Goal: Task Accomplishment & Management: Use online tool/utility

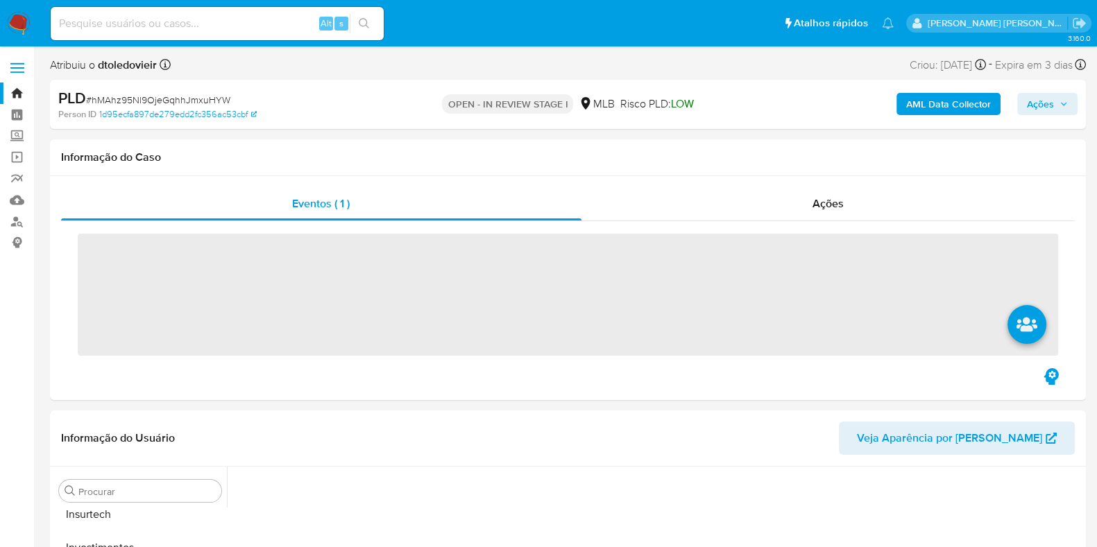
scroll to position [652, 0]
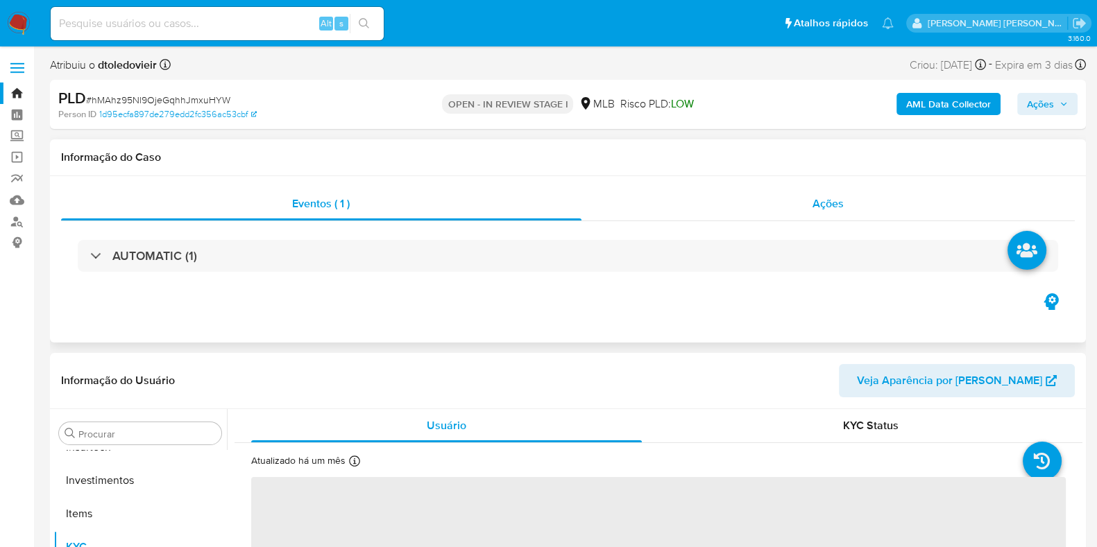
click at [759, 197] on div "Ações" at bounding box center [828, 203] width 494 height 33
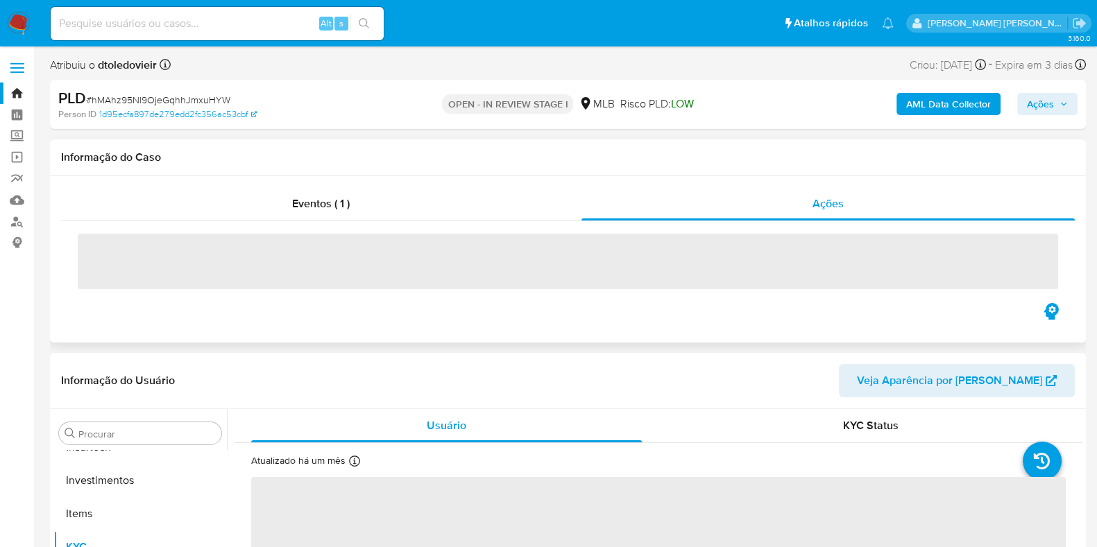
select select "10"
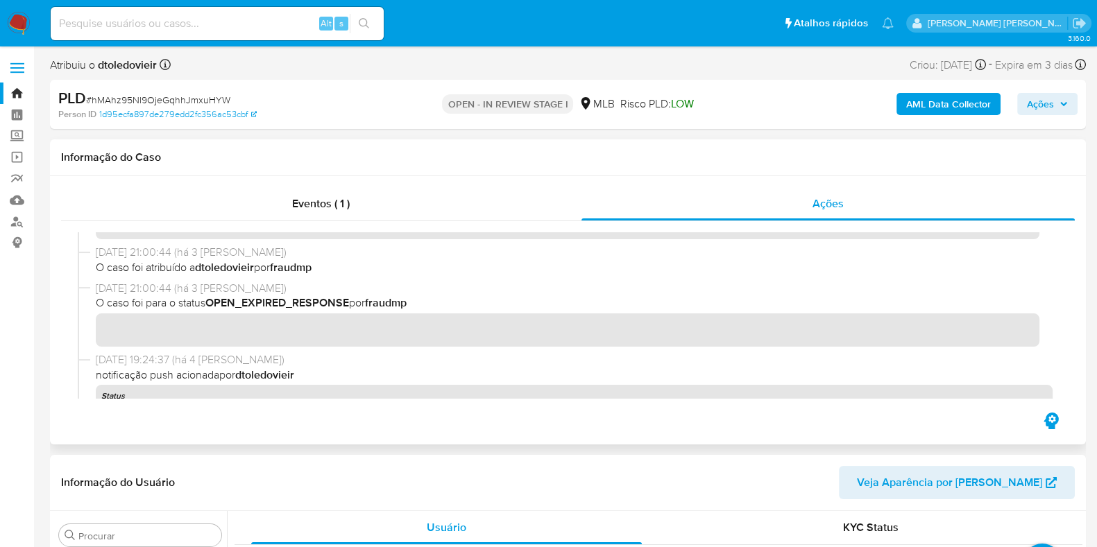
scroll to position [86, 0]
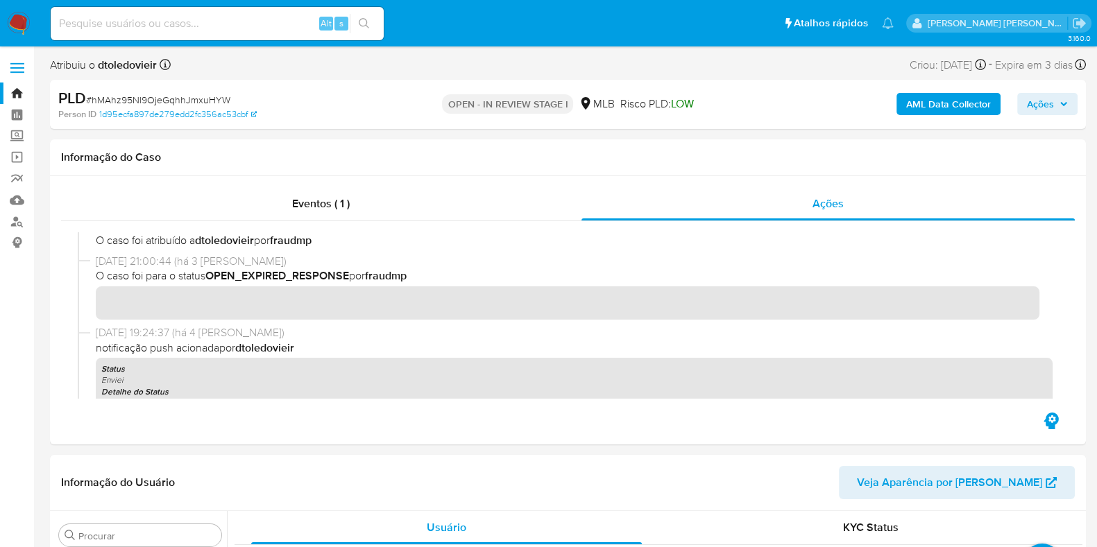
click at [170, 94] on span "# hMAhz95Nl9OjeGqhhJmxuHYW" at bounding box center [158, 100] width 144 height 14
copy span "hMAhz95Nl9OjeGqhhJmxuHYW"
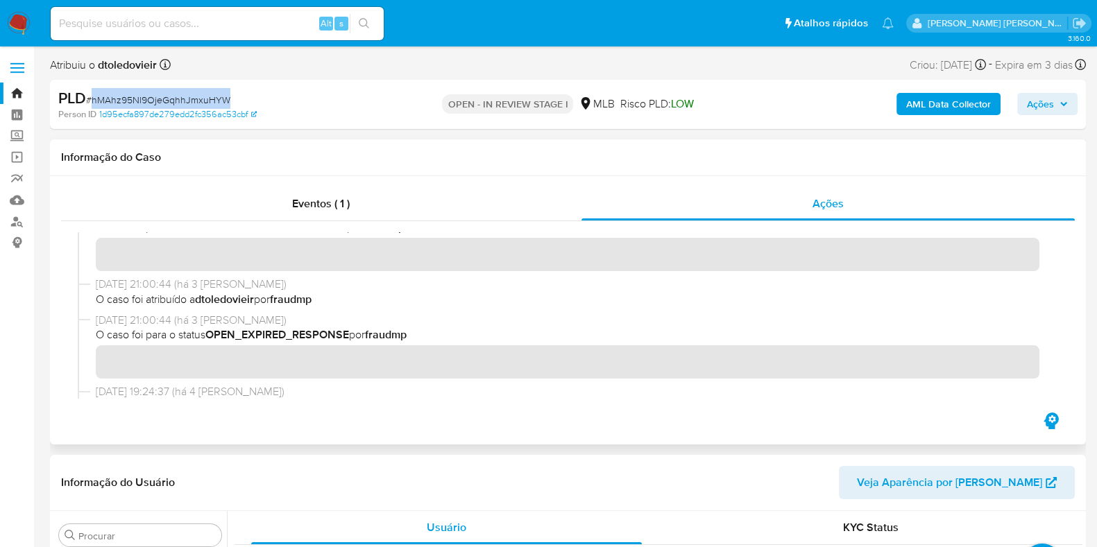
scroll to position [0, 0]
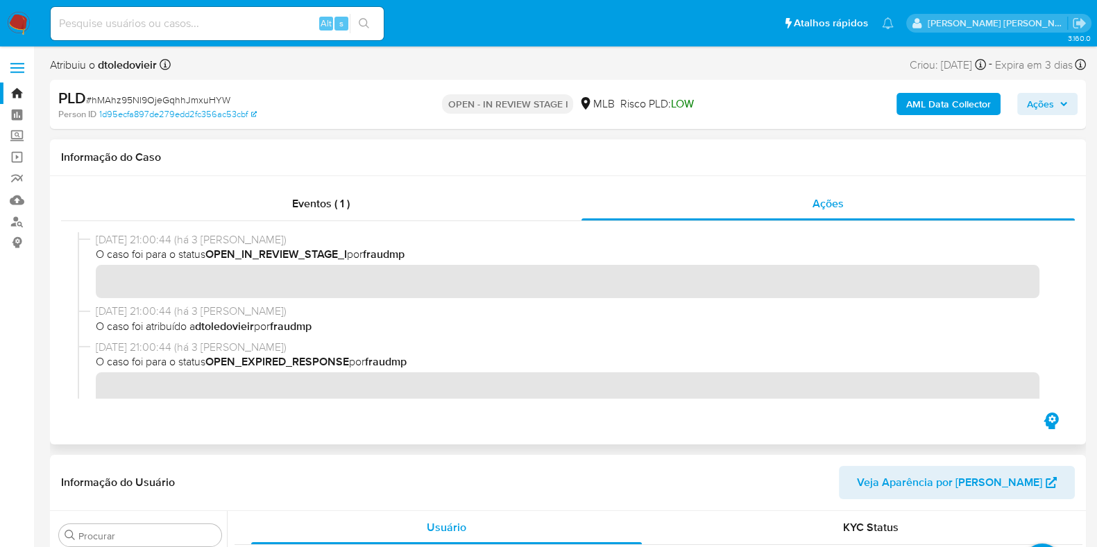
click at [674, 166] on div "Informação do Caso" at bounding box center [567, 157] width 1035 height 37
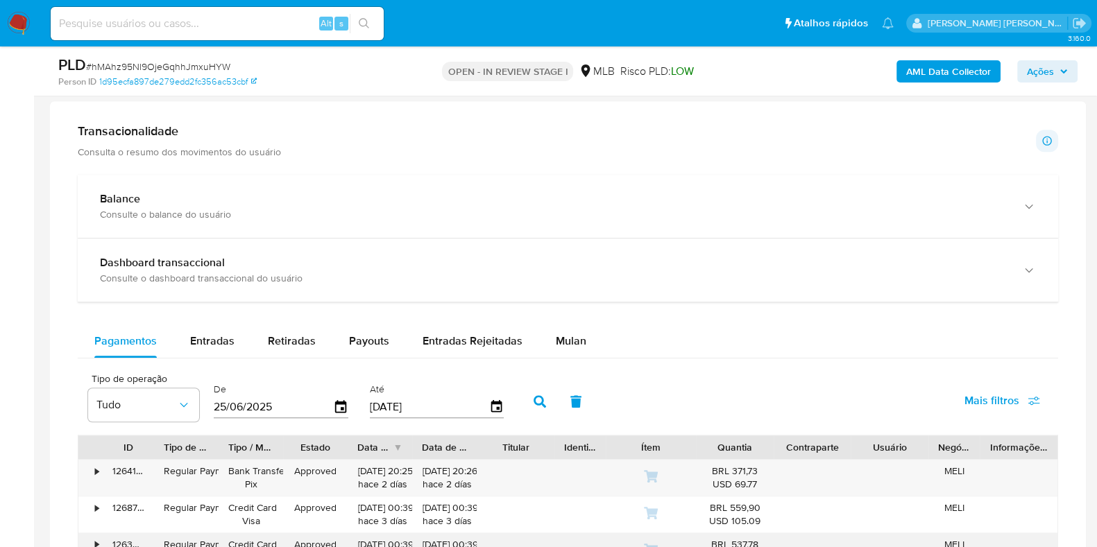
scroll to position [1213, 0]
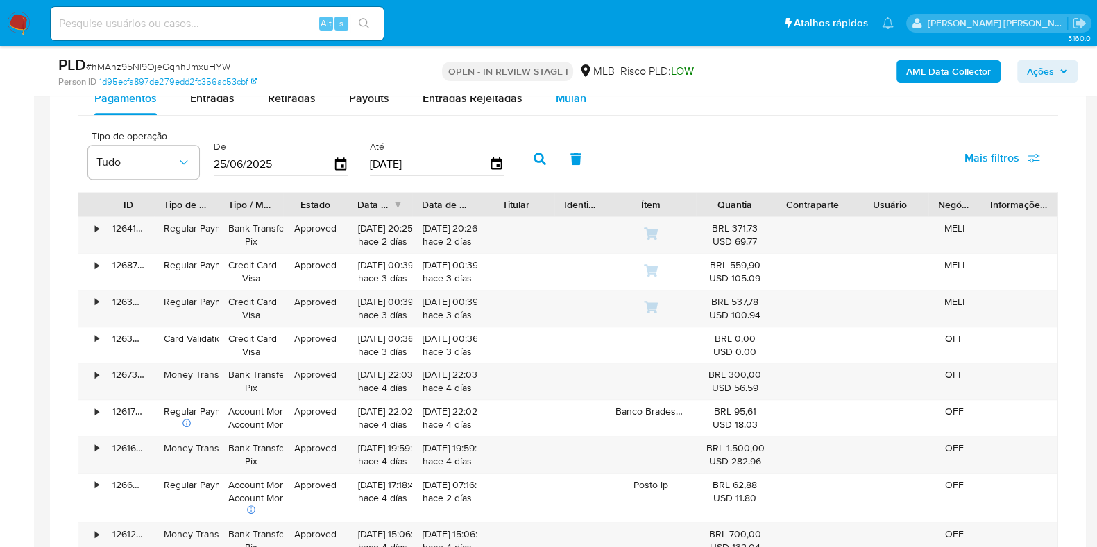
click at [576, 105] on div "Mulan" at bounding box center [571, 98] width 31 height 33
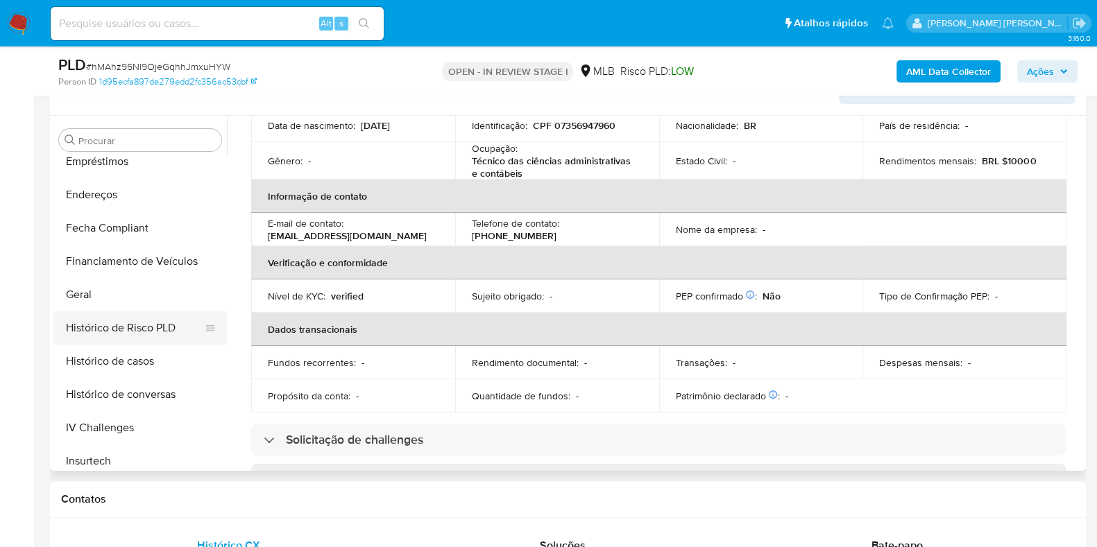
scroll to position [346, 0]
click at [135, 291] on button "Geral" at bounding box center [134, 293] width 162 height 33
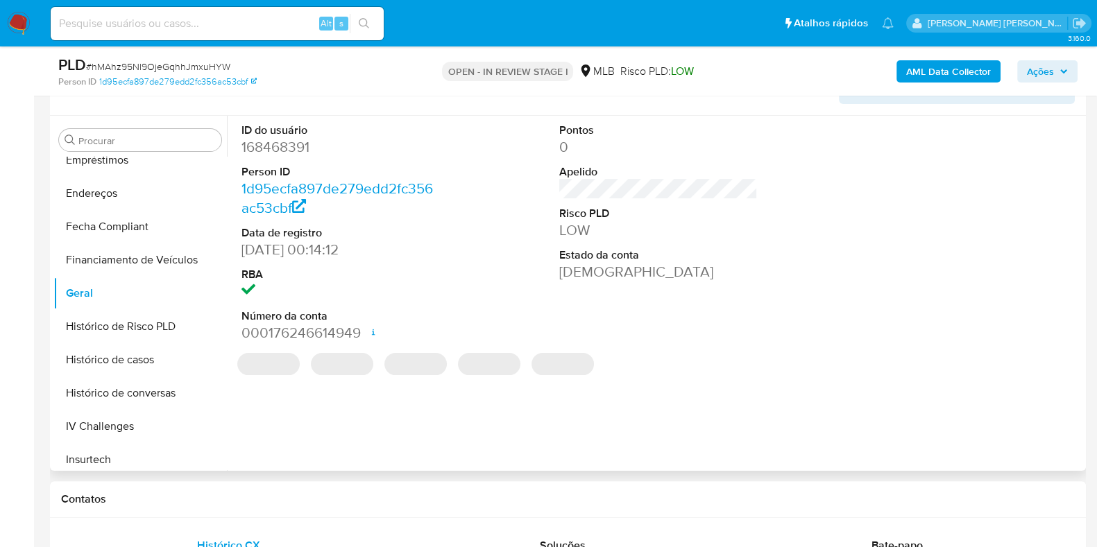
click at [272, 148] on dd "168468391" at bounding box center [340, 146] width 198 height 19
copy dd "168468391"
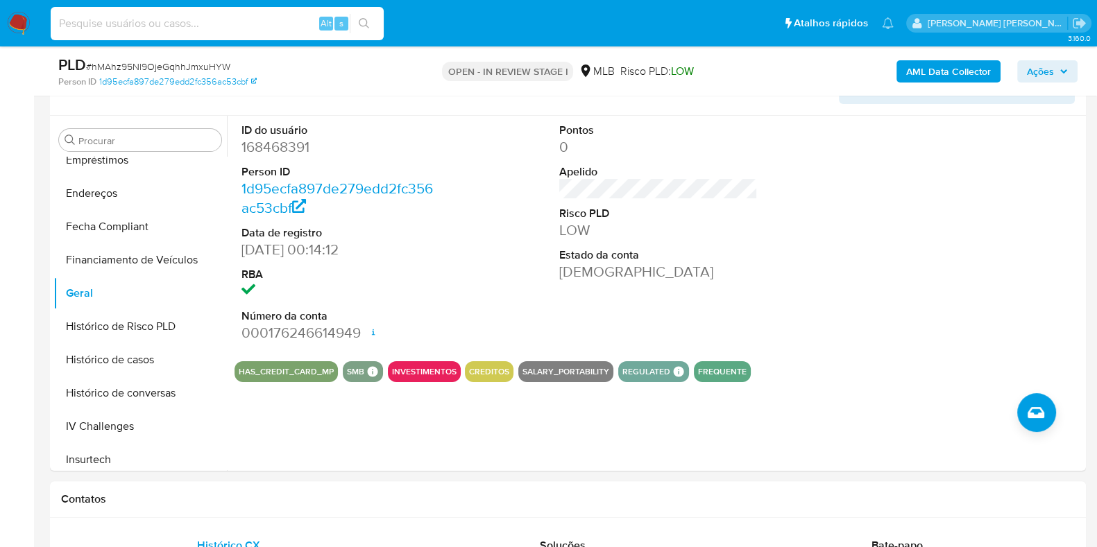
click at [117, 19] on input at bounding box center [217, 24] width 333 height 18
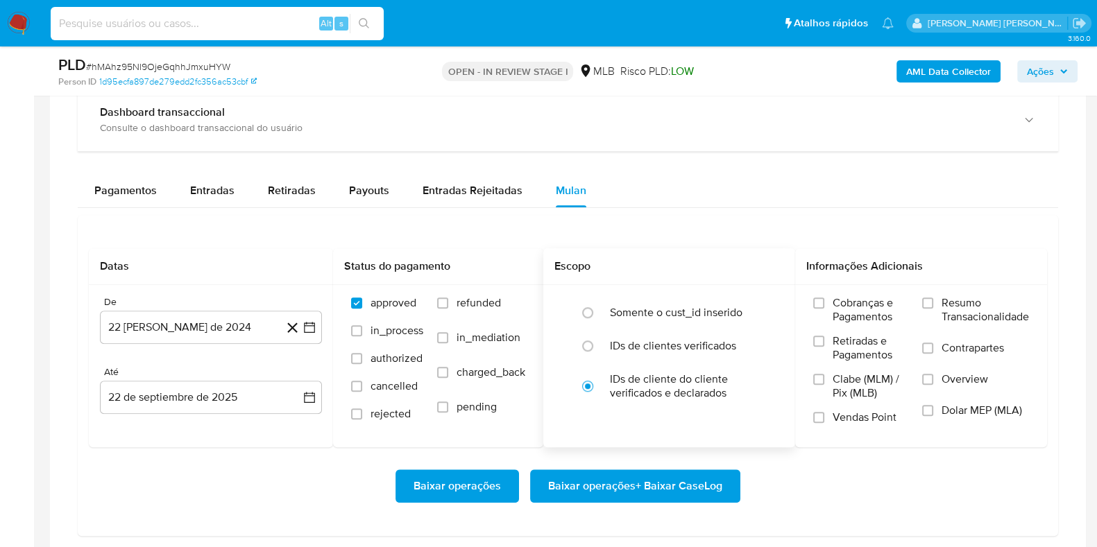
scroll to position [1126, 0]
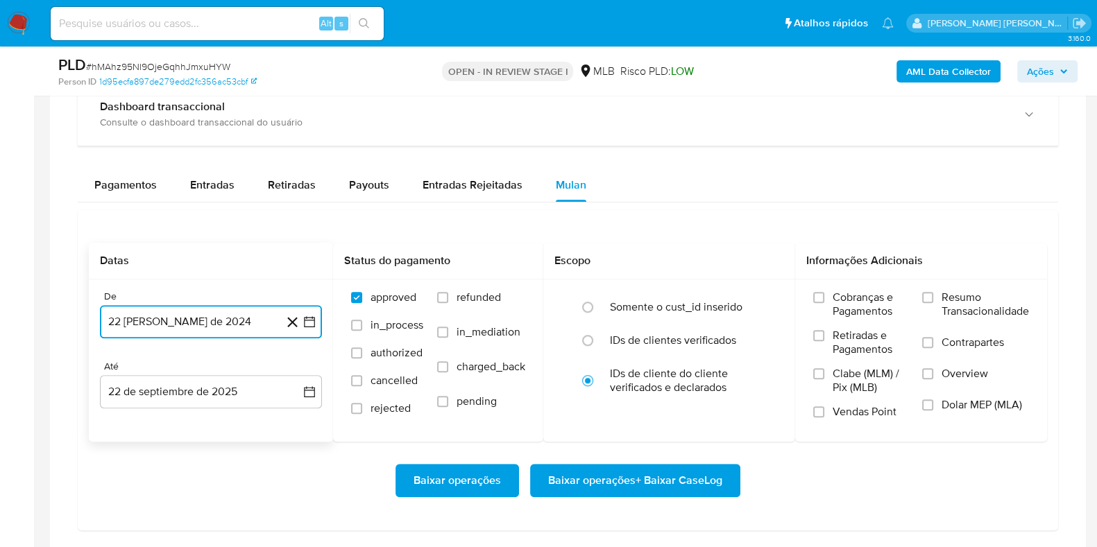
click at [207, 317] on button "[DATE]" at bounding box center [211, 321] width 222 height 33
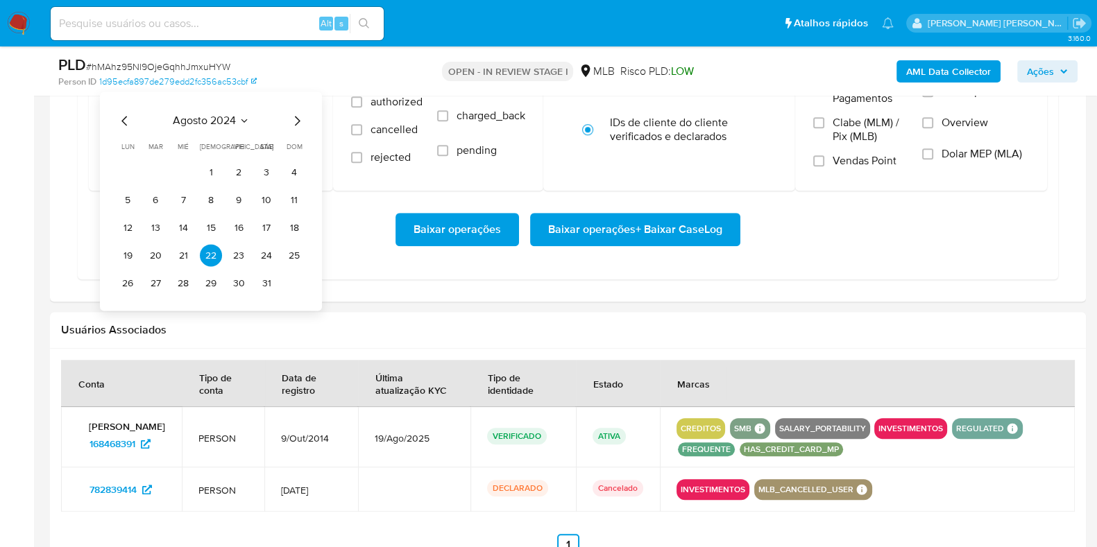
scroll to position [1386, 0]
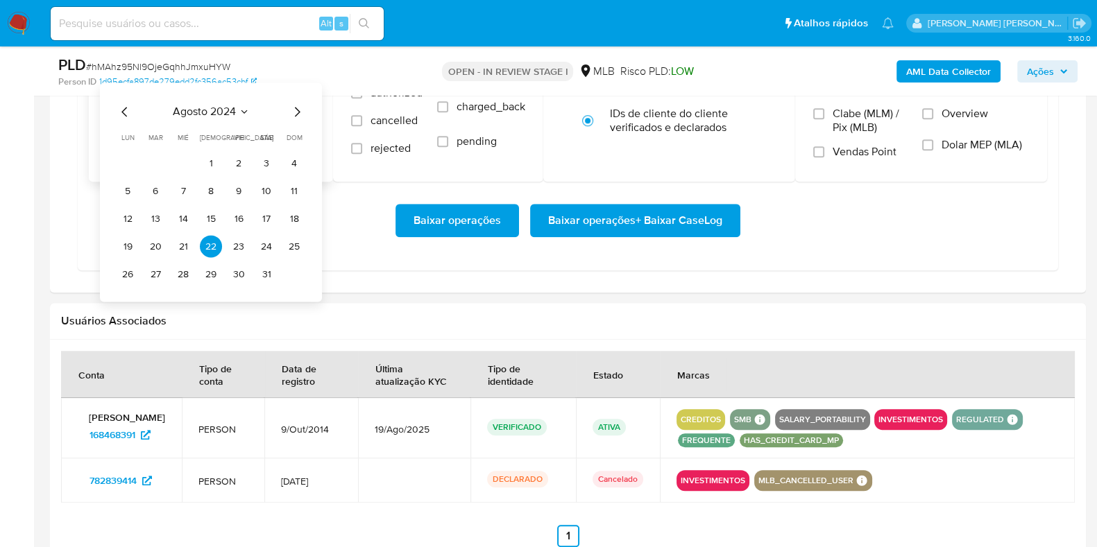
click at [297, 110] on icon "Mes siguiente" at bounding box center [297, 111] width 17 height 17
click at [296, 109] on icon "Mes siguiente" at bounding box center [297, 111] width 17 height 17
click at [298, 109] on icon "Mes siguiente" at bounding box center [297, 111] width 17 height 17
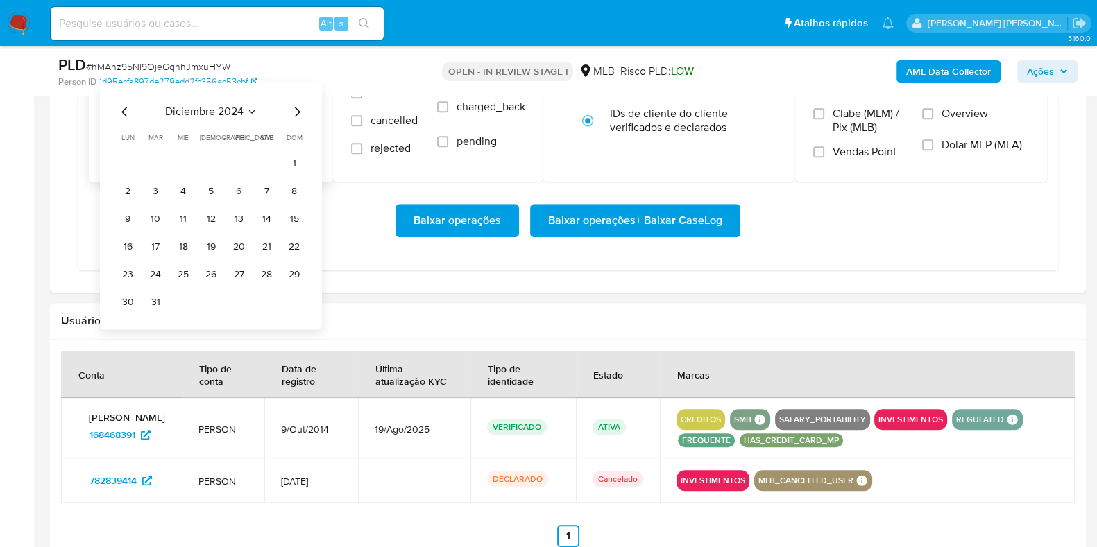
click at [298, 109] on icon "Mes siguiente" at bounding box center [297, 111] width 17 height 17
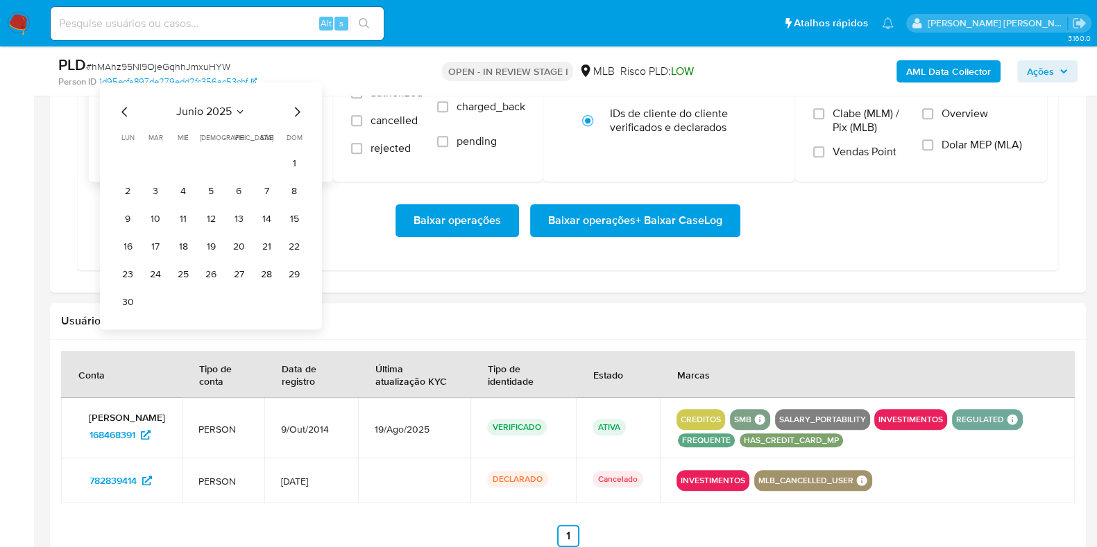
click at [298, 109] on icon "Mes siguiente" at bounding box center [297, 111] width 17 height 17
click at [159, 153] on button "1" at bounding box center [155, 163] width 22 height 22
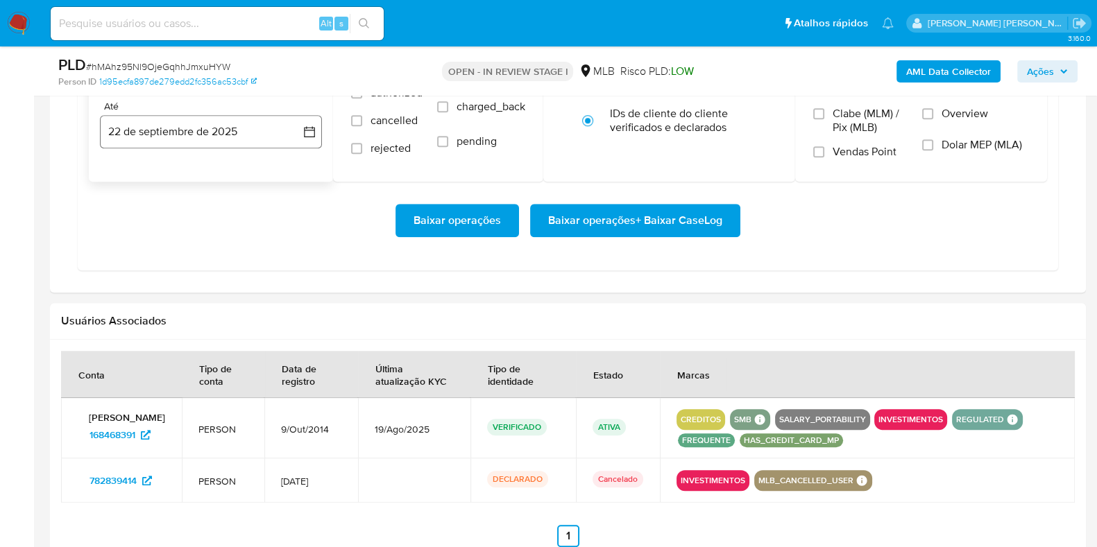
click at [166, 140] on button "22 de septiembre de 2025" at bounding box center [211, 131] width 222 height 33
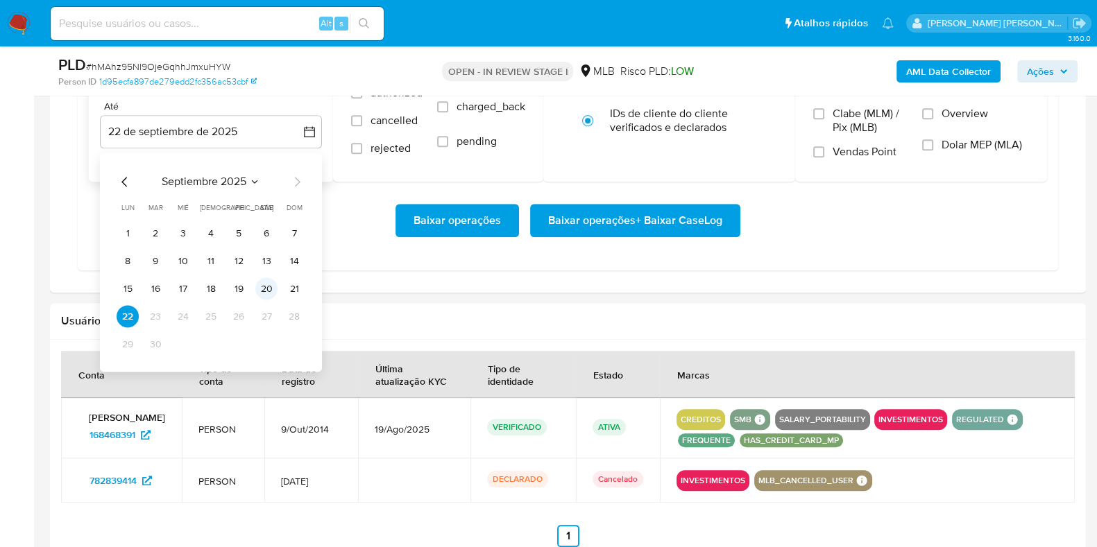
click at [260, 281] on button "20" at bounding box center [266, 288] width 22 height 22
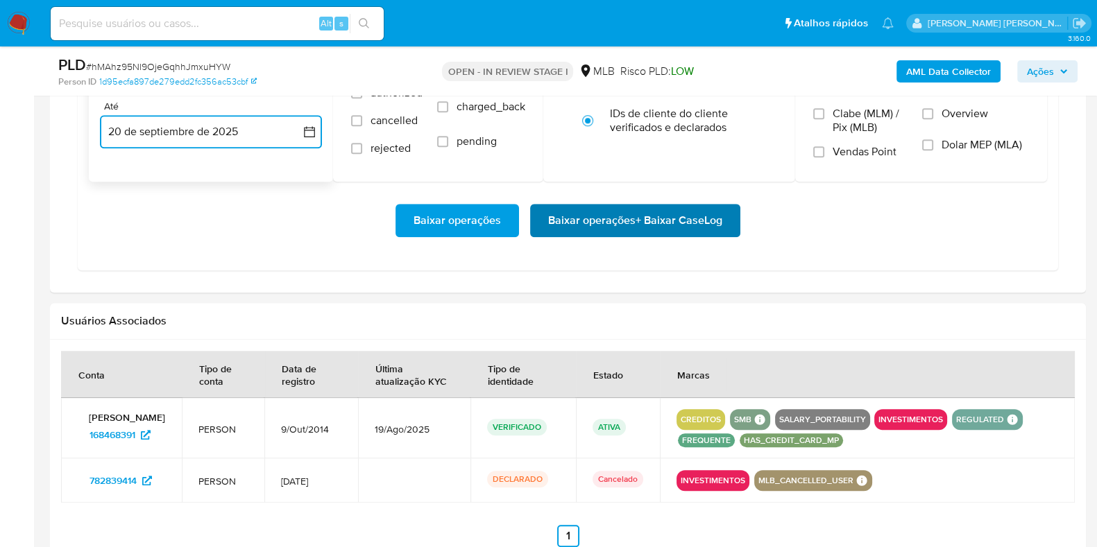
click at [596, 225] on span "Baixar operações + Baixar CaseLog" at bounding box center [635, 220] width 174 height 31
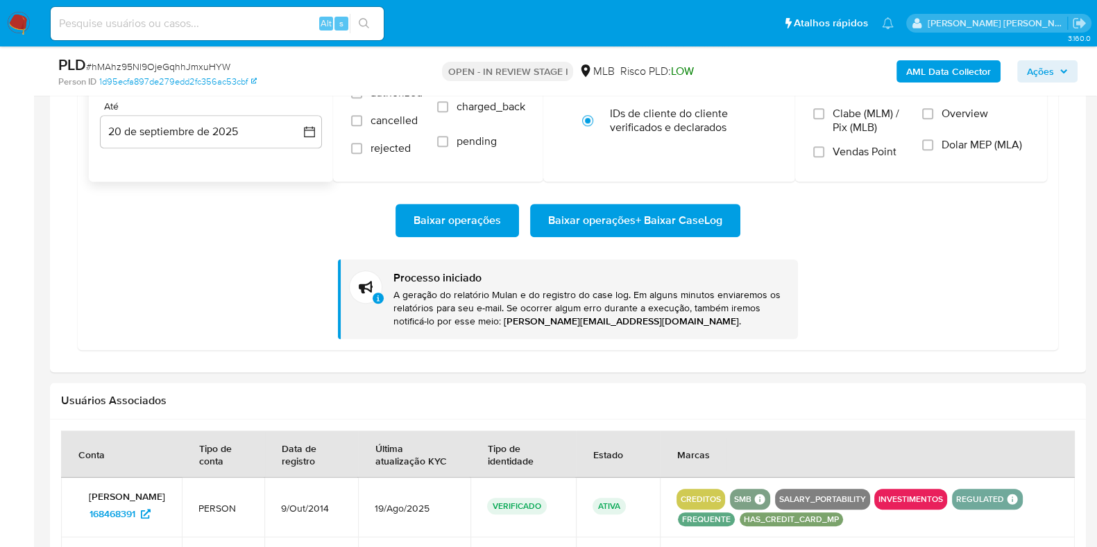
click at [766, 217] on div "Baixar operações Baixar operações + Baixar CaseLog" at bounding box center [568, 220] width 958 height 33
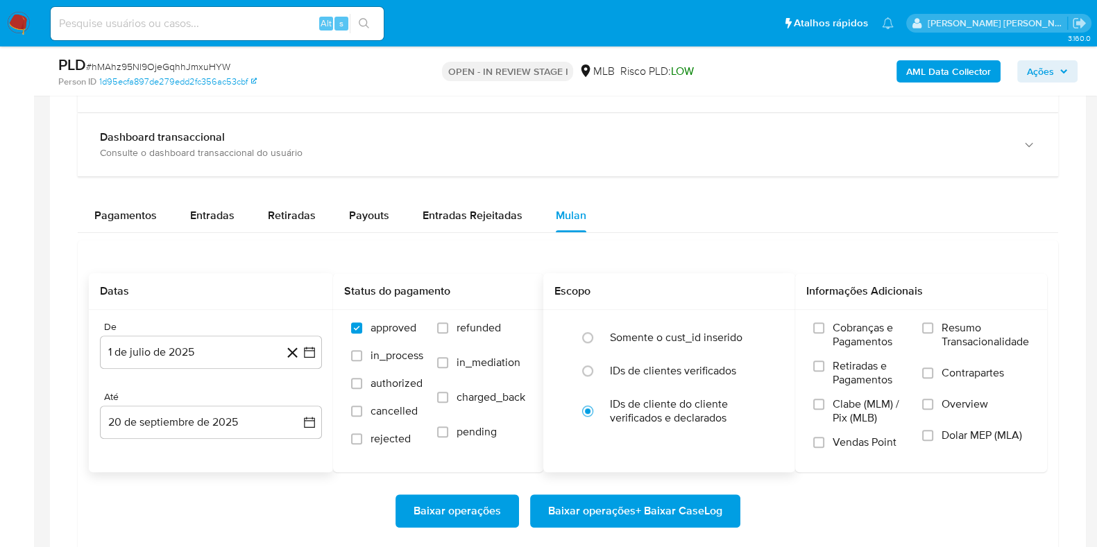
scroll to position [1213, 0]
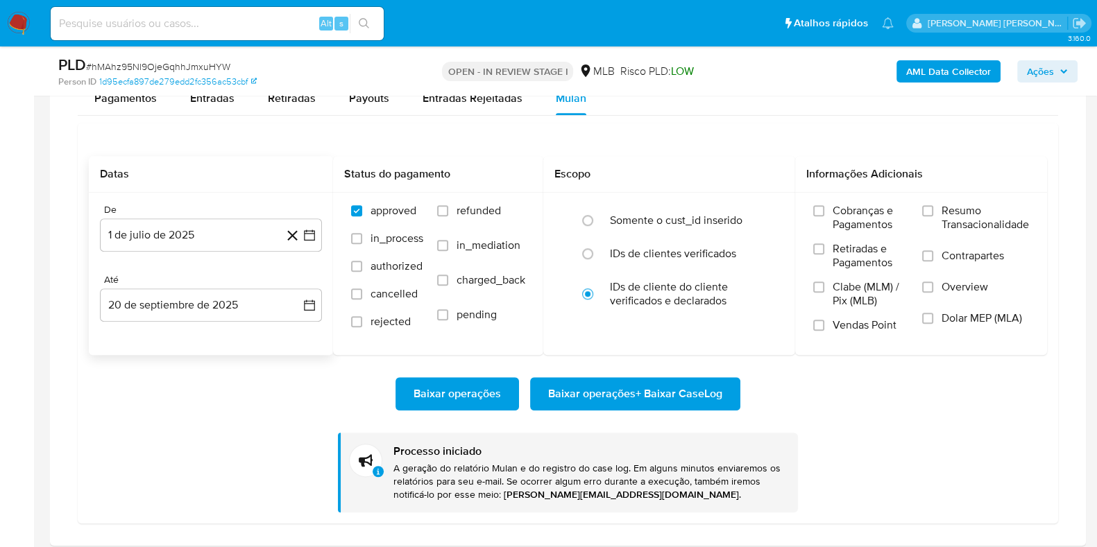
click at [11, 23] on img at bounding box center [19, 24] width 24 height 24
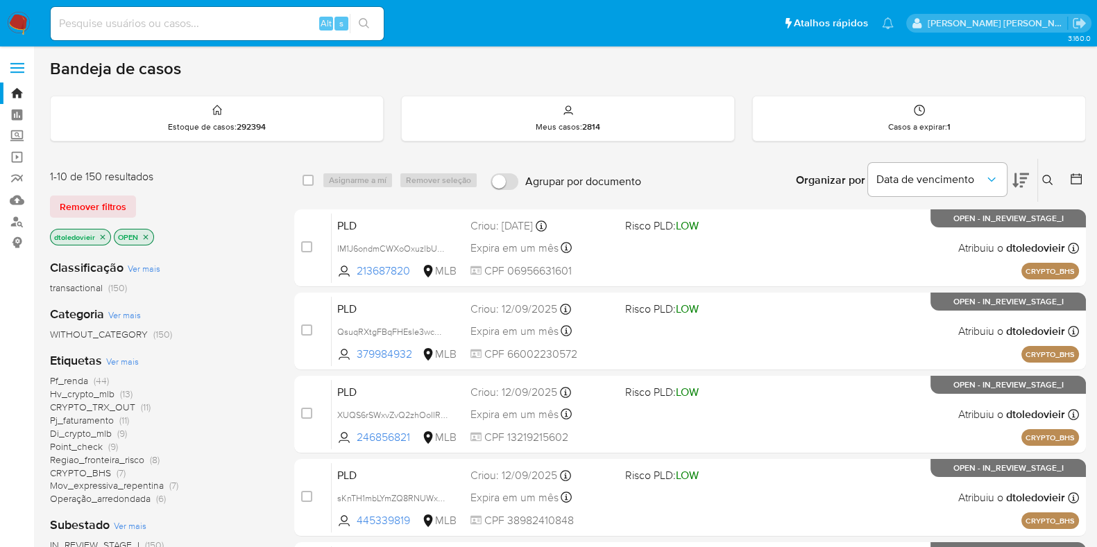
click at [182, 19] on input at bounding box center [217, 24] width 333 height 18
paste input "2451977507-MLB"
type input "2451977507"
click at [366, 24] on icon "search-icon" at bounding box center [364, 23] width 10 height 10
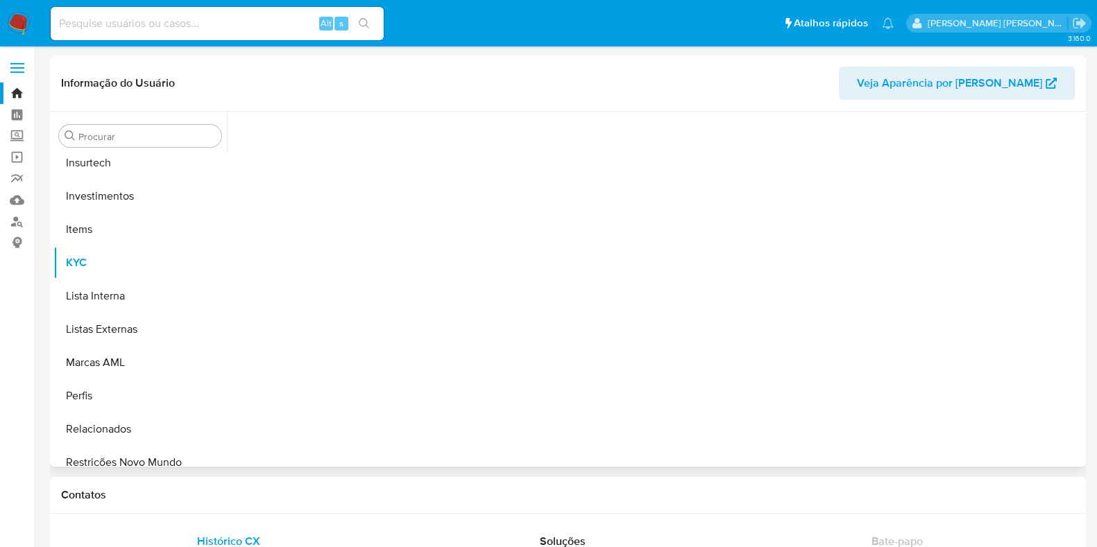
scroll to position [652, 0]
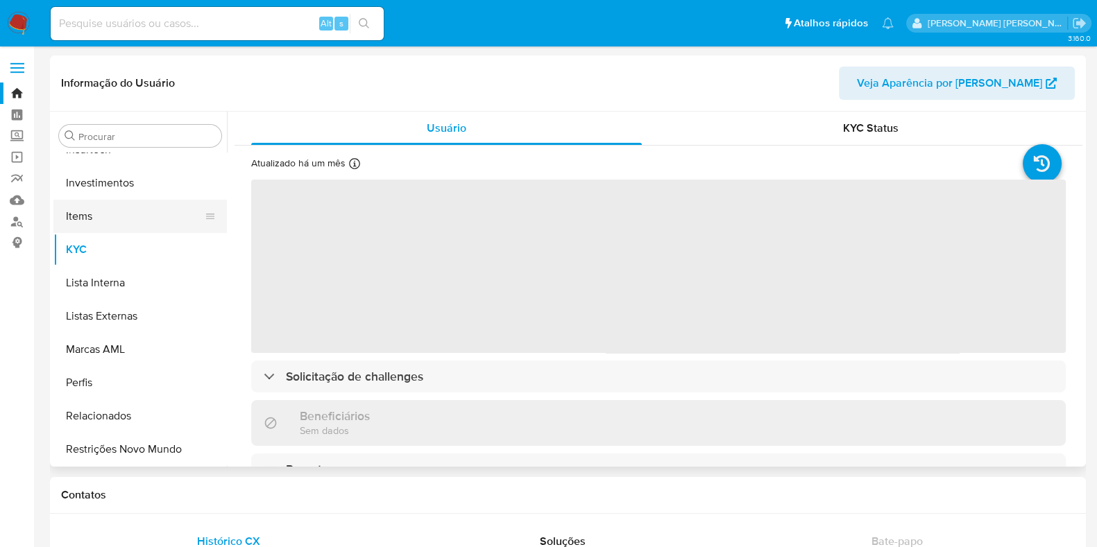
select select "10"
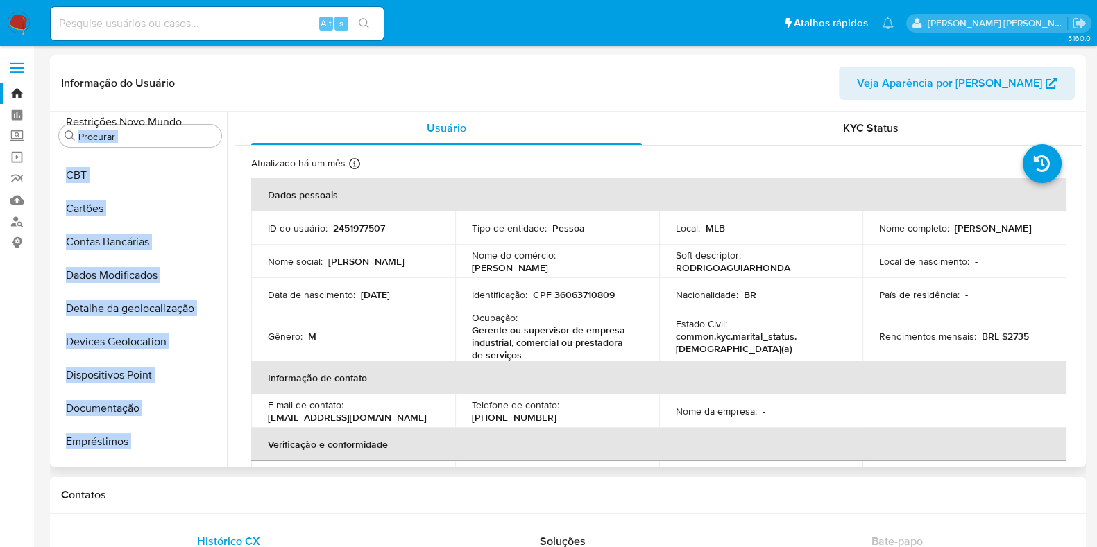
scroll to position [0, 0]
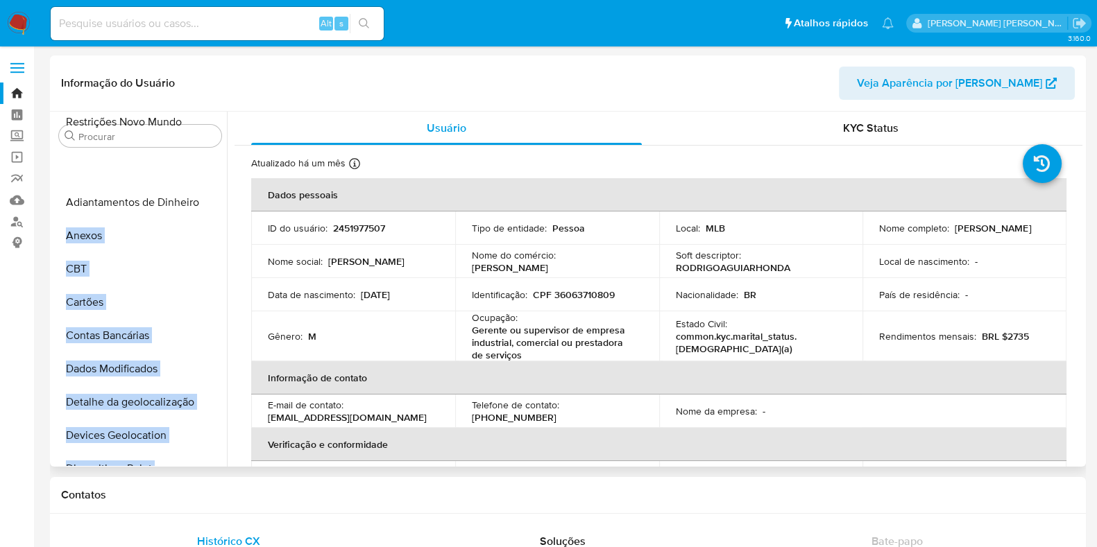
drag, startPoint x: 203, startPoint y: 445, endPoint x: 198, endPoint y: 164, distance: 281.6
click at [198, 164] on ul "Adiantamentos de Dinheiro Anexos CBT Cartões Contas Bancárias Dados Modificados…" at bounding box center [139, 309] width 173 height 313
click at [393, 130] on div "Usuário" at bounding box center [446, 128] width 390 height 33
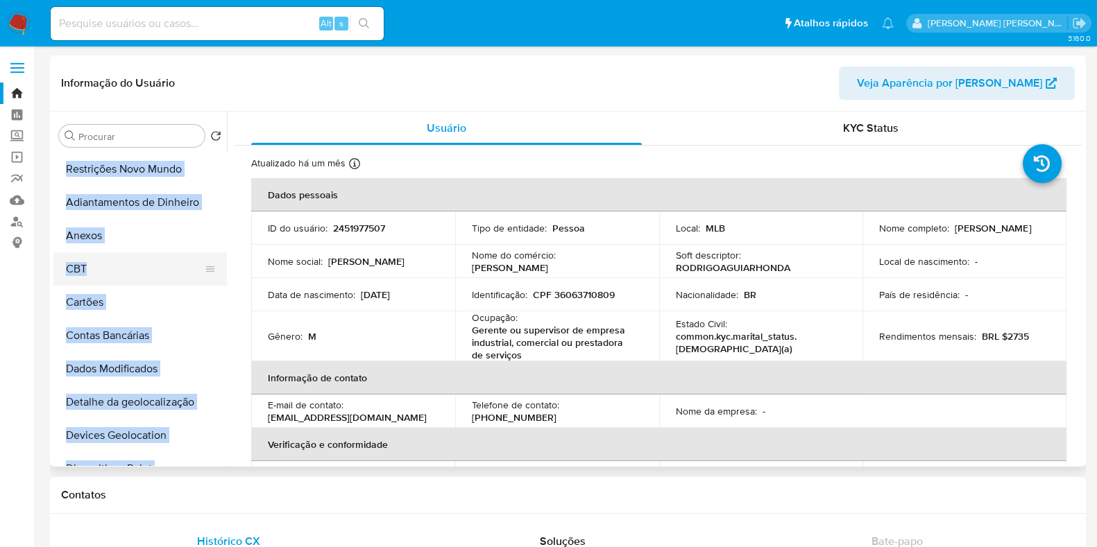
click at [185, 267] on button "CBT" at bounding box center [134, 268] width 162 height 33
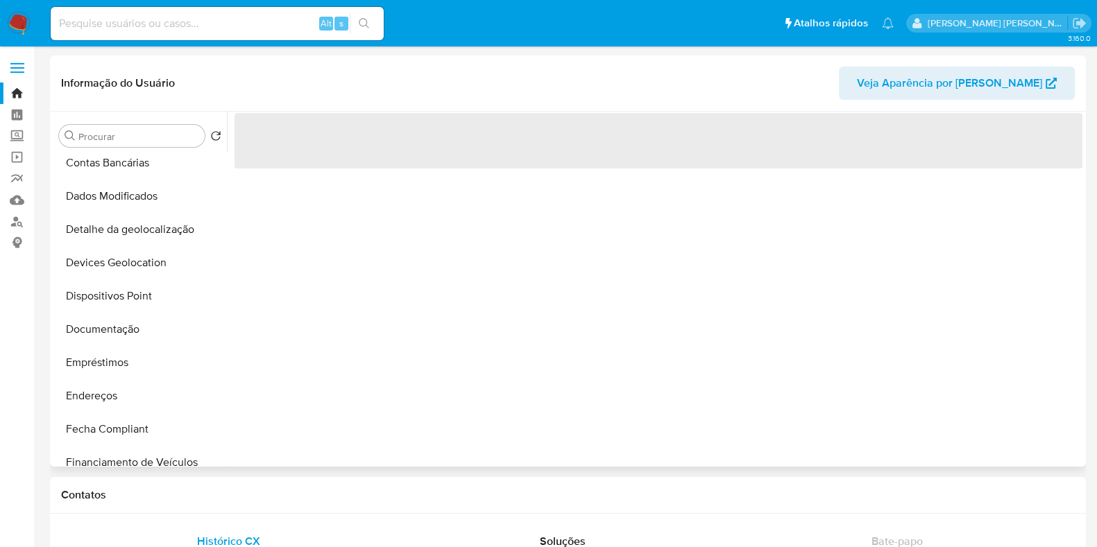
click at [289, 318] on div "‌" at bounding box center [654, 289] width 855 height 355
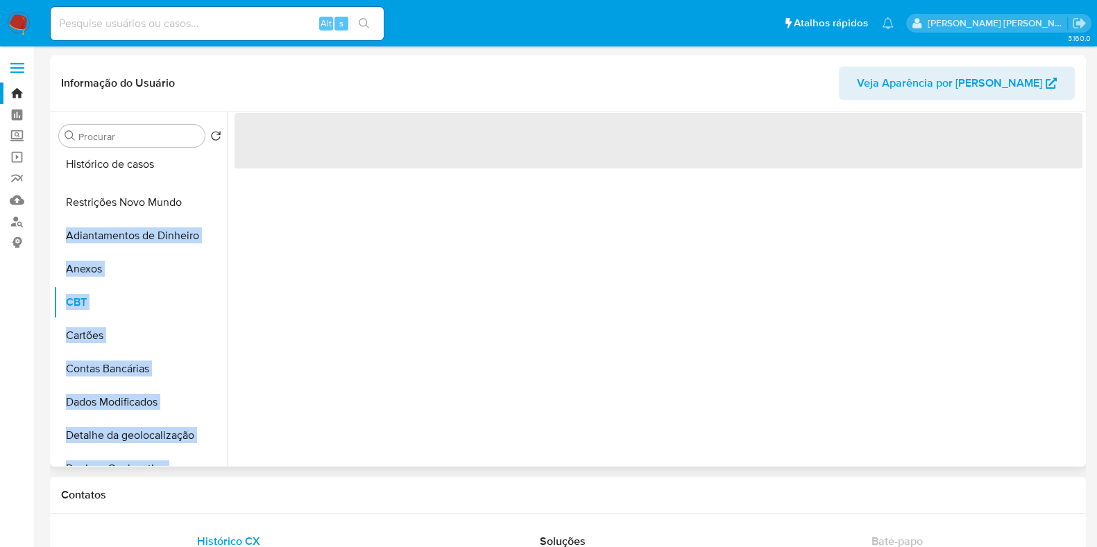
drag, startPoint x: 206, startPoint y: 388, endPoint x: 205, endPoint y: 163, distance: 224.7
click at [205, 163] on ul "Restrições Novo Mundo Adiantamentos de Dinheiro Anexos CBT Cartões Contas Bancá…" at bounding box center [139, 309] width 173 height 313
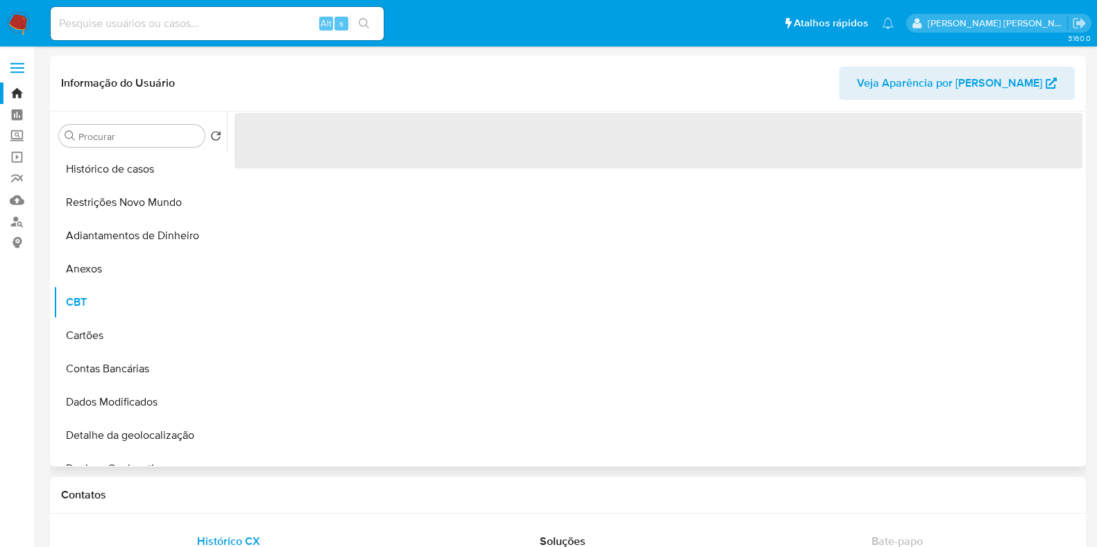
click at [323, 253] on div "‌" at bounding box center [654, 289] width 855 height 355
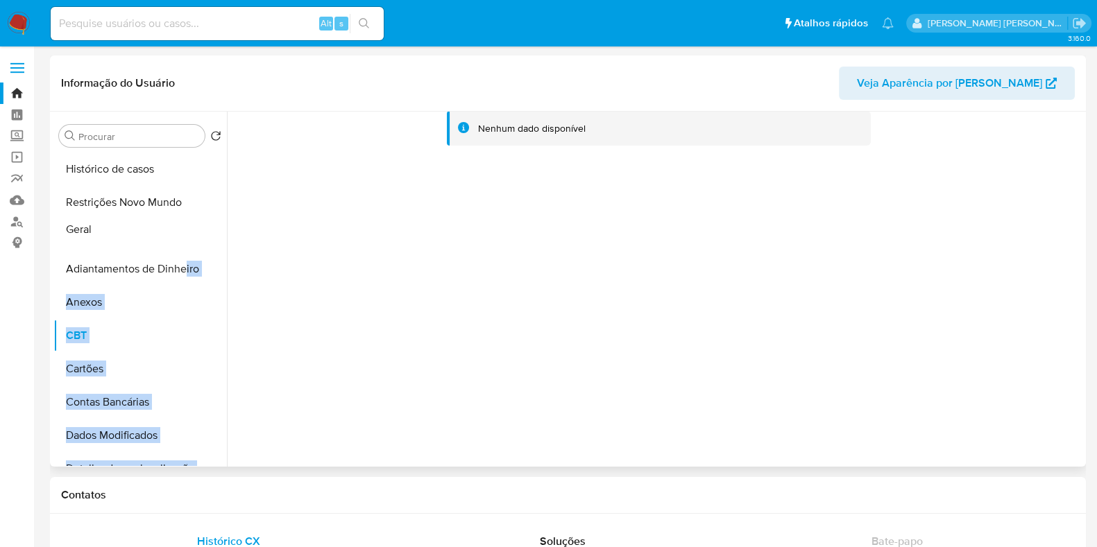
drag, startPoint x: 205, startPoint y: 356, endPoint x: 422, endPoint y: 257, distance: 238.7
click at [186, 230] on ul "Histórico de casos Restrições Novo Mundo Adiantamentos de Dinheiro Anexos CBT C…" at bounding box center [139, 309] width 173 height 313
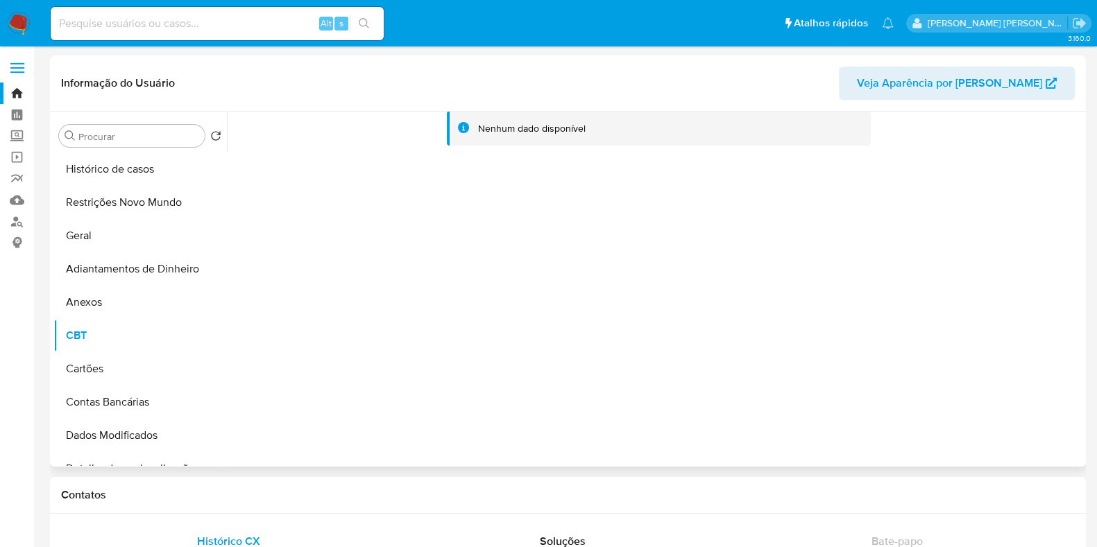
click at [456, 257] on div at bounding box center [654, 289] width 855 height 355
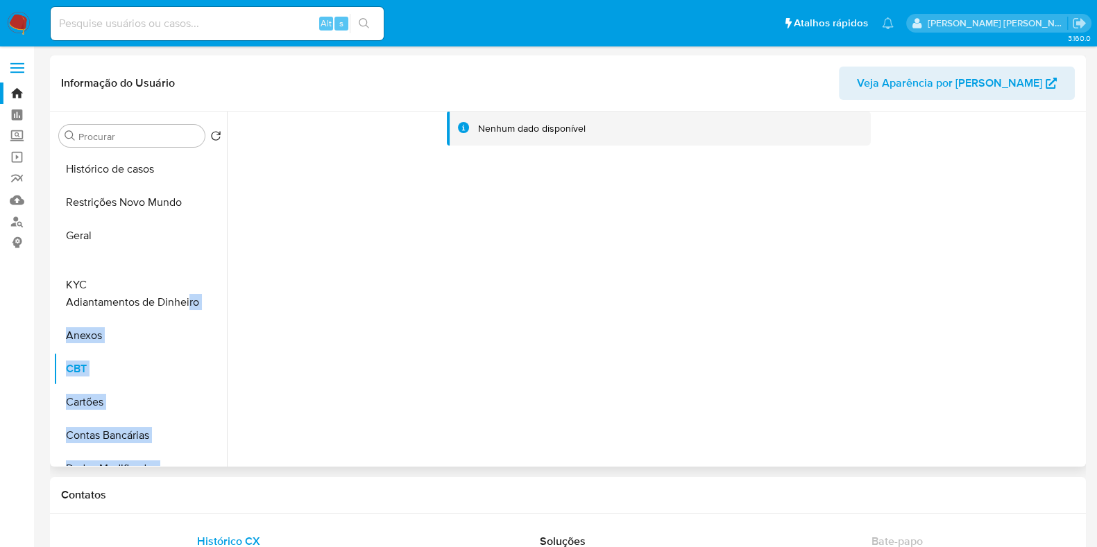
drag, startPoint x: 201, startPoint y: 415, endPoint x: 189, endPoint y: 260, distance: 155.1
click at [189, 260] on ul "Histórico de casos Restrições Novo Mundo Geral Adiantamentos de Dinheiro Anexos…" at bounding box center [139, 309] width 173 height 313
click at [354, 286] on div at bounding box center [654, 289] width 855 height 355
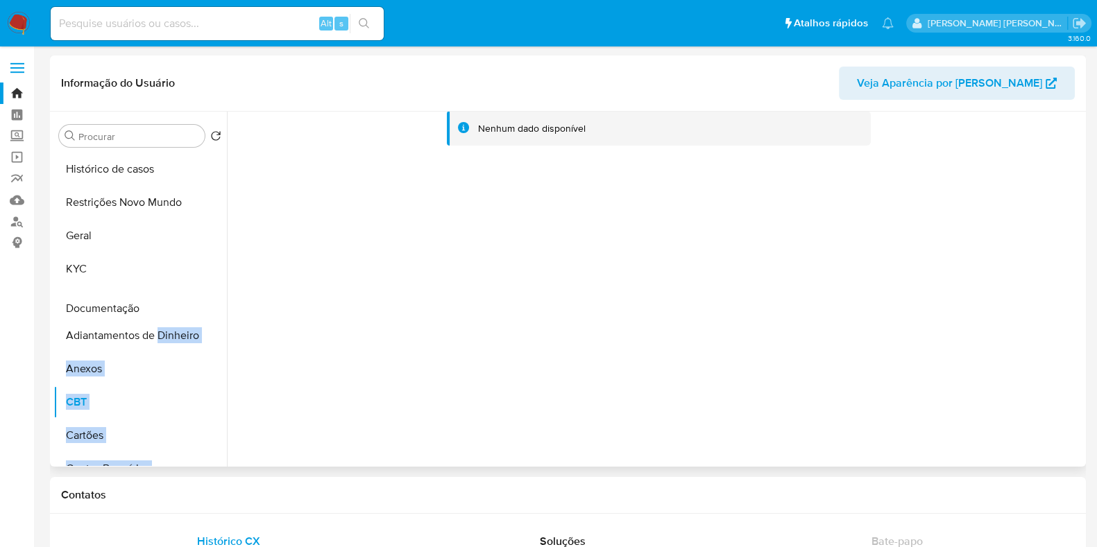
drag, startPoint x: 205, startPoint y: 257, endPoint x: 160, endPoint y: 310, distance: 69.9
click at [160, 310] on ul "Histórico de casos Restrições Novo Mundo Geral KYC Adiantamentos de Dinheiro An…" at bounding box center [139, 309] width 173 height 313
click at [311, 293] on div at bounding box center [654, 289] width 855 height 355
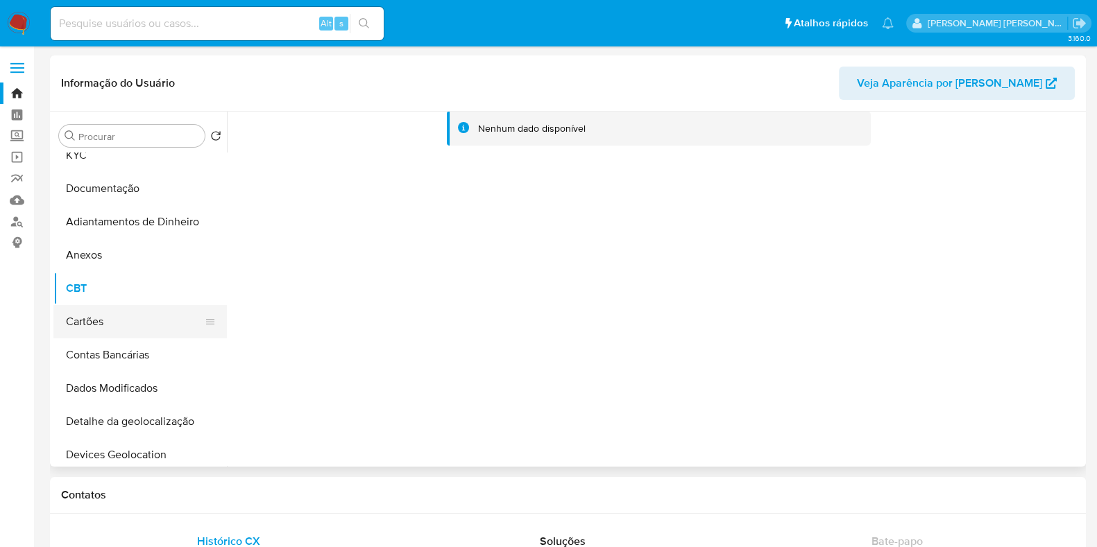
scroll to position [86, 0]
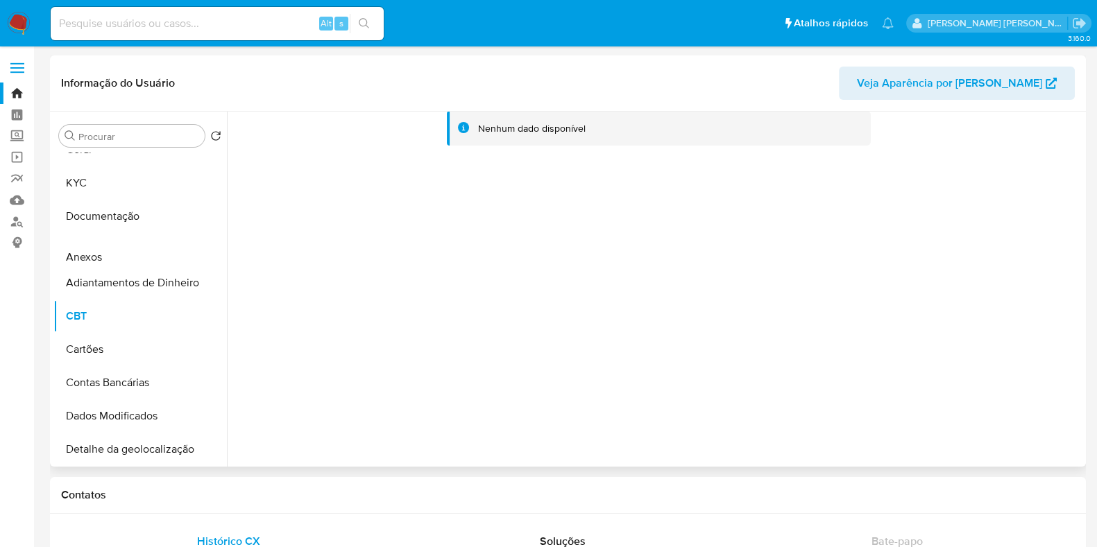
drag, startPoint x: 201, startPoint y: 280, endPoint x: 205, endPoint y: 246, distance: 34.2
click at [205, 246] on ul "Histórico de casos Restrições Novo Mundo Geral KYC Documentação Adiantamentos d…" at bounding box center [139, 309] width 173 height 313
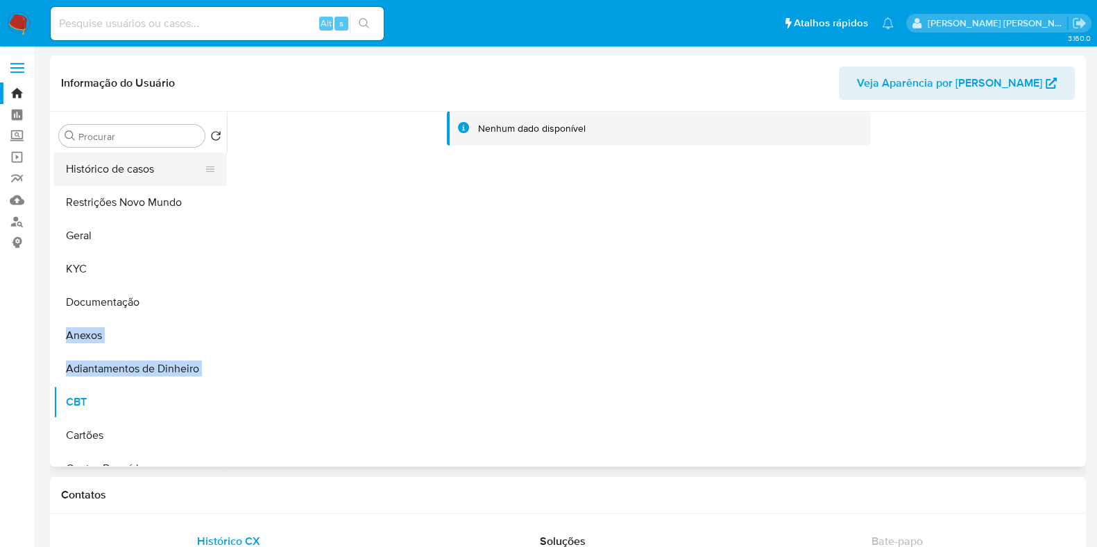
click at [141, 171] on button "Histórico de casos" at bounding box center [134, 169] width 162 height 33
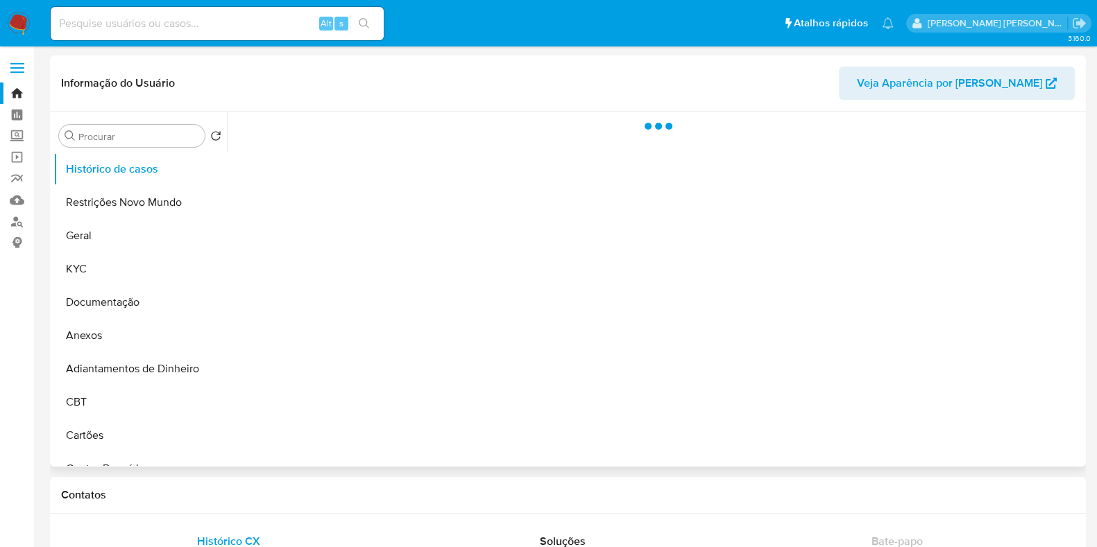
click at [389, 203] on div at bounding box center [654, 289] width 855 height 355
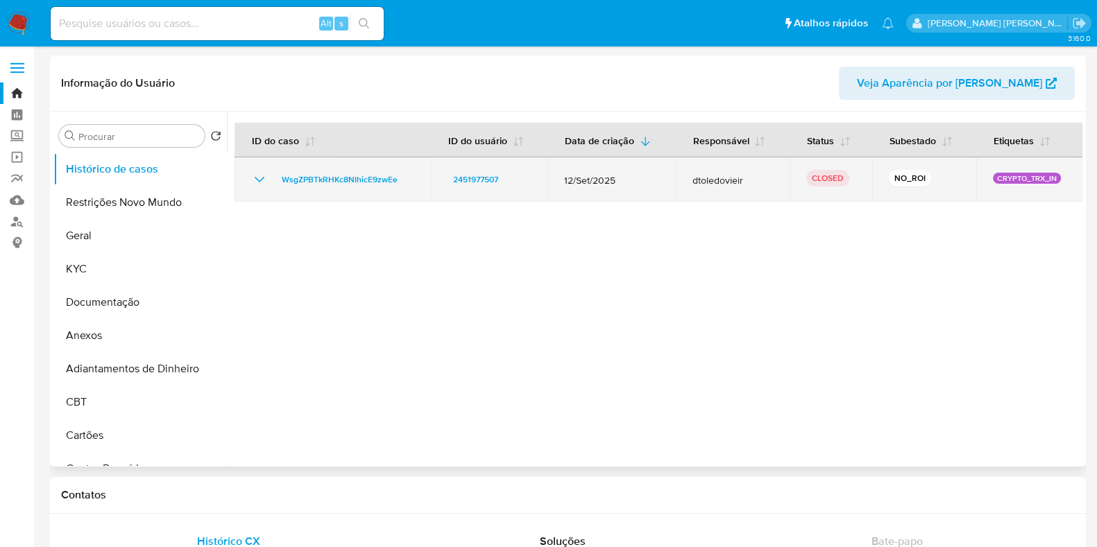
click at [251, 177] on icon "Mostrar/Ocultar" at bounding box center [259, 179] width 17 height 17
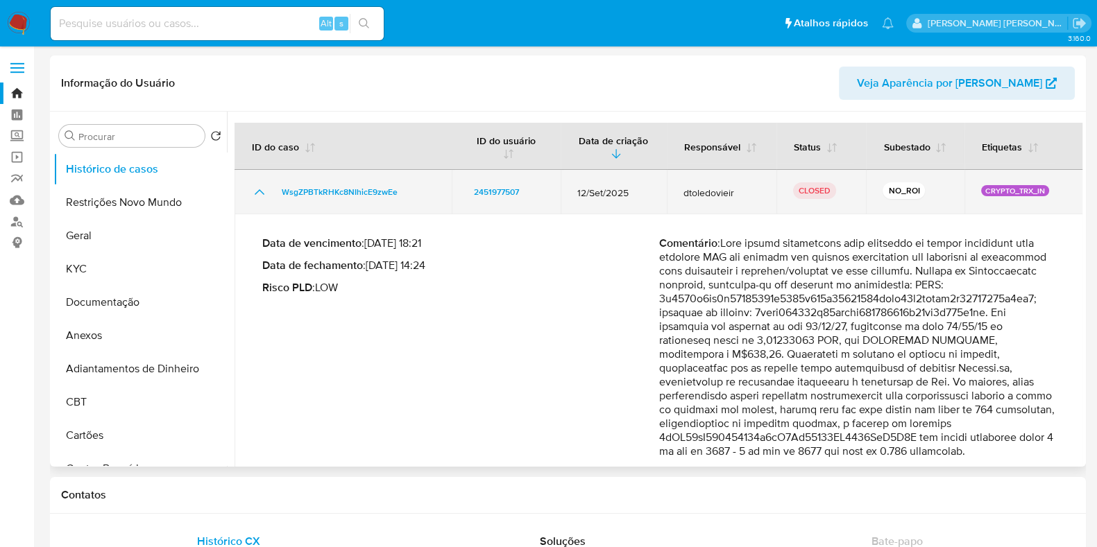
click at [259, 192] on icon "Mostrar/Ocultar" at bounding box center [259, 192] width 17 height 17
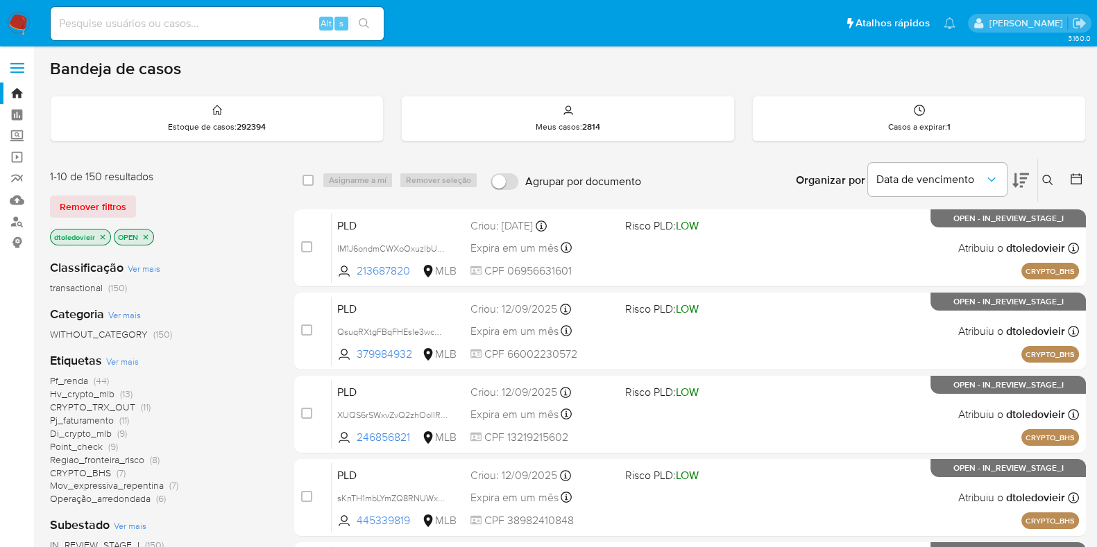
scroll to position [86, 0]
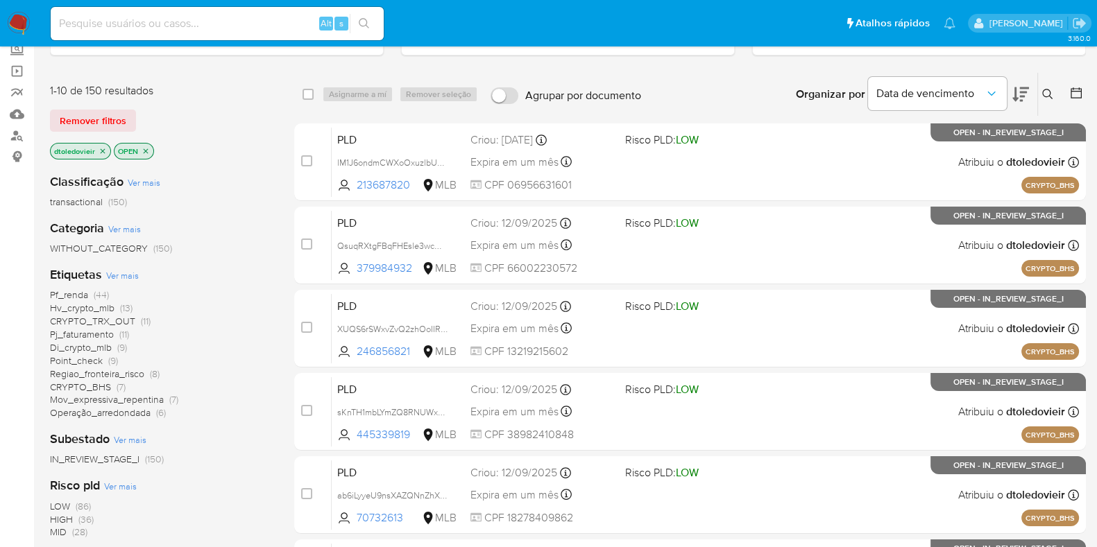
click at [108, 388] on span "CRYPTO_BHS" at bounding box center [80, 387] width 61 height 14
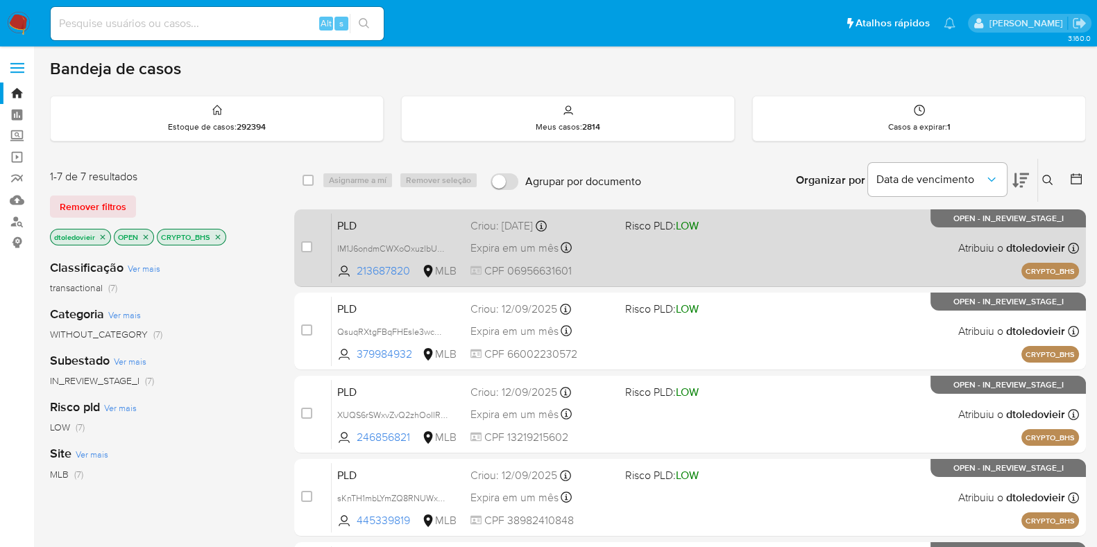
click at [794, 237] on div "PLD lM1J6ondmCWXoOxuzlbUVc2Z 213687820 MLB Risco PLD: LOW Criou: 15/09/2025 Cri…" at bounding box center [705, 248] width 747 height 70
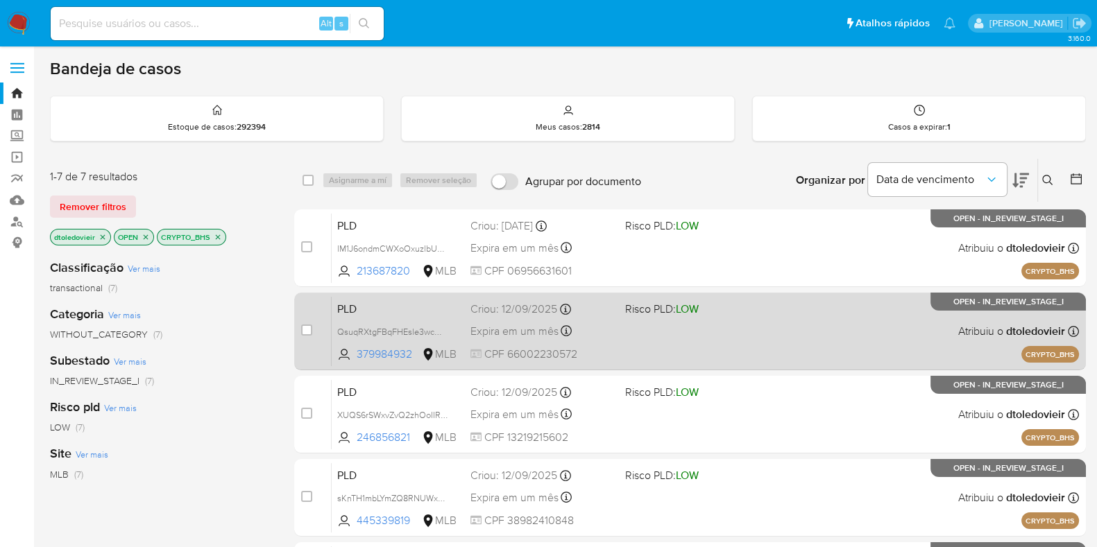
click at [780, 320] on div "PLD QsuqRXtgFBqFHEsle3wcmqUN 379984932 MLB Risco PLD: LOW Criou: 12/09/2025 Cri…" at bounding box center [705, 331] width 747 height 70
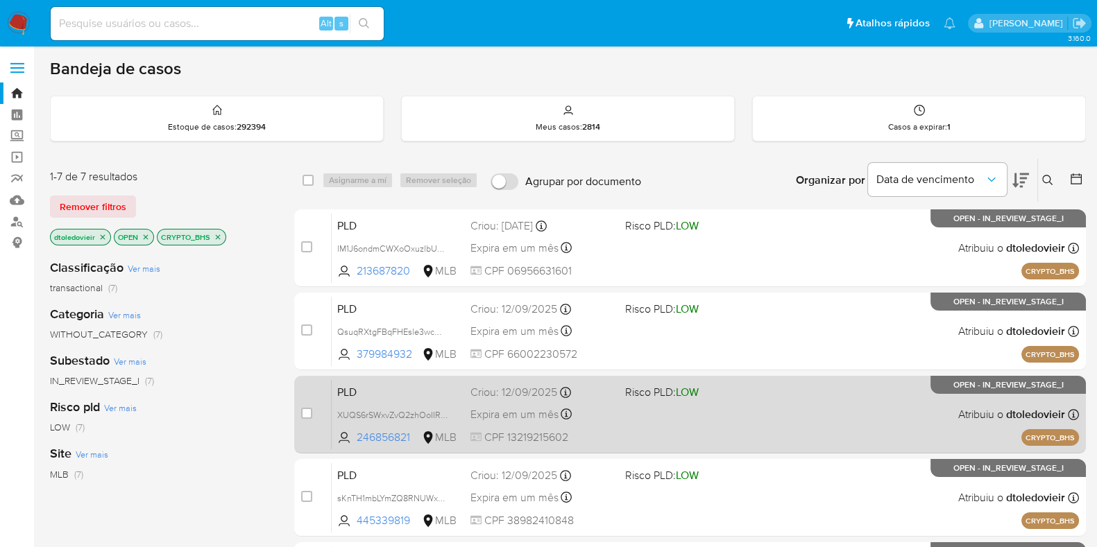
click at [797, 405] on div "PLD XUQS6rSWxvZvQ2zhOoIIRZJP 246856821 MLB Risco PLD: LOW Criou: 12/09/2025 Cri…" at bounding box center [705, 414] width 747 height 70
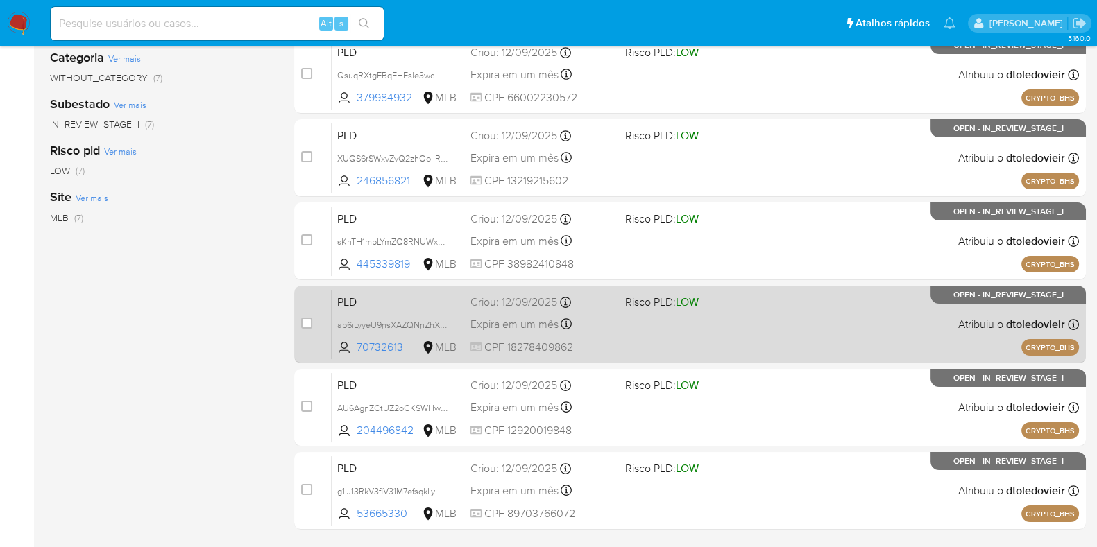
scroll to position [260, 0]
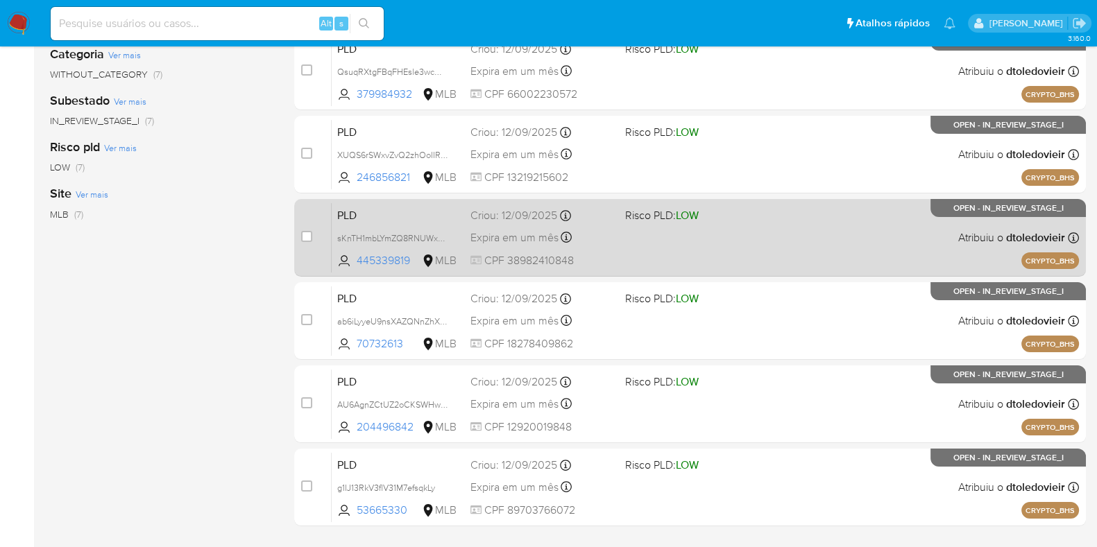
click at [817, 246] on div "PLD sKnTH1mbLYmZQ8RNUWxa9XRx 445339819 MLB Risco PLD: LOW Criou: 12/09/2025 Cri…" at bounding box center [705, 238] width 747 height 70
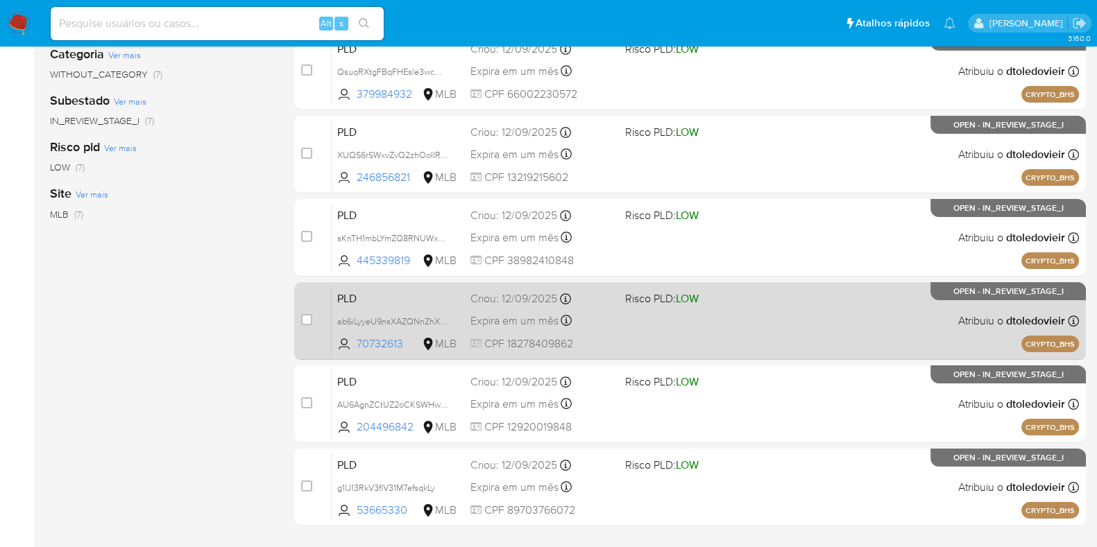
click at [802, 319] on div "PLD ab6iLyyeU9nsXAZQNnZhXG3y 70732613 MLB Risco PLD: LOW Criou: 12/09/2025 Crio…" at bounding box center [705, 321] width 747 height 70
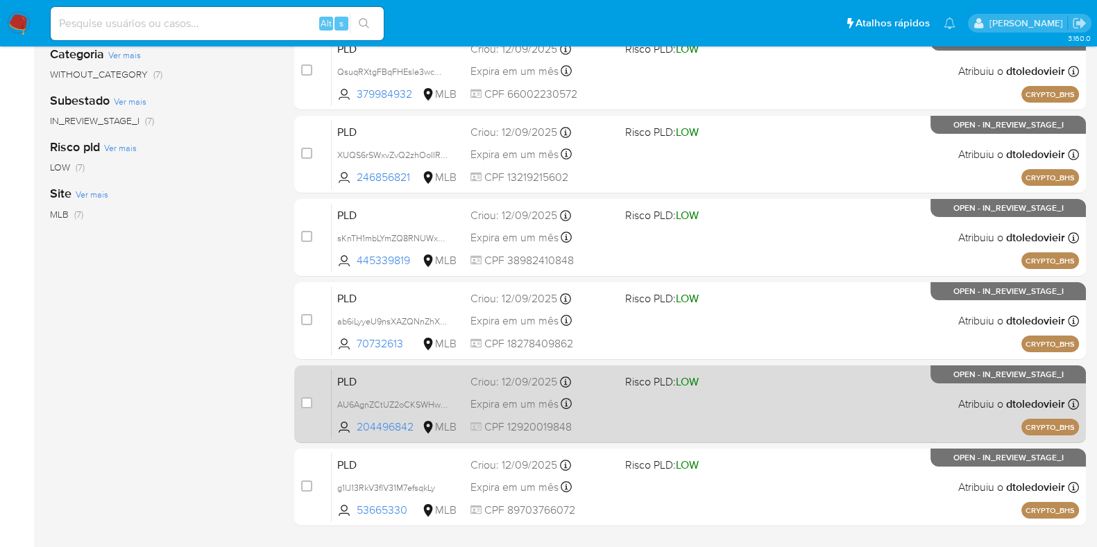
click at [802, 406] on div "PLD AU6AgnZCtUZ2oCKSWHwpu4NG 204496842 MLB Risco PLD: LOW Criou: 12/09/2025 Cri…" at bounding box center [705, 404] width 747 height 70
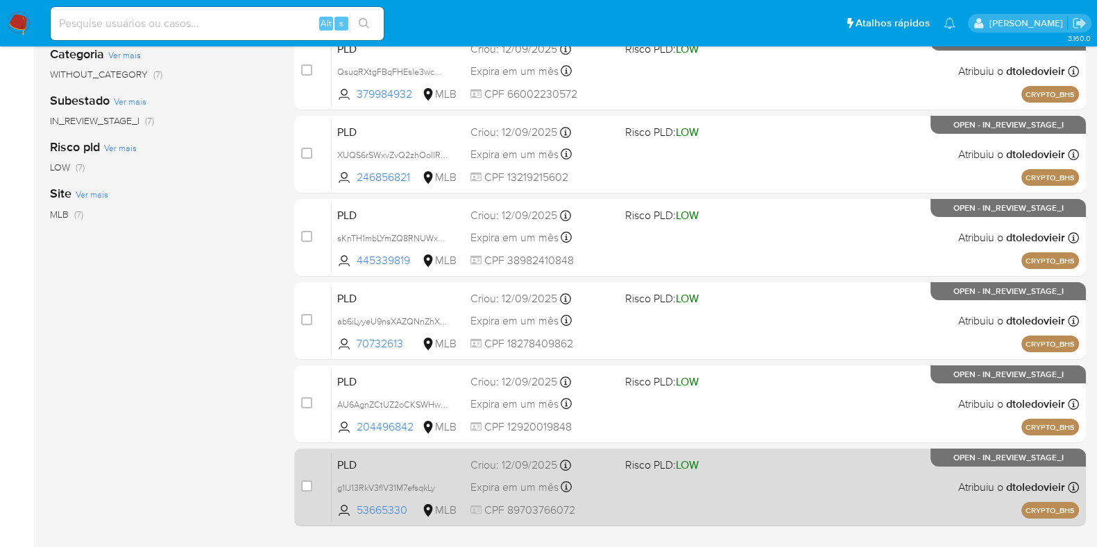
click at [789, 461] on div "PLD g1IJ13RkV3flV31M7efsqkLy 53665330 MLB Risco PLD: LOW Criou: 12/09/2025 Crio…" at bounding box center [705, 487] width 747 height 70
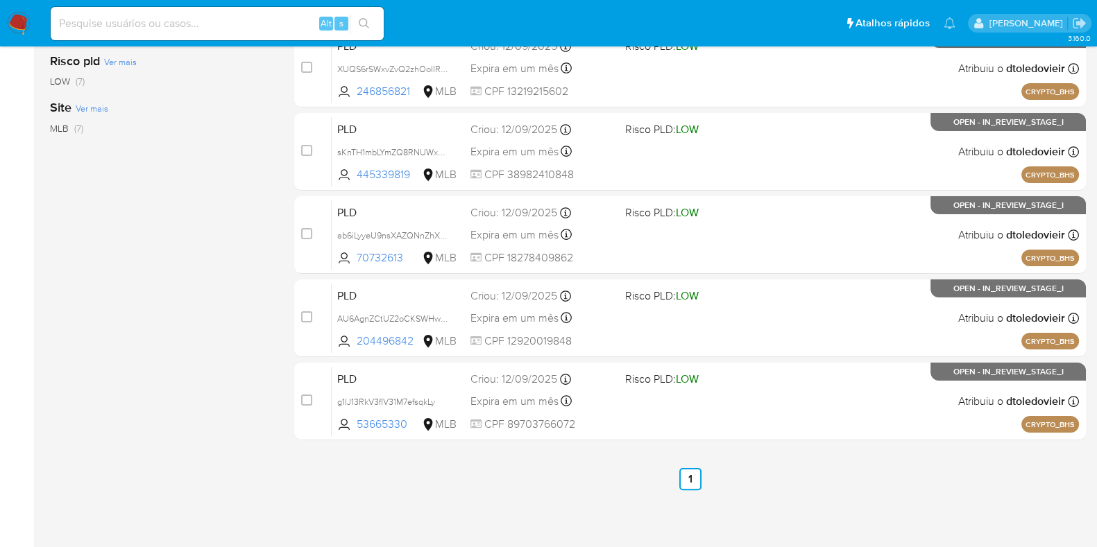
scroll to position [0, 0]
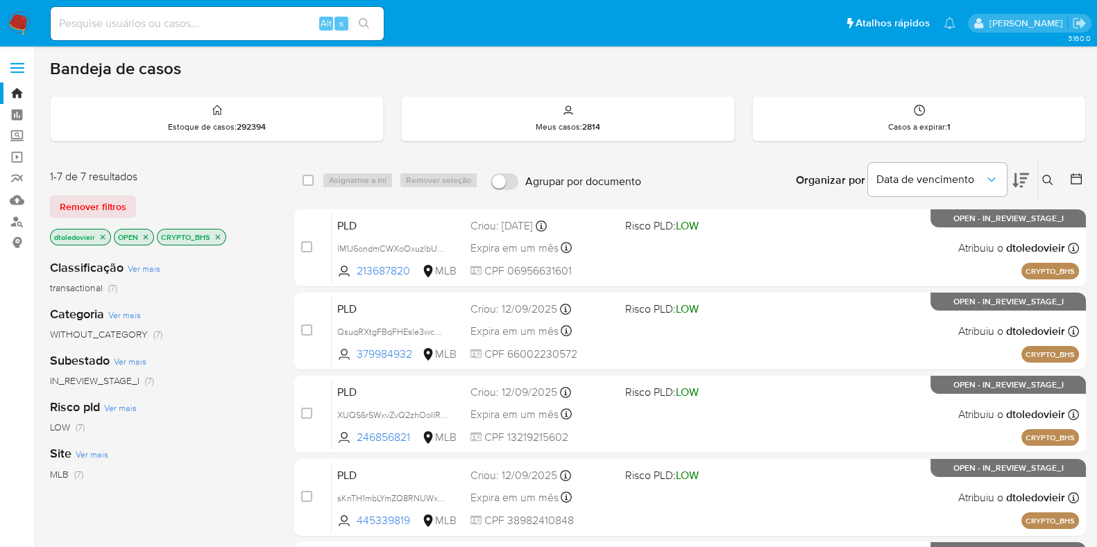
click at [218, 237] on icon "close-filter" at bounding box center [218, 237] width 8 height 8
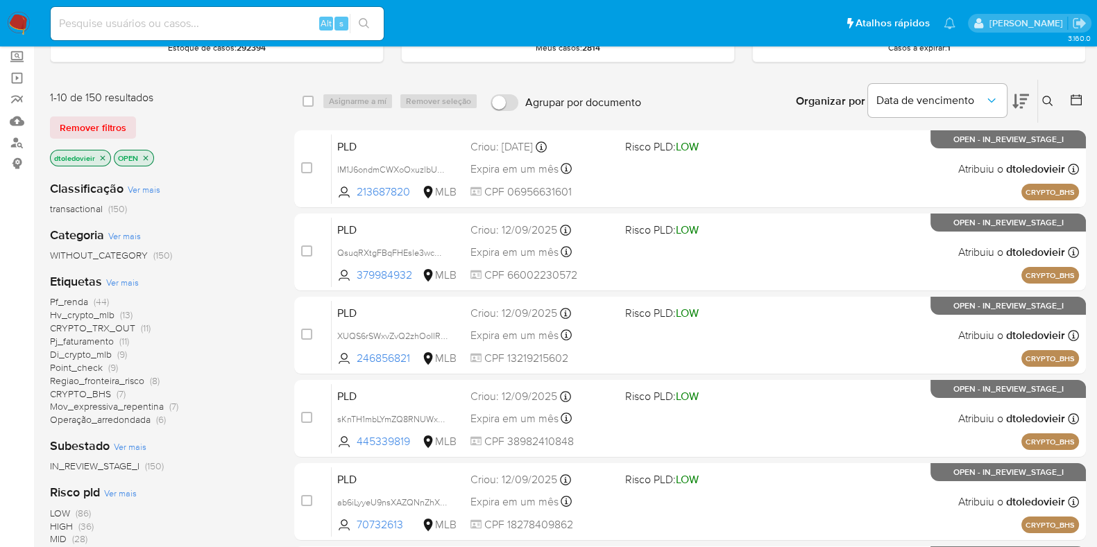
scroll to position [173, 0]
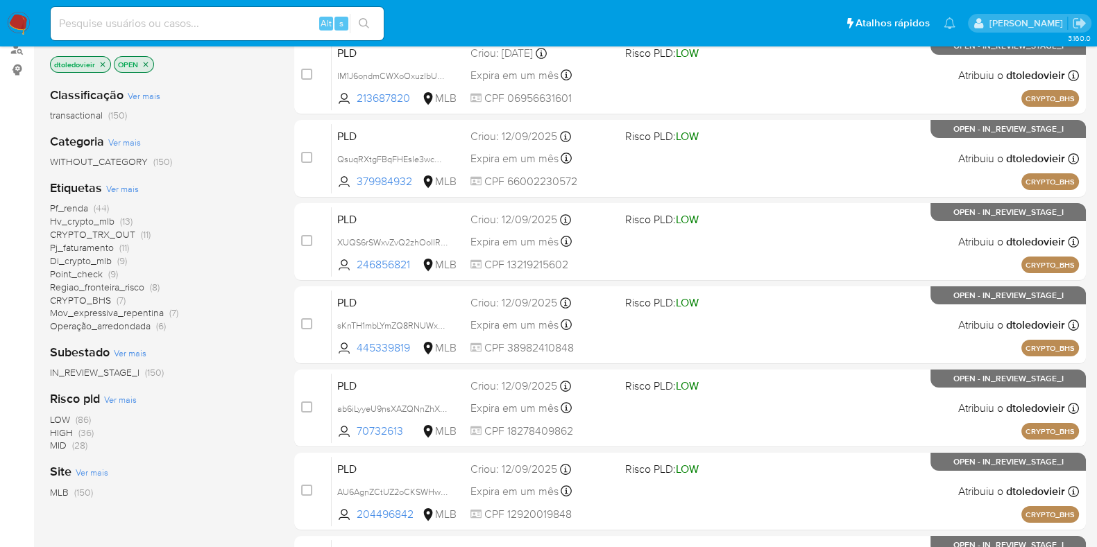
click at [119, 258] on span "(9)" at bounding box center [122, 261] width 10 height 14
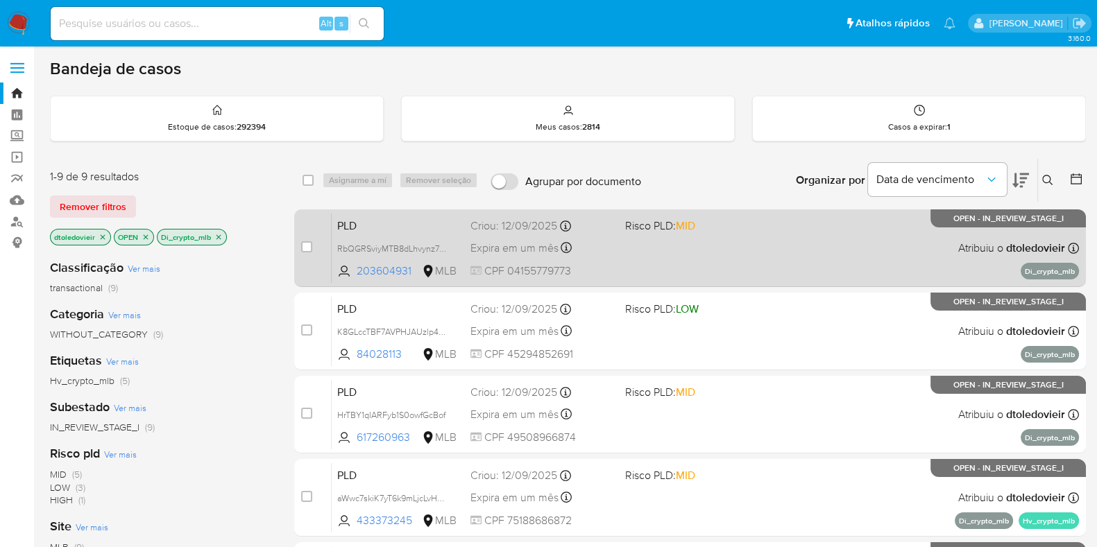
click at [766, 251] on div "PLD RbQGRSviyMTB8dLhvynz7mdV 203604931 MLB Risco PLD: MID Criou: 12/09/2025 Cri…" at bounding box center [705, 248] width 747 height 70
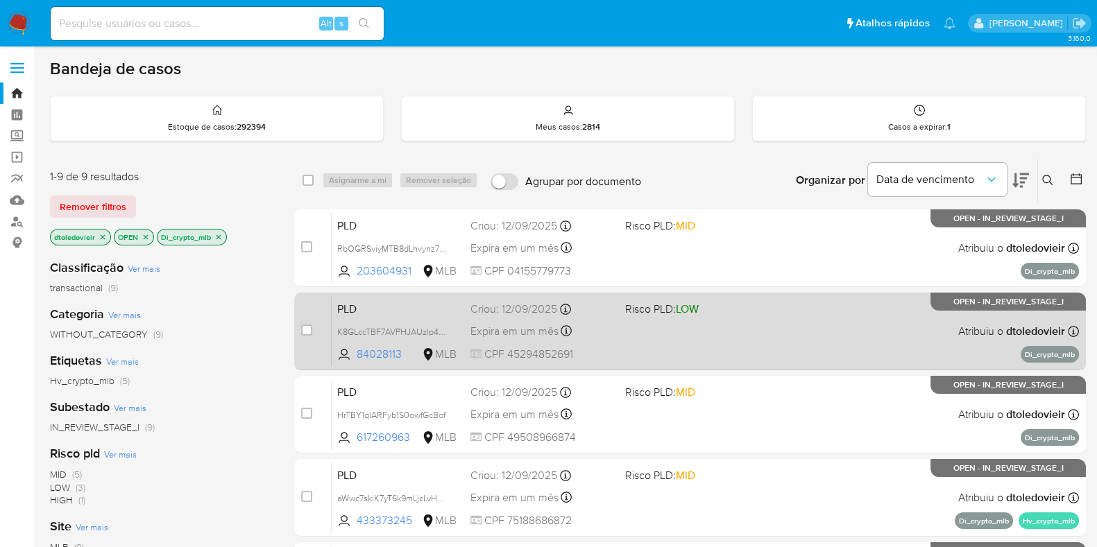
click at [756, 345] on div "PLD K8GLccTBF7AVPHJAUzlp4Uub 84028113 MLB Risco PLD: LOW Criou: 12/09/2025 Crio…" at bounding box center [705, 331] width 747 height 70
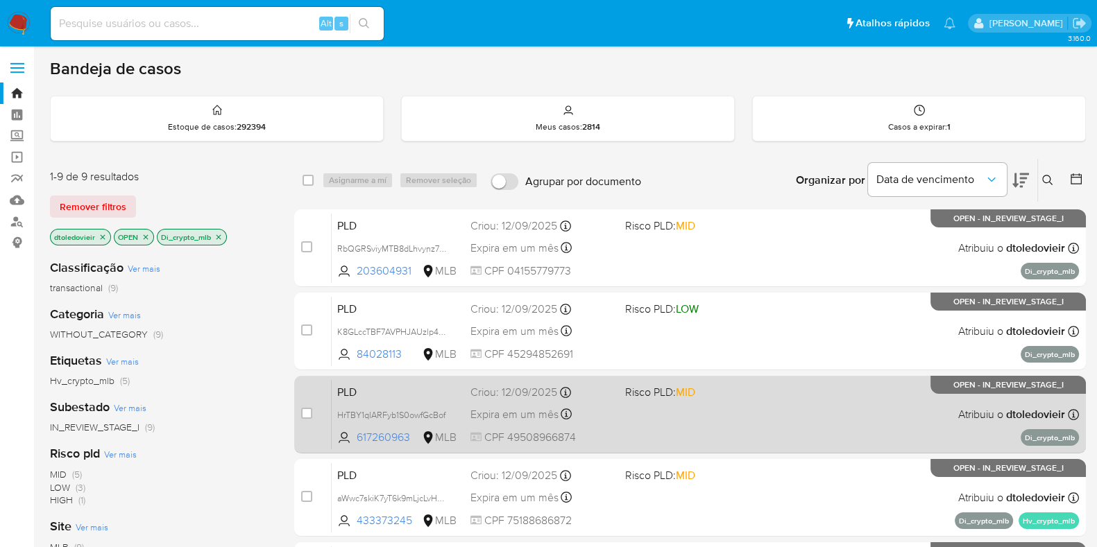
click at [764, 417] on div "PLD HrTBY1qlARFyb1S0owfGcBof 617260963 MLB Risco PLD: MID Criou: 12/09/2025 Cri…" at bounding box center [705, 414] width 747 height 70
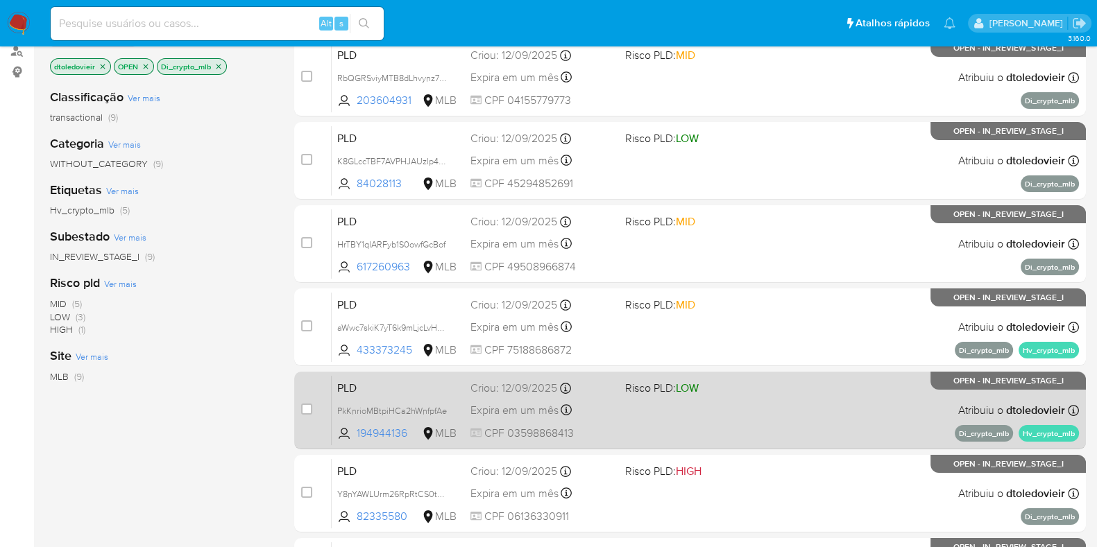
scroll to position [173, 0]
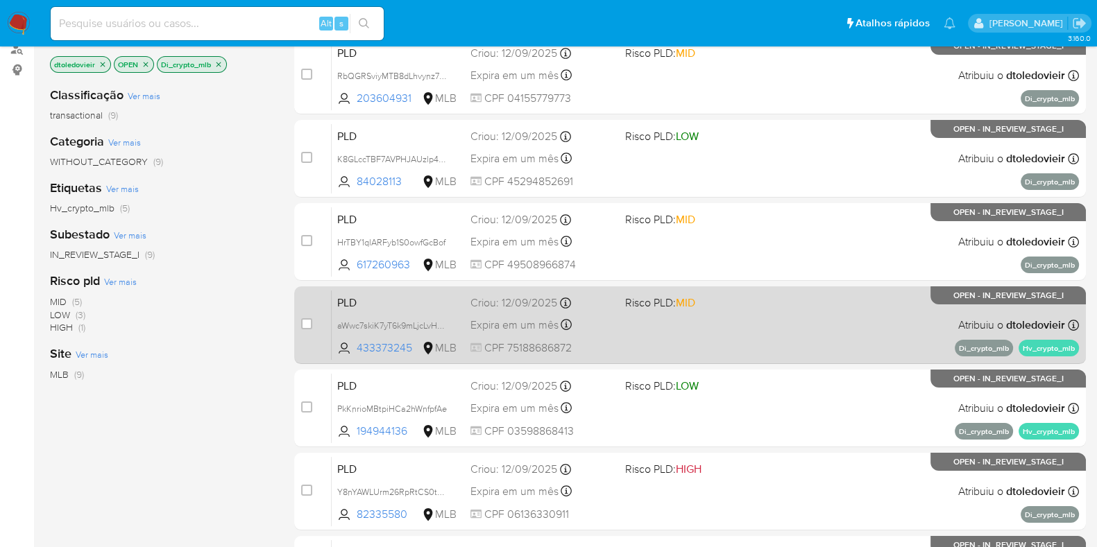
click at [797, 341] on div "PLD aWwc7skiK7yT6k9mLjcLvHmX 433373245 MLB Risco PLD: MID Criou: 12/09/2025 Cri…" at bounding box center [705, 325] width 747 height 70
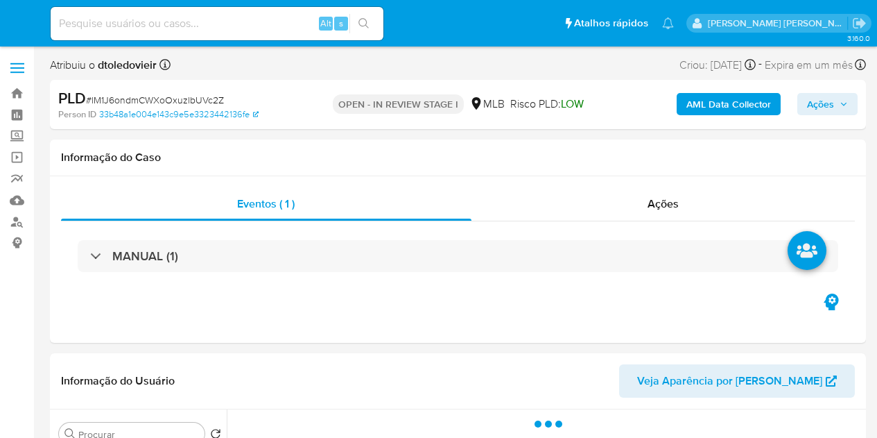
select select "10"
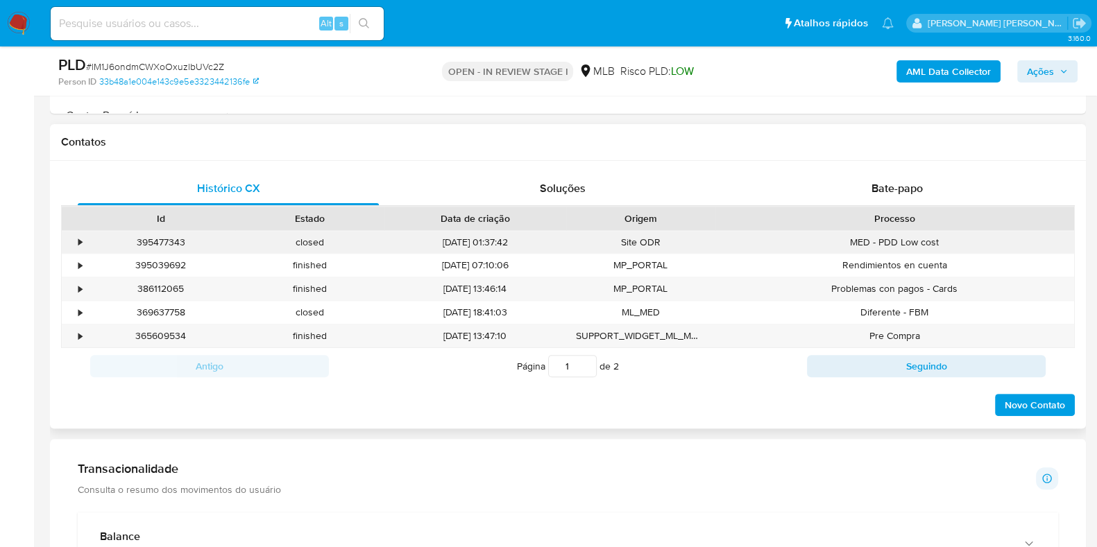
scroll to position [520, 0]
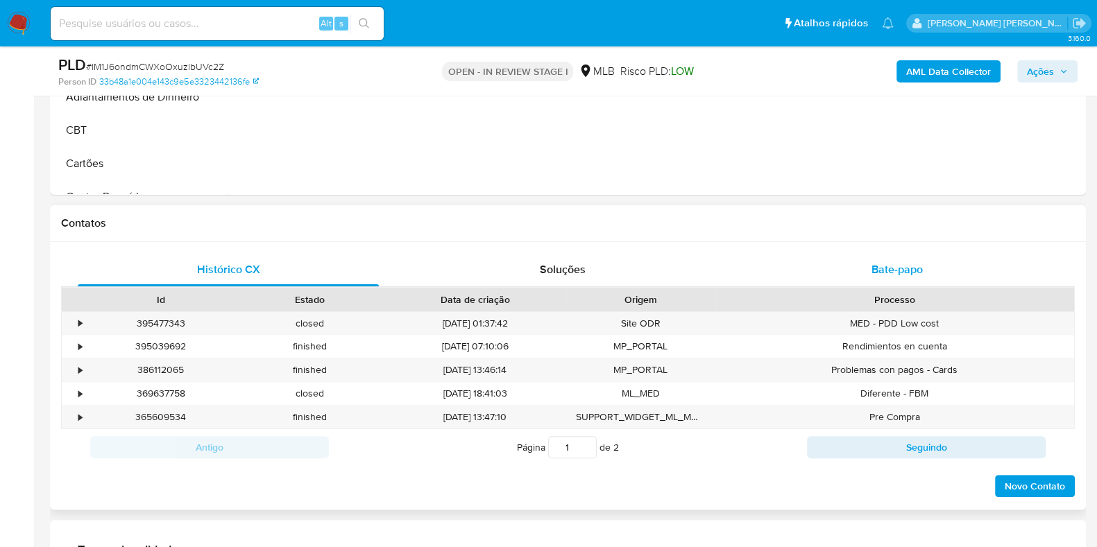
click at [877, 273] on span "Bate-papo" at bounding box center [896, 269] width 51 height 16
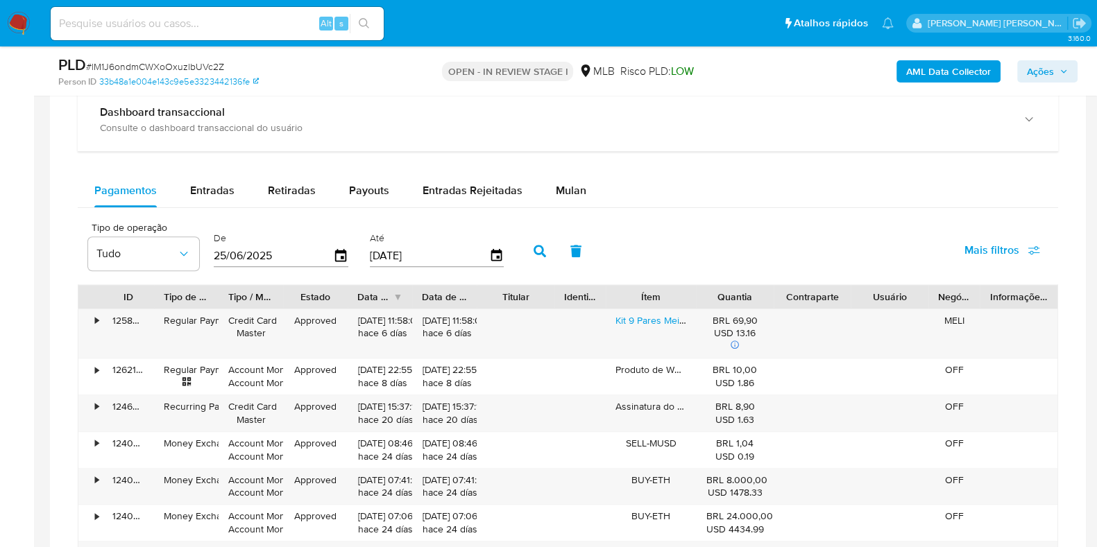
scroll to position [1386, 0]
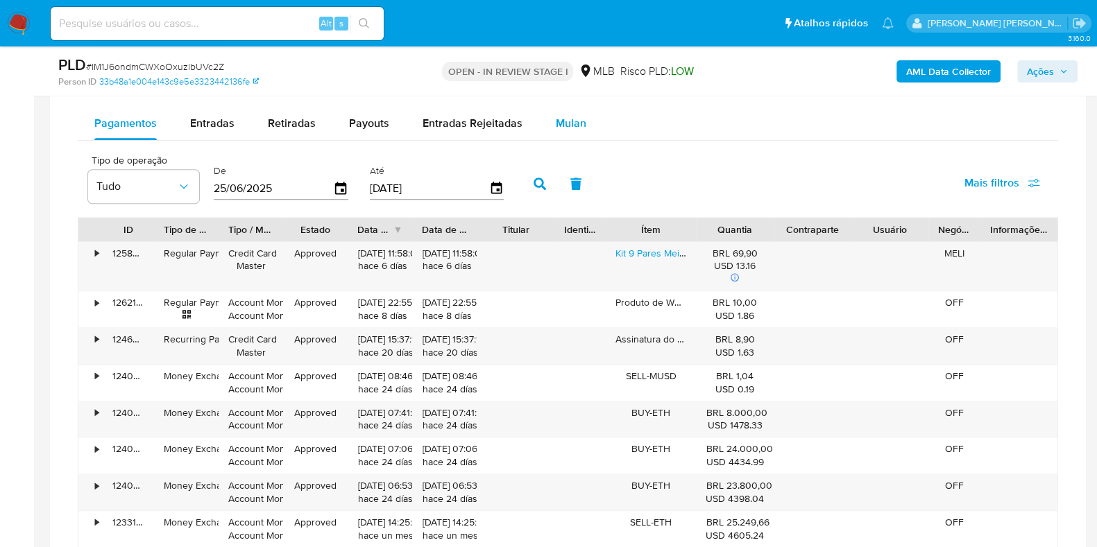
click at [556, 132] on div "Mulan" at bounding box center [571, 123] width 31 height 33
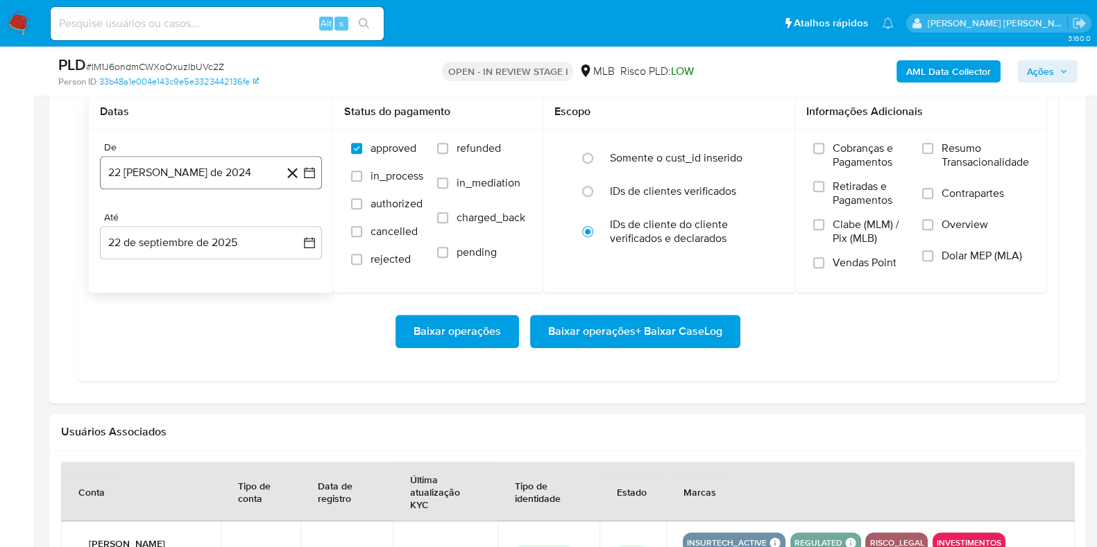
click at [161, 157] on button "22 [PERSON_NAME] de 2024" at bounding box center [211, 172] width 222 height 33
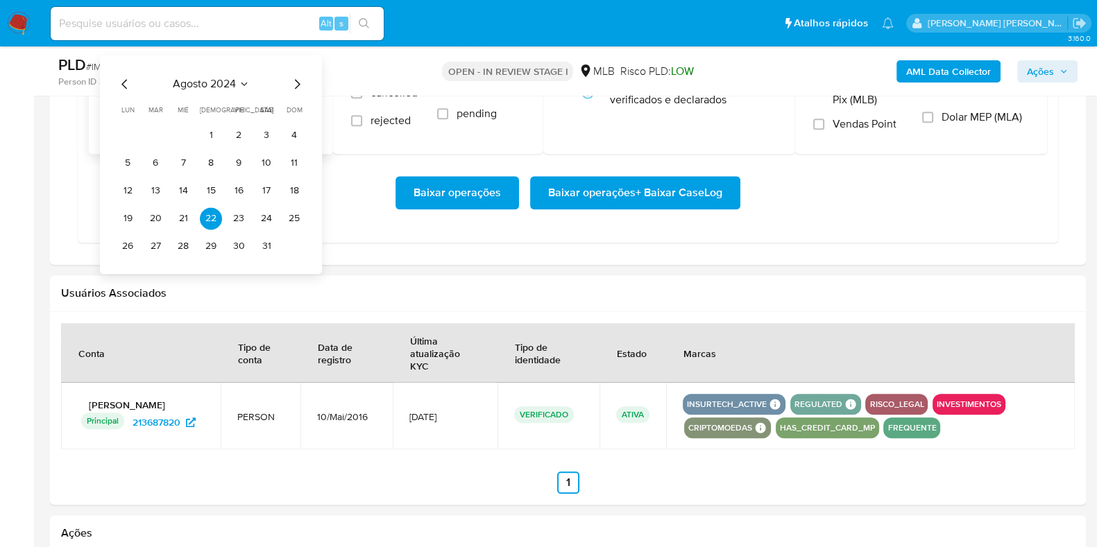
scroll to position [1561, 0]
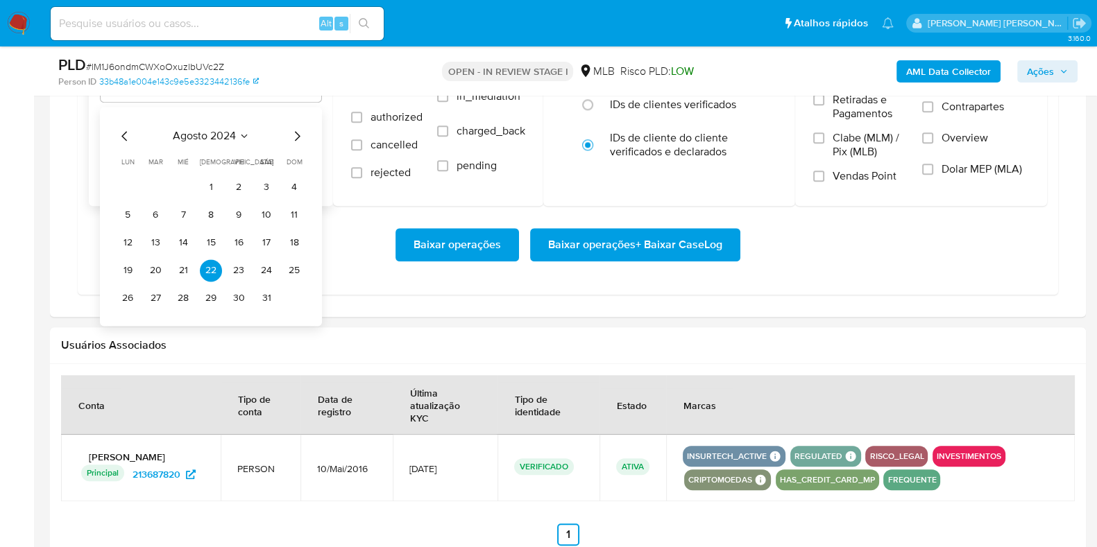
click at [297, 132] on icon "Mes siguiente" at bounding box center [298, 136] width 6 height 10
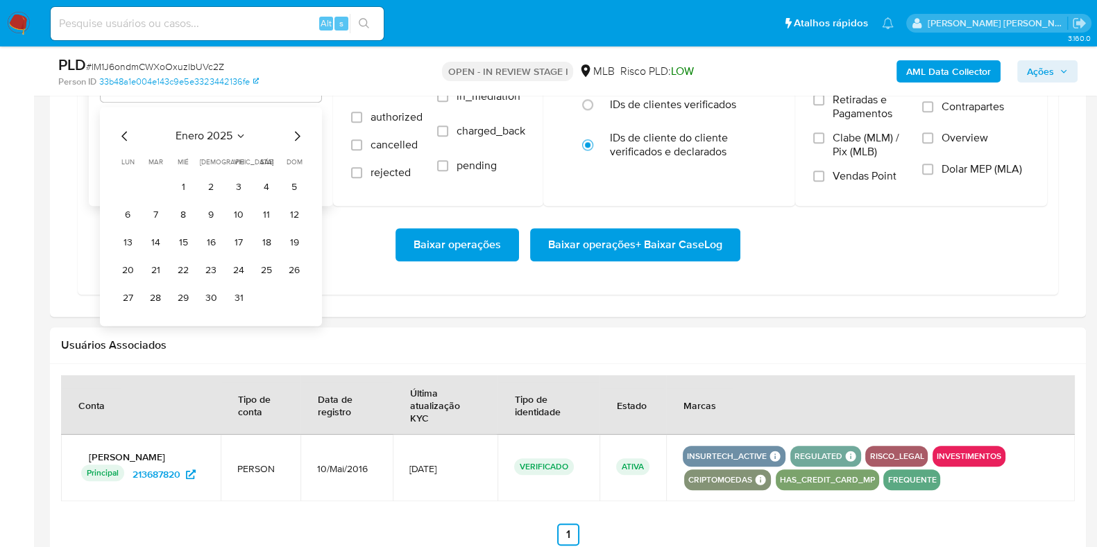
click at [297, 132] on icon "Mes siguiente" at bounding box center [298, 136] width 6 height 10
click at [295, 133] on icon "Mes siguiente" at bounding box center [297, 136] width 17 height 17
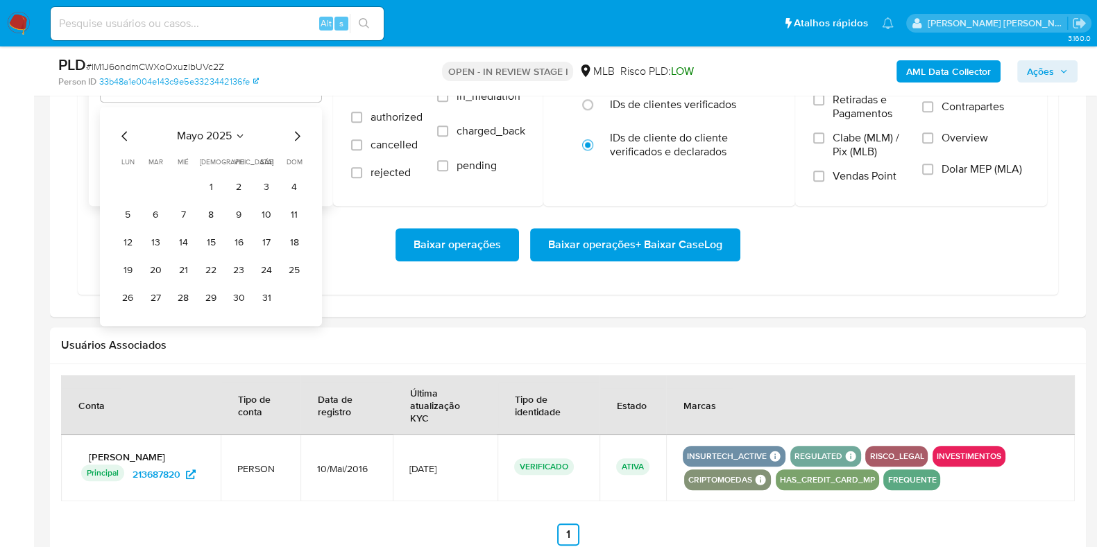
click at [295, 133] on icon "Mes siguiente" at bounding box center [297, 136] width 17 height 17
click at [243, 183] on button "1" at bounding box center [238, 187] width 22 height 22
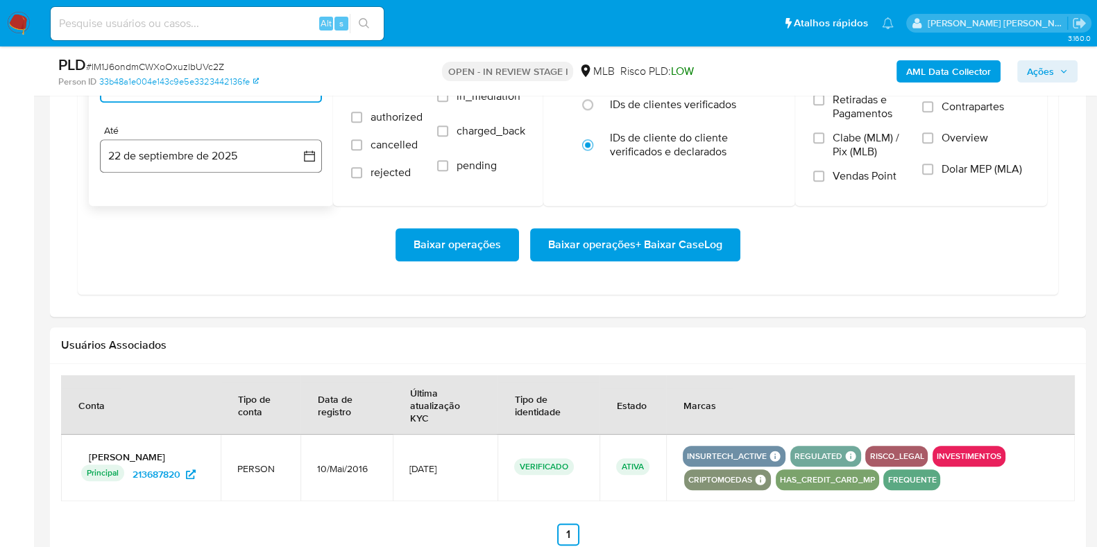
click at [200, 162] on button "22 de septiembre de 2025" at bounding box center [211, 155] width 222 height 33
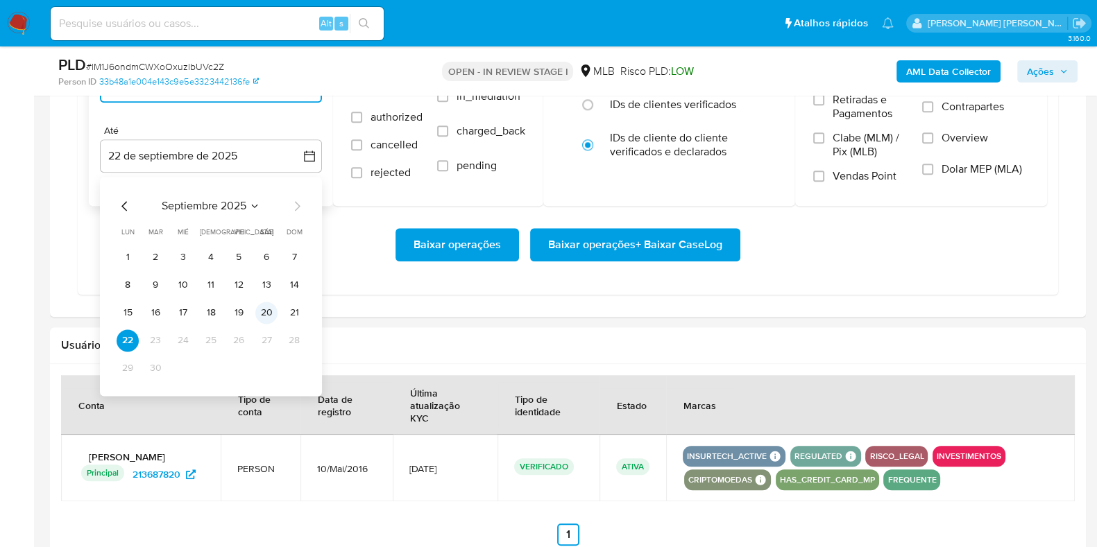
click at [267, 310] on button "20" at bounding box center [266, 313] width 22 height 22
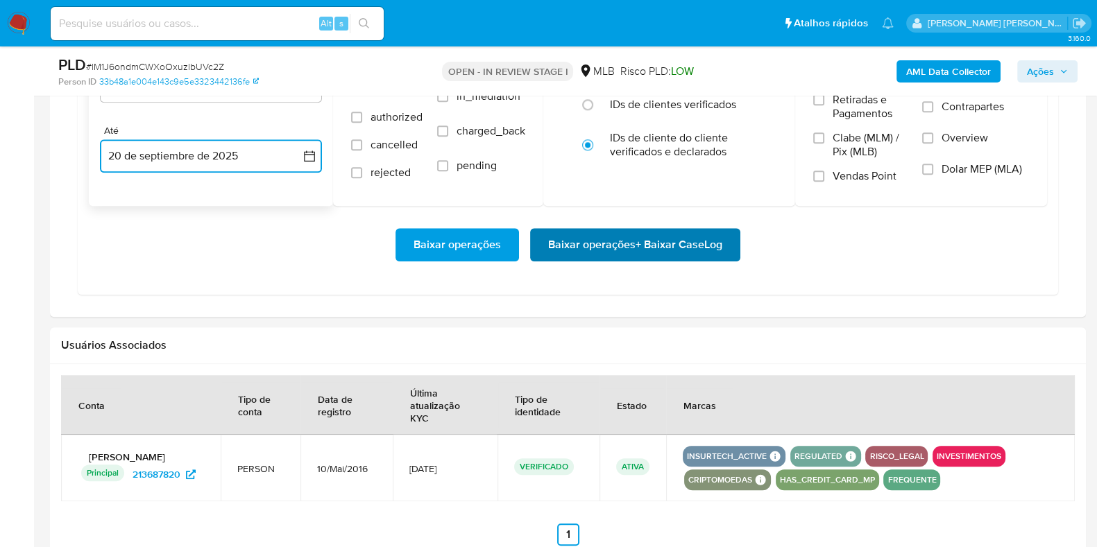
click at [594, 246] on span "Baixar operações + Baixar CaseLog" at bounding box center [635, 245] width 174 height 31
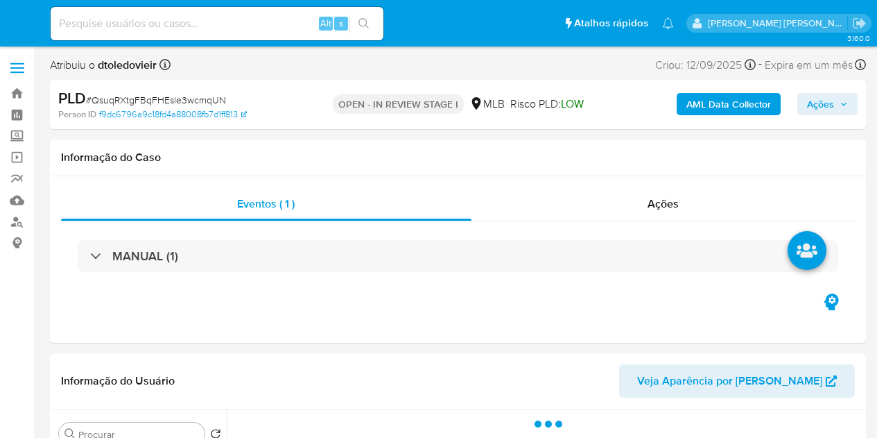
select select "10"
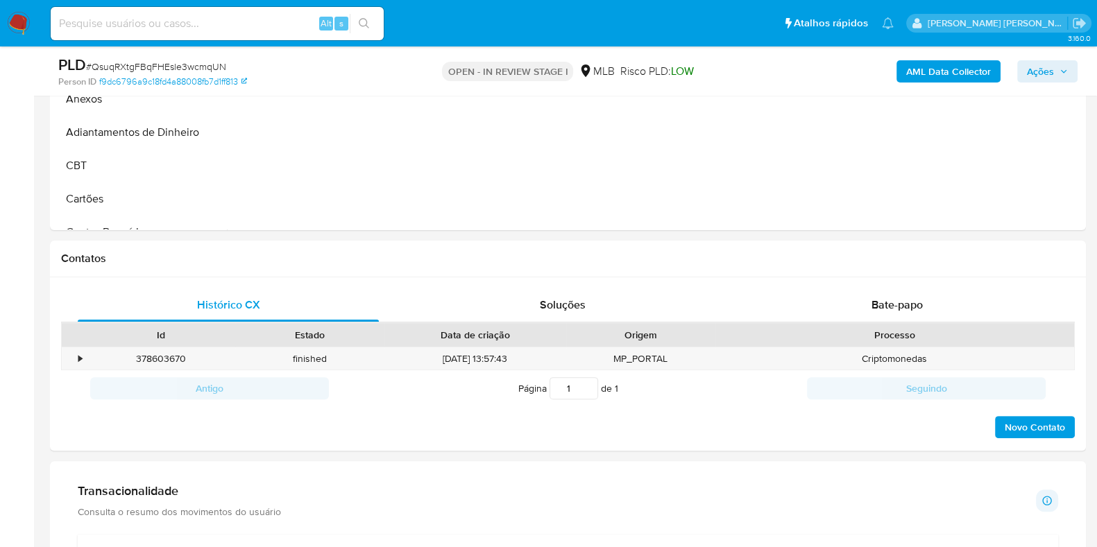
scroll to position [954, 0]
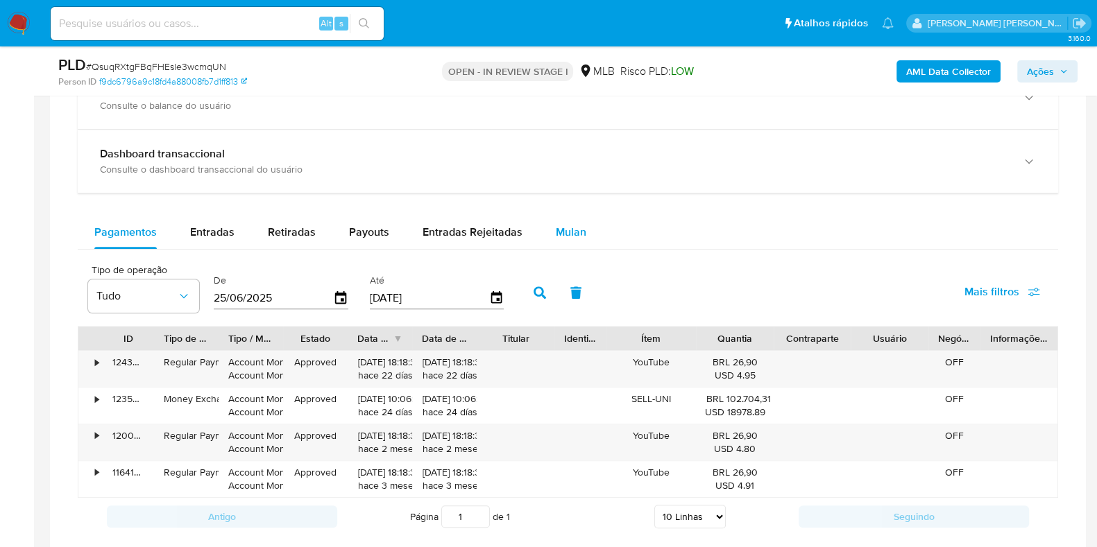
click at [565, 228] on span "Mulan" at bounding box center [571, 232] width 31 height 16
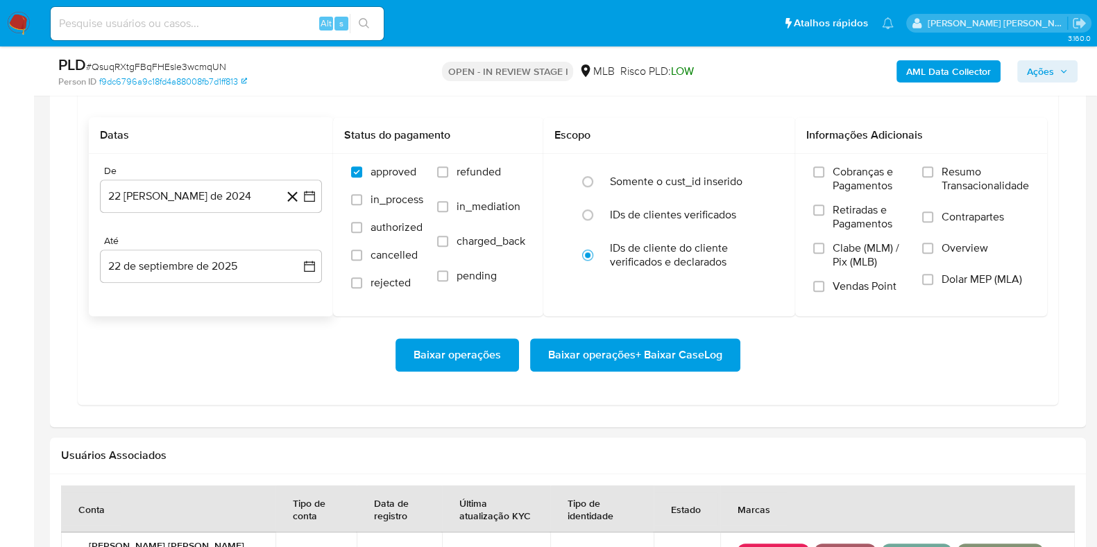
scroll to position [1213, 0]
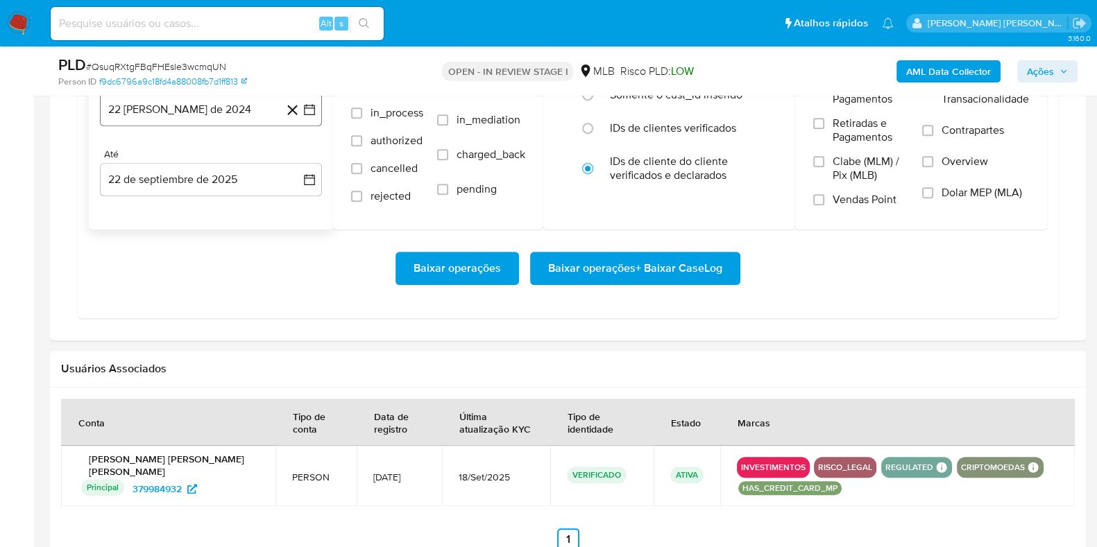
click at [223, 116] on button "22 [PERSON_NAME] de 2024" at bounding box center [211, 109] width 222 height 33
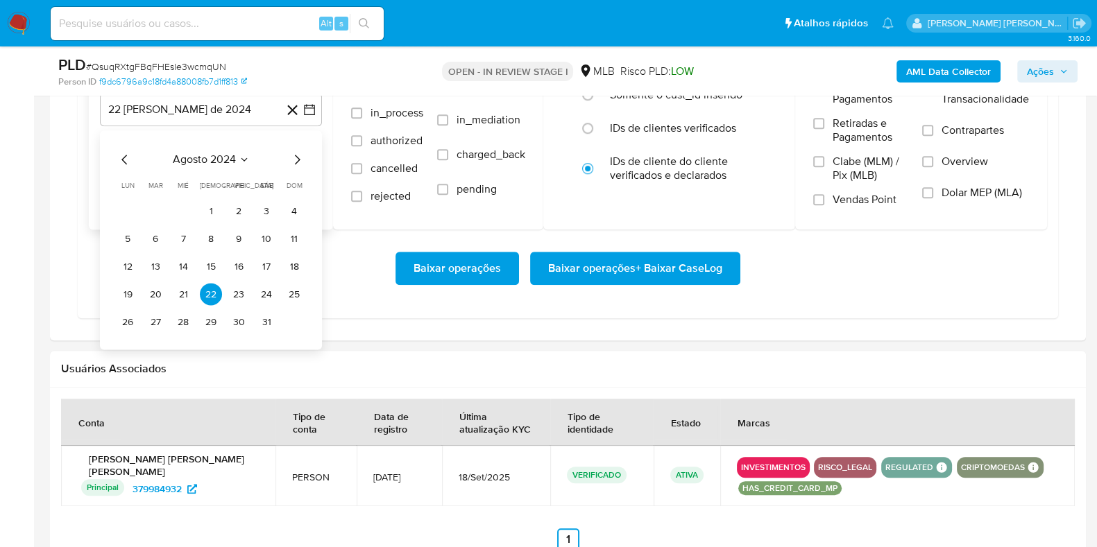
click at [296, 155] on icon "Mes siguiente" at bounding box center [297, 160] width 17 height 17
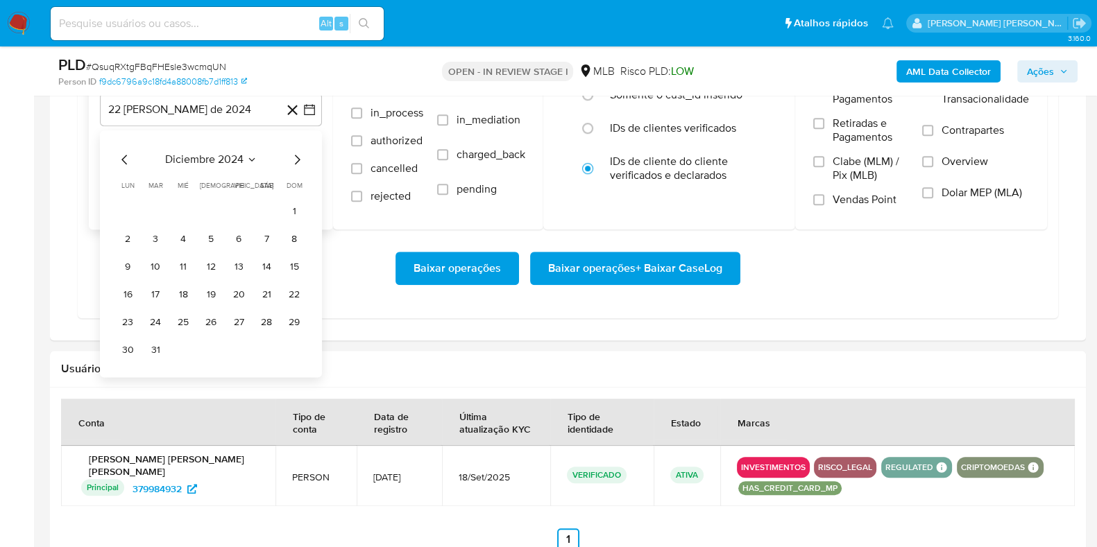
click at [296, 155] on icon "Mes siguiente" at bounding box center [297, 160] width 17 height 17
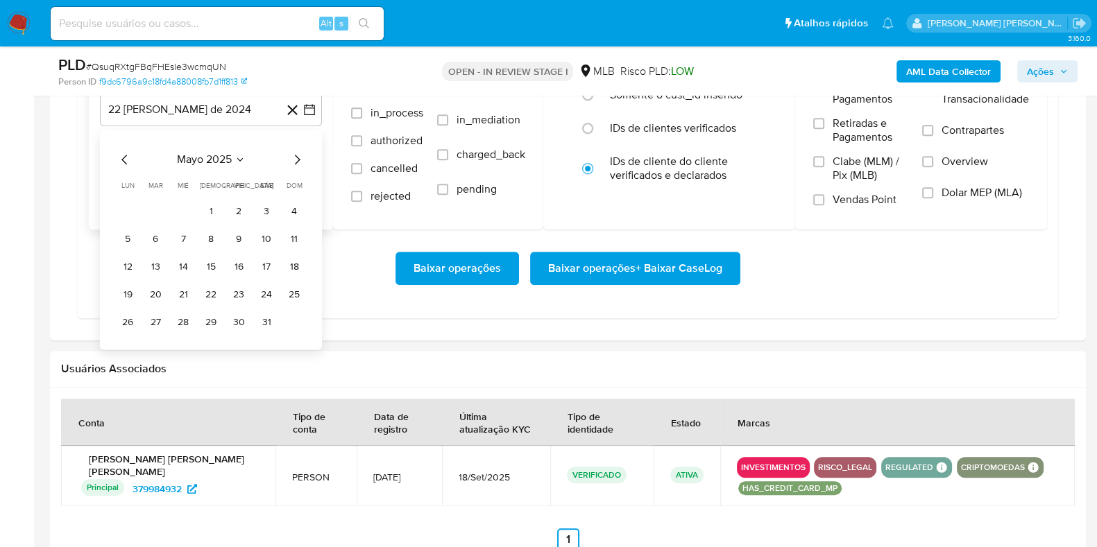
click at [296, 155] on icon "Mes siguiente" at bounding box center [297, 160] width 17 height 17
click at [246, 209] on button "1" at bounding box center [238, 211] width 22 height 22
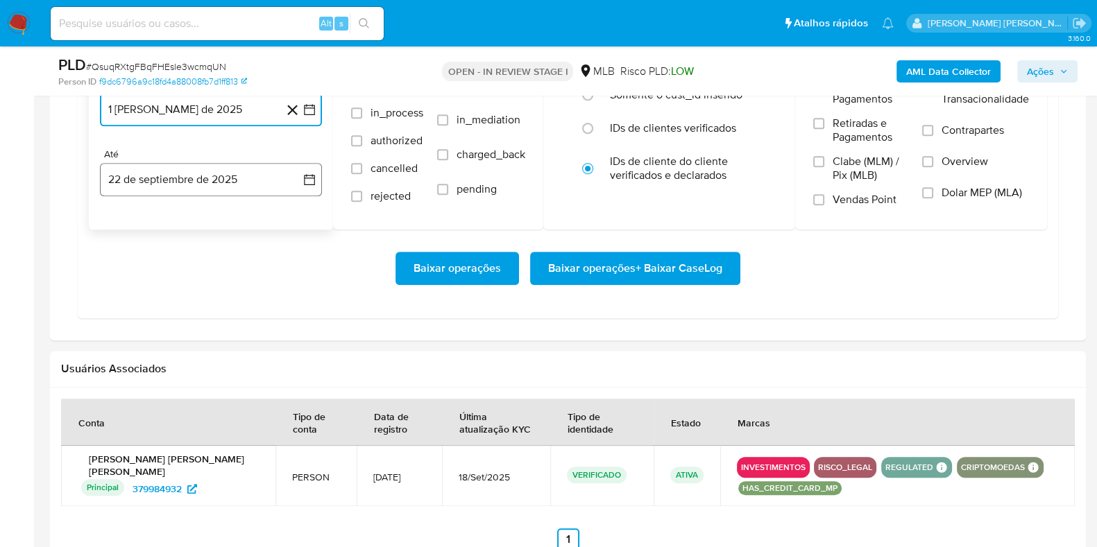
click at [209, 175] on button "22 de septiembre de 2025" at bounding box center [211, 179] width 222 height 33
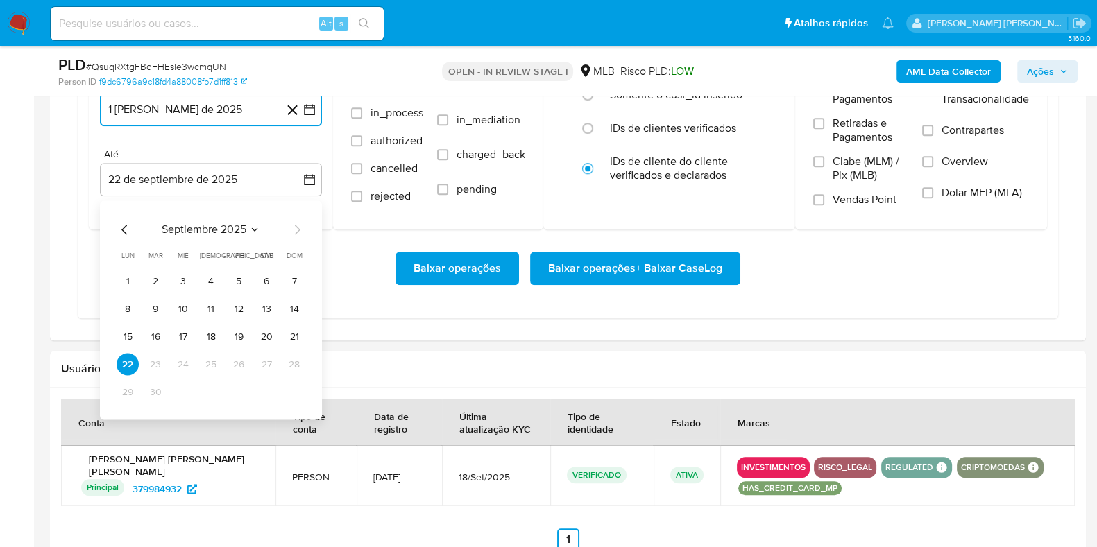
drag, startPoint x: 259, startPoint y: 336, endPoint x: 277, endPoint y: 331, distance: 18.7
click at [260, 336] on button "20" at bounding box center [266, 337] width 22 height 22
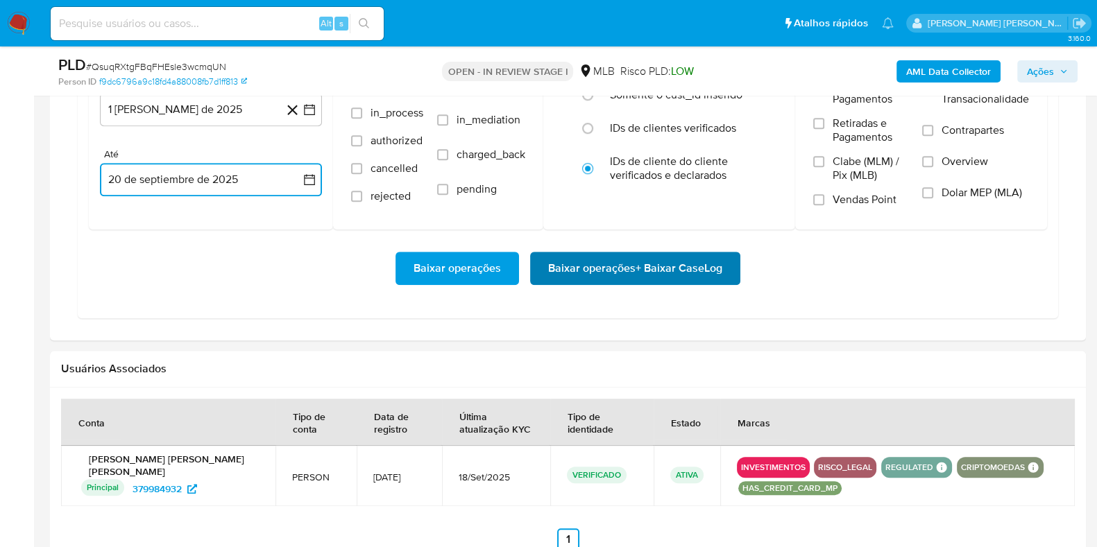
click at [574, 268] on span "Baixar operações + Baixar CaseLog" at bounding box center [635, 268] width 174 height 31
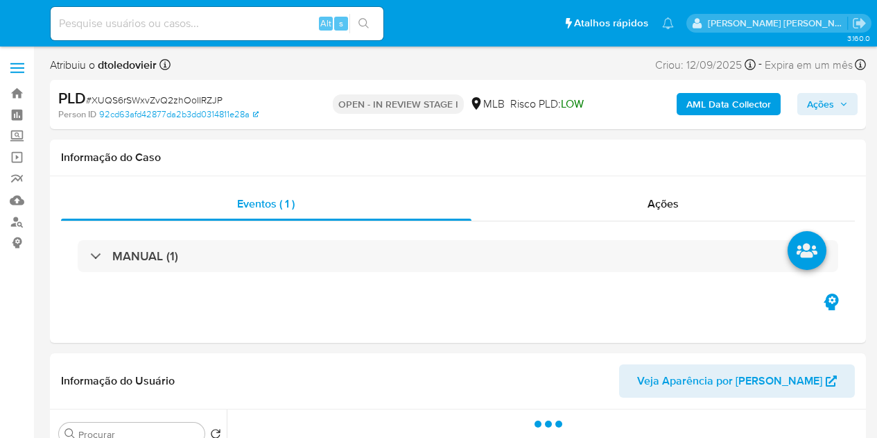
select select "10"
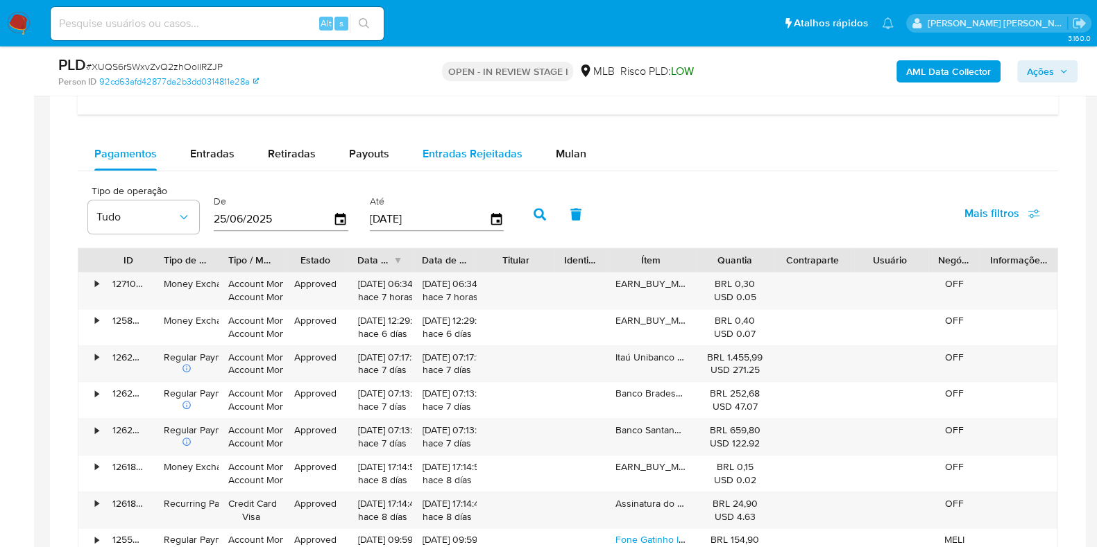
drag, startPoint x: 561, startPoint y: 145, endPoint x: 515, endPoint y: 157, distance: 47.4
click at [561, 146] on span "Mulan" at bounding box center [571, 154] width 31 height 16
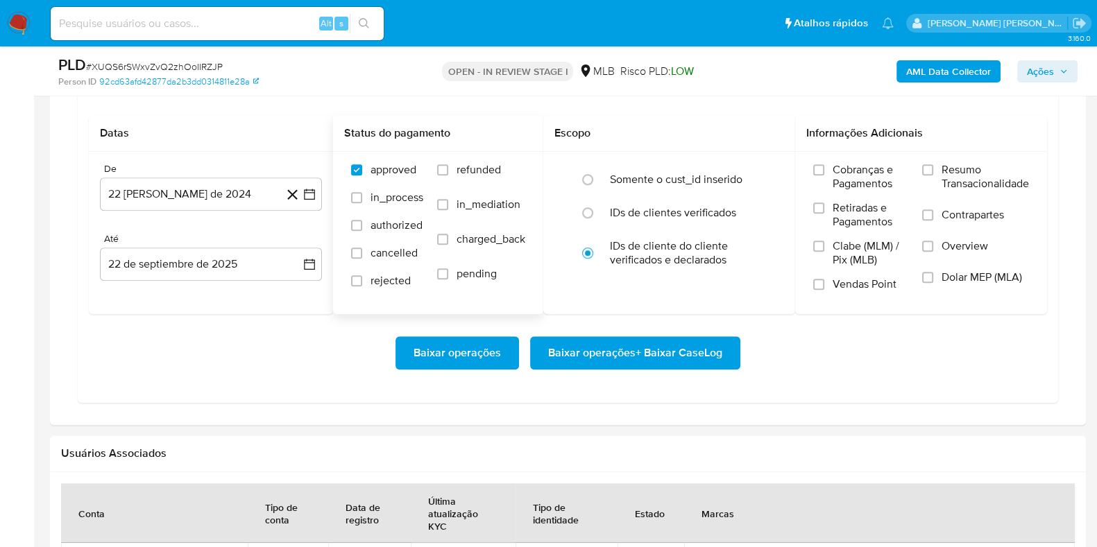
scroll to position [1300, 0]
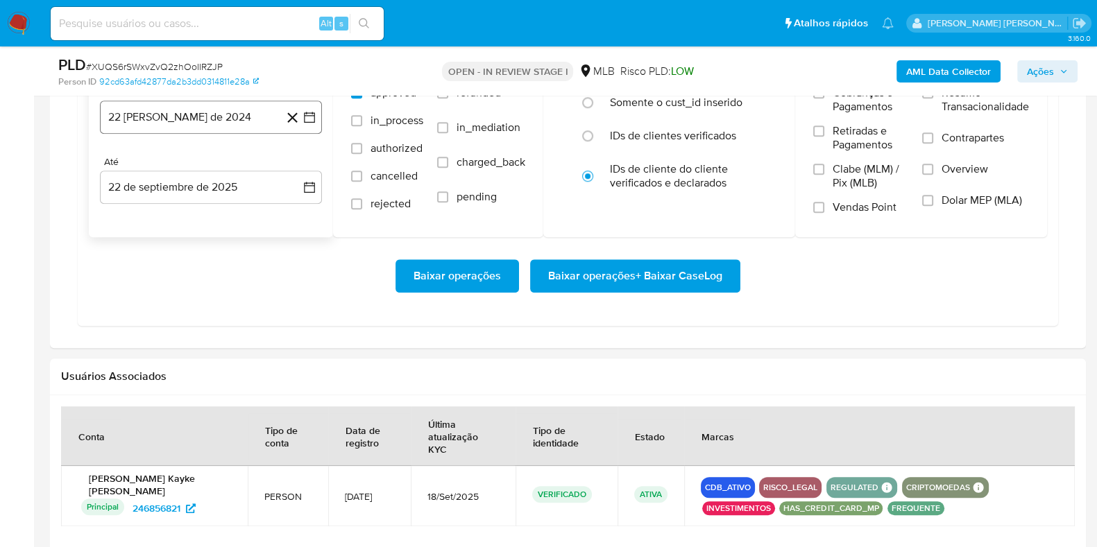
click at [198, 102] on button "22 [PERSON_NAME] de 2024" at bounding box center [211, 117] width 222 height 33
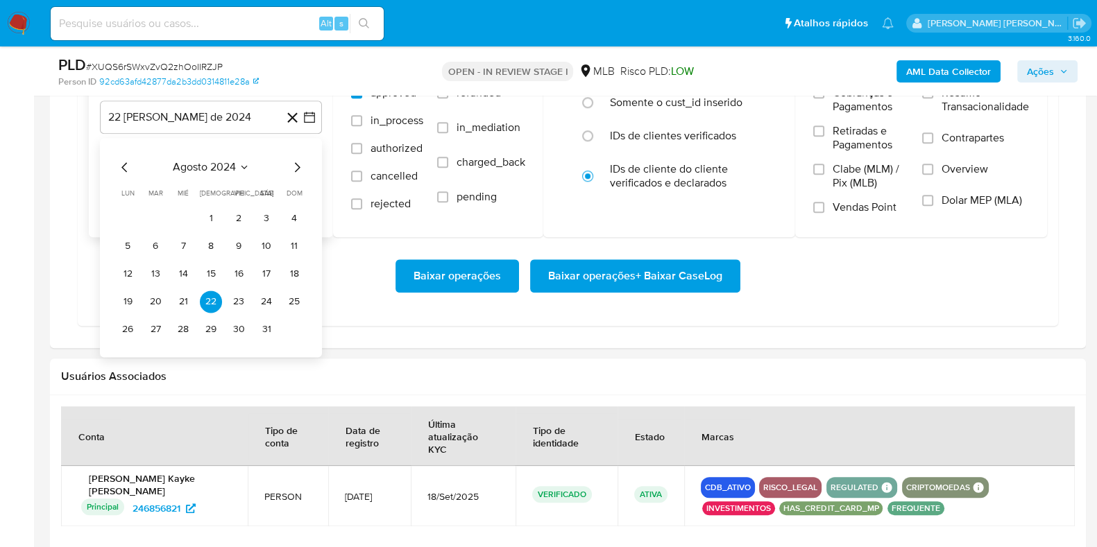
click at [302, 166] on icon "Mes siguiente" at bounding box center [297, 167] width 17 height 17
click at [298, 164] on icon "Mes siguiente" at bounding box center [297, 167] width 17 height 17
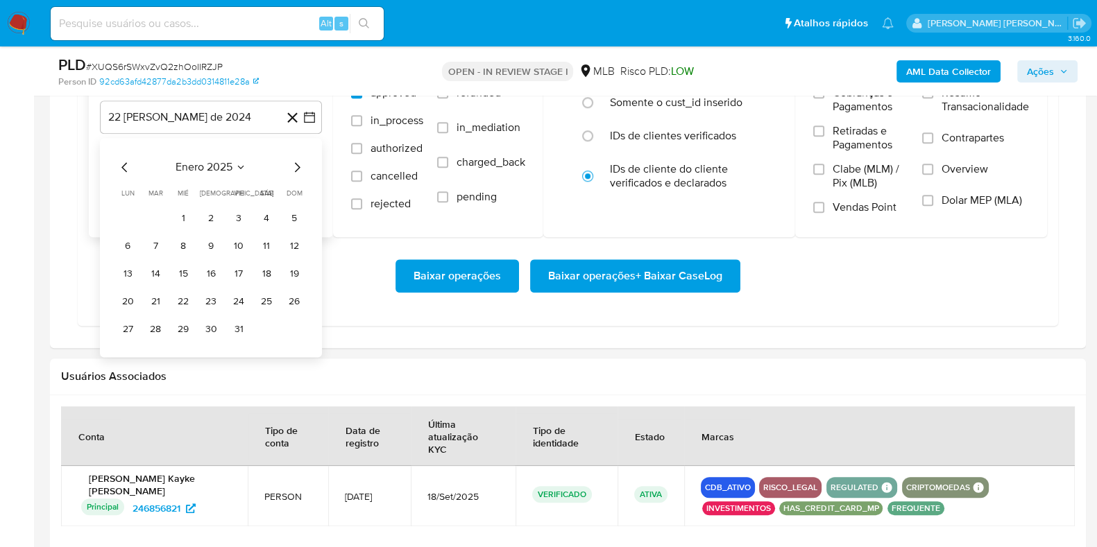
click at [298, 164] on icon "Mes siguiente" at bounding box center [297, 167] width 17 height 17
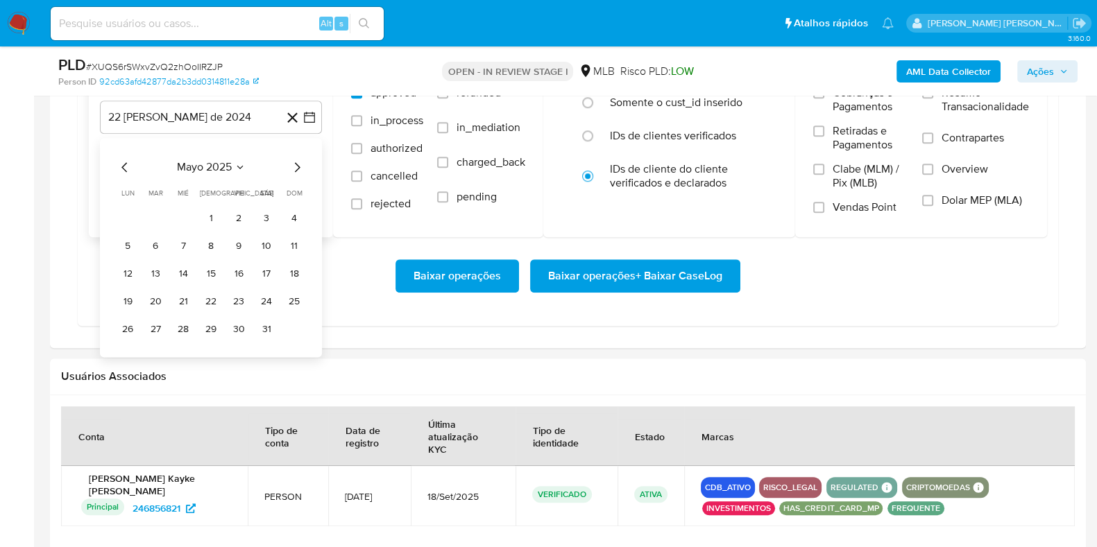
click at [298, 164] on icon "Mes siguiente" at bounding box center [297, 167] width 17 height 17
click at [234, 211] on button "1" at bounding box center [238, 218] width 22 height 22
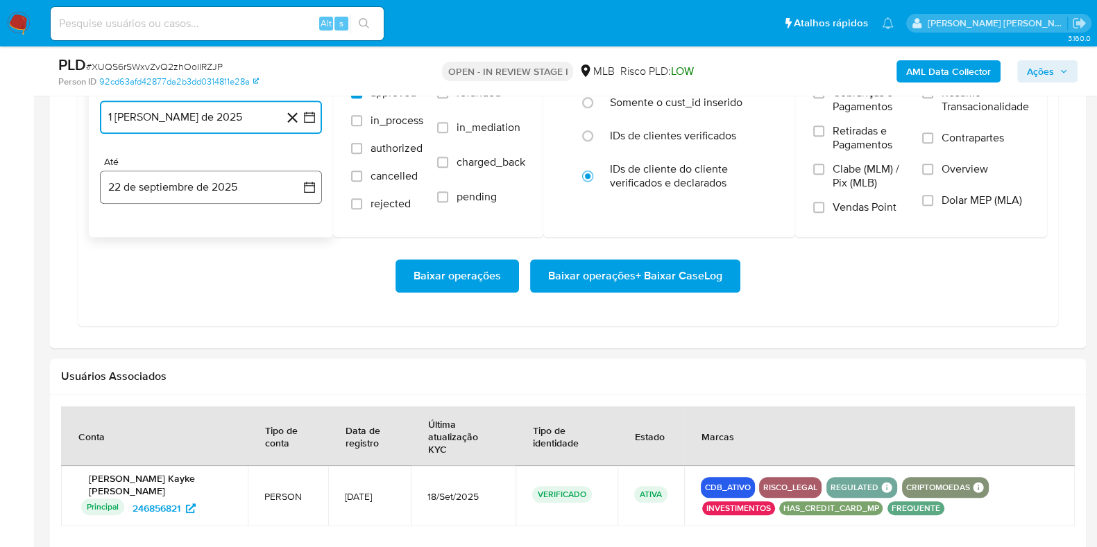
click at [214, 184] on button "22 de septiembre de 2025" at bounding box center [211, 187] width 222 height 33
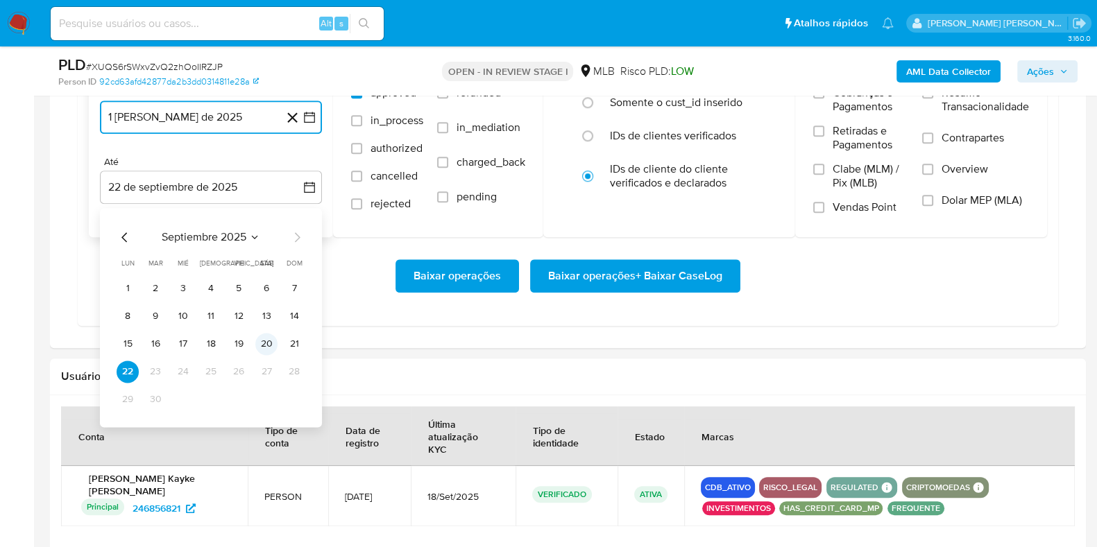
click at [264, 342] on button "20" at bounding box center [266, 344] width 22 height 22
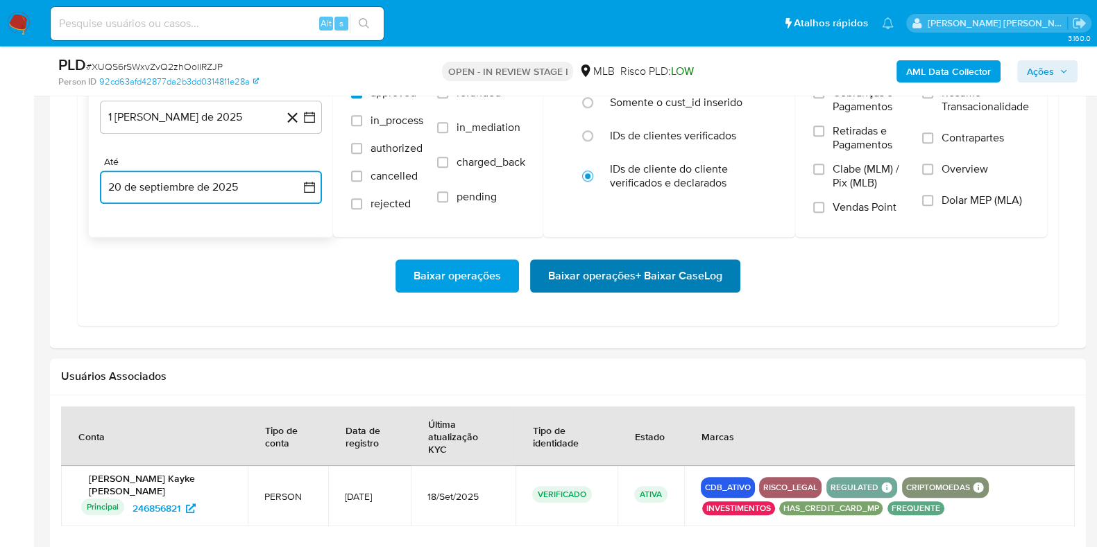
click at [613, 265] on span "Baixar operações + Baixar CaseLog" at bounding box center [635, 276] width 174 height 31
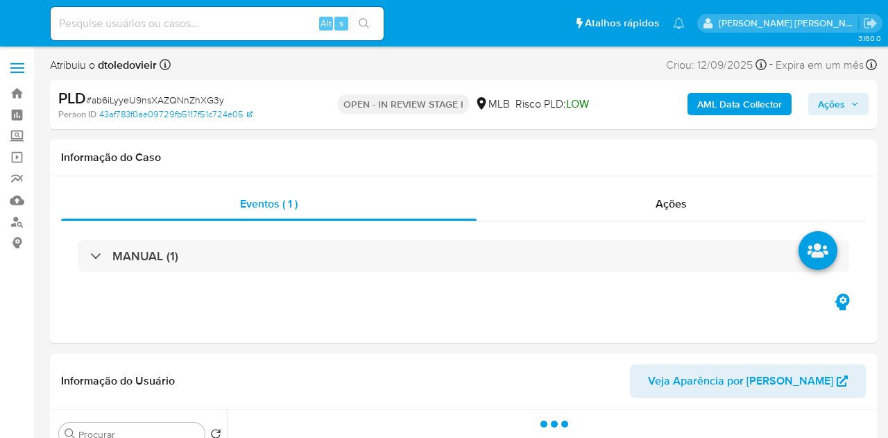
select select "10"
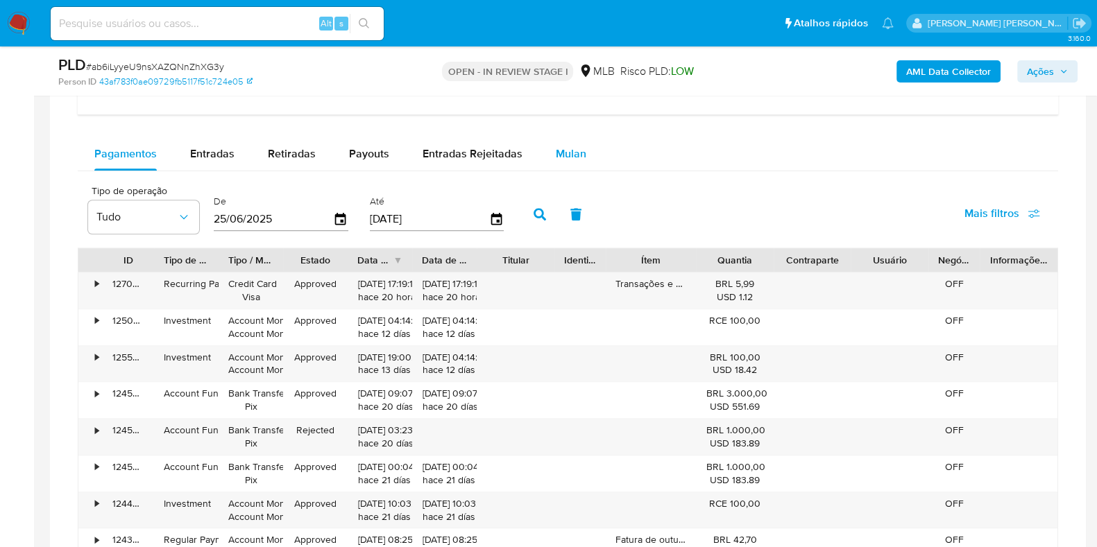
click at [583, 155] on button "Mulan" at bounding box center [571, 153] width 64 height 33
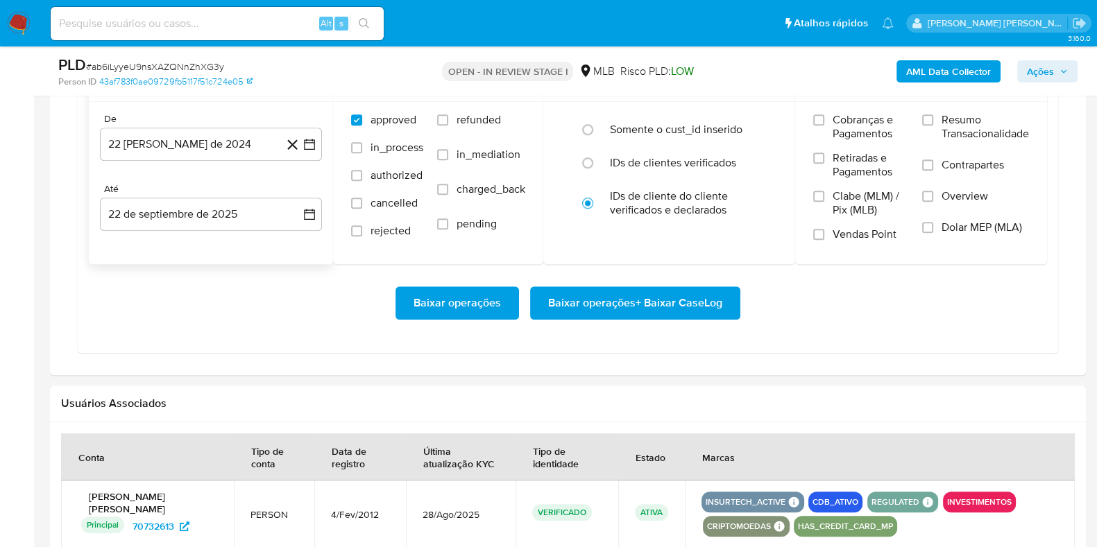
scroll to position [1300, 0]
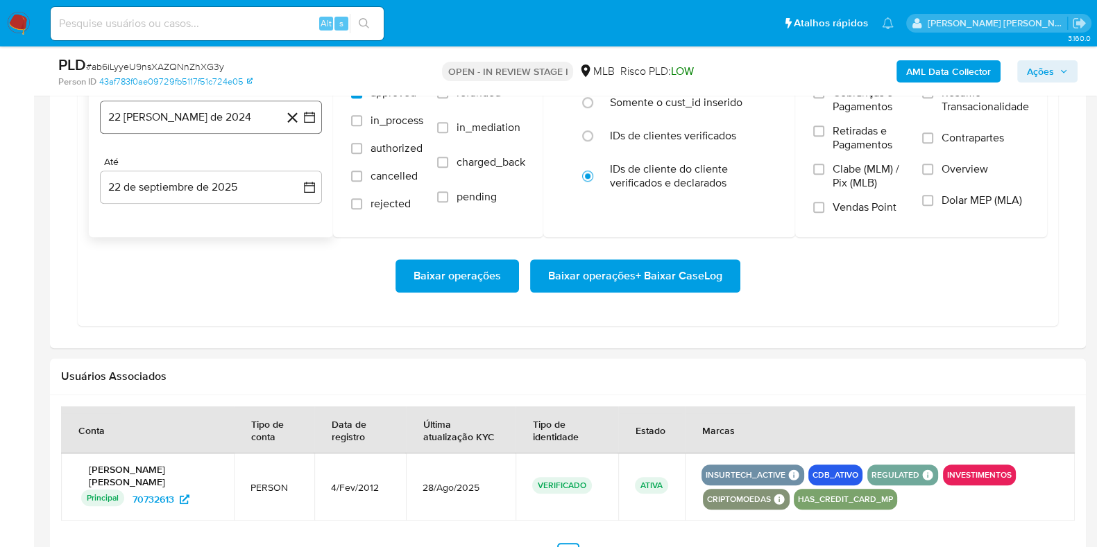
click at [246, 126] on button "22 de agosto de 2024" at bounding box center [211, 117] width 222 height 33
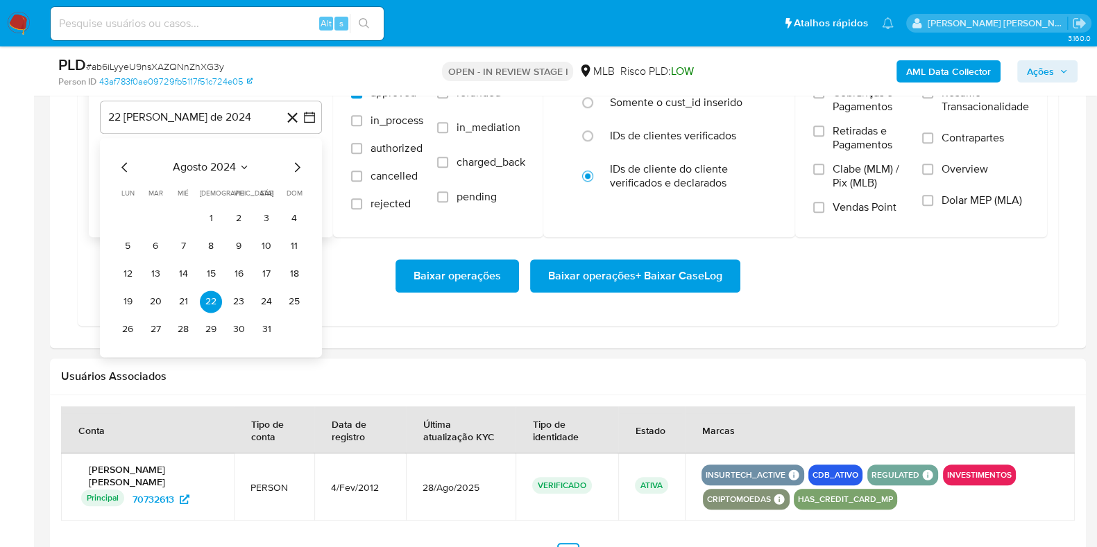
click at [298, 164] on icon "Mes siguiente" at bounding box center [298, 167] width 6 height 10
click at [299, 164] on icon "Mes siguiente" at bounding box center [298, 167] width 6 height 10
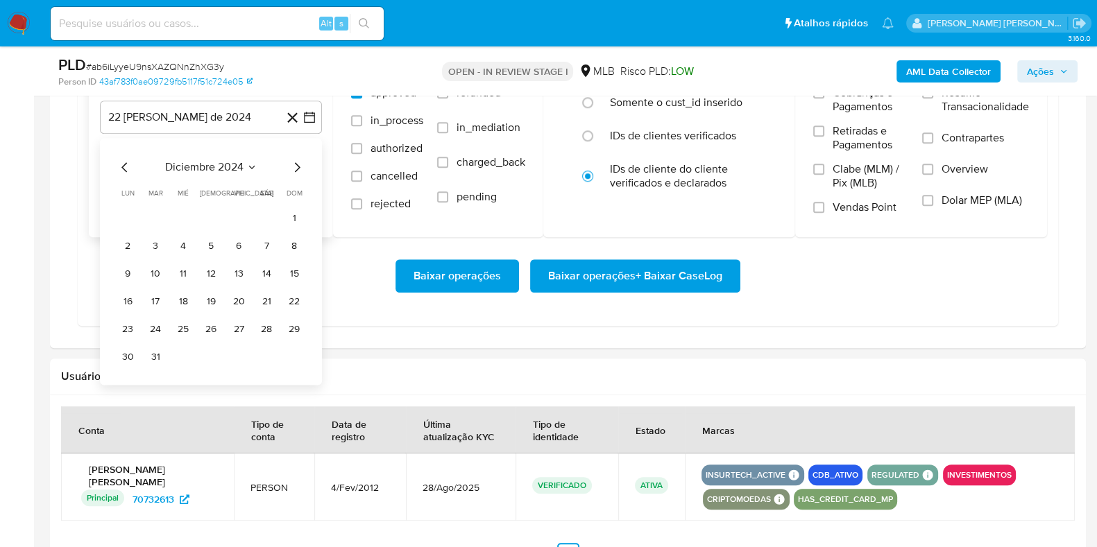
click at [298, 164] on icon "Mes siguiente" at bounding box center [297, 167] width 17 height 17
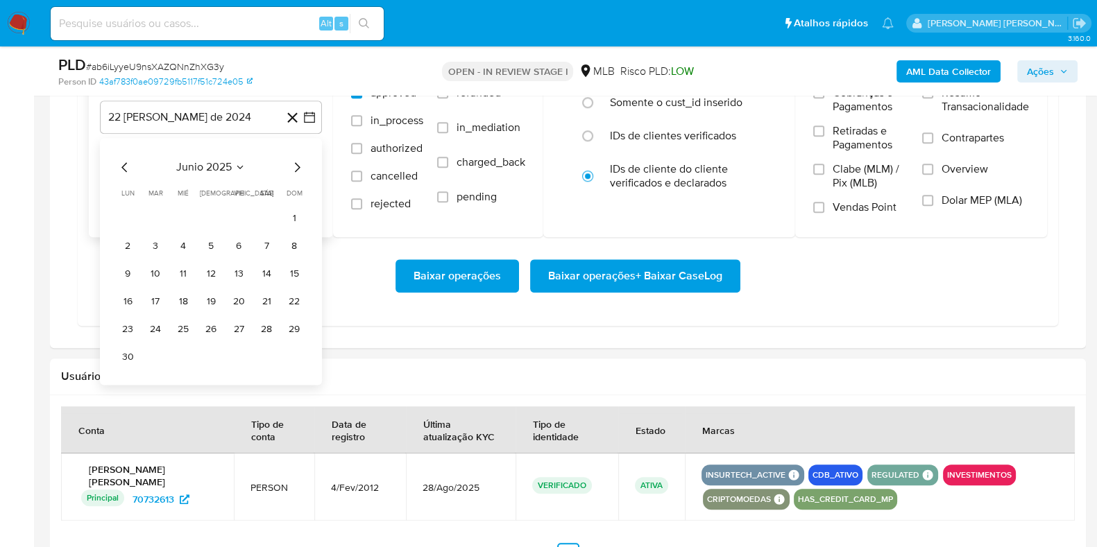
click at [298, 164] on icon "Mes siguiente" at bounding box center [297, 167] width 17 height 17
drag, startPoint x: 227, startPoint y: 211, endPoint x: 240, endPoint y: 213, distance: 13.3
click at [229, 212] on td "1" at bounding box center [238, 218] width 22 height 22
click at [238, 216] on button "1" at bounding box center [238, 218] width 22 height 22
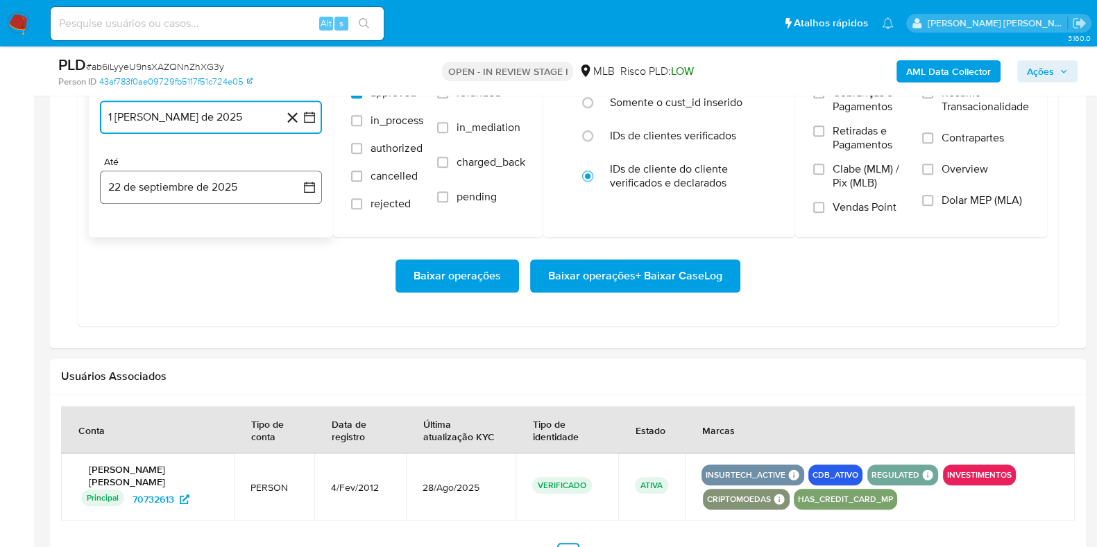
click at [232, 187] on button "22 de septiembre de 2025" at bounding box center [211, 187] width 222 height 33
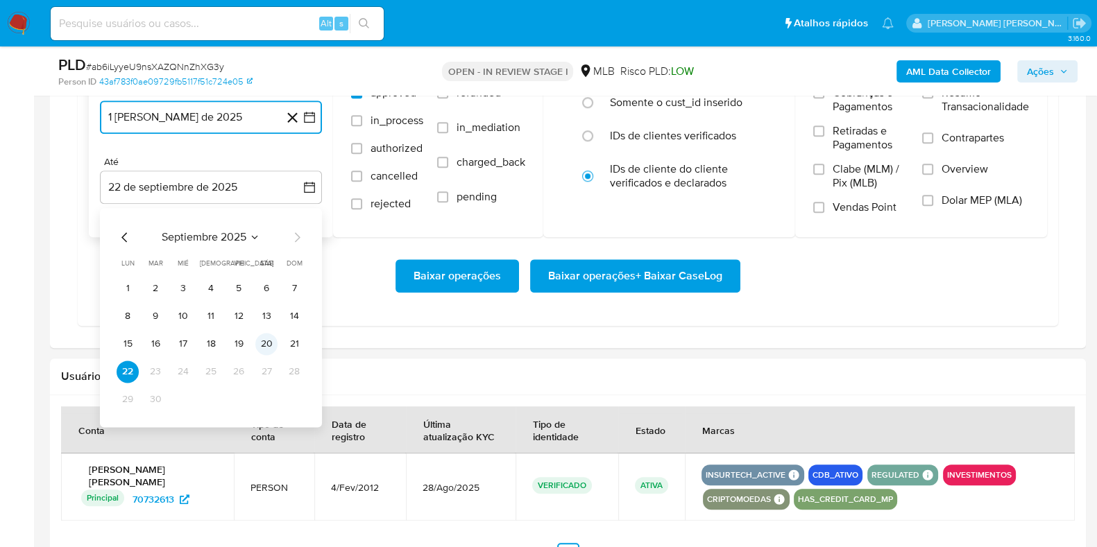
click at [264, 336] on button "20" at bounding box center [266, 344] width 22 height 22
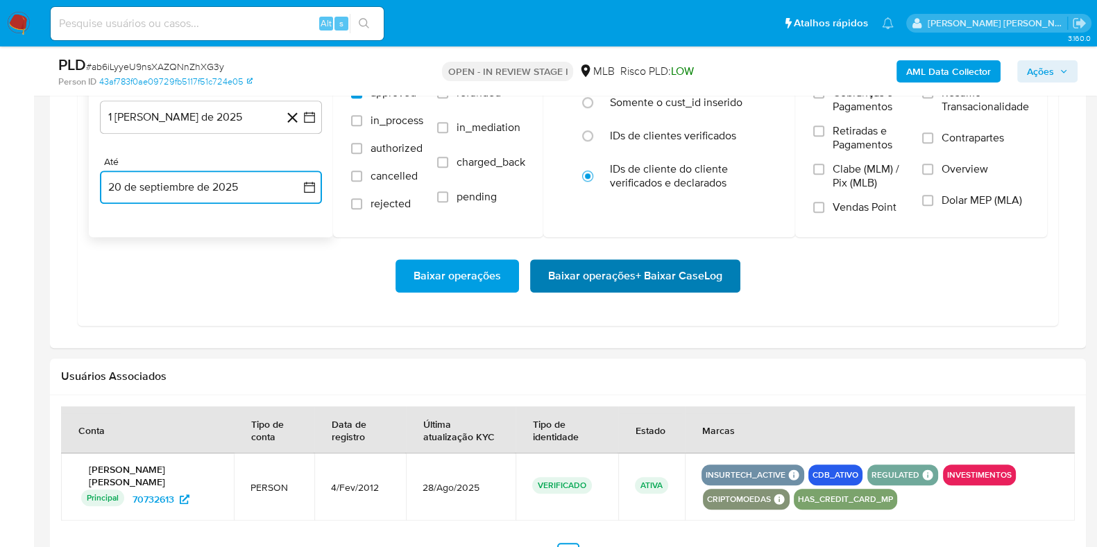
click at [556, 289] on span "Baixar operações + Baixar CaseLog" at bounding box center [635, 276] width 174 height 31
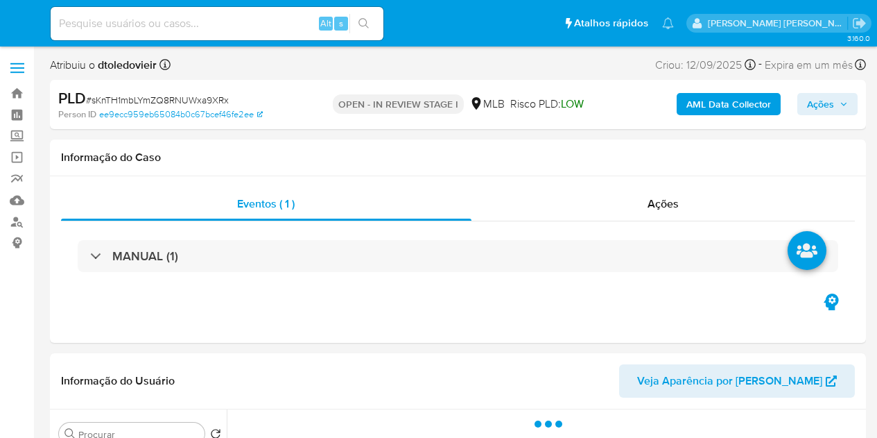
select select "10"
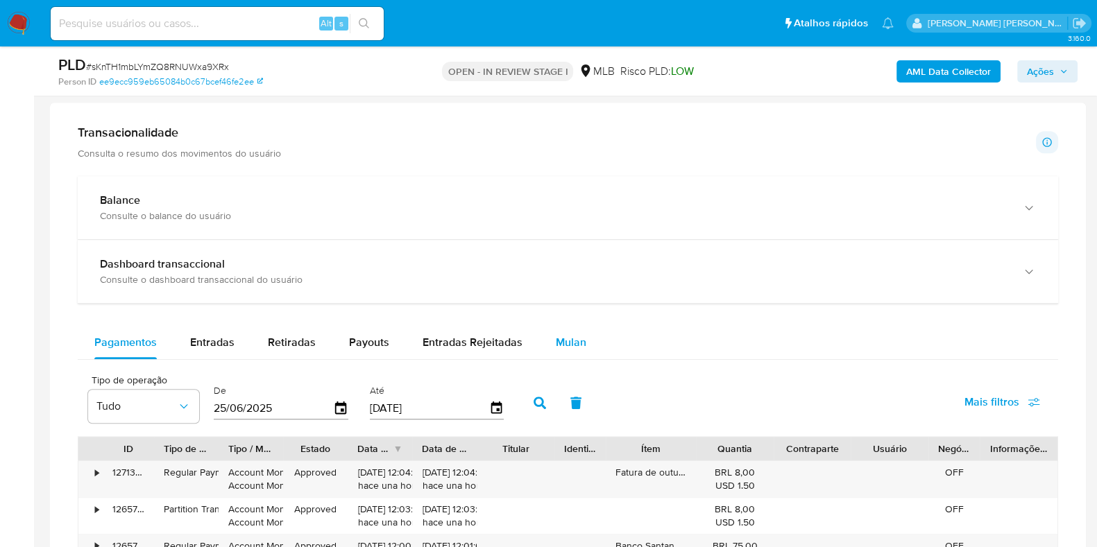
click at [558, 338] on span "Mulan" at bounding box center [571, 342] width 31 height 16
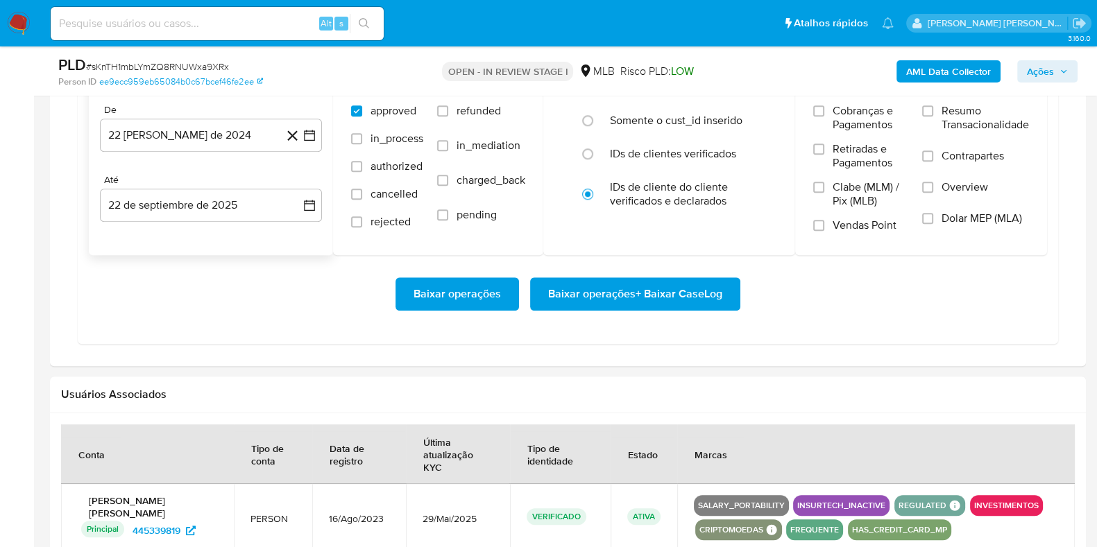
scroll to position [1213, 0]
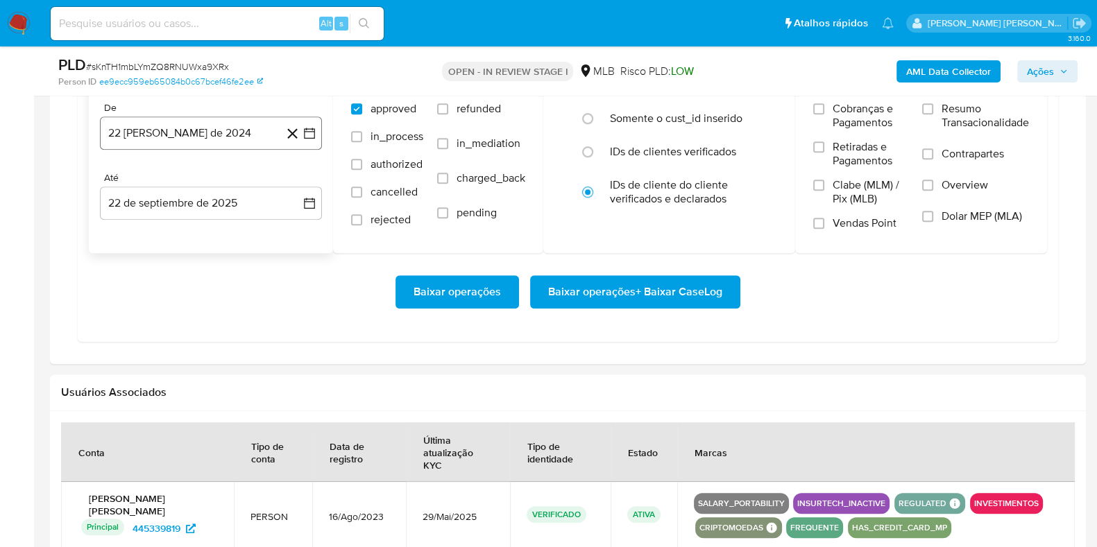
click at [191, 144] on button "22 [PERSON_NAME] de 2024" at bounding box center [211, 133] width 222 height 33
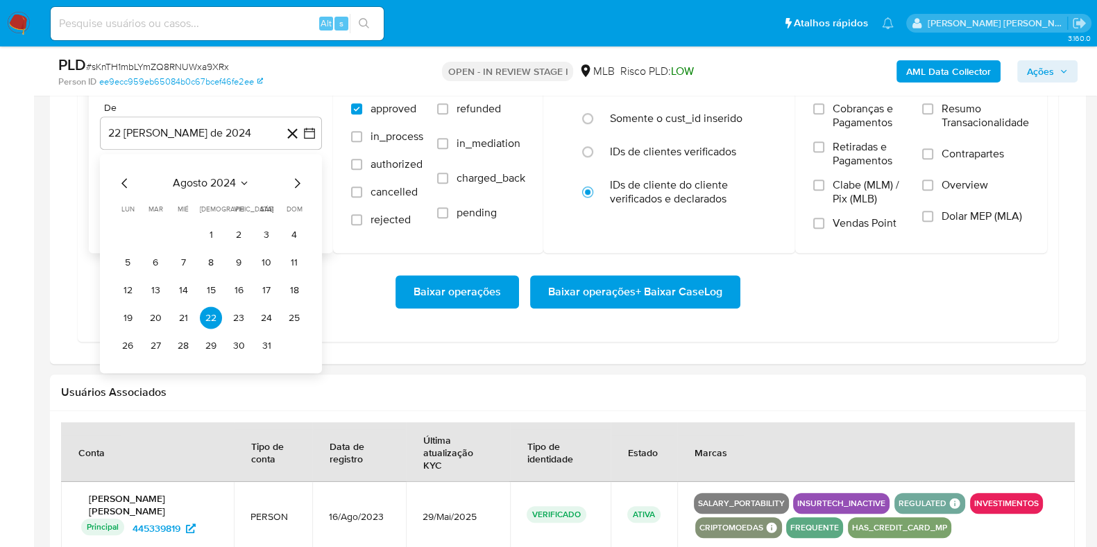
click at [293, 184] on icon "Mes siguiente" at bounding box center [297, 183] width 17 height 17
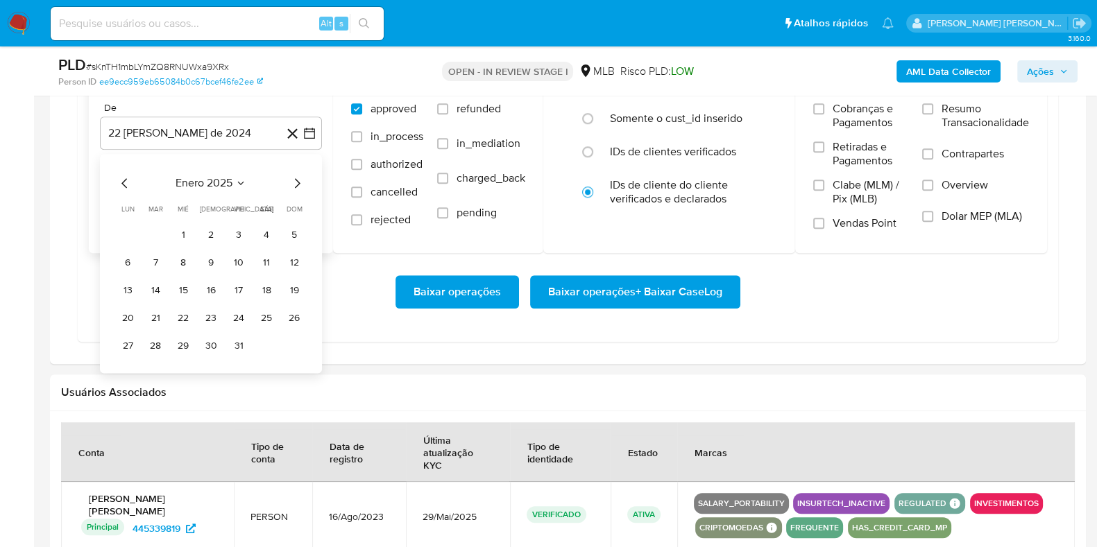
click at [293, 184] on icon "Mes siguiente" at bounding box center [297, 183] width 17 height 17
click at [293, 182] on icon "Mes siguiente" at bounding box center [297, 183] width 17 height 17
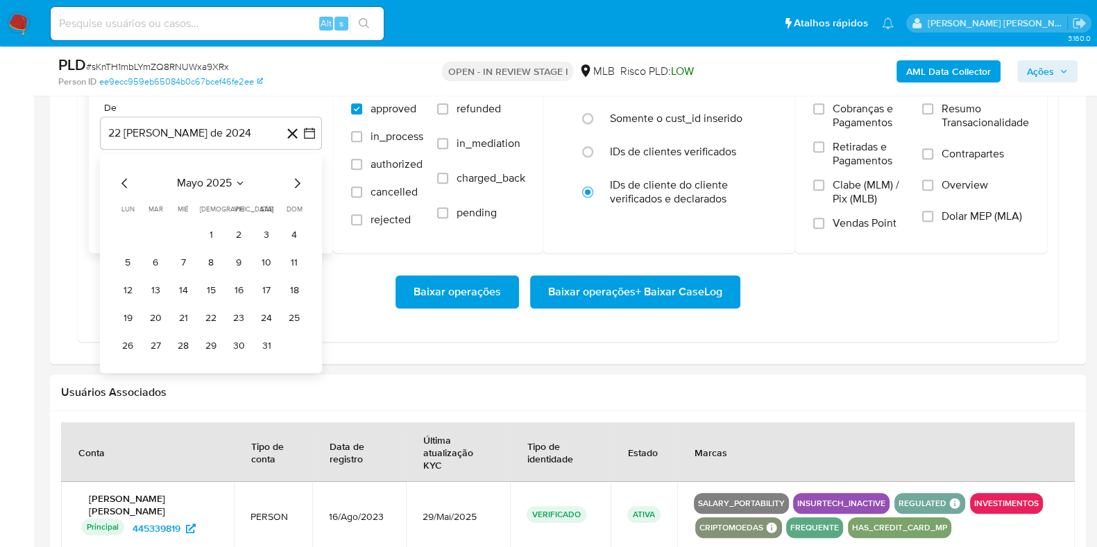
click at [293, 182] on icon "Mes siguiente" at bounding box center [297, 183] width 17 height 17
click at [231, 231] on button "1" at bounding box center [238, 234] width 22 height 22
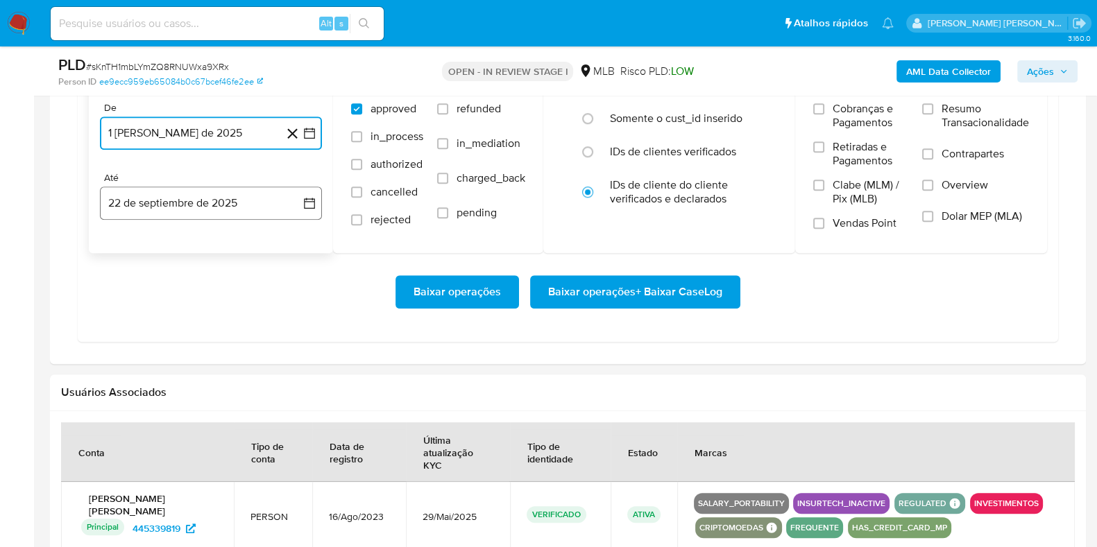
click at [210, 197] on button "22 de septiembre de 2025" at bounding box center [211, 203] width 222 height 33
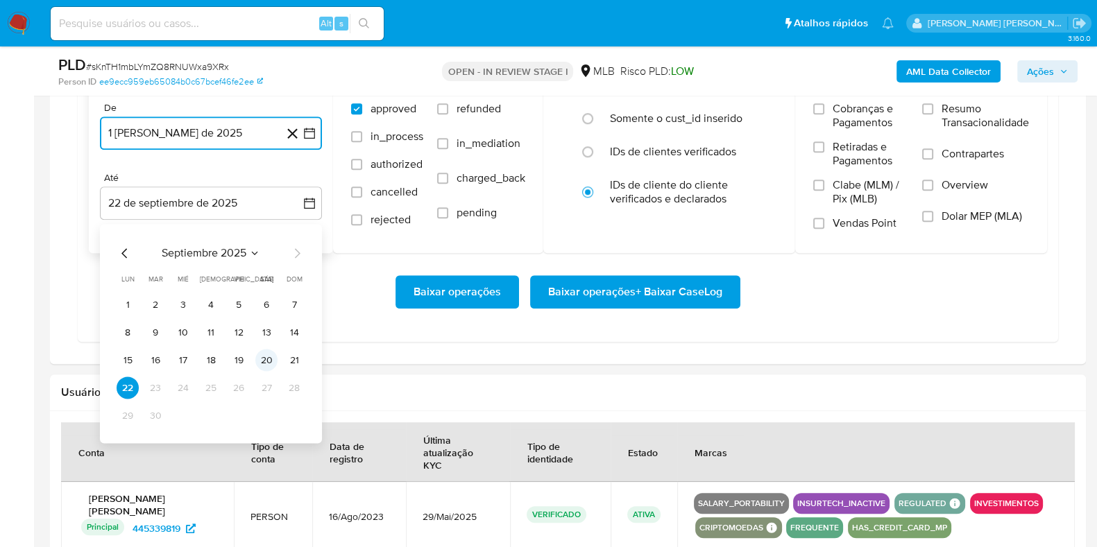
click at [270, 354] on button "20" at bounding box center [266, 360] width 22 height 22
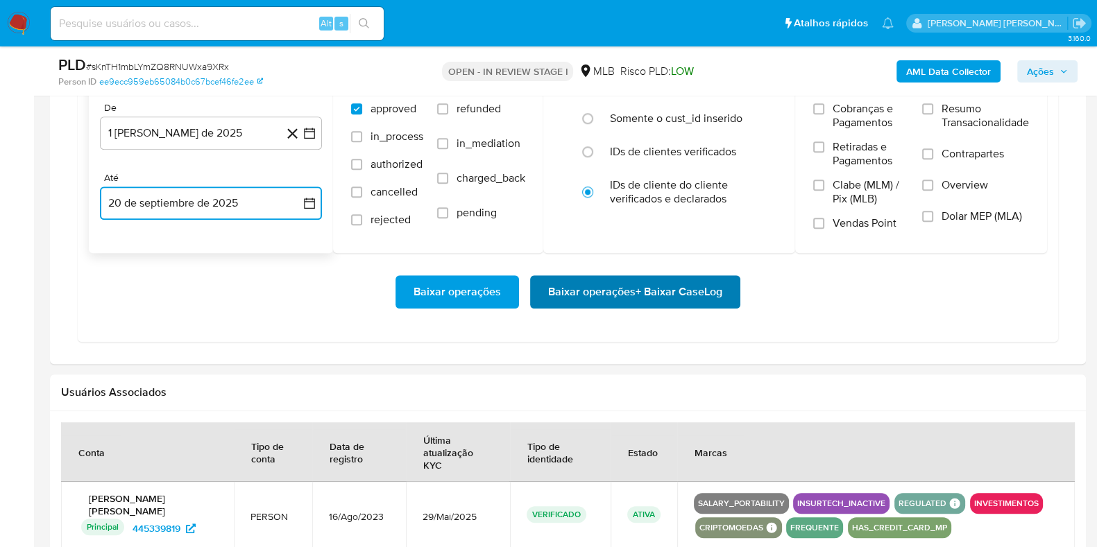
click at [572, 296] on span "Baixar operações + Baixar CaseLog" at bounding box center [635, 292] width 174 height 31
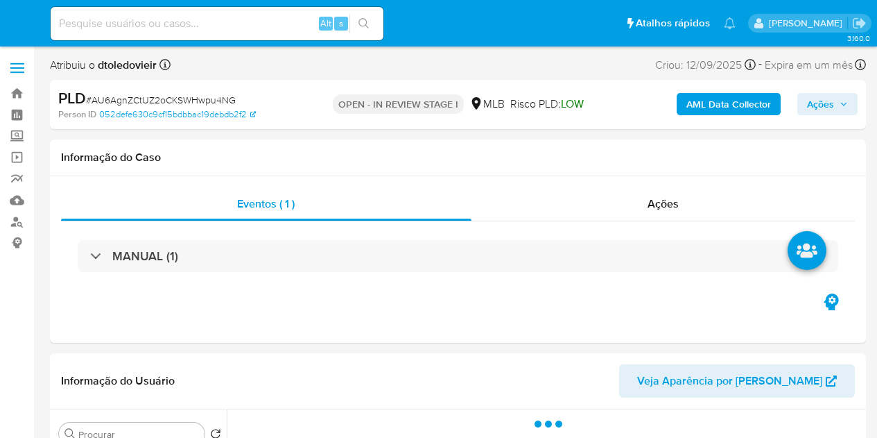
select select "10"
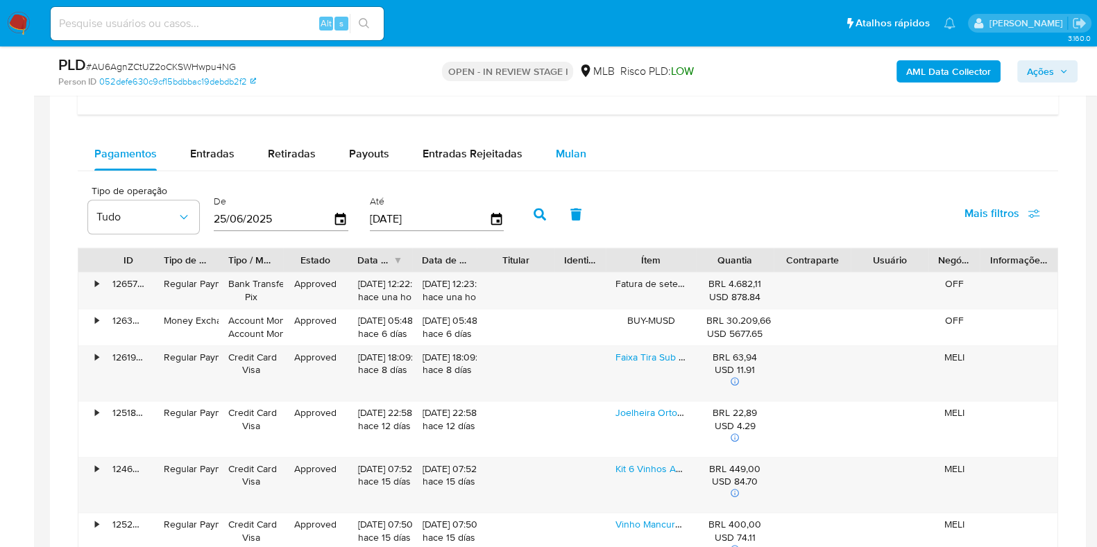
click at [566, 159] on span "Mulan" at bounding box center [571, 154] width 31 height 16
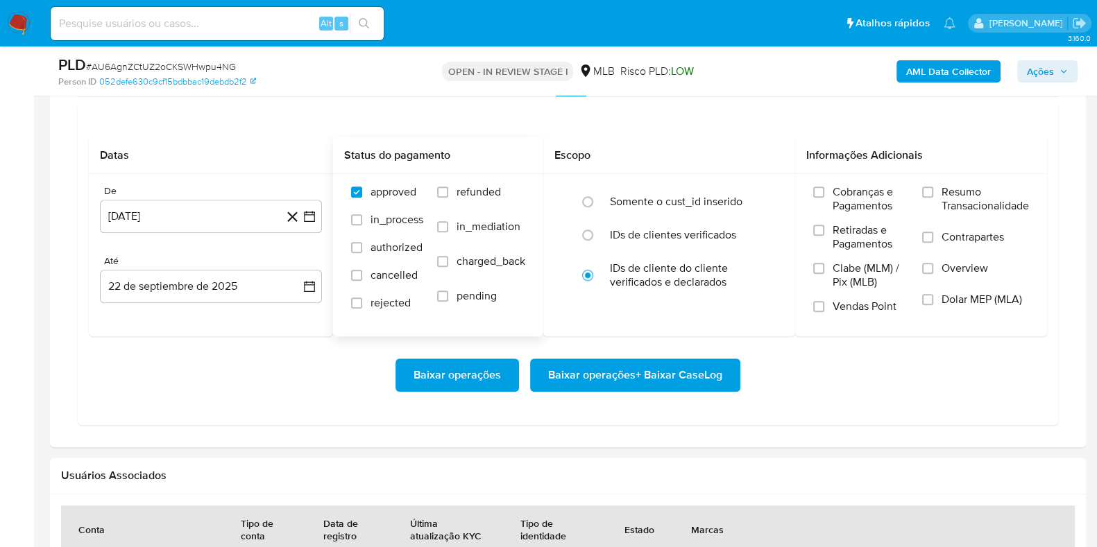
scroll to position [1300, 0]
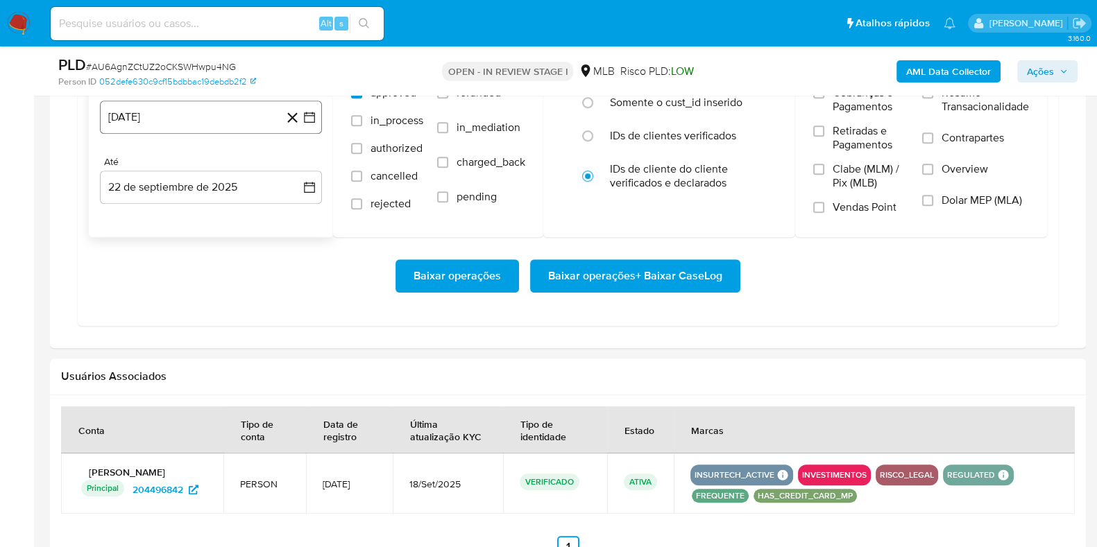
click at [213, 117] on button "[DATE]" at bounding box center [211, 117] width 222 height 33
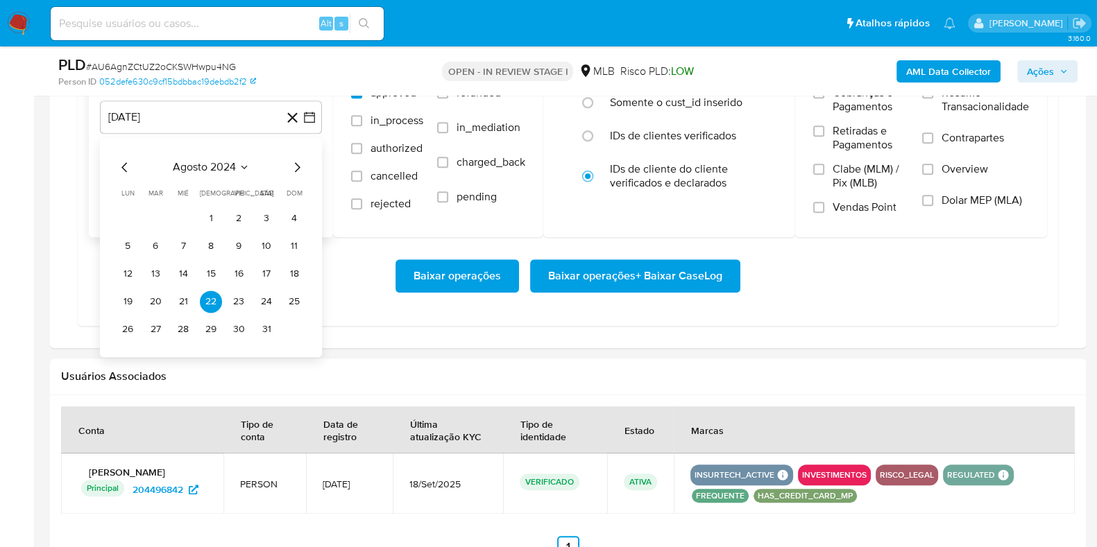
click at [293, 164] on icon "Mes siguiente" at bounding box center [297, 167] width 17 height 17
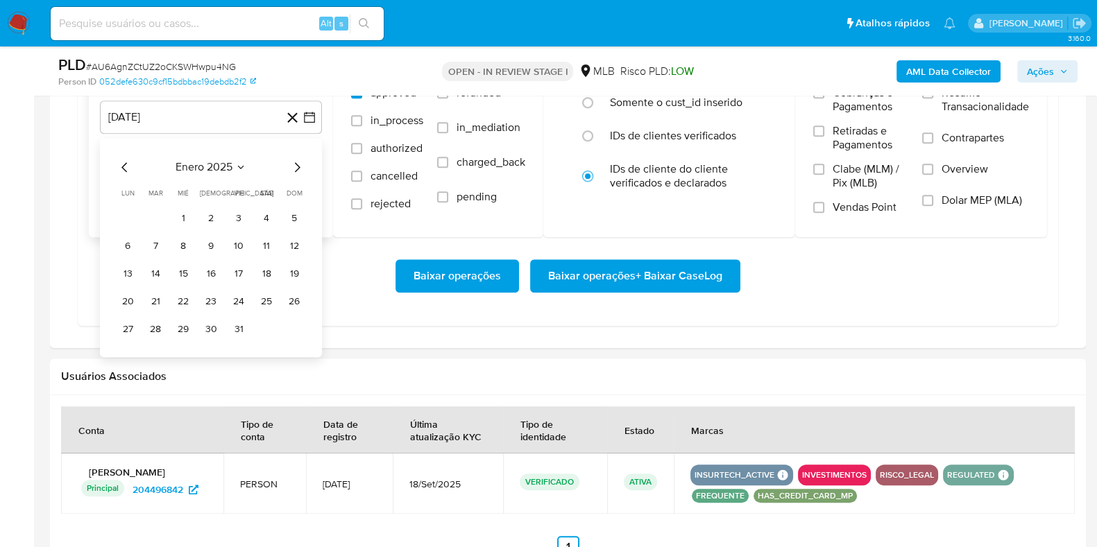
click at [293, 164] on icon "Mes siguiente" at bounding box center [297, 167] width 17 height 17
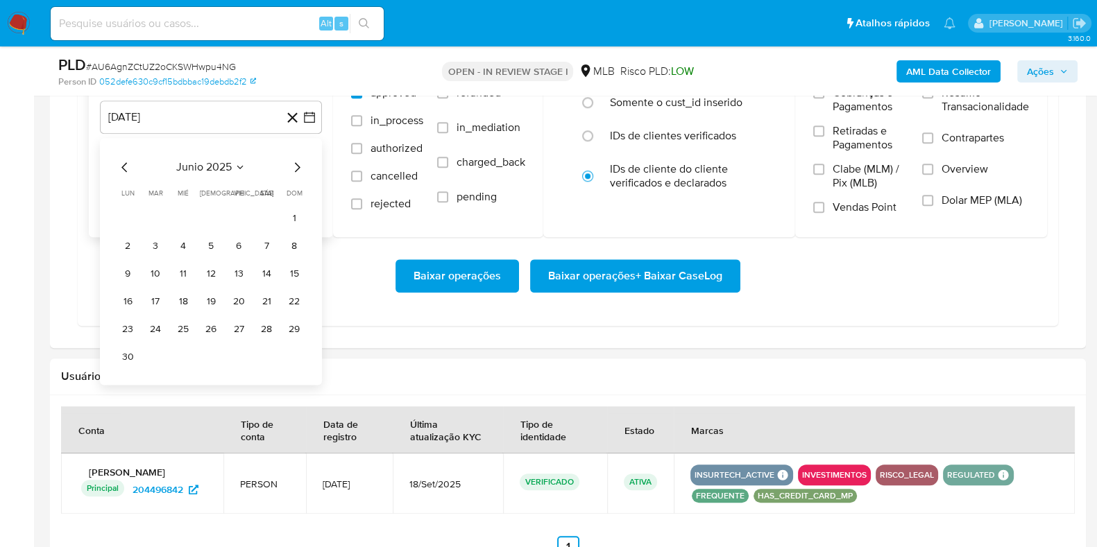
click at [293, 164] on icon "Mes siguiente" at bounding box center [297, 167] width 17 height 17
click at [241, 213] on button "1" at bounding box center [238, 218] width 22 height 22
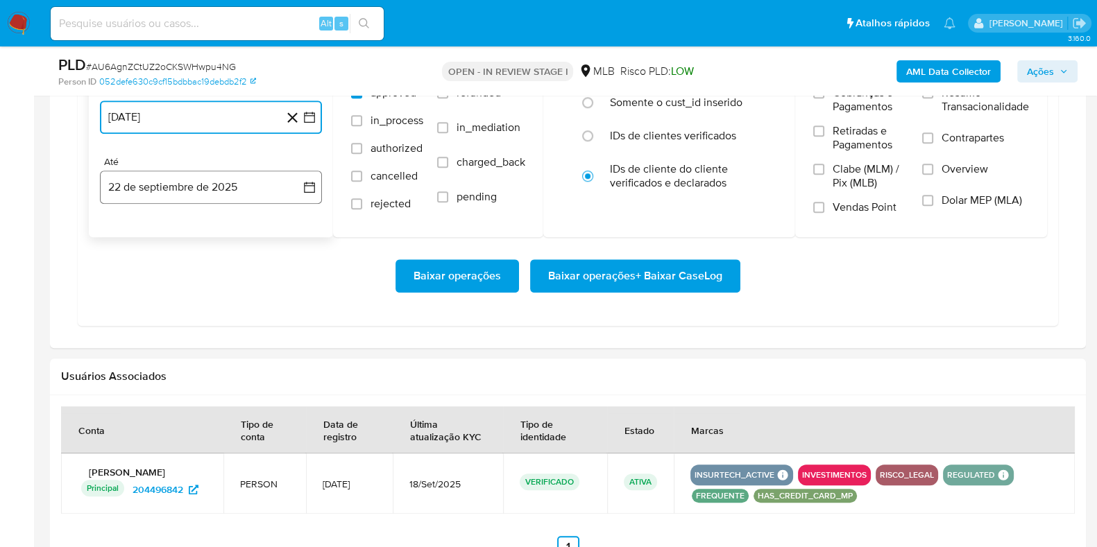
click at [216, 180] on button "22 de septiembre de 2025" at bounding box center [211, 187] width 222 height 33
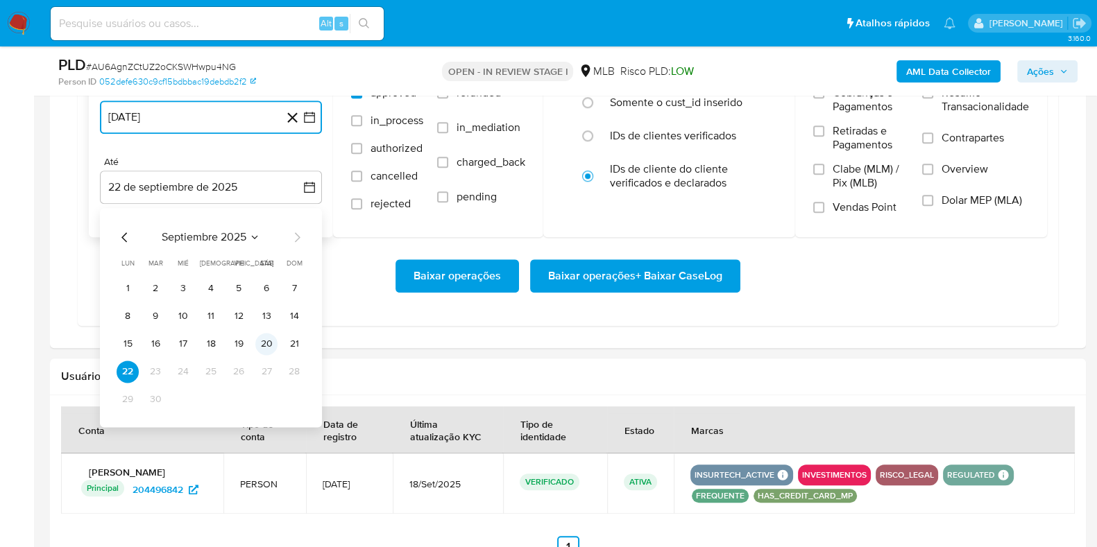
click at [261, 337] on button "20" at bounding box center [266, 344] width 22 height 22
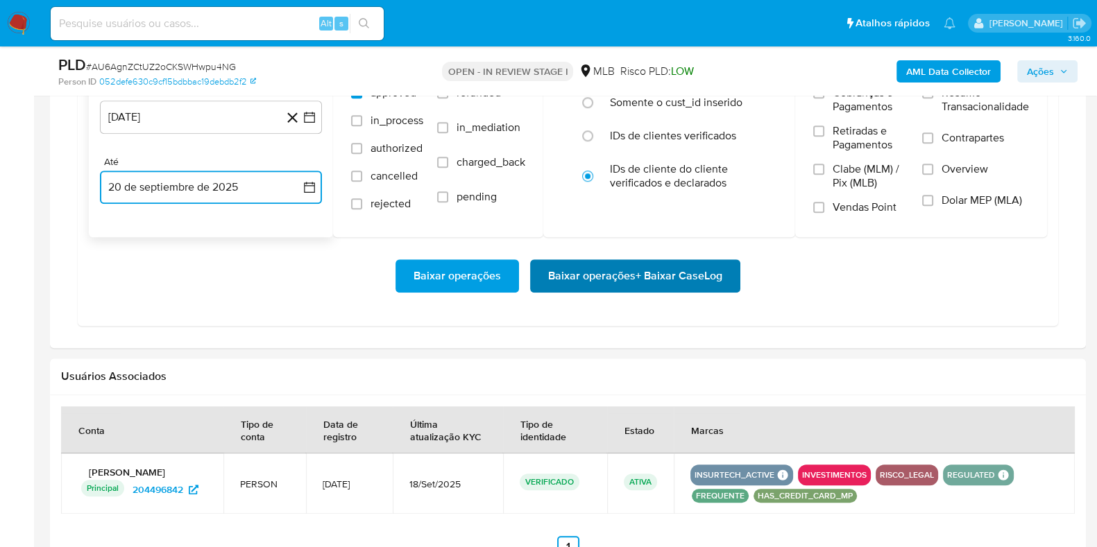
click at [583, 276] on span "Baixar operações + Baixar CaseLog" at bounding box center [635, 276] width 174 height 31
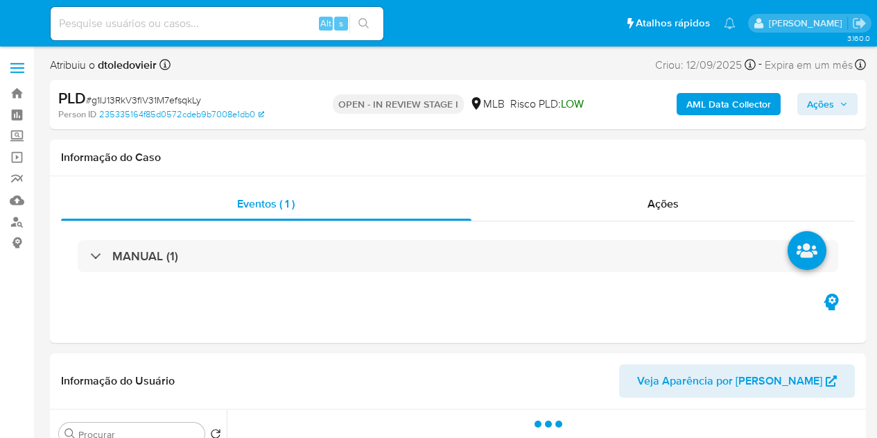
select select "10"
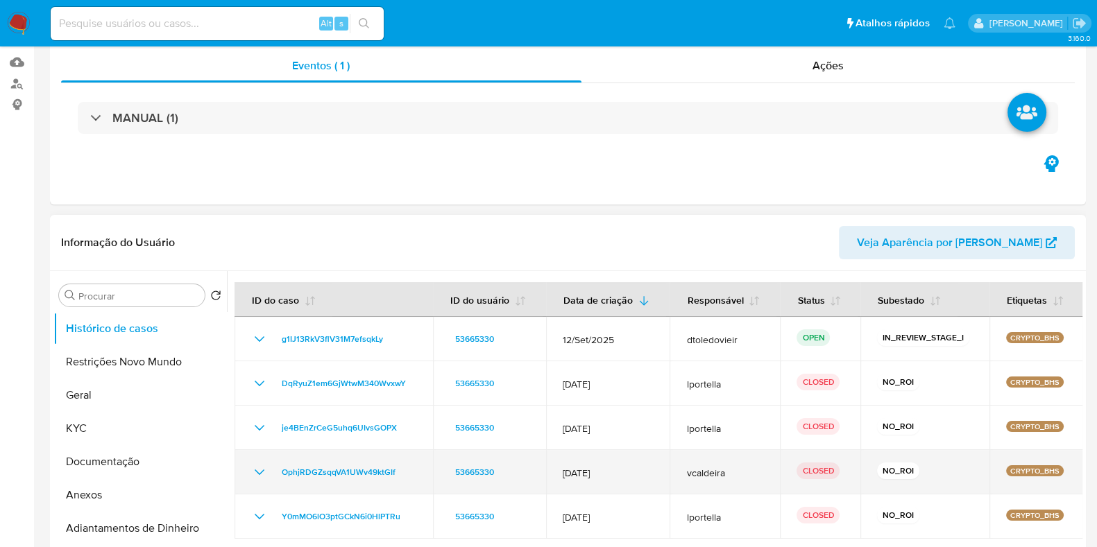
scroll to position [260, 0]
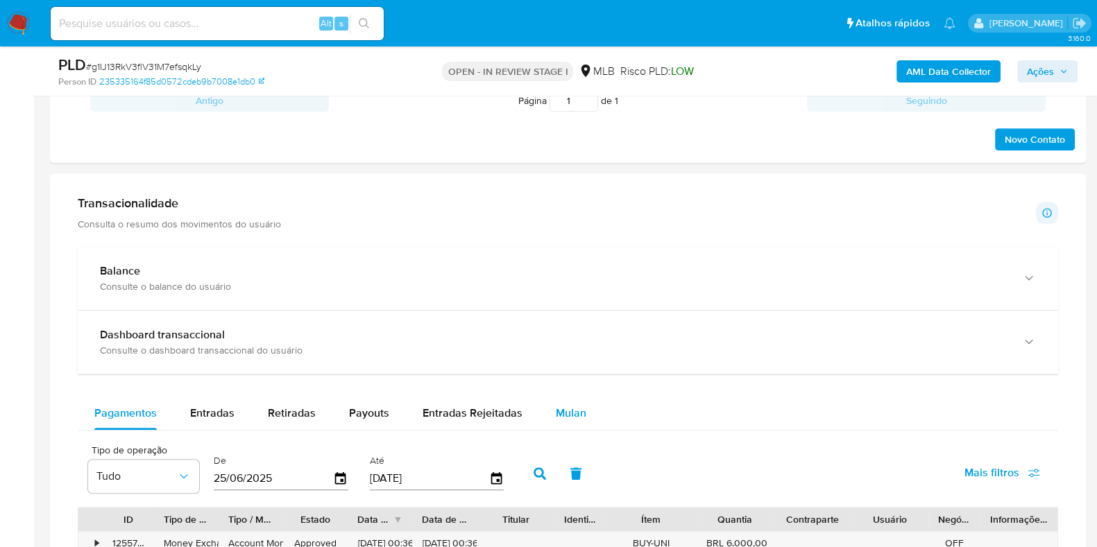
click at [558, 401] on div "Mulan" at bounding box center [571, 413] width 31 height 33
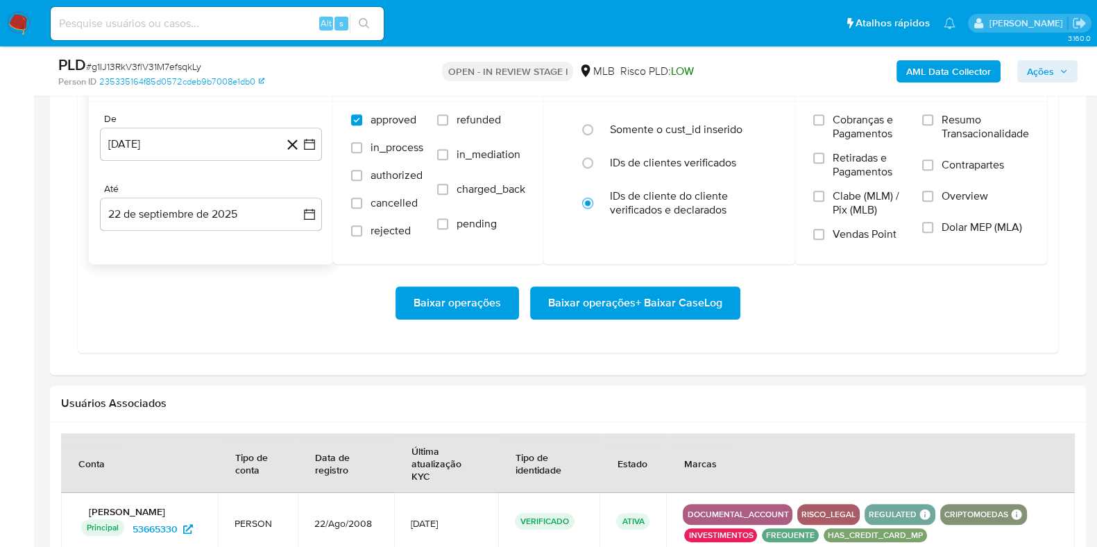
scroll to position [1300, 0]
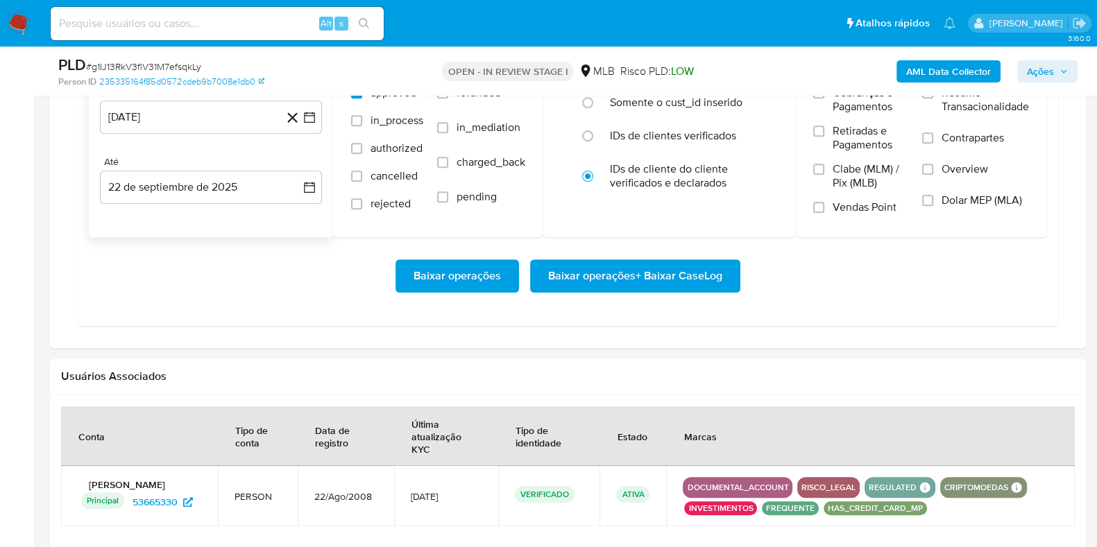
click at [221, 132] on div "De [DATE] [DATE] Até [DATE] [DATE]" at bounding box center [211, 156] width 244 height 162
click at [231, 112] on button "[DATE]" at bounding box center [211, 117] width 222 height 33
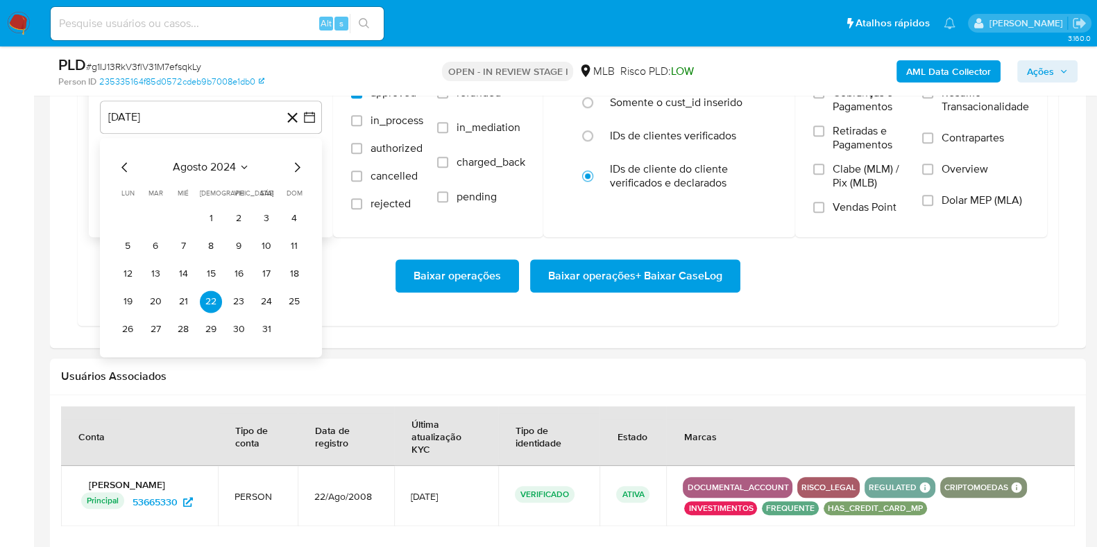
click at [296, 157] on div "[DATE] [DATE] lun lunes mar martes mié miércoles jue jueves vie viernes sáb sáb…" at bounding box center [211, 247] width 222 height 219
click at [296, 162] on icon "Mes siguiente" at bounding box center [298, 167] width 6 height 10
click at [295, 162] on icon "Mes siguiente" at bounding box center [297, 167] width 17 height 17
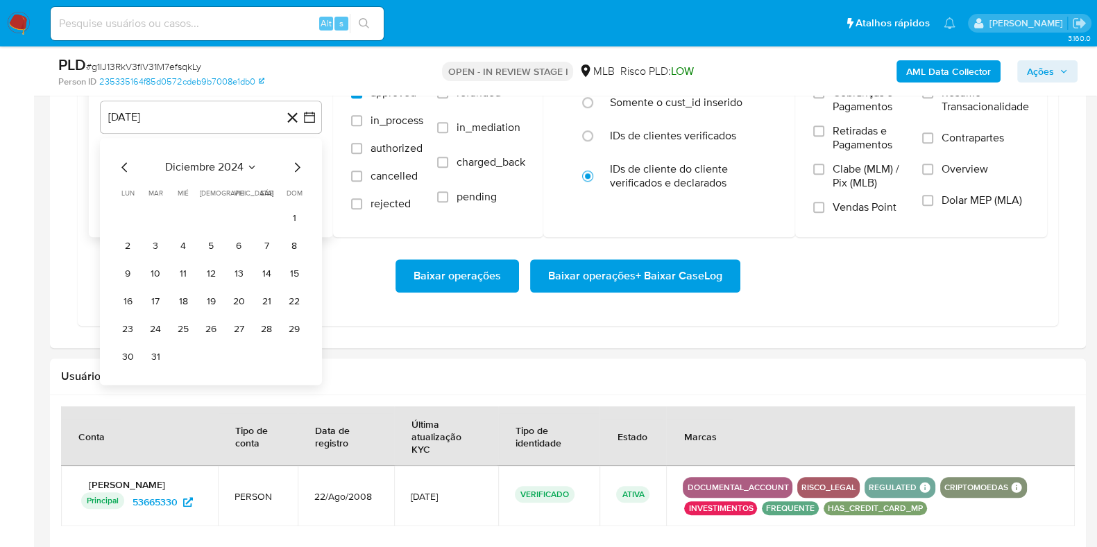
click at [295, 162] on icon "Mes siguiente" at bounding box center [297, 167] width 17 height 17
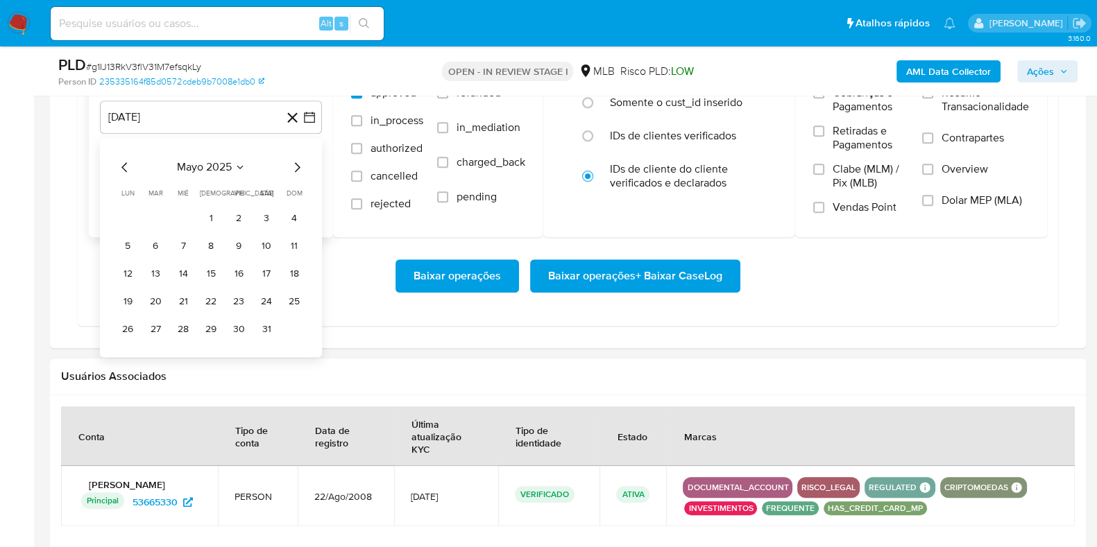
click at [295, 162] on icon "Mes siguiente" at bounding box center [297, 167] width 17 height 17
click at [298, 164] on icon "Mes siguiente" at bounding box center [298, 167] width 6 height 10
click at [237, 213] on button "1" at bounding box center [238, 218] width 22 height 22
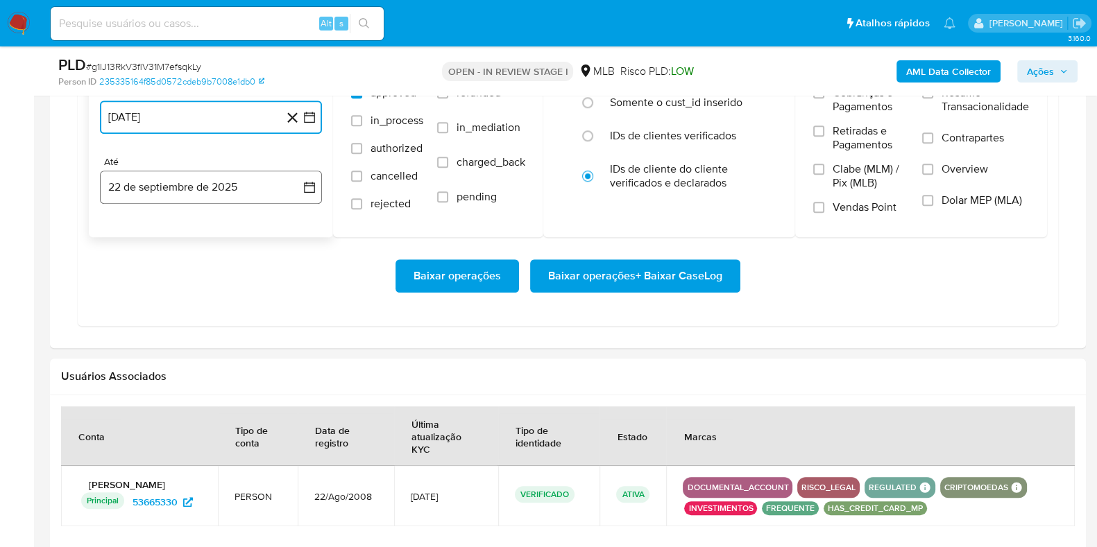
click at [212, 186] on button "22 de septiembre de 2025" at bounding box center [211, 187] width 222 height 33
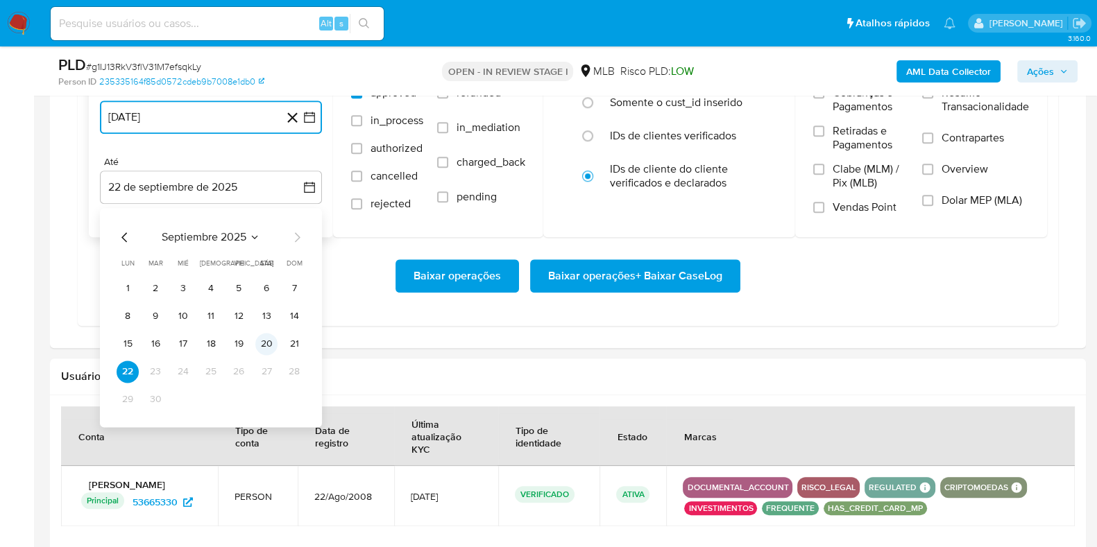
click at [260, 344] on button "20" at bounding box center [266, 344] width 22 height 22
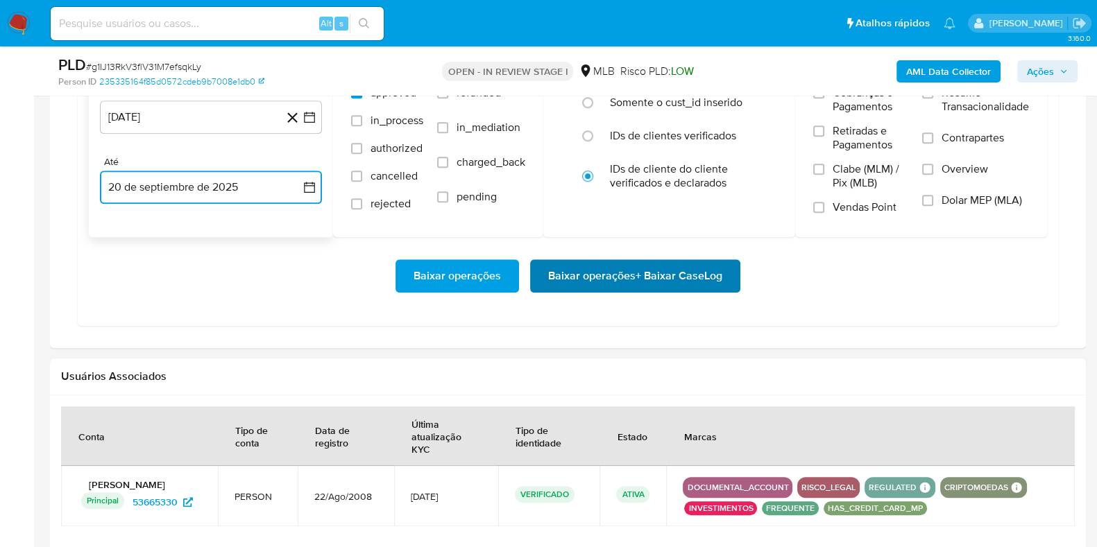
click at [596, 272] on span "Baixar operações + Baixar CaseLog" at bounding box center [635, 276] width 174 height 31
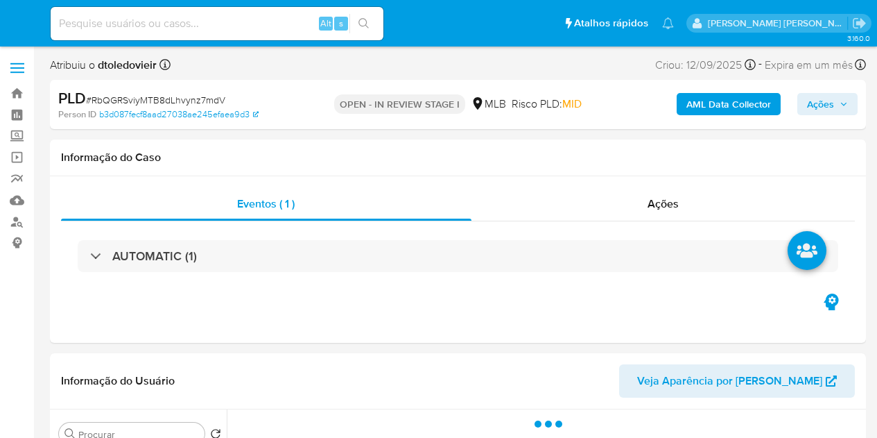
select select "10"
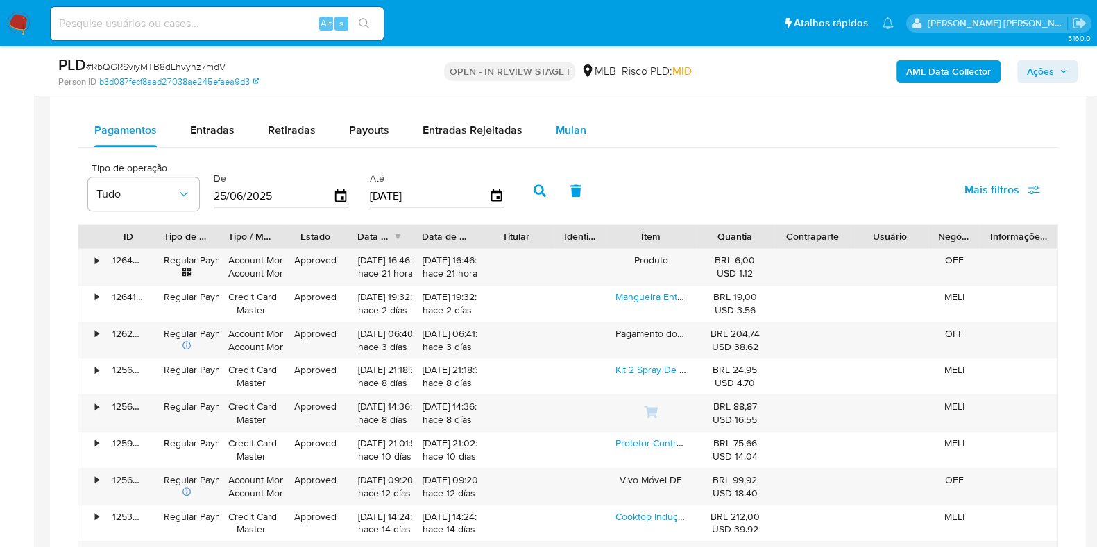
click at [556, 128] on span "Mulan" at bounding box center [571, 130] width 31 height 16
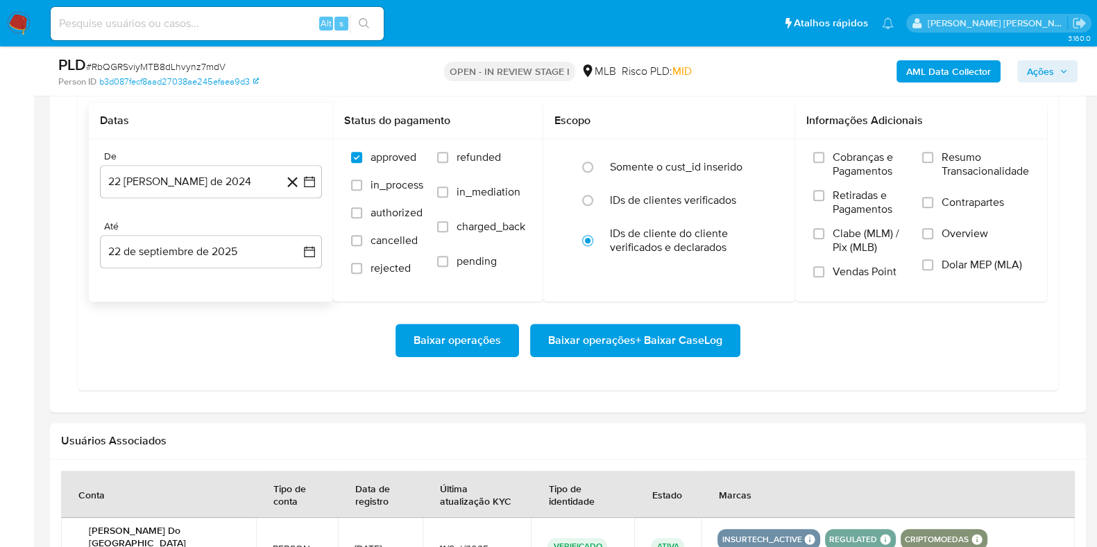
scroll to position [1300, 0]
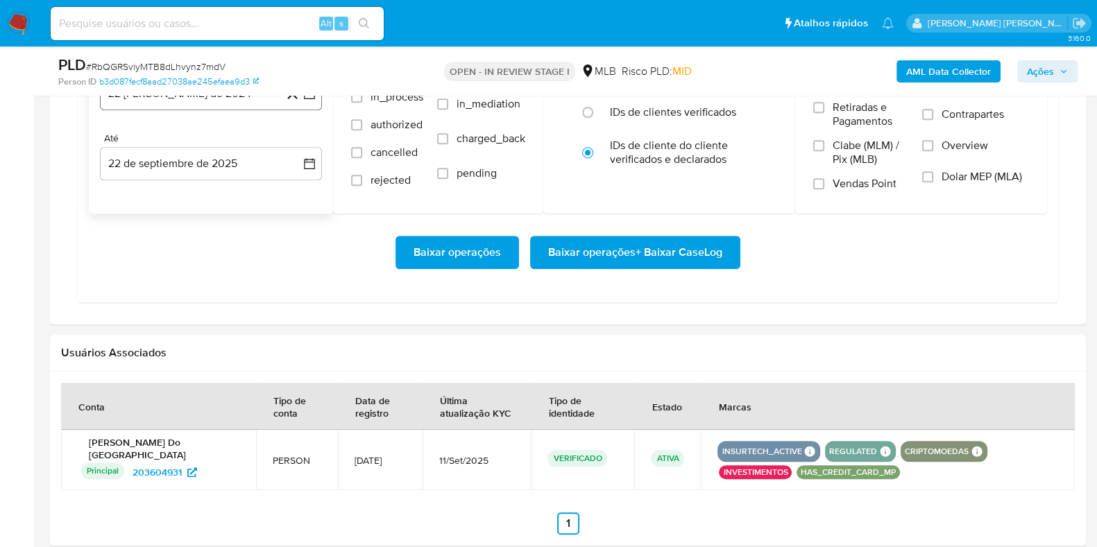
click at [184, 106] on button "22 [PERSON_NAME] de 2024" at bounding box center [211, 93] width 222 height 33
click at [292, 141] on icon "Mes siguiente" at bounding box center [297, 143] width 17 height 17
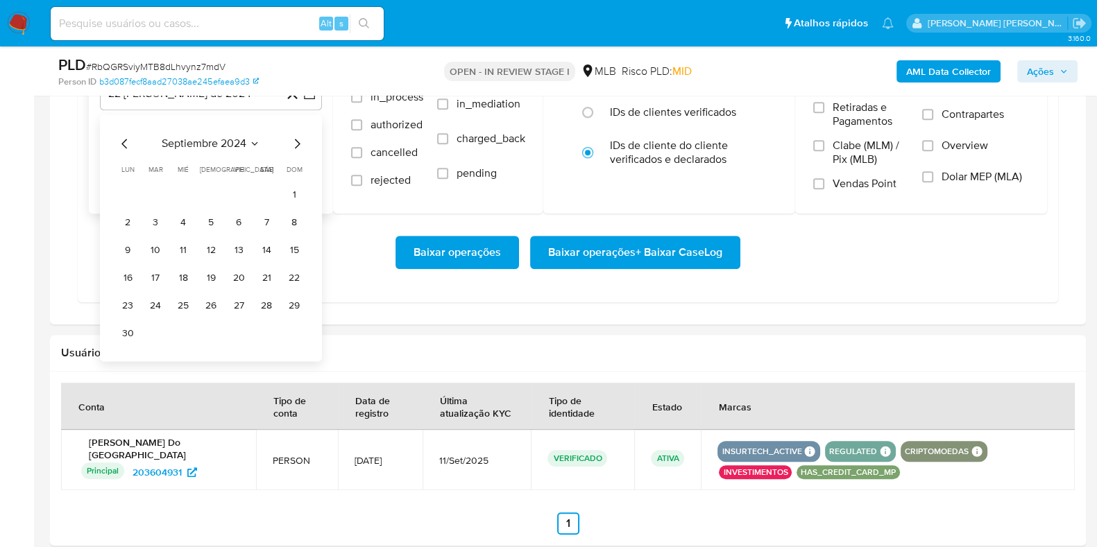
click at [292, 141] on icon "Mes siguiente" at bounding box center [297, 143] width 17 height 17
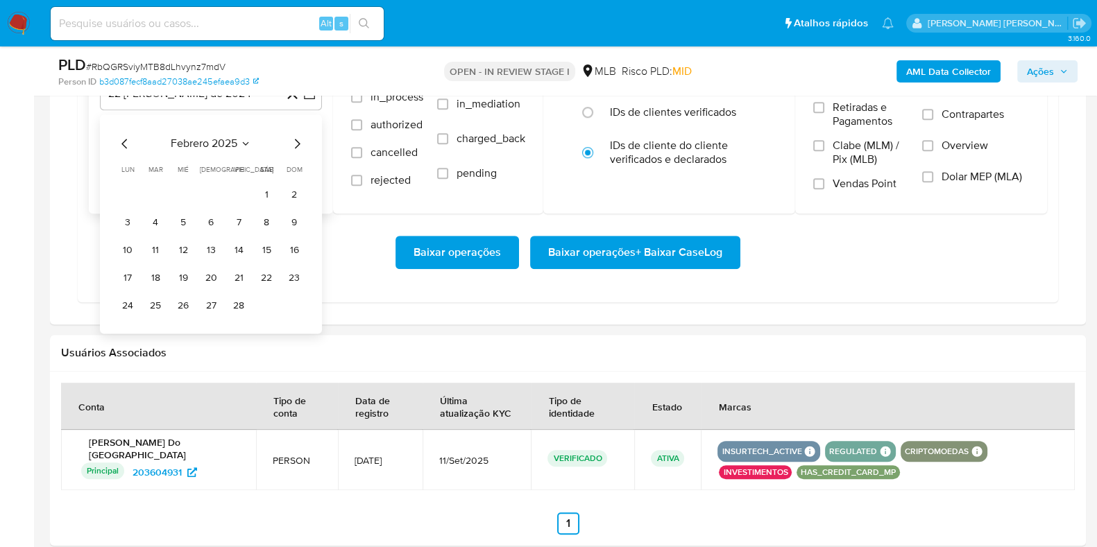
click at [292, 141] on icon "Mes siguiente" at bounding box center [297, 143] width 17 height 17
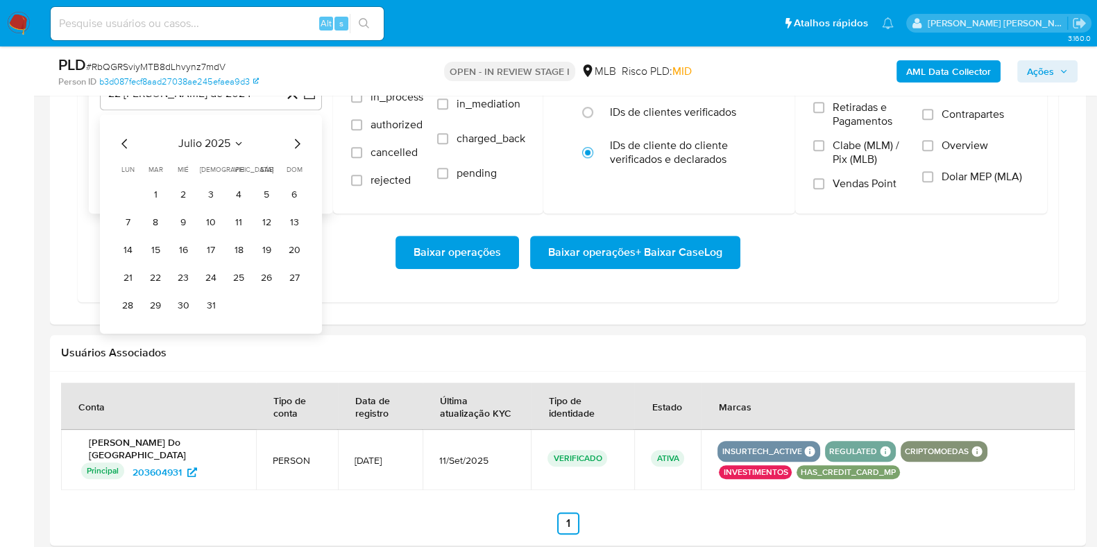
click at [292, 141] on icon "Mes siguiente" at bounding box center [297, 143] width 17 height 17
click at [232, 191] on button "1" at bounding box center [238, 195] width 22 height 22
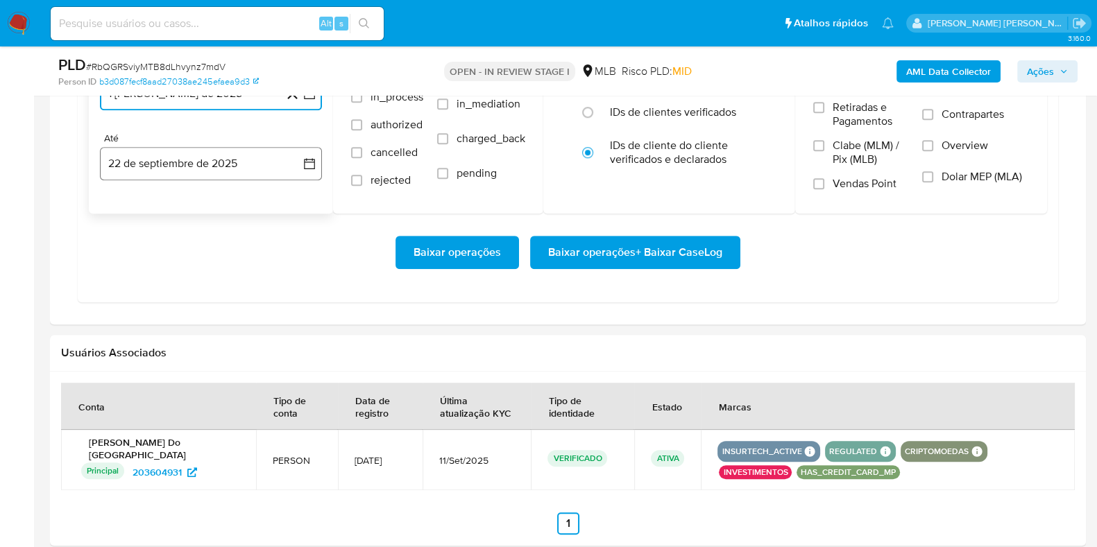
click at [217, 158] on button "22 de septiembre de 2025" at bounding box center [211, 163] width 222 height 33
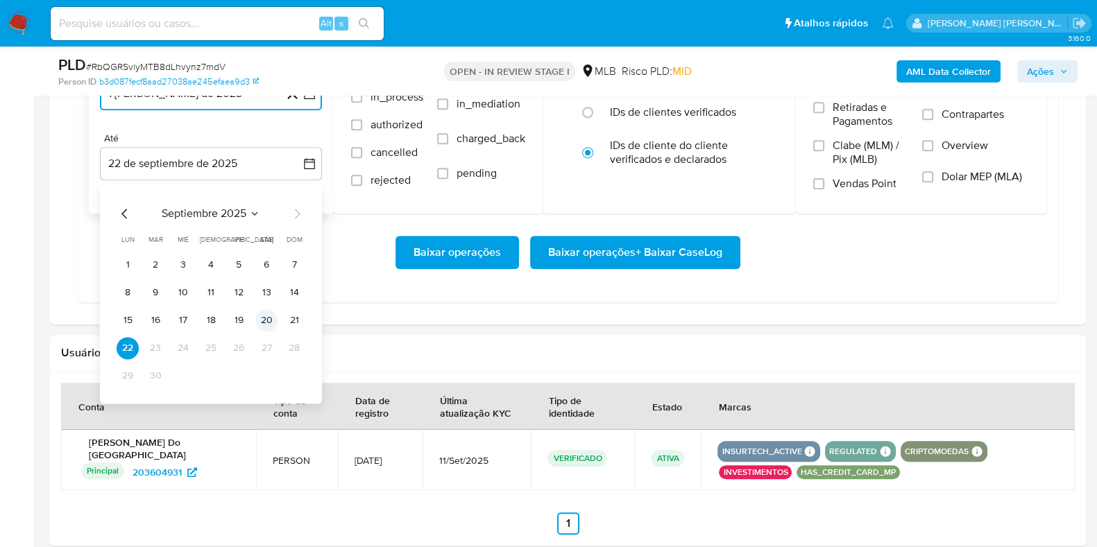
click at [261, 319] on button "20" at bounding box center [266, 320] width 22 height 22
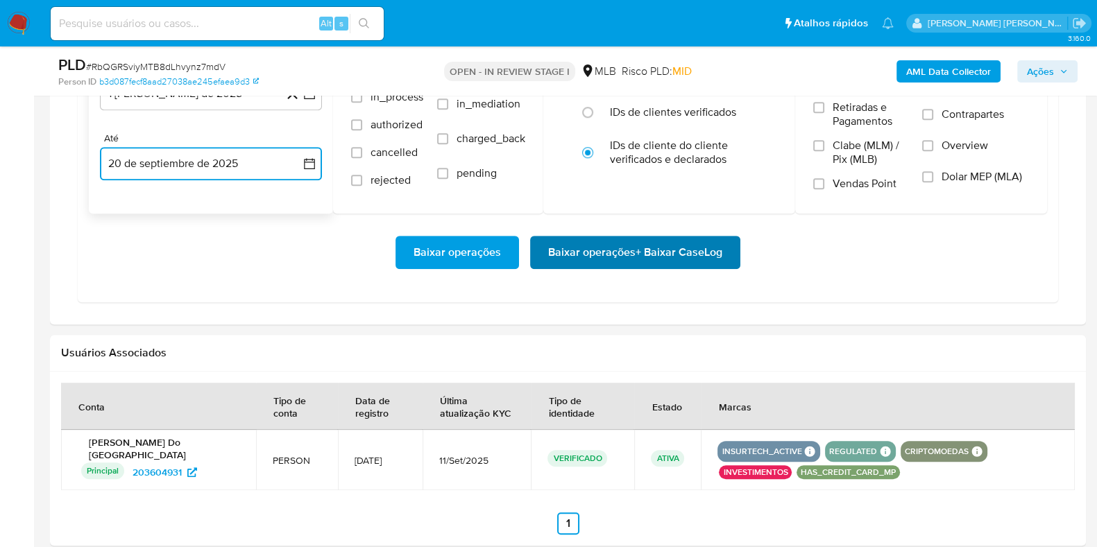
click at [602, 248] on span "Baixar operações + Baixar CaseLog" at bounding box center [635, 252] width 174 height 31
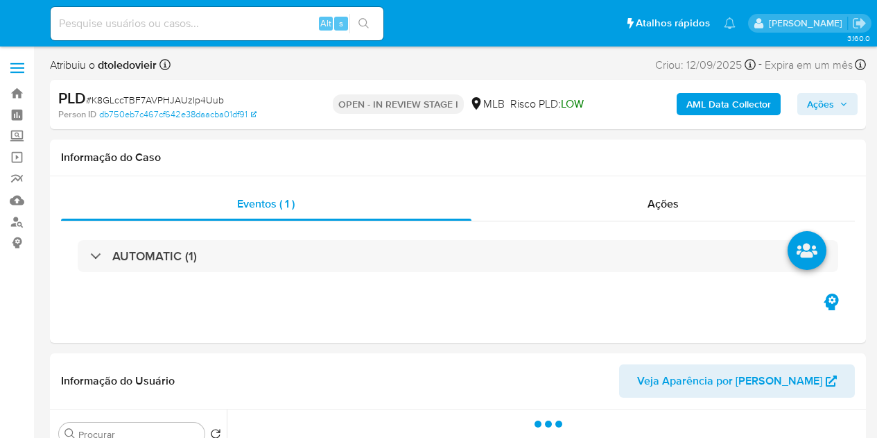
select select "10"
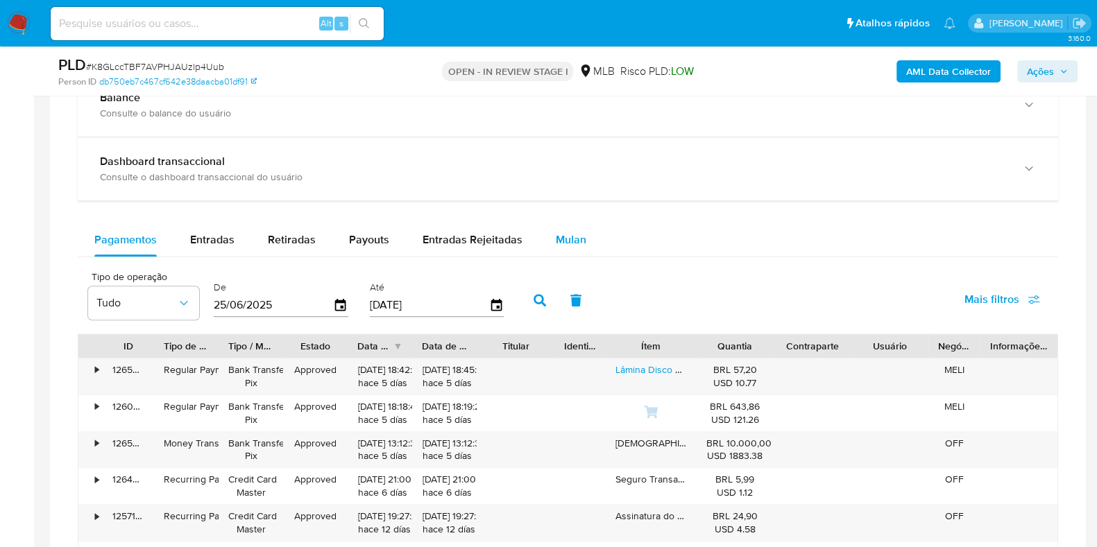
click at [566, 224] on div "Mulan" at bounding box center [571, 239] width 31 height 33
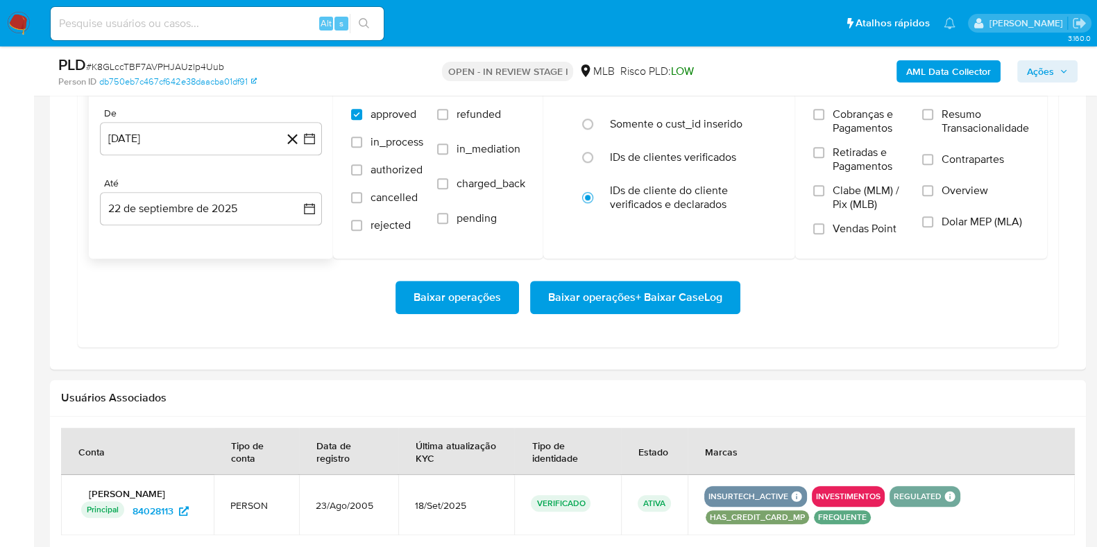
scroll to position [1300, 0]
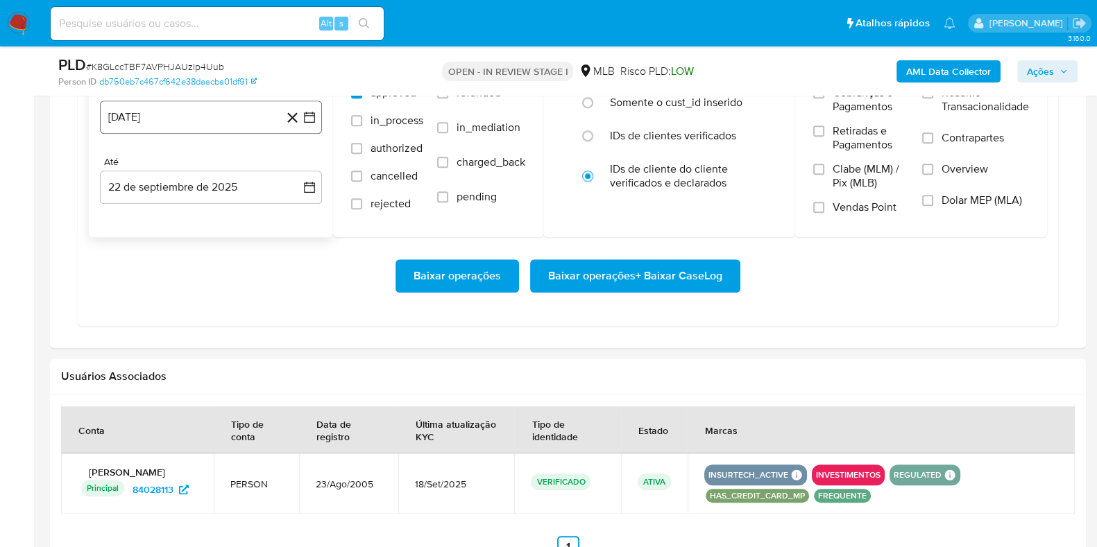
click at [216, 126] on button "[DATE]" at bounding box center [211, 117] width 222 height 33
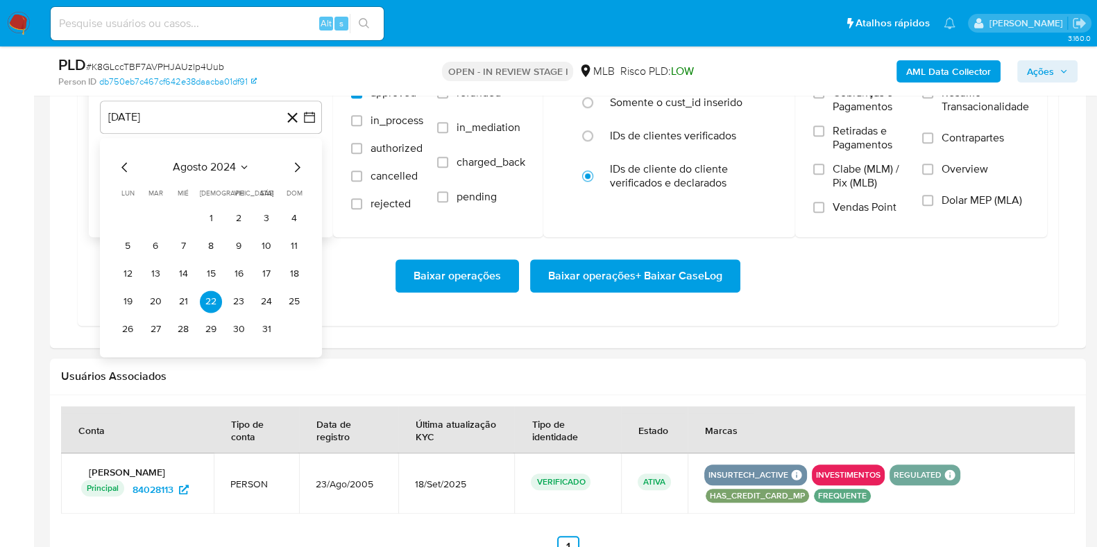
click at [292, 159] on icon "Mes siguiente" at bounding box center [297, 167] width 17 height 17
click at [292, 160] on icon "Mes siguiente" at bounding box center [297, 167] width 17 height 17
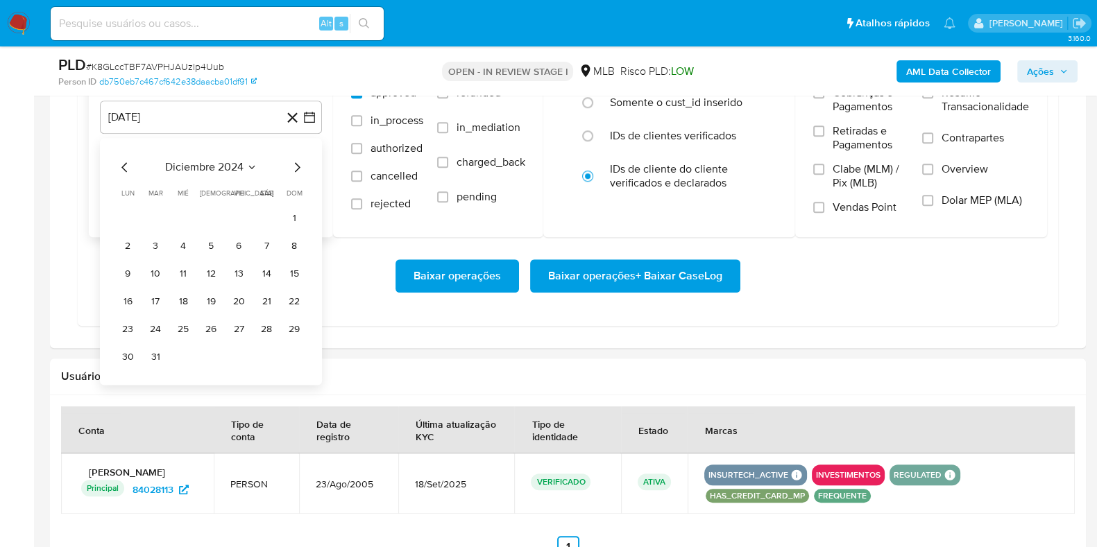
click at [292, 160] on icon "Mes siguiente" at bounding box center [297, 167] width 17 height 17
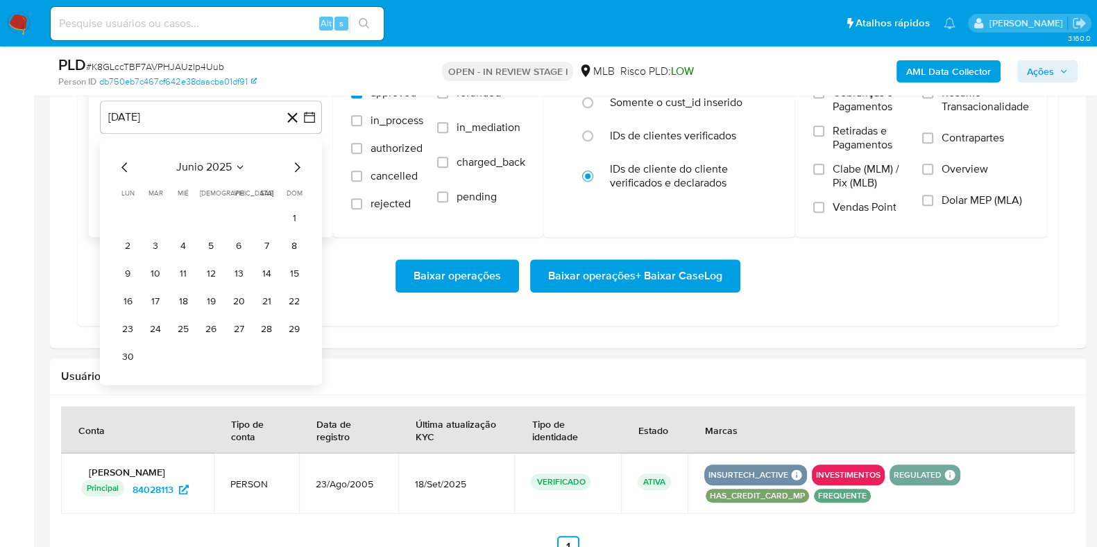
click at [292, 160] on icon "Mes siguiente" at bounding box center [297, 167] width 17 height 17
click at [122, 162] on icon "Mes anterior" at bounding box center [125, 167] width 17 height 17
click at [239, 219] on button "1" at bounding box center [238, 218] width 22 height 22
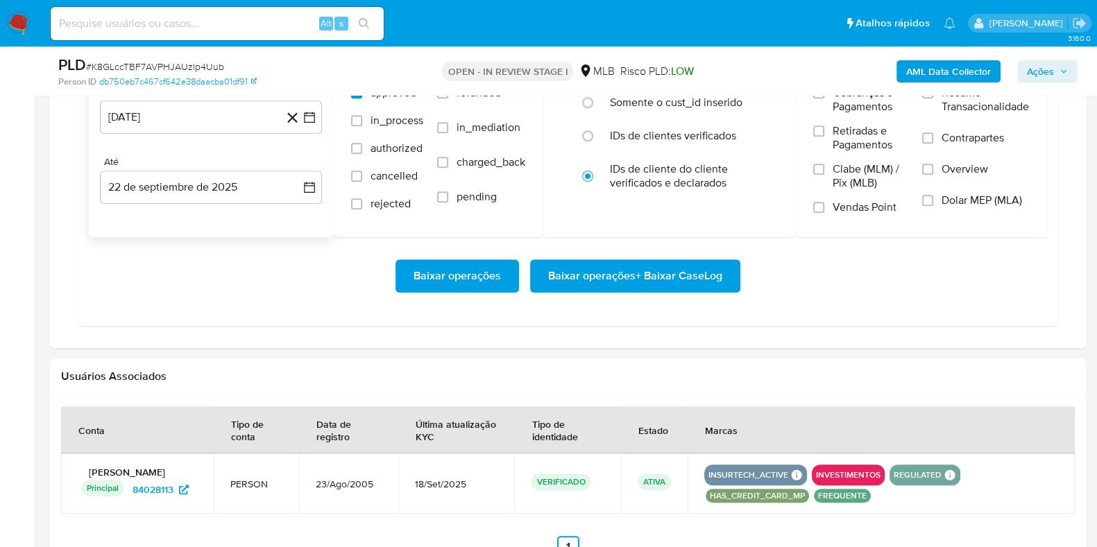
click at [207, 202] on div "De 1 de agosto de 2025 1-08-2025 Até 22 de septiembre de 2025 22-09-2025" at bounding box center [211, 156] width 244 height 162
click at [205, 192] on button "22 de septiembre de 2025" at bounding box center [211, 187] width 222 height 33
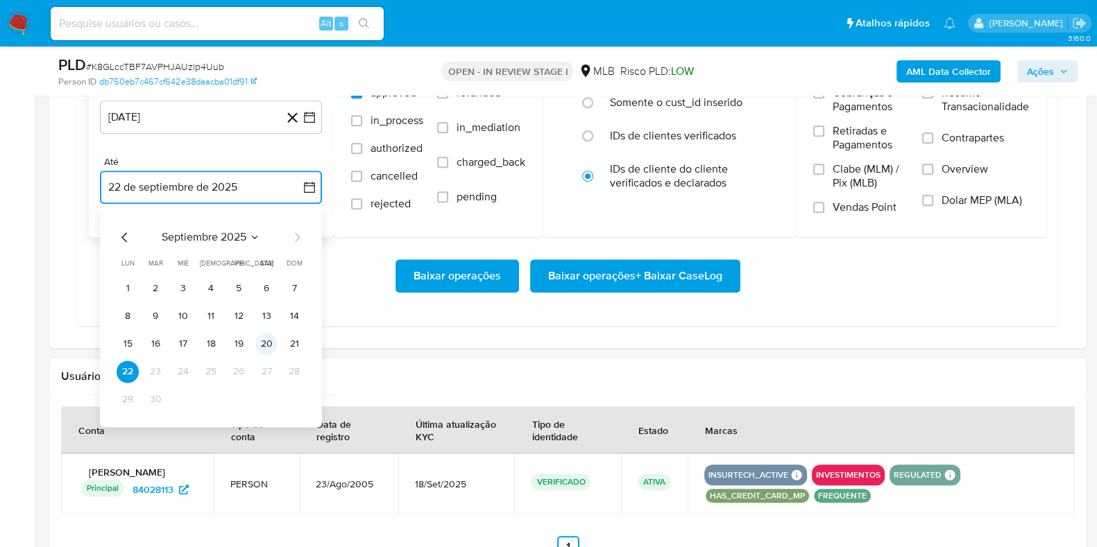
click at [258, 342] on button "20" at bounding box center [266, 344] width 22 height 22
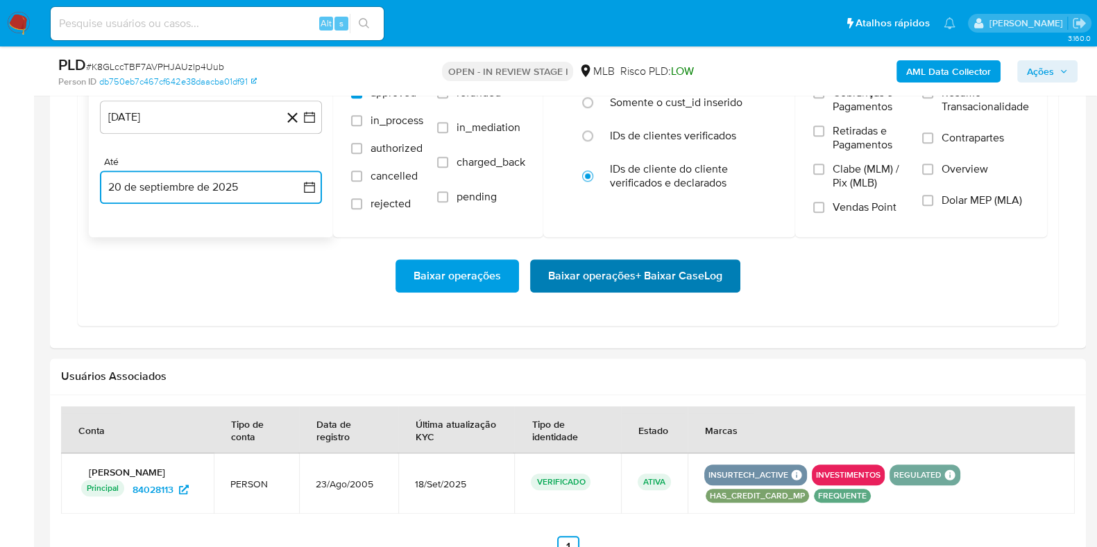
click at [603, 285] on span "Baixar operações + Baixar CaseLog" at bounding box center [635, 276] width 174 height 31
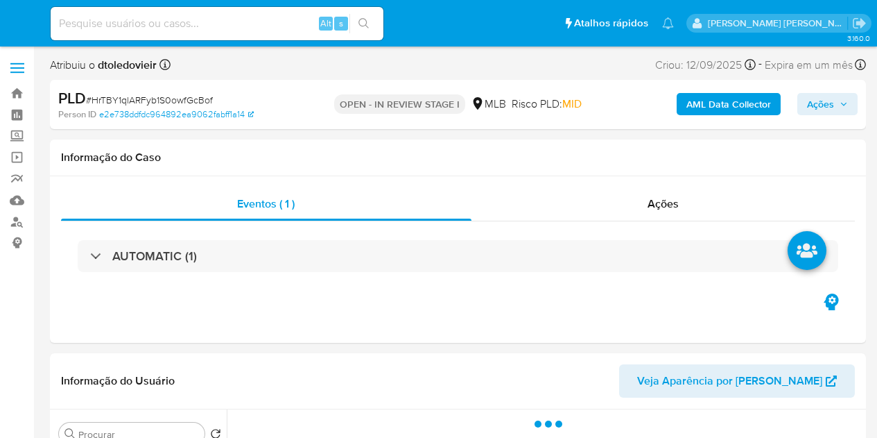
select select "10"
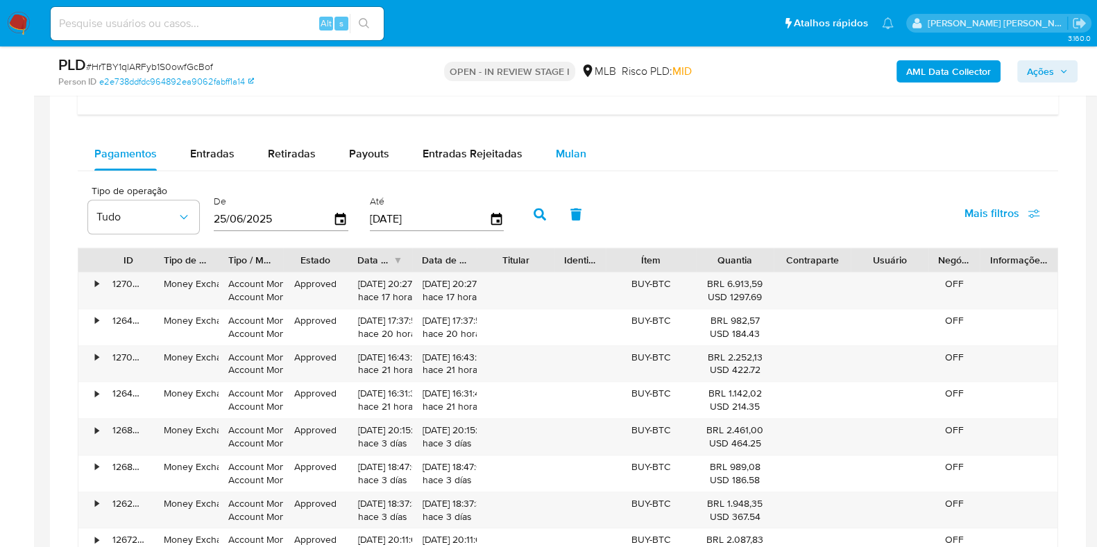
click at [570, 154] on span "Mulan" at bounding box center [571, 154] width 31 height 16
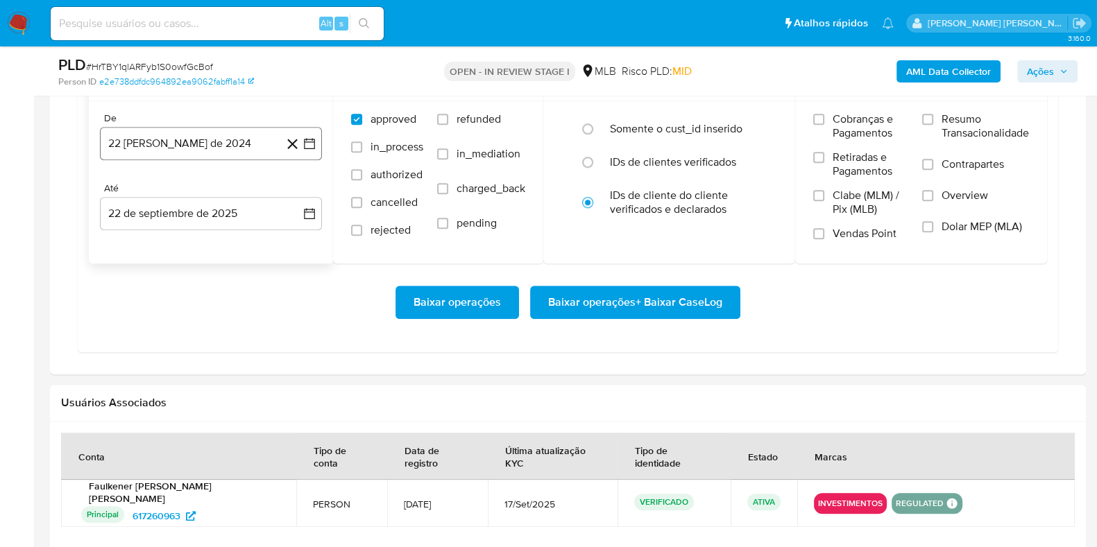
scroll to position [1300, 0]
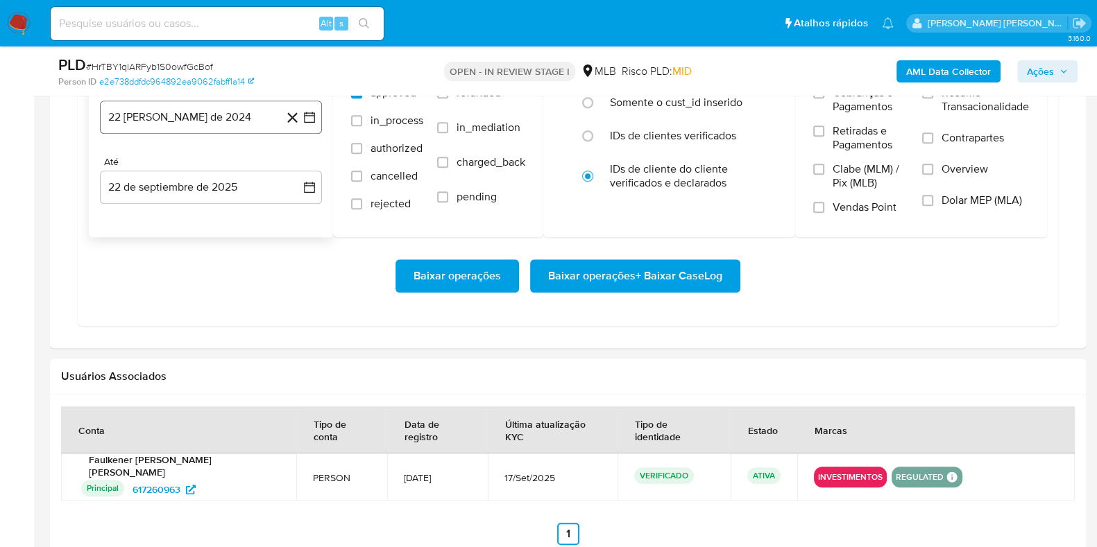
click at [184, 126] on button "22 [PERSON_NAME] de 2024" at bounding box center [211, 117] width 222 height 33
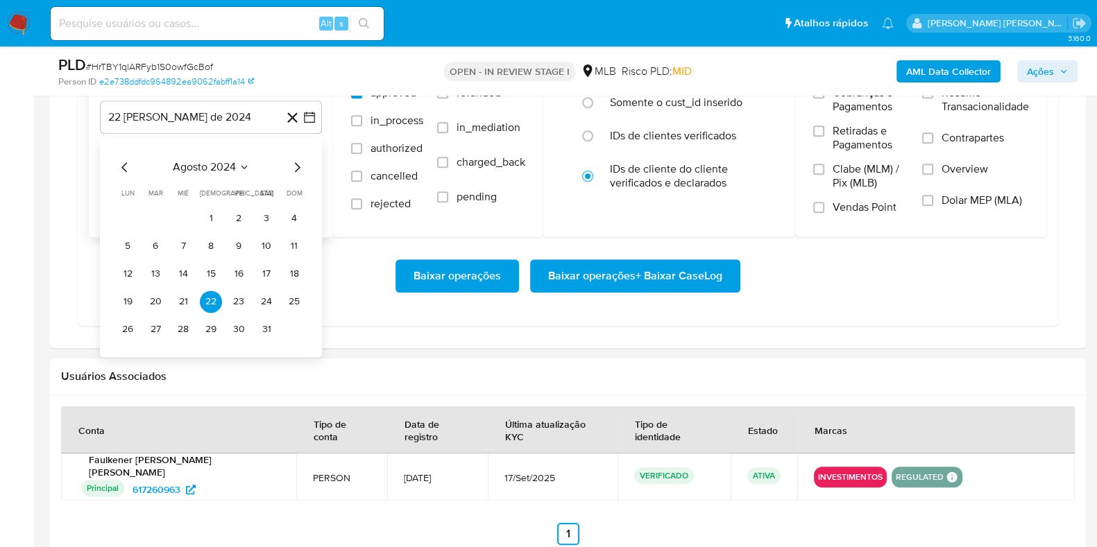
click at [298, 169] on icon "Mes siguiente" at bounding box center [297, 167] width 17 height 17
click at [298, 166] on icon "Mes siguiente" at bounding box center [298, 167] width 6 height 10
click at [297, 164] on icon "Mes siguiente" at bounding box center [297, 167] width 17 height 17
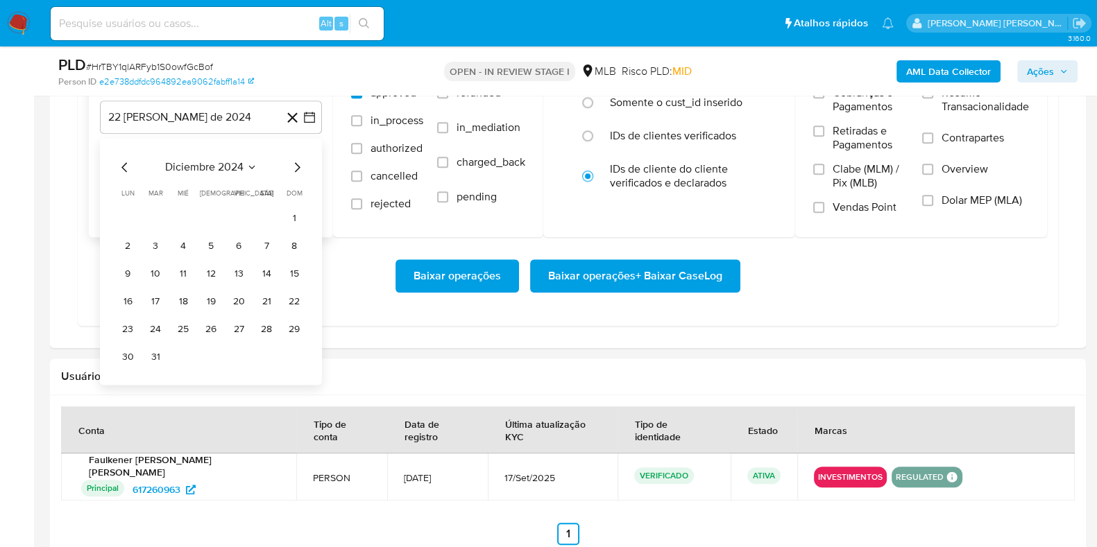
click at [297, 164] on icon "Mes siguiente" at bounding box center [297, 167] width 17 height 17
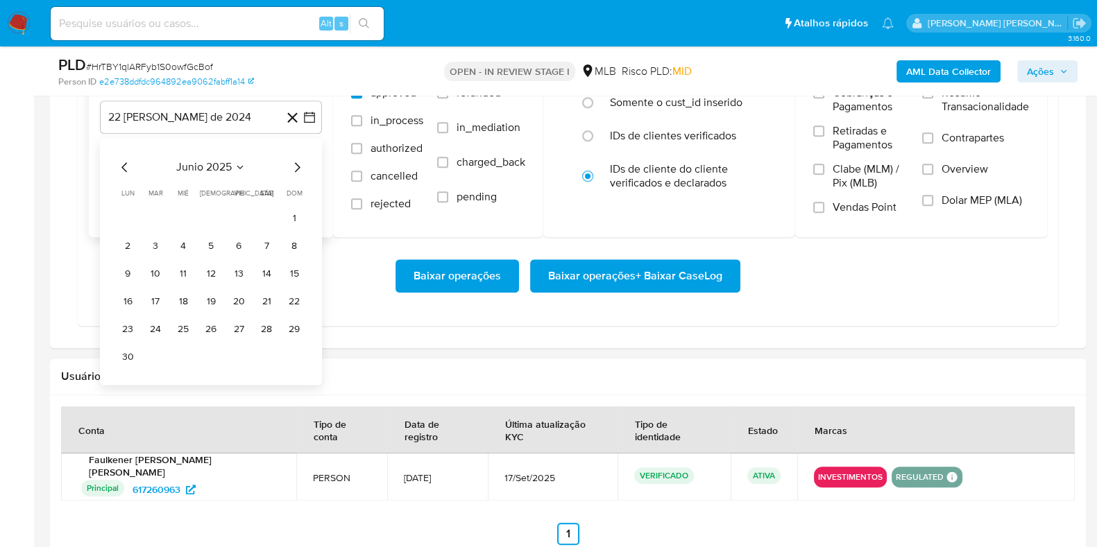
click at [297, 164] on icon "Mes siguiente" at bounding box center [297, 167] width 17 height 17
click at [119, 162] on icon "Mes anterior" at bounding box center [125, 167] width 17 height 17
click at [241, 216] on button "1" at bounding box center [238, 218] width 22 height 22
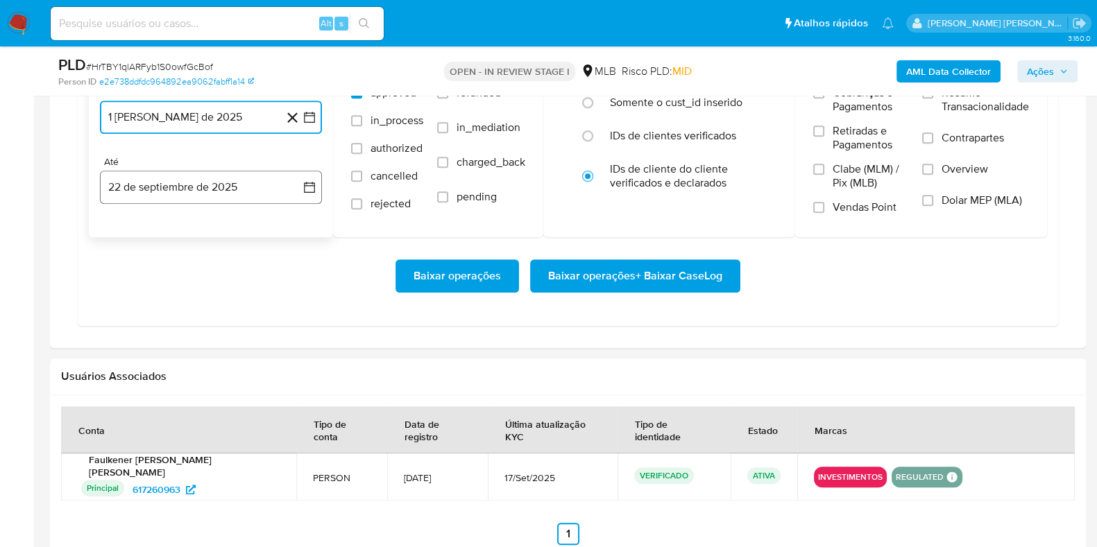
click at [217, 194] on button "22 de septiembre de 2025" at bounding box center [211, 187] width 222 height 33
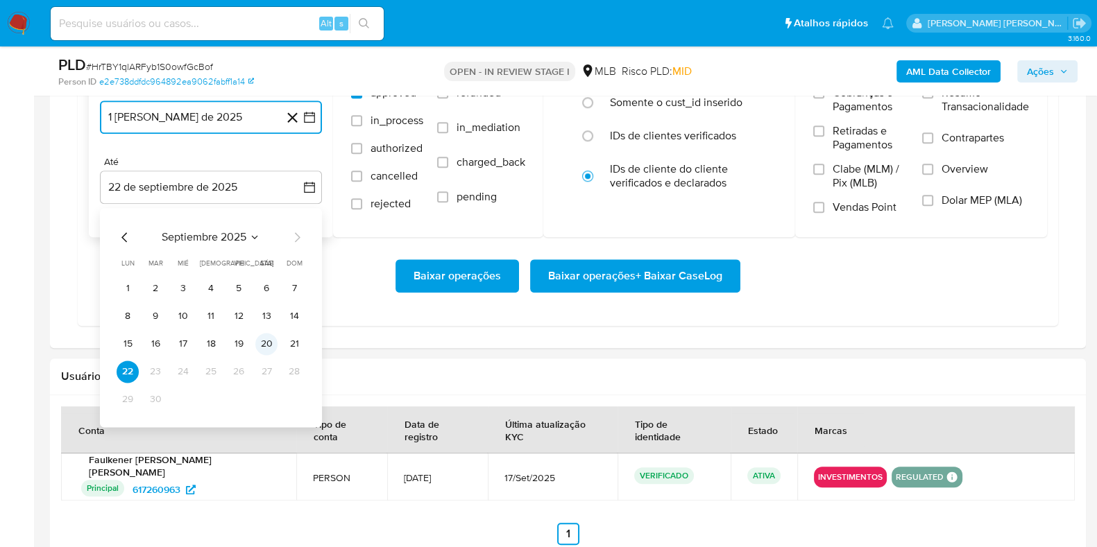
click at [259, 338] on button "20" at bounding box center [266, 344] width 22 height 22
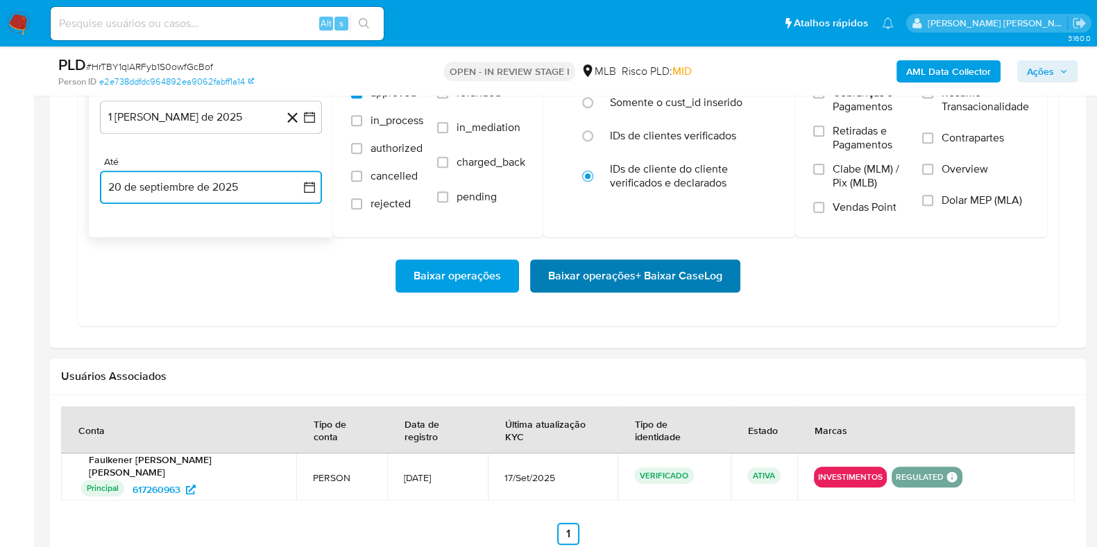
click at [714, 285] on span "Baixar operações + Baixar CaseLog" at bounding box center [635, 276] width 174 height 31
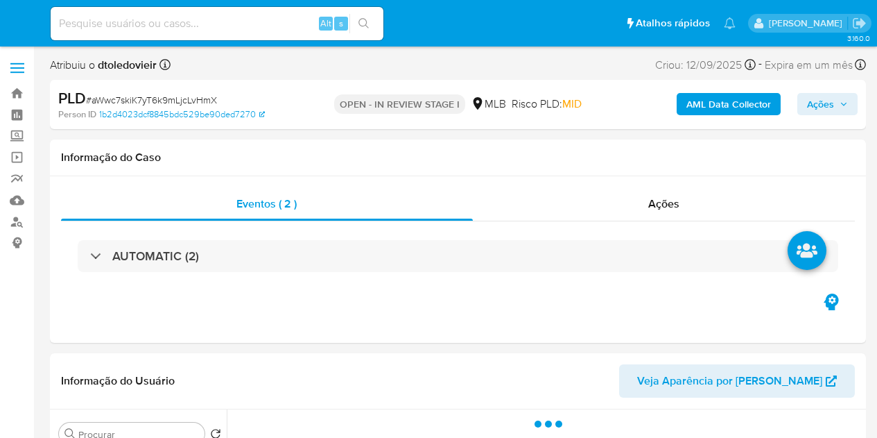
select select "10"
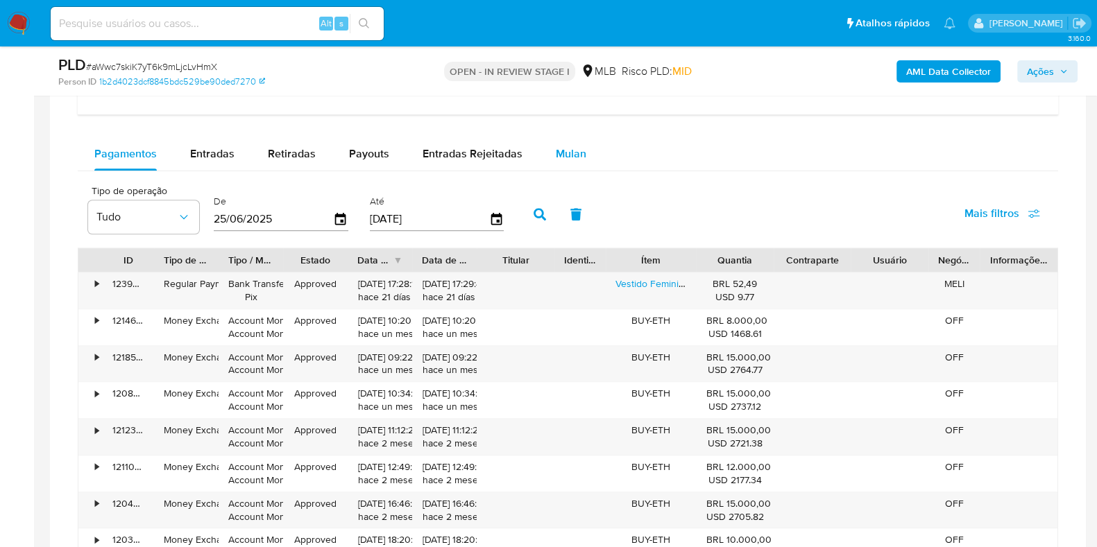
click at [570, 157] on span "Mulan" at bounding box center [571, 154] width 31 height 16
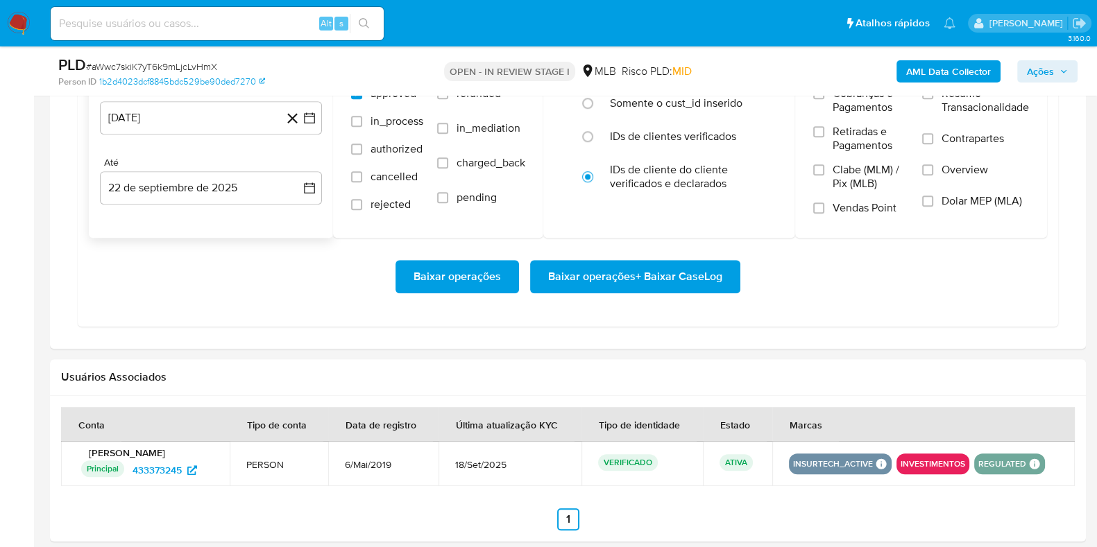
scroll to position [1300, 0]
click at [217, 115] on button "[DATE]" at bounding box center [211, 117] width 222 height 33
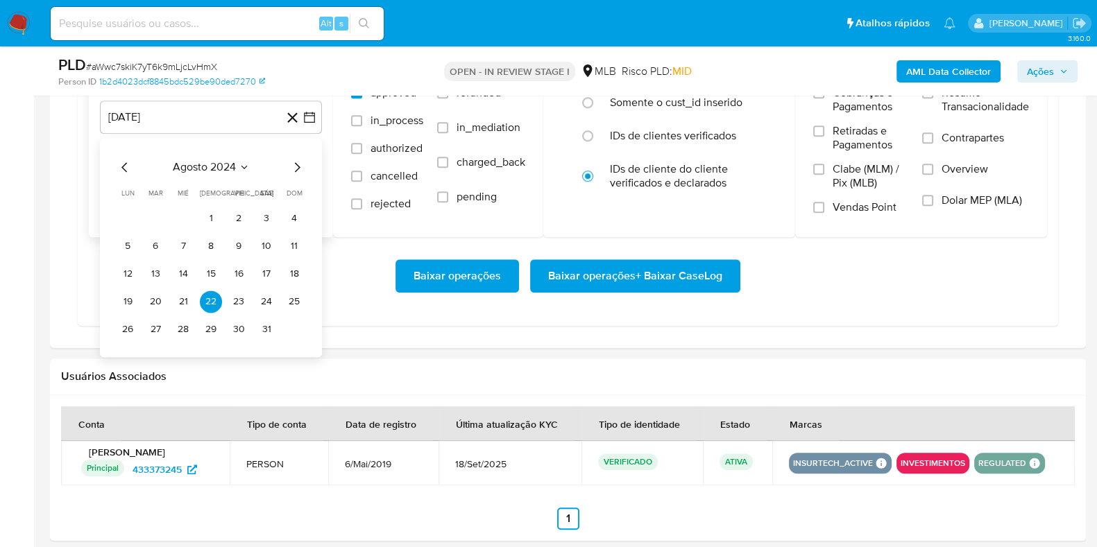
click at [293, 166] on icon "Mes siguiente" at bounding box center [297, 167] width 17 height 17
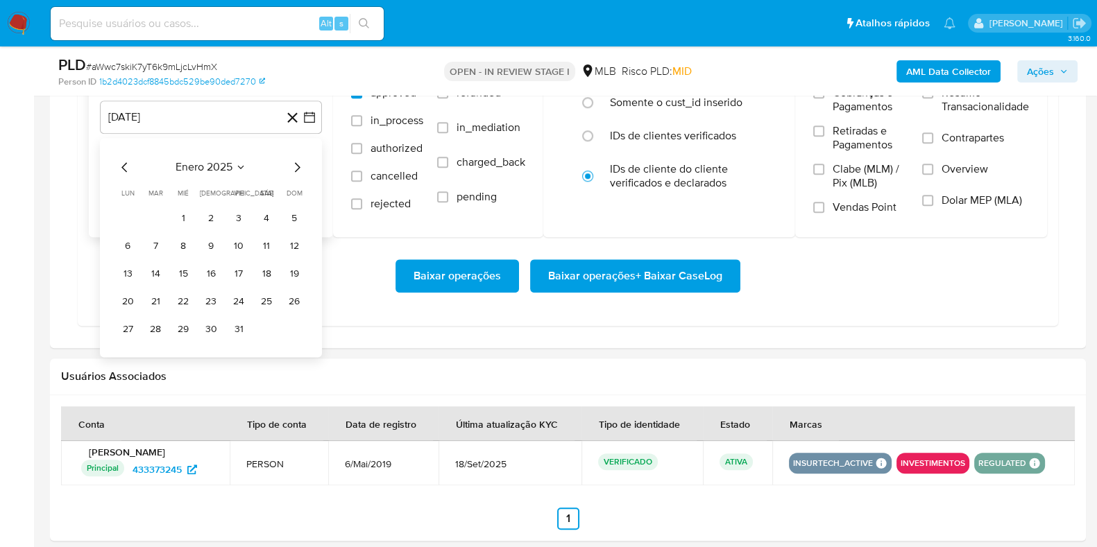
click at [293, 166] on icon "Mes siguiente" at bounding box center [297, 167] width 17 height 17
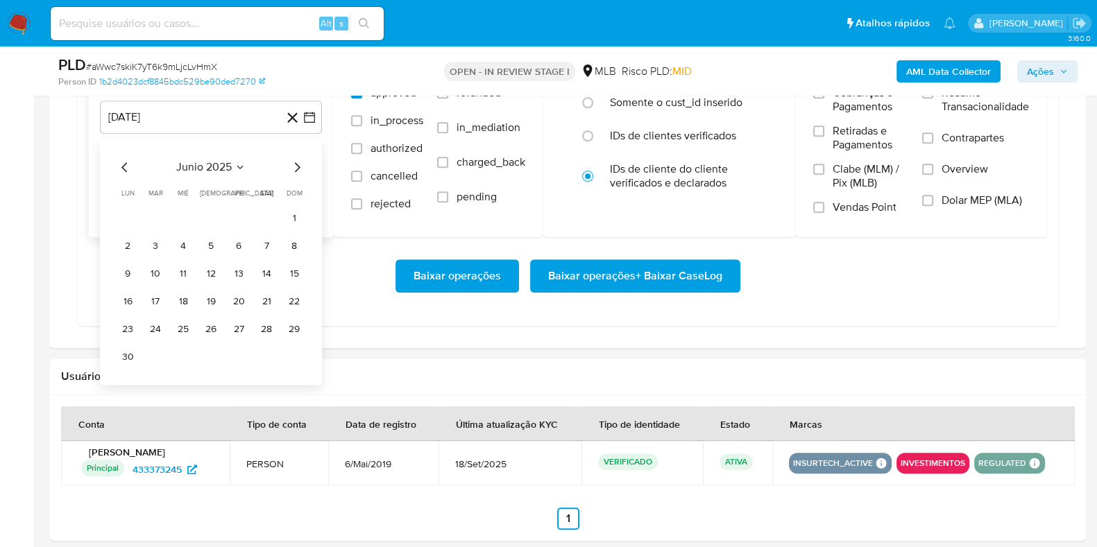
click at [293, 166] on icon "Mes siguiente" at bounding box center [297, 167] width 17 height 17
click at [245, 215] on button "1" at bounding box center [238, 218] width 22 height 22
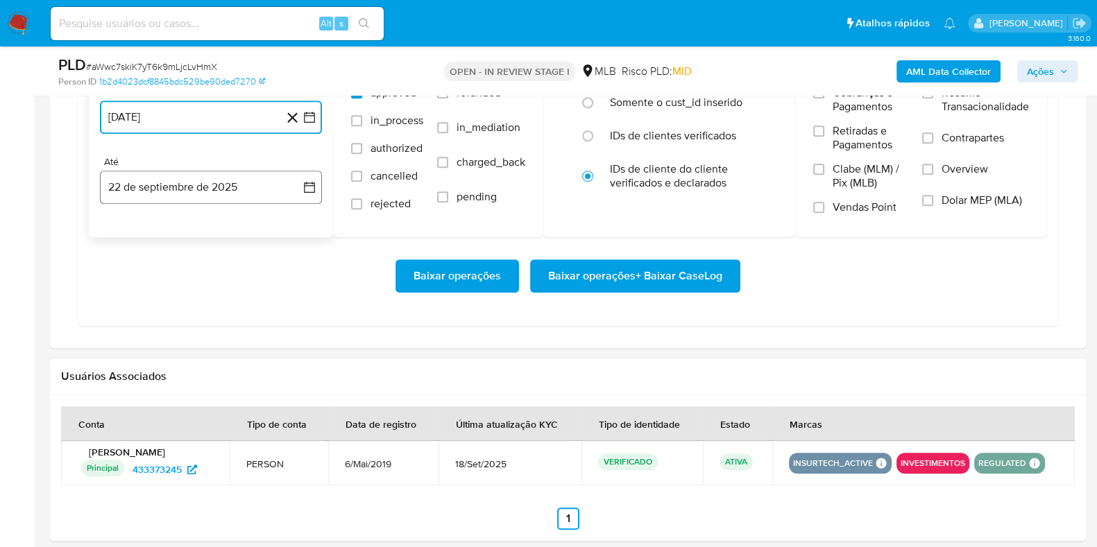
click at [222, 183] on button "22 de septiembre de 2025" at bounding box center [211, 187] width 222 height 33
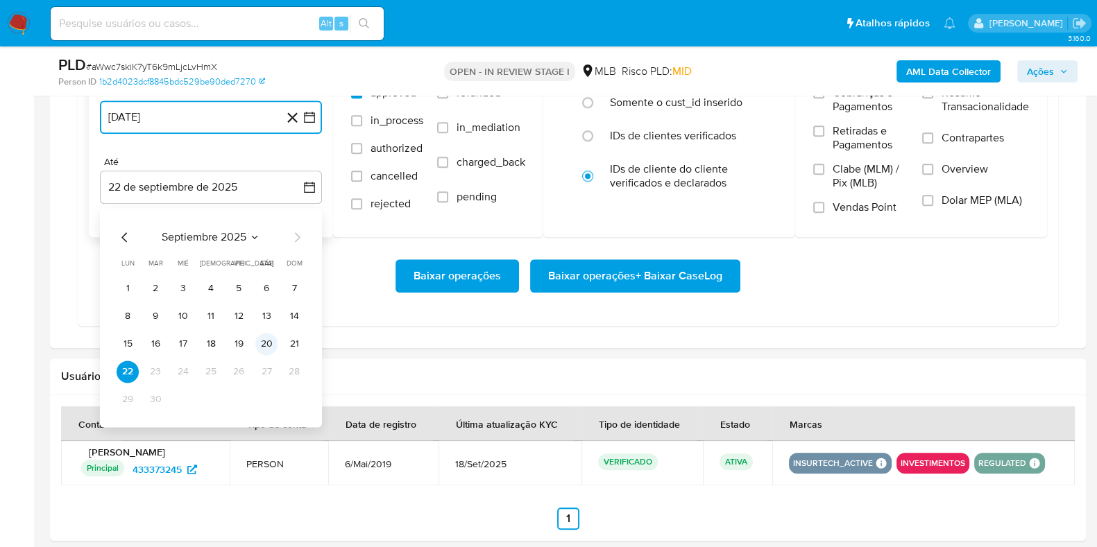
click at [263, 336] on button "20" at bounding box center [266, 344] width 22 height 22
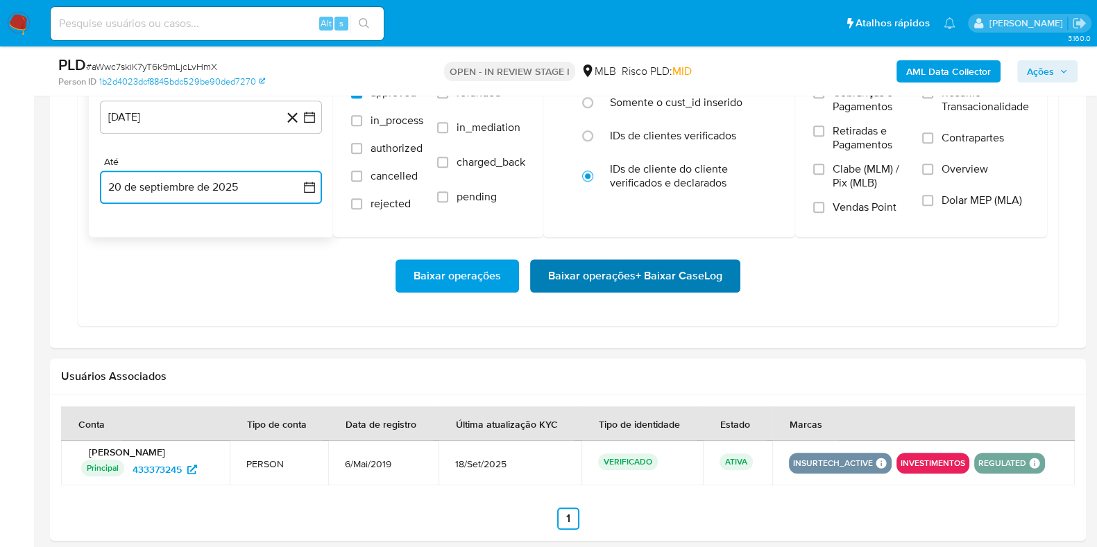
click at [605, 283] on span "Baixar operações + Baixar CaseLog" at bounding box center [635, 276] width 174 height 31
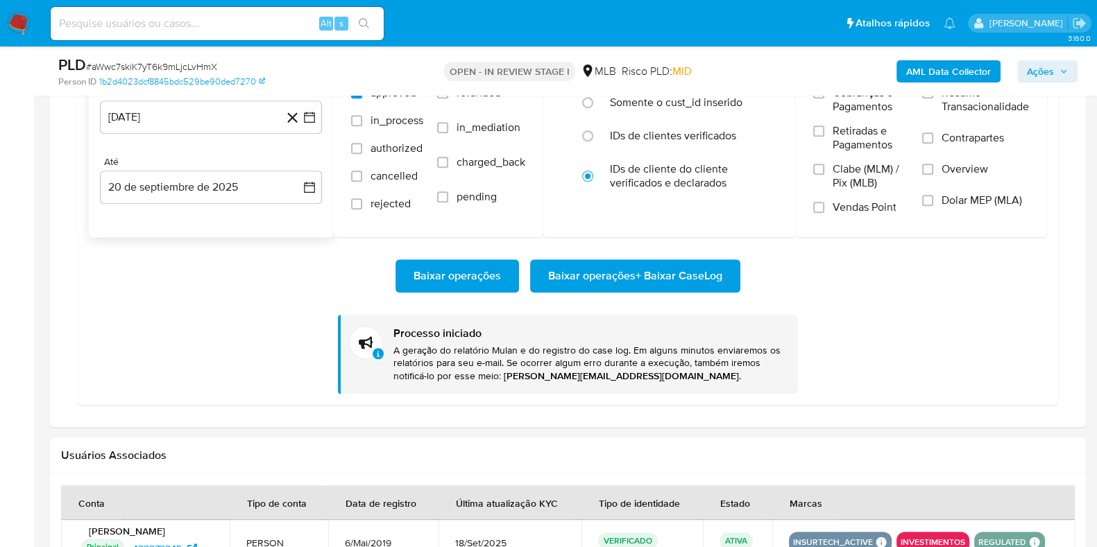
click at [19, 8] on nav "Pausado Ver notificaciones Alt s Atalhos rápidos Presiona las siguientes teclas…" at bounding box center [548, 23] width 1097 height 46
click at [21, 15] on img at bounding box center [19, 24] width 24 height 24
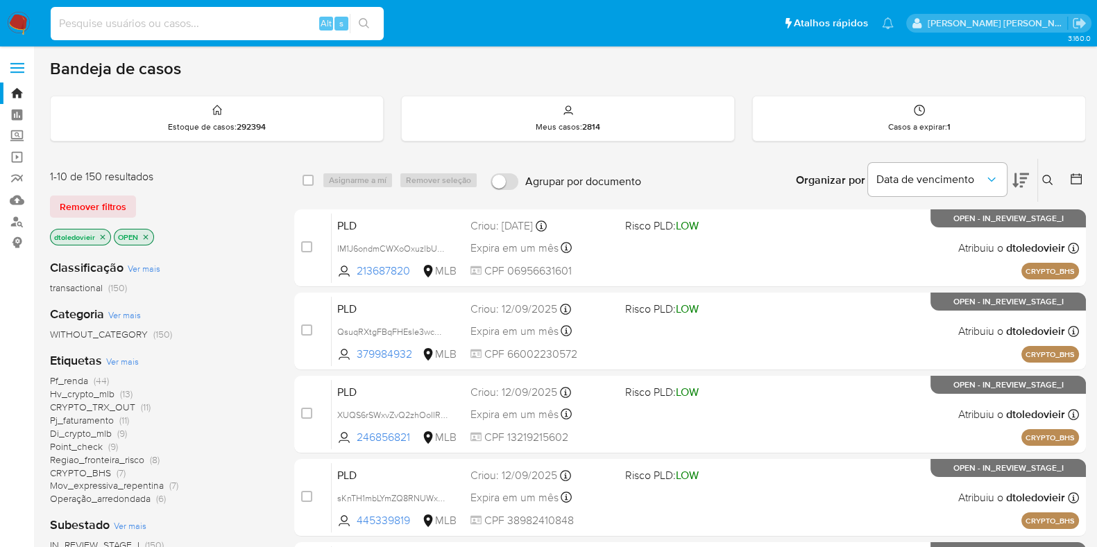
click at [210, 21] on input at bounding box center [217, 24] width 333 height 18
paste input "hMAhz95Nl9OjeGqhhJmxuHYW"
type input "hMAhz95Nl9OjeGqhhJmxuHYW"
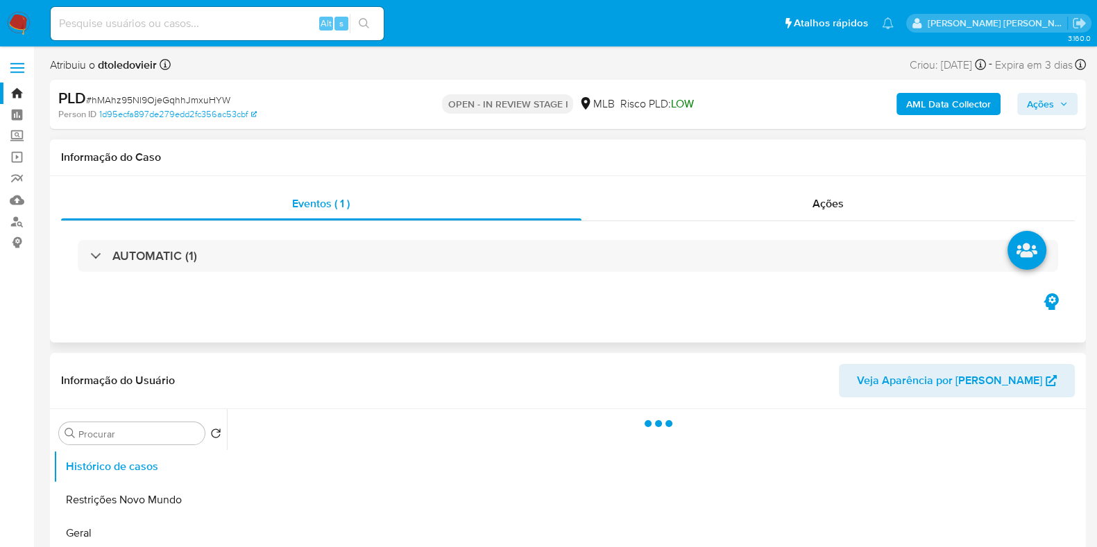
select select "10"
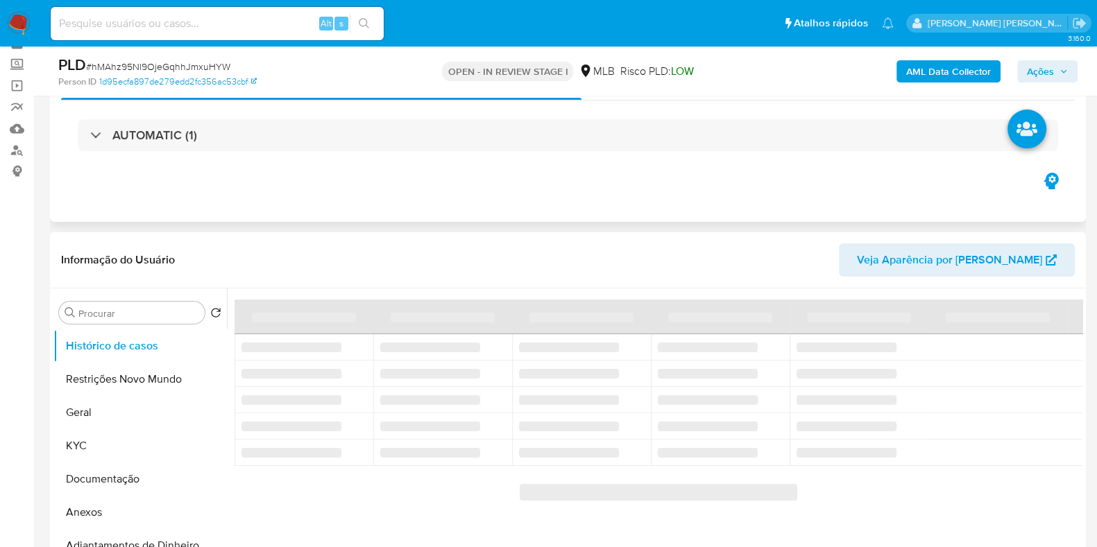
scroll to position [86, 0]
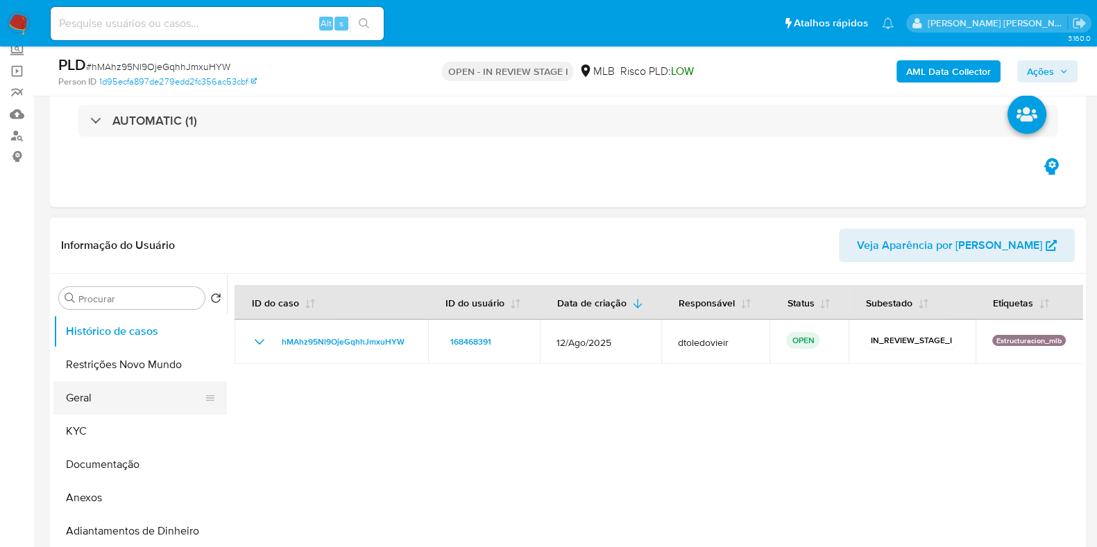
click at [126, 397] on button "Geral" at bounding box center [134, 397] width 162 height 33
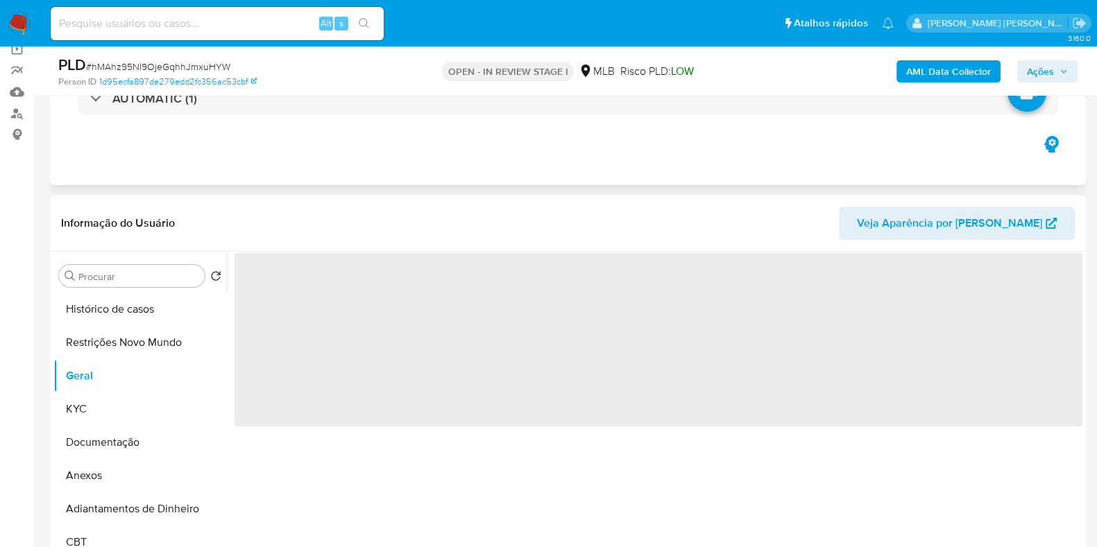
scroll to position [260, 0]
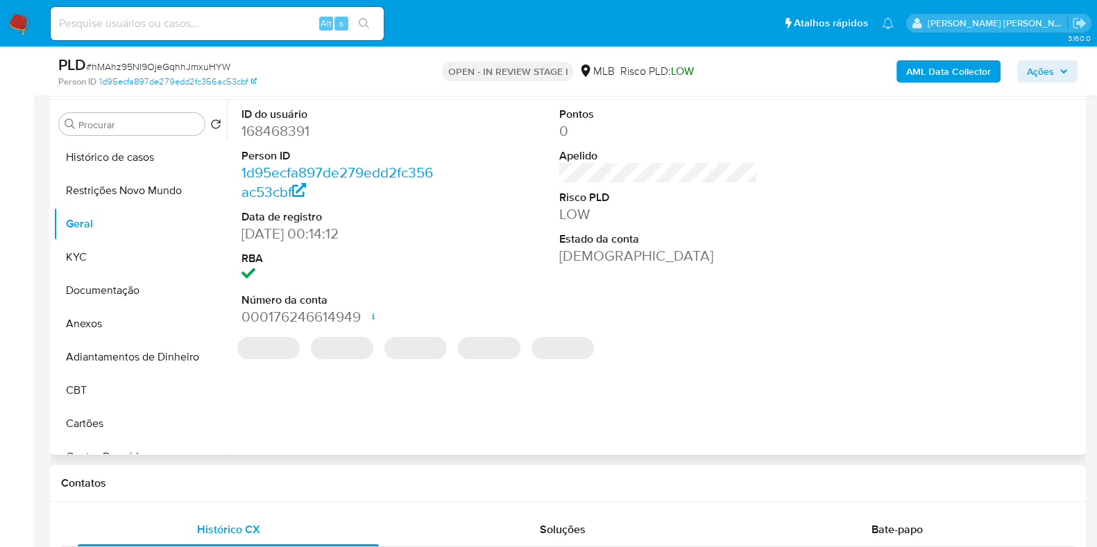
click at [280, 133] on dd "168468391" at bounding box center [340, 130] width 198 height 19
copy dd "168468391"
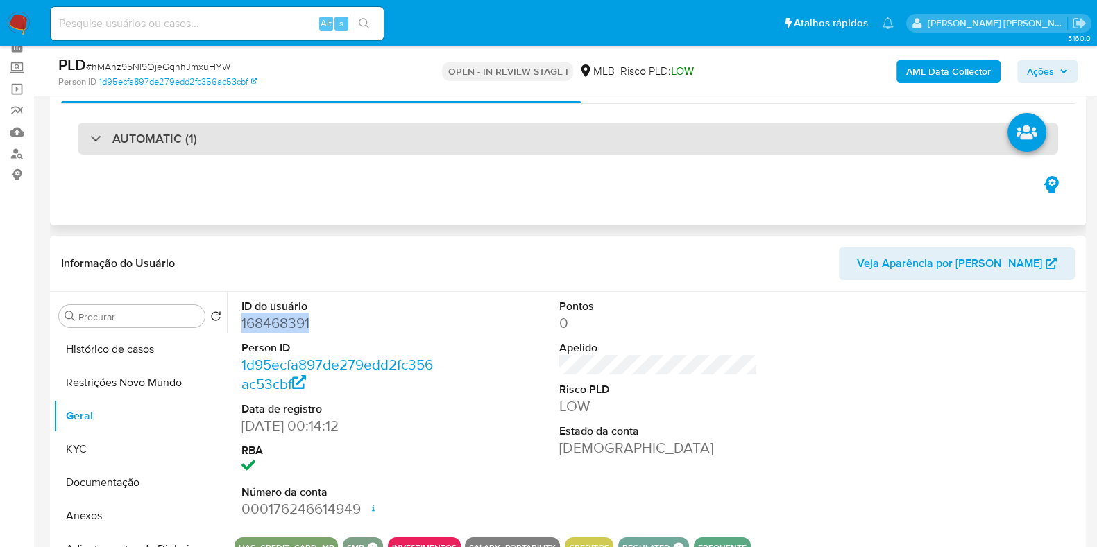
scroll to position [0, 0]
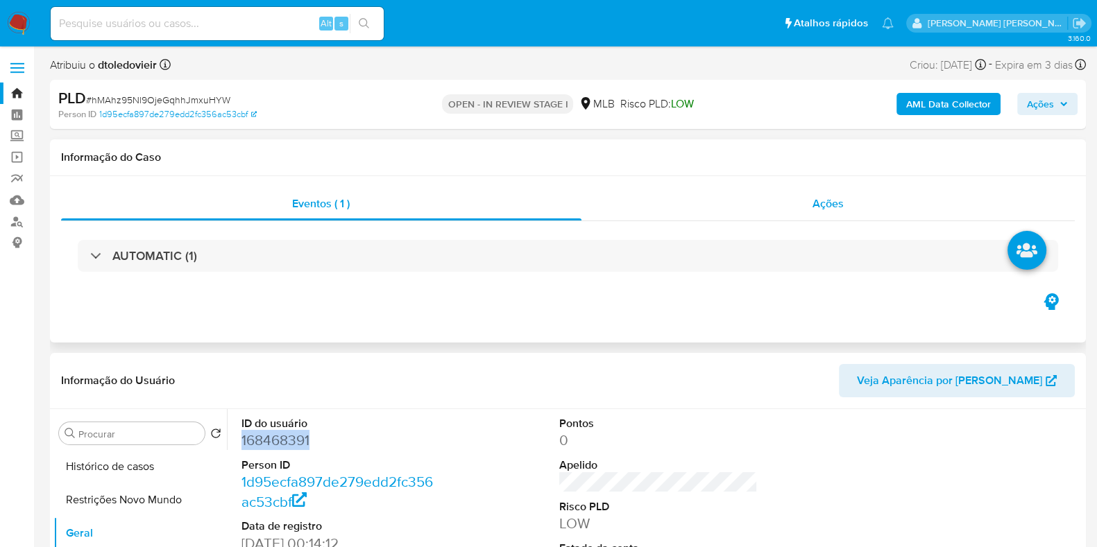
click at [834, 216] on div "Ações" at bounding box center [828, 203] width 494 height 33
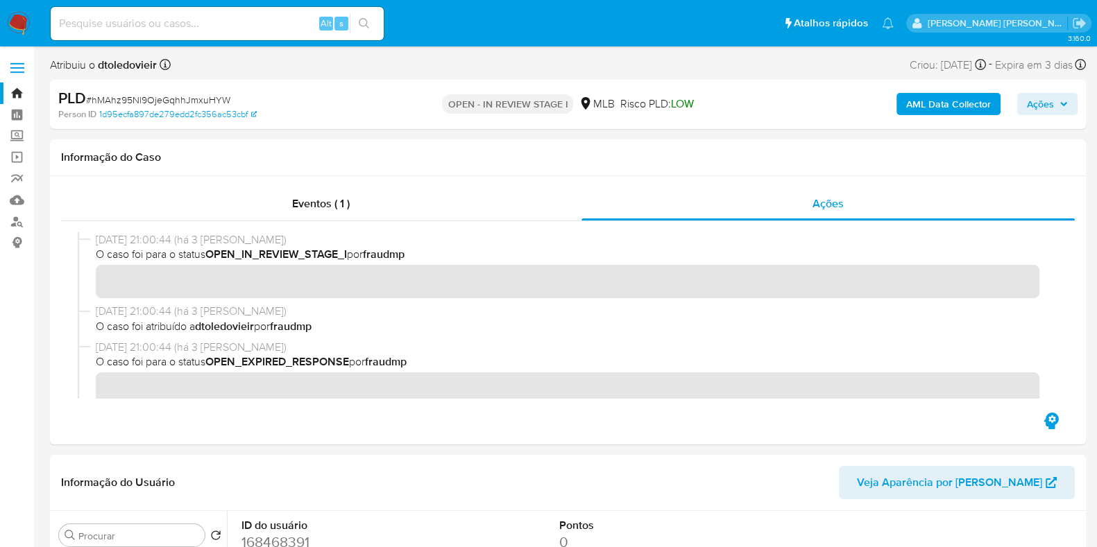
click at [164, 35] on div "Alt s" at bounding box center [217, 23] width 333 height 33
click at [174, 17] on input at bounding box center [217, 24] width 333 height 18
paste input "168468391"
type input "168468391"
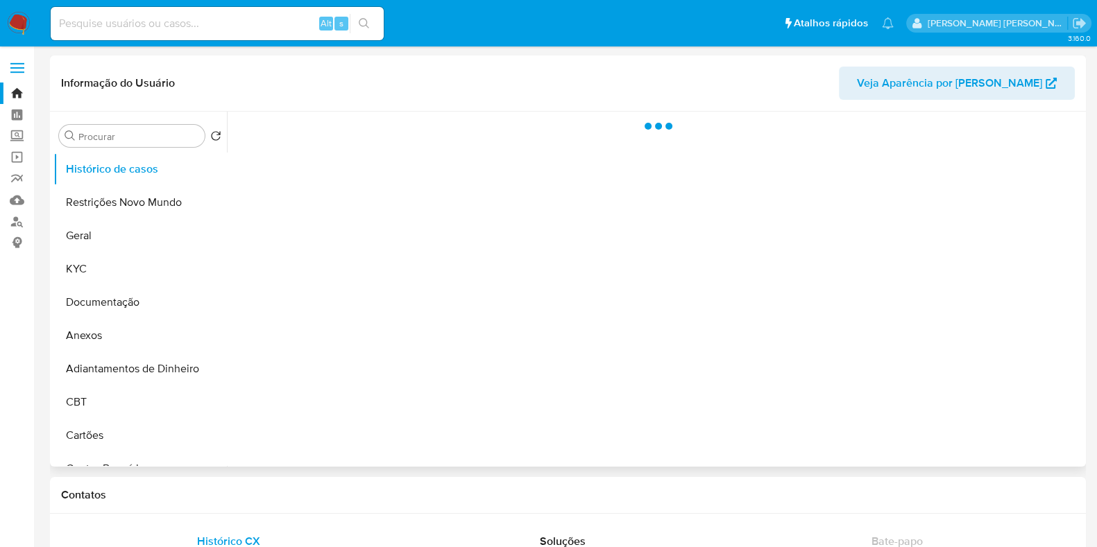
select select "10"
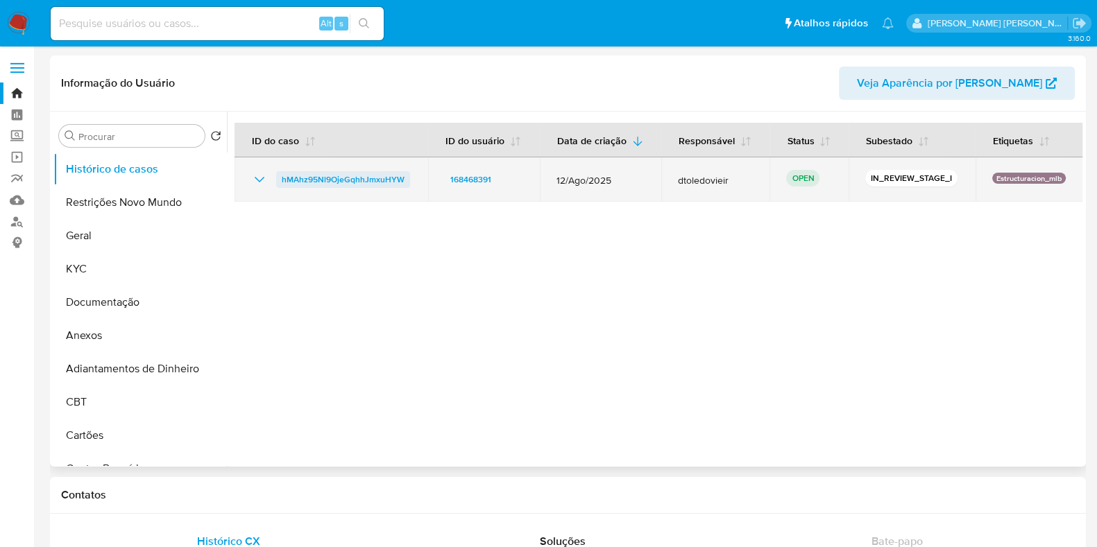
click at [365, 180] on span "hMAhz95Nl9OjeGqhhJmxuHYW" at bounding box center [343, 179] width 123 height 17
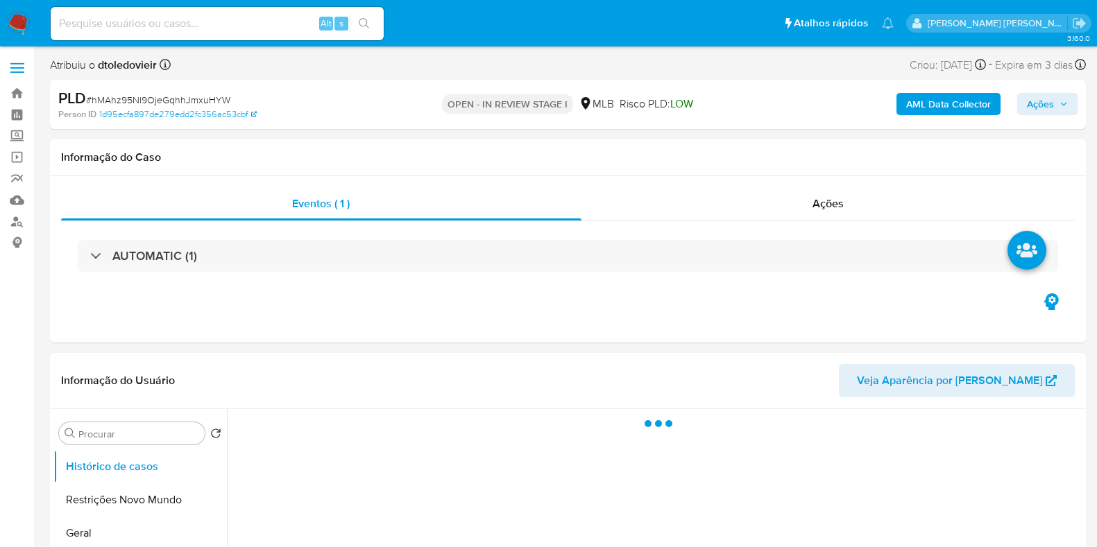
select select "10"
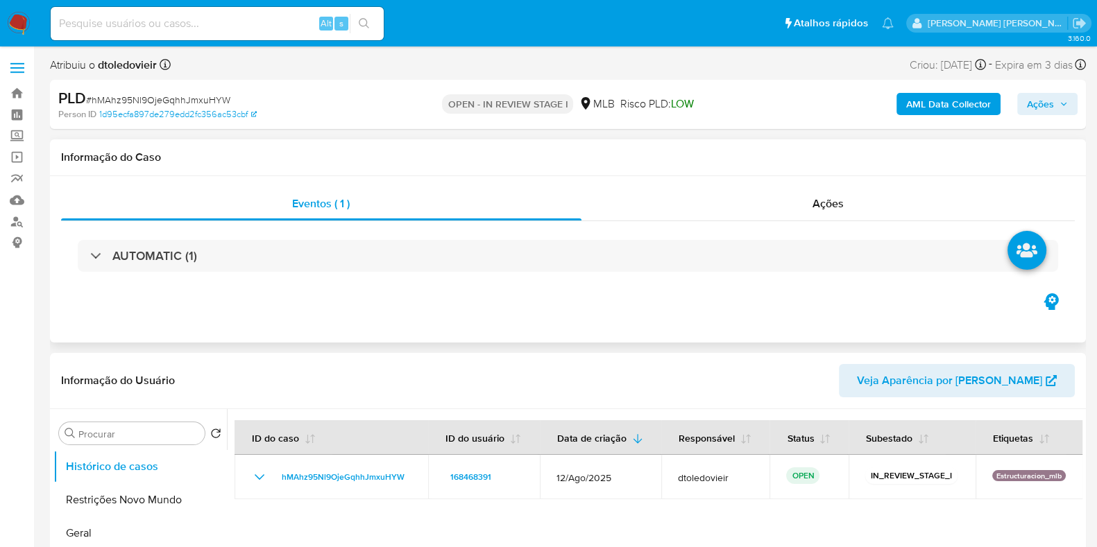
click at [691, 335] on div "Eventos ( 1 ) Ações AUTOMATIC (1)" at bounding box center [567, 259] width 1035 height 166
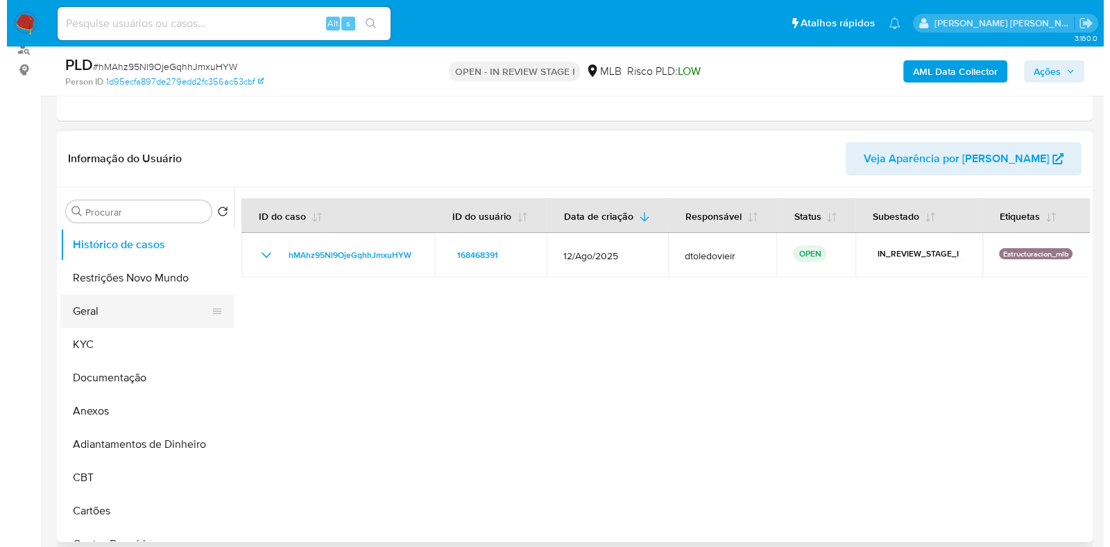
scroll to position [173, 0]
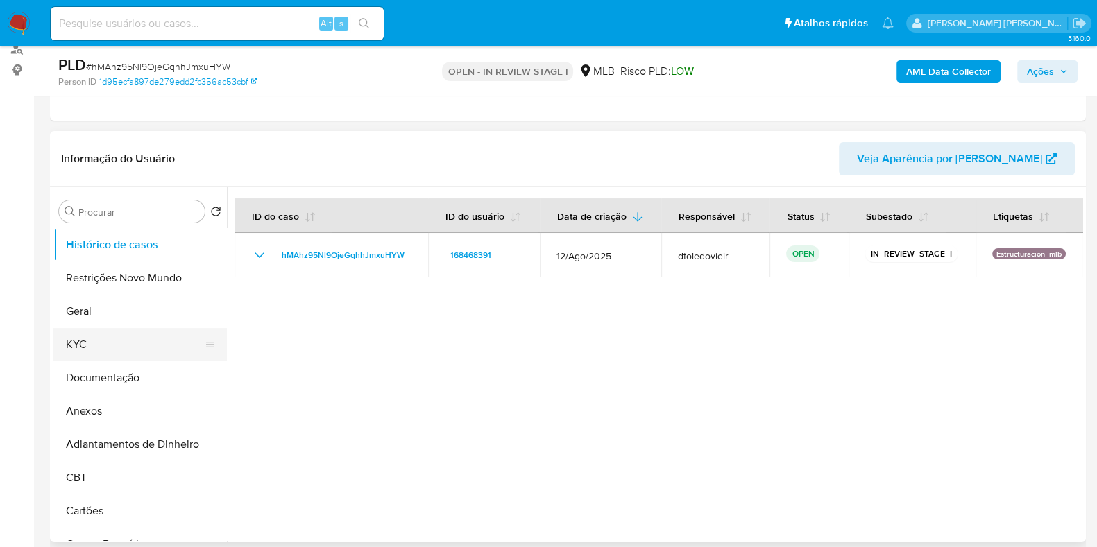
click at [87, 349] on button "KYC" at bounding box center [134, 344] width 162 height 33
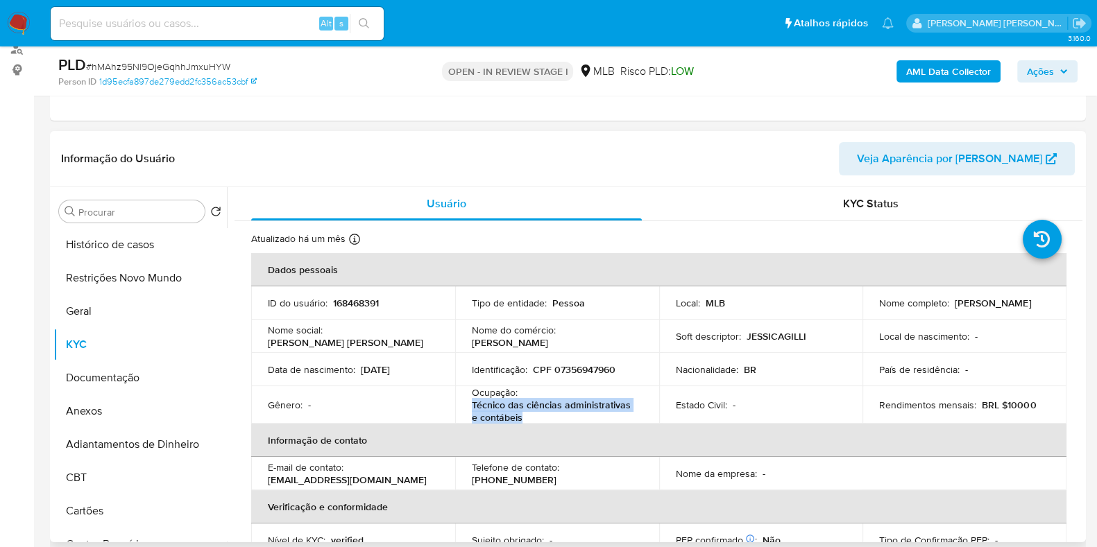
drag, startPoint x: 512, startPoint y: 418, endPoint x: 468, endPoint y: 411, distance: 44.2
click at [468, 411] on td "Ocupação : Técnico das ciências administrativas e contábeis" at bounding box center [557, 404] width 204 height 37
copy p "Técnico das ciências administrativas e contábeis"
click at [168, 377] on button "Documentação" at bounding box center [134, 377] width 162 height 33
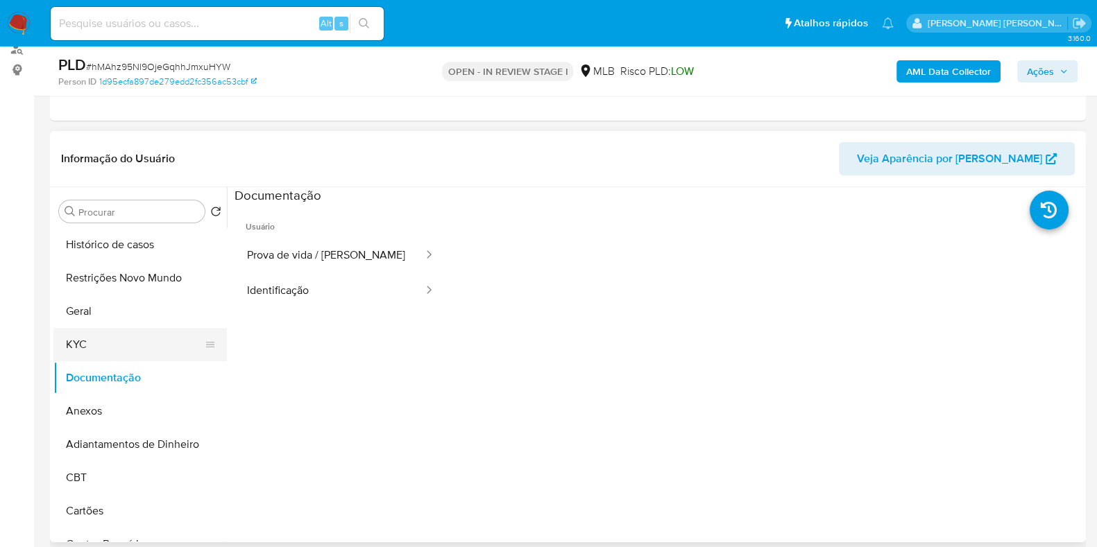
click at [132, 342] on button "KYC" at bounding box center [134, 344] width 162 height 33
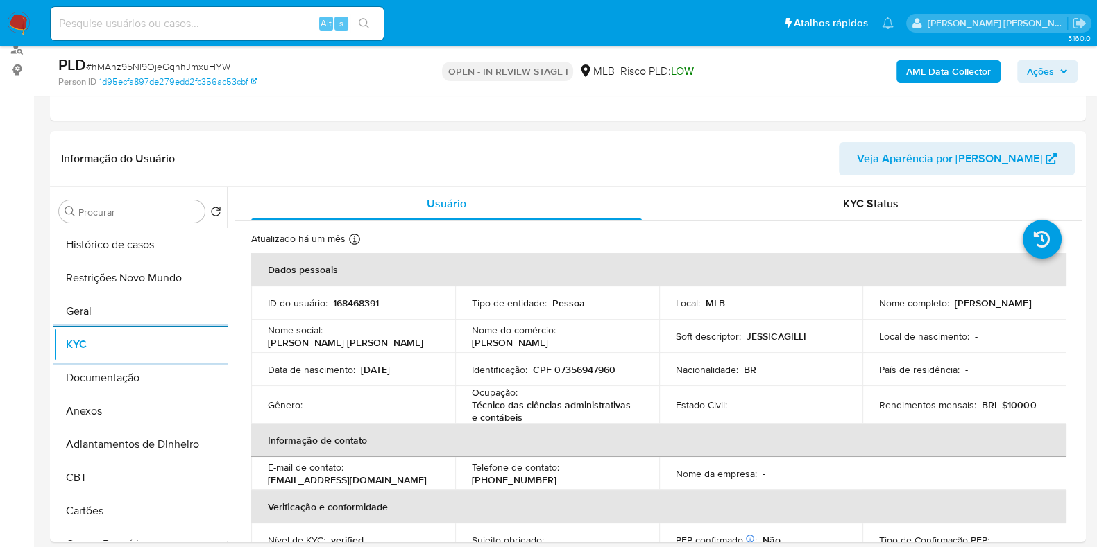
click at [945, 67] on b "AML Data Collector" at bounding box center [948, 71] width 85 height 22
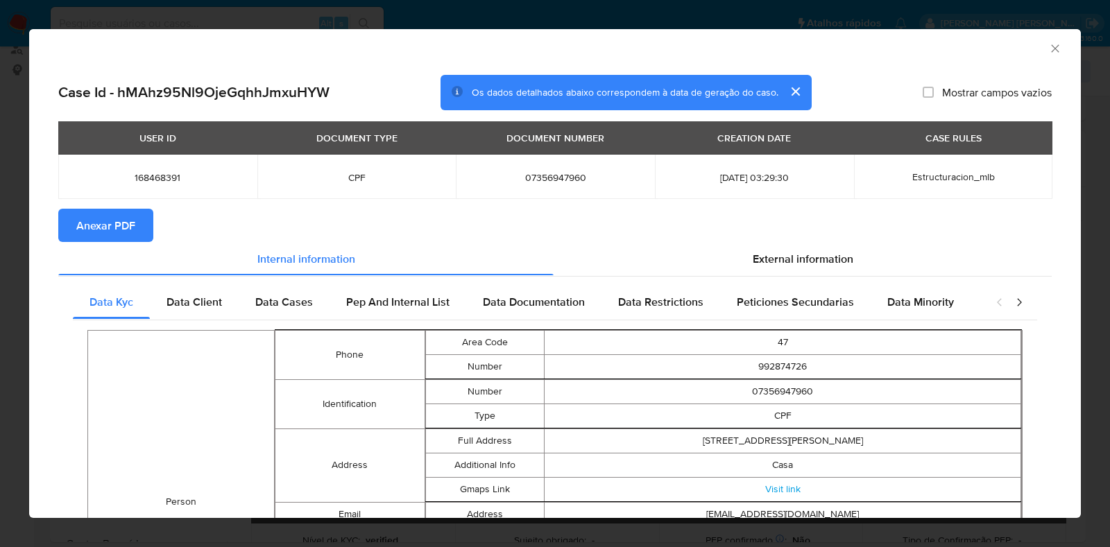
click at [798, 240] on section "Anexar PDF" at bounding box center [554, 225] width 993 height 33
drag, startPoint x: 798, startPoint y: 243, endPoint x: 782, endPoint y: 266, distance: 27.5
click at [796, 245] on div "External information" at bounding box center [802, 258] width 498 height 33
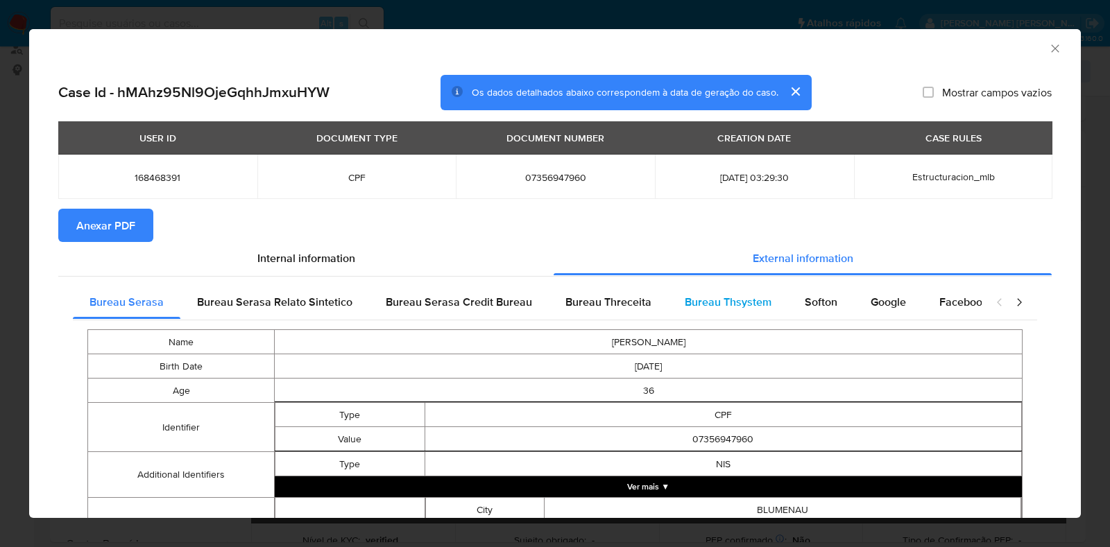
click at [739, 296] on span "Bureau Thsystem" at bounding box center [728, 302] width 87 height 16
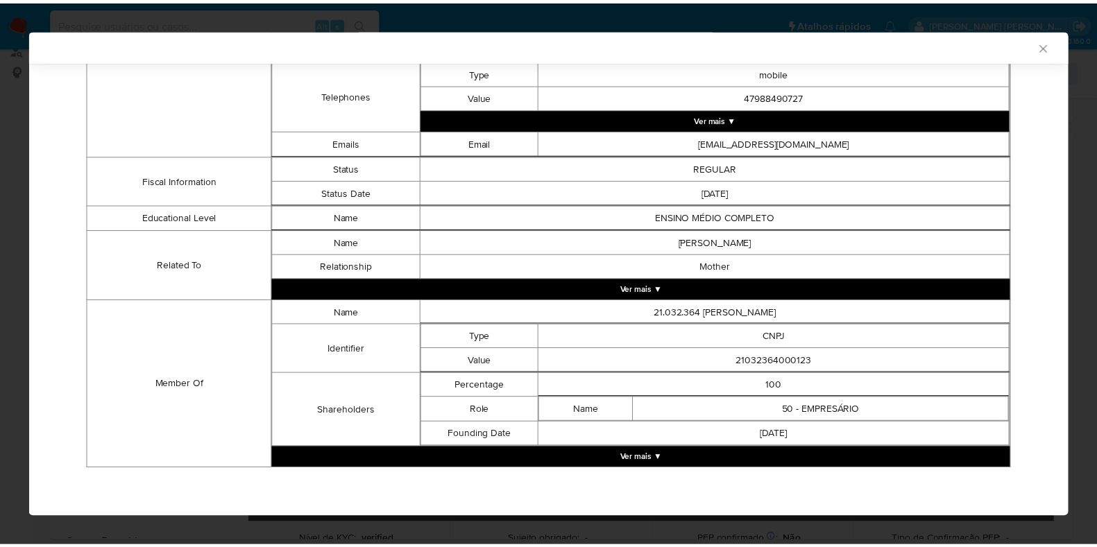
scroll to position [784, 0]
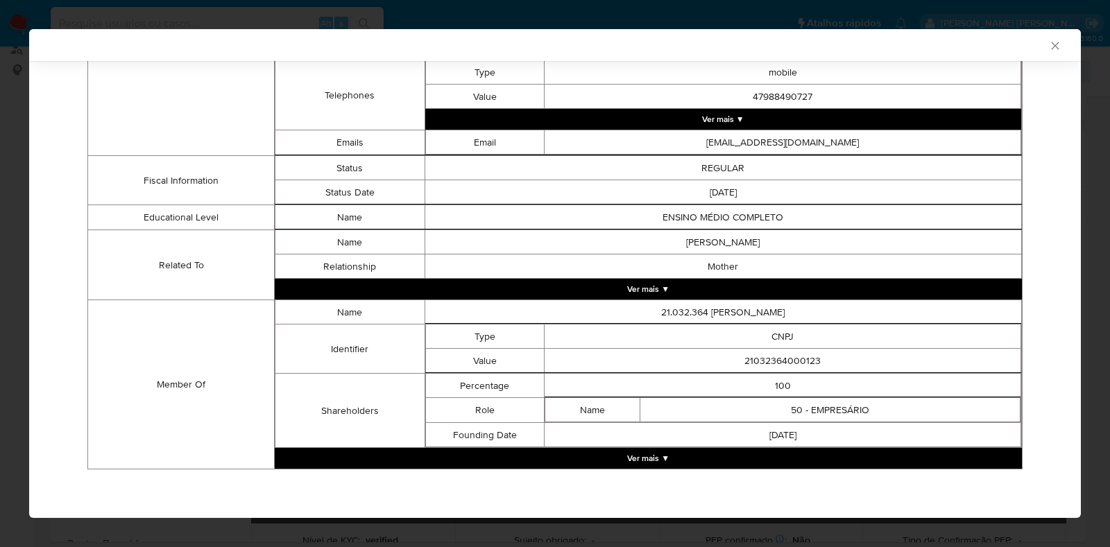
click at [802, 355] on td "21032364000123" at bounding box center [782, 361] width 476 height 24
copy td "21032364000123"
click at [0, 267] on div "AML Data Collector Case Id - hMAhz95Nl9OjeGqhhJmxuHYW Os dados detalhados abaix…" at bounding box center [555, 273] width 1110 height 547
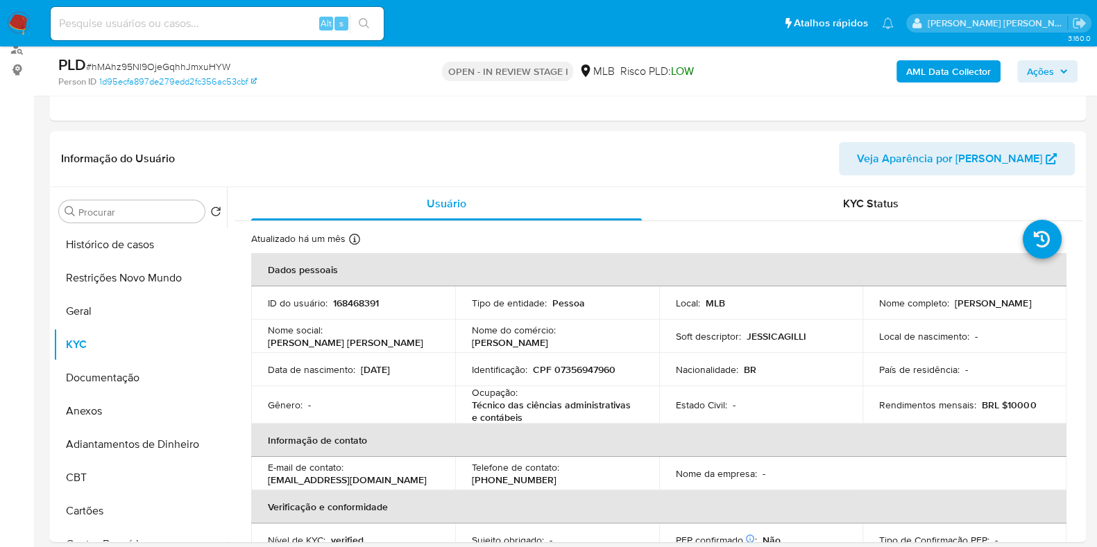
click at [1033, 74] on span "Ações" at bounding box center [1039, 71] width 27 height 22
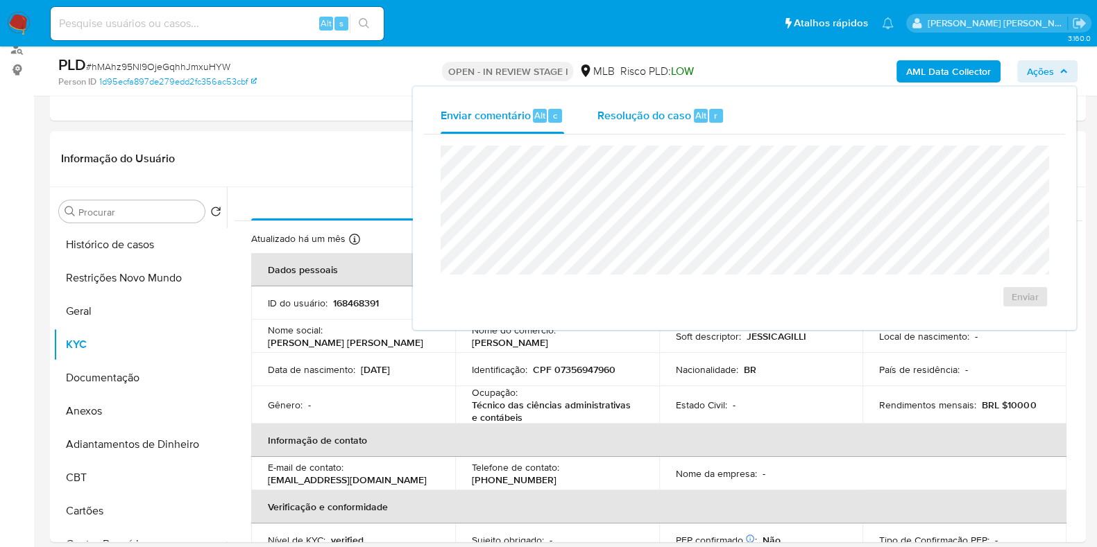
click at [637, 117] on span "Resolução do caso" at bounding box center [644, 115] width 94 height 16
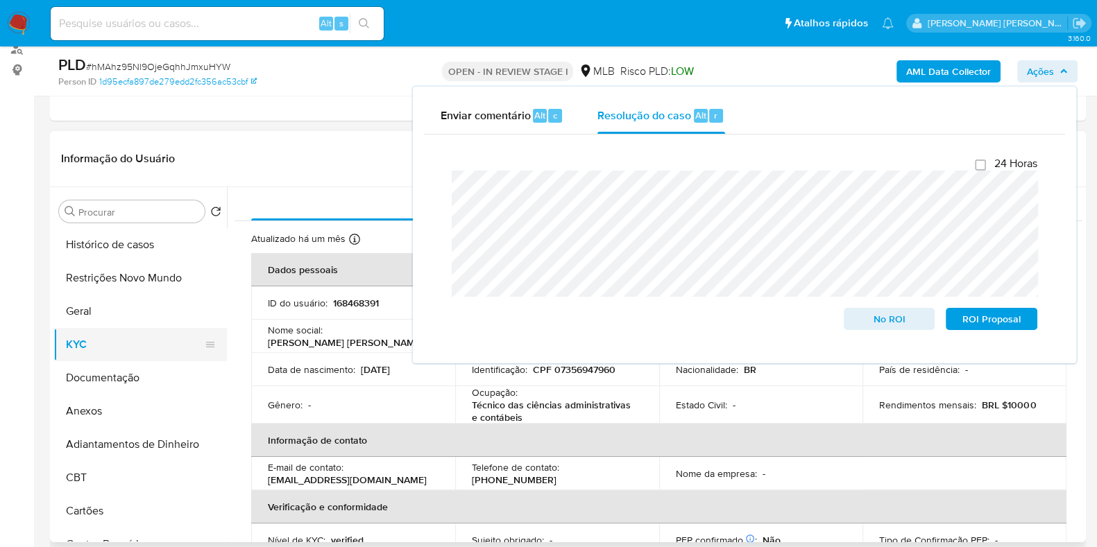
click at [80, 335] on button "KYC" at bounding box center [134, 344] width 162 height 33
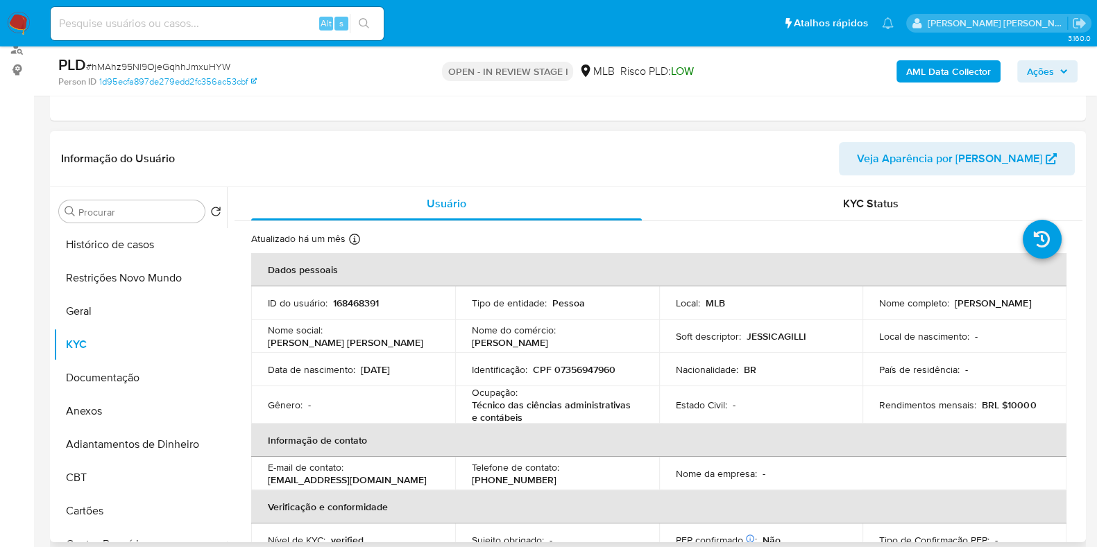
drag, startPoint x: 979, startPoint y: 308, endPoint x: 843, endPoint y: 309, distance: 135.9
click at [843, 309] on tr "ID do usuário : 168468391 Tipo de entidade : Pessoa Local : MLB Nome completo :…" at bounding box center [658, 302] width 815 height 33
click at [954, 309] on p "[PERSON_NAME]" at bounding box center [992, 303] width 76 height 12
drag, startPoint x: 875, startPoint y: 313, endPoint x: 977, endPoint y: 313, distance: 102.0
click at [977, 309] on div "Nome completo : Jessica Caroline Gilli" at bounding box center [964, 303] width 171 height 12
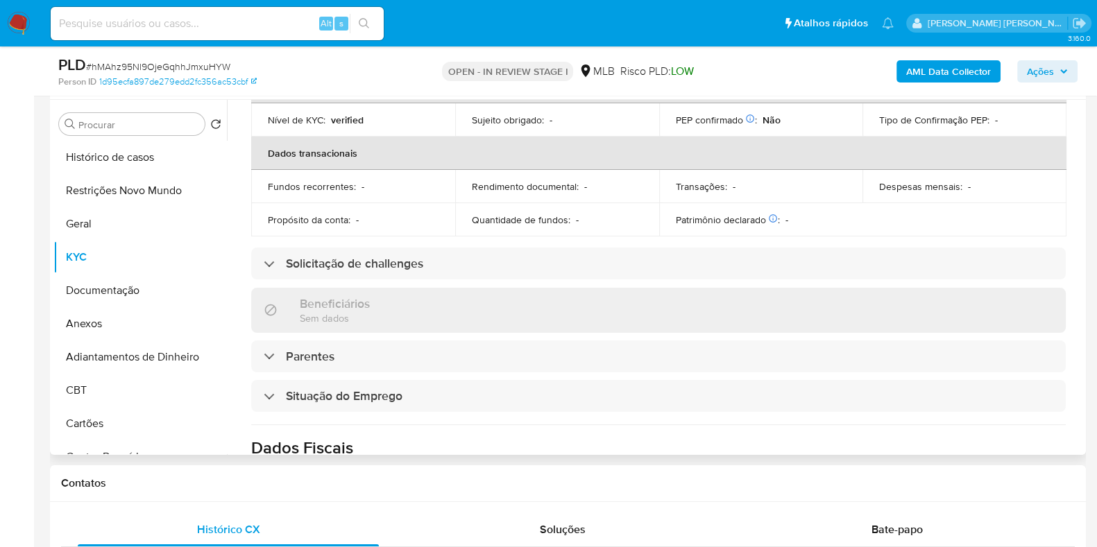
scroll to position [0, 0]
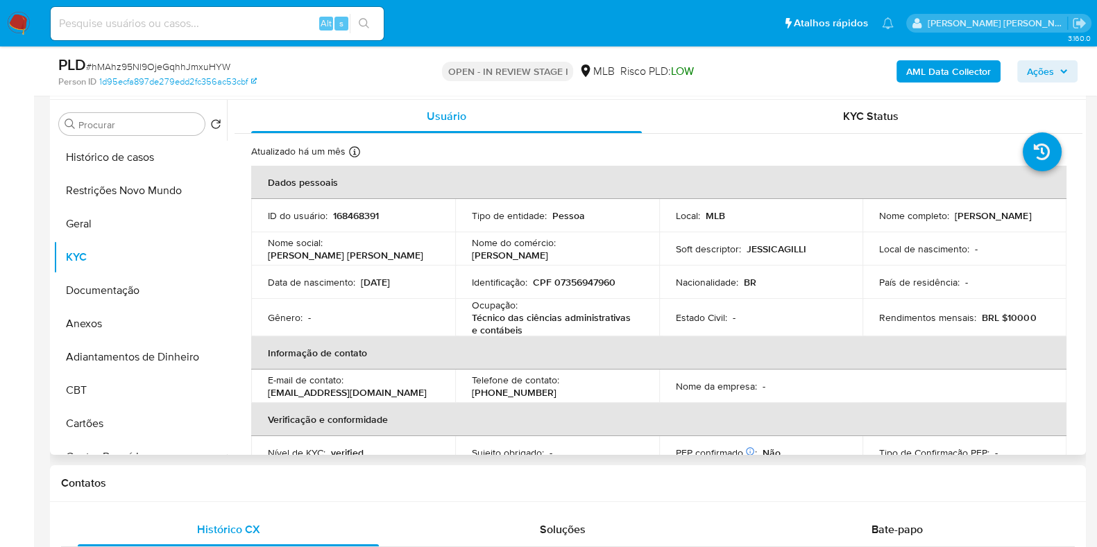
click at [583, 281] on p "CPF 07356947960" at bounding box center [574, 282] width 83 height 12
copy p "07356947960"
click at [97, 191] on button "Restrições Novo Mundo" at bounding box center [134, 190] width 162 height 33
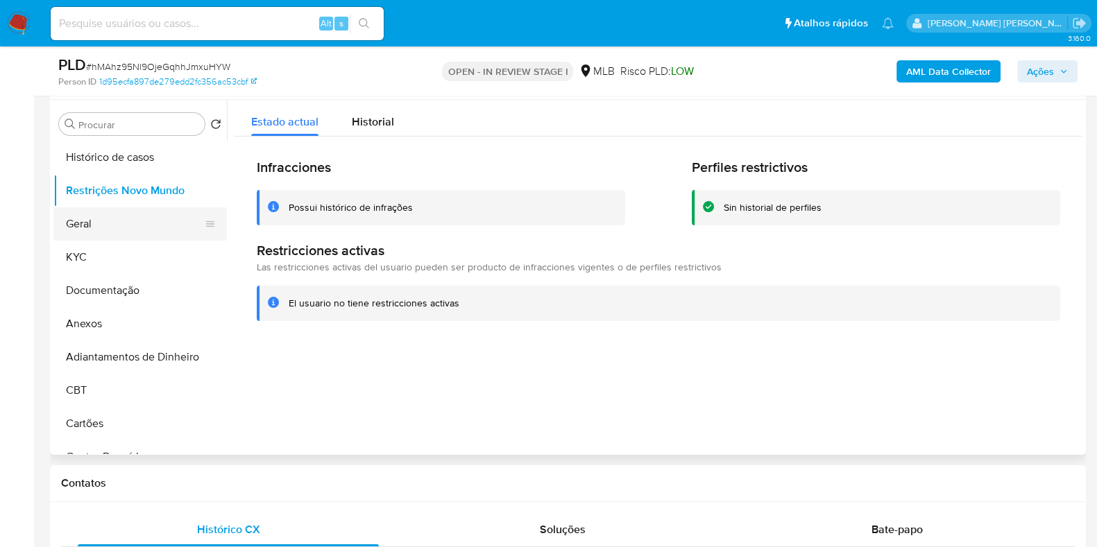
click at [114, 225] on button "Geral" at bounding box center [134, 223] width 162 height 33
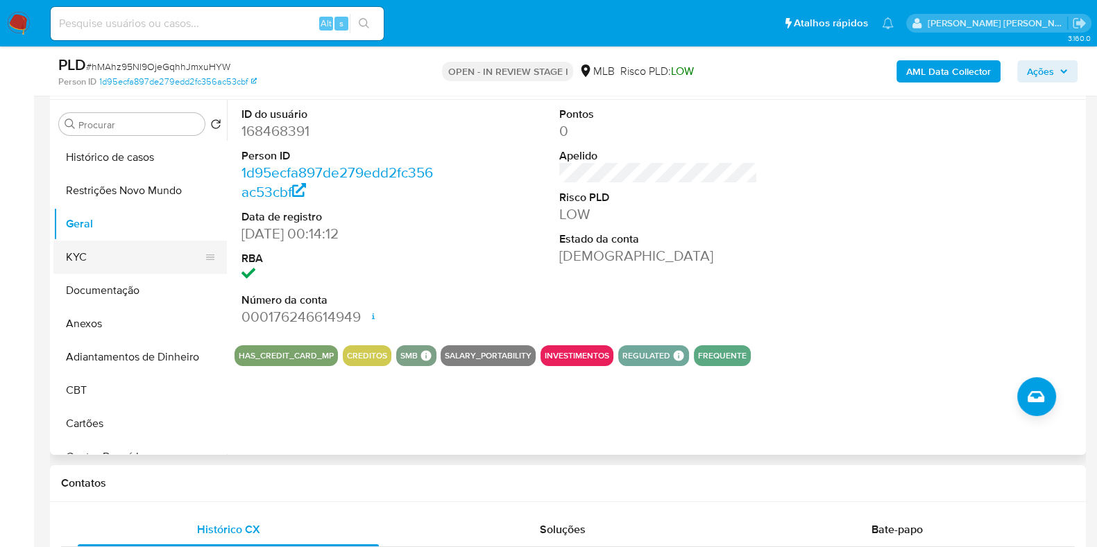
click at [123, 251] on button "KYC" at bounding box center [134, 257] width 162 height 33
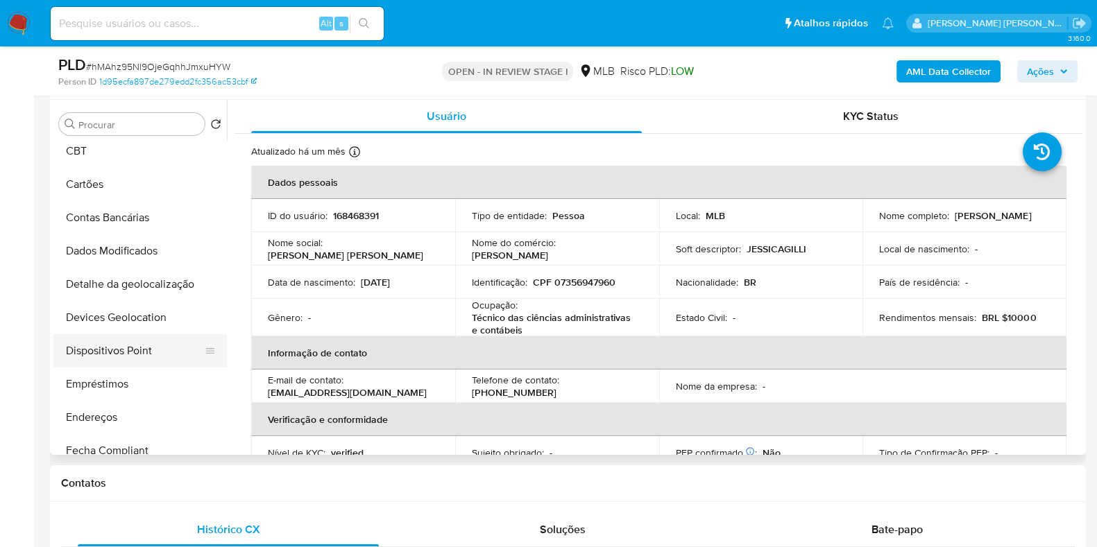
scroll to position [346, 0]
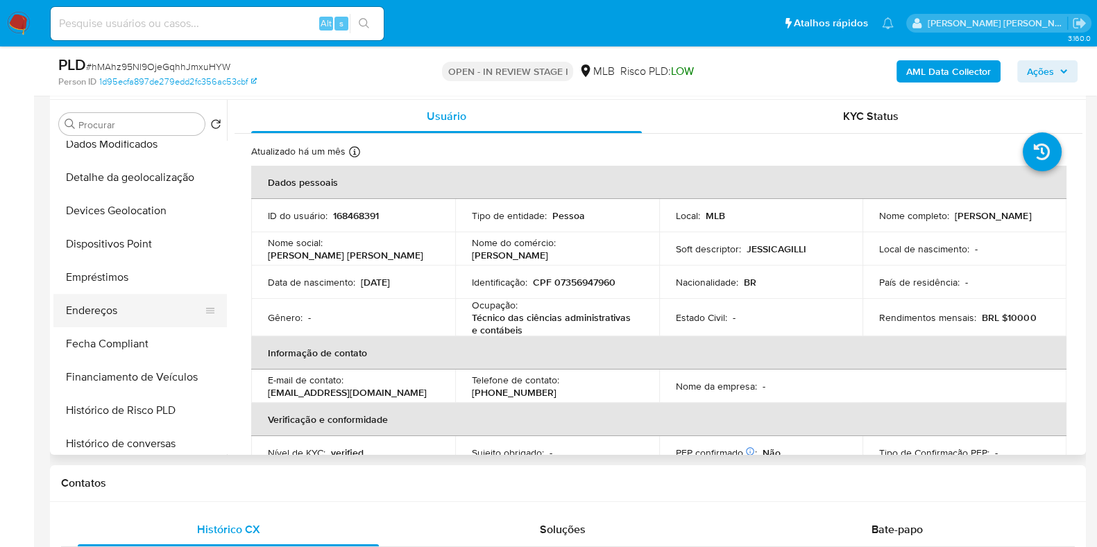
click at [138, 320] on button "Endereços" at bounding box center [134, 310] width 162 height 33
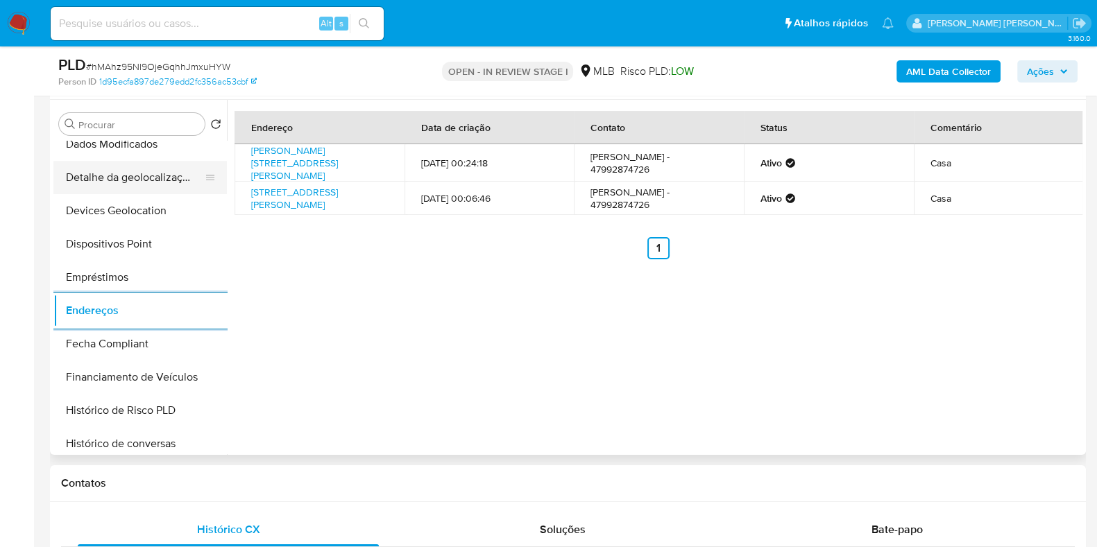
click at [139, 180] on button "Detalhe da geolocalização" at bounding box center [134, 177] width 162 height 33
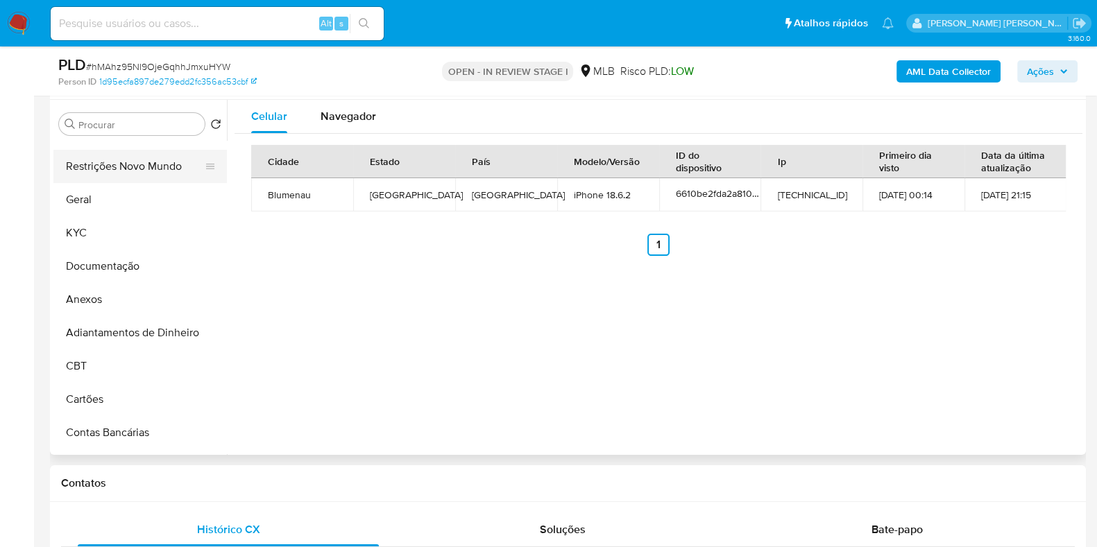
scroll to position [0, 0]
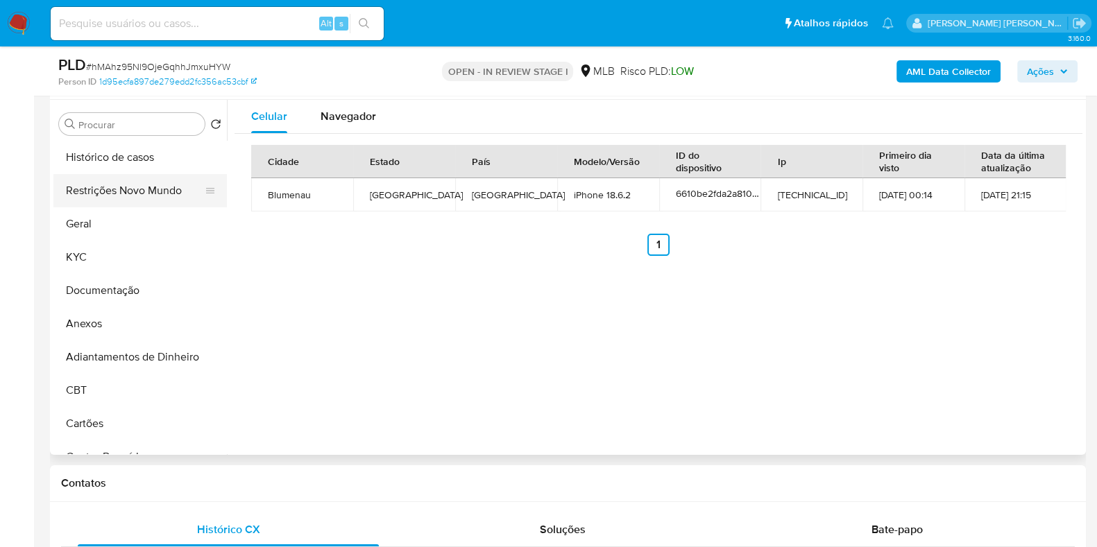
click at [139, 186] on button "Restrições Novo Mundo" at bounding box center [134, 190] width 162 height 33
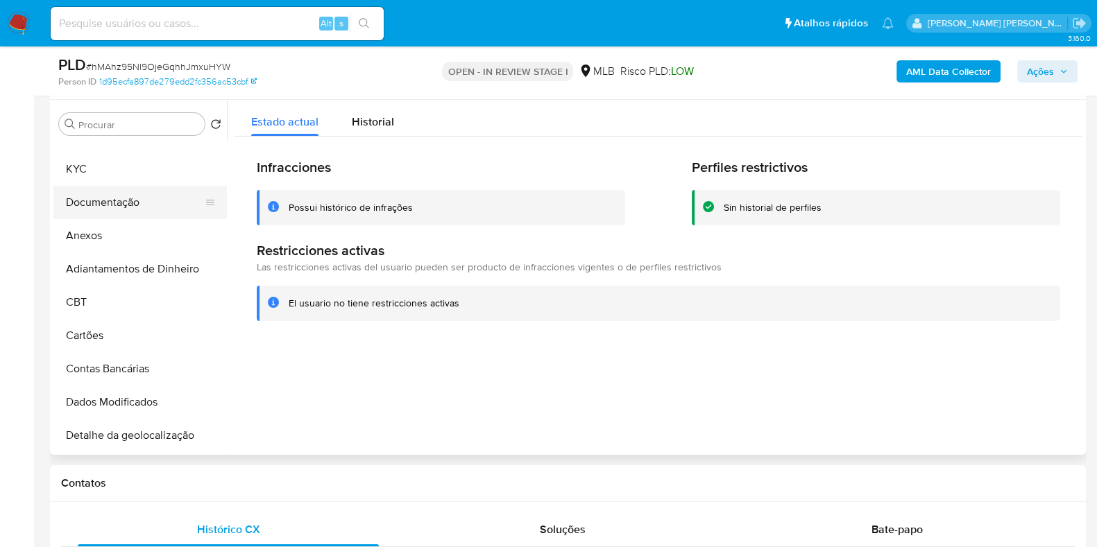
scroll to position [259, 0]
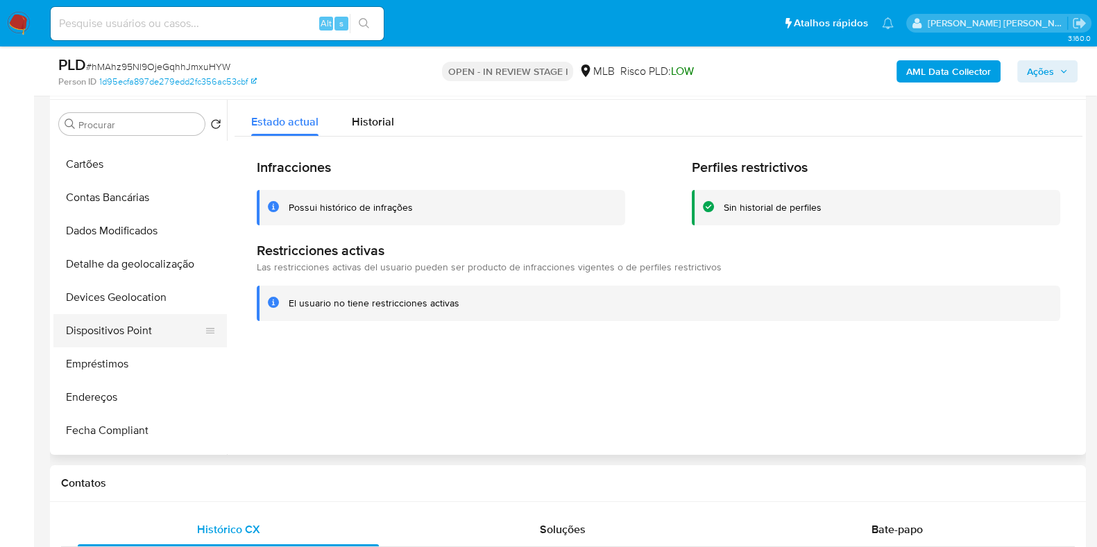
click at [113, 325] on button "Dispositivos Point" at bounding box center [134, 330] width 162 height 33
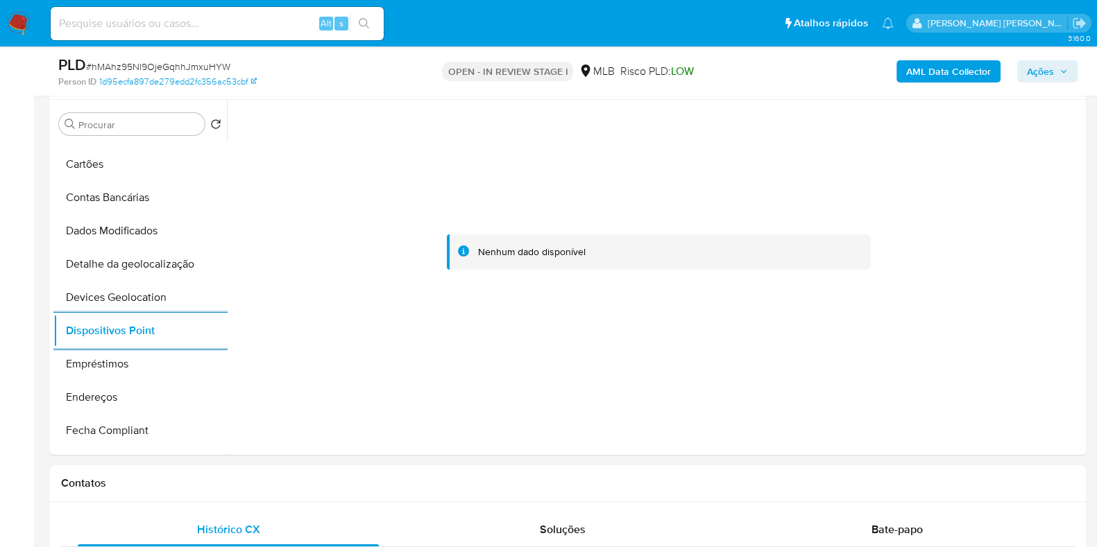
click at [927, 76] on b "AML Data Collector" at bounding box center [948, 71] width 85 height 22
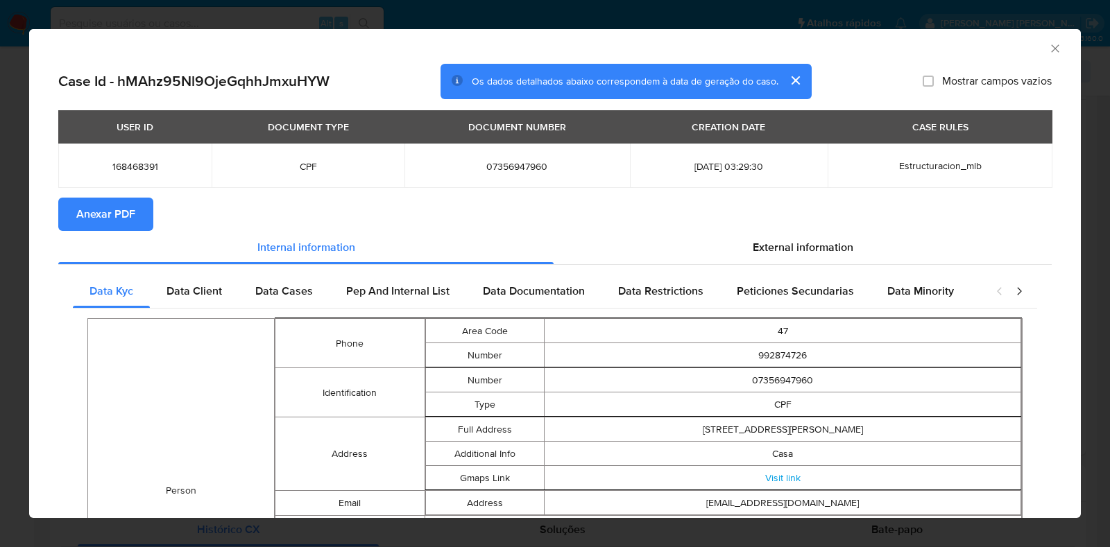
click at [121, 207] on span "Anexar PDF" at bounding box center [105, 214] width 59 height 31
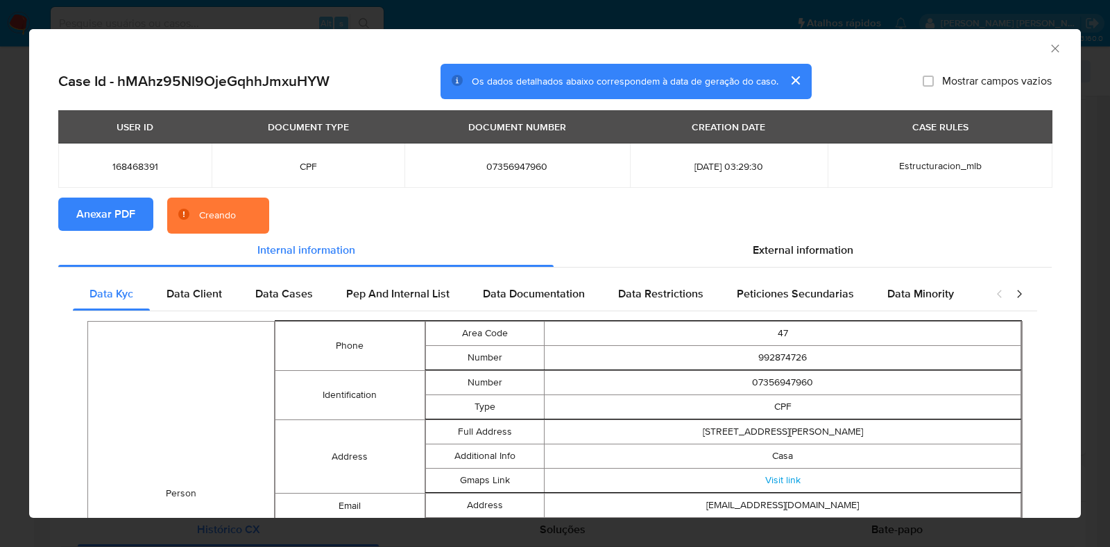
click at [0, 209] on div "AML Data Collector Case Id - hMAhz95Nl9OjeGqhhJmxuHYW Os dados detalhados abaix…" at bounding box center [555, 273] width 1110 height 547
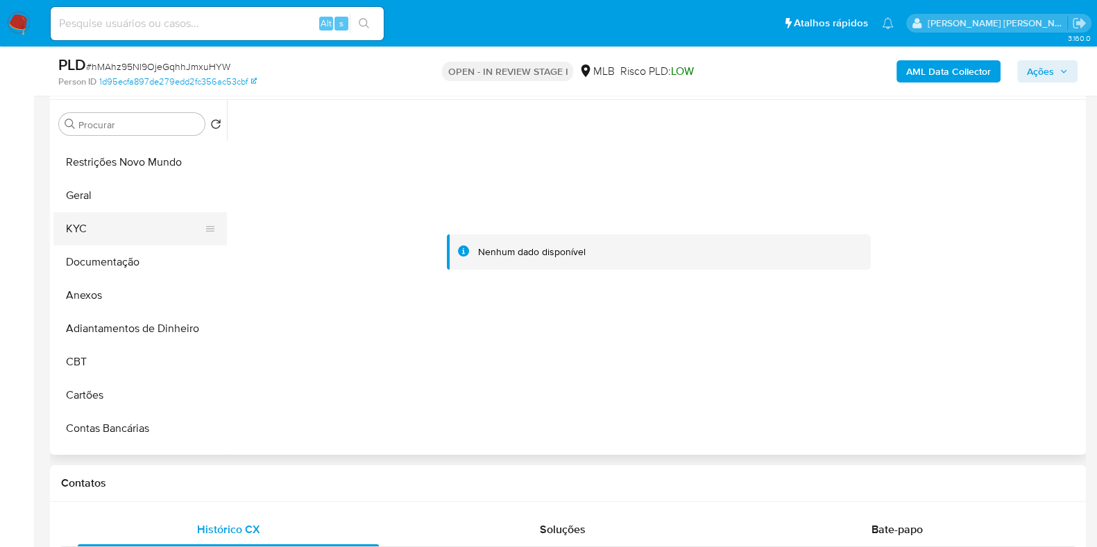
scroll to position [0, 0]
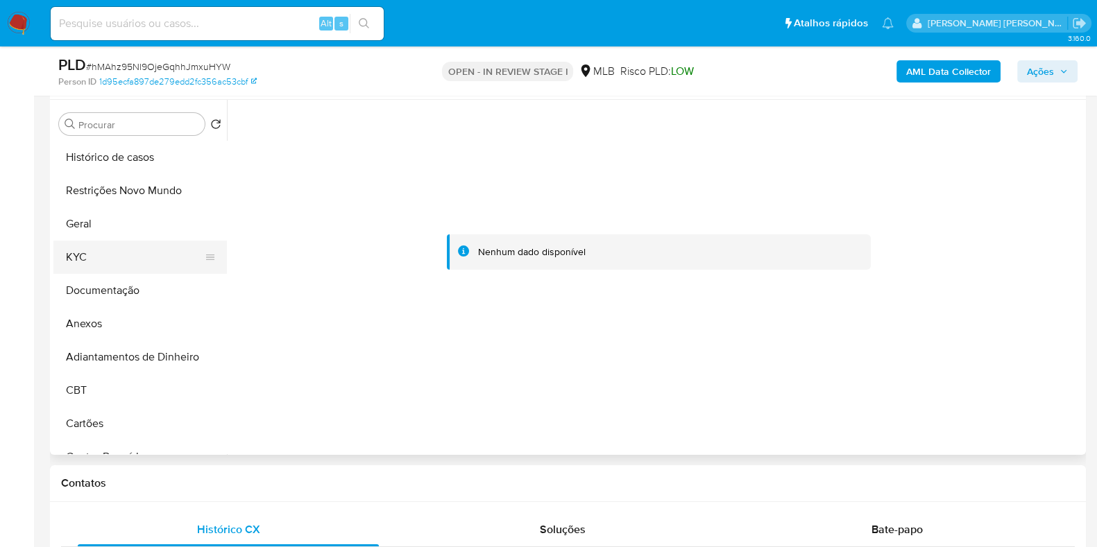
click at [130, 268] on button "KYC" at bounding box center [134, 257] width 162 height 33
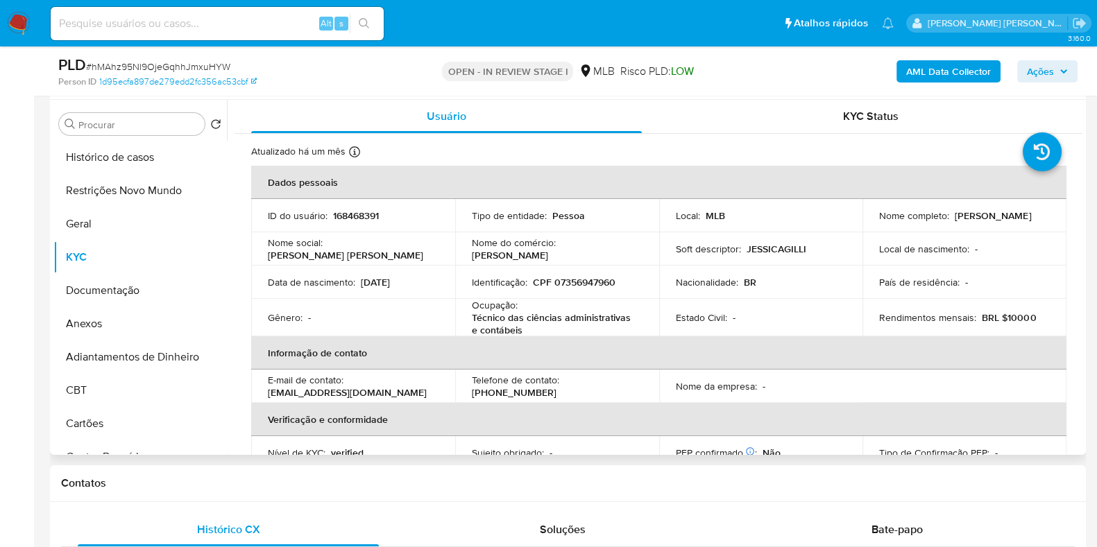
drag, startPoint x: 981, startPoint y: 223, endPoint x: 865, endPoint y: 225, distance: 115.8
click at [865, 225] on td "Nome completo : Jessica Caroline Gilli" at bounding box center [964, 215] width 204 height 33
copy p "Jessica Caroline Gilli"
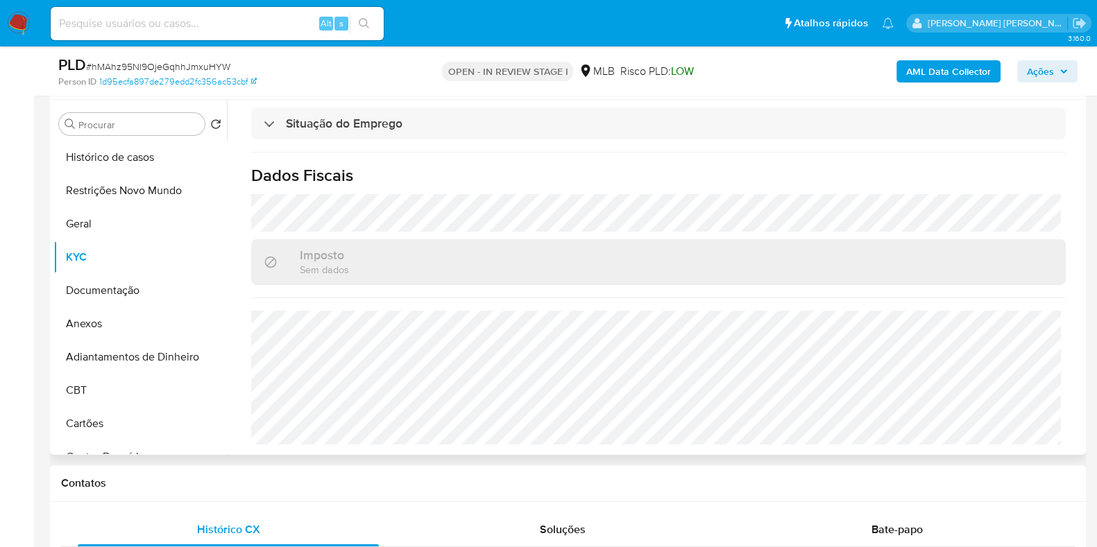
scroll to position [606, 0]
click at [121, 220] on button "Geral" at bounding box center [134, 223] width 162 height 33
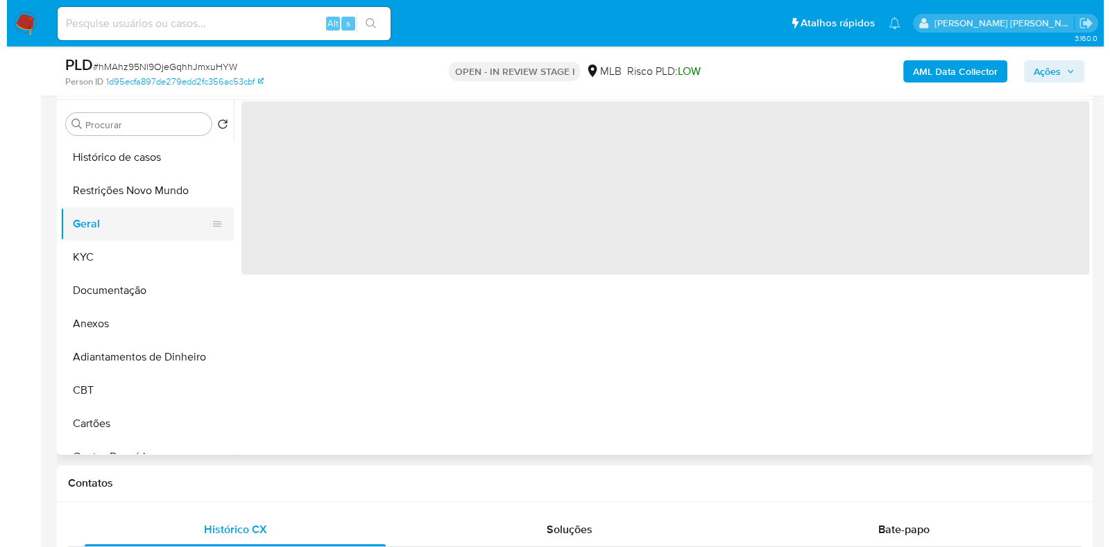
scroll to position [0, 0]
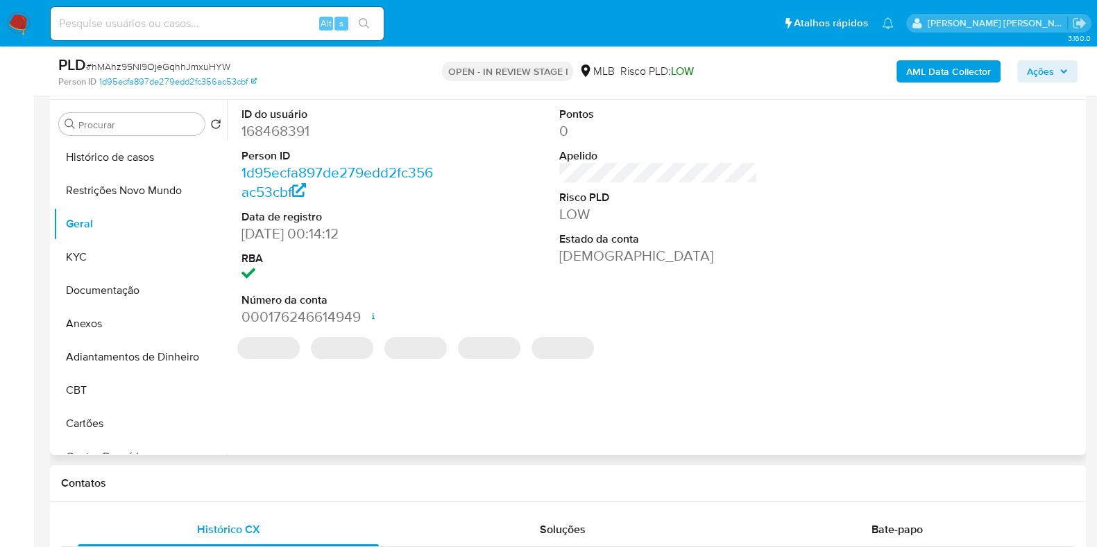
click at [281, 139] on dd "168468391" at bounding box center [340, 130] width 198 height 19
copy dd "168468391"
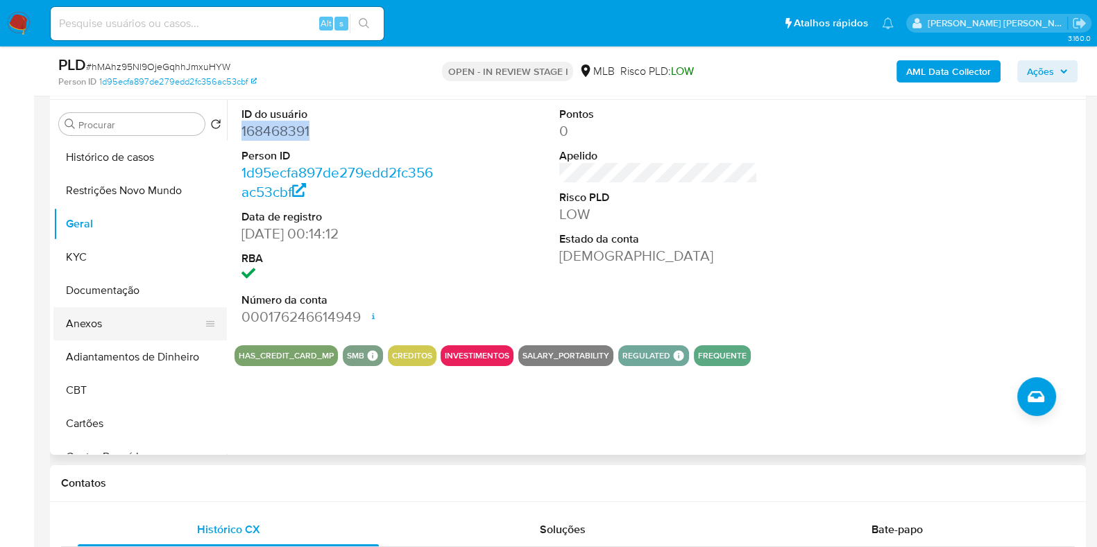
click at [69, 324] on button "Anexos" at bounding box center [134, 323] width 162 height 33
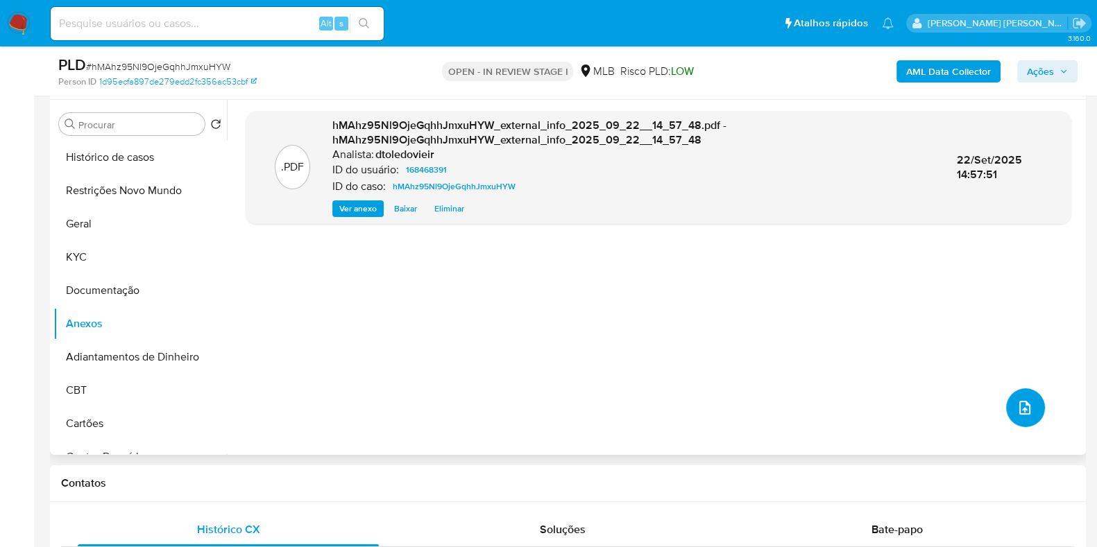
click at [1022, 397] on button "upload-file" at bounding box center [1025, 407] width 39 height 39
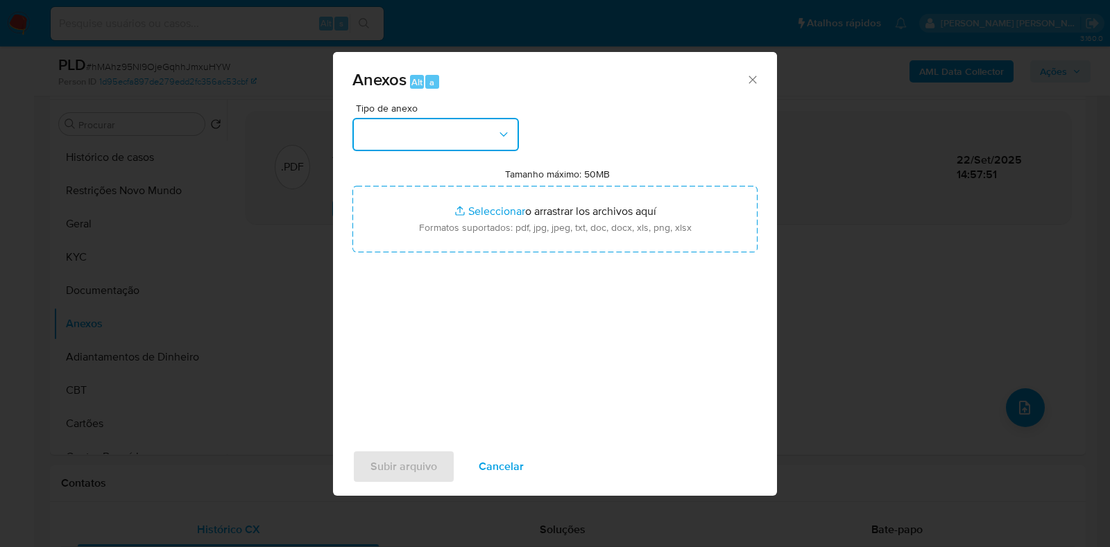
click at [482, 131] on button "button" at bounding box center [435, 134] width 166 height 33
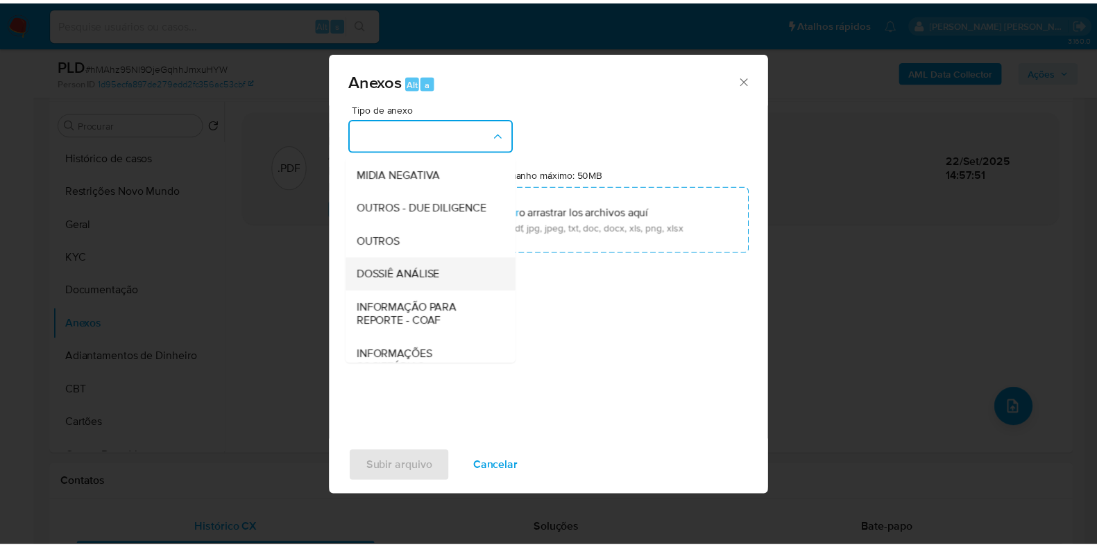
scroll to position [214, 0]
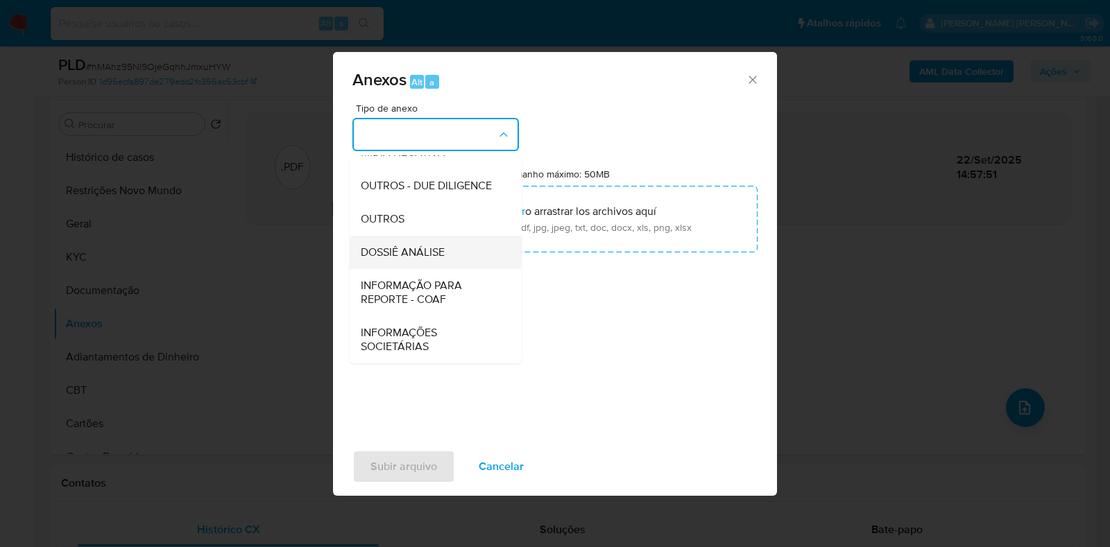
click at [431, 255] on span "DOSSIÊ ANÁLISE" at bounding box center [403, 253] width 84 height 14
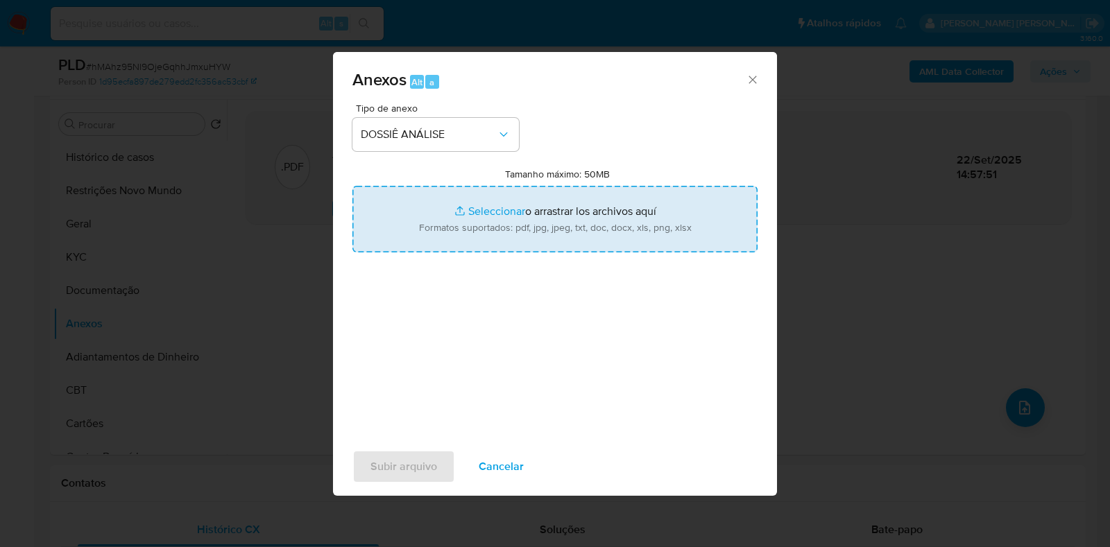
type input "C:\fakepath\2° SAR - (xxxxx) - SAR - CPF 07356947960 - JESSICA CAROLINE GILLI.p…"
type input "C:\fakepath\Mulan 168468391_2025_09_22_13_24_20.xlsx"
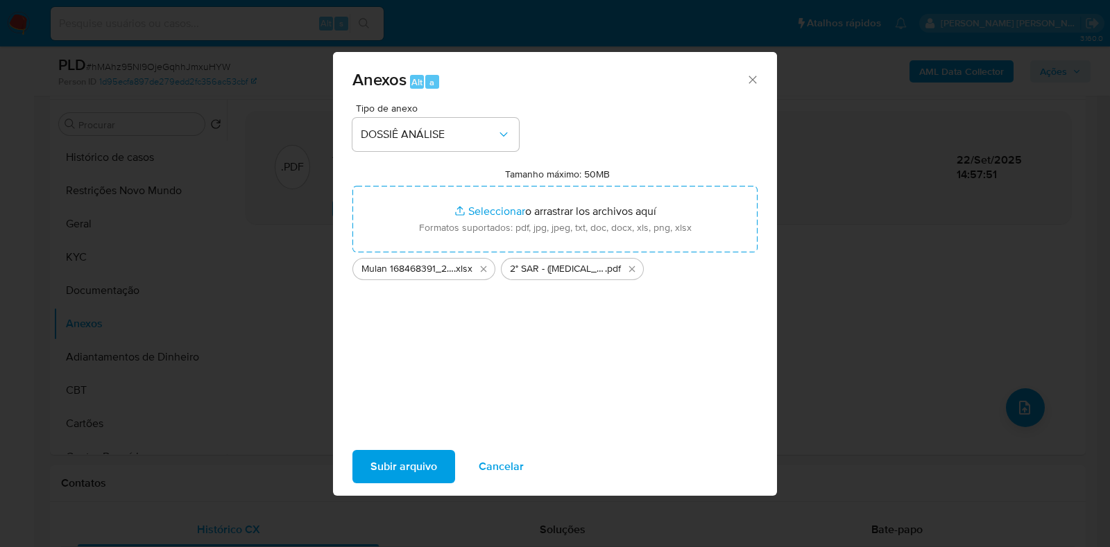
click at [395, 485] on div "Subir arquivo Cancelar" at bounding box center [555, 466] width 444 height 53
click at [400, 473] on span "Subir arquivo" at bounding box center [403, 467] width 67 height 31
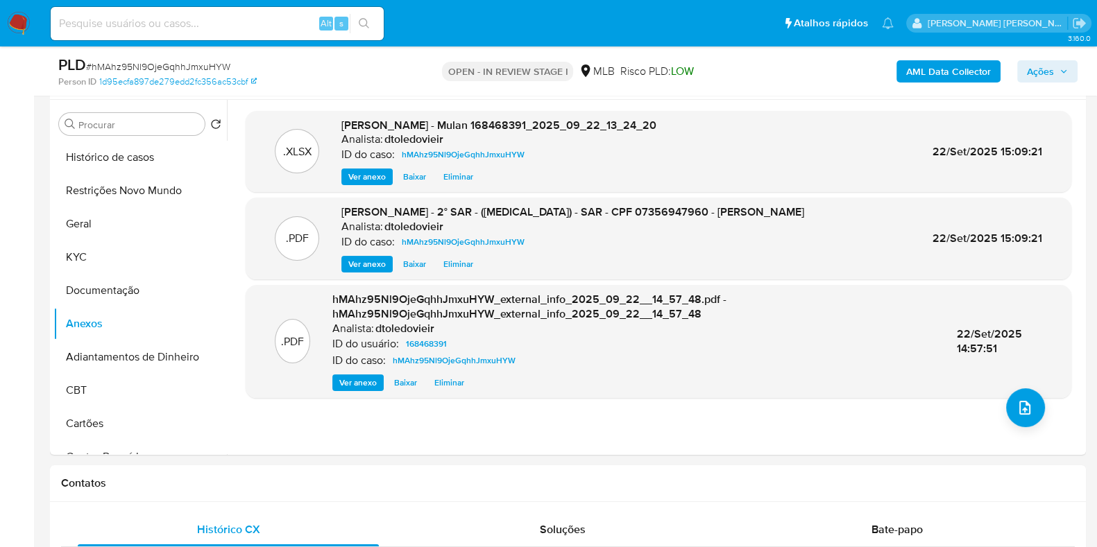
click at [1061, 69] on icon "button" at bounding box center [1063, 71] width 8 height 8
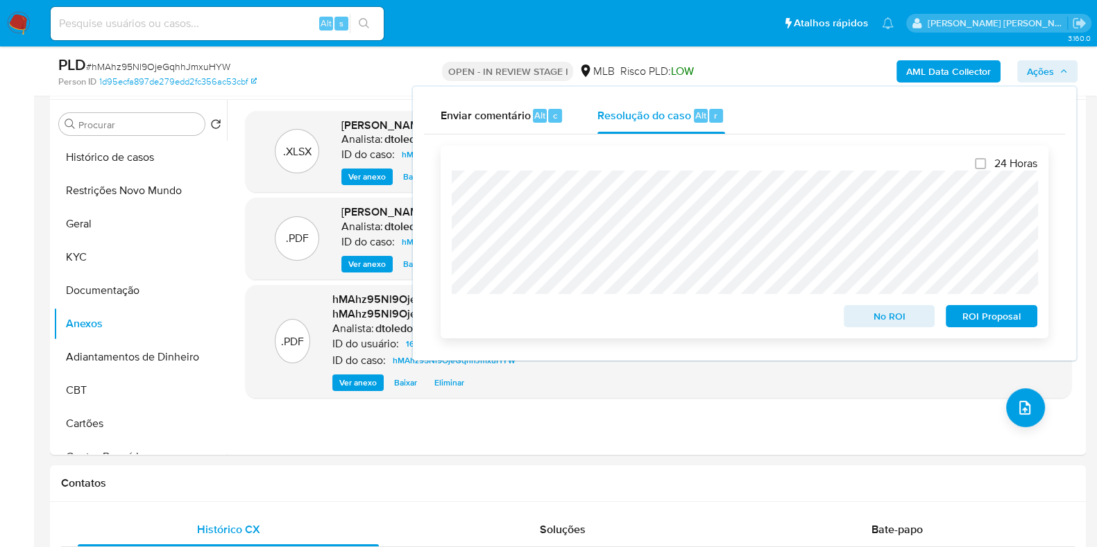
click at [993, 318] on span "ROI Proposal" at bounding box center [991, 316] width 72 height 19
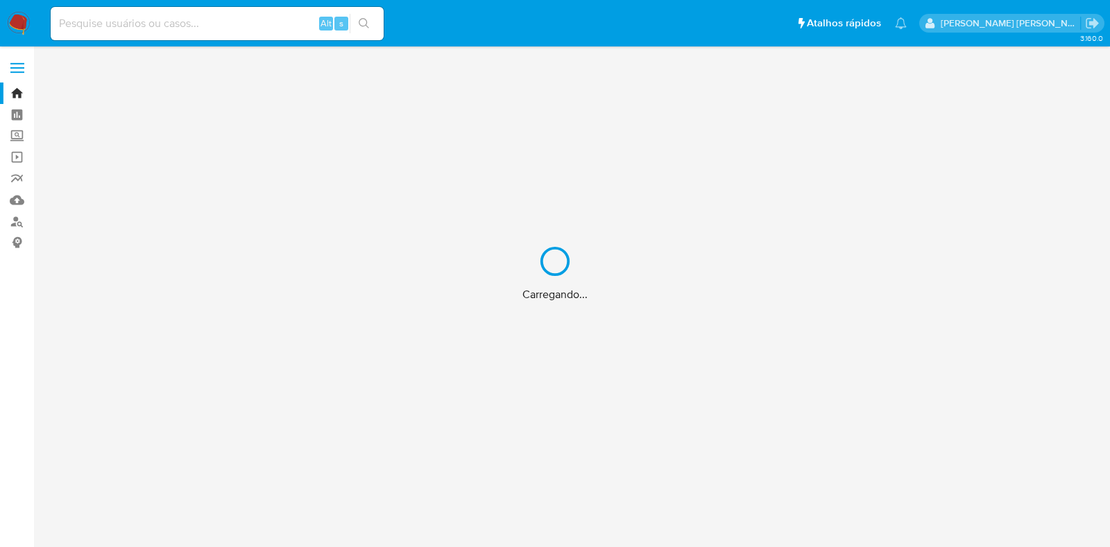
click at [200, 22] on div "Carregando..." at bounding box center [555, 273] width 1110 height 547
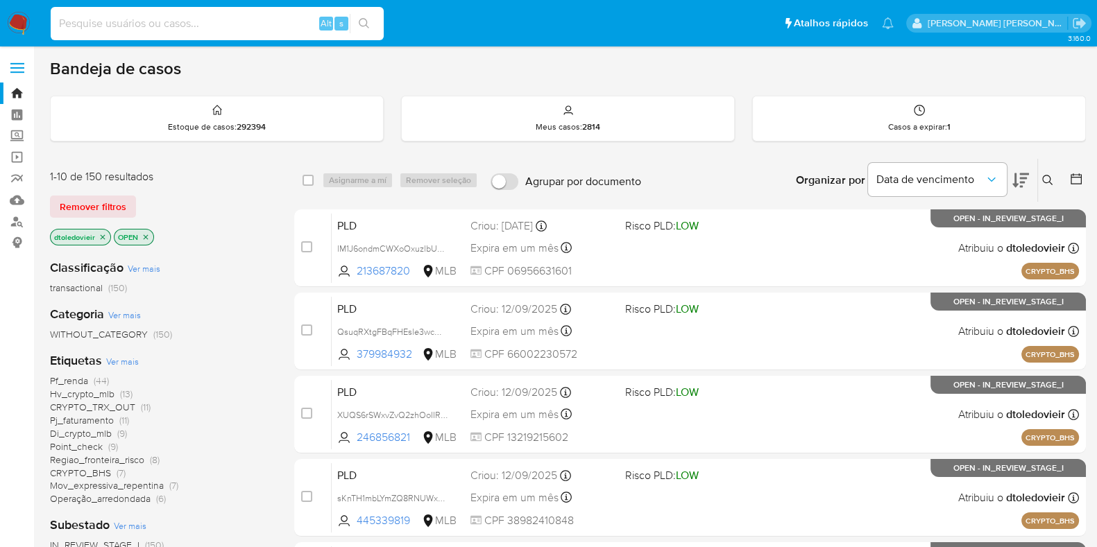
click at [191, 23] on input at bounding box center [217, 24] width 333 height 18
paste input "311420097"
type input "311420097"
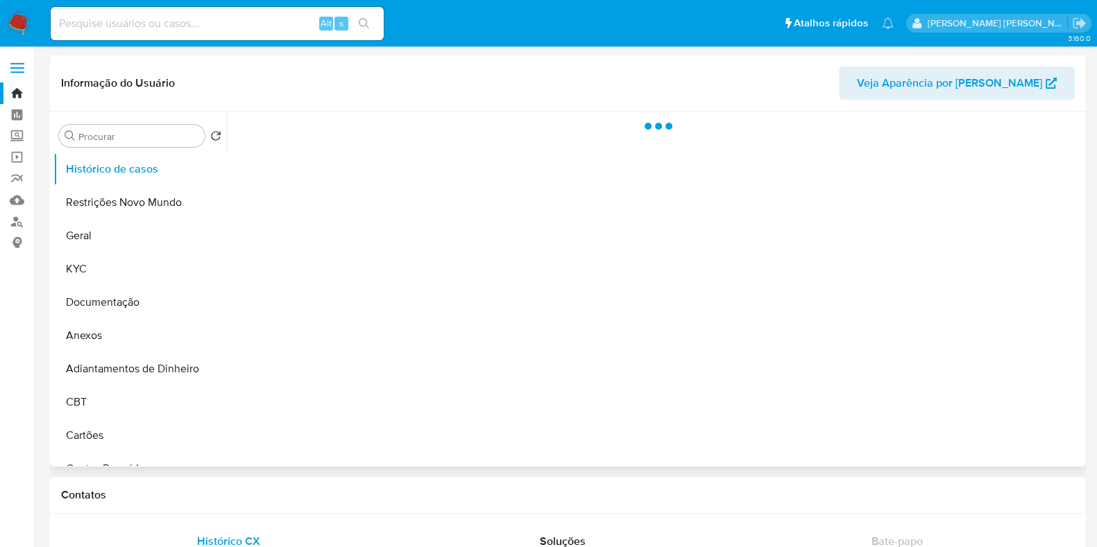
select select "10"
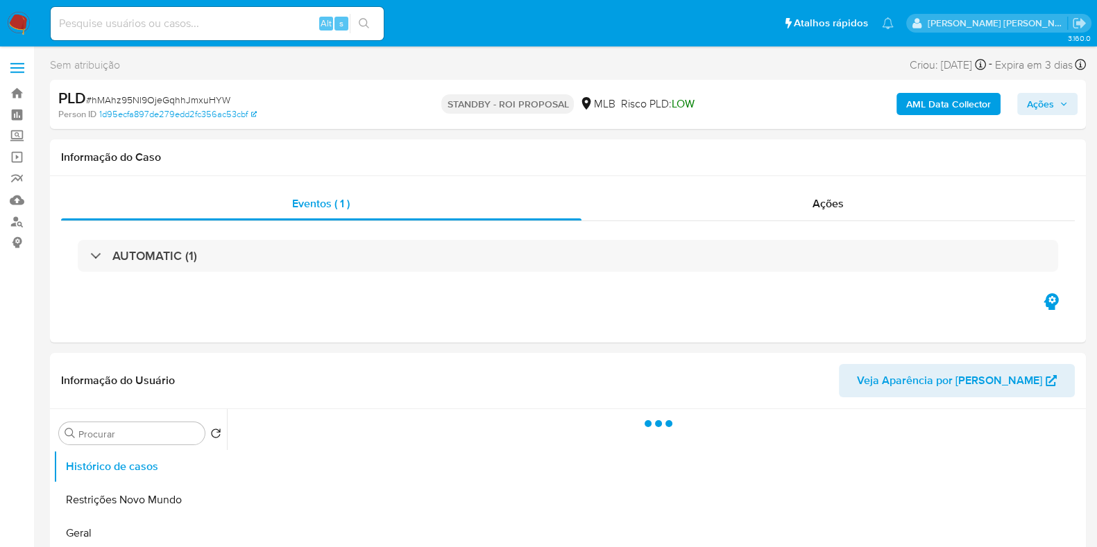
select select "10"
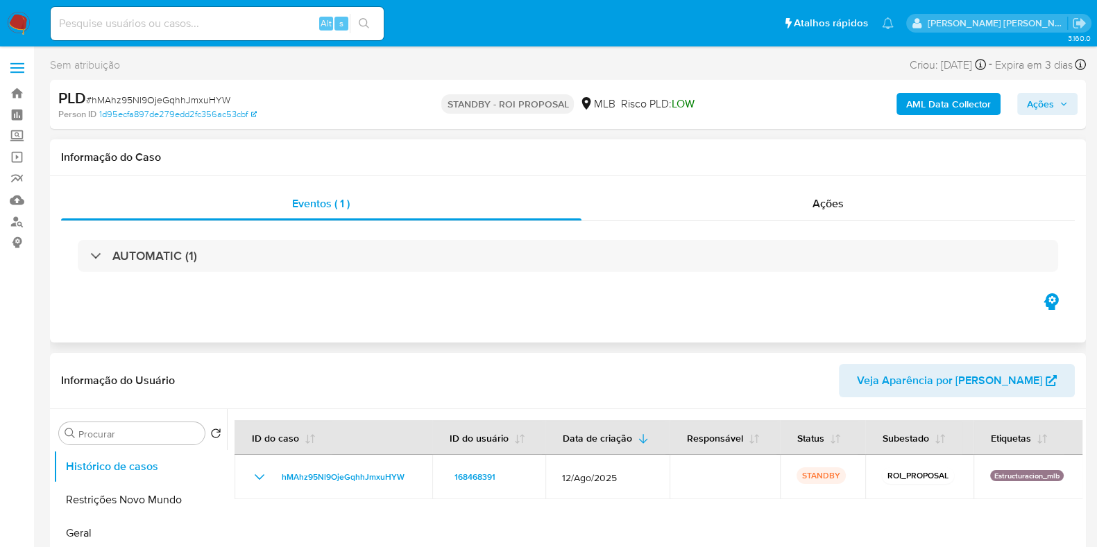
scroll to position [173, 0]
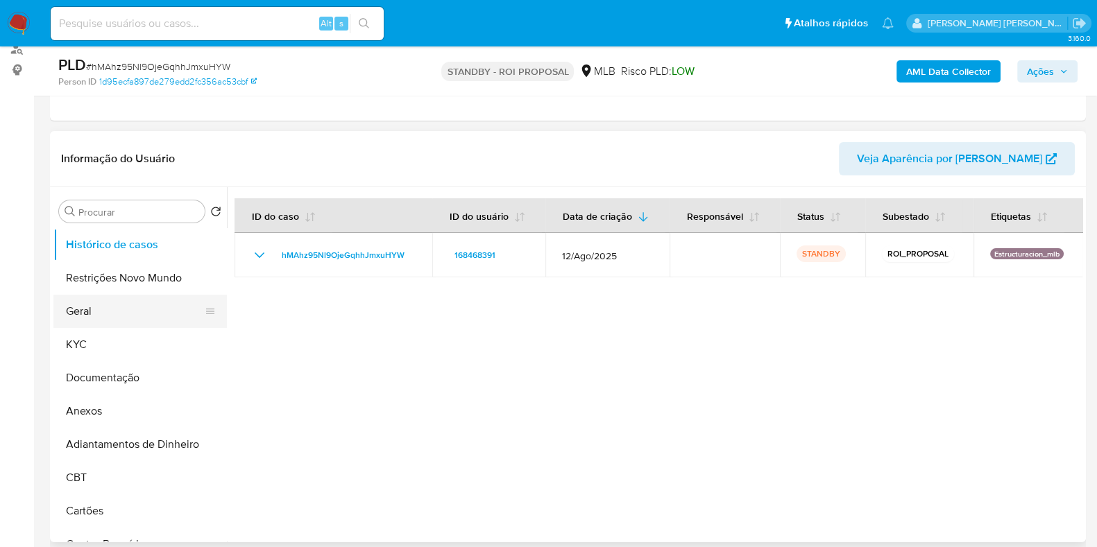
click at [121, 320] on button "Geral" at bounding box center [134, 311] width 162 height 33
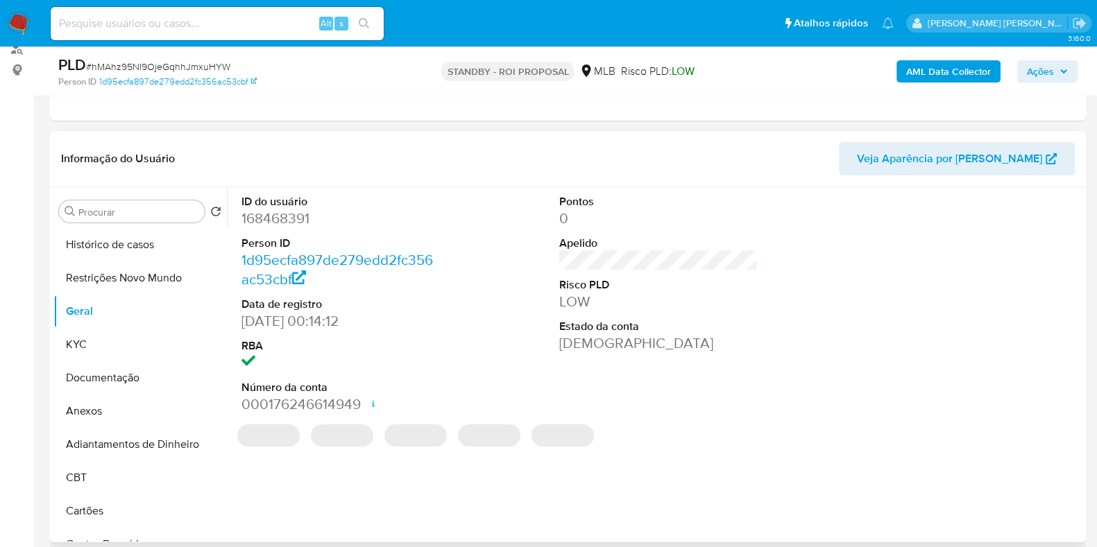
click at [284, 214] on dd "168468391" at bounding box center [340, 218] width 198 height 19
copy dd "168468391"
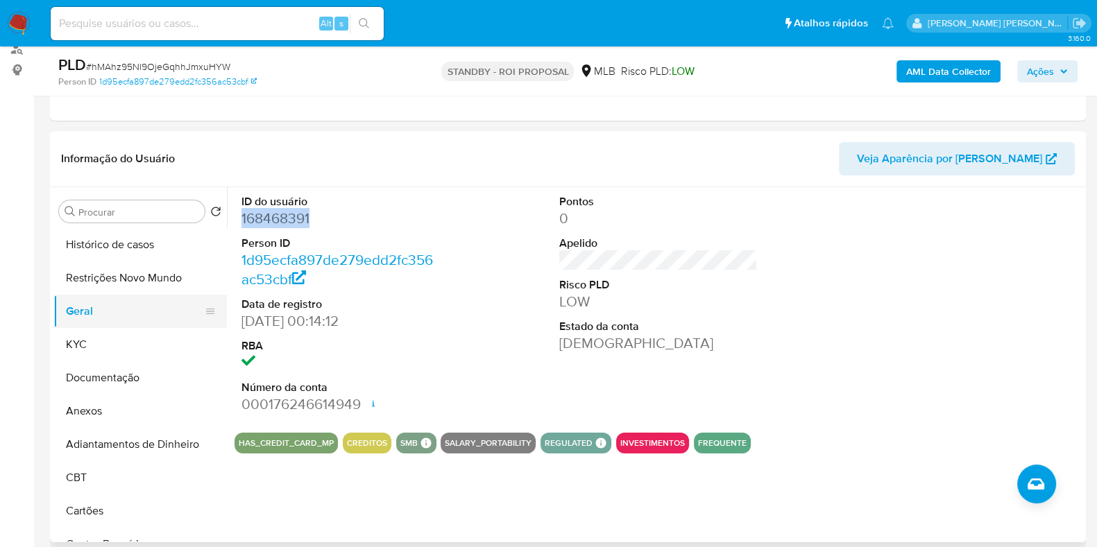
click at [91, 313] on button "Geral" at bounding box center [134, 311] width 162 height 33
click at [284, 215] on dd "168468391" at bounding box center [340, 218] width 198 height 19
click at [232, 26] on input at bounding box center [217, 24] width 333 height 18
paste input "445339819"
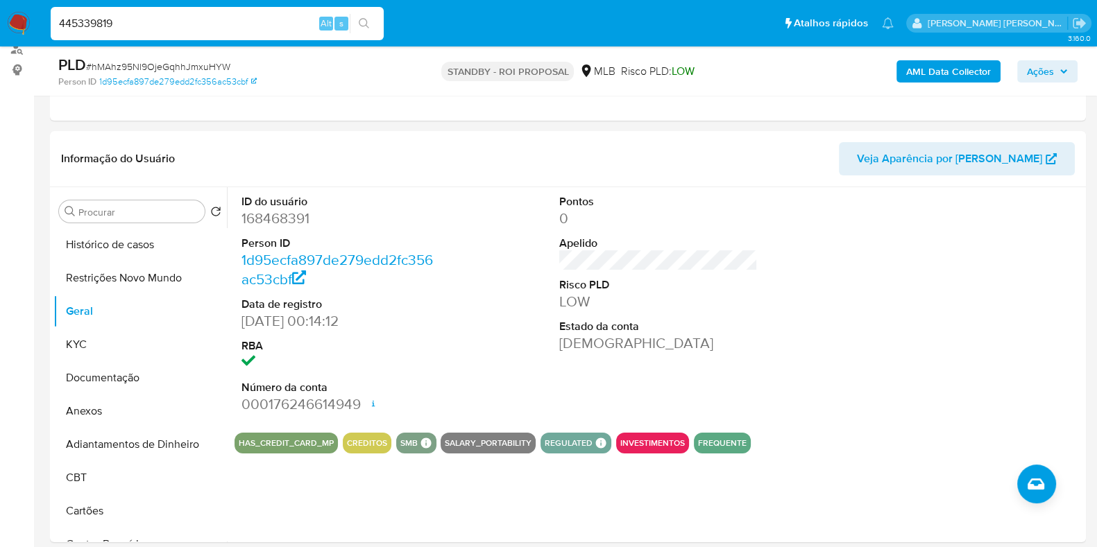
type input "445339819"
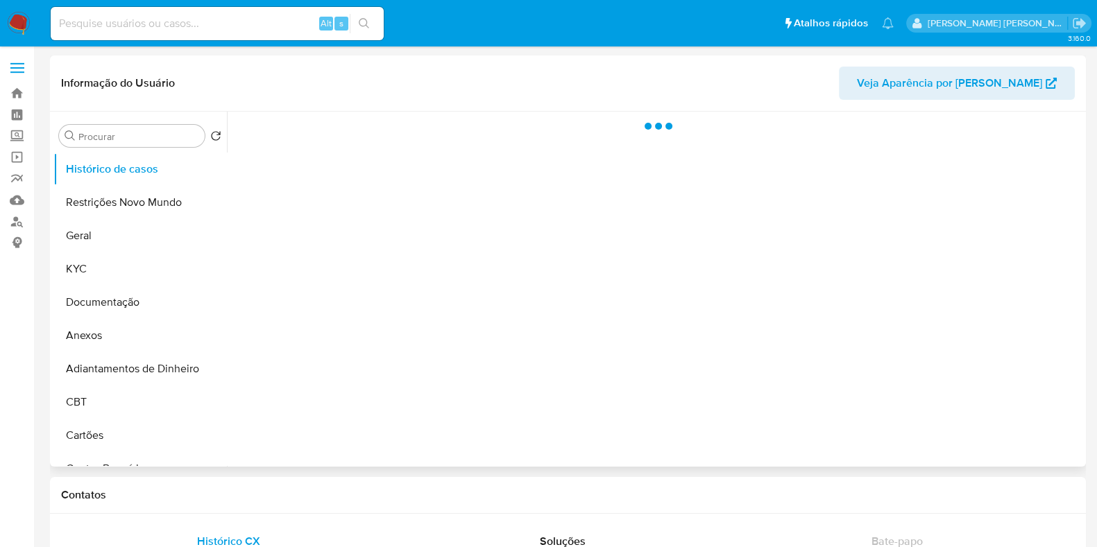
select select "10"
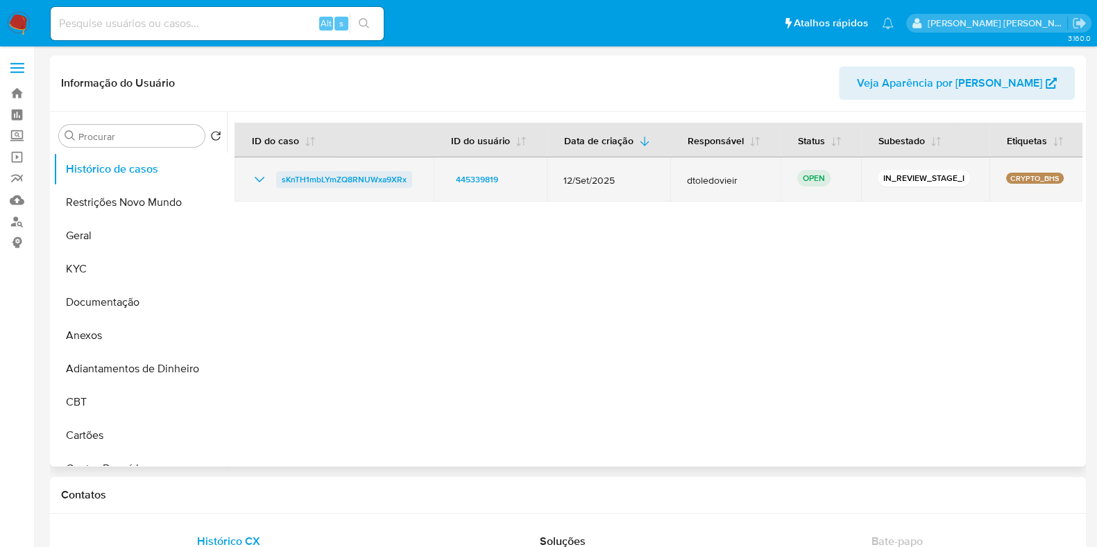
click at [365, 179] on span "sKnTH1mbLYmZQ8RNUWxa9XRx" at bounding box center [344, 179] width 125 height 17
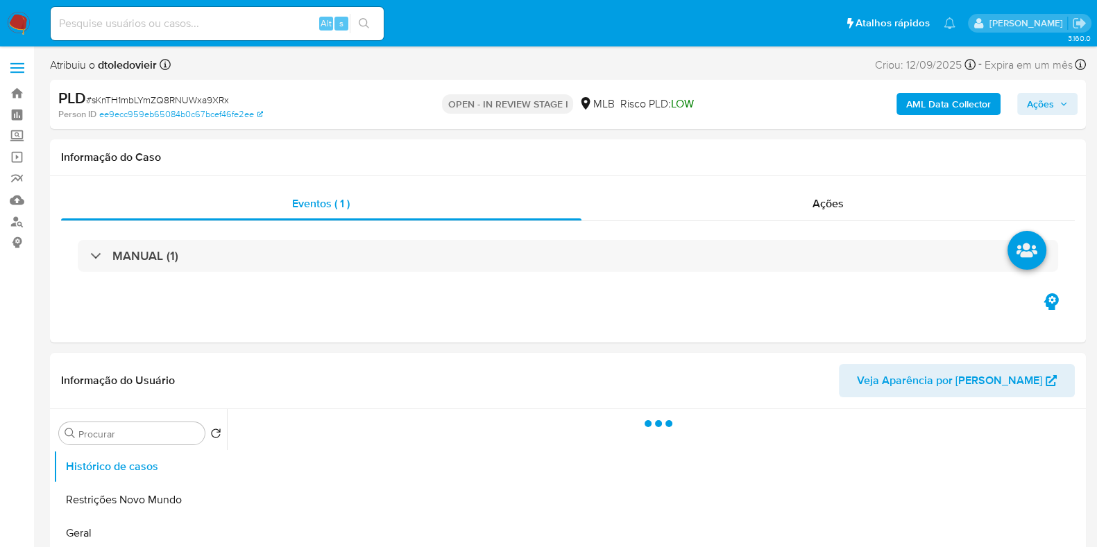
select select "10"
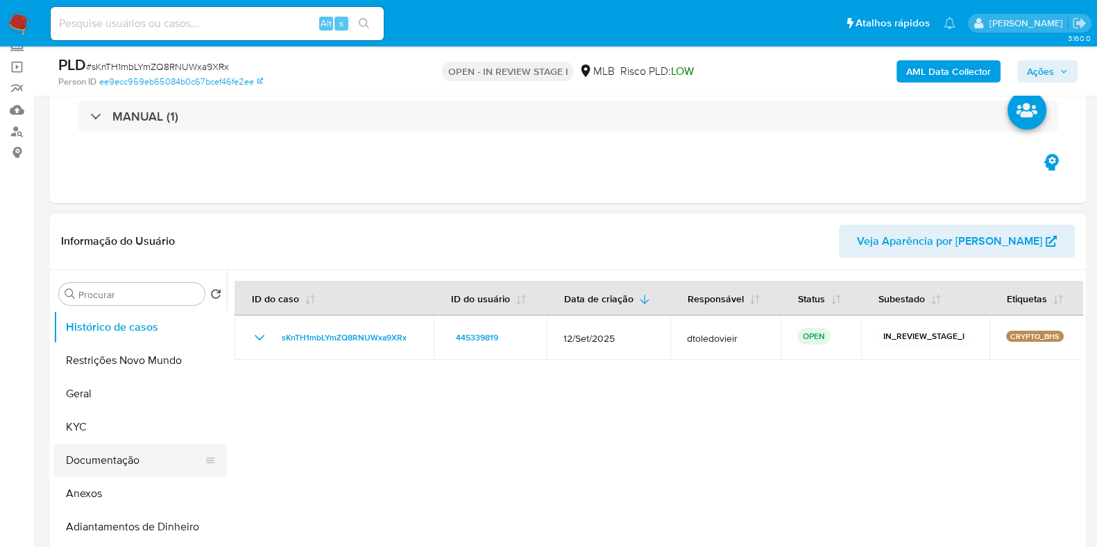
scroll to position [173, 0]
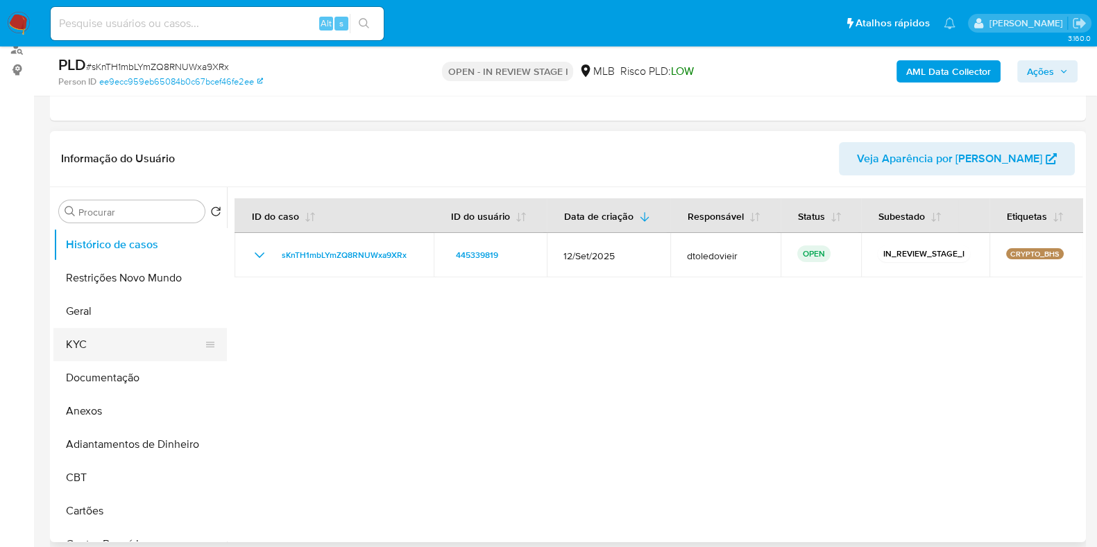
click at [131, 358] on button "KYC" at bounding box center [134, 344] width 162 height 33
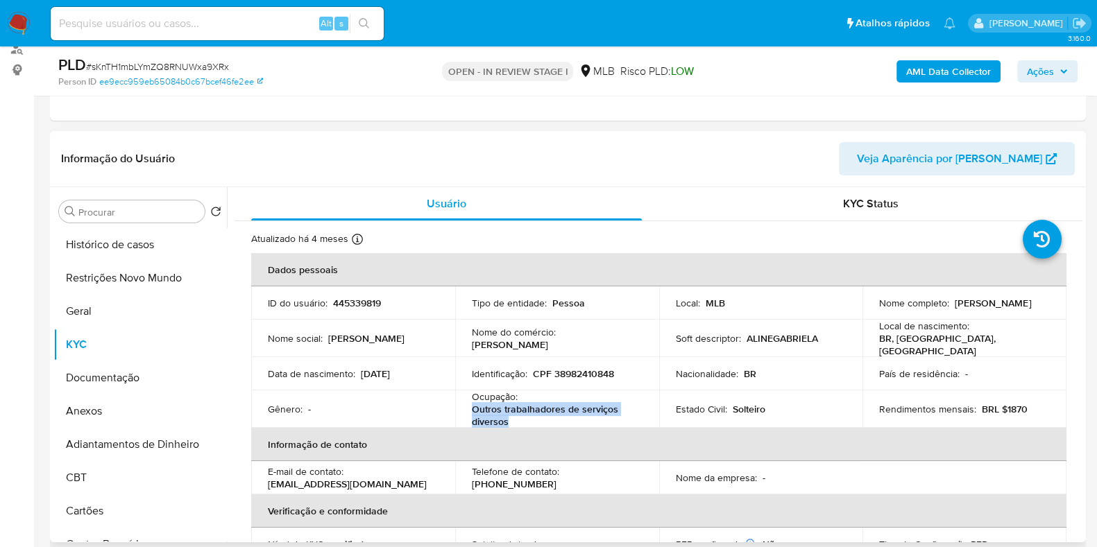
drag, startPoint x: 485, startPoint y: 416, endPoint x: 468, endPoint y: 411, distance: 17.5
click at [468, 411] on td "Ocupação : Outros trabalhadores de serviços diversos" at bounding box center [557, 408] width 204 height 37
copy p "Outros trabalhadores de serviços diversos"
click at [105, 379] on button "Documentação" at bounding box center [134, 377] width 162 height 33
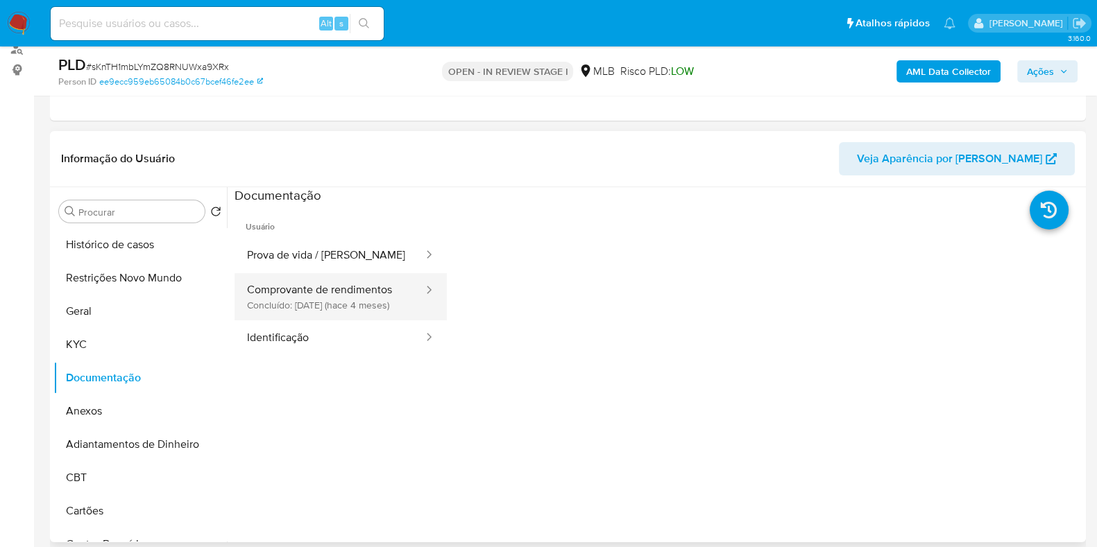
click at [367, 300] on button "Comprovante de rendimentos Concluído: [DATE] (hace 4 meses)" at bounding box center [329, 296] width 190 height 47
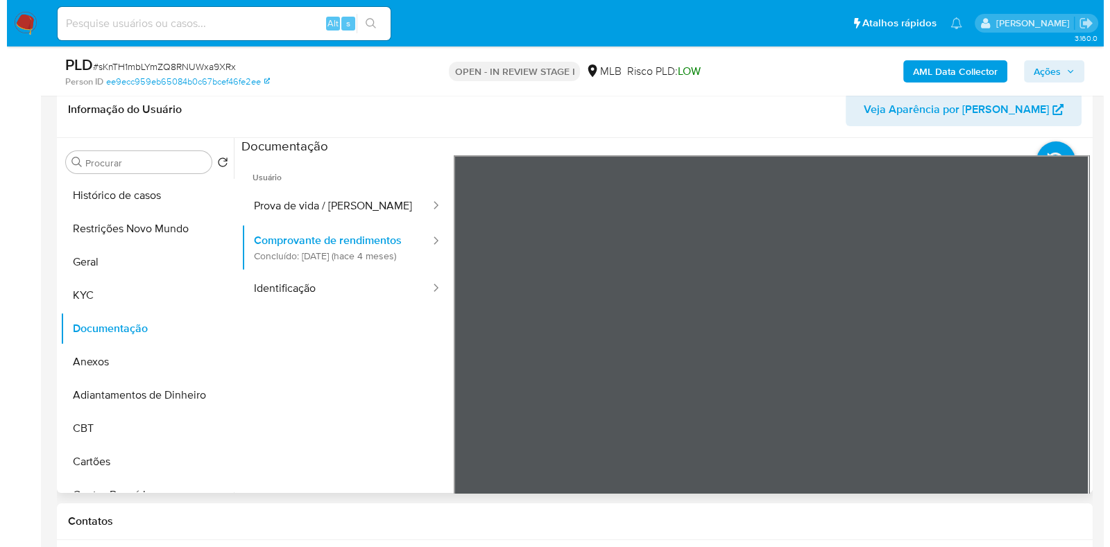
scroll to position [260, 0]
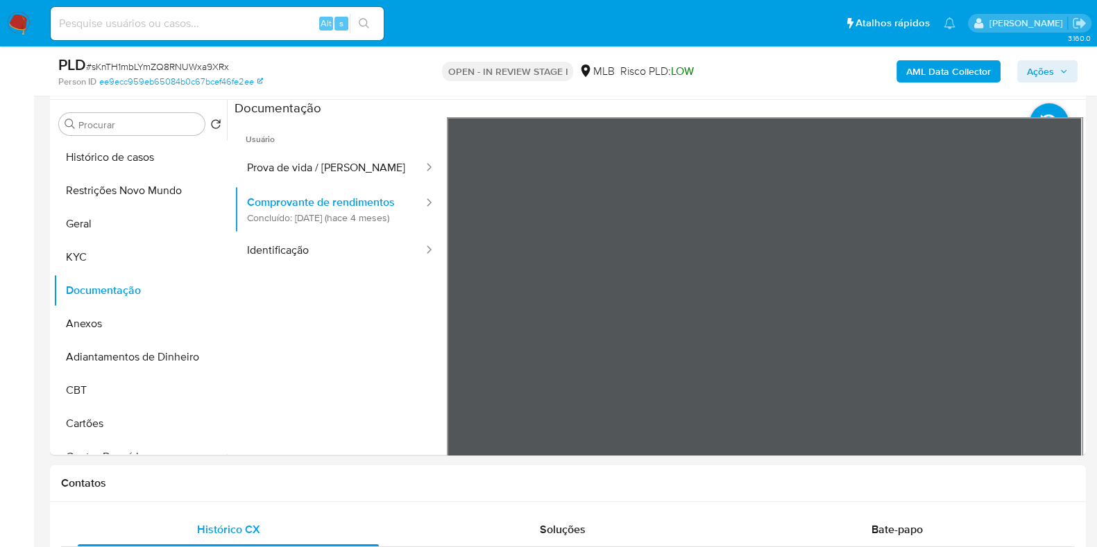
click at [637, 116] on section at bounding box center [658, 330] width 848 height 461
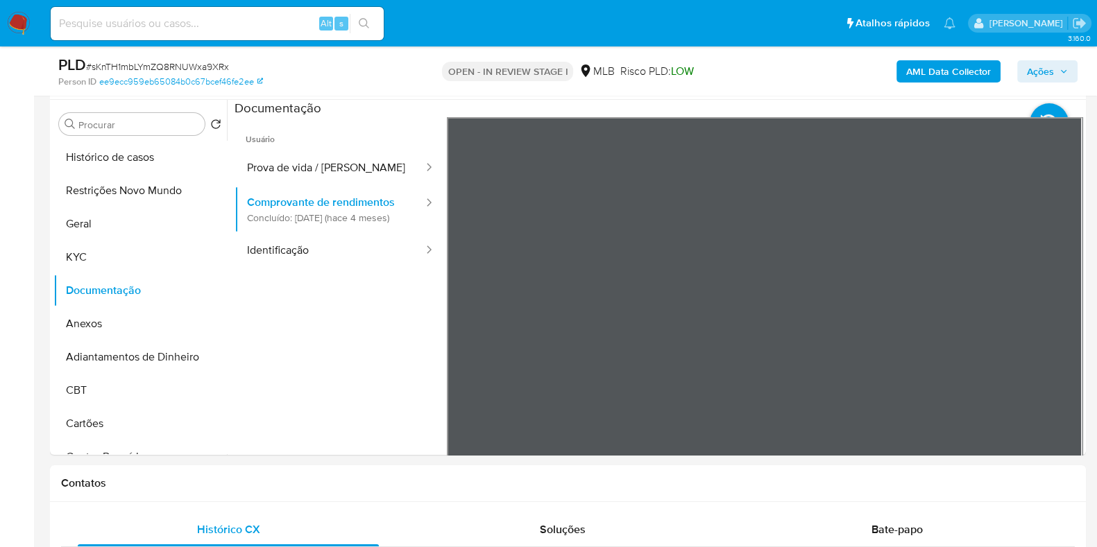
click at [907, 74] on b "AML Data Collector" at bounding box center [948, 71] width 85 height 22
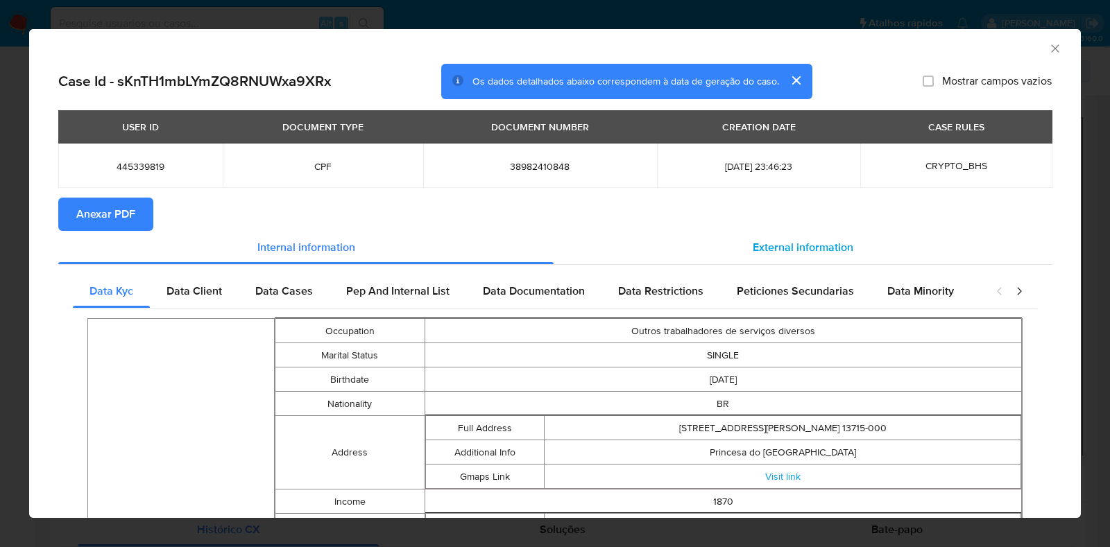
click at [777, 243] on span "External information" at bounding box center [803, 247] width 101 height 16
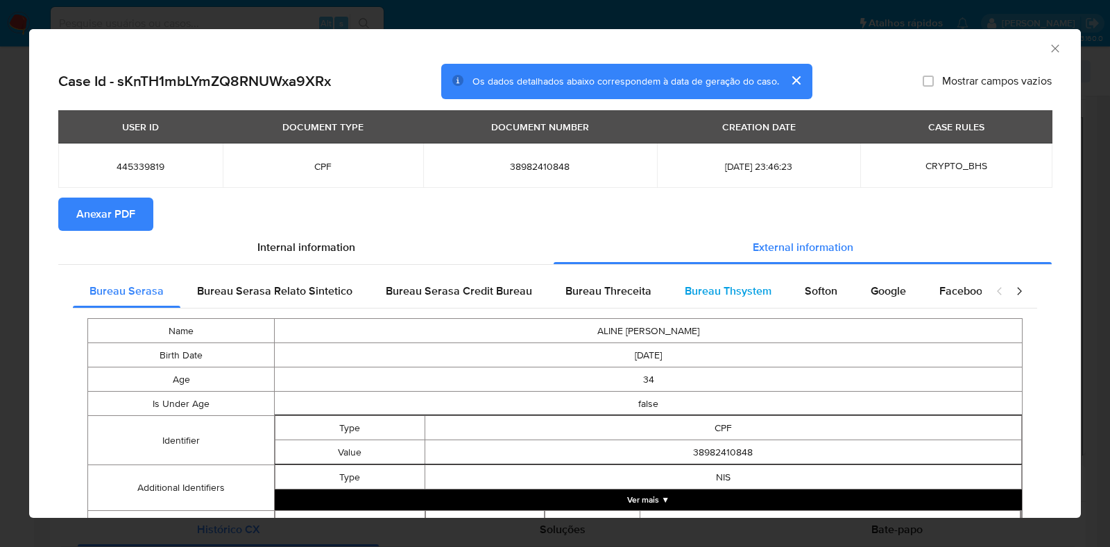
click at [712, 290] on span "Bureau Thsystem" at bounding box center [728, 291] width 87 height 16
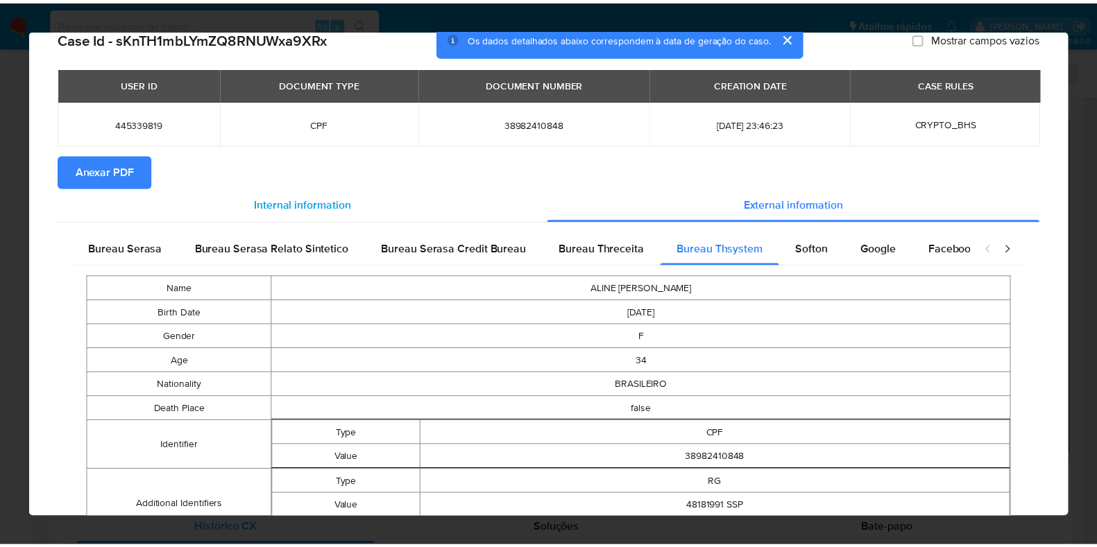
scroll to position [0, 0]
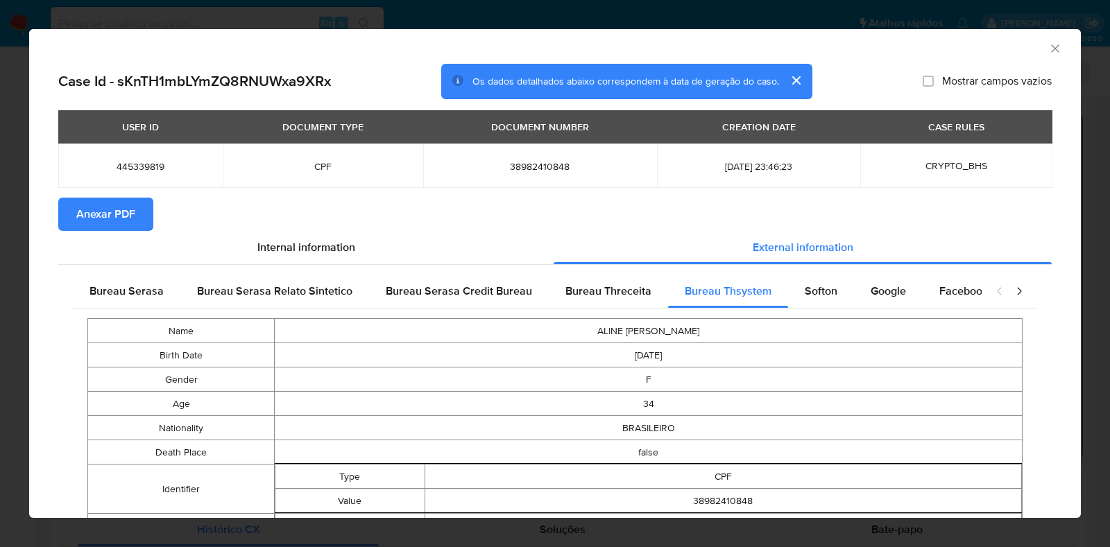
click at [517, 166] on span "38982410848" at bounding box center [540, 166] width 201 height 12
copy span "38982410848"
click at [0, 177] on div "AML Data Collector Case Id - sKnTH1mbLYmZQ8RNUWxa9XRx Os dados detalhados abaix…" at bounding box center [555, 273] width 1110 height 547
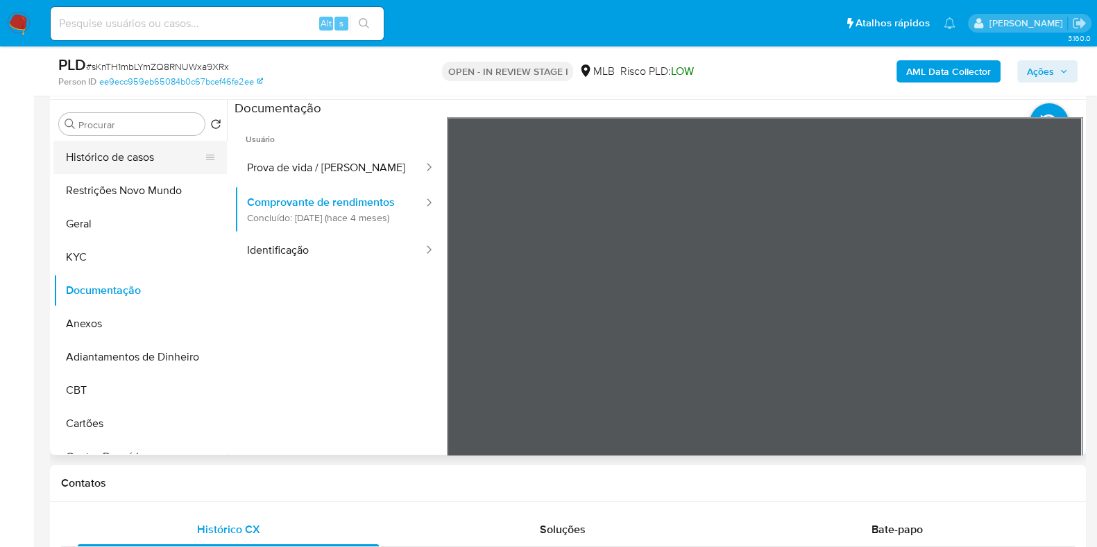
click at [111, 161] on button "Histórico de casos" at bounding box center [134, 157] width 162 height 33
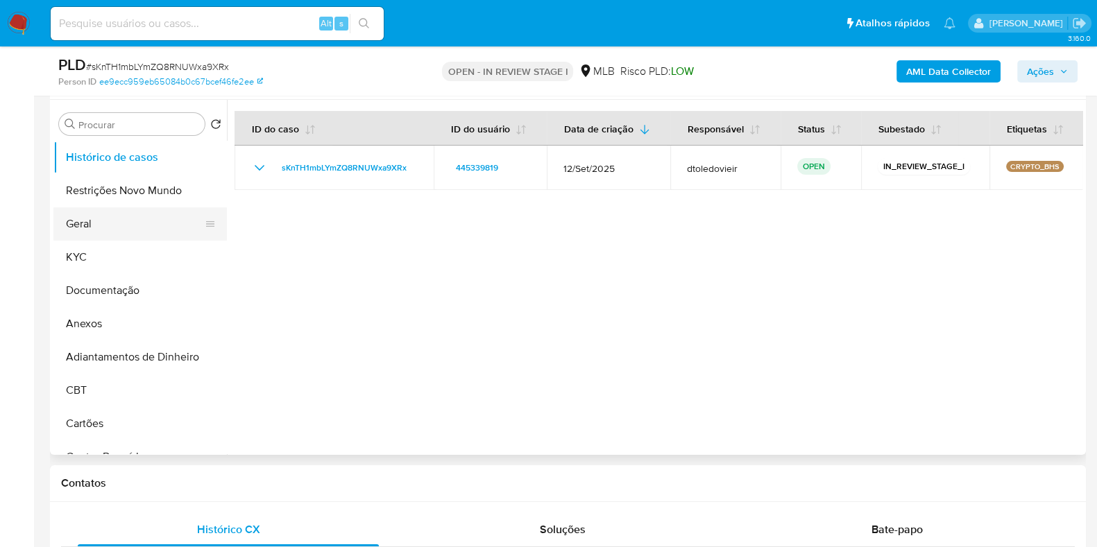
click at [95, 209] on button "Geral" at bounding box center [134, 223] width 162 height 33
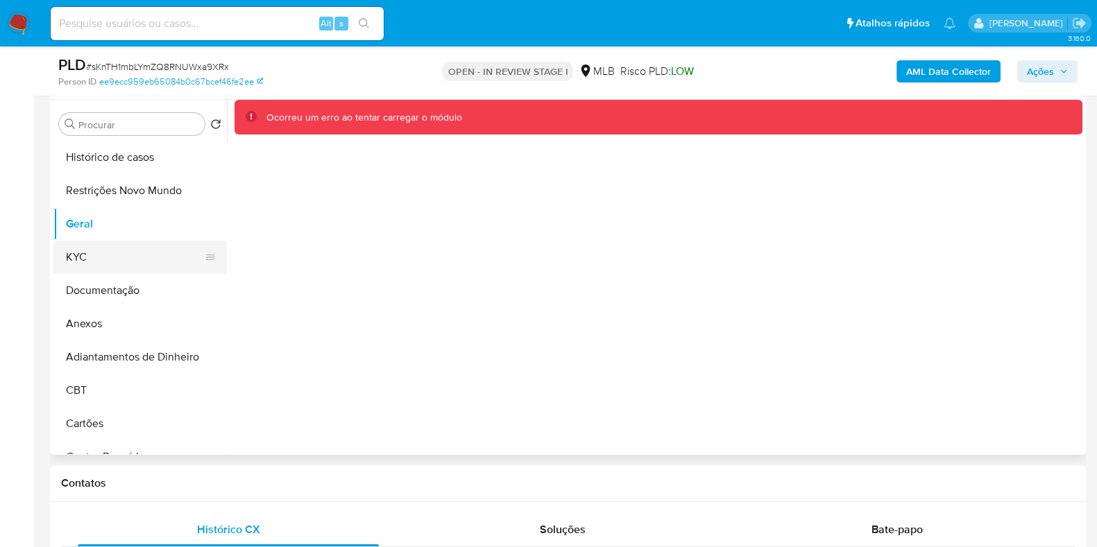
click at [103, 259] on button "KYC" at bounding box center [134, 257] width 162 height 33
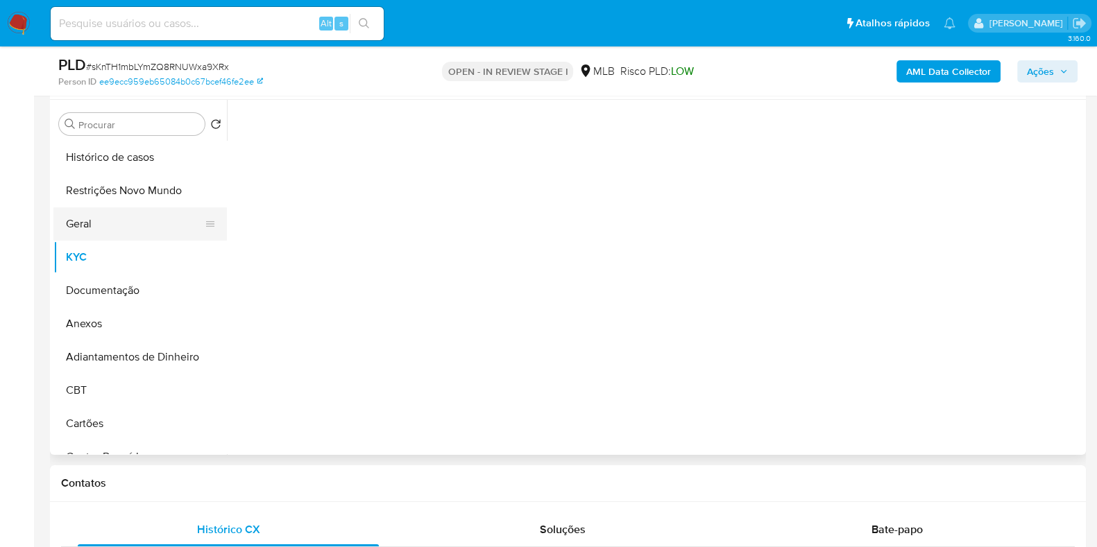
click at [112, 217] on button "Geral" at bounding box center [134, 223] width 162 height 33
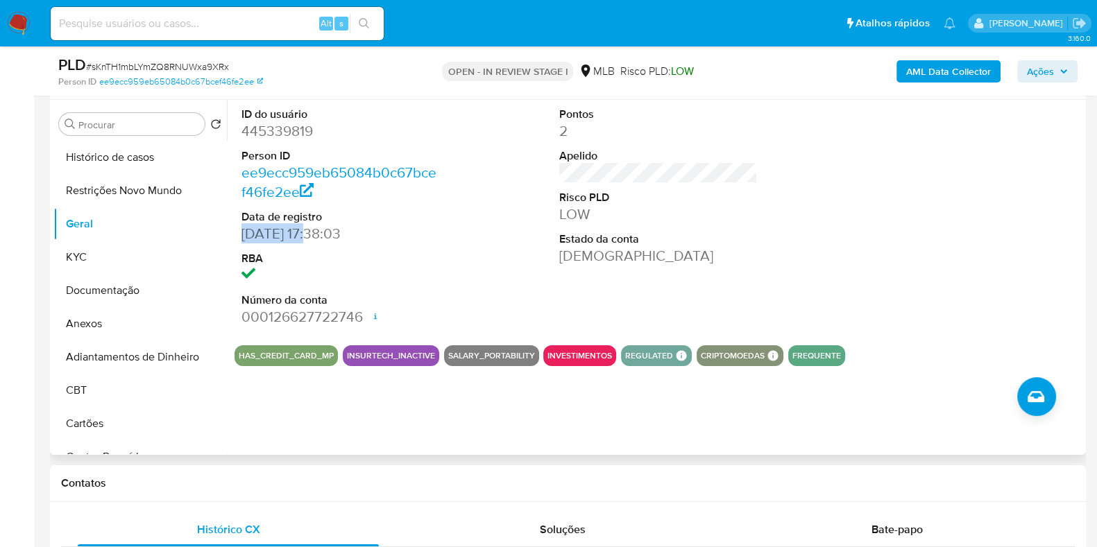
drag, startPoint x: 313, startPoint y: 230, endPoint x: 237, endPoint y: 235, distance: 75.8
click at [237, 235] on div "ID do usuário 445339819 Person ID ee9ecc959eb65084b0c67bcef46fe2ee Data de regi…" at bounding box center [340, 217] width 212 height 234
copy dd "16/08/2023"
drag, startPoint x: 1038, startPoint y: 81, endPoint x: 1044, endPoint y: 78, distance: 7.1
click at [1042, 78] on span "Ações" at bounding box center [1039, 71] width 27 height 22
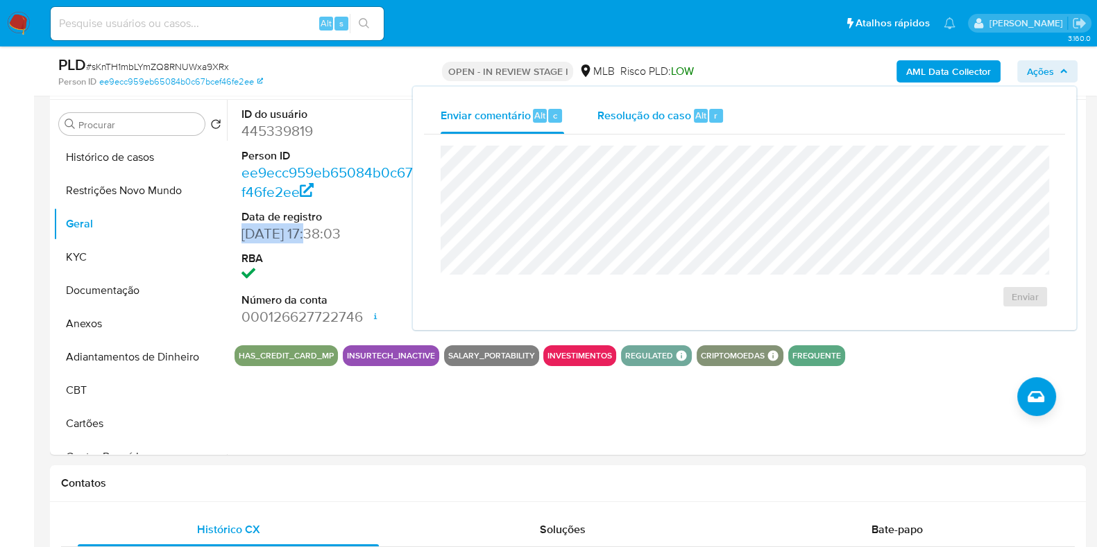
click at [648, 117] on span "Resolução do caso" at bounding box center [644, 115] width 94 height 16
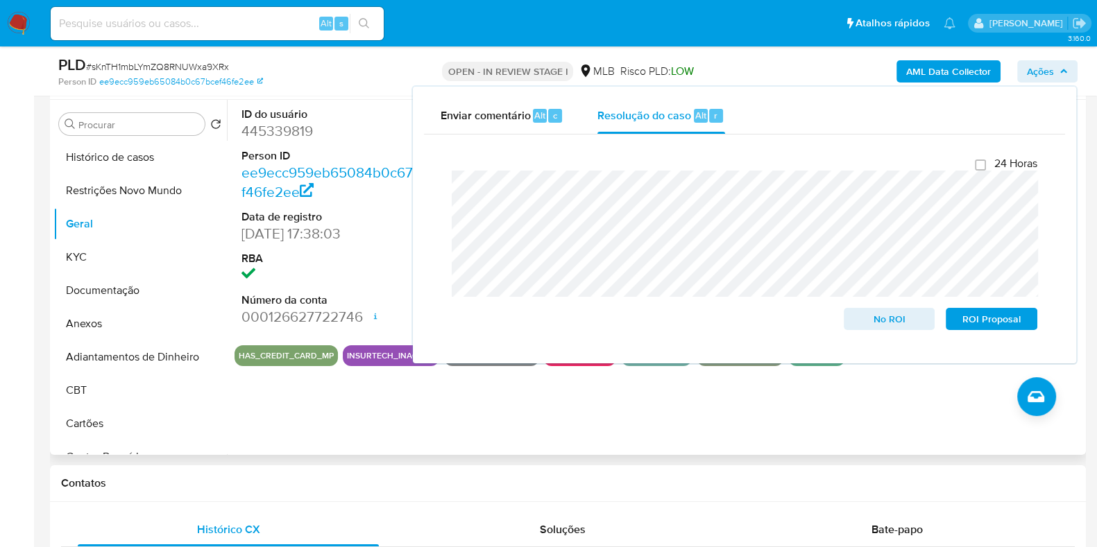
click at [606, 421] on div "ID do usuário 445339819 Person ID ee9ecc959eb65084b0c67bcef46fe2ee Data de regi…" at bounding box center [654, 277] width 855 height 355
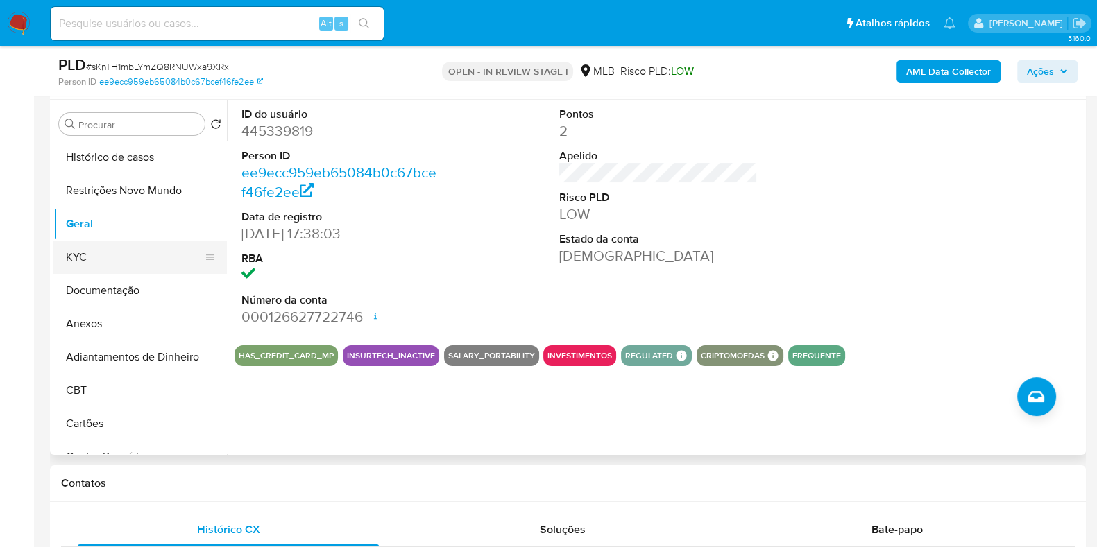
click at [107, 250] on button "KYC" at bounding box center [134, 257] width 162 height 33
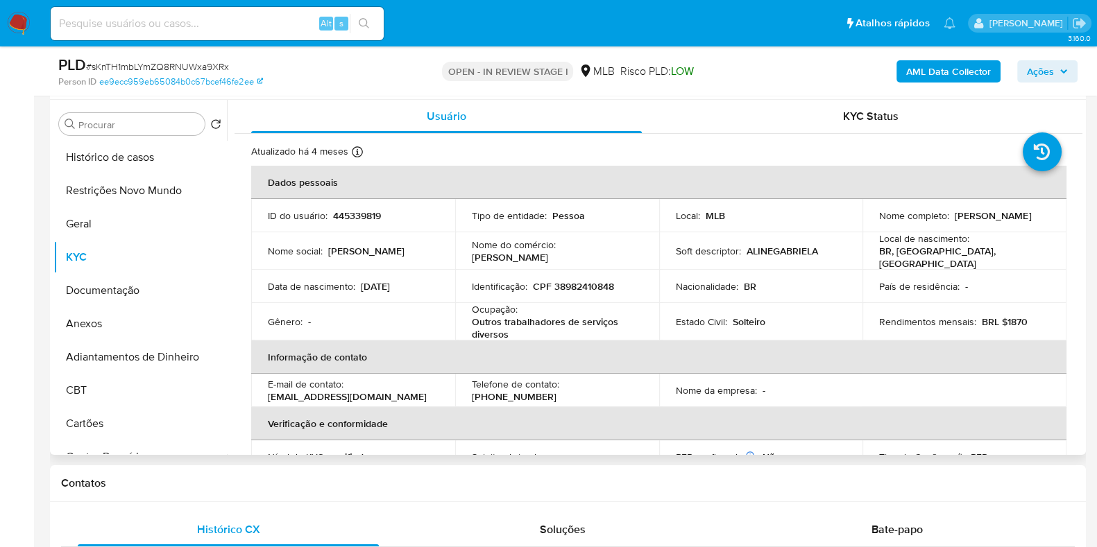
drag, startPoint x: 1028, startPoint y: 223, endPoint x: 870, endPoint y: 223, distance: 157.4
click at [870, 223] on td "Nome completo : Aline Gabriela Godoi Goncalves" at bounding box center [964, 215] width 204 height 33
copy p "Aline Gabriela Godoi Goncalves"
click at [571, 282] on p "CPF 38982410848" at bounding box center [573, 286] width 81 height 12
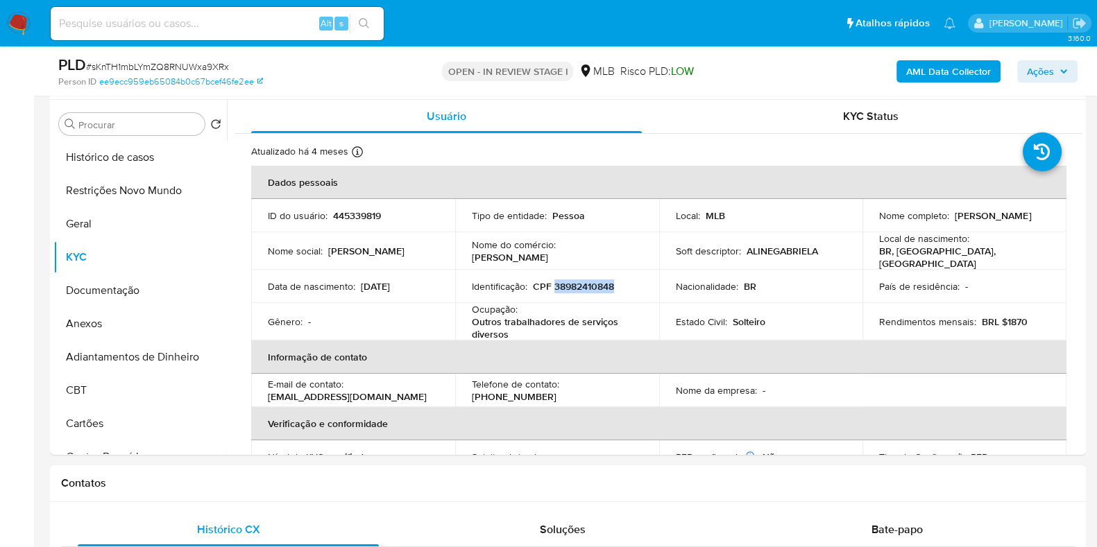
copy p "38982410848"
click at [113, 192] on button "Restrições Novo Mundo" at bounding box center [134, 190] width 162 height 33
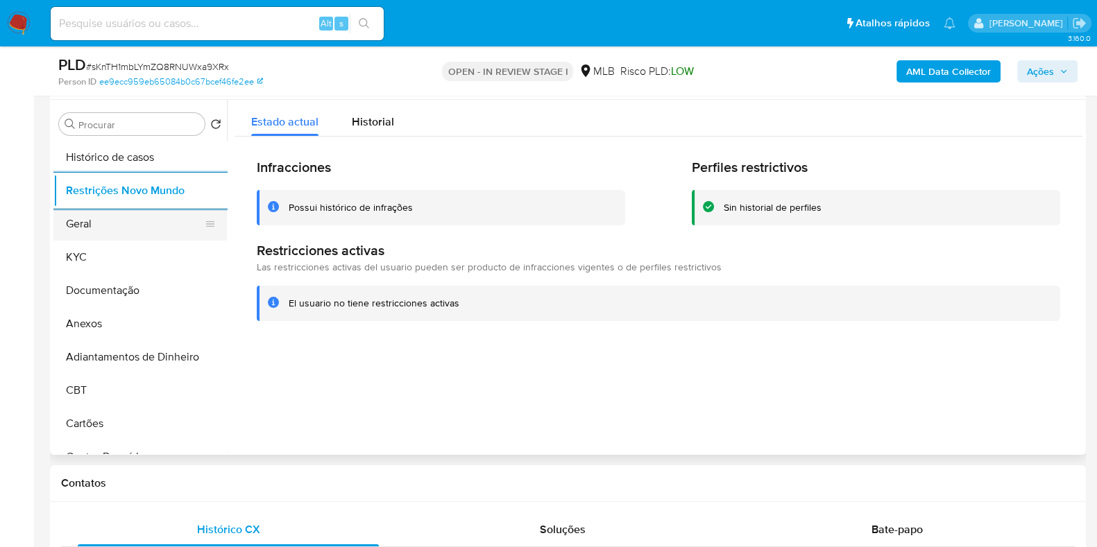
drag, startPoint x: 114, startPoint y: 216, endPoint x: 128, endPoint y: 220, distance: 13.8
click at [114, 216] on button "Geral" at bounding box center [134, 223] width 162 height 33
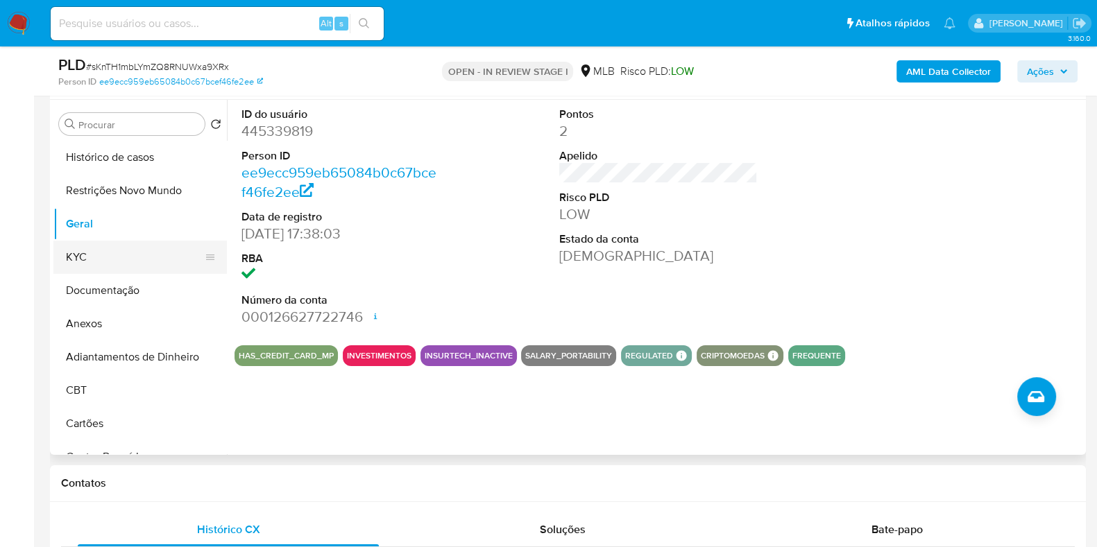
click at [132, 249] on button "KYC" at bounding box center [134, 257] width 162 height 33
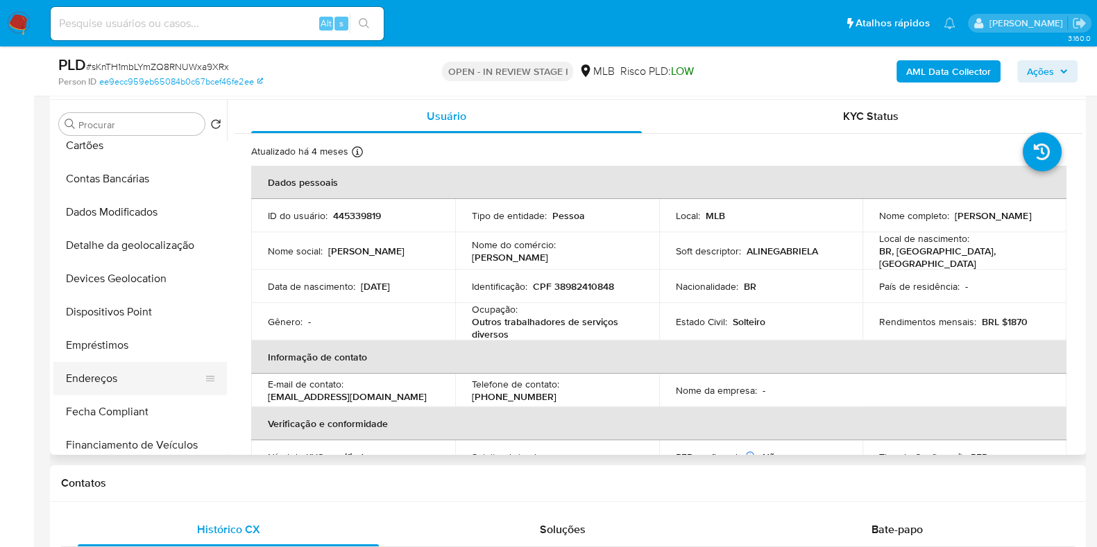
scroll to position [305, 0]
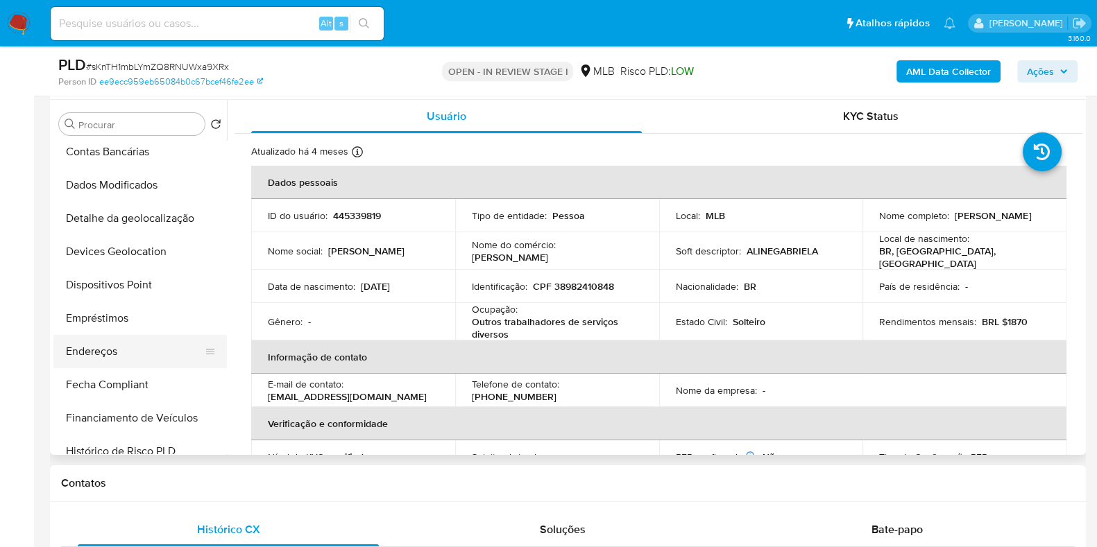
click at [132, 338] on button "Endereços" at bounding box center [134, 351] width 162 height 33
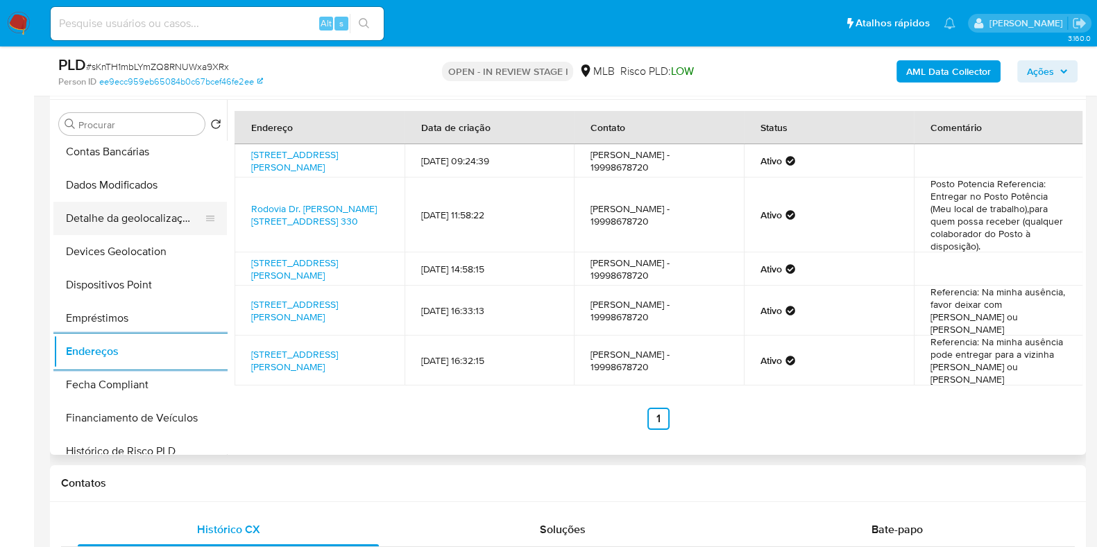
click at [126, 209] on button "Detalhe da geolocalização" at bounding box center [134, 218] width 162 height 33
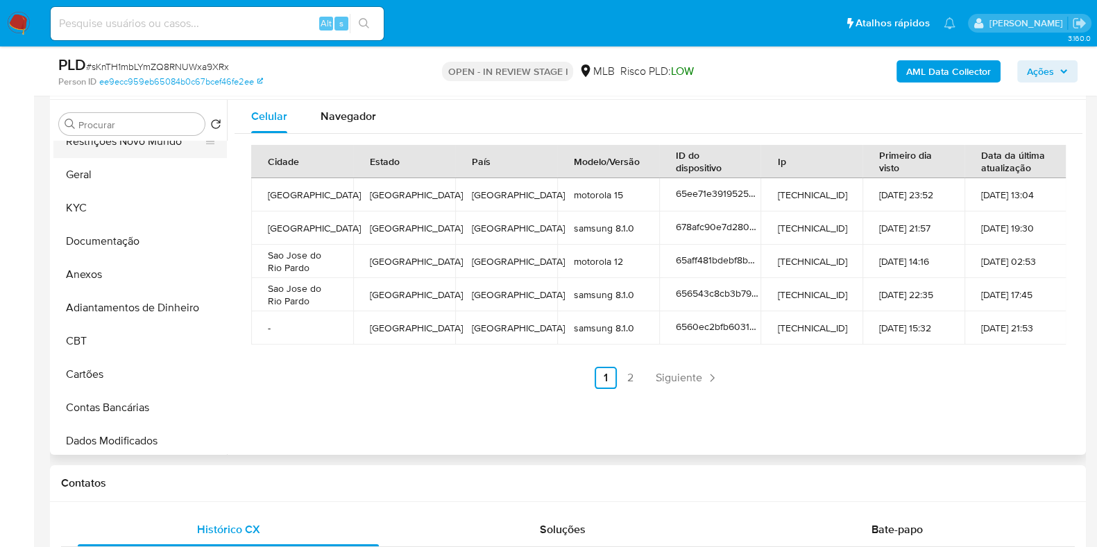
scroll to position [0, 0]
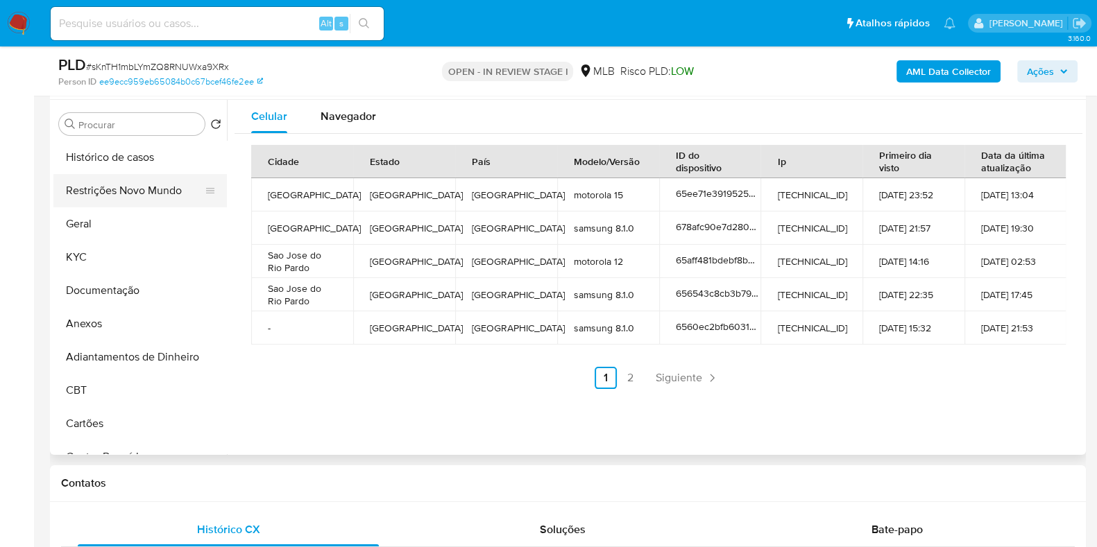
click at [155, 182] on button "Restrições Novo Mundo" at bounding box center [134, 190] width 162 height 33
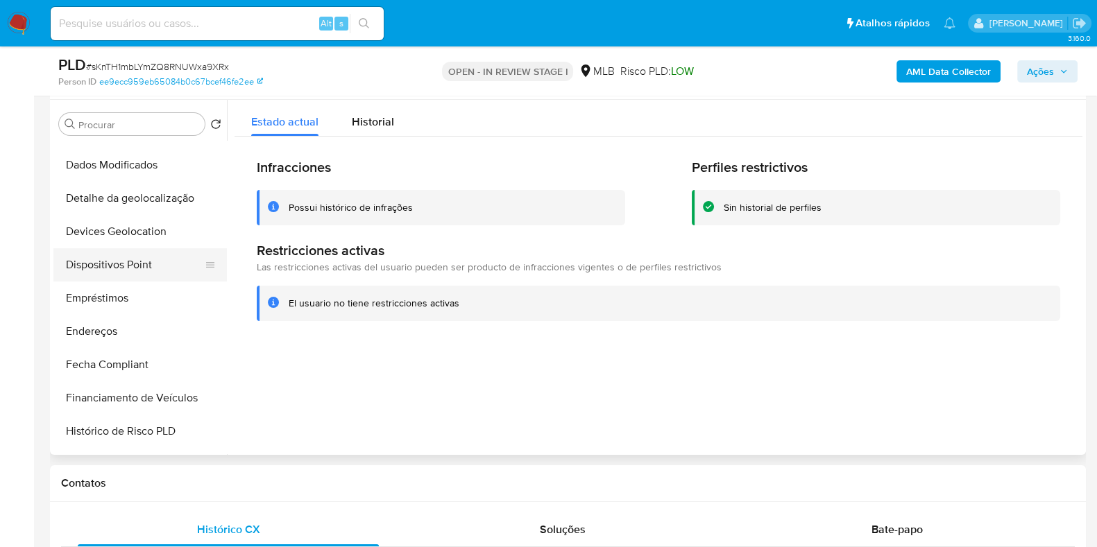
scroll to position [346, 0]
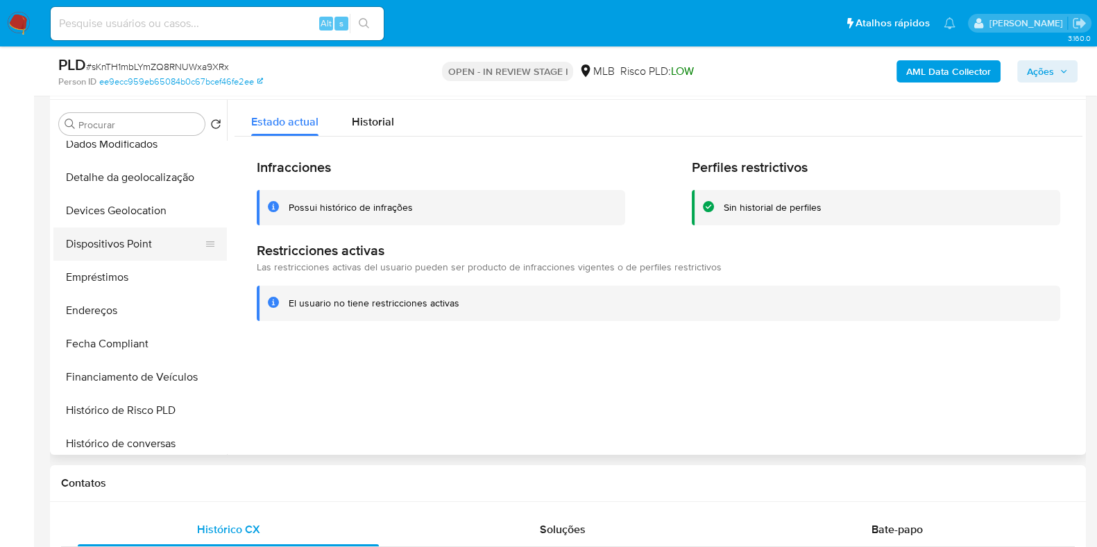
click at [151, 237] on button "Dispositivos Point" at bounding box center [134, 243] width 162 height 33
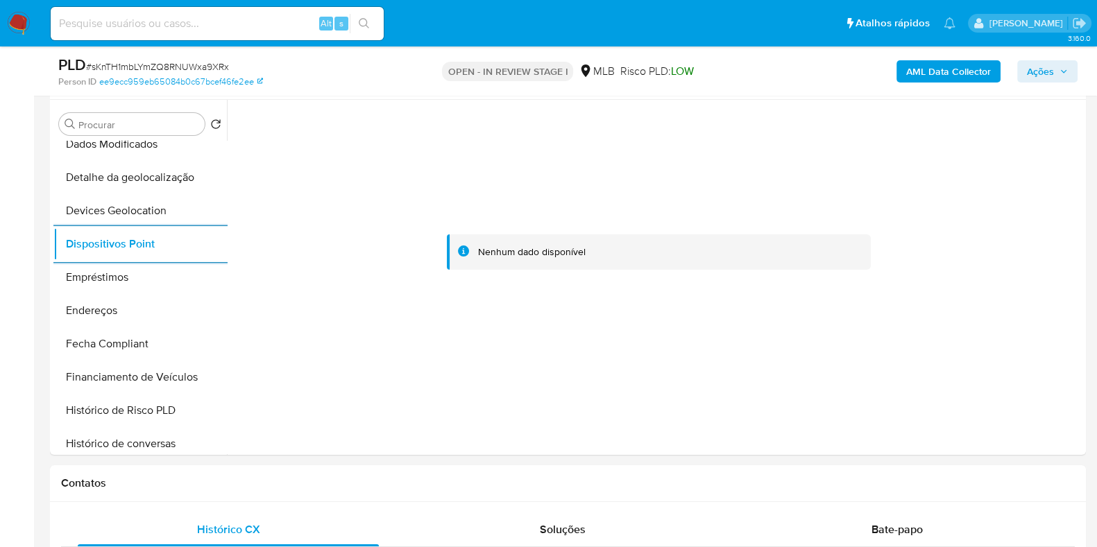
click at [943, 67] on b "AML Data Collector" at bounding box center [948, 71] width 85 height 22
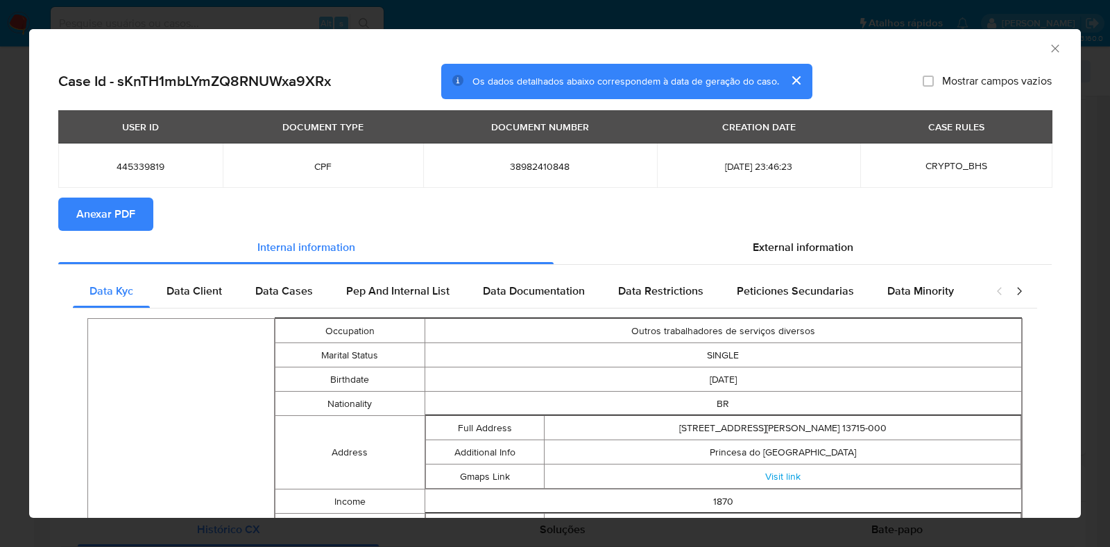
click at [102, 219] on span "Anexar PDF" at bounding box center [105, 214] width 59 height 31
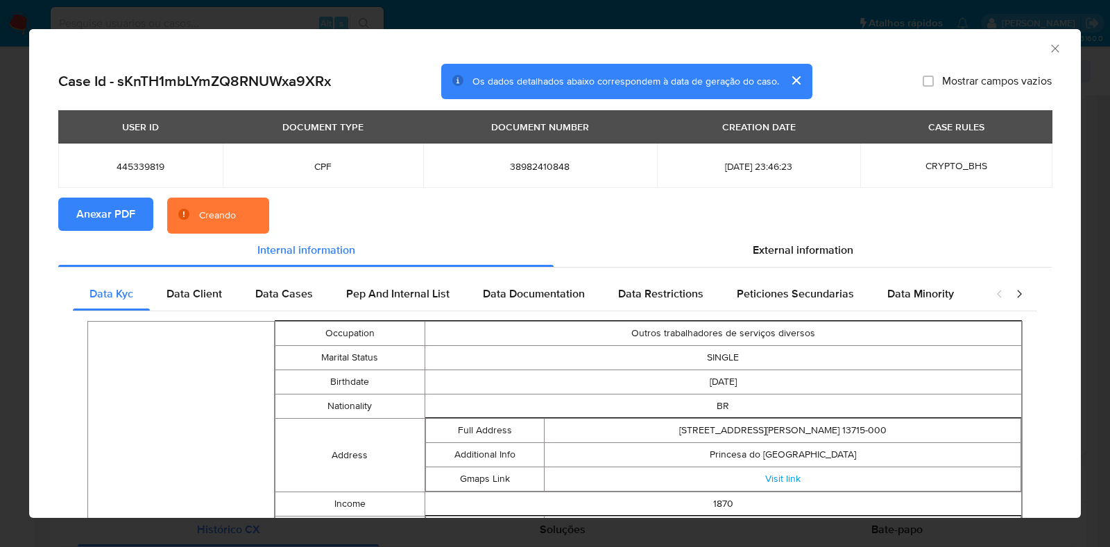
click at [0, 208] on div "AML Data Collector Case Id - sKnTH1mbLYmZQ8RNUWxa9XRx Os dados detalhados abaix…" at bounding box center [555, 273] width 1110 height 547
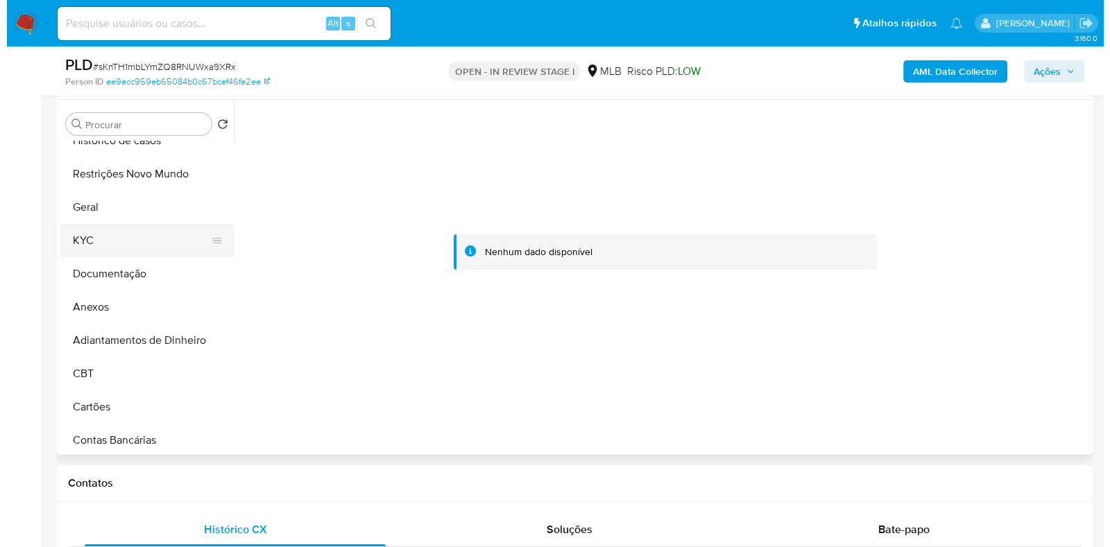
scroll to position [0, 0]
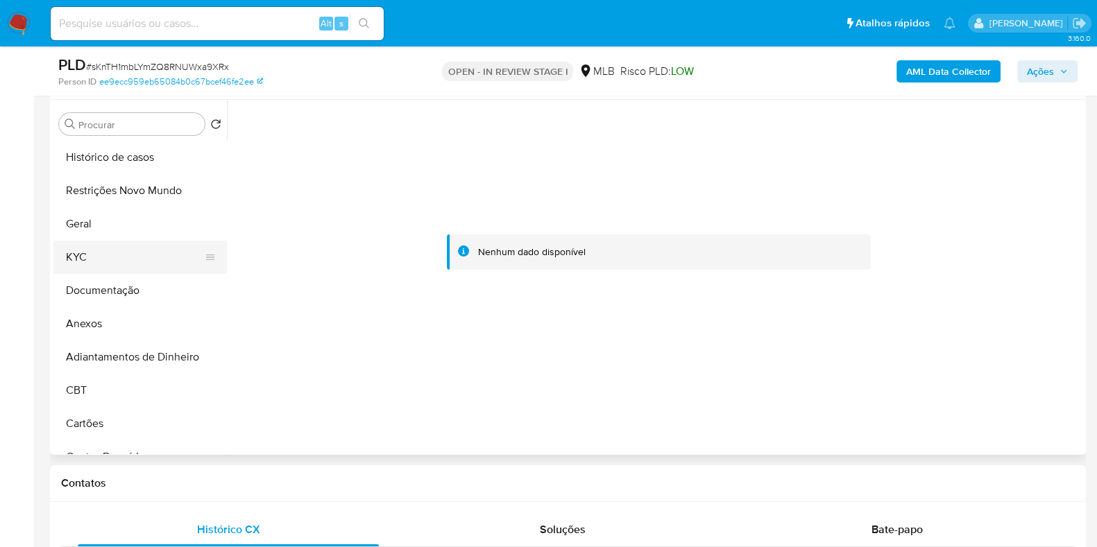
click at [112, 243] on button "KYC" at bounding box center [134, 257] width 162 height 33
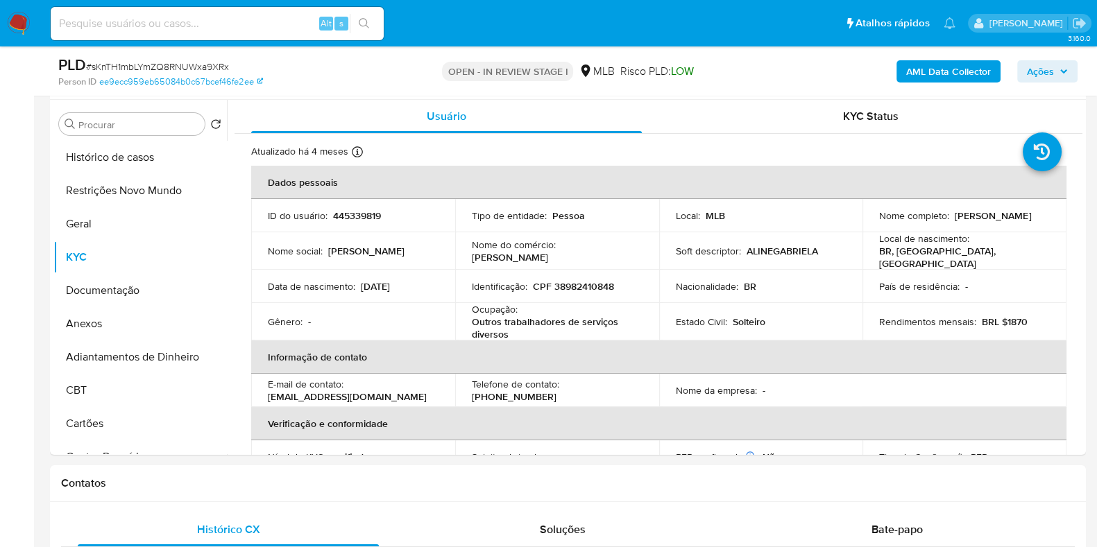
click at [924, 73] on b "AML Data Collector" at bounding box center [948, 71] width 85 height 22
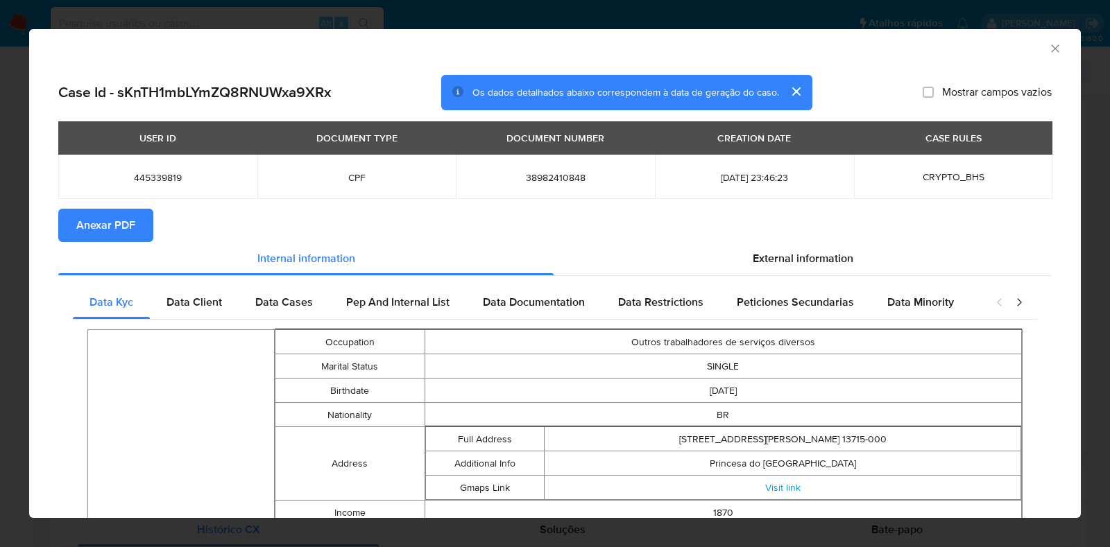
click at [105, 235] on span "Anexar PDF" at bounding box center [105, 225] width 59 height 31
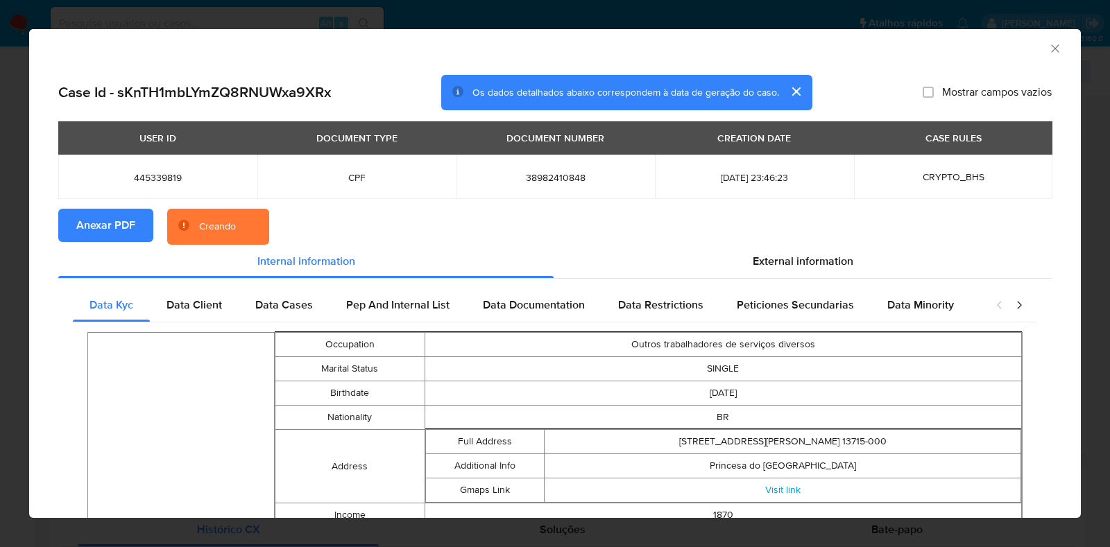
click at [0, 262] on div "AML Data Collector Case Id - sKnTH1mbLYmZQ8RNUWxa9XRx Os dados detalhados abaix…" at bounding box center [555, 273] width 1110 height 547
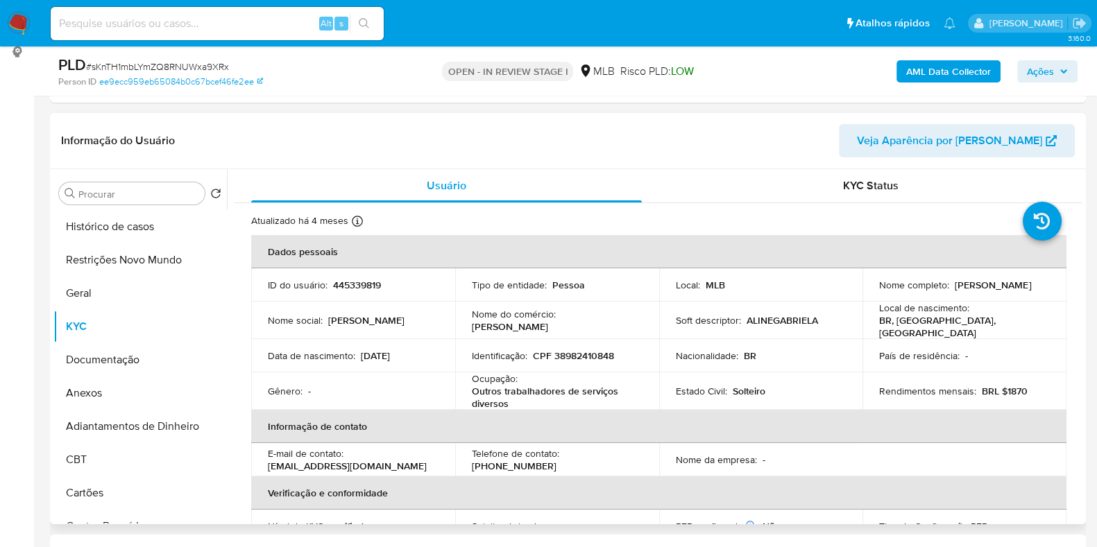
scroll to position [173, 0]
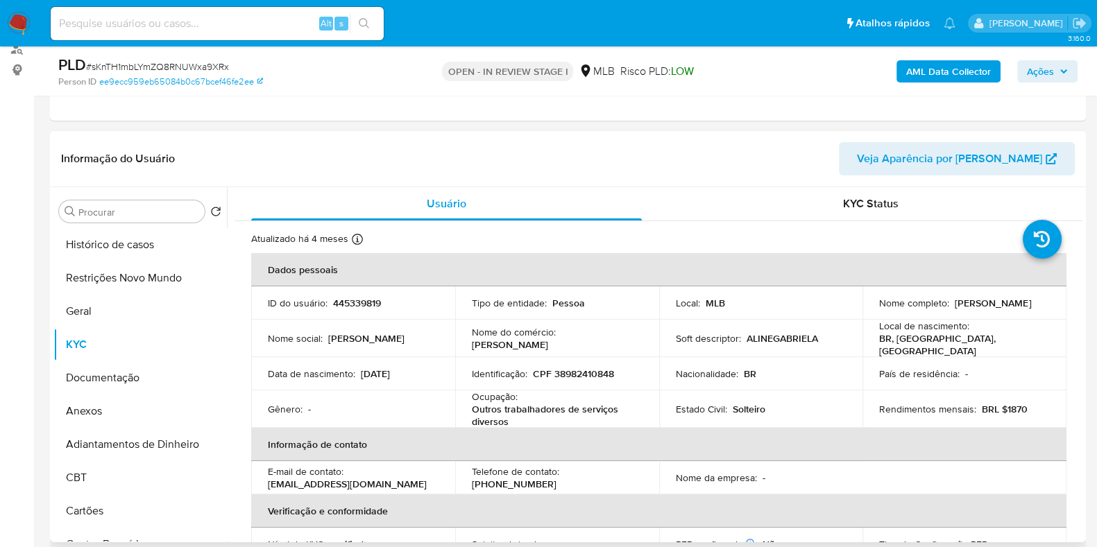
drag, startPoint x: 1022, startPoint y: 311, endPoint x: 873, endPoint y: 308, distance: 149.1
click at [873, 308] on td "Nome completo : Aline Gabriela Godoi Goncalves" at bounding box center [964, 302] width 204 height 33
copy p "Aline Gabriela Godoi Goncalves"
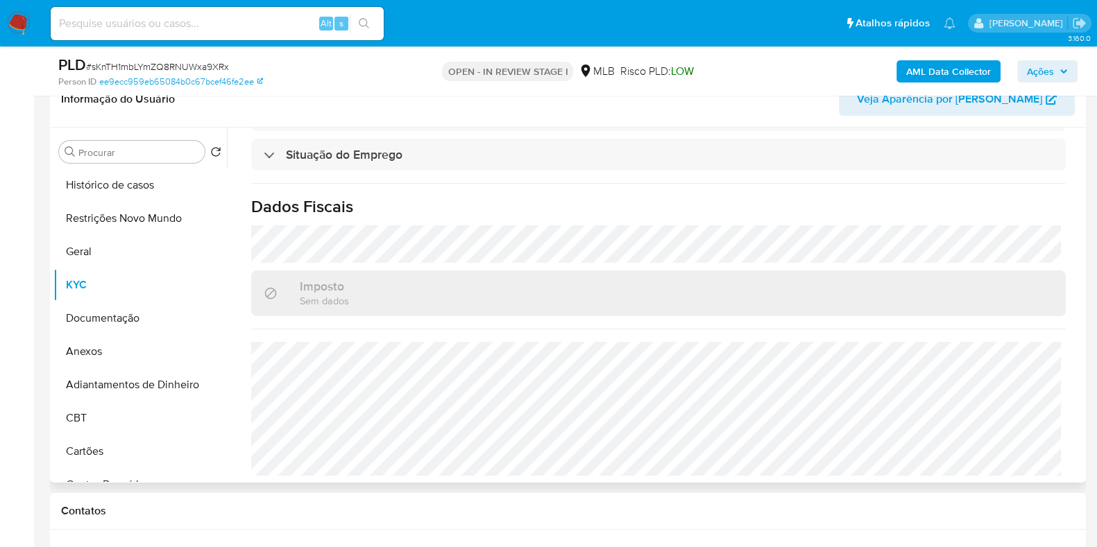
scroll to position [260, 0]
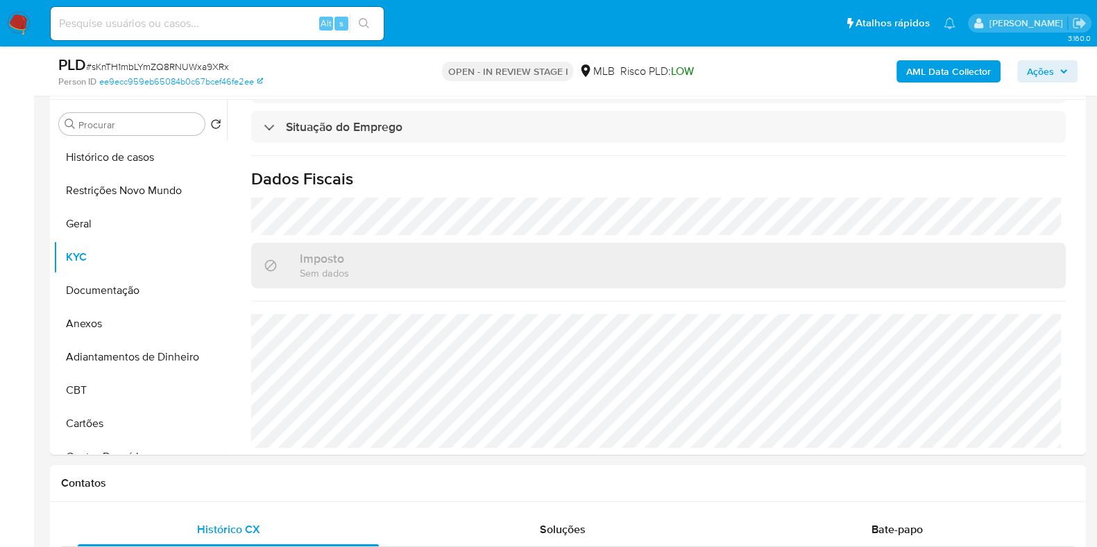
click at [1050, 67] on span "Ações" at bounding box center [1039, 71] width 27 height 22
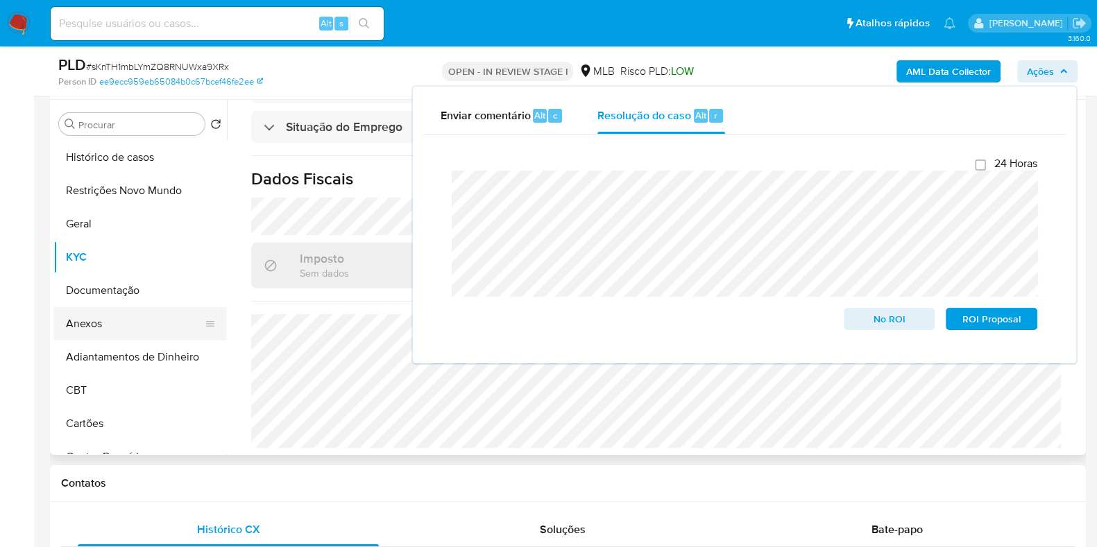
click at [120, 329] on button "Anexos" at bounding box center [134, 323] width 162 height 33
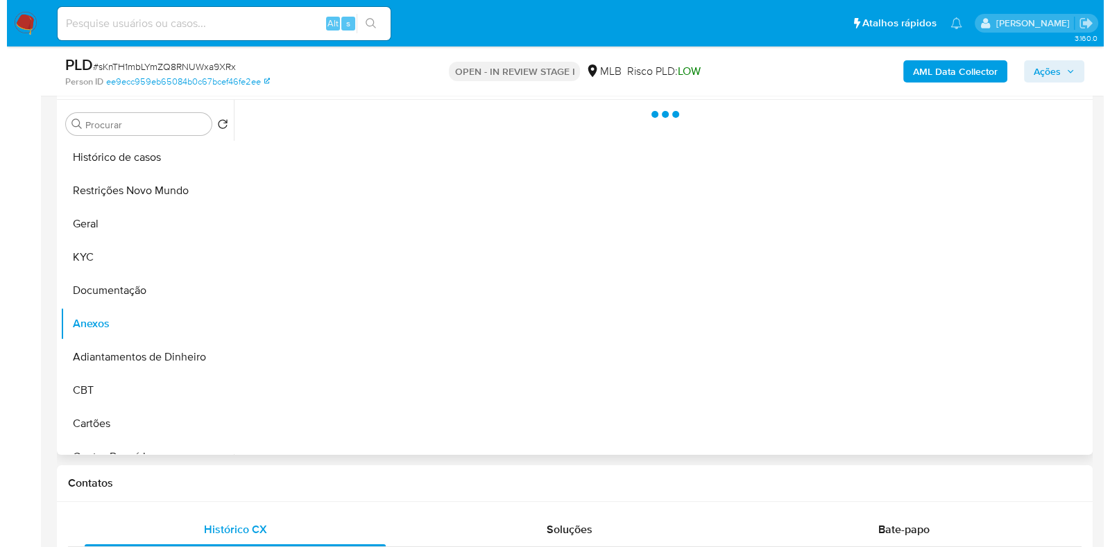
scroll to position [0, 0]
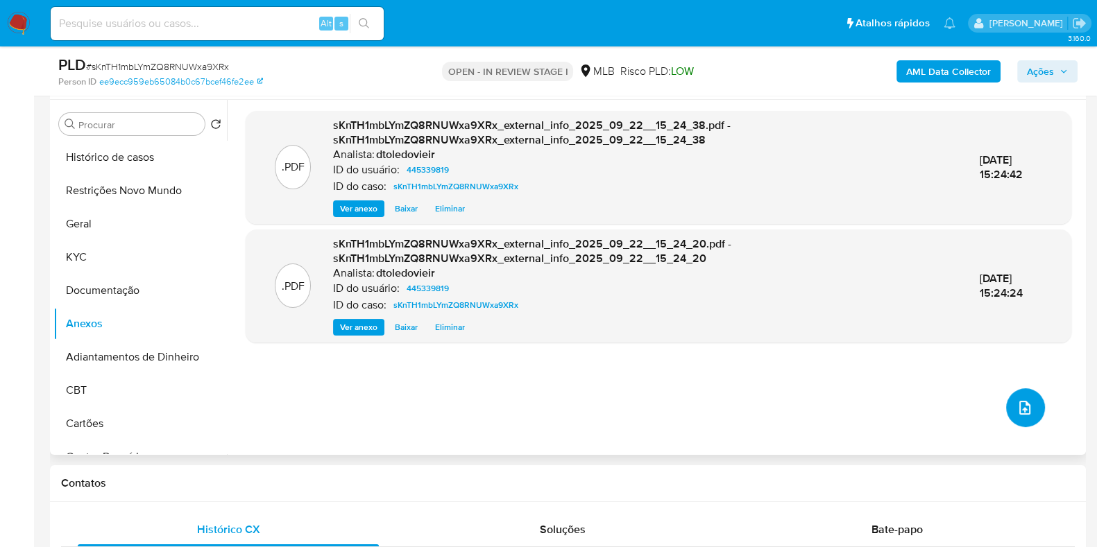
click at [1016, 402] on icon "upload-file" at bounding box center [1024, 407] width 17 height 17
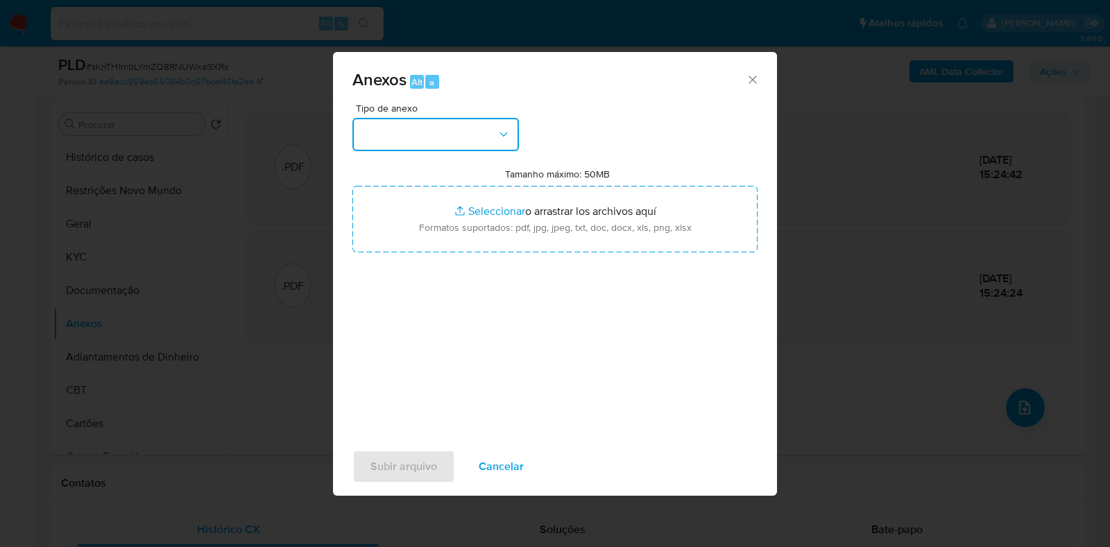
click at [392, 142] on button "button" at bounding box center [435, 134] width 166 height 33
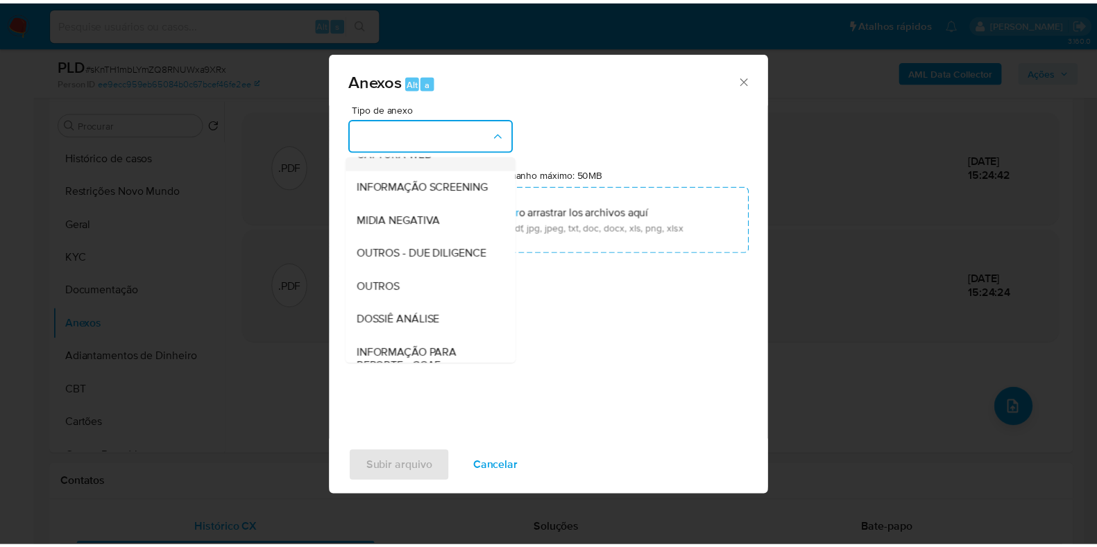
scroll to position [214, 0]
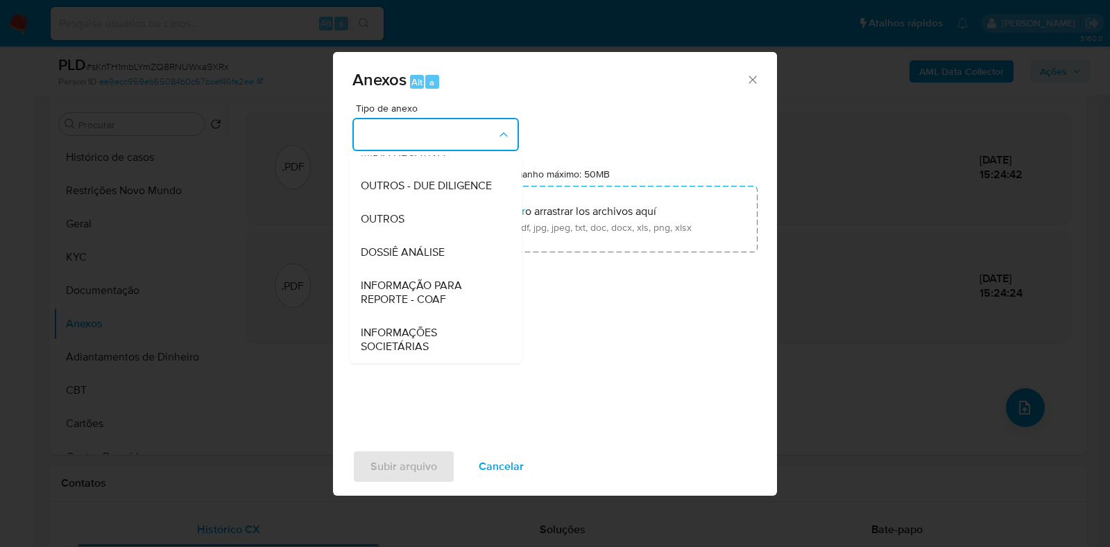
click at [420, 255] on span "DOSSIÊ ANÁLISE" at bounding box center [403, 253] width 84 height 14
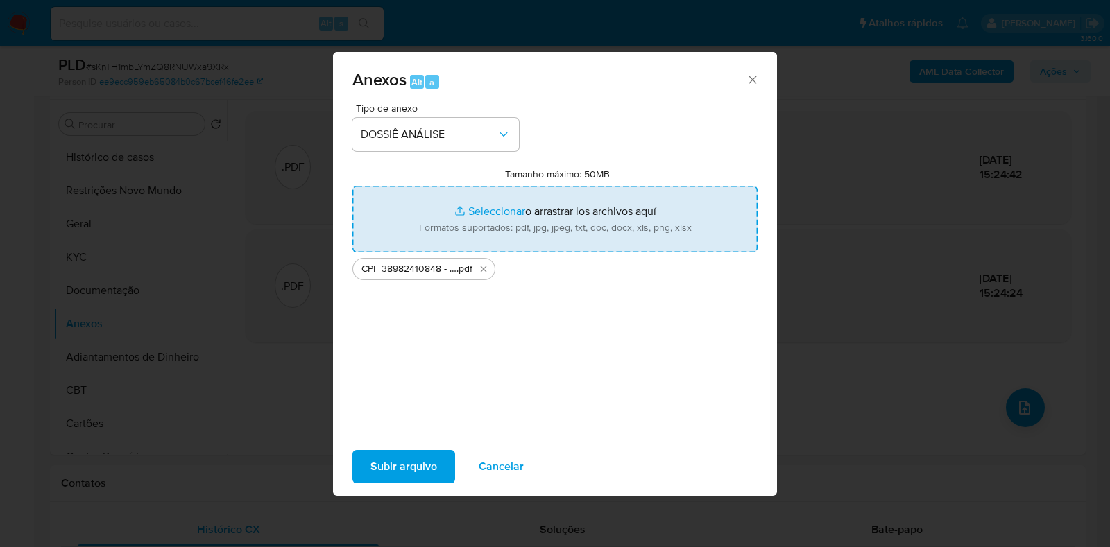
type input "C:\fakepath\Mulan 445339819_2025_09_22_13_25_59.xlsx"
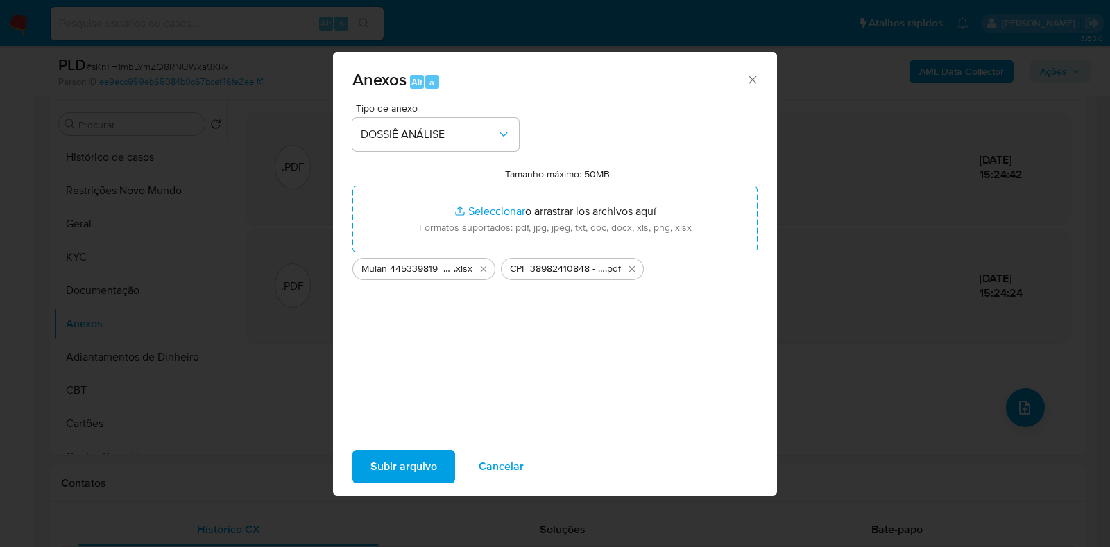
click at [387, 461] on span "Subir arquivo" at bounding box center [403, 467] width 67 height 31
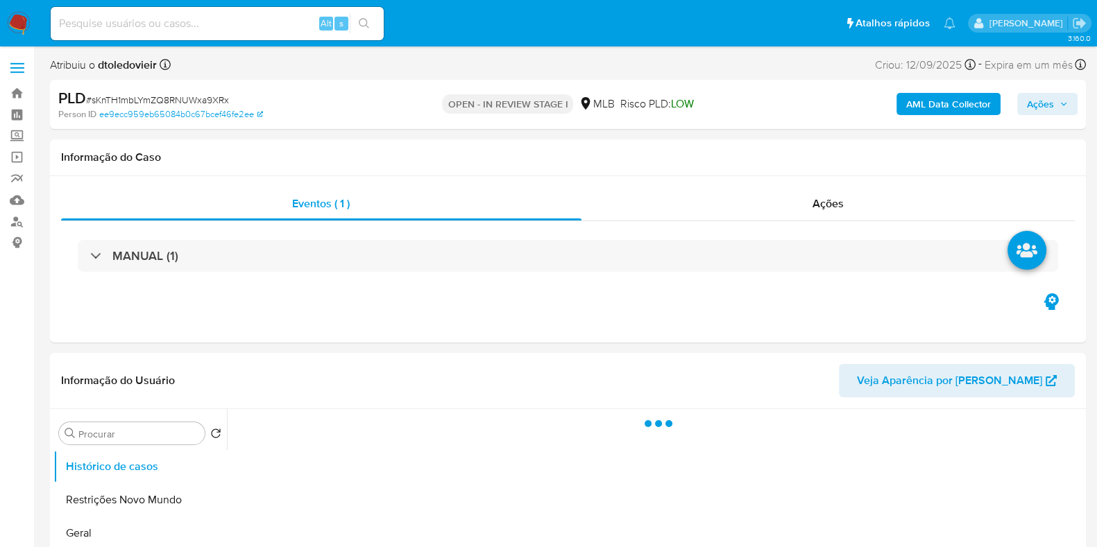
select select "10"
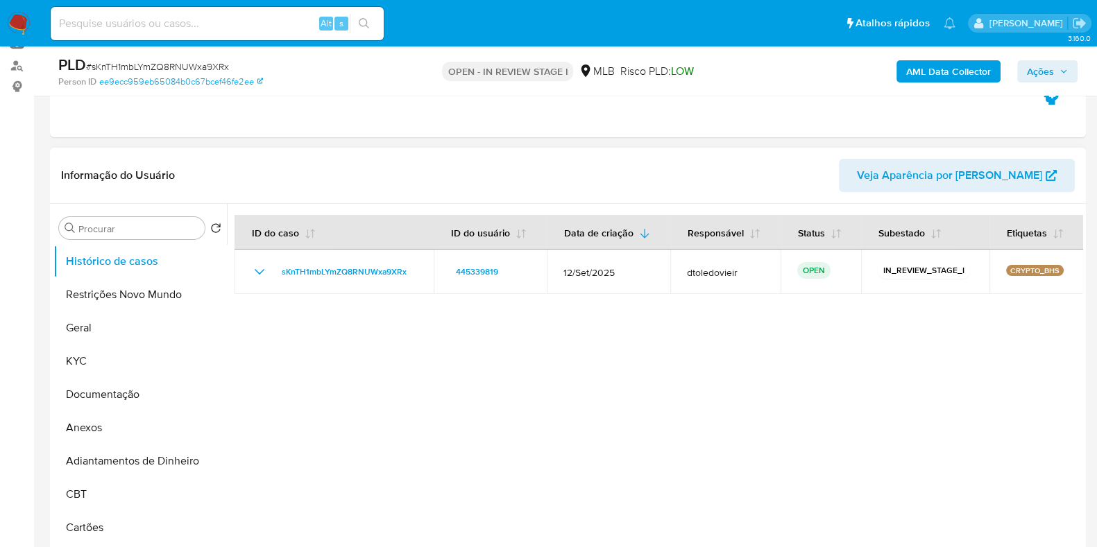
scroll to position [173, 0]
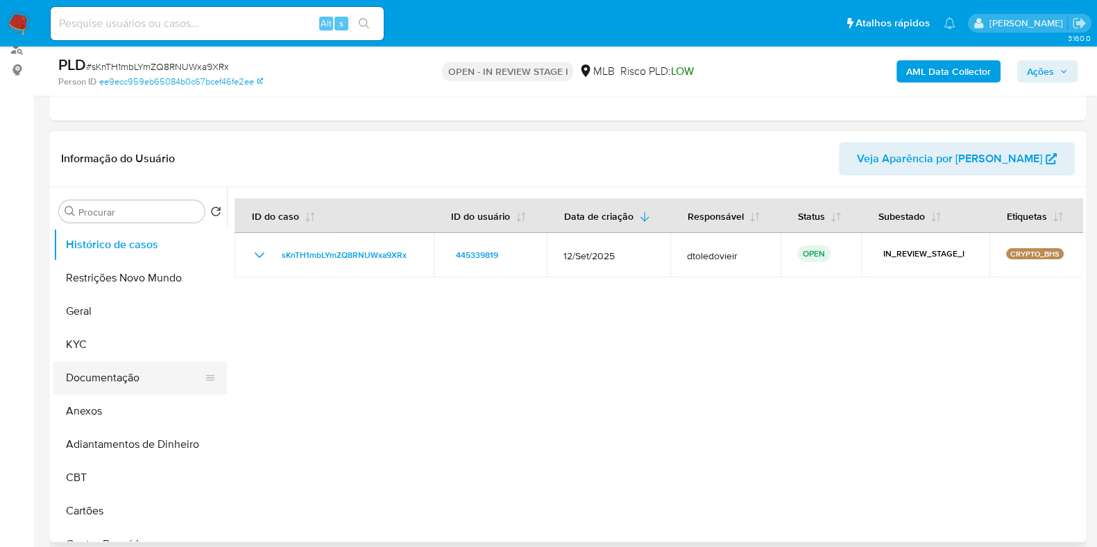
drag, startPoint x: 121, startPoint y: 400, endPoint x: 87, endPoint y: 384, distance: 38.2
click at [121, 400] on button "Anexos" at bounding box center [139, 411] width 173 height 33
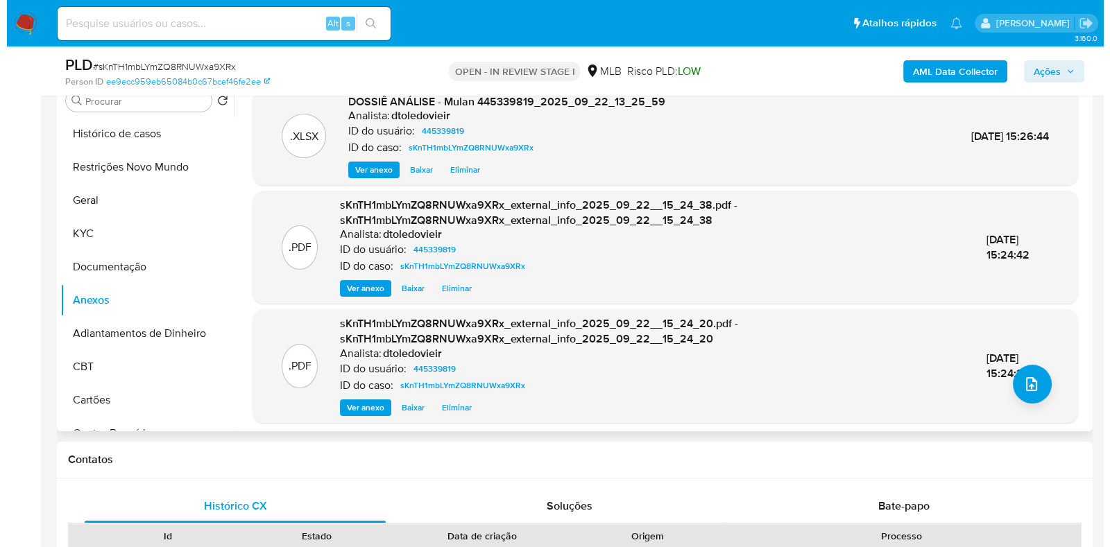
scroll to position [260, 0]
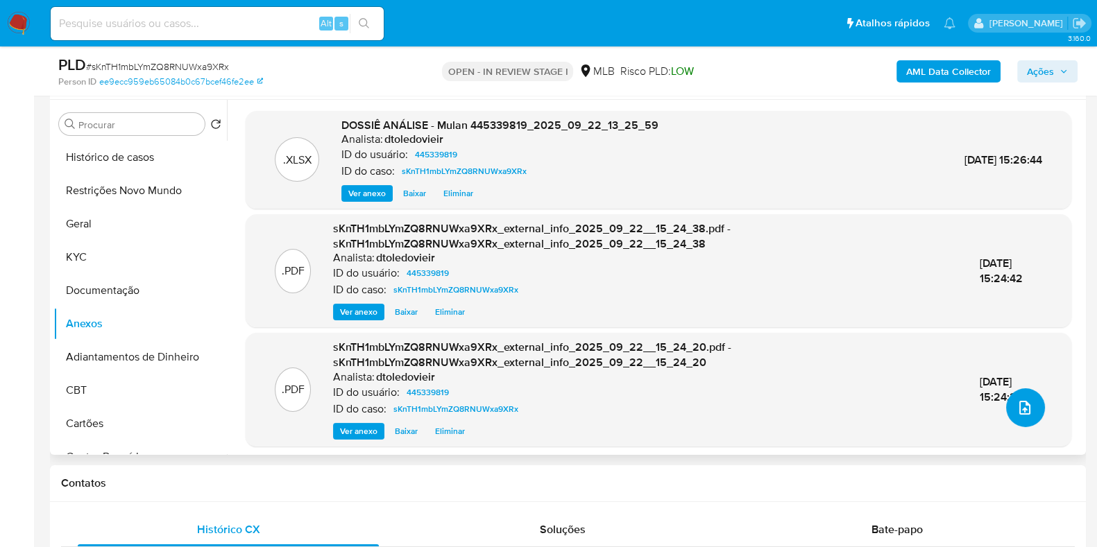
click at [1016, 403] on icon "upload-file" at bounding box center [1024, 407] width 17 height 17
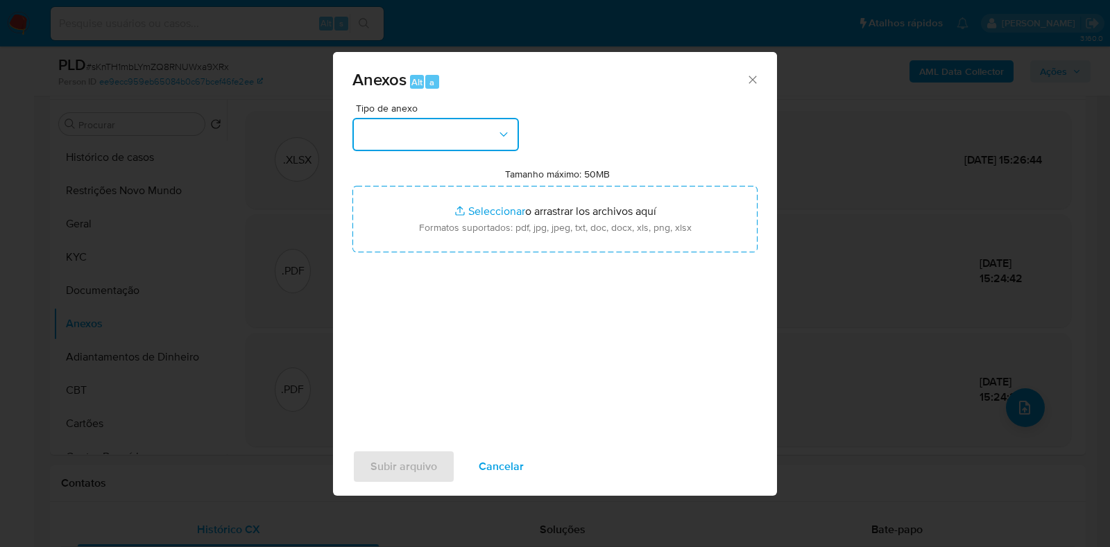
click at [414, 133] on button "button" at bounding box center [435, 134] width 166 height 33
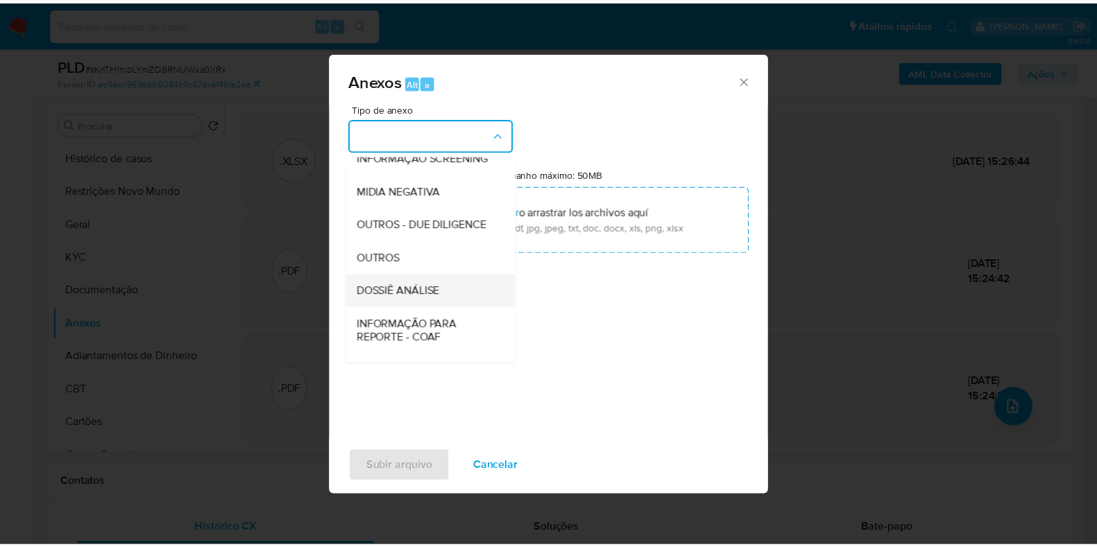
scroll to position [214, 0]
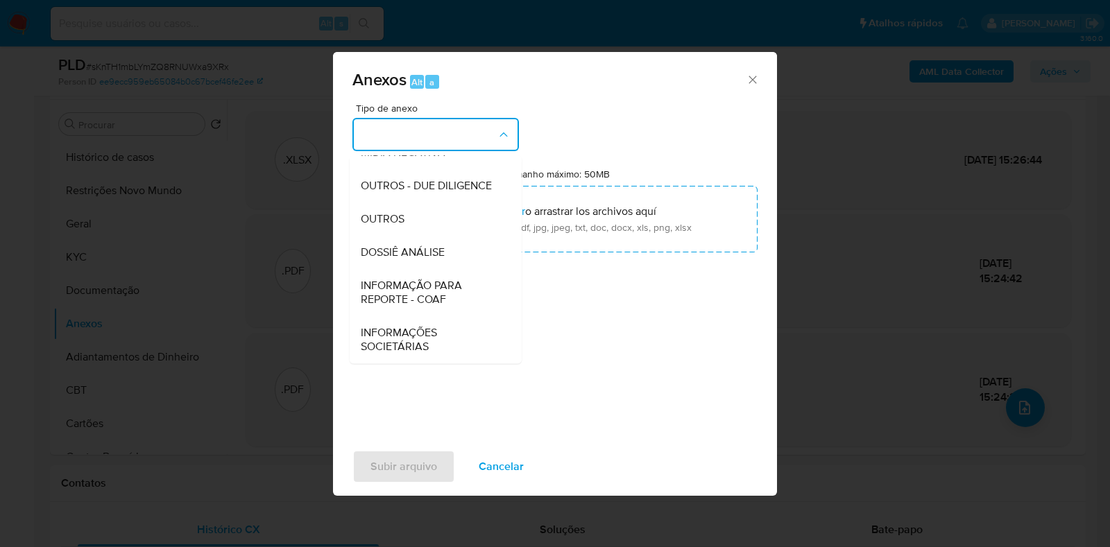
click at [442, 255] on span "DOSSIÊ ANÁLISE" at bounding box center [403, 253] width 84 height 14
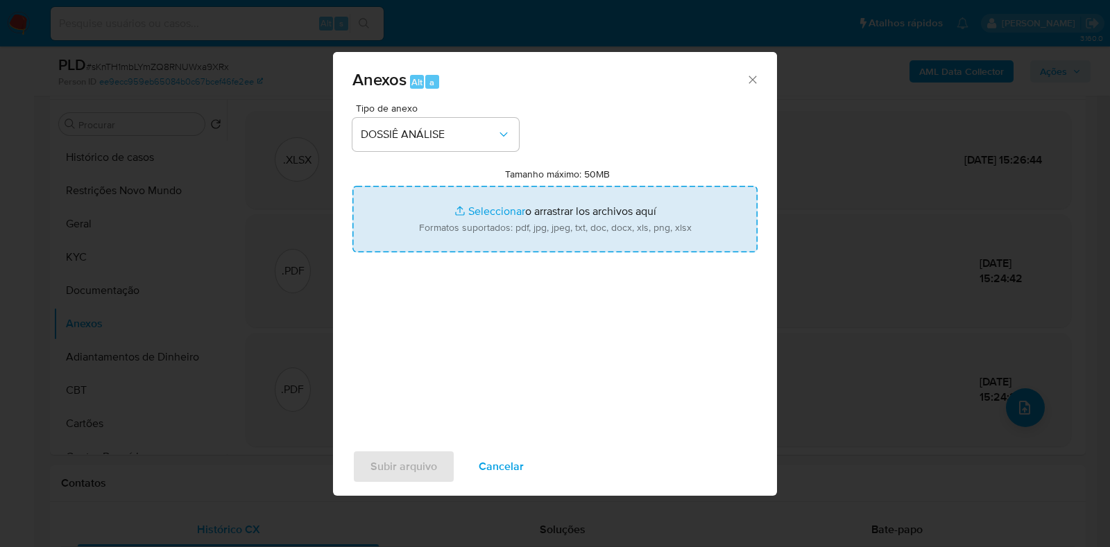
type input "C:\fakepath\CPF 38982410848 - [PERSON_NAME].pdf"
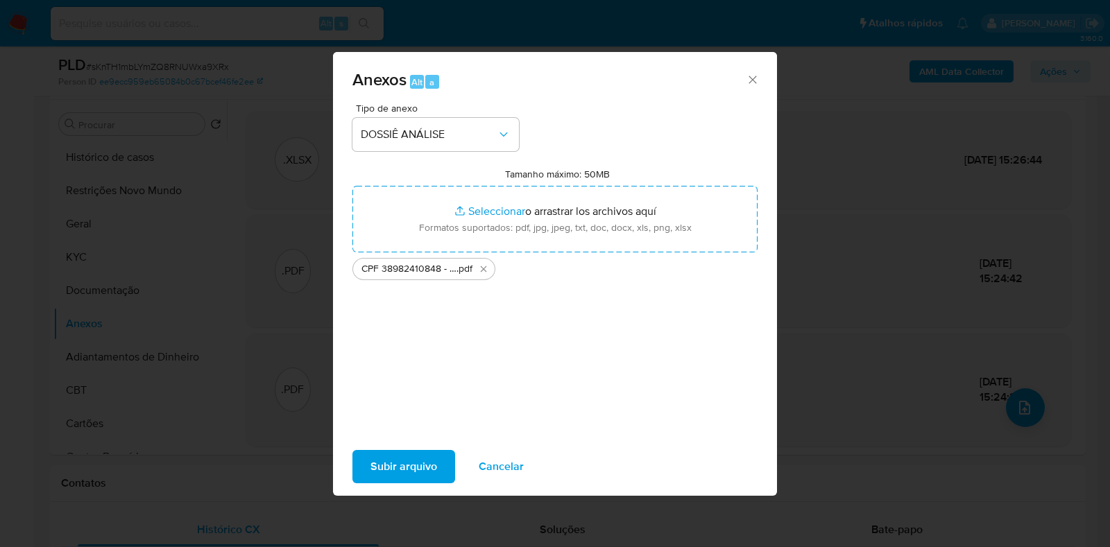
click at [404, 466] on span "Subir arquivo" at bounding box center [403, 467] width 67 height 31
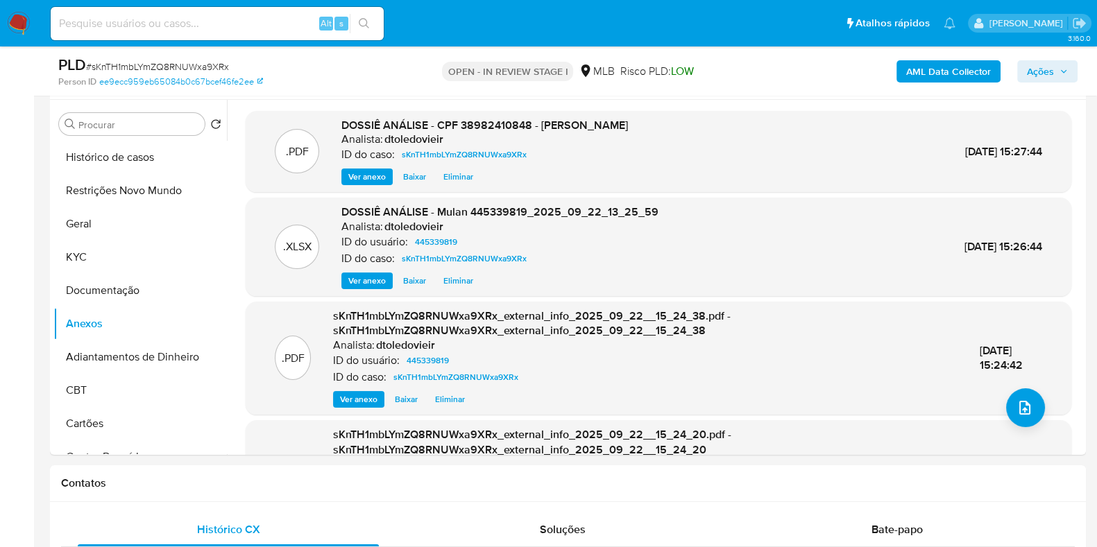
click at [1061, 76] on span "Ações" at bounding box center [1046, 71] width 41 height 19
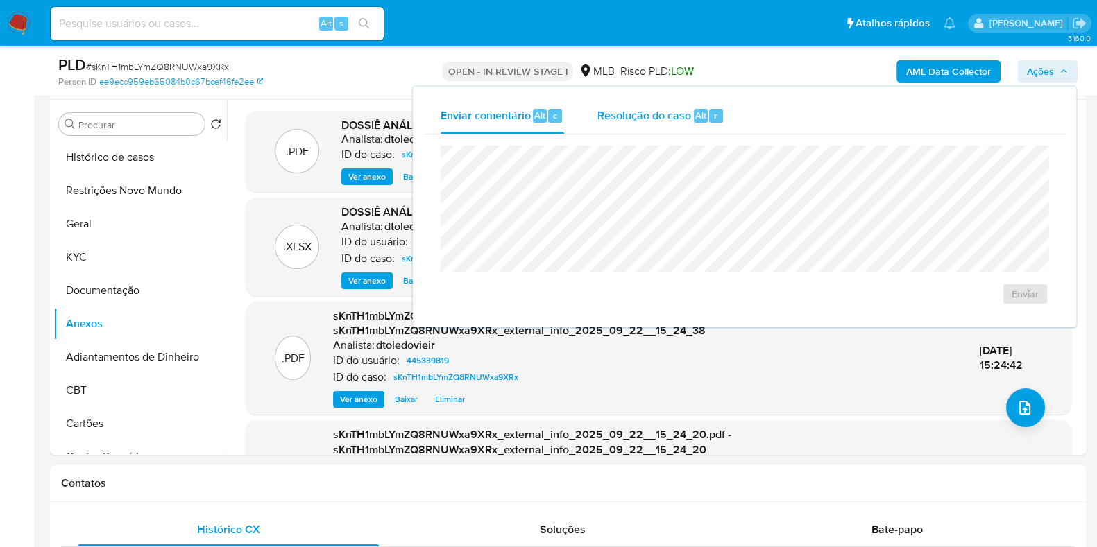
click at [694, 132] on div "Resolução do caso Alt r" at bounding box center [660, 116] width 127 height 36
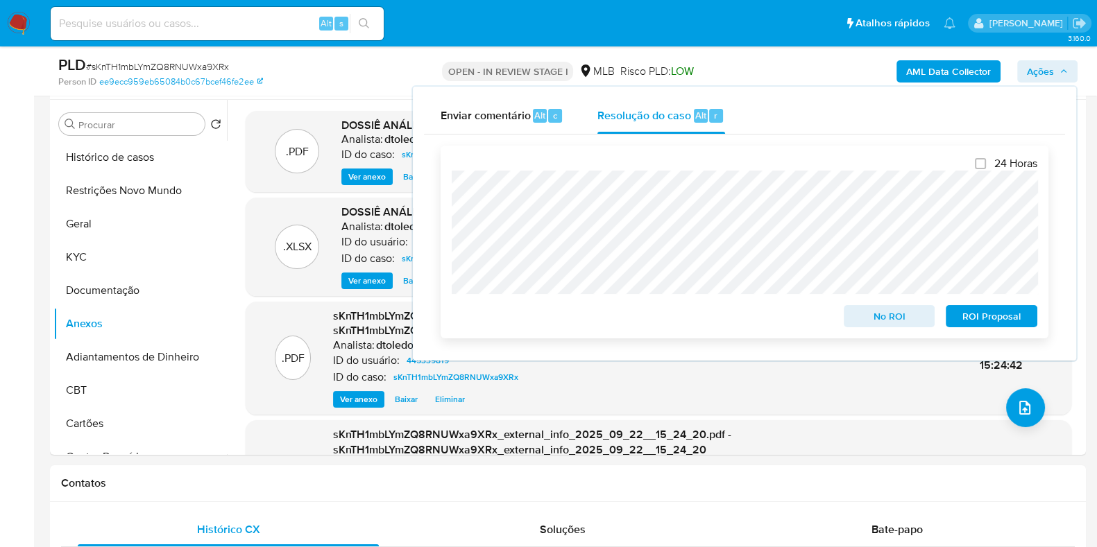
click at [884, 320] on span "No ROI" at bounding box center [889, 316] width 72 height 19
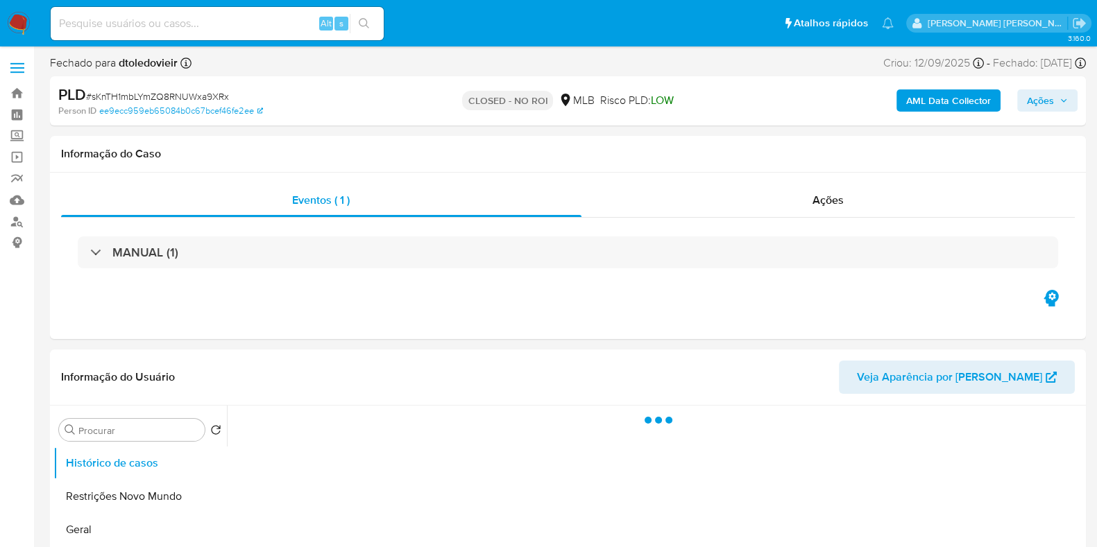
select select "10"
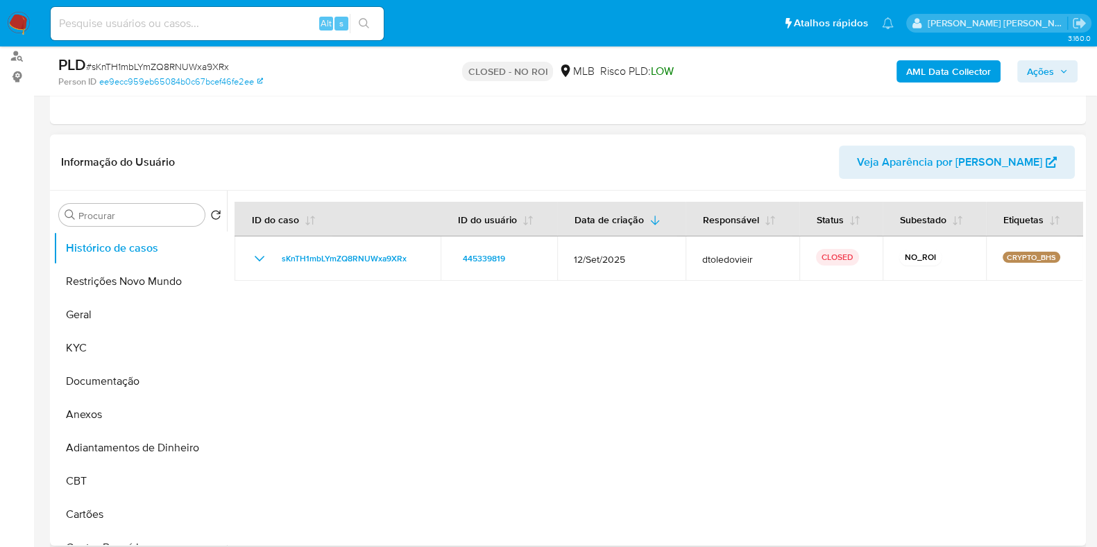
scroll to position [173, 0]
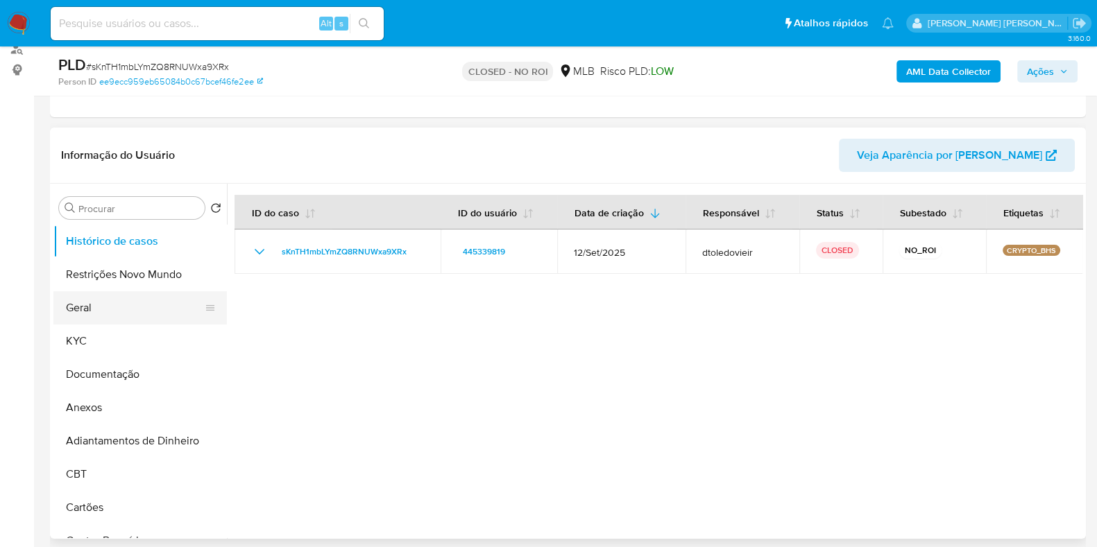
click at [107, 295] on button "Geral" at bounding box center [134, 307] width 162 height 33
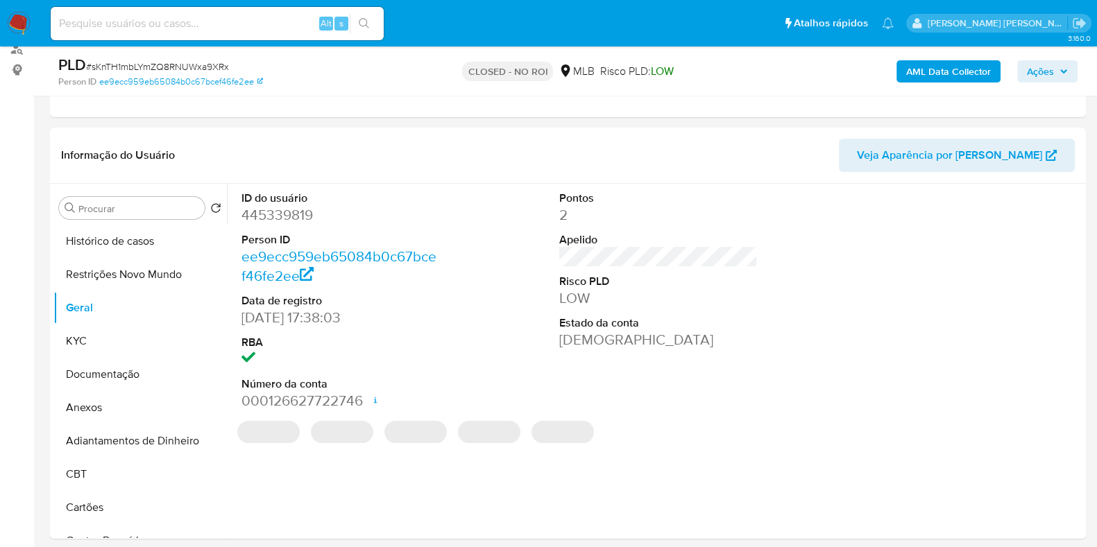
click at [288, 227] on dl "ID do usuário 445339819 Person ID ee9ecc959eb65084b0c67bcef46fe2ee Data de regi…" at bounding box center [340, 301] width 198 height 221
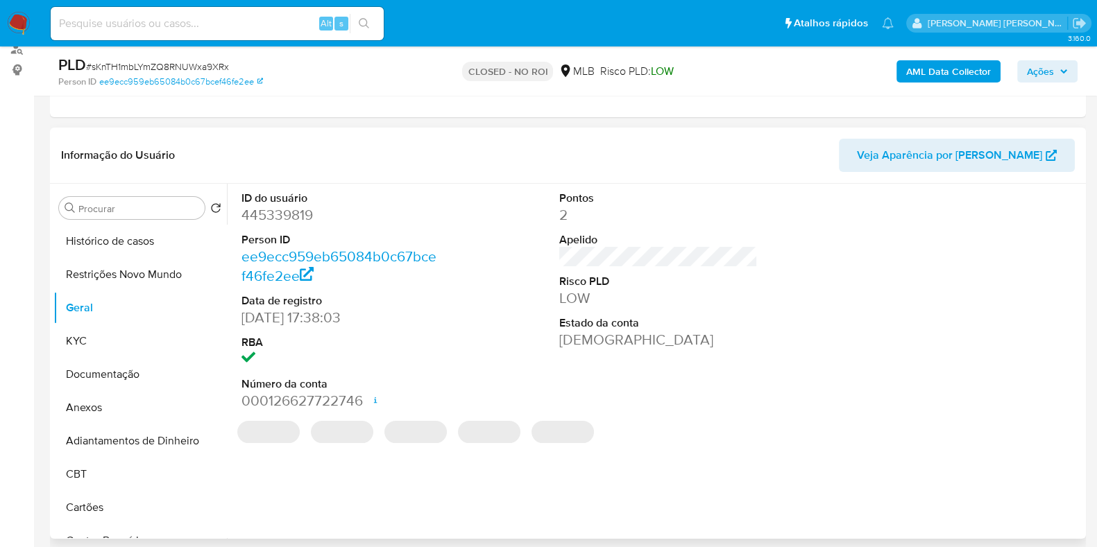
click at [287, 226] on dl "ID do usuário 445339819 Person ID ee9ecc959eb65084b0c67bcef46fe2ee Data de regi…" at bounding box center [340, 301] width 198 height 221
click at [292, 215] on dd "445339819" at bounding box center [340, 214] width 198 height 19
copy dd "445339819"
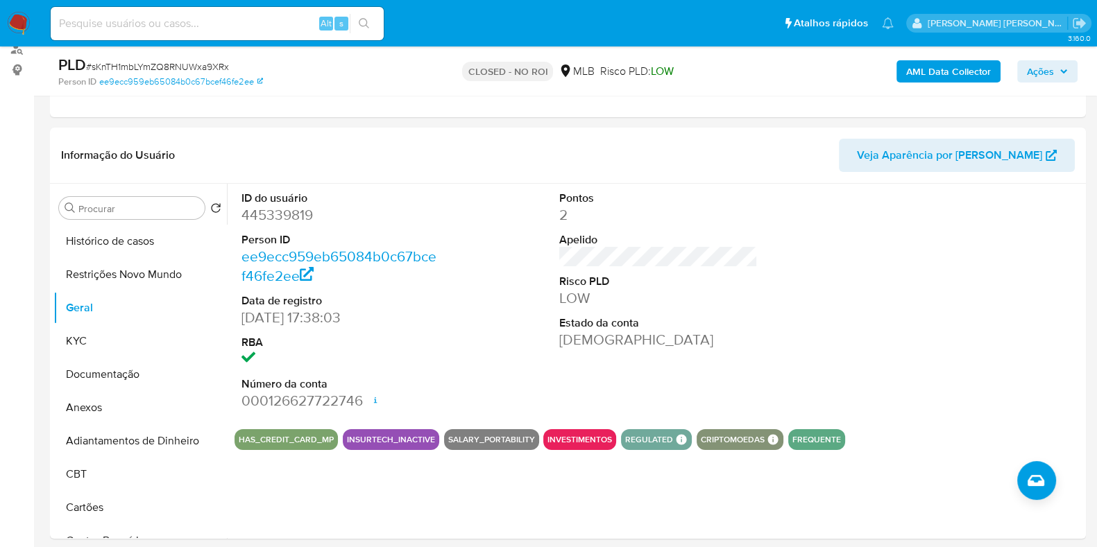
click at [205, 31] on input at bounding box center [217, 24] width 333 height 18
paste input "203604931"
type input "203604931"
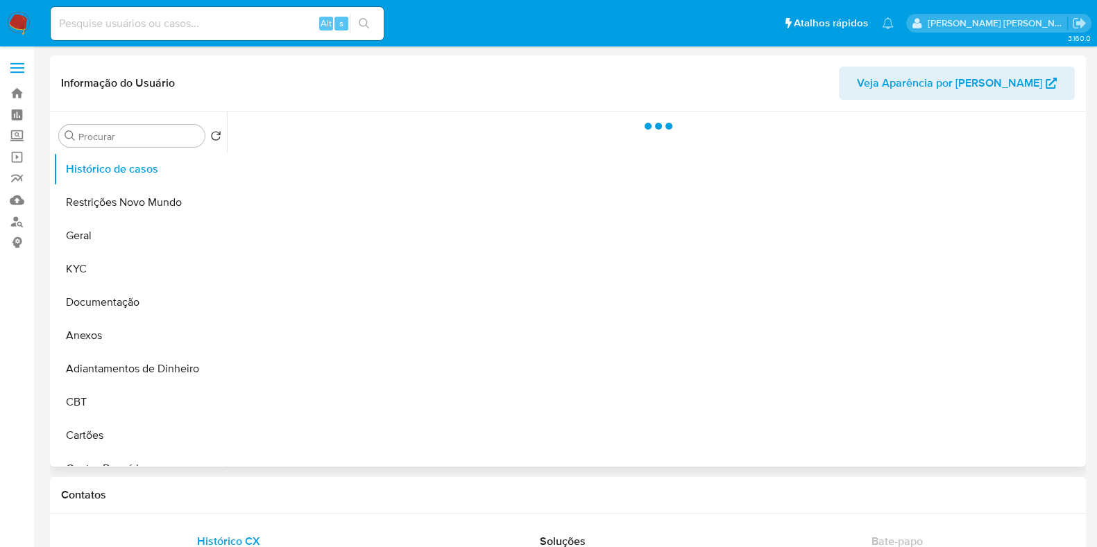
select select "10"
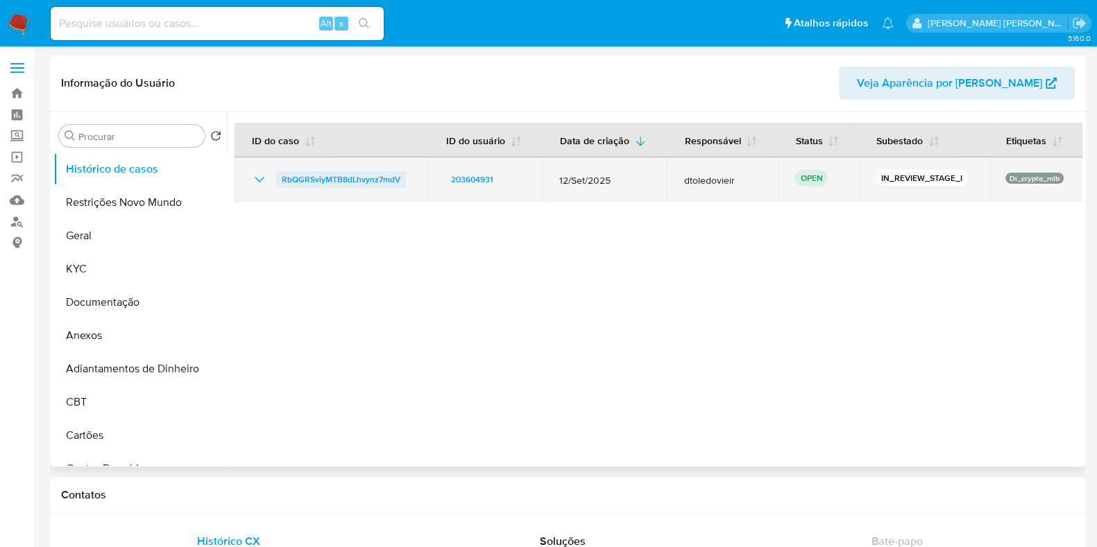
click at [355, 175] on span "RbQGRSviyMTB8dLhvynz7mdV" at bounding box center [341, 179] width 119 height 17
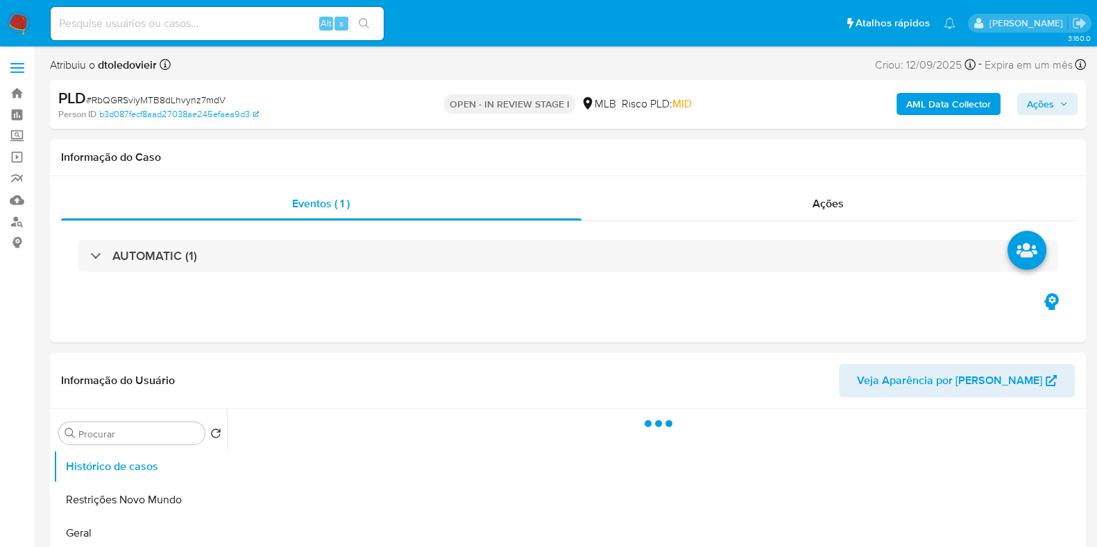
select select "10"
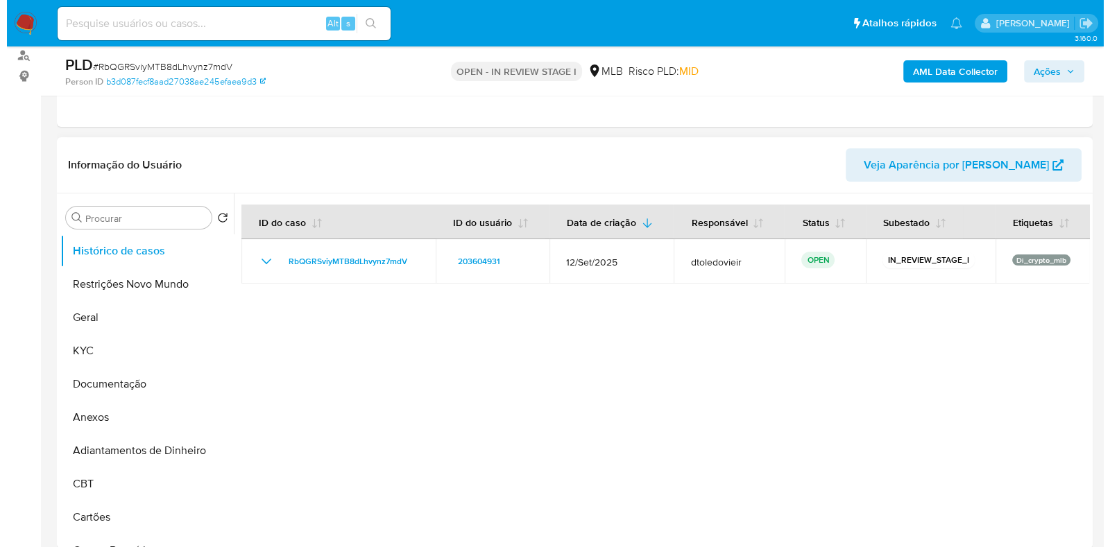
scroll to position [260, 0]
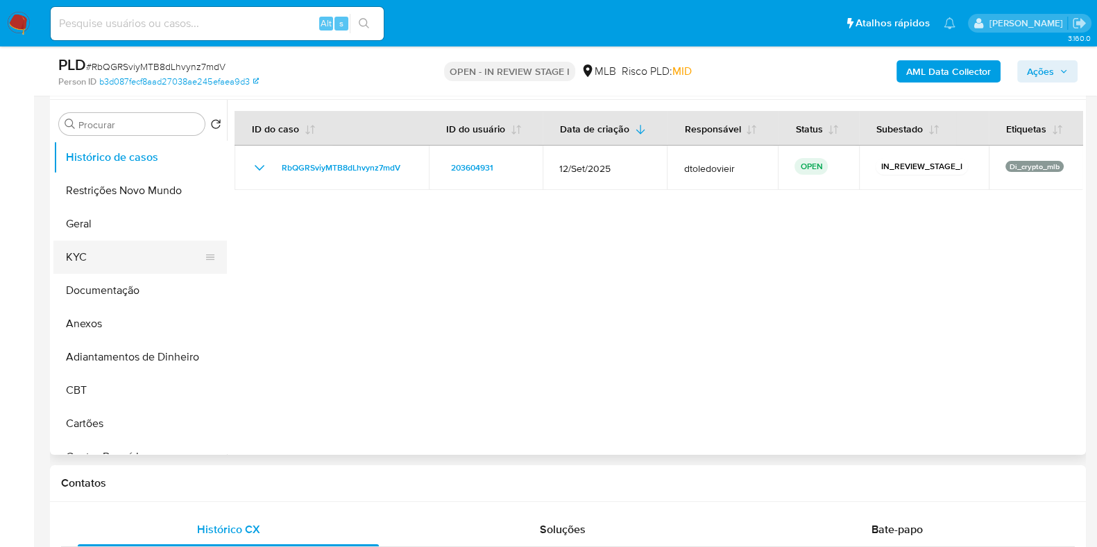
click at [101, 263] on button "KYC" at bounding box center [134, 257] width 162 height 33
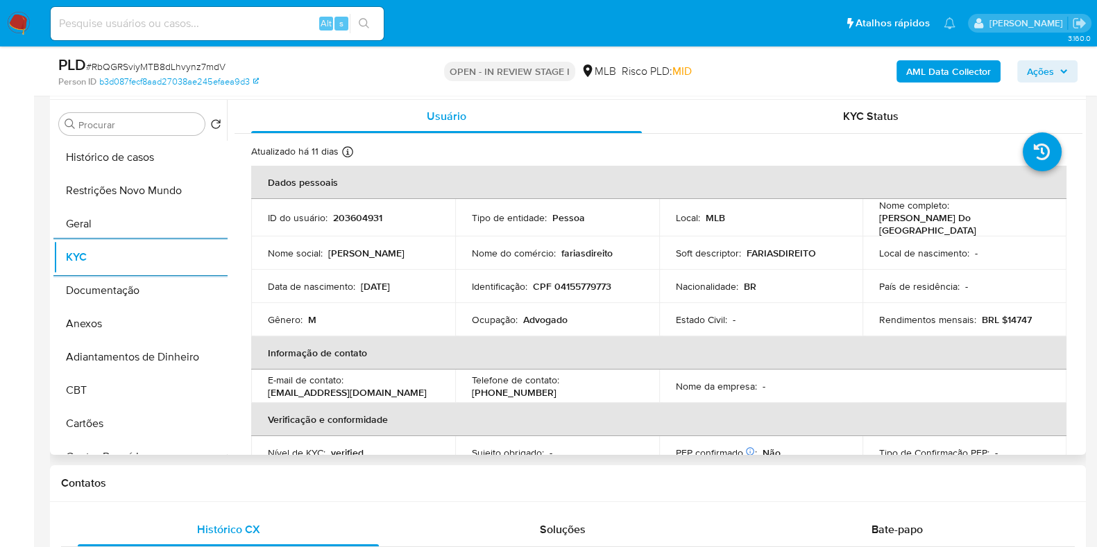
click at [565, 313] on div "Ocupação : Advogado" at bounding box center [557, 319] width 171 height 12
click at [562, 313] on p "Advogado" at bounding box center [545, 319] width 44 height 12
click at [554, 316] on p "Advogado" at bounding box center [545, 319] width 44 height 12
copy p "Advogado"
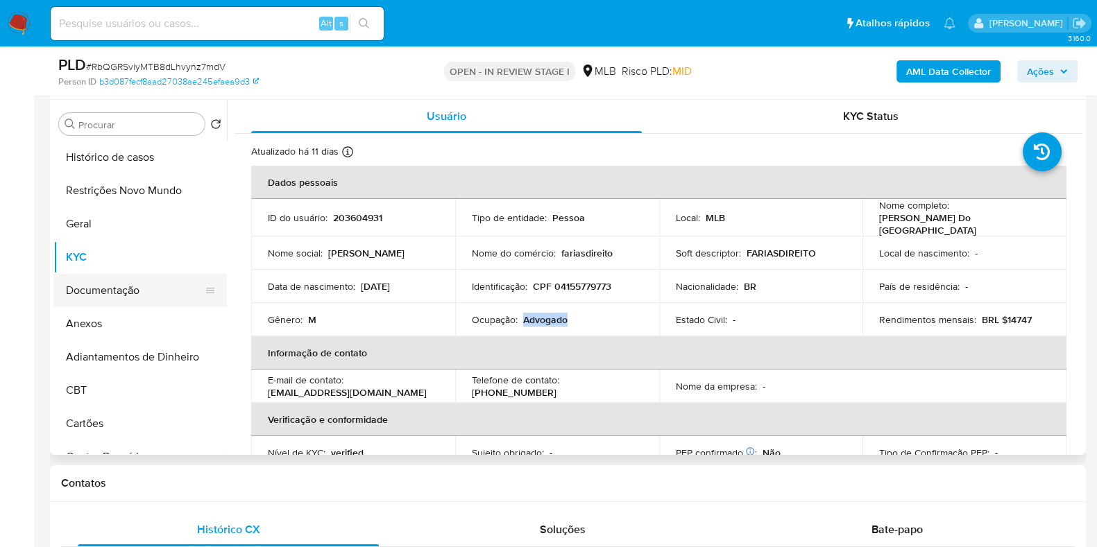
click at [142, 286] on button "Documentação" at bounding box center [134, 290] width 162 height 33
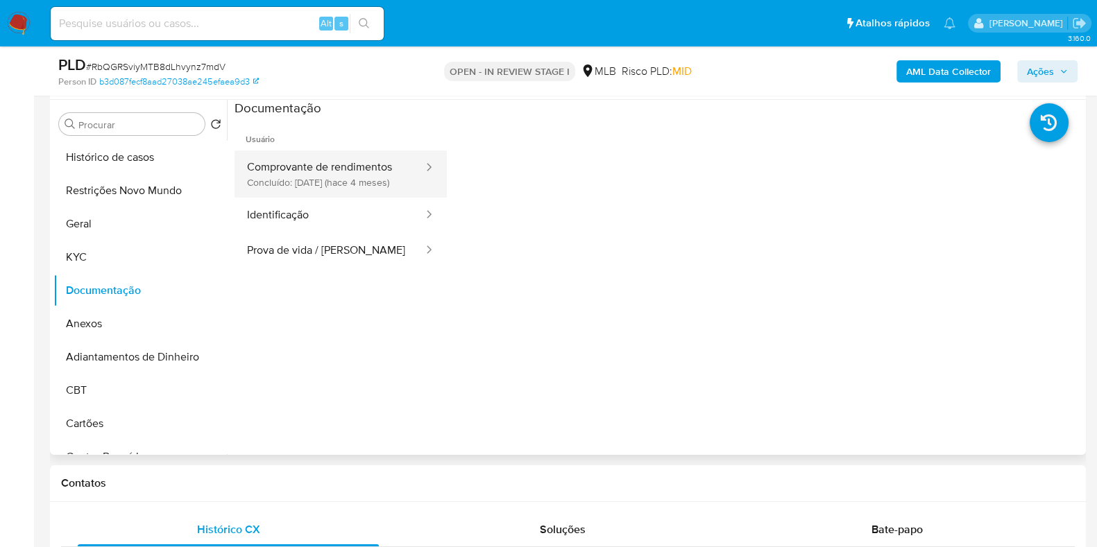
click at [358, 169] on button "Comprovante de rendimentos Concluído: [DATE] (hace 4 meses)" at bounding box center [329, 174] width 190 height 47
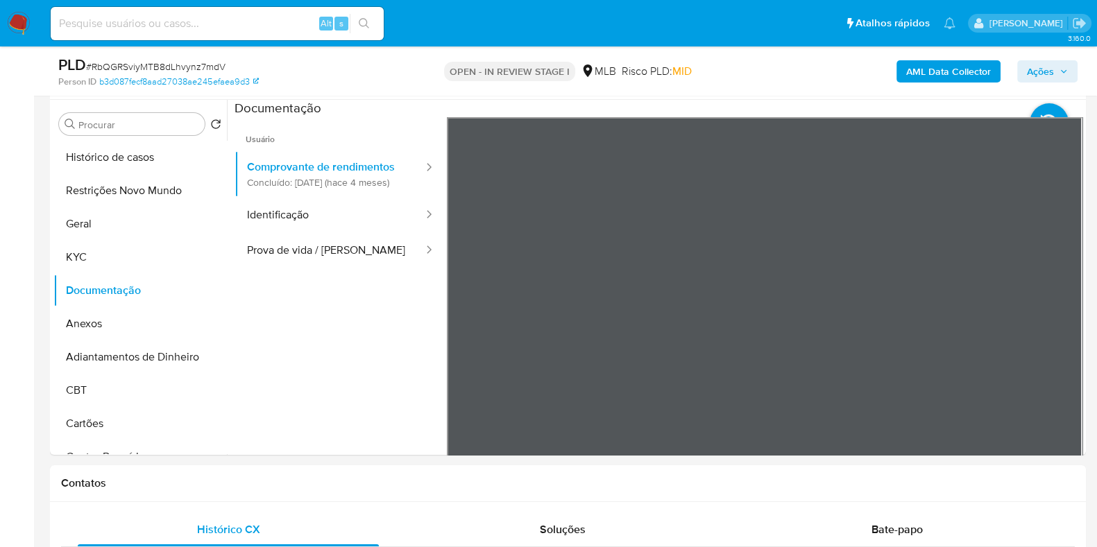
click at [71, 255] on button "KYC" at bounding box center [134, 257] width 162 height 33
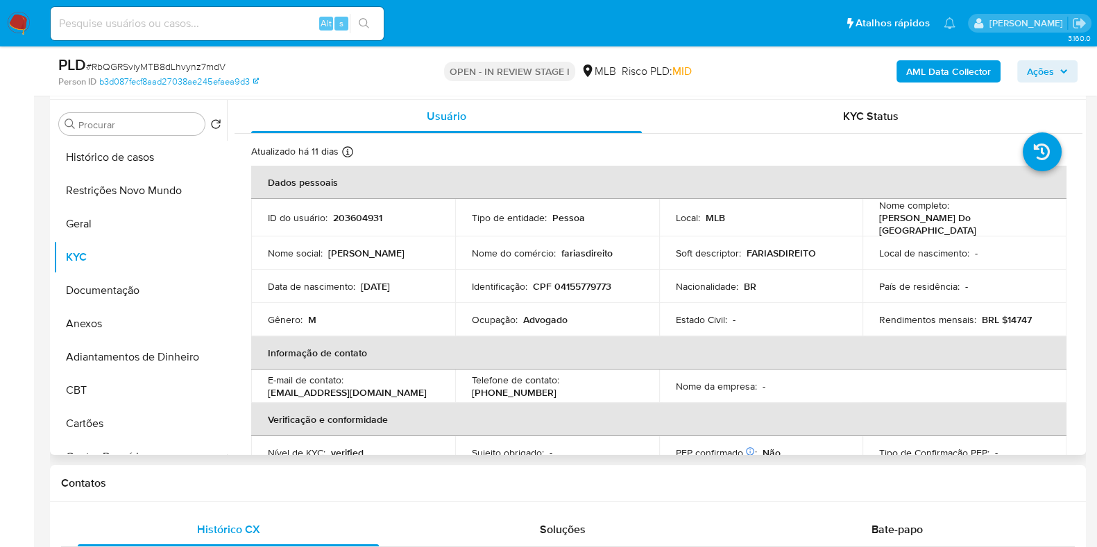
click at [573, 285] on p "CPF 04155779773" at bounding box center [572, 286] width 78 height 12
copy p "04155779773"
click at [96, 293] on button "Documentação" at bounding box center [134, 290] width 162 height 33
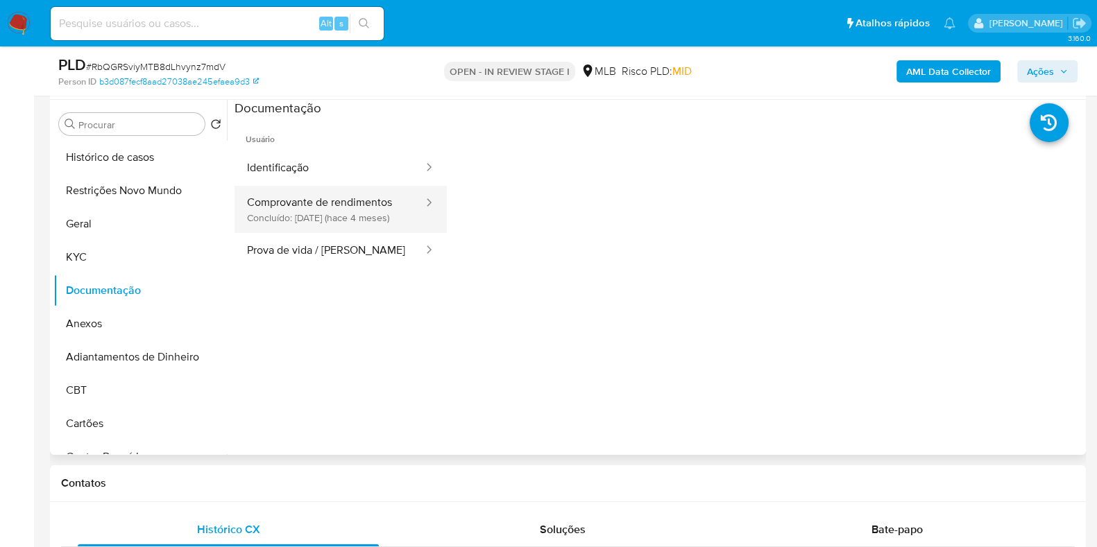
click at [354, 197] on button "Comprovante de rendimentos Concluído: 27/05/2025 (hace 4 meses)" at bounding box center [329, 209] width 190 height 47
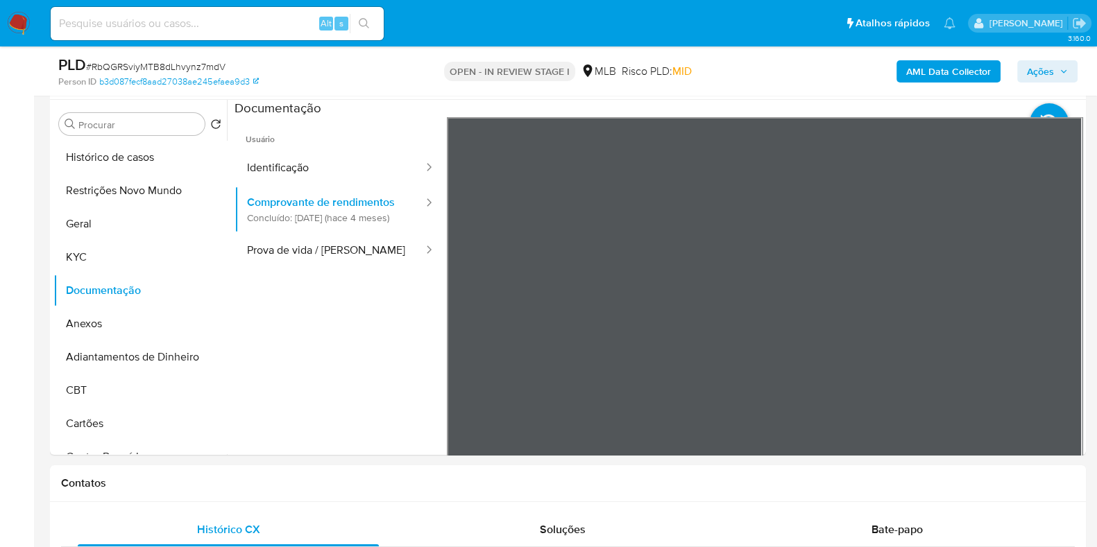
click at [117, 255] on button "KYC" at bounding box center [134, 257] width 162 height 33
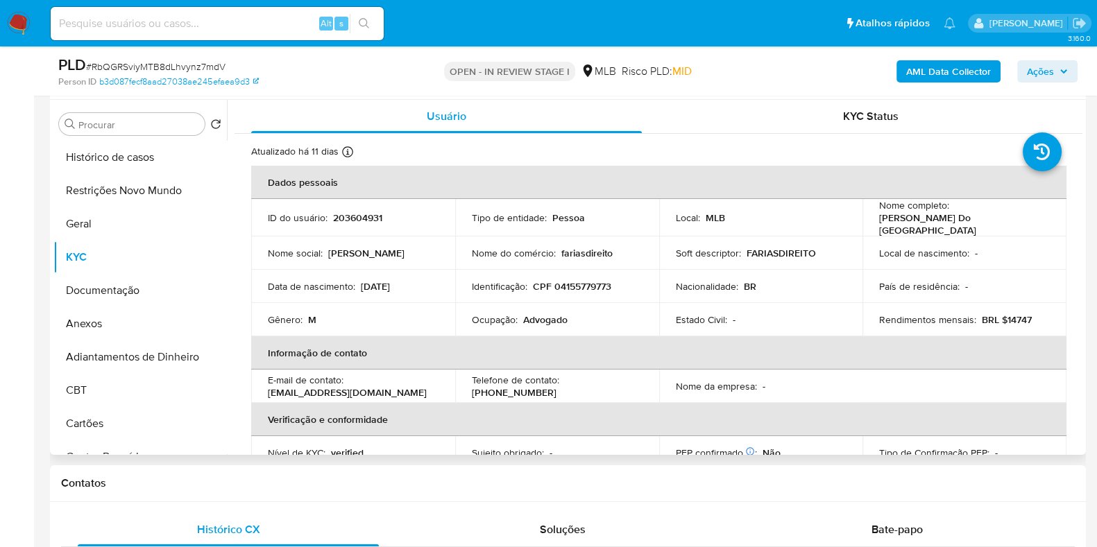
click at [951, 68] on b "AML Data Collector" at bounding box center [948, 71] width 85 height 22
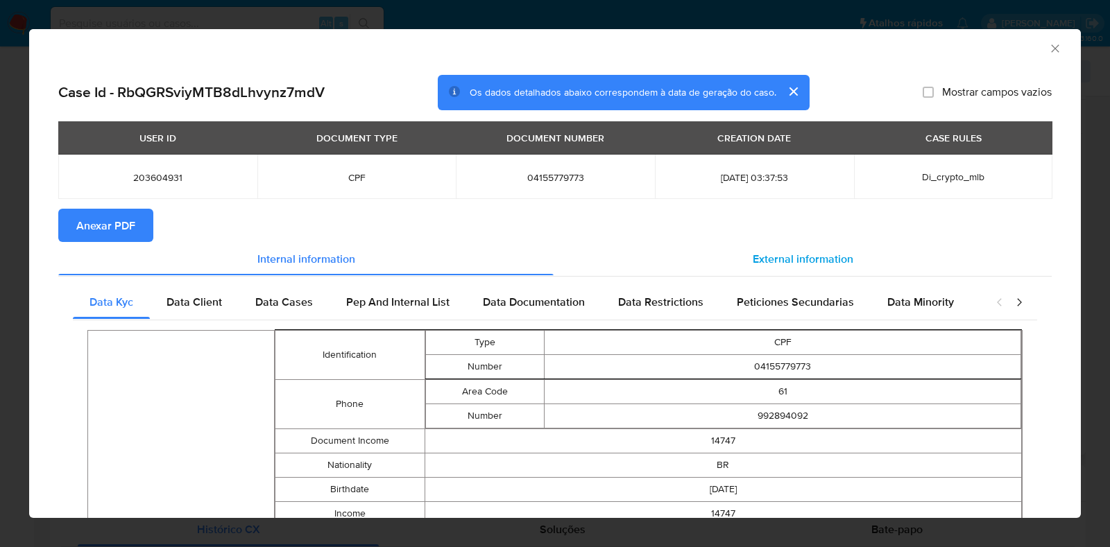
click at [808, 250] on span "External information" at bounding box center [803, 258] width 101 height 16
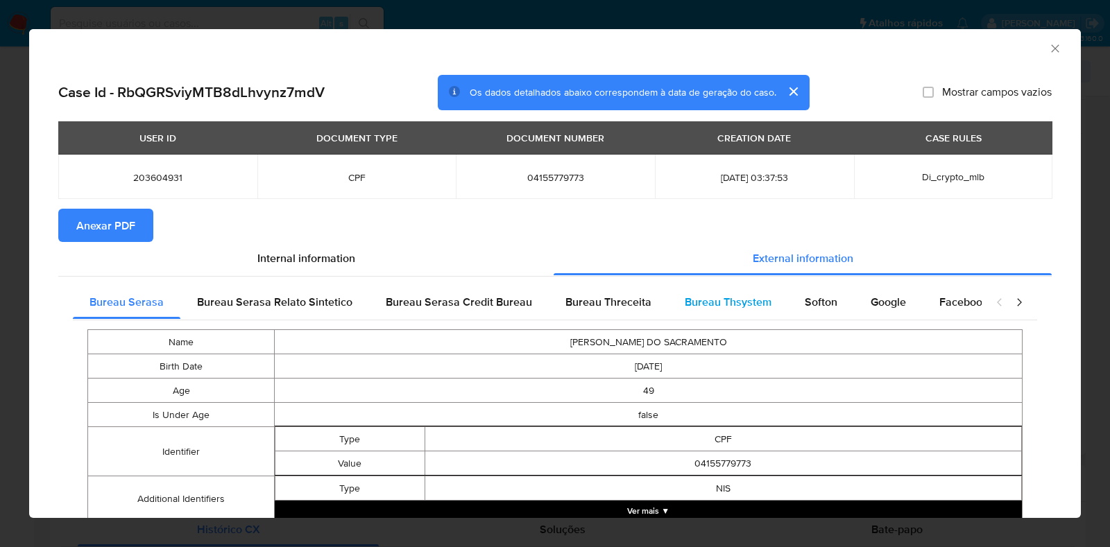
click at [705, 289] on div "Bureau Thsystem" at bounding box center [728, 302] width 120 height 33
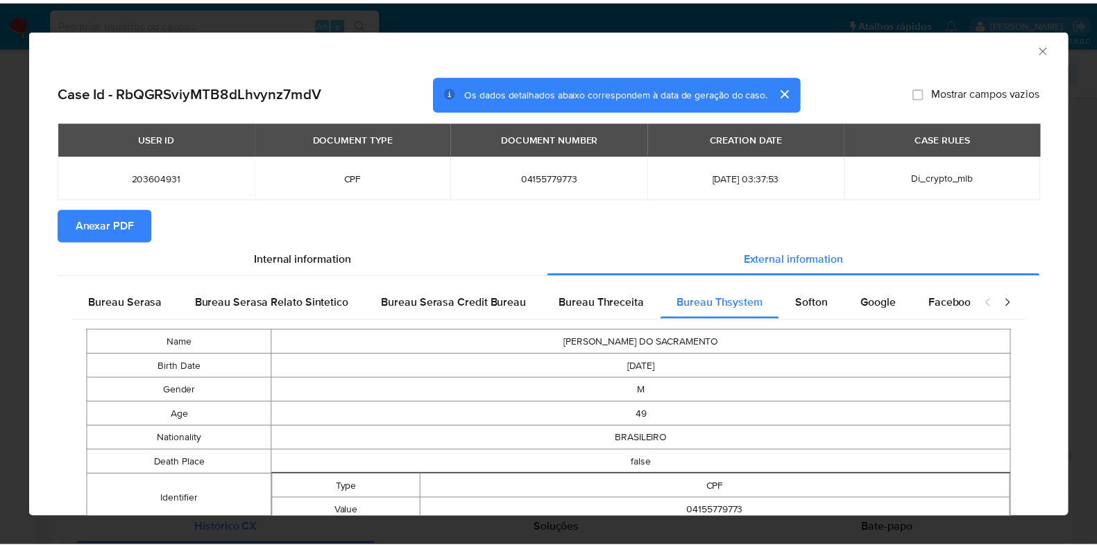
scroll to position [0, 0]
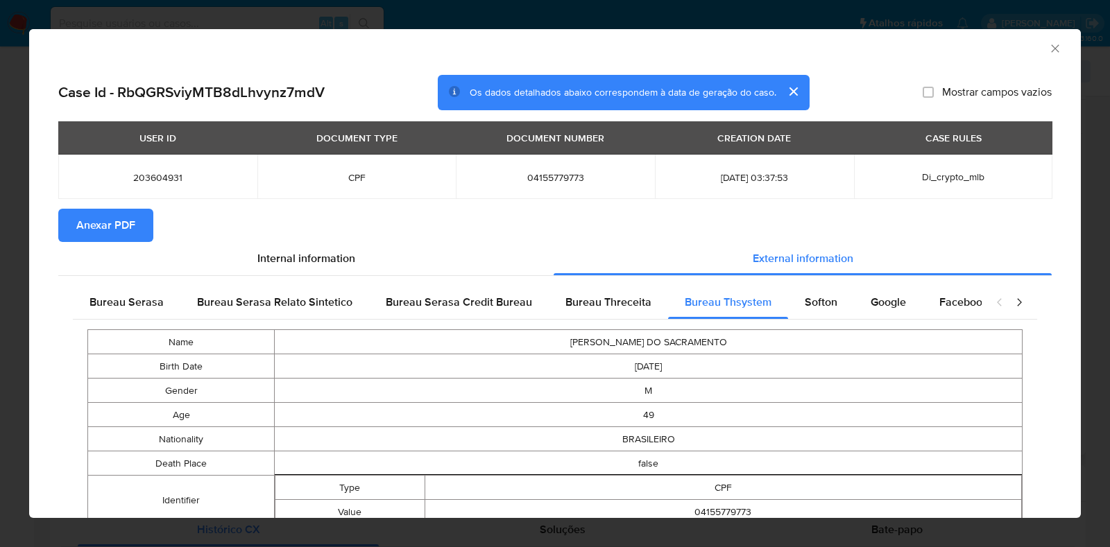
click at [529, 180] on span "04155779773" at bounding box center [555, 177] width 166 height 12
copy span "04155779773"
click at [1048, 53] on icon "Fechar a janela" at bounding box center [1055, 49] width 14 height 14
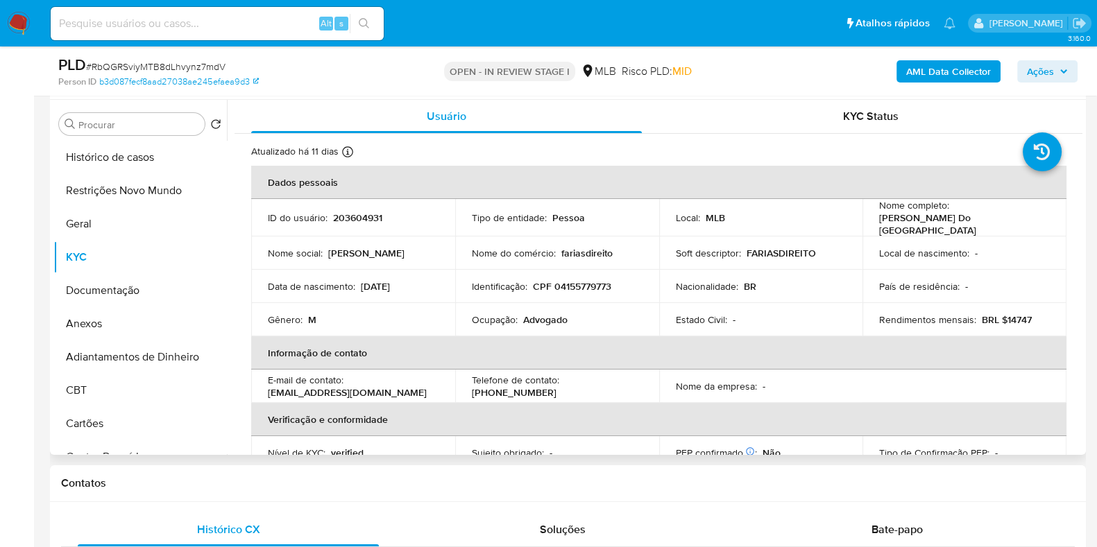
click at [1058, 78] on span "Ações" at bounding box center [1046, 71] width 41 height 19
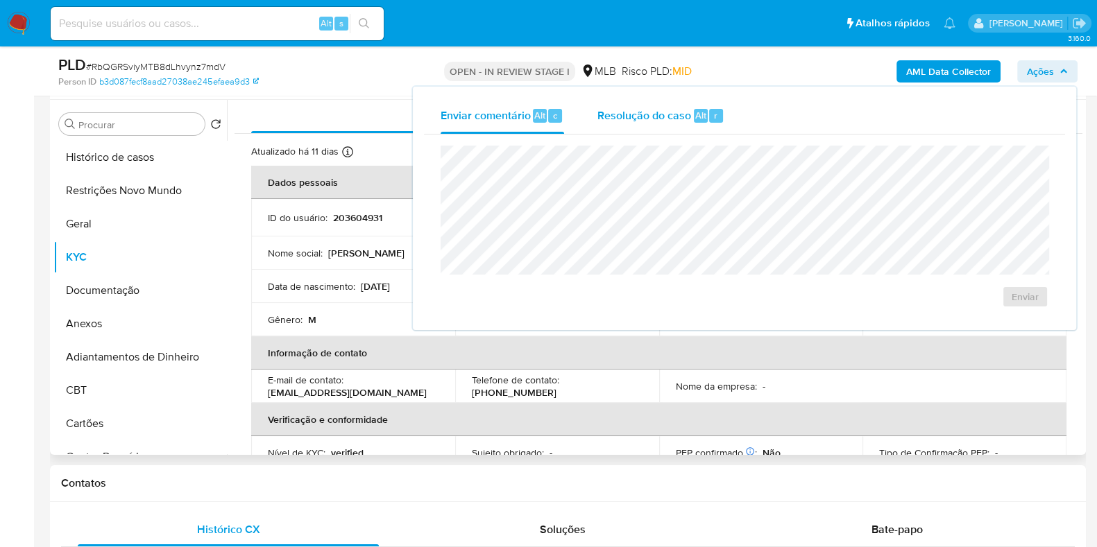
click at [643, 129] on div "Resolução do caso Alt r" at bounding box center [660, 116] width 127 height 36
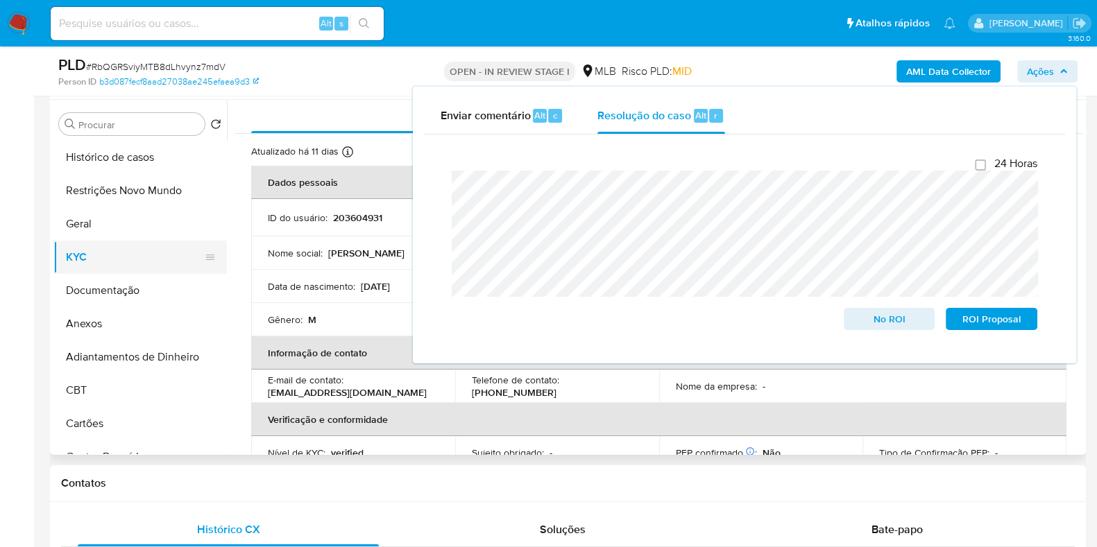
click at [93, 251] on button "KYC" at bounding box center [134, 257] width 162 height 33
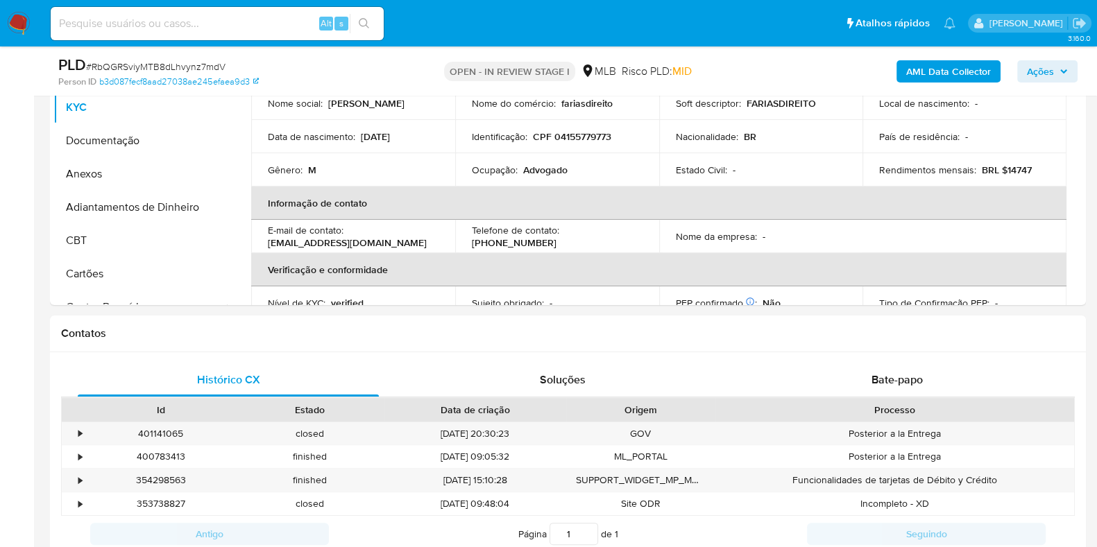
scroll to position [346, 0]
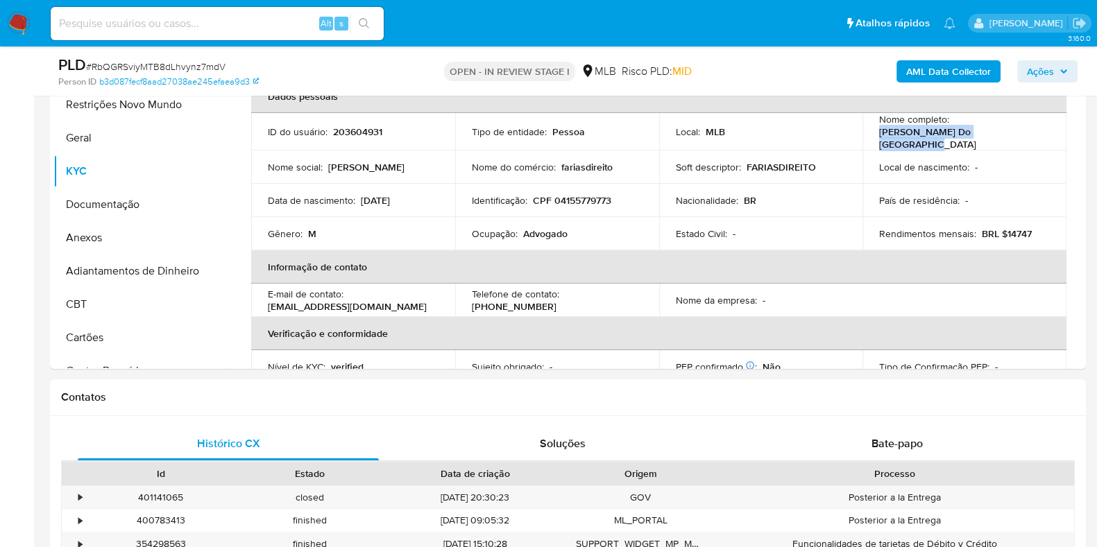
drag, startPoint x: 1023, startPoint y: 133, endPoint x: 873, endPoint y: 137, distance: 150.5
click at [873, 137] on td "Nome completo : Luciano Farias Do Sacramento" at bounding box center [964, 131] width 204 height 37
copy p "Luciano Farias Do Sacramento"
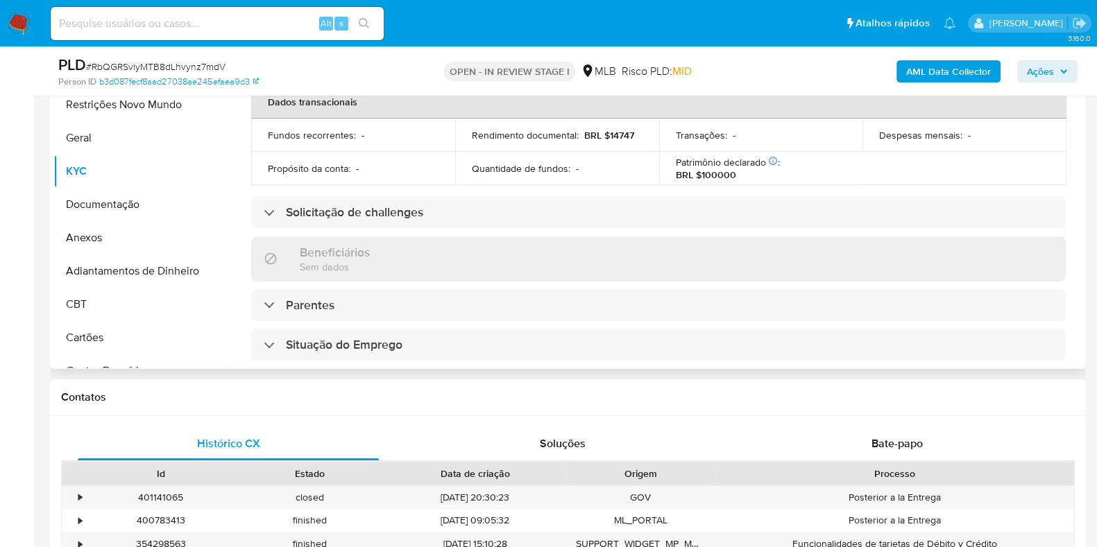
scroll to position [0, 0]
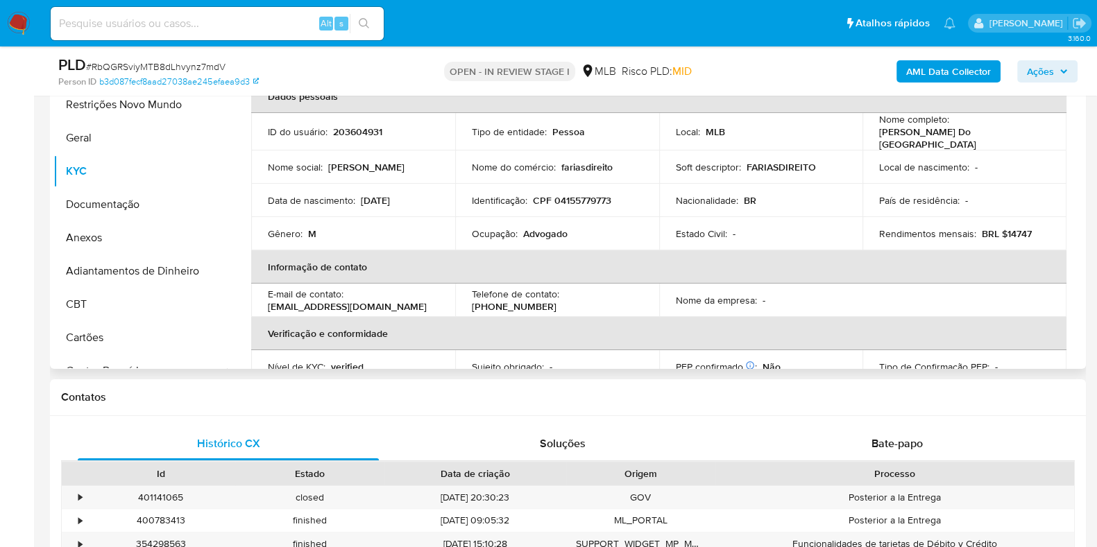
click at [578, 194] on p "CPF 04155779773" at bounding box center [572, 200] width 78 height 12
copy p "04155779773"
click at [110, 112] on button "Restrições Novo Mundo" at bounding box center [134, 104] width 162 height 33
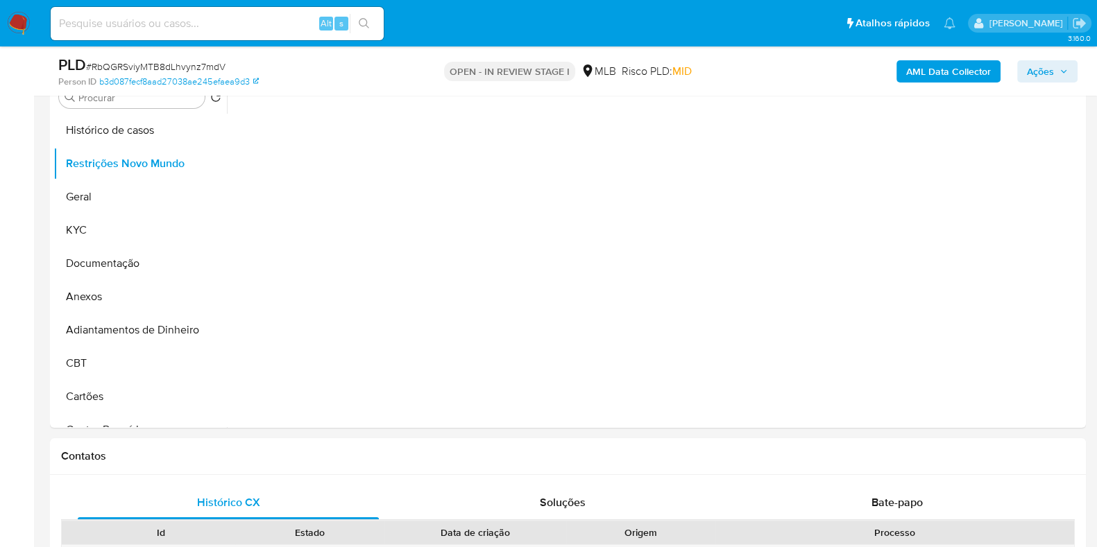
scroll to position [260, 0]
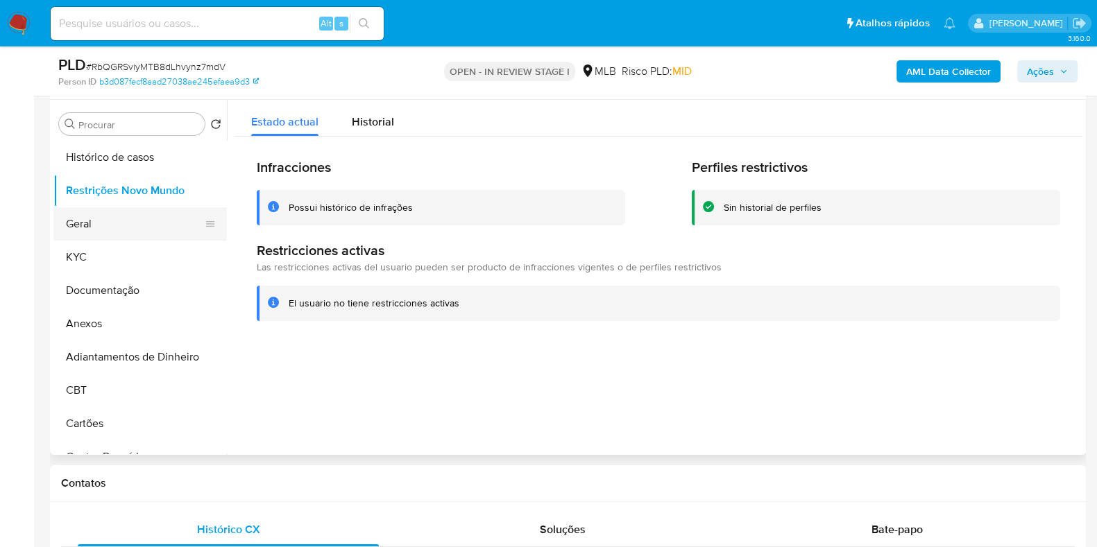
click at [76, 217] on button "Geral" at bounding box center [134, 223] width 162 height 33
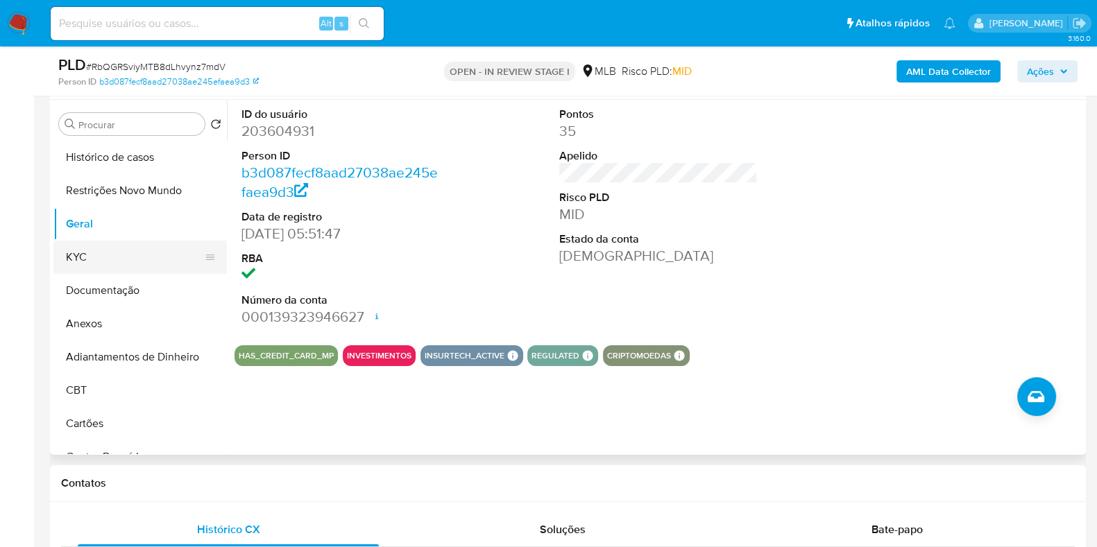
click at [104, 252] on button "KYC" at bounding box center [134, 257] width 162 height 33
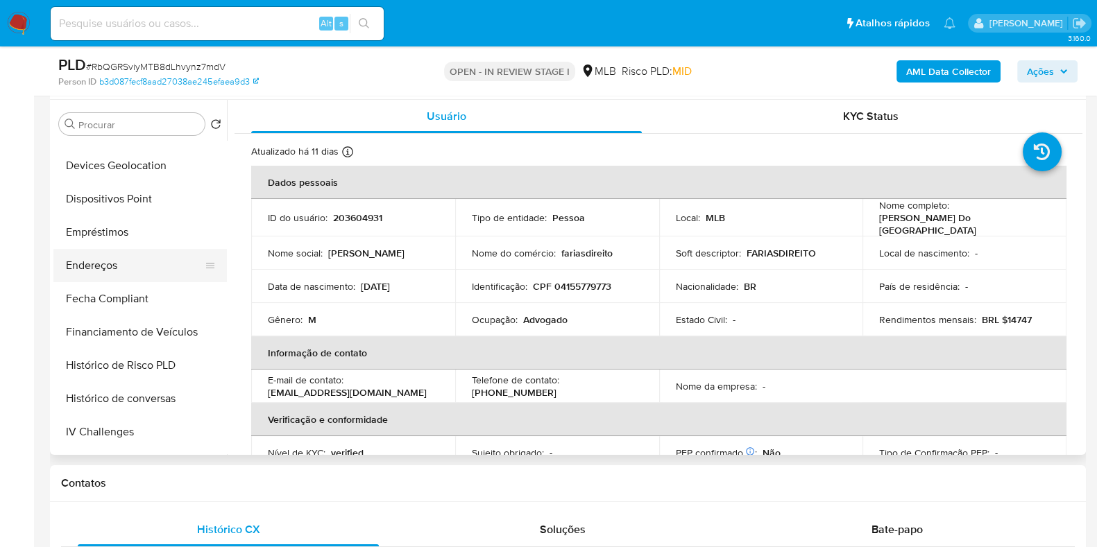
scroll to position [433, 0]
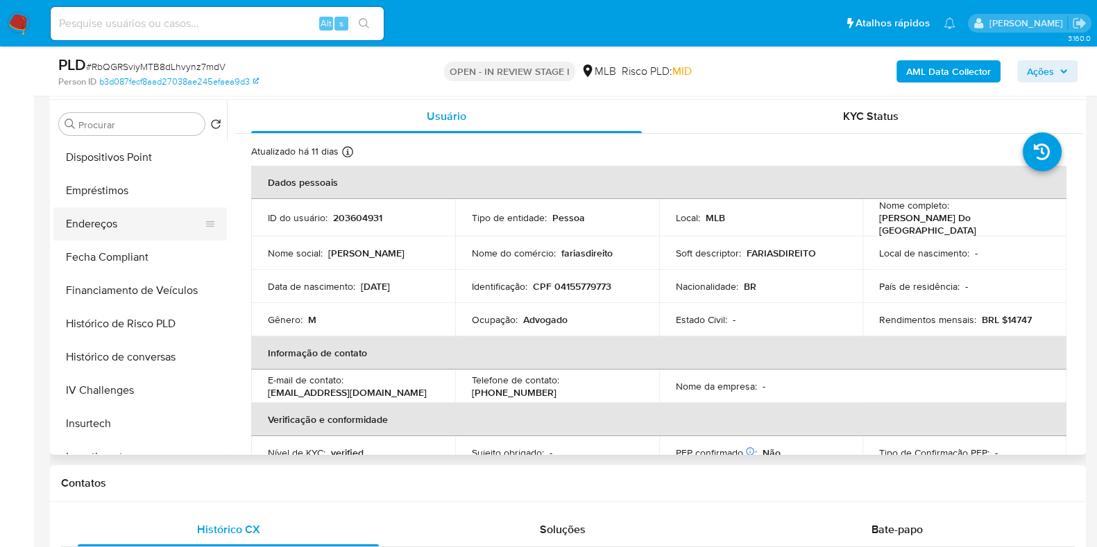
click at [128, 230] on button "Endereços" at bounding box center [134, 223] width 162 height 33
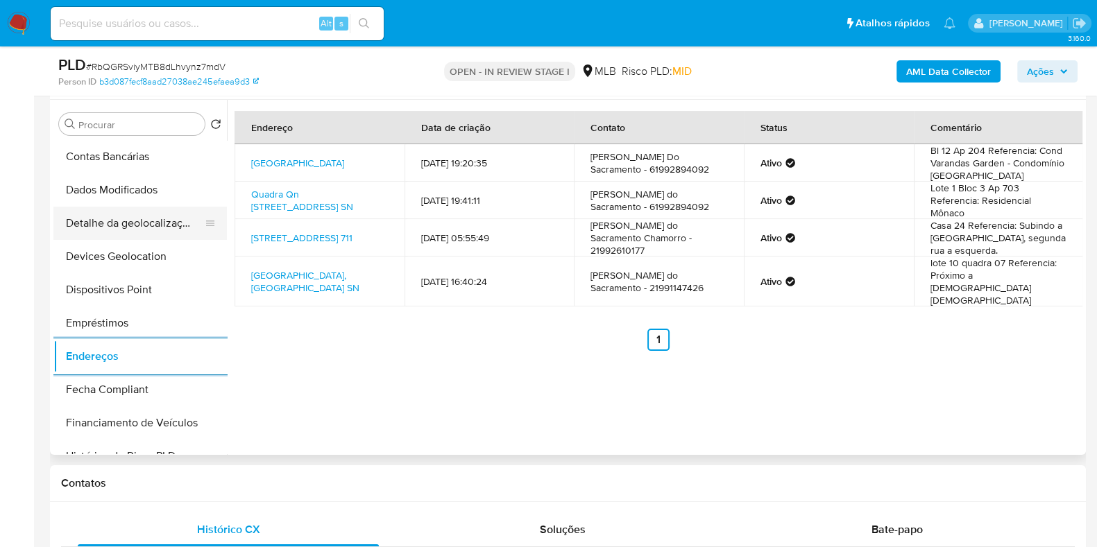
scroll to position [259, 0]
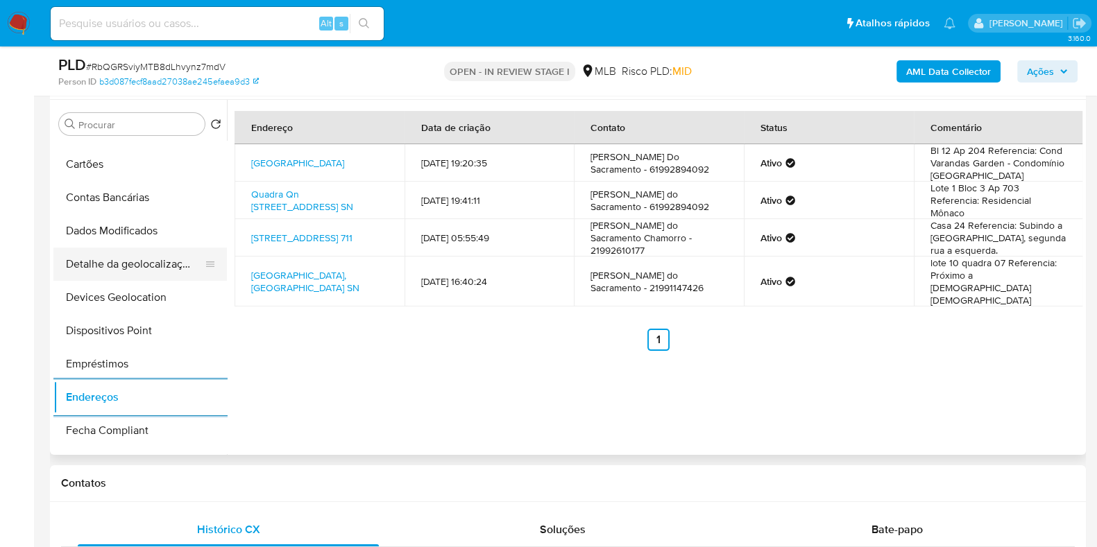
click at [117, 253] on button "Detalhe da geolocalização" at bounding box center [134, 264] width 162 height 33
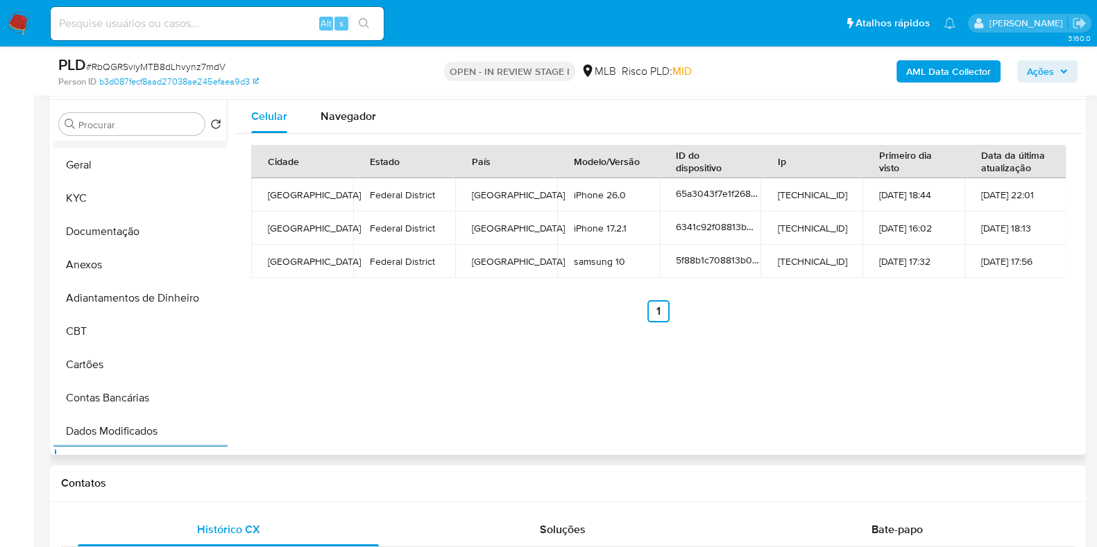
scroll to position [0, 0]
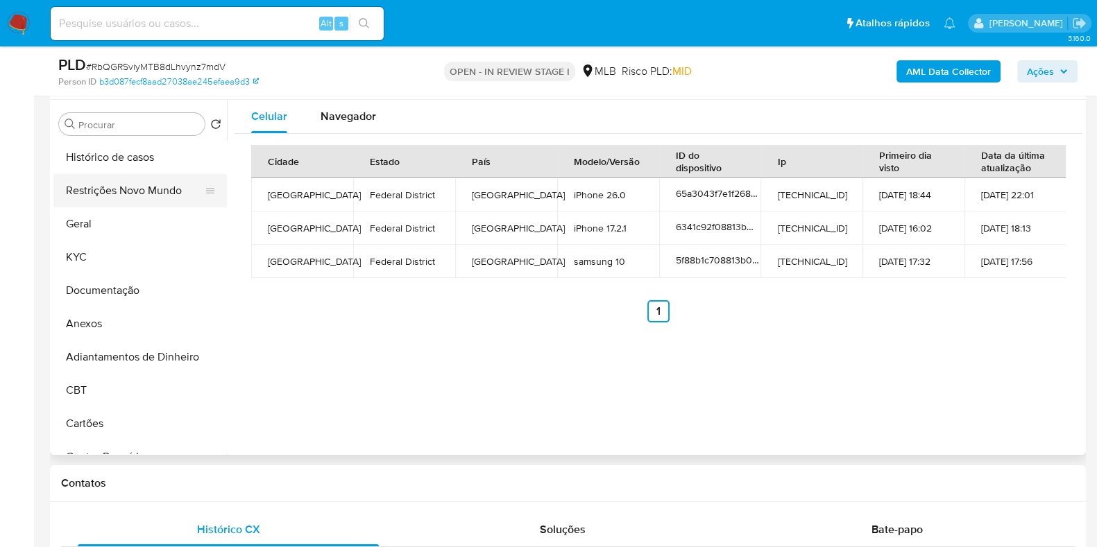
click at [155, 189] on button "Restrições Novo Mundo" at bounding box center [134, 190] width 162 height 33
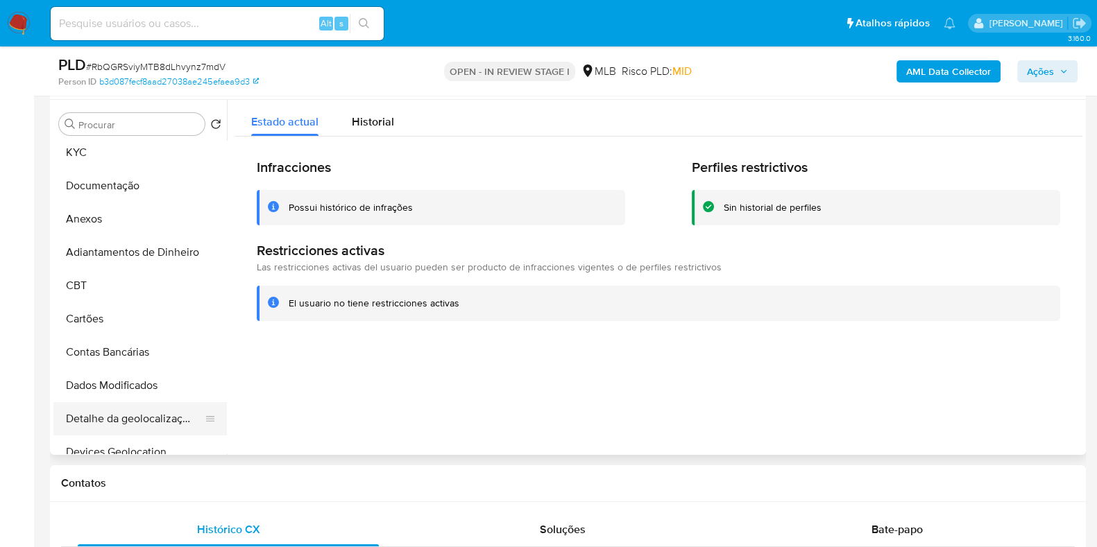
scroll to position [259, 0]
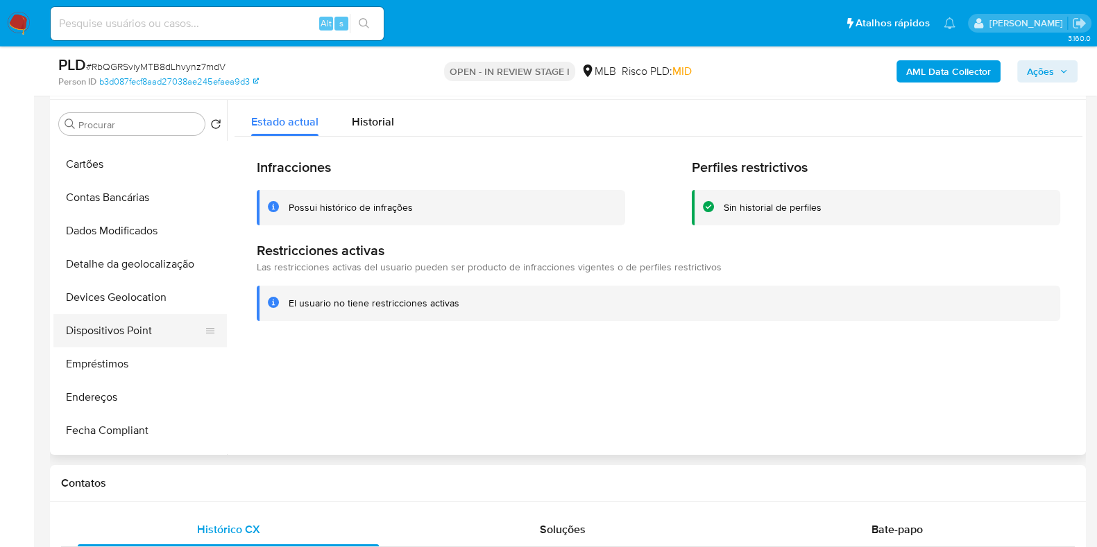
click at [121, 327] on button "Dispositivos Point" at bounding box center [134, 330] width 162 height 33
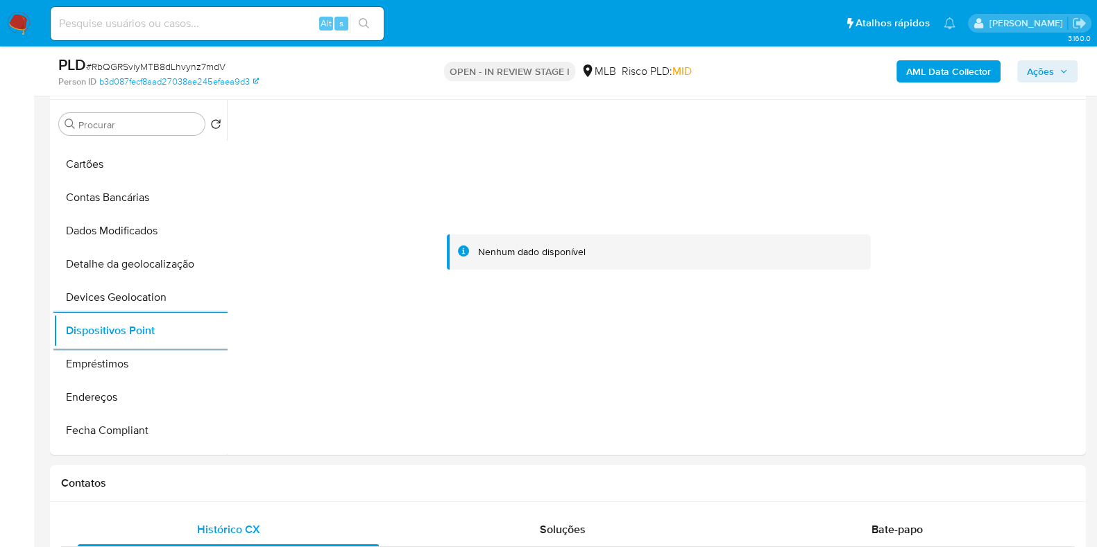
click at [918, 78] on b "AML Data Collector" at bounding box center [948, 71] width 85 height 22
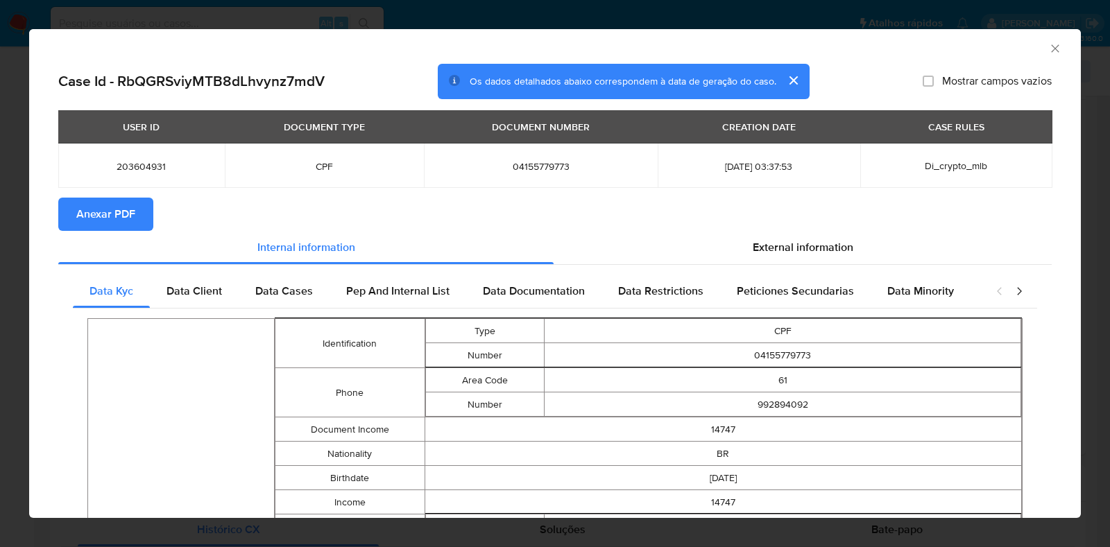
click at [98, 205] on span "Anexar PDF" at bounding box center [105, 214] width 59 height 31
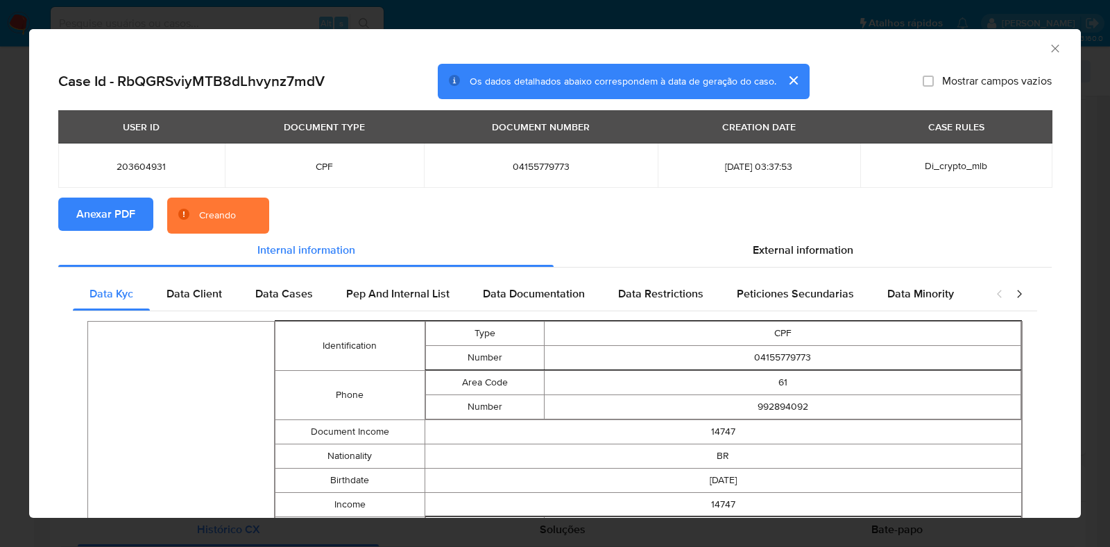
click at [17, 232] on div "AML Data Collector Case Id - RbQGRSviyMTB8dLhvynz7mdV Os dados detalhados abaix…" at bounding box center [555, 273] width 1110 height 547
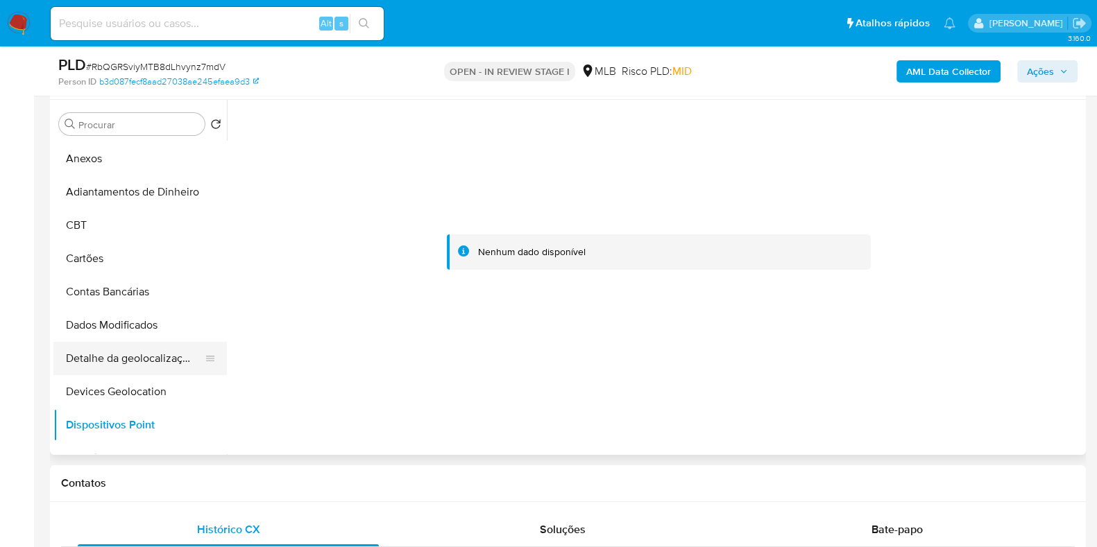
scroll to position [0, 0]
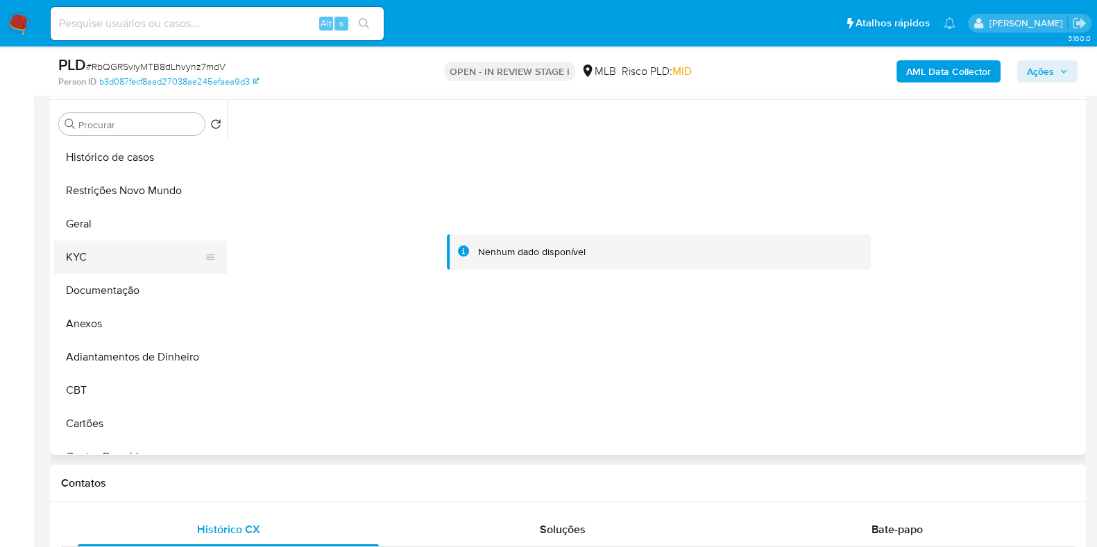
click at [110, 251] on button "KYC" at bounding box center [134, 257] width 162 height 33
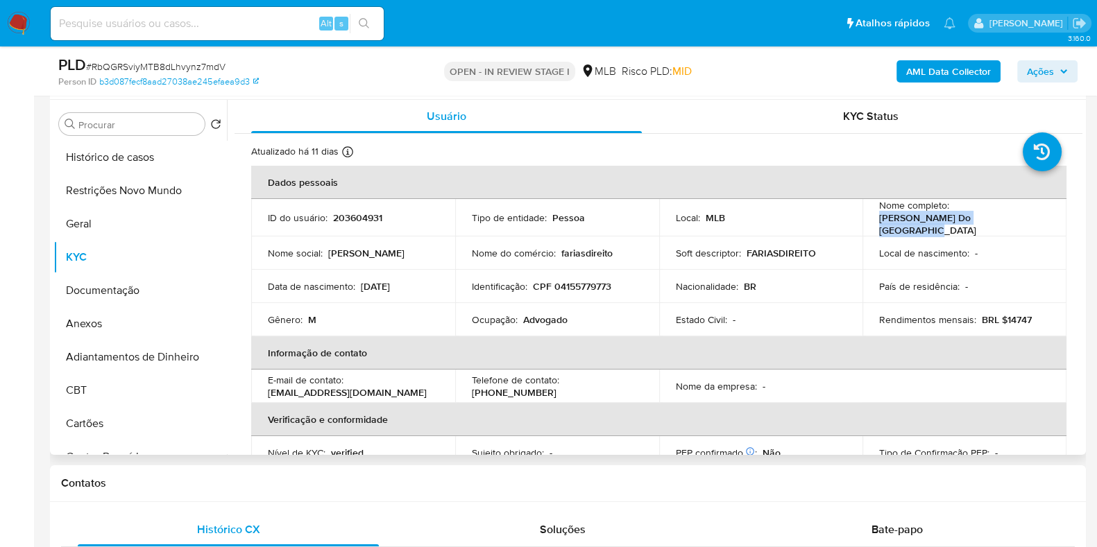
drag, startPoint x: 1017, startPoint y: 227, endPoint x: 873, endPoint y: 225, distance: 144.3
click at [873, 225] on td "Nome completo : Luciano Farias Do Sacramento" at bounding box center [964, 217] width 204 height 37
copy p "Luciano Farias Do Sacramento"
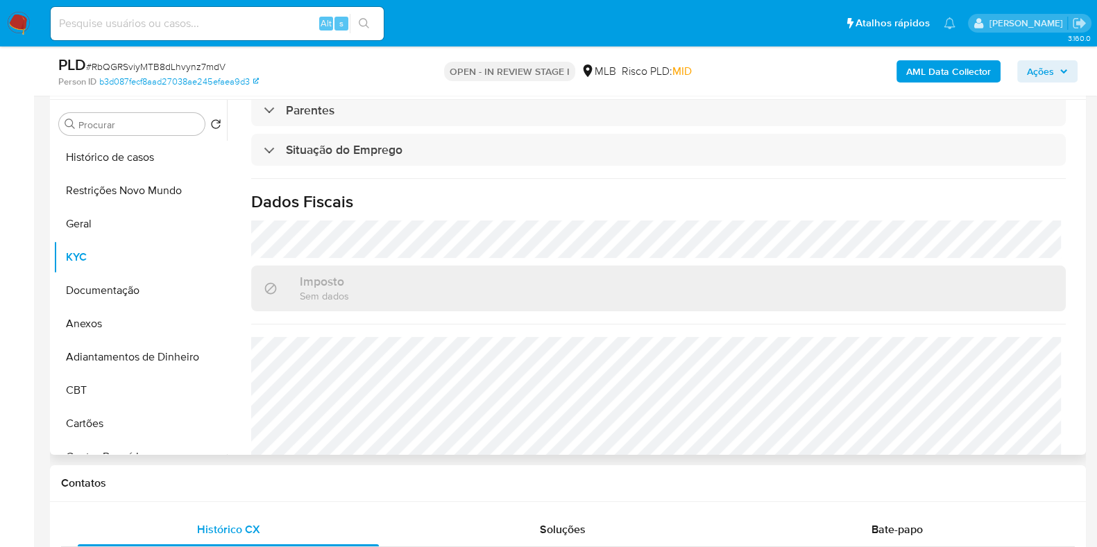
scroll to position [603, 0]
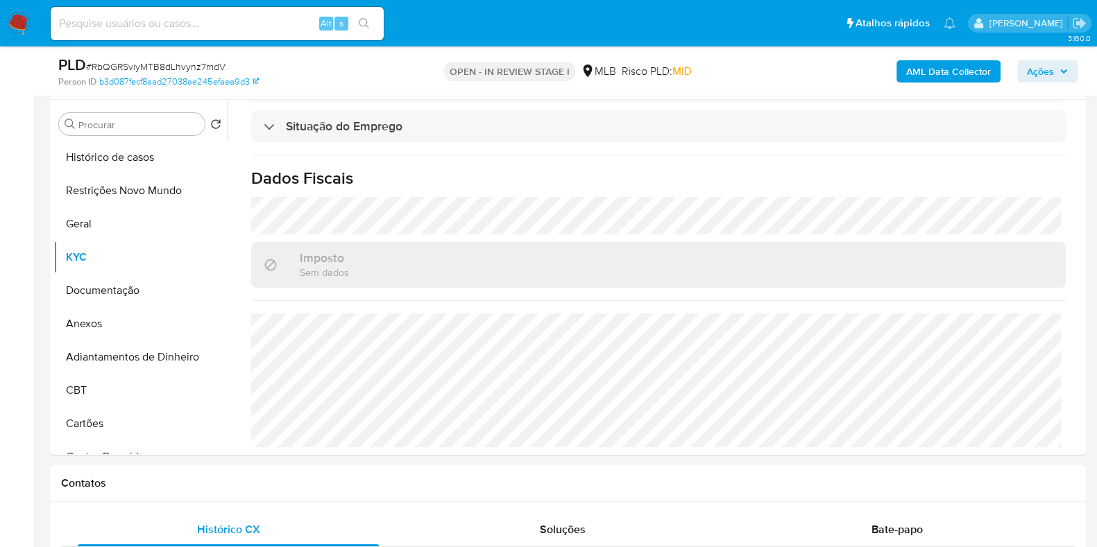
click at [1054, 62] on span "Ações" at bounding box center [1046, 71] width 41 height 19
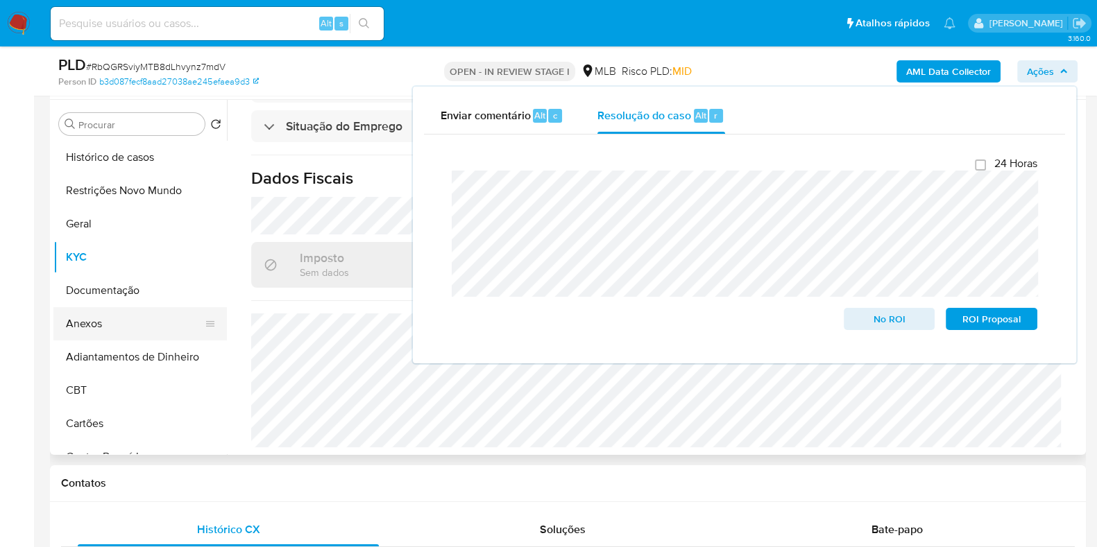
drag, startPoint x: 121, startPoint y: 327, endPoint x: 169, endPoint y: 320, distance: 48.4
click at [121, 327] on button "Anexos" at bounding box center [134, 323] width 162 height 33
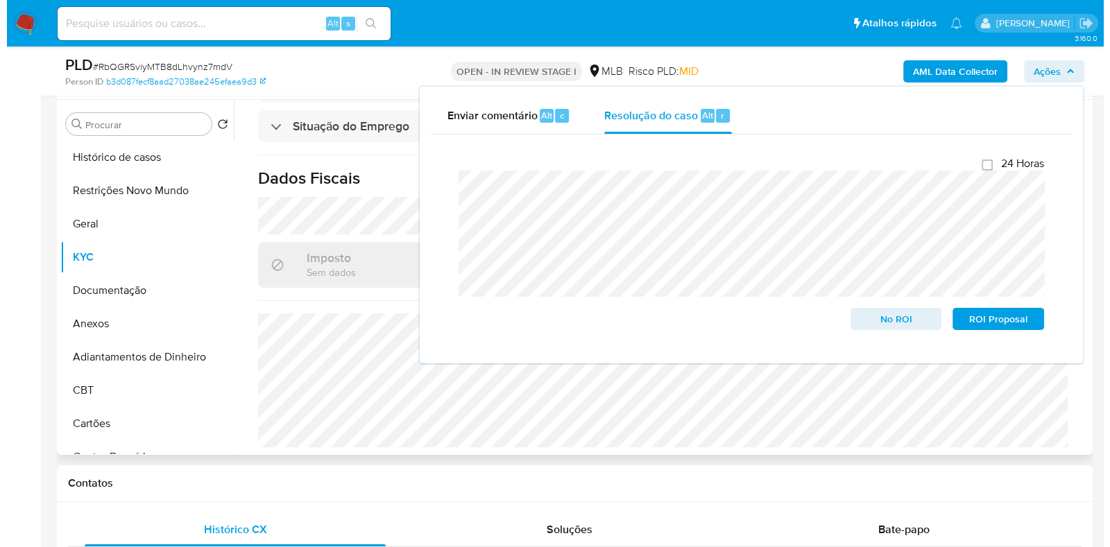
scroll to position [0, 0]
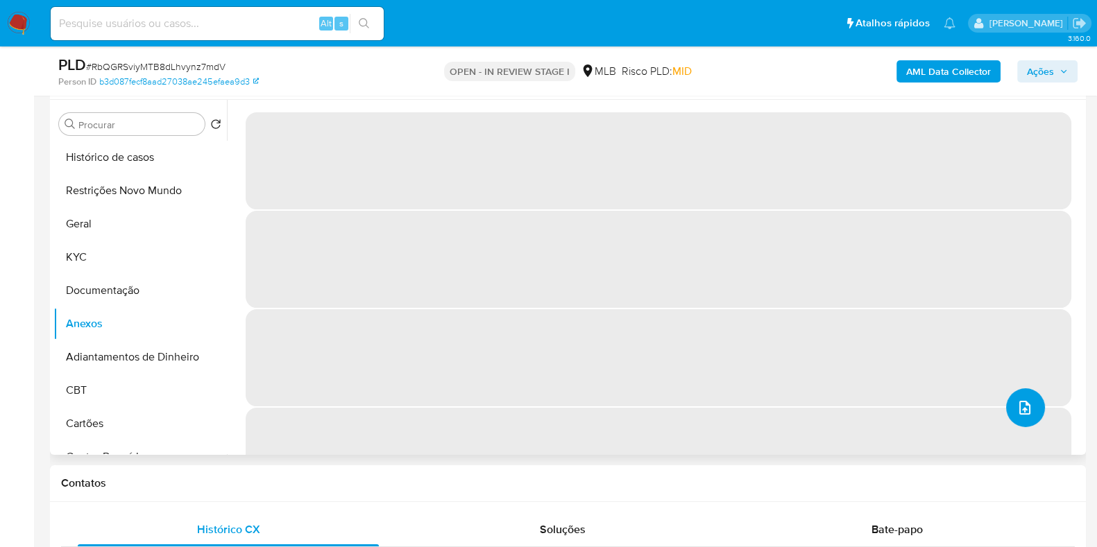
click at [1020, 404] on icon "upload-file" at bounding box center [1024, 407] width 17 height 17
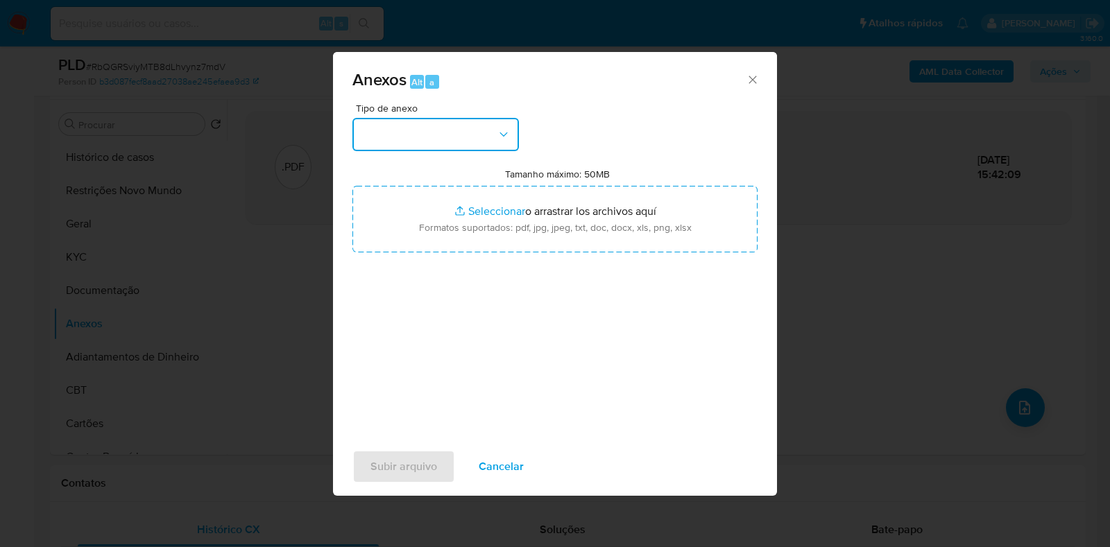
click at [452, 131] on button "button" at bounding box center [435, 134] width 166 height 33
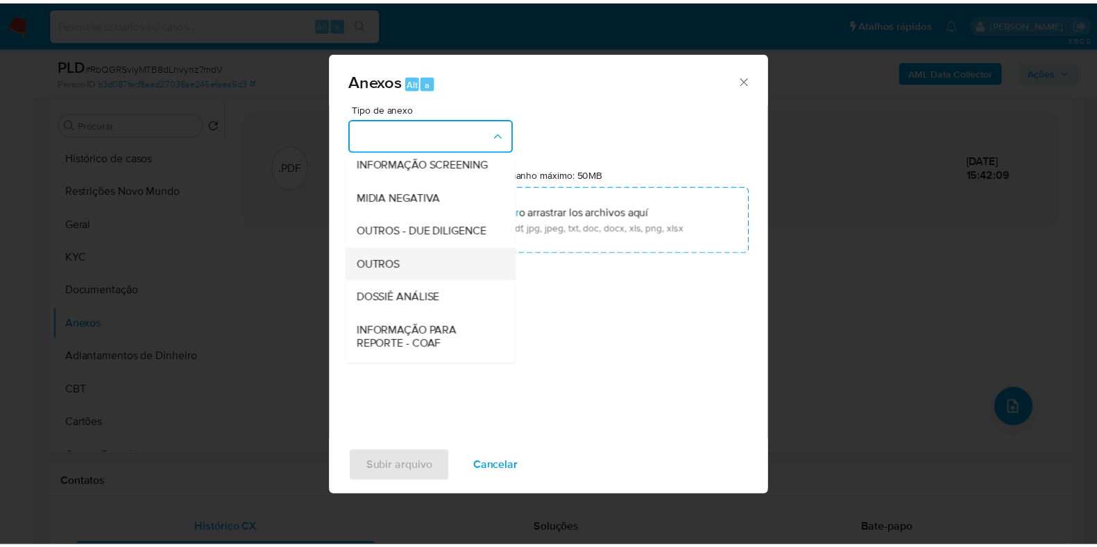
scroll to position [214, 0]
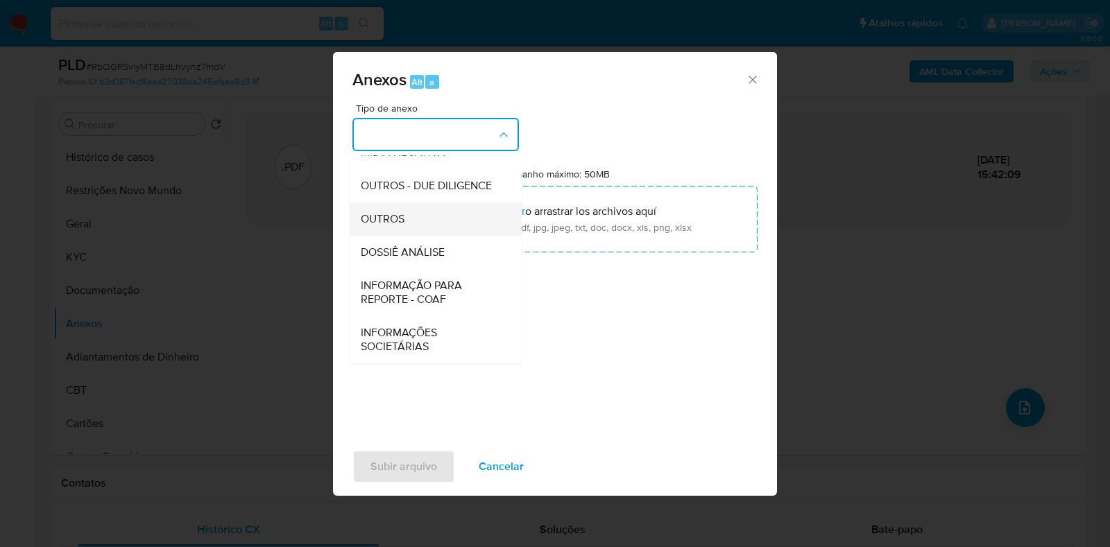
click at [426, 259] on span "DOSSIÊ ANÁLISE" at bounding box center [403, 253] width 84 height 14
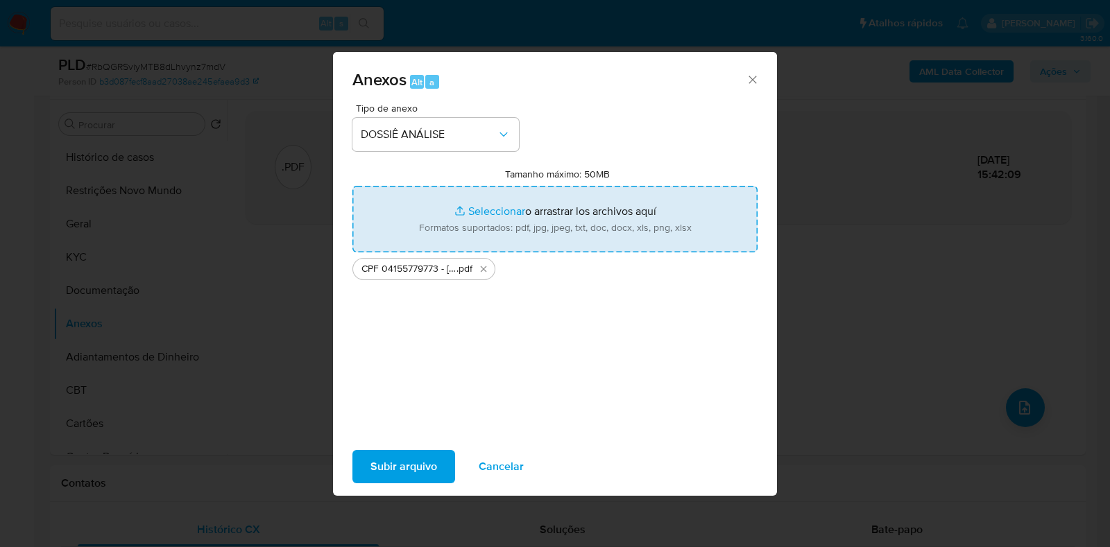
type input "C:\fakepath\Mulan 203604931_2025_09_22_13_26_10.xlsx"
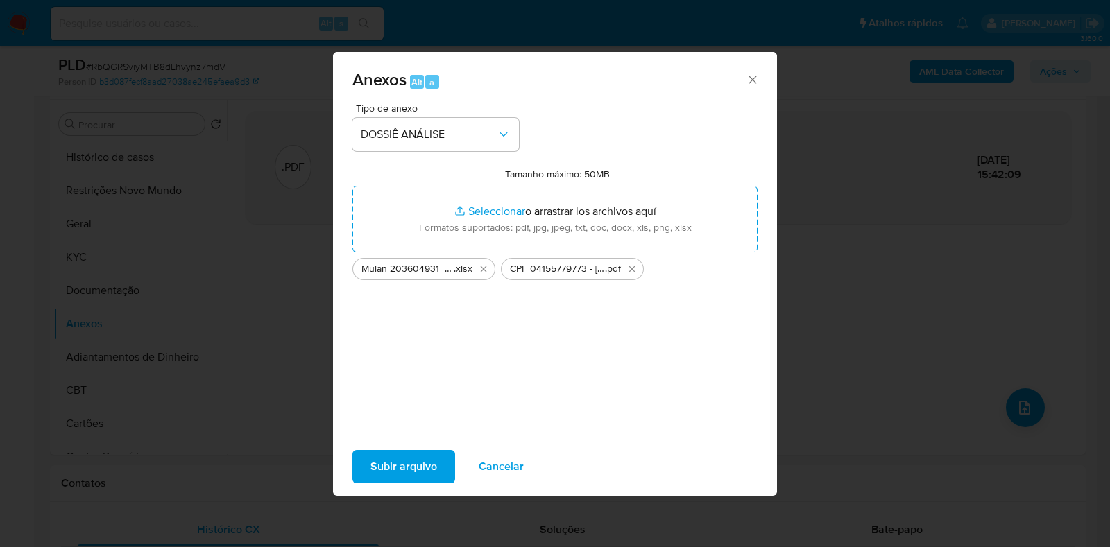
click at [406, 452] on span "Subir arquivo" at bounding box center [403, 467] width 67 height 31
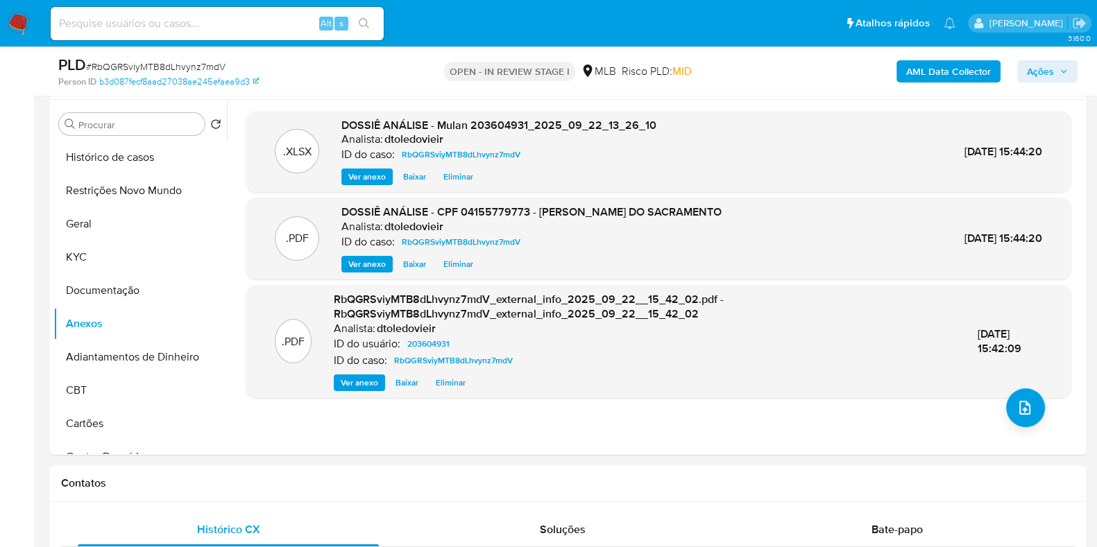
click at [1056, 71] on span "Ações" at bounding box center [1046, 71] width 41 height 19
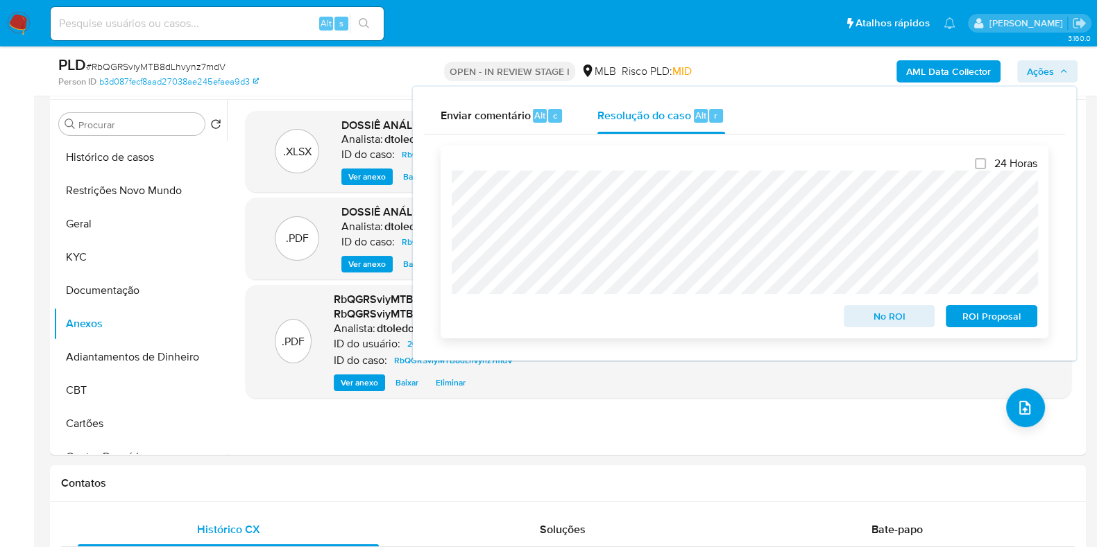
click at [857, 320] on span "No ROI" at bounding box center [889, 316] width 72 height 19
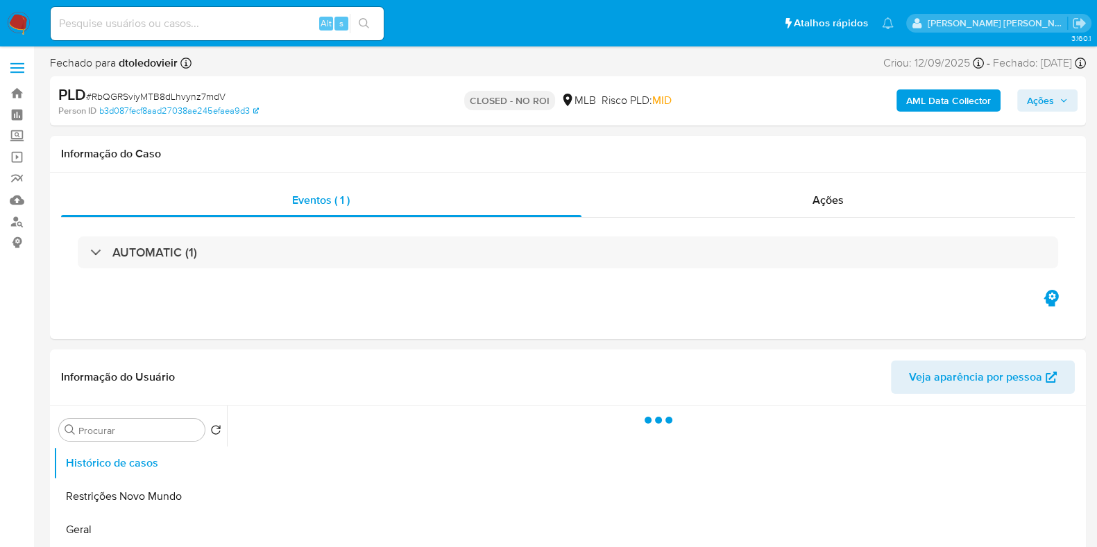
select select "10"
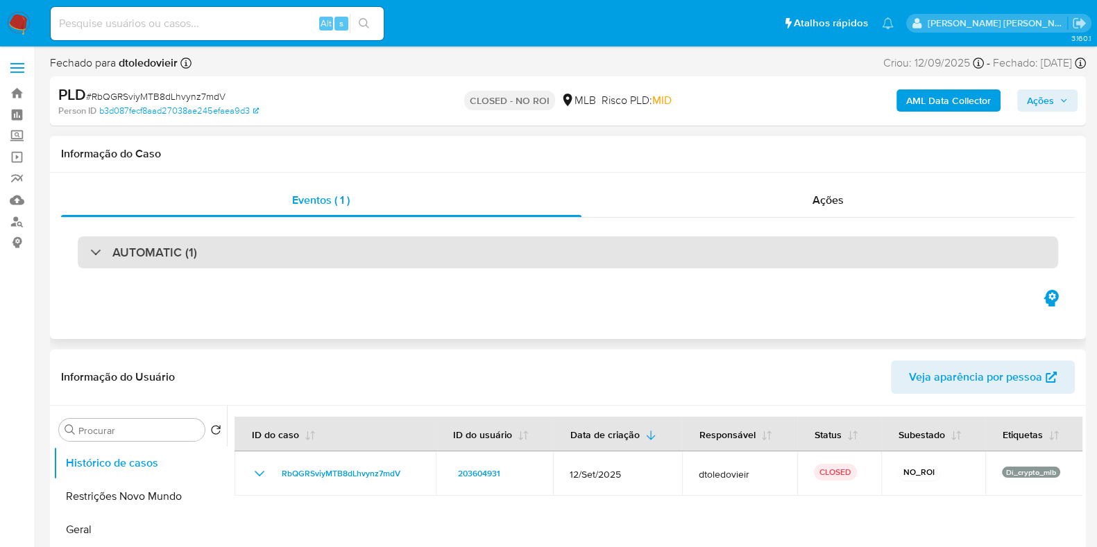
scroll to position [173, 0]
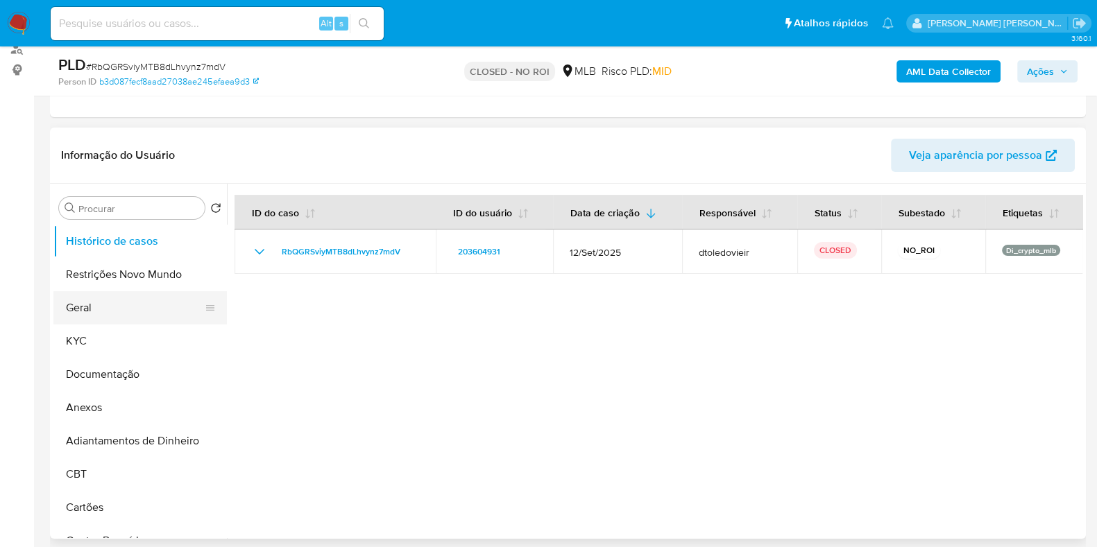
click at [94, 294] on button "Geral" at bounding box center [134, 307] width 162 height 33
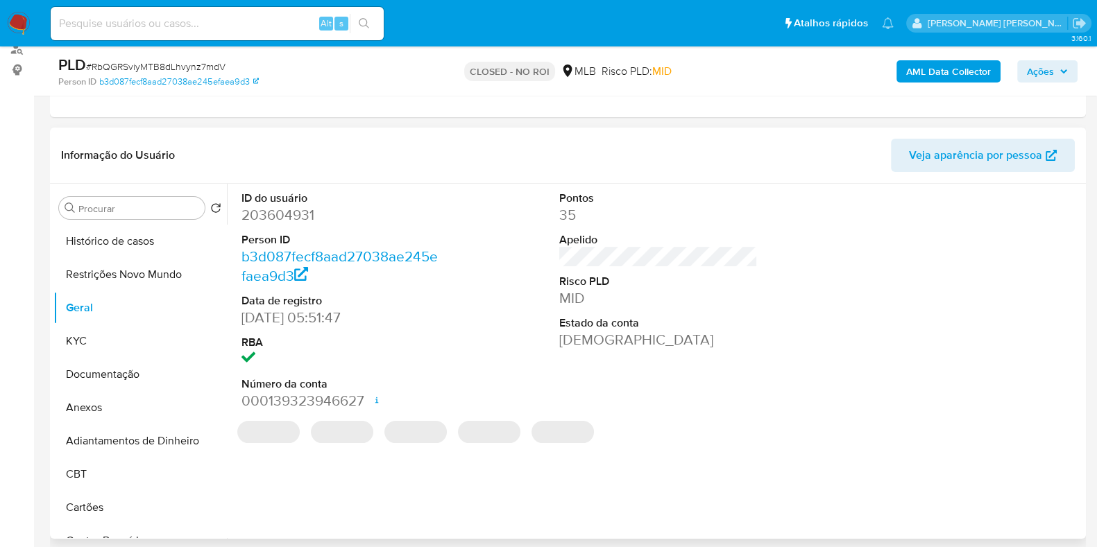
click at [269, 218] on dd "203604931" at bounding box center [340, 214] width 198 height 19
copy dd "203604931"
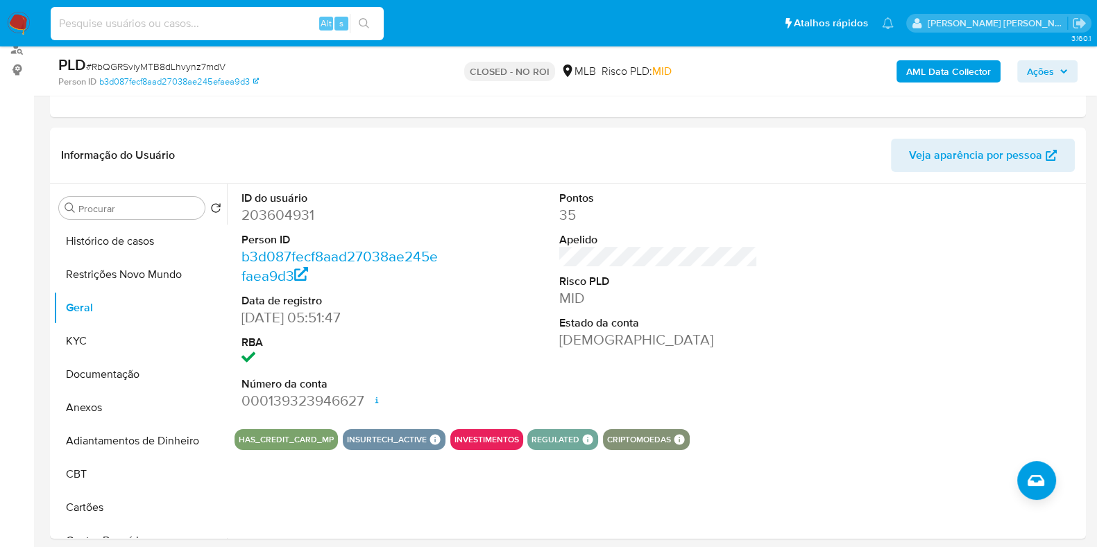
click at [184, 27] on input at bounding box center [217, 24] width 333 height 18
paste input "246856821"
type input "246856821"
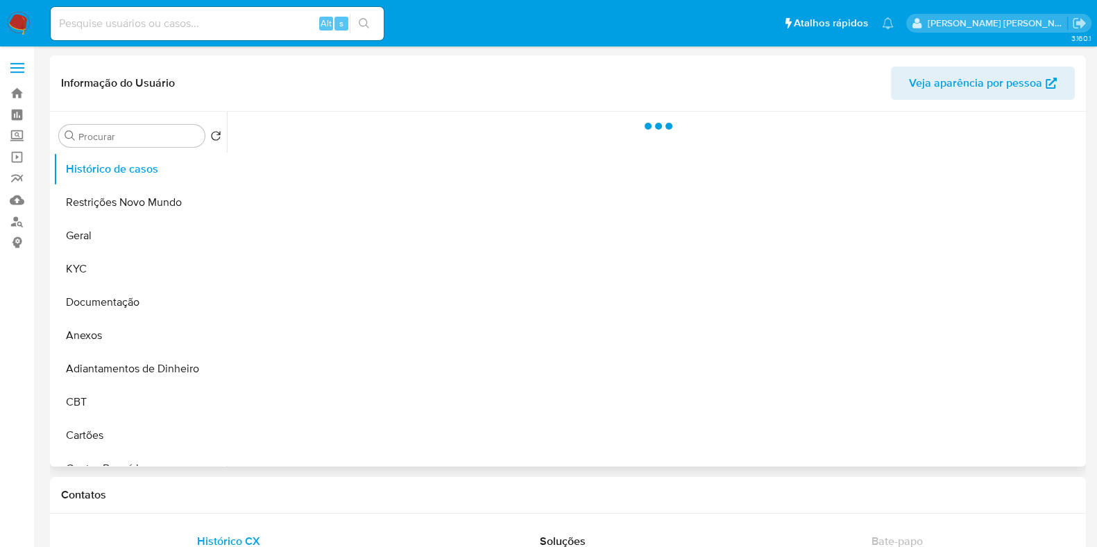
select select "10"
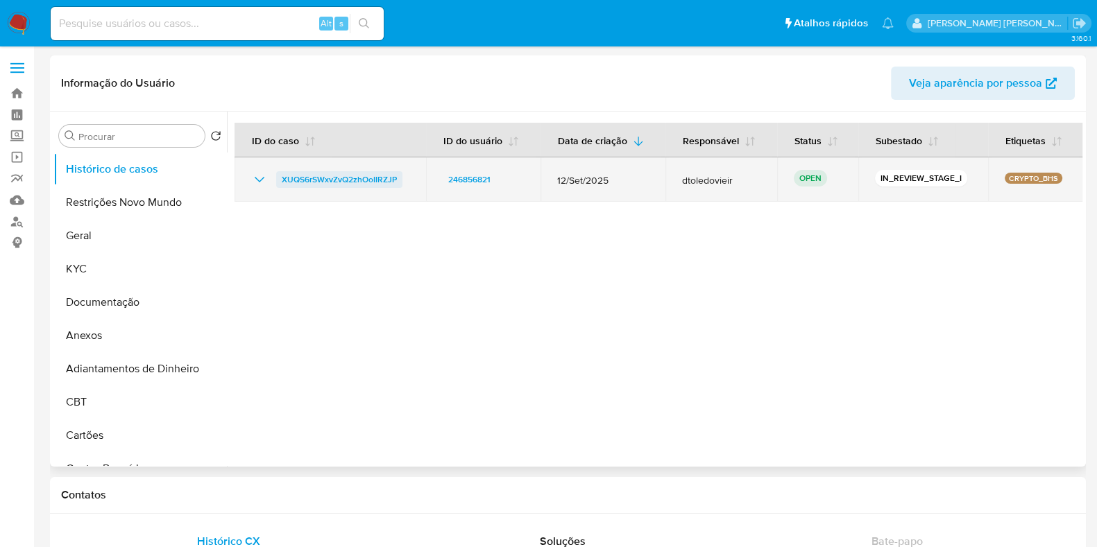
click at [343, 182] on span "XUQS6rSWxvZvQ2zhOoIIRZJP" at bounding box center [339, 179] width 115 height 17
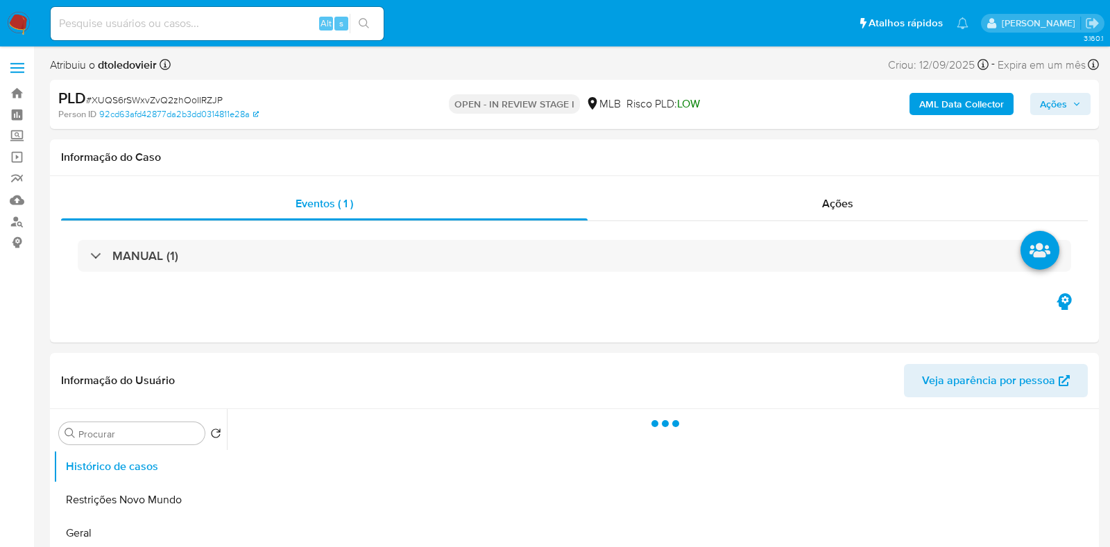
select select "10"
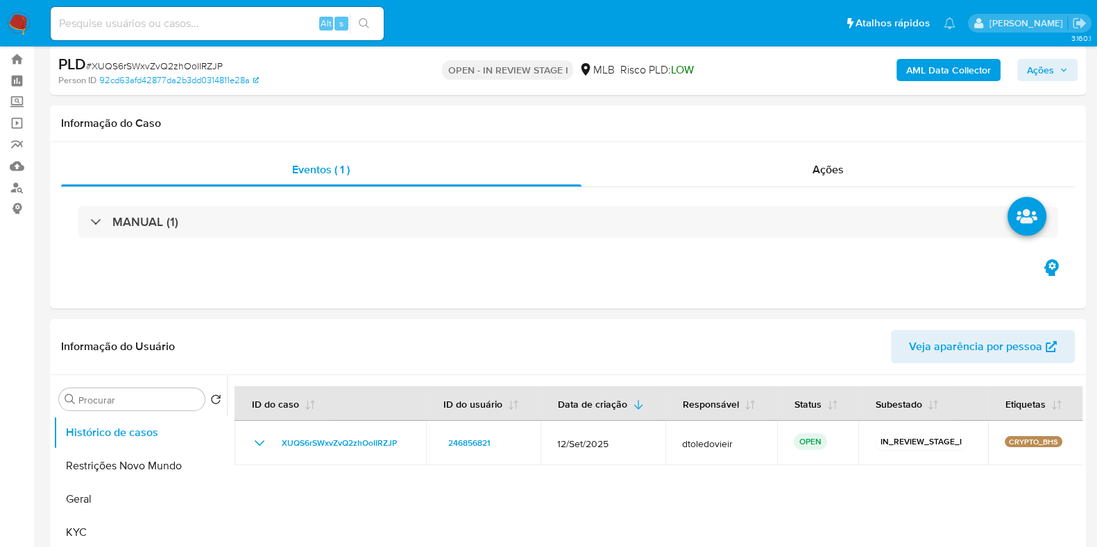
scroll to position [173, 0]
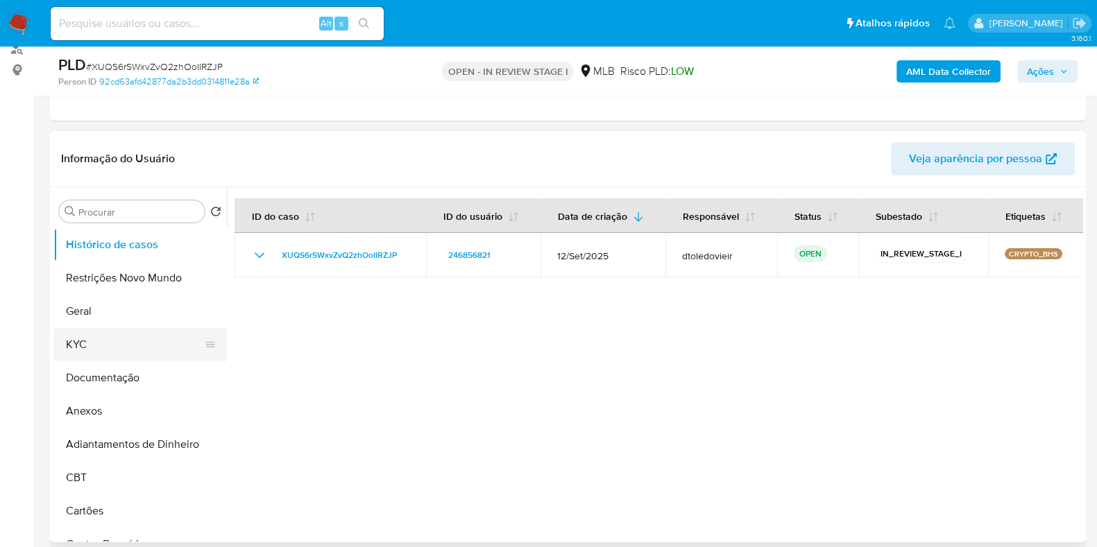
click at [122, 343] on button "KYC" at bounding box center [134, 344] width 162 height 33
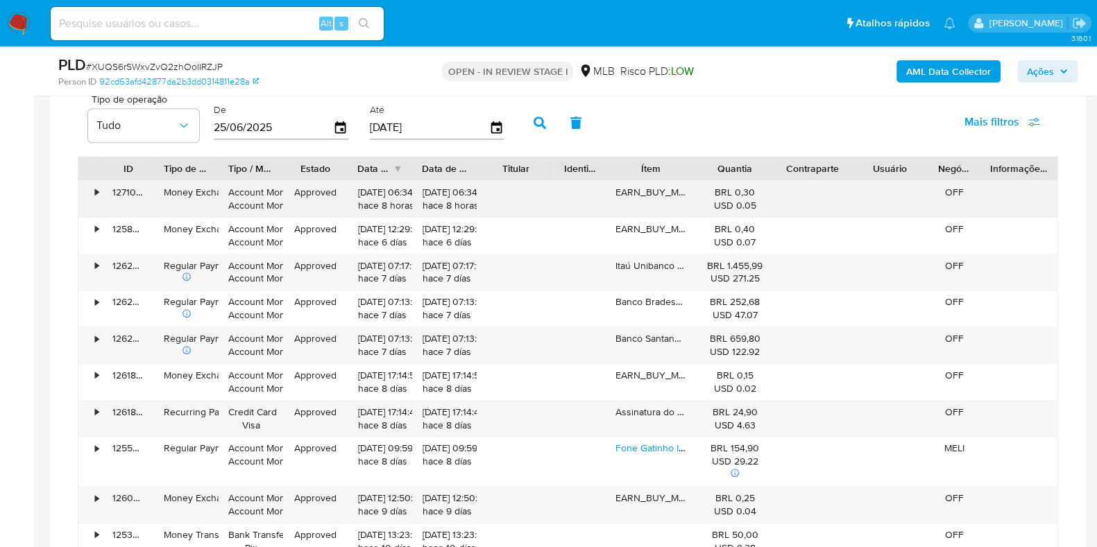
scroll to position [1126, 0]
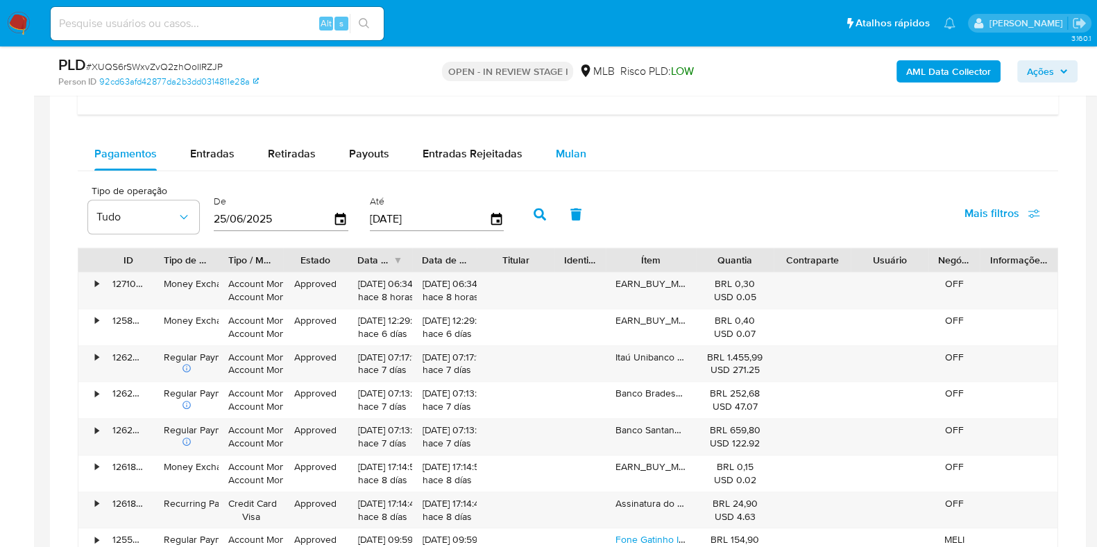
click at [564, 150] on span "Mulan" at bounding box center [571, 154] width 31 height 16
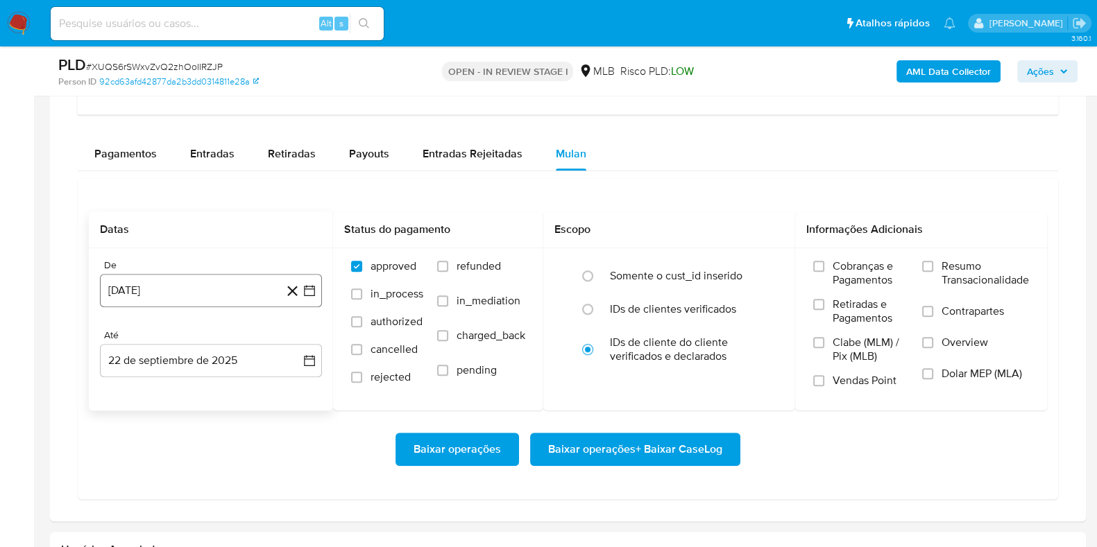
click at [194, 282] on button "[DATE]" at bounding box center [211, 290] width 222 height 33
click at [299, 334] on icon "Mes siguiente" at bounding box center [297, 340] width 17 height 17
click at [297, 334] on div "Até" at bounding box center [211, 335] width 222 height 12
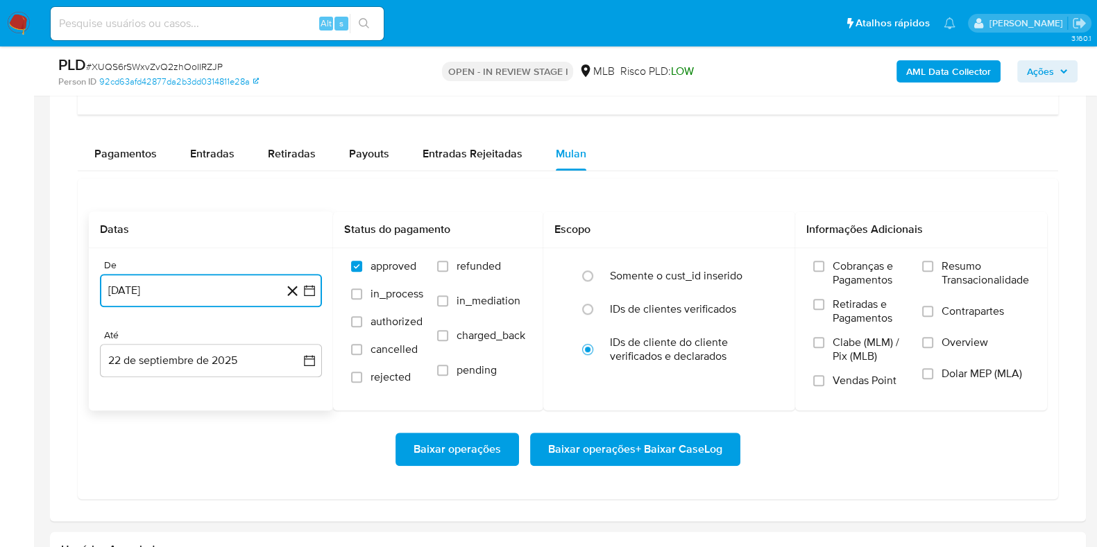
click at [229, 291] on button "[DATE]" at bounding box center [211, 290] width 222 height 33
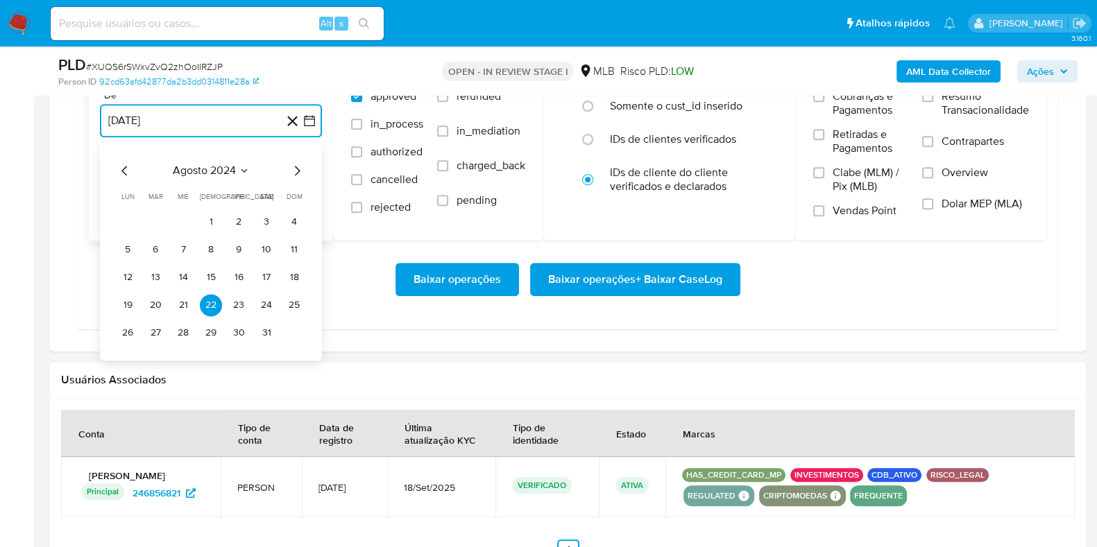
scroll to position [1300, 0]
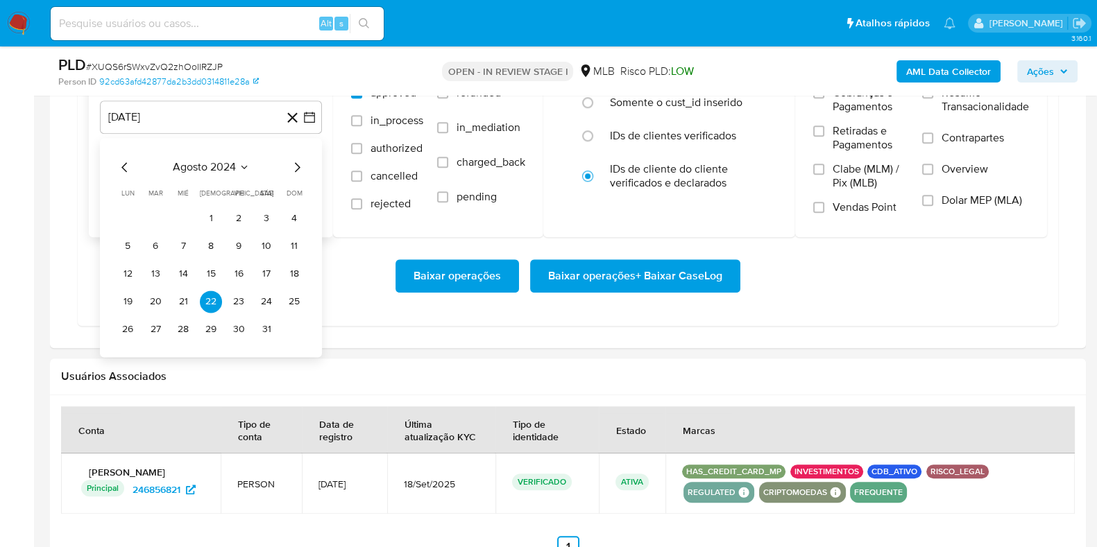
click at [305, 165] on div "[DATE] [DATE] lun lunes mar martes mié miércoles jue jueves vie viernes sáb sáb…" at bounding box center [211, 247] width 222 height 219
click at [302, 166] on icon "Mes siguiente" at bounding box center [297, 167] width 17 height 17
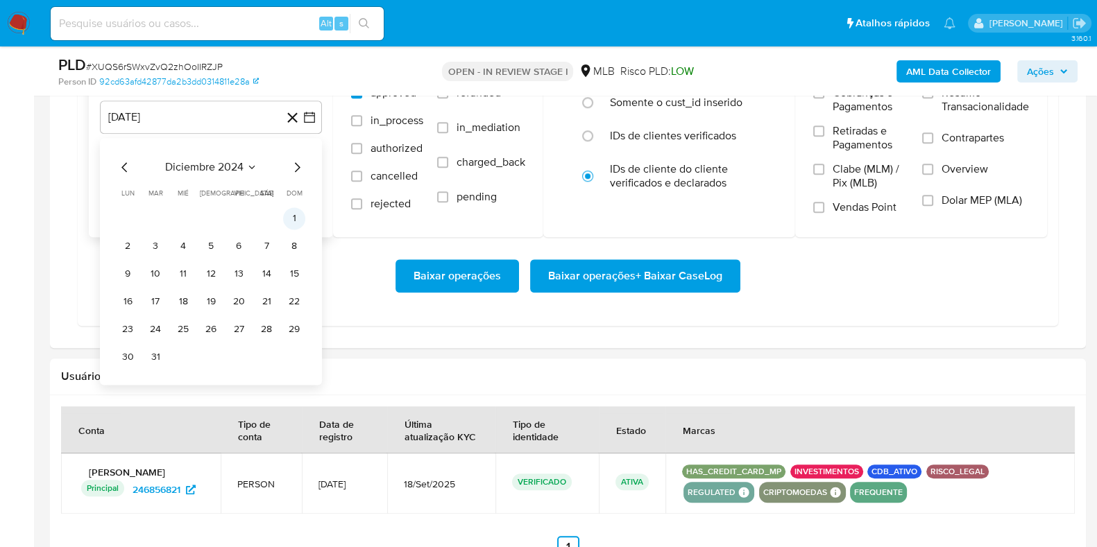
click at [291, 214] on button "1" at bounding box center [294, 218] width 22 height 22
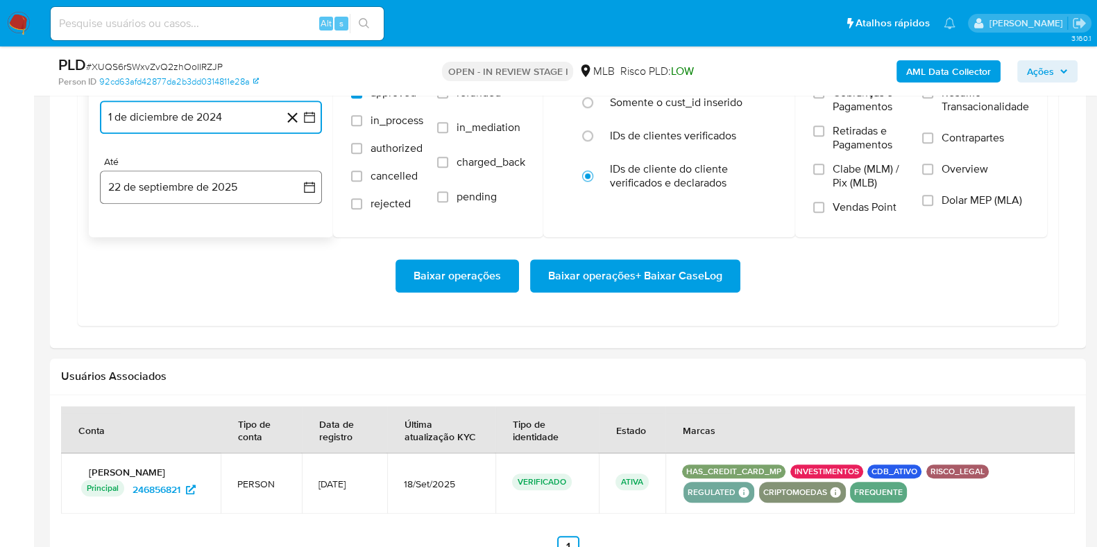
click at [189, 178] on button "22 de septiembre de 2025" at bounding box center [211, 187] width 222 height 33
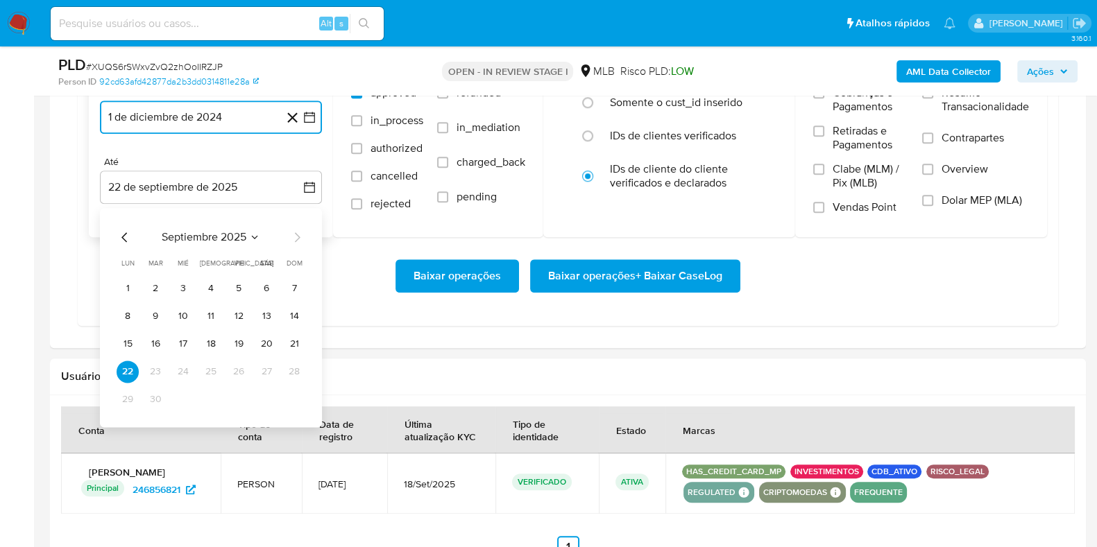
click at [121, 235] on icon "Mes anterior" at bounding box center [125, 237] width 17 height 17
click at [204, 396] on button "31" at bounding box center [211, 399] width 22 height 22
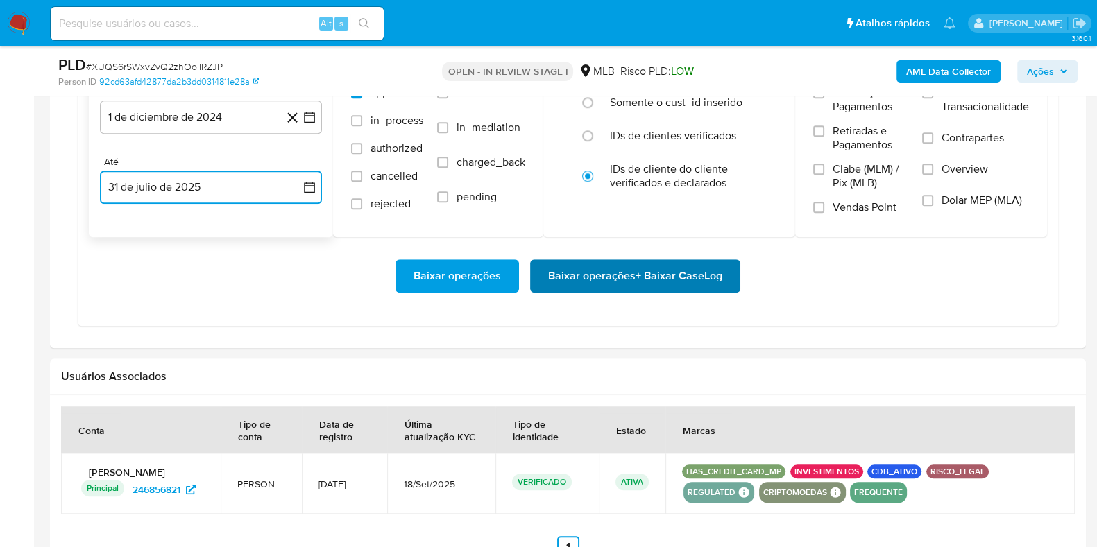
click at [630, 263] on span "Baixar operações + Baixar CaseLog" at bounding box center [635, 276] width 174 height 31
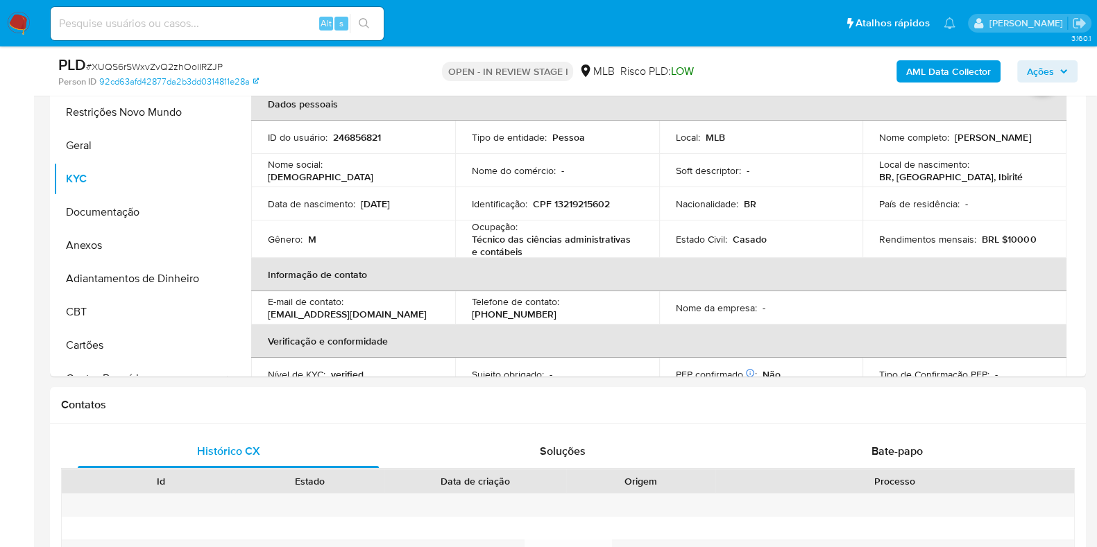
scroll to position [173, 0]
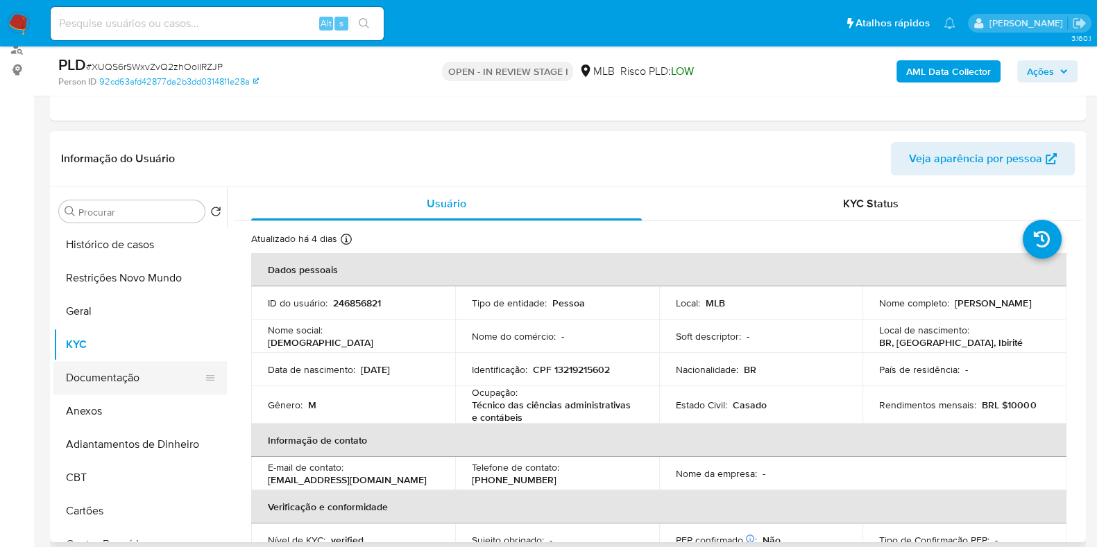
click at [111, 386] on button "Documentação" at bounding box center [134, 377] width 162 height 33
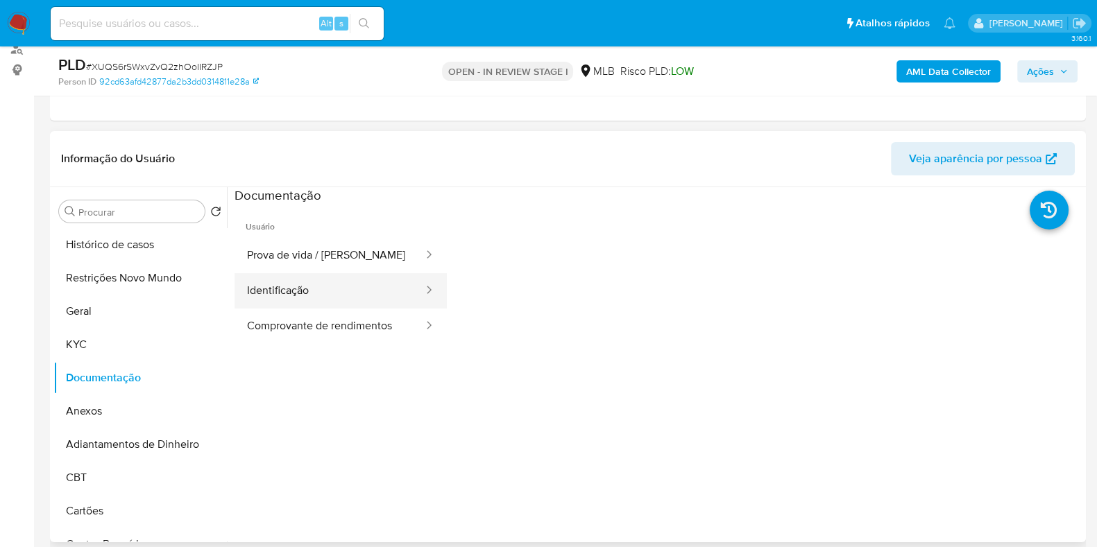
click at [350, 284] on button "Identificação" at bounding box center [329, 290] width 190 height 35
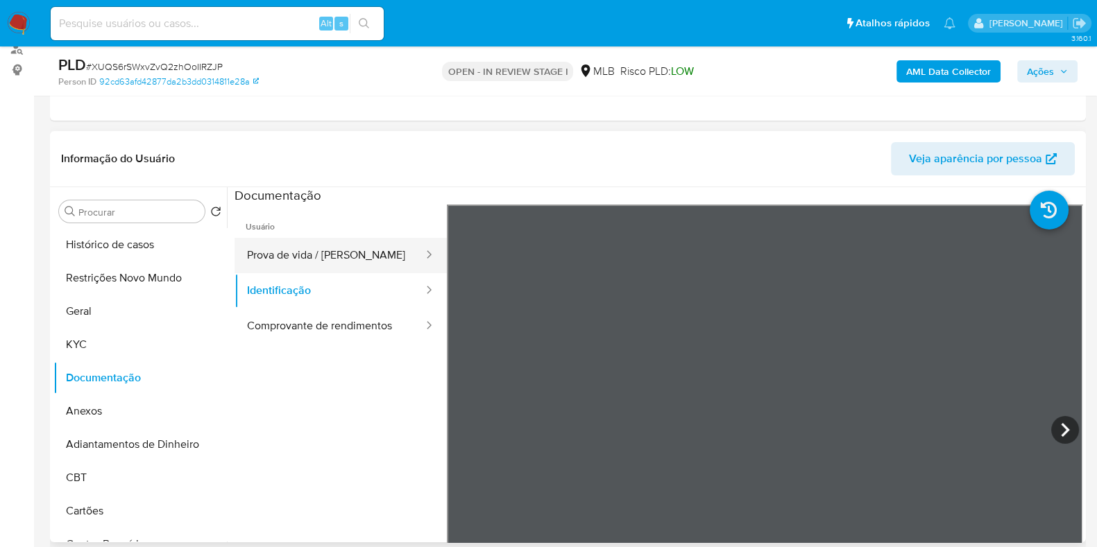
click at [340, 238] on button "Prova de vida / [PERSON_NAME]" at bounding box center [329, 255] width 190 height 35
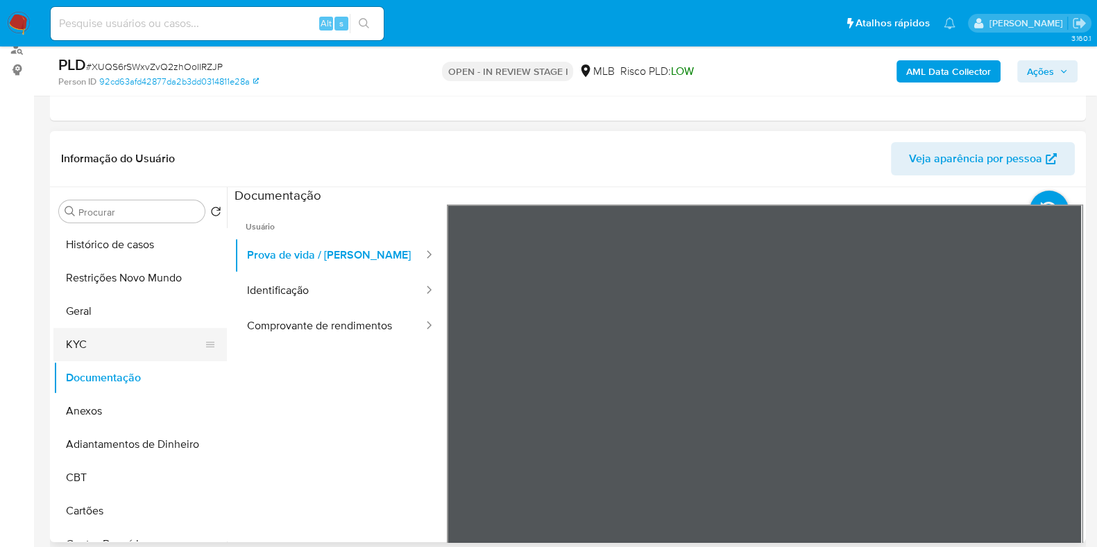
click at [110, 338] on button "KYC" at bounding box center [134, 344] width 162 height 33
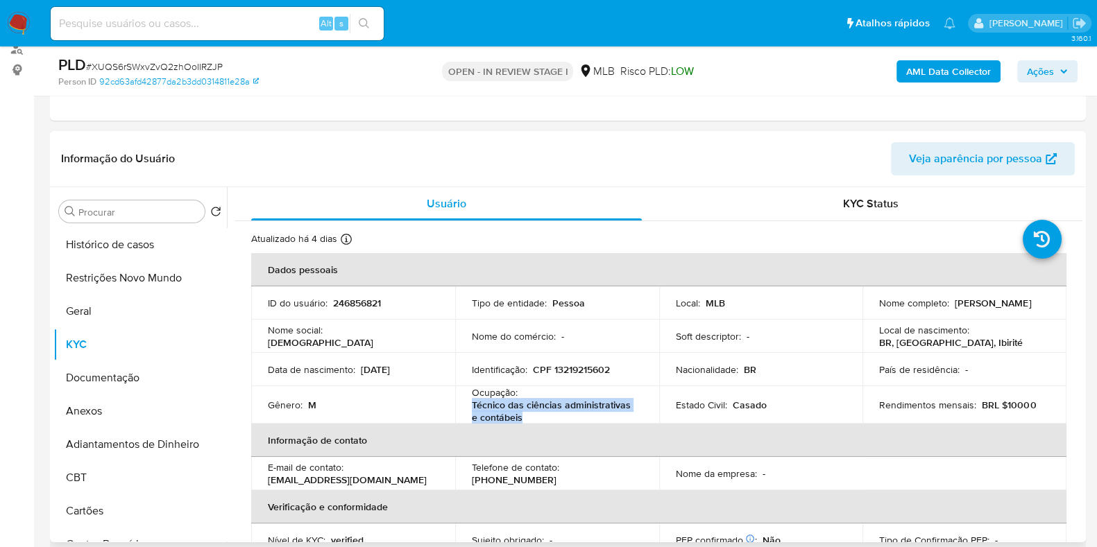
drag, startPoint x: 512, startPoint y: 414, endPoint x: 468, endPoint y: 411, distance: 43.8
click at [468, 411] on td "Ocupação : Técnico das ciências administrativas e contábeis" at bounding box center [557, 404] width 204 height 37
copy p "Técnico das ciências administrativas e contábeis"
drag, startPoint x: 80, startPoint y: 378, endPoint x: 86, endPoint y: 359, distance: 20.2
click at [81, 379] on button "Documentação" at bounding box center [139, 377] width 173 height 33
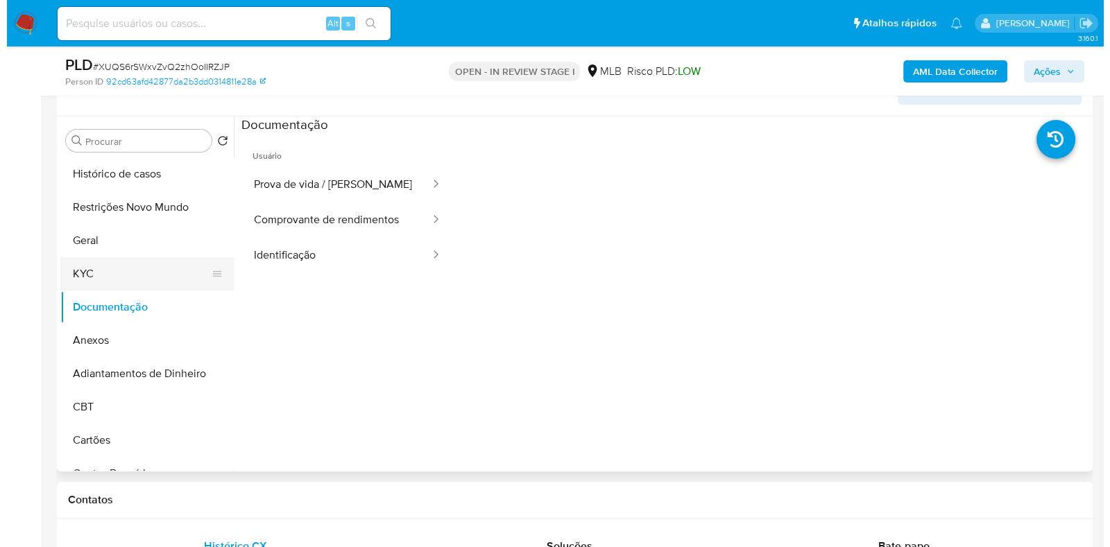
scroll to position [260, 0]
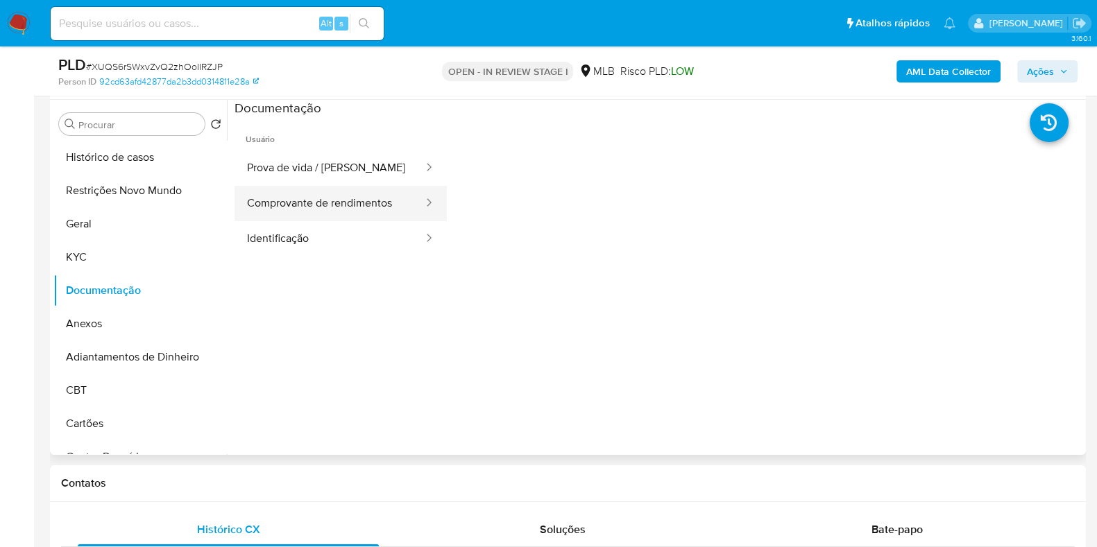
click at [297, 210] on button "Comprovante de rendimentos" at bounding box center [329, 203] width 190 height 35
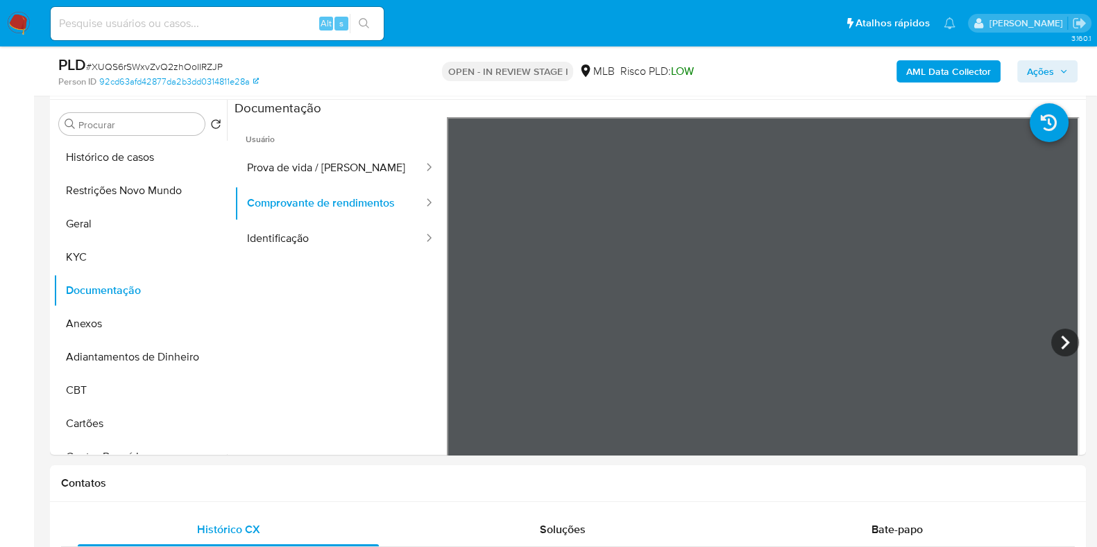
click at [933, 76] on b "AML Data Collector" at bounding box center [948, 71] width 85 height 22
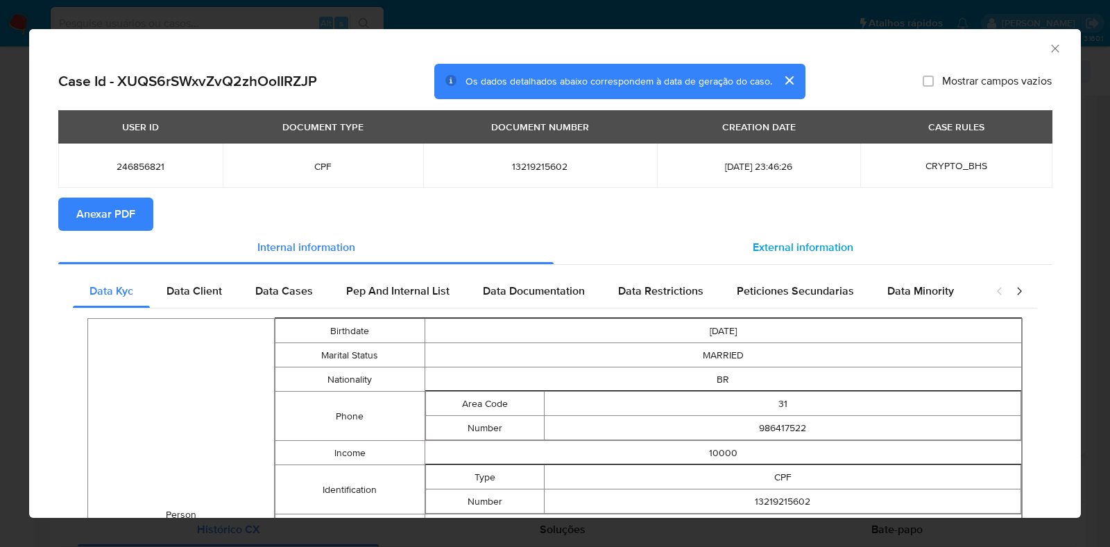
click at [784, 237] on div "External information" at bounding box center [802, 247] width 498 height 33
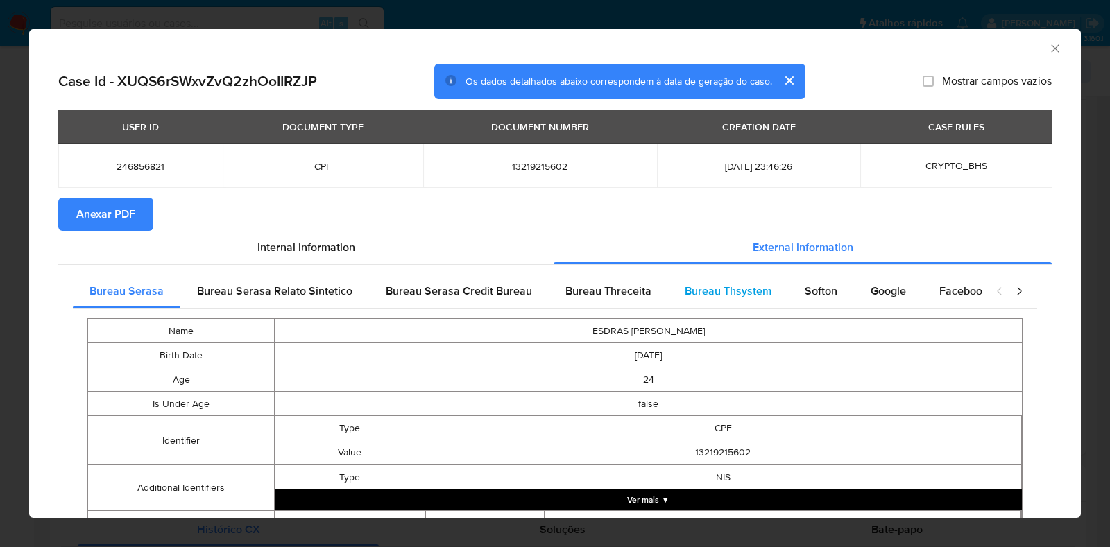
click at [712, 300] on div "Bureau Thsystem" at bounding box center [728, 291] width 120 height 33
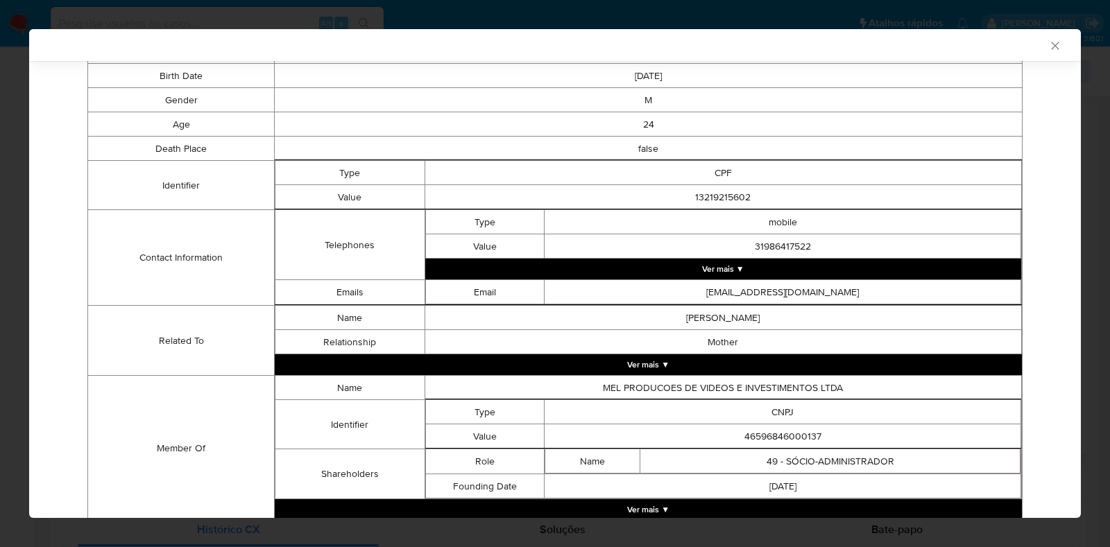
scroll to position [332, 0]
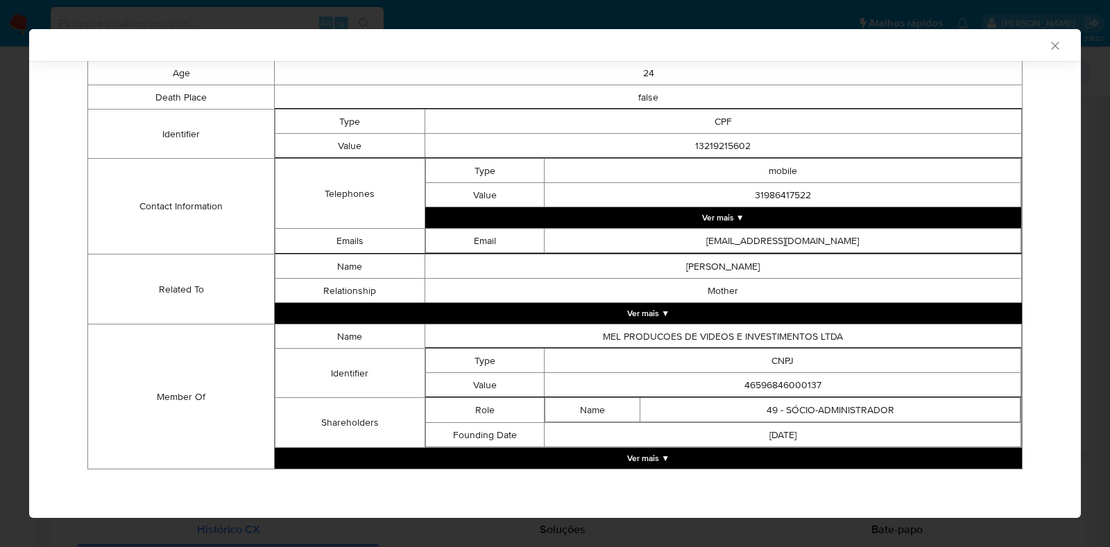
click at [764, 383] on td "46596846000137" at bounding box center [782, 385] width 476 height 24
copy td "46596846000137"
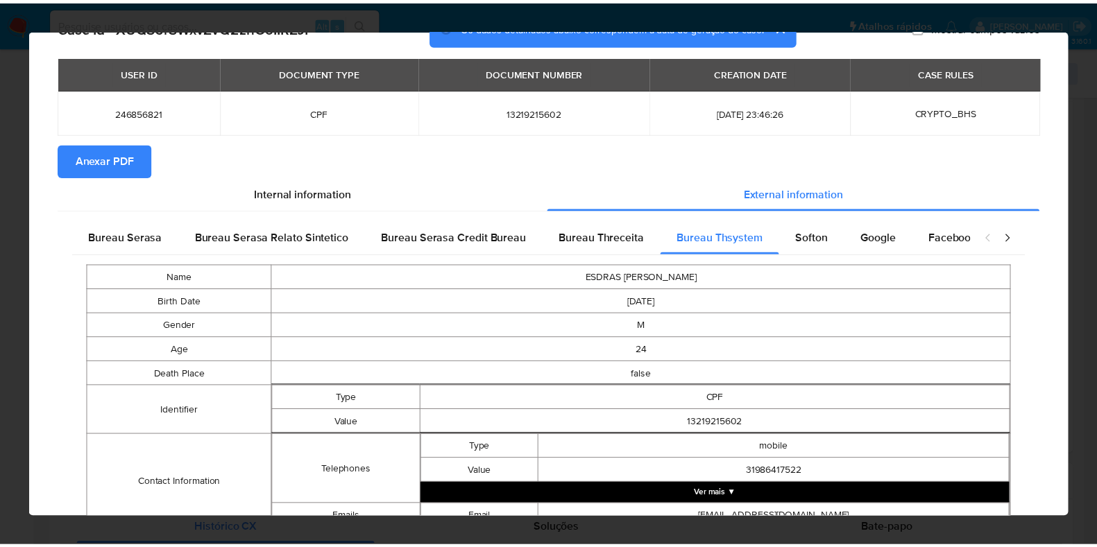
scroll to position [0, 0]
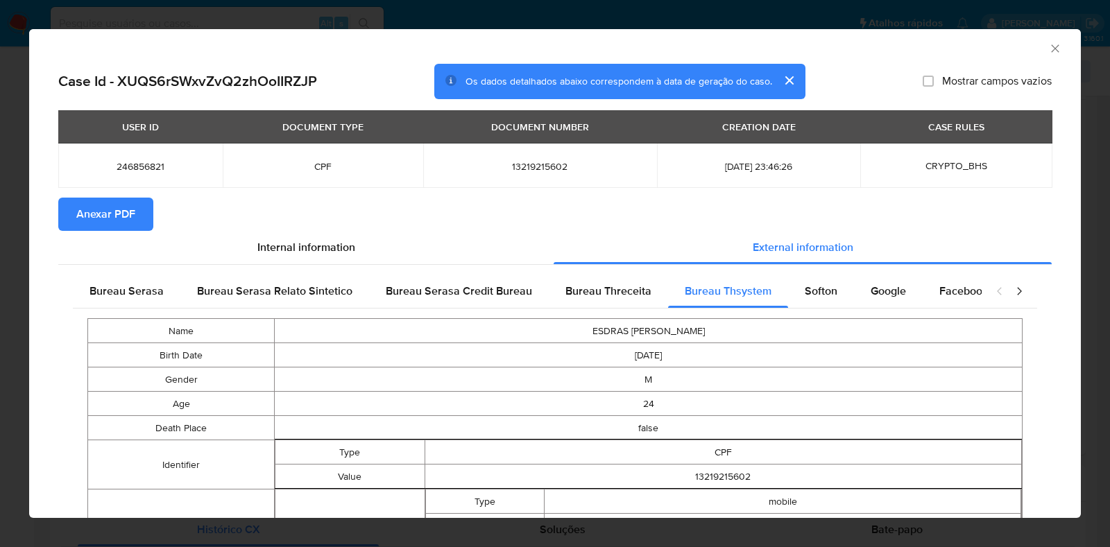
click at [0, 187] on div "AML Data Collector Case Id - XUQS6rSWxvZvQ2zhOoIIRZJP Os dados detalhados abaix…" at bounding box center [555, 273] width 1110 height 547
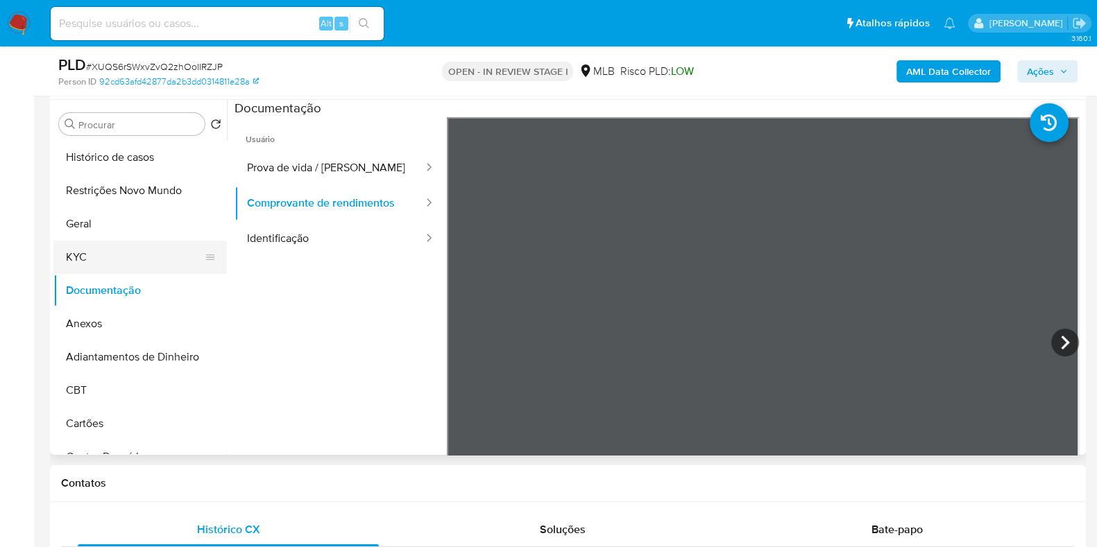
click at [98, 263] on button "KYC" at bounding box center [134, 257] width 162 height 33
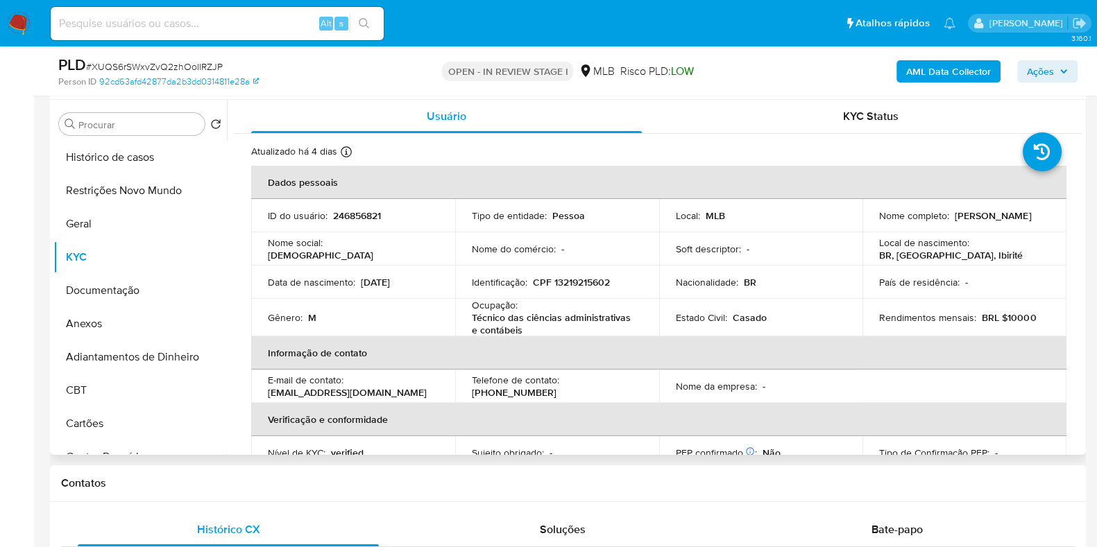
drag, startPoint x: 902, startPoint y: 223, endPoint x: 892, endPoint y: 223, distance: 9.7
click at [893, 222] on div "Nome completo : [PERSON_NAME]" at bounding box center [964, 215] width 171 height 12
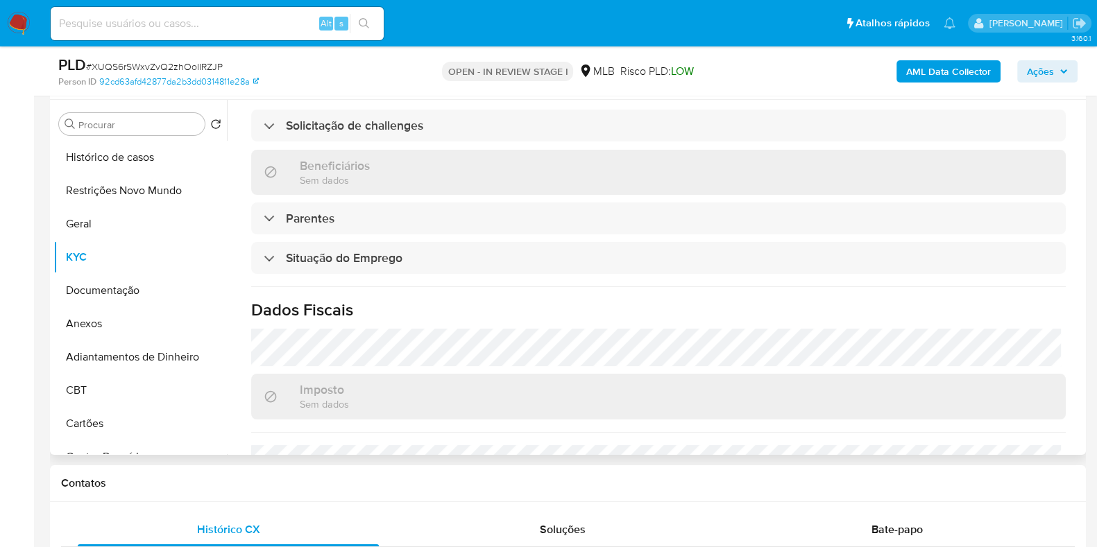
scroll to position [606, 0]
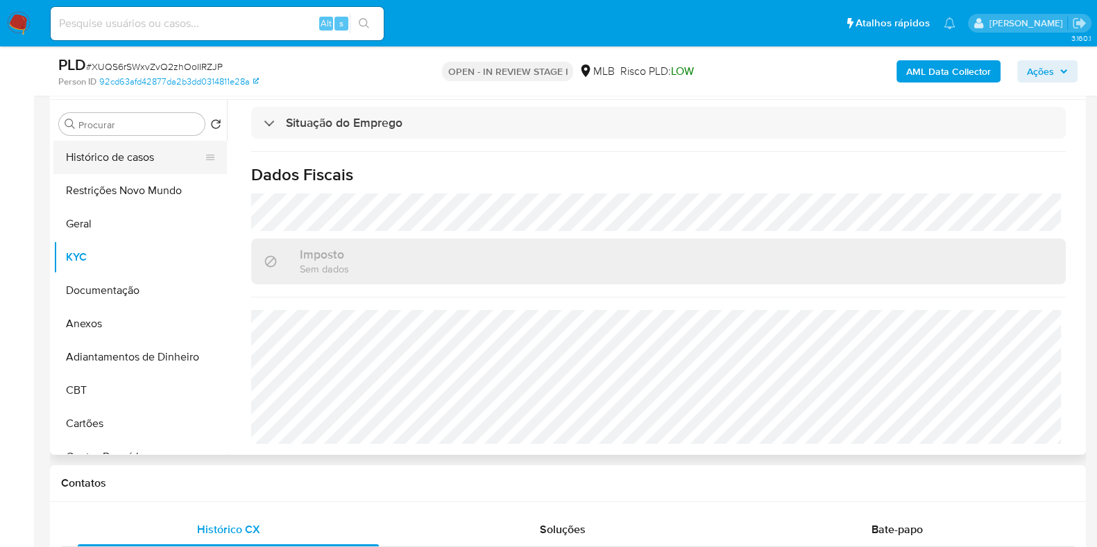
click at [118, 144] on button "Histórico de casos" at bounding box center [134, 157] width 162 height 33
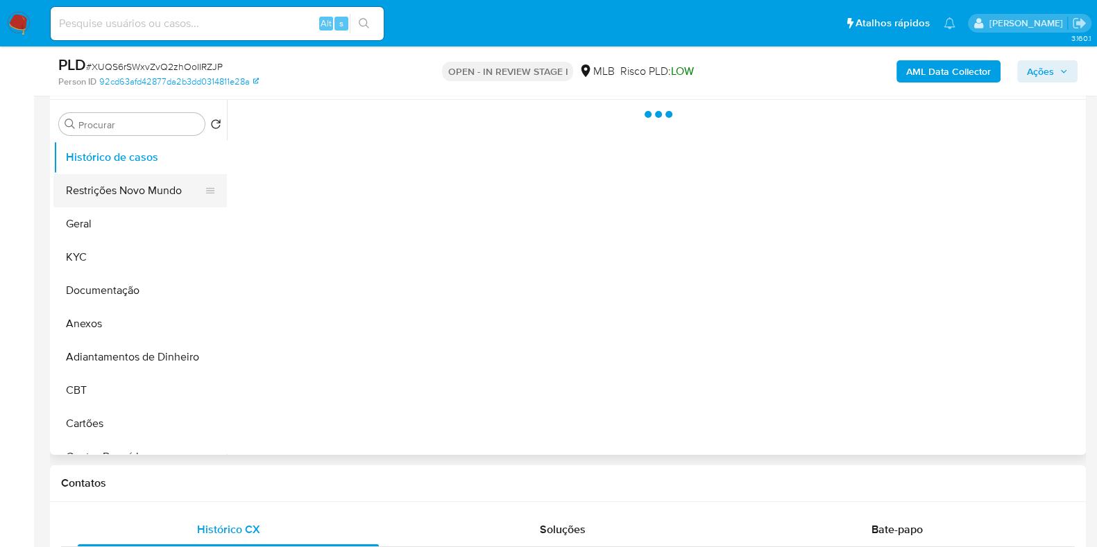
scroll to position [0, 0]
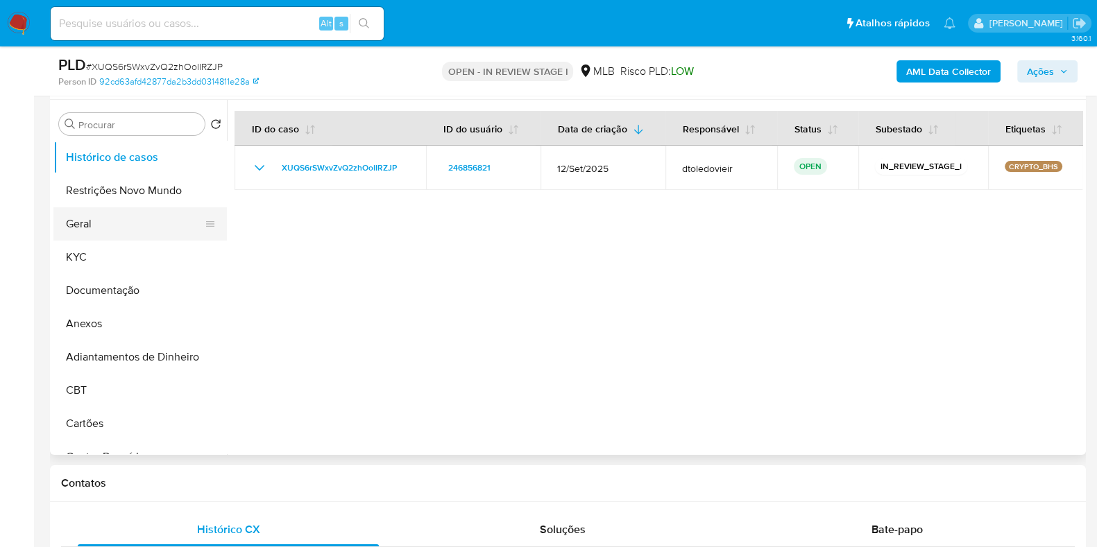
click at [112, 215] on button "Geral" at bounding box center [134, 223] width 162 height 33
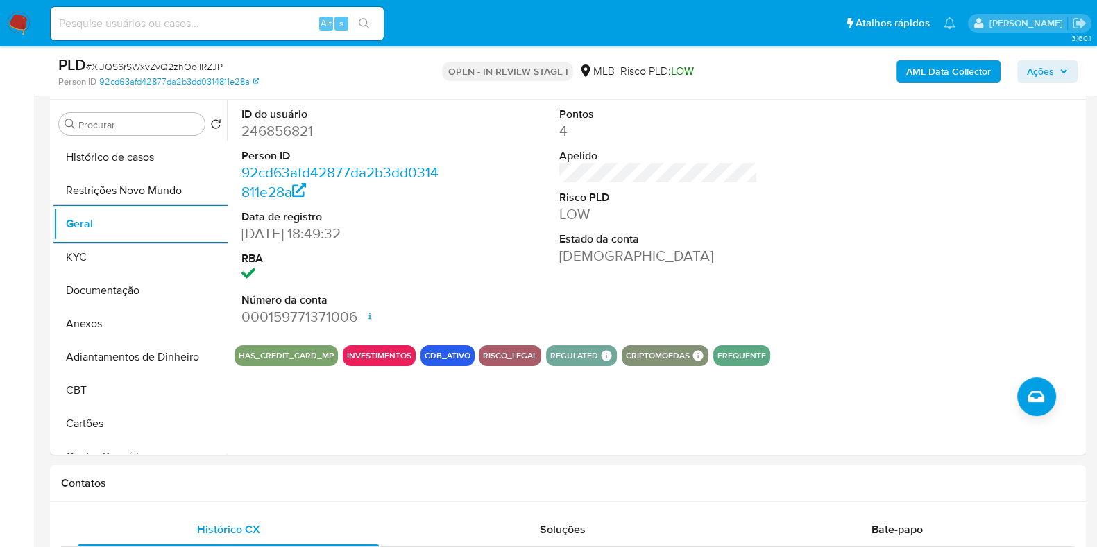
click at [1031, 66] on span "Ações" at bounding box center [1039, 71] width 27 height 22
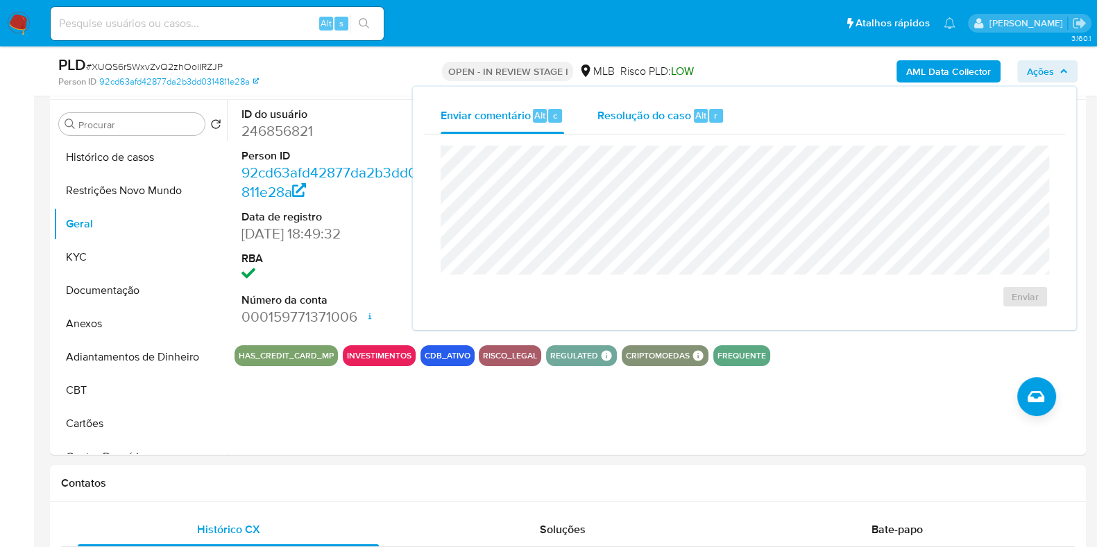
click at [681, 112] on span "Resolução do caso" at bounding box center [644, 115] width 94 height 16
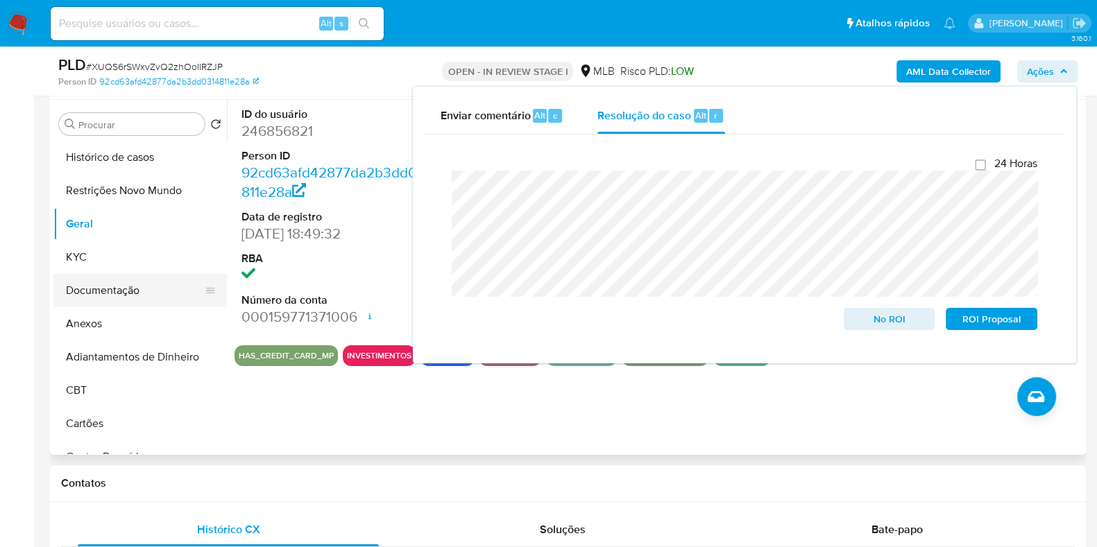
click at [107, 280] on button "Documentação" at bounding box center [134, 290] width 162 height 33
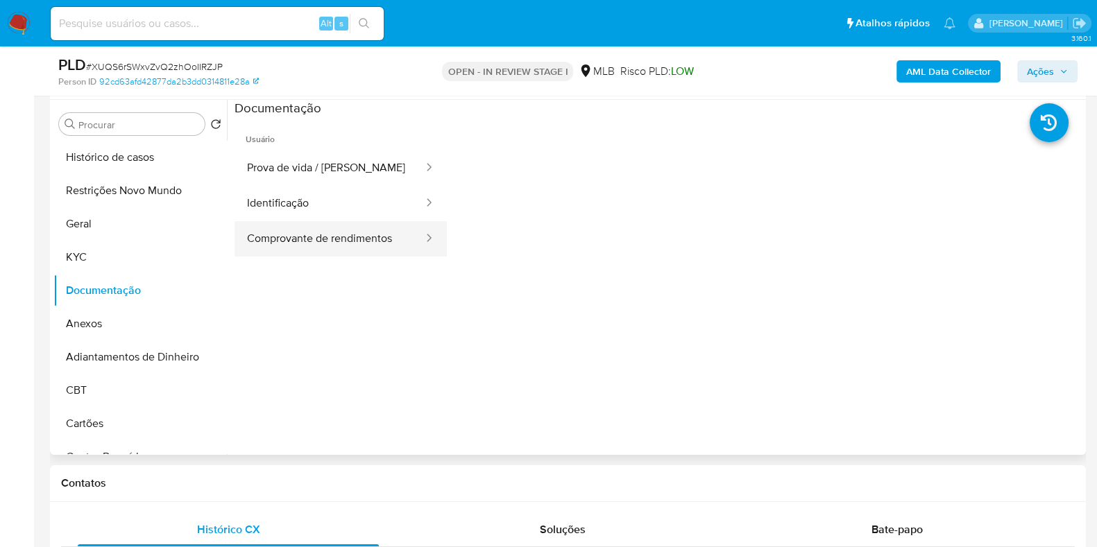
click at [347, 243] on button "Comprovante de rendimentos" at bounding box center [329, 238] width 190 height 35
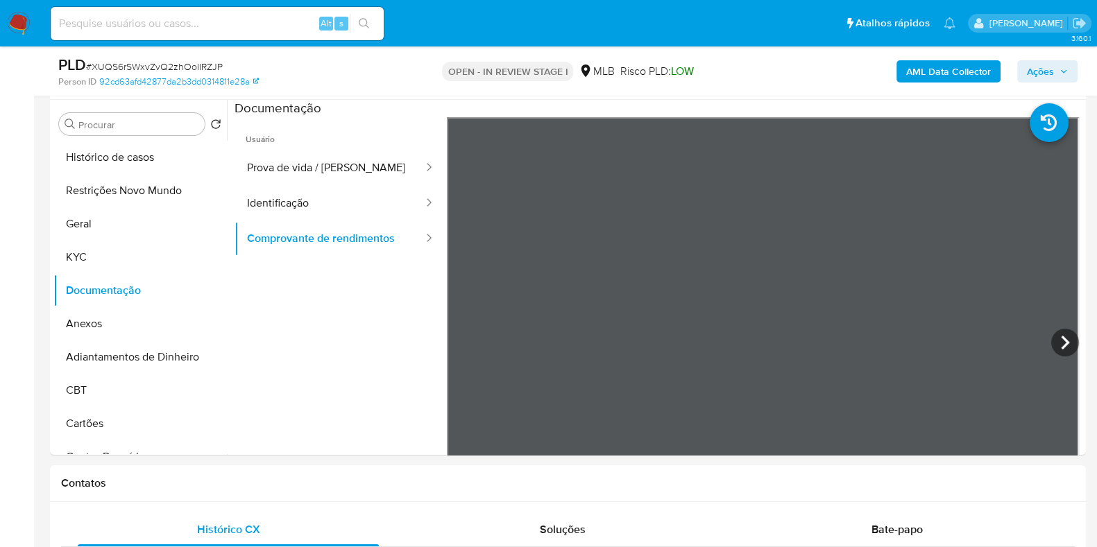
click at [1059, 78] on span "Ações" at bounding box center [1046, 71] width 41 height 19
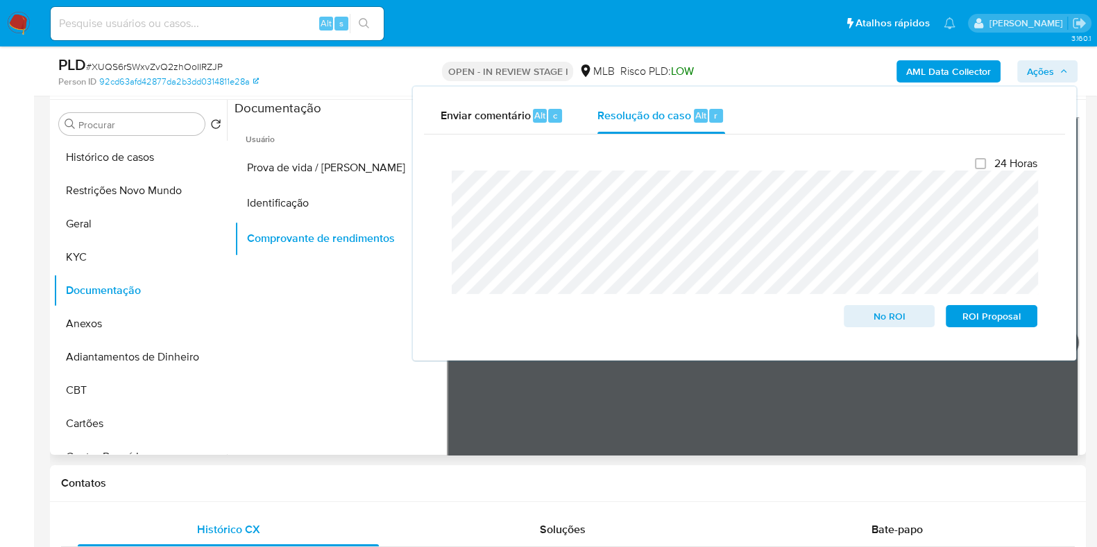
click at [361, 317] on ul "Usuário Prova de vida / Selfie Identificação Comprovante de rendimentos" at bounding box center [340, 316] width 212 height 399
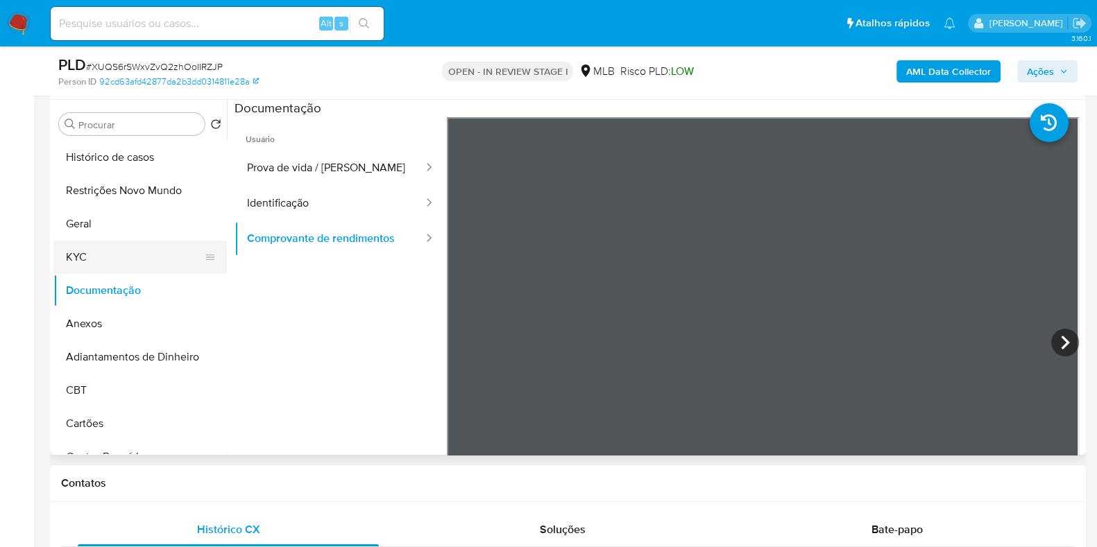
click at [119, 261] on button "KYC" at bounding box center [134, 257] width 162 height 33
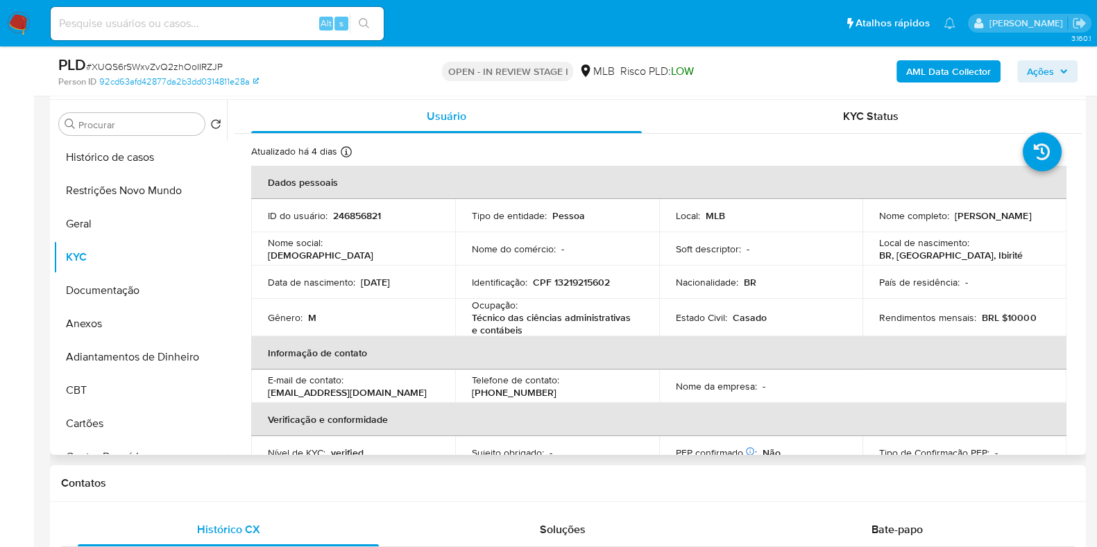
drag, startPoint x: 948, startPoint y: 220, endPoint x: 872, endPoint y: 220, distance: 76.3
click at [872, 220] on td "Nome completo : Esdras Kayke Correa" at bounding box center [964, 215] width 204 height 33
copy p "Esdras Kayke Correa"
click at [576, 293] on td "Identificação : CPF 13219215602" at bounding box center [557, 282] width 204 height 33
click at [578, 282] on p "CPF 13219215602" at bounding box center [571, 282] width 77 height 12
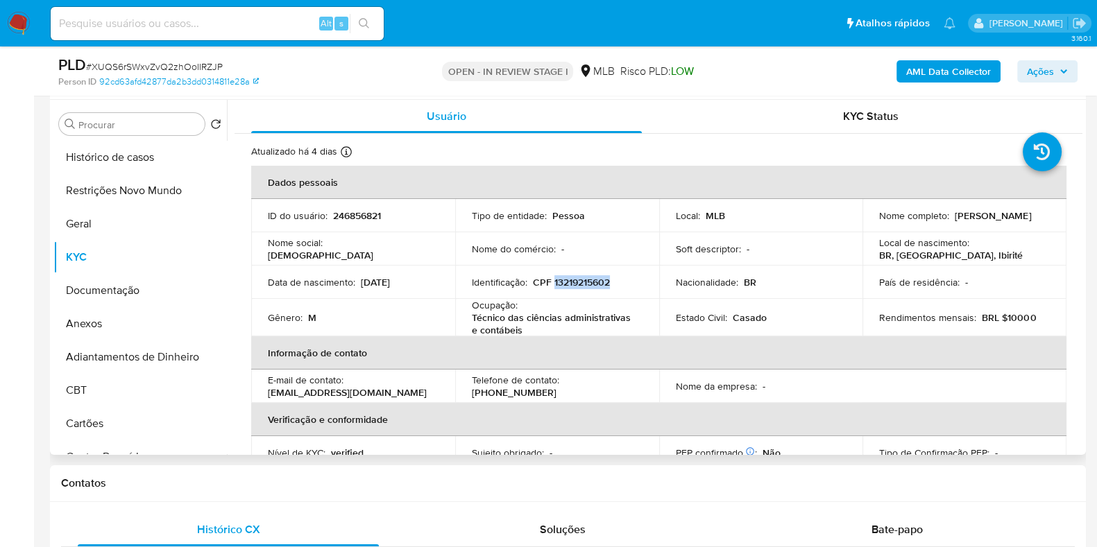
click at [578, 282] on p "CPF 13219215602" at bounding box center [571, 282] width 77 height 12
copy p "13219215602"
click at [144, 192] on button "Restrições Novo Mundo" at bounding box center [134, 190] width 162 height 33
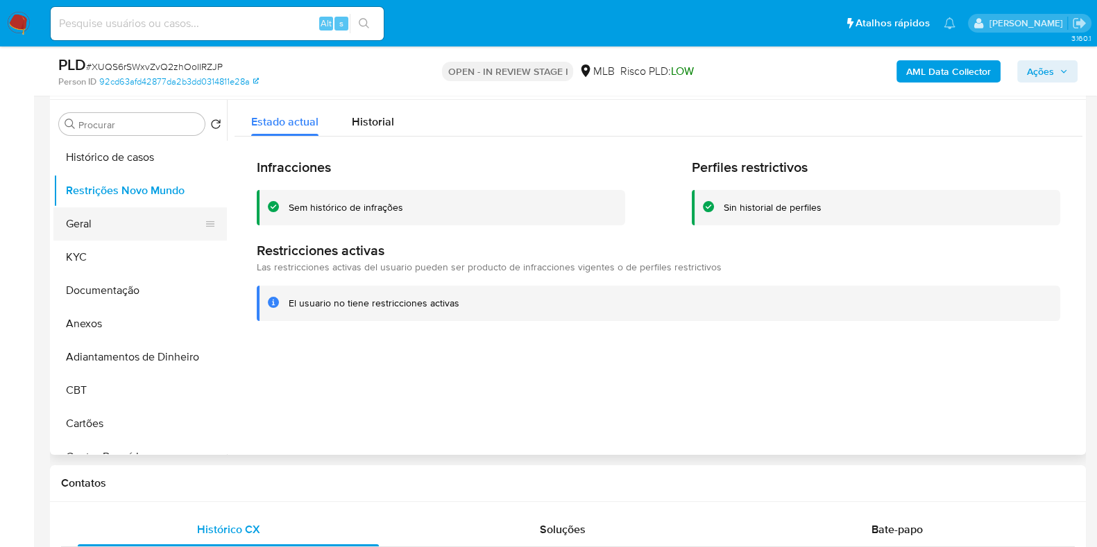
click at [90, 230] on button "Geral" at bounding box center [134, 223] width 162 height 33
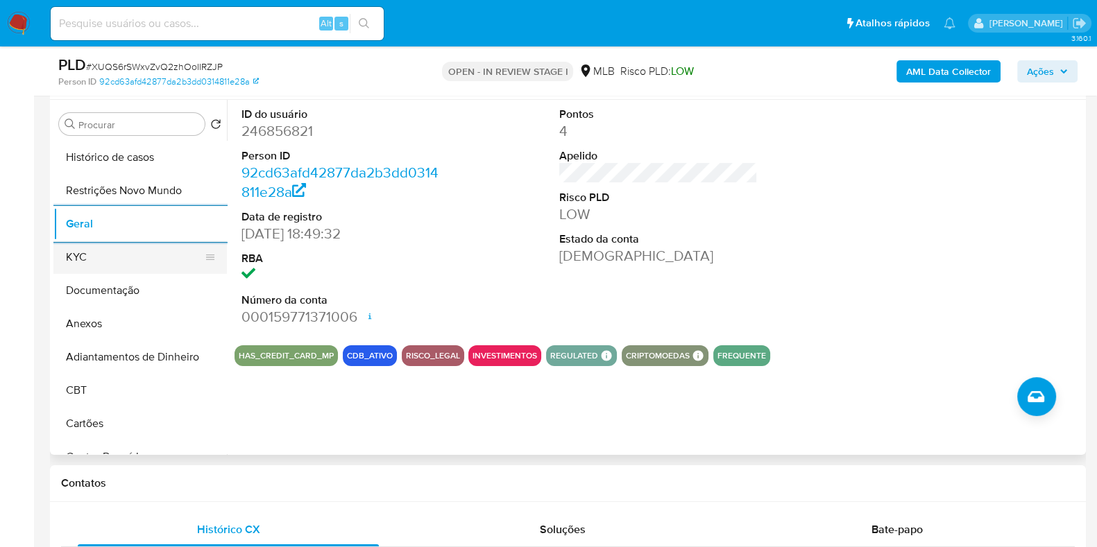
click at [111, 248] on button "KYC" at bounding box center [134, 257] width 162 height 33
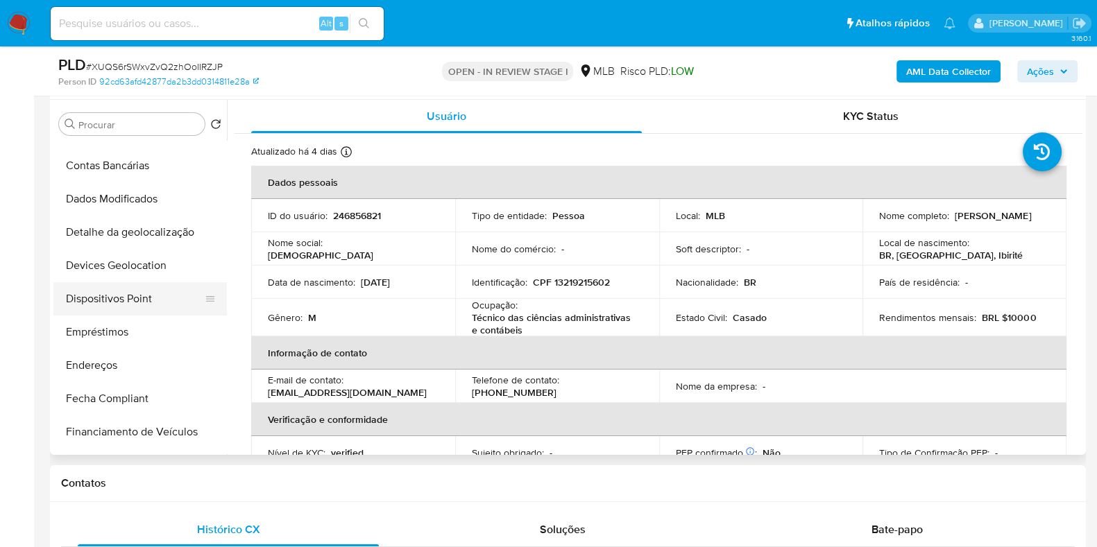
scroll to position [346, 0]
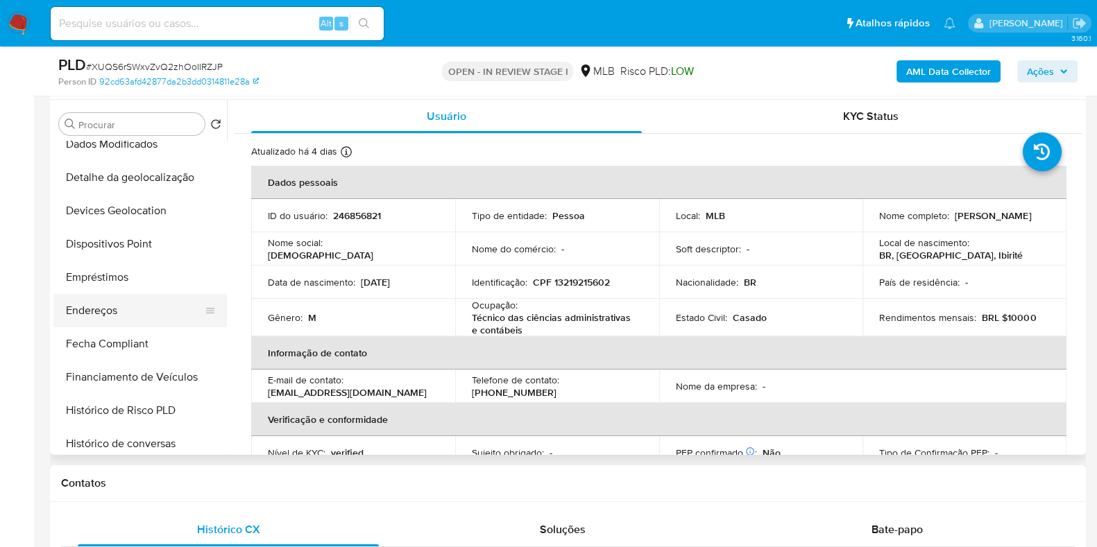
click at [132, 302] on button "Endereços" at bounding box center [134, 310] width 162 height 33
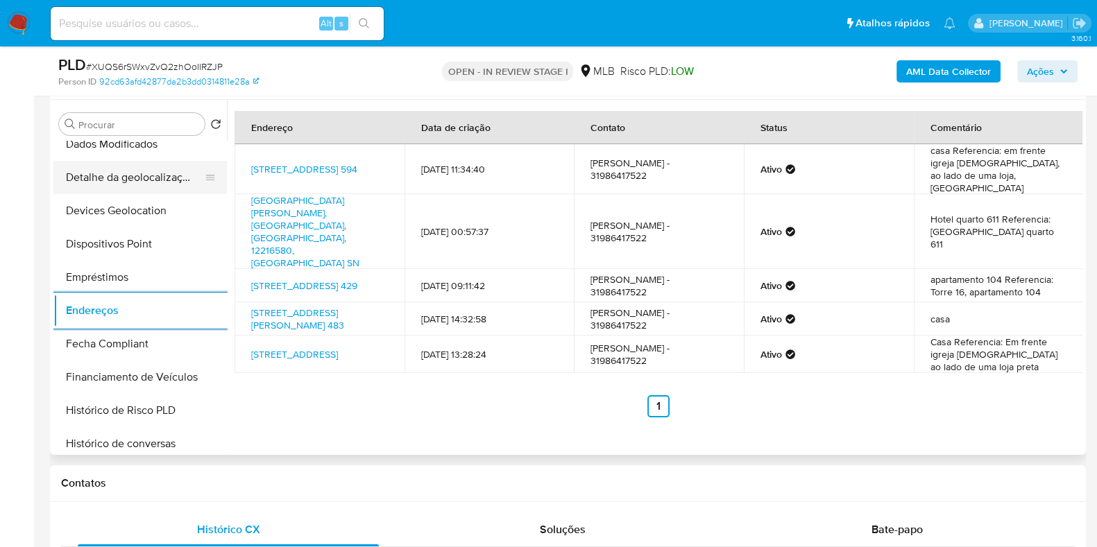
click at [129, 178] on button "Detalhe da geolocalização" at bounding box center [134, 177] width 162 height 33
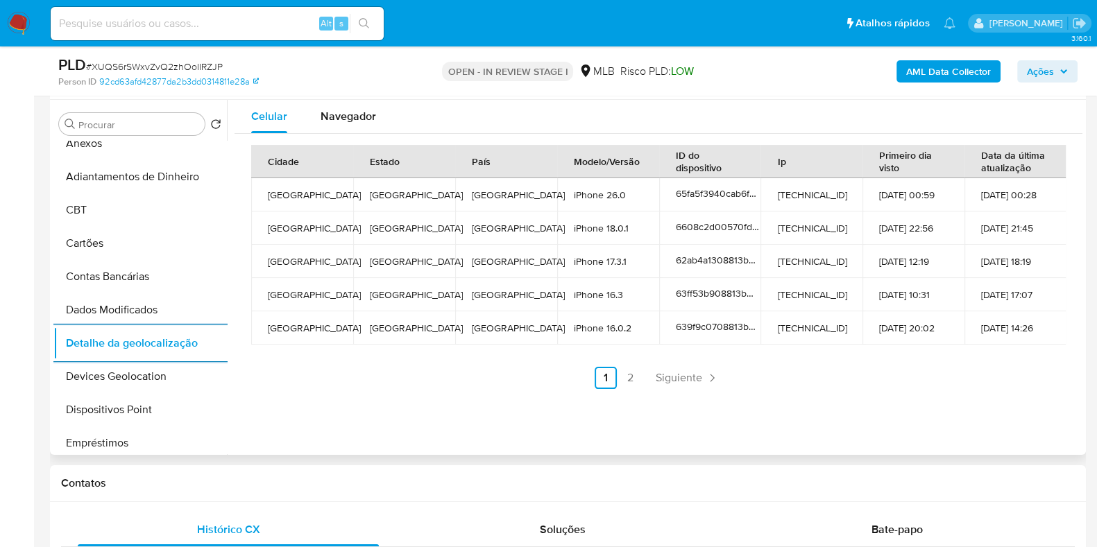
scroll to position [0, 0]
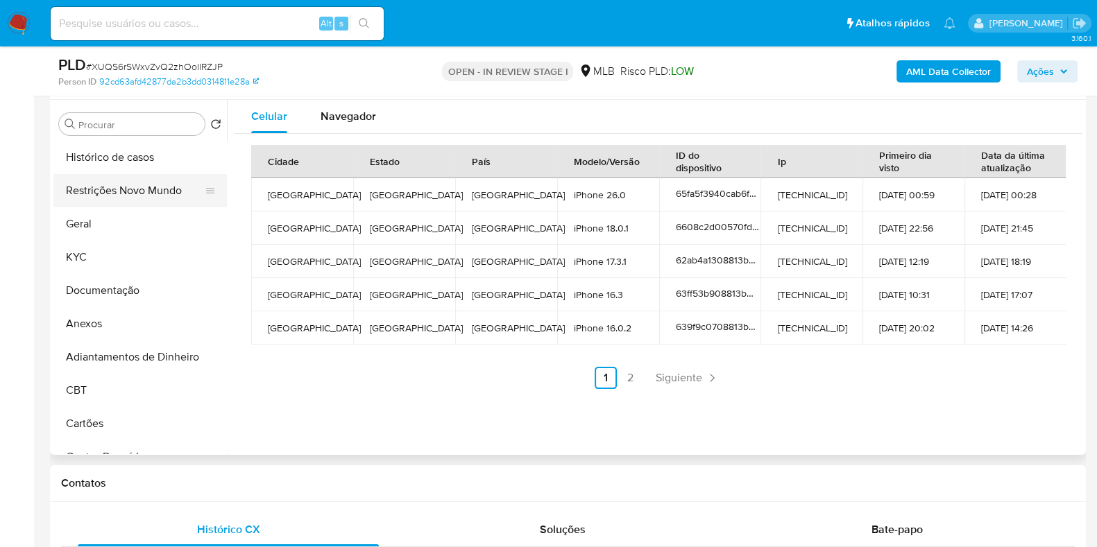
click at [140, 185] on button "Restrições Novo Mundo" at bounding box center [134, 190] width 162 height 33
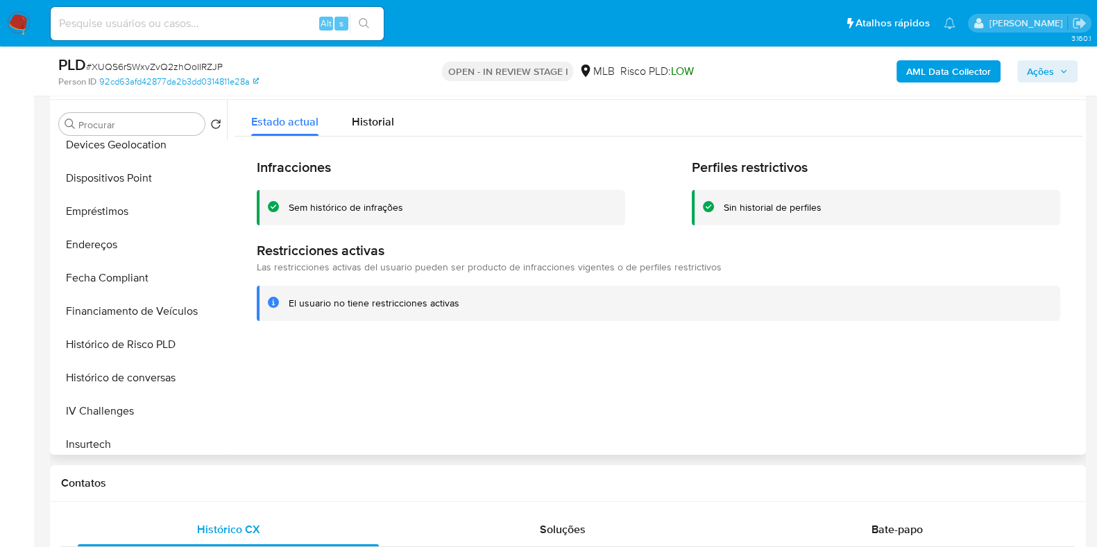
scroll to position [433, 0]
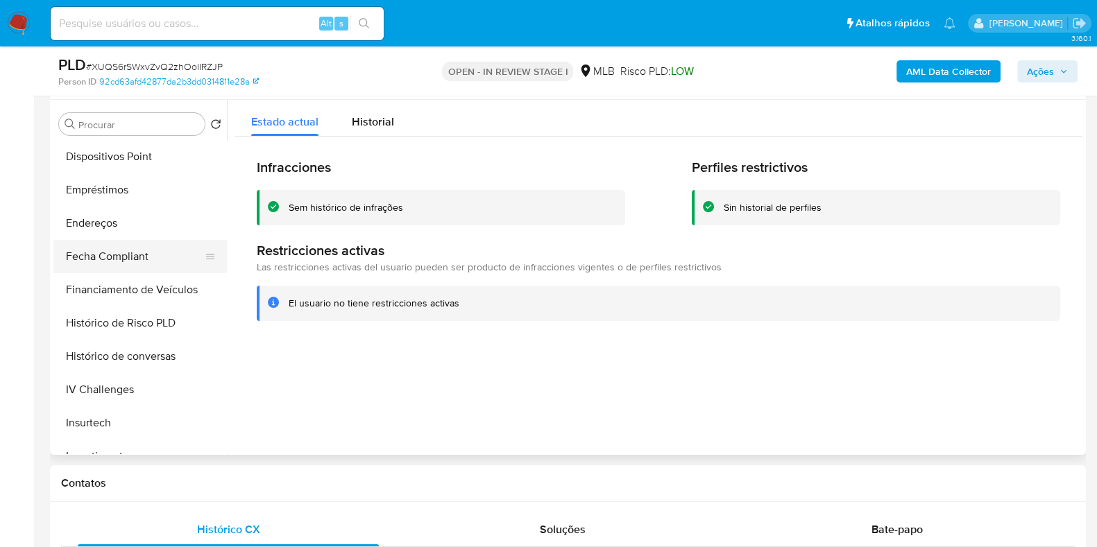
click at [152, 257] on button "Fecha Compliant" at bounding box center [134, 256] width 162 height 33
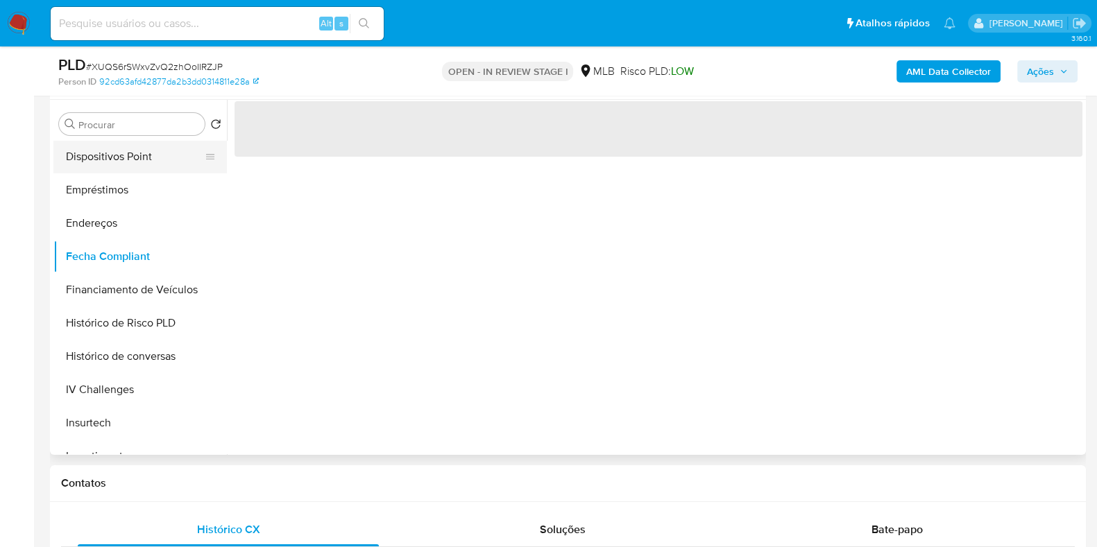
click at [153, 160] on button "Dispositivos Point" at bounding box center [134, 156] width 162 height 33
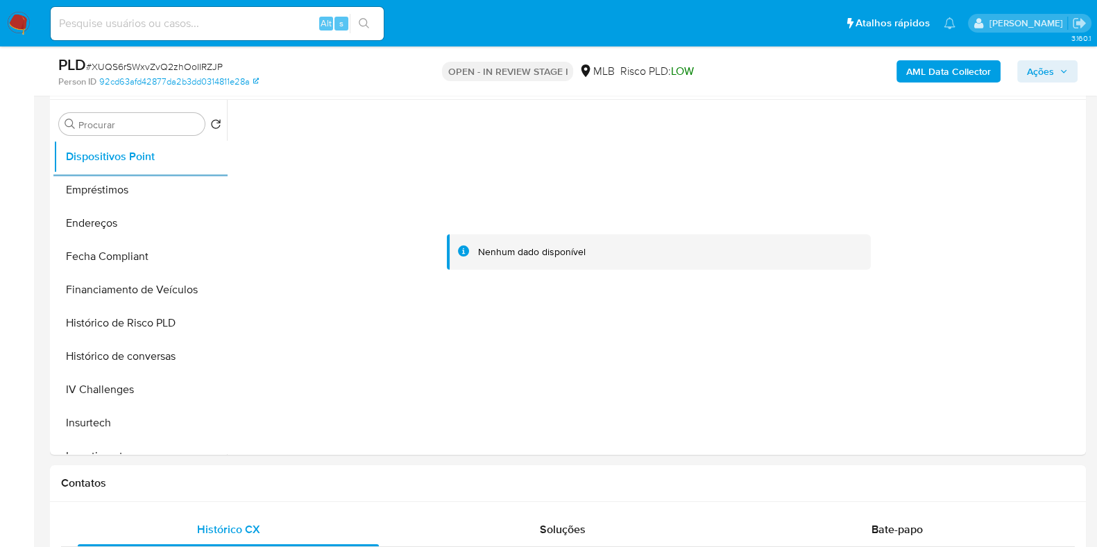
click at [934, 76] on b "AML Data Collector" at bounding box center [948, 71] width 85 height 22
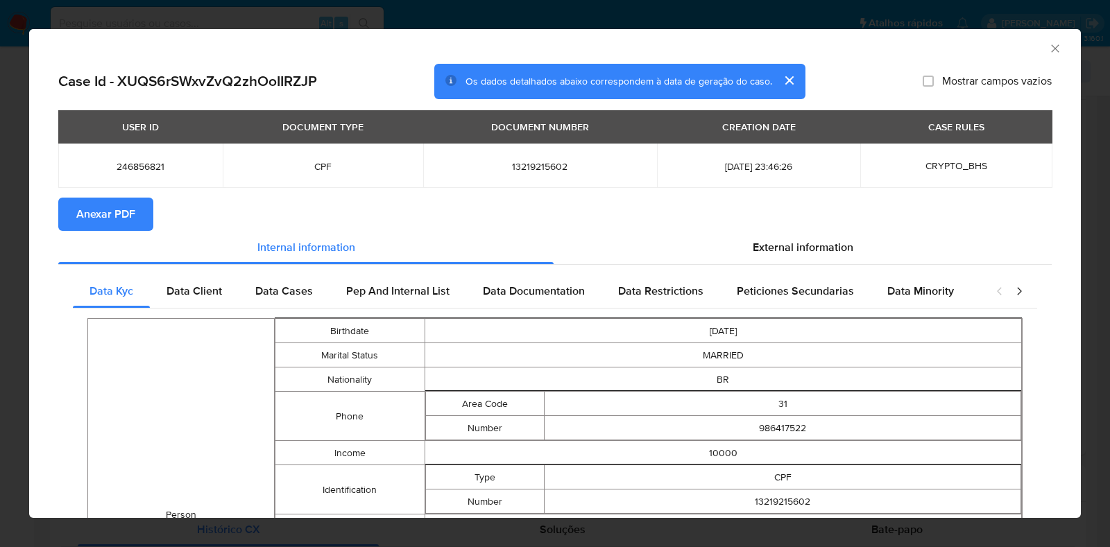
click at [99, 207] on span "Anexar PDF" at bounding box center [105, 214] width 59 height 31
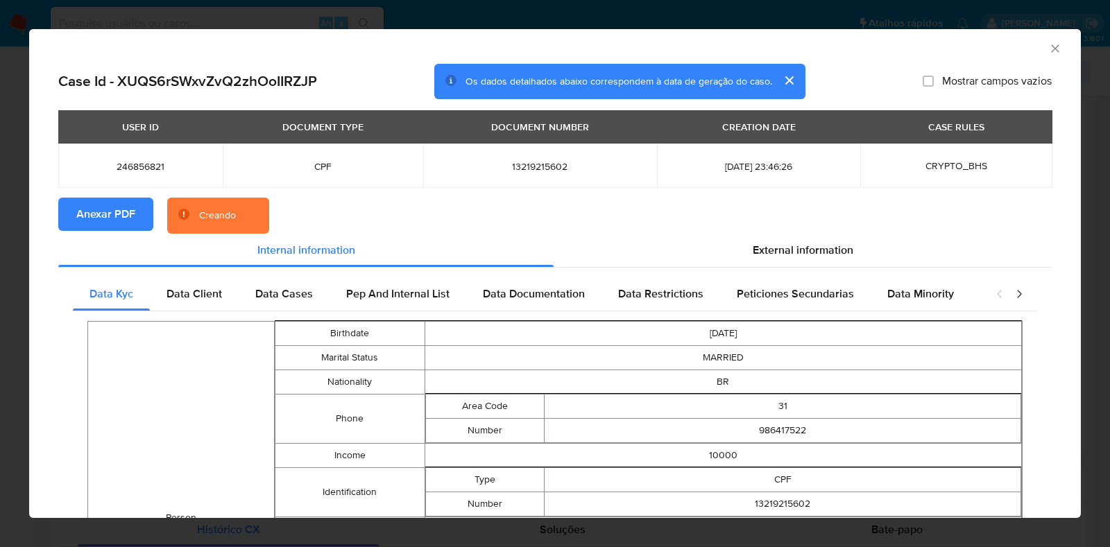
click at [4, 200] on div "AML Data Collector Case Id - XUQS6rSWxvZvQ2zhOoIIRZJP Os dados detalhados abaix…" at bounding box center [555, 273] width 1110 height 547
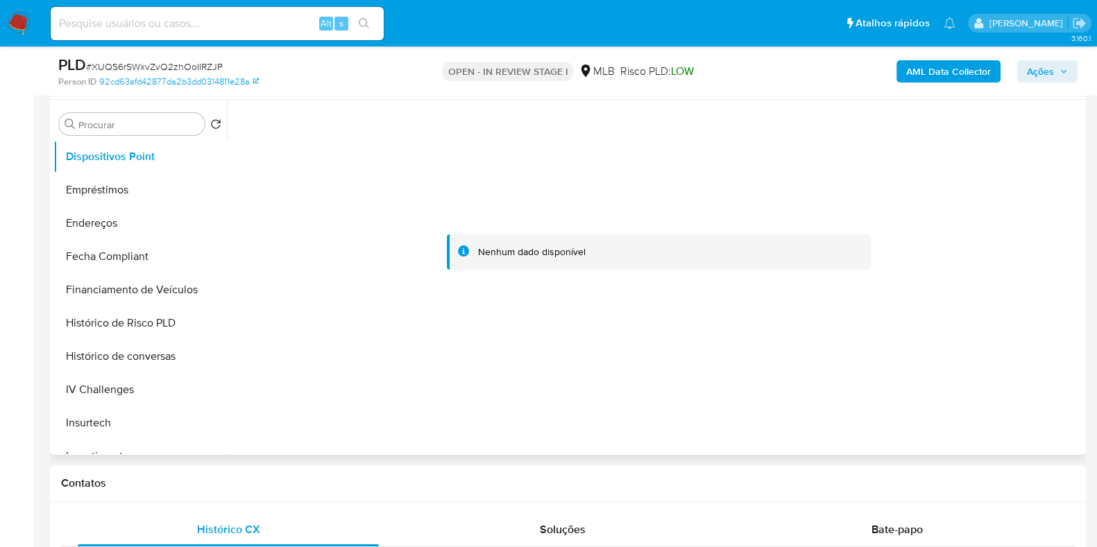
scroll to position [0, 0]
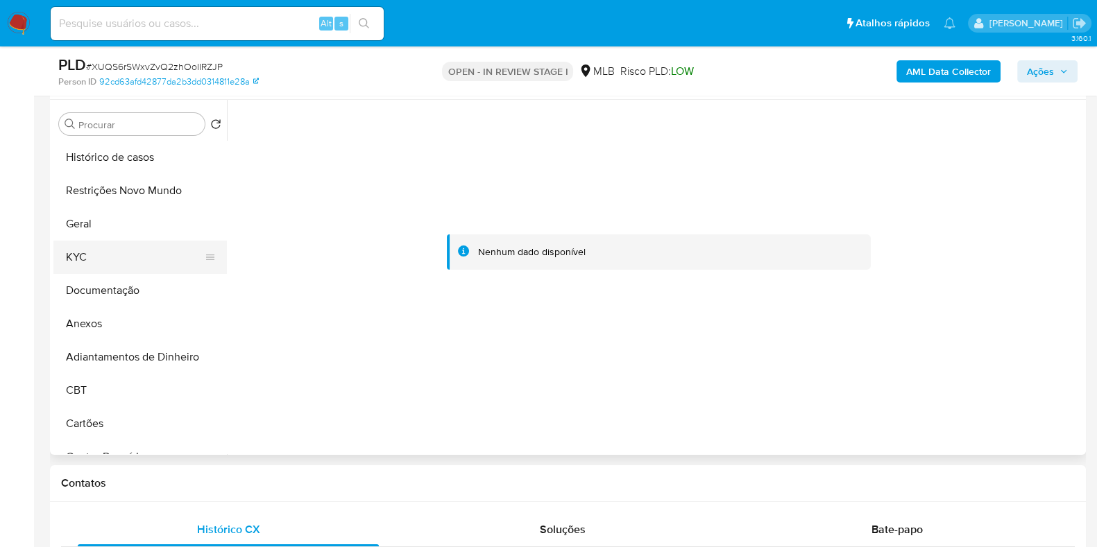
click at [119, 251] on button "KYC" at bounding box center [134, 257] width 162 height 33
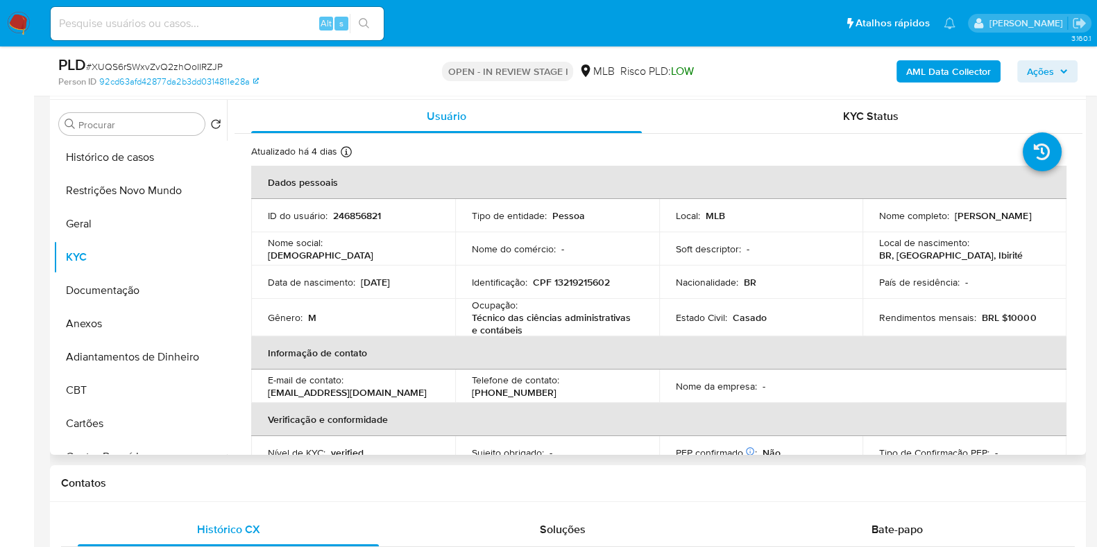
drag, startPoint x: 964, startPoint y: 221, endPoint x: 875, endPoint y: 221, distance: 89.5
click at [954, 221] on p "Esdras Kayke Correa" at bounding box center [992, 215] width 76 height 12
copy p "Esdras Kayke Correa"
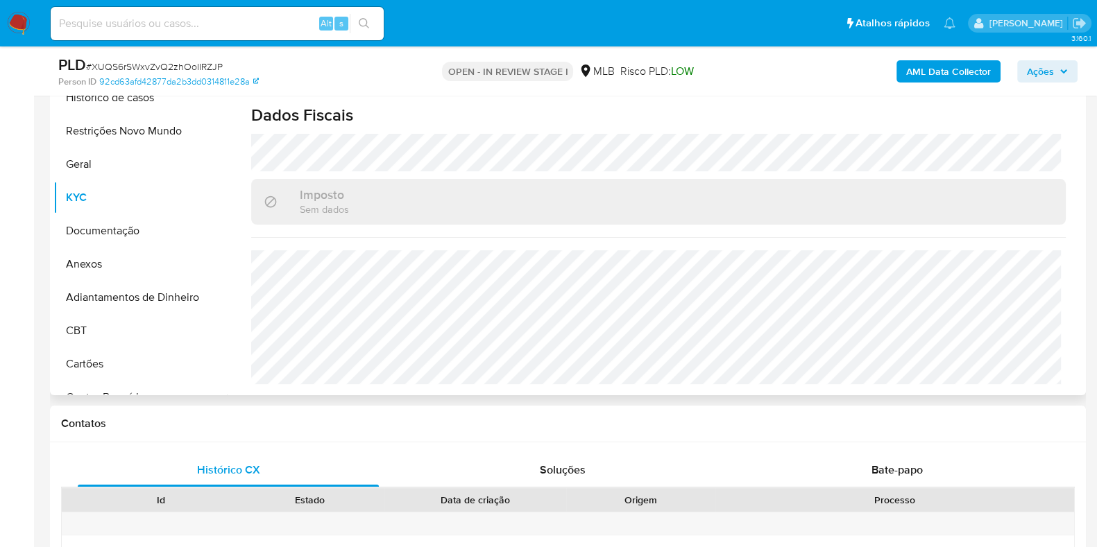
scroll to position [346, 0]
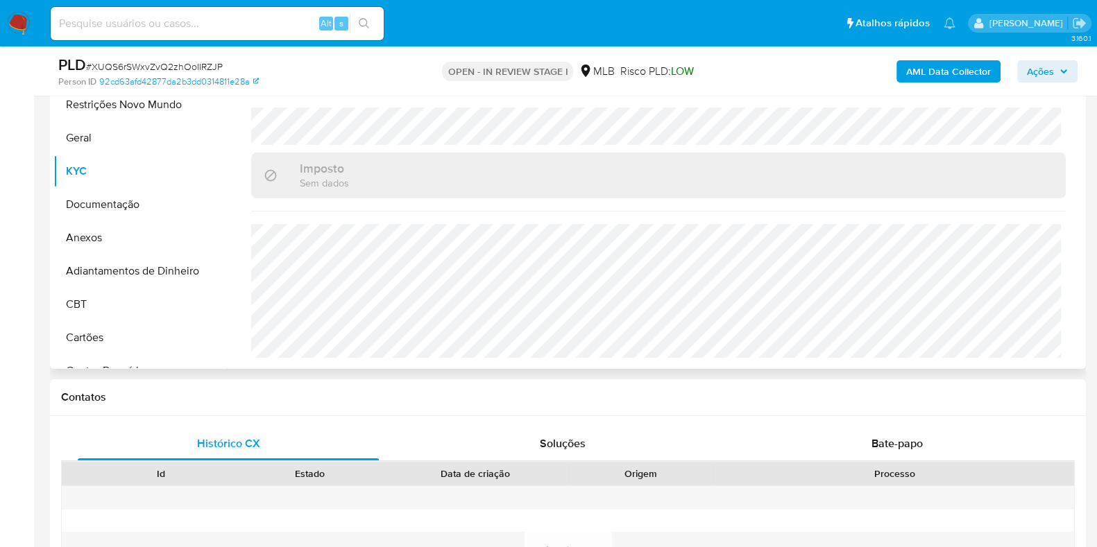
drag, startPoint x: 126, startPoint y: 236, endPoint x: 423, endPoint y: 272, distance: 299.7
click at [126, 236] on button "Anexos" at bounding box center [139, 237] width 173 height 33
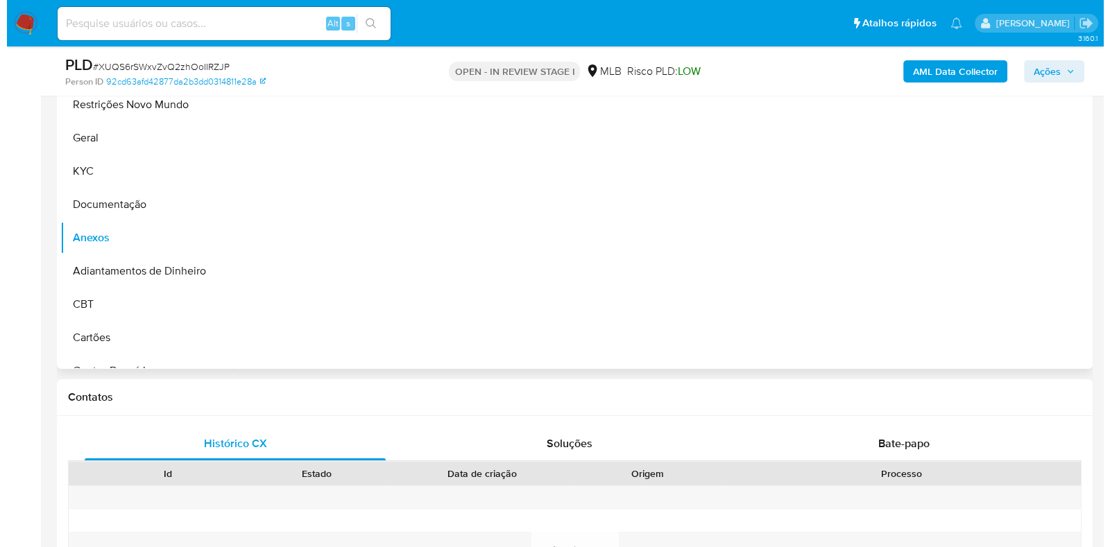
scroll to position [0, 0]
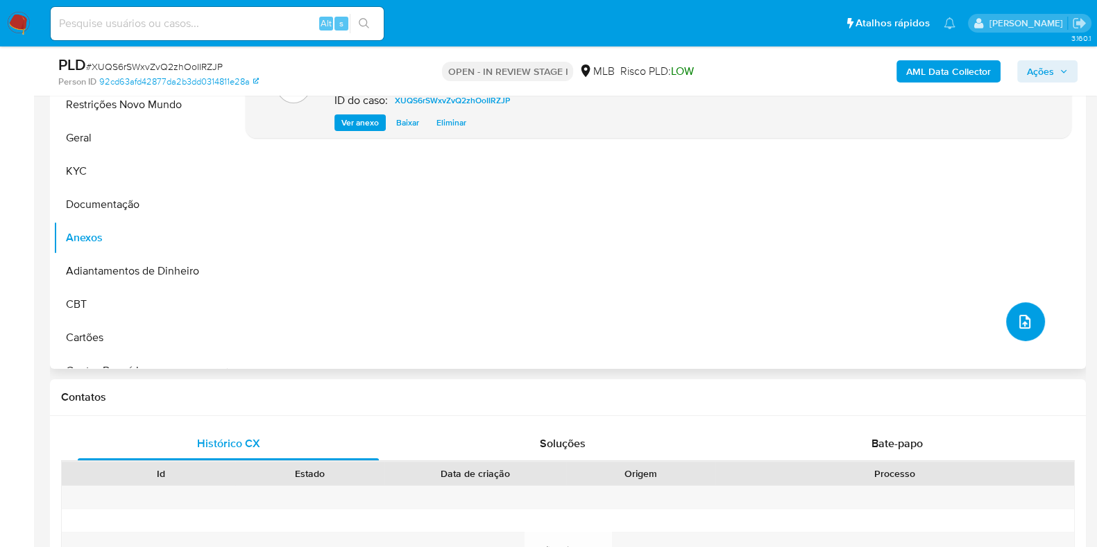
click at [1024, 323] on icon "upload-file" at bounding box center [1024, 321] width 17 height 17
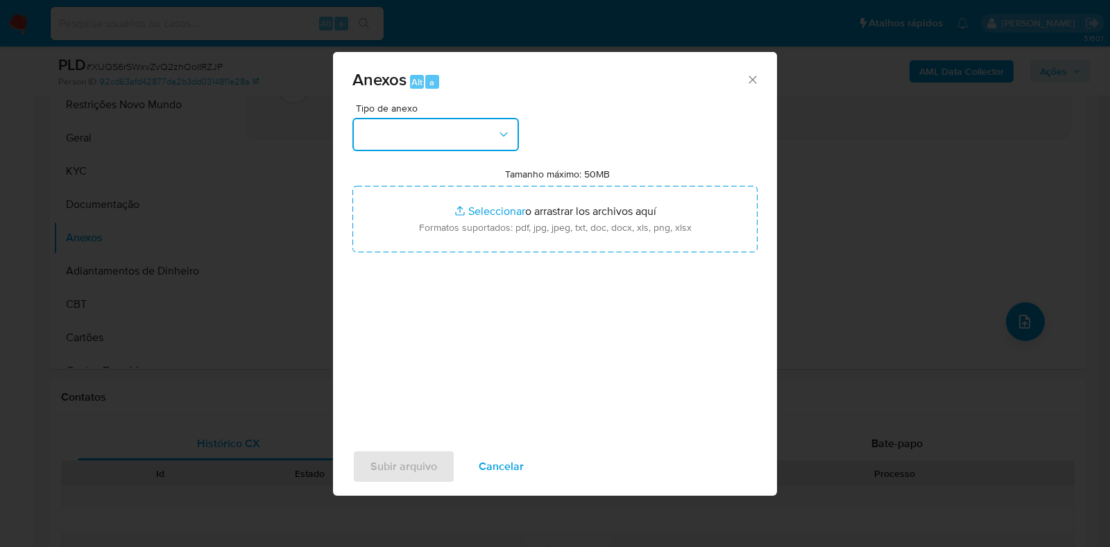
click at [449, 131] on button "button" at bounding box center [435, 134] width 166 height 33
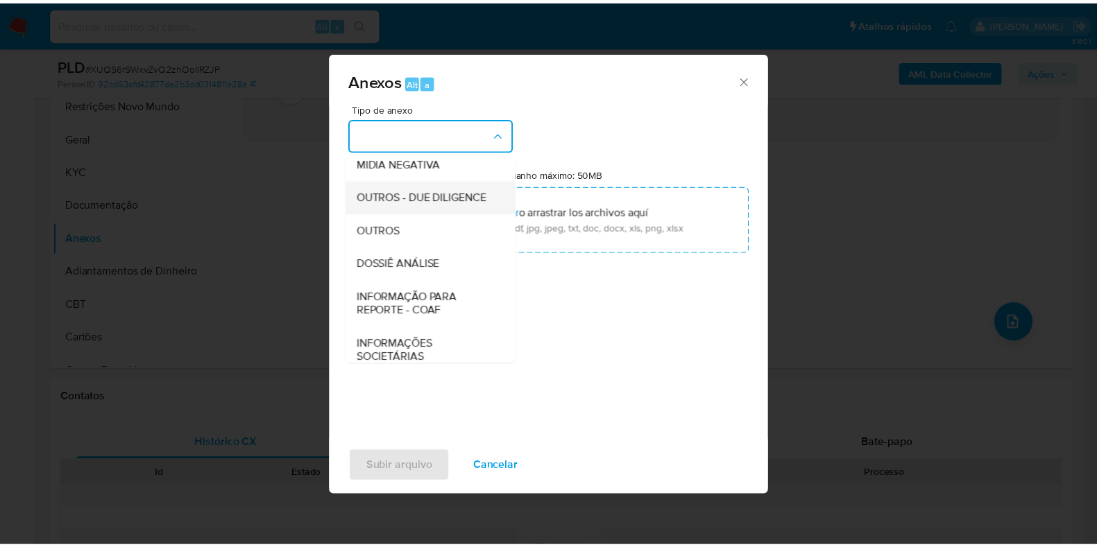
scroll to position [214, 0]
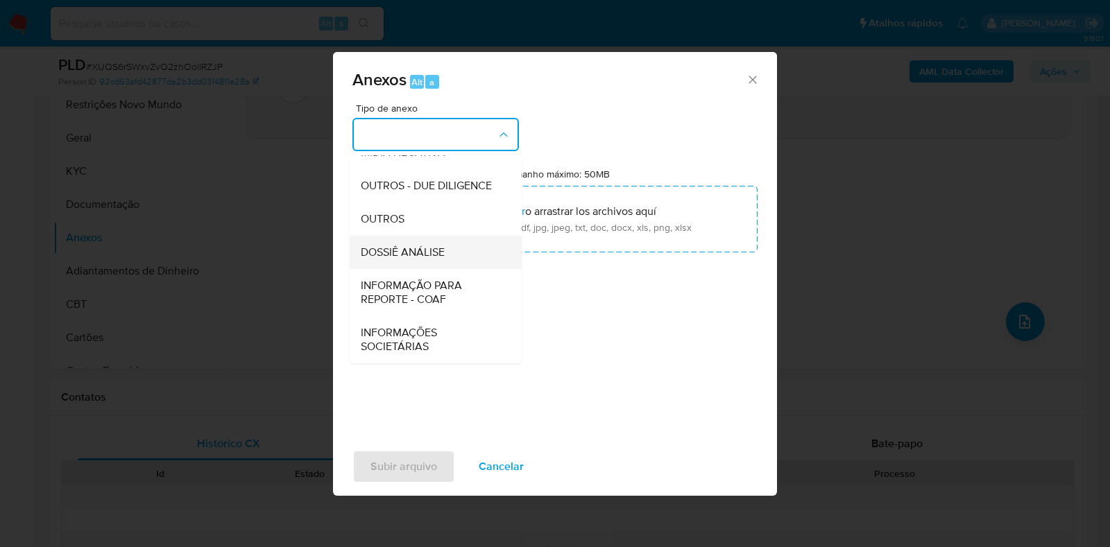
click at [406, 248] on span "DOSSIÊ ANÁLISE" at bounding box center [403, 253] width 84 height 14
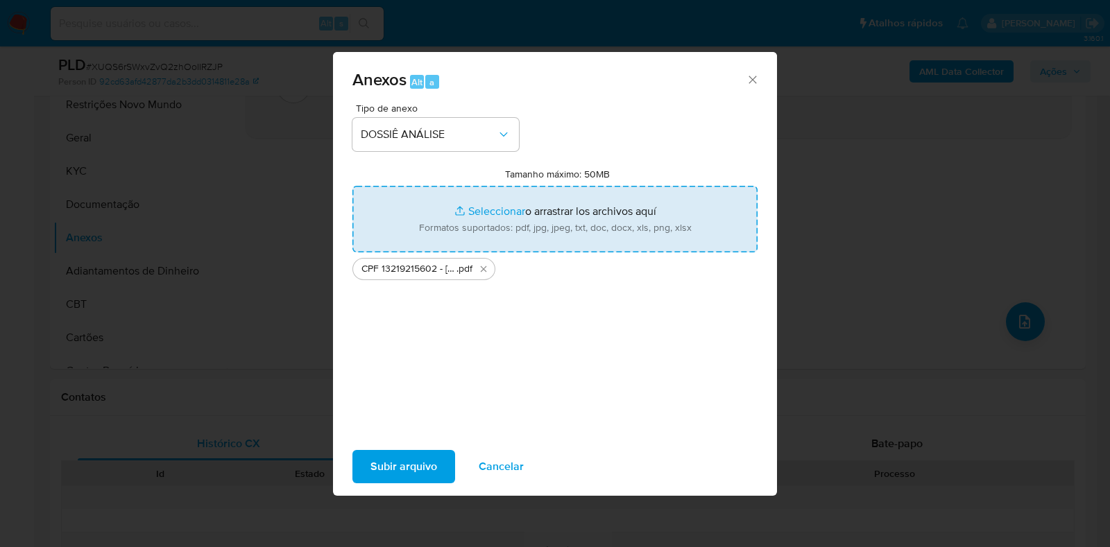
type input "C:\fakepath\Mulan 246856821_2025_09_22_13_25_20.xlsx"
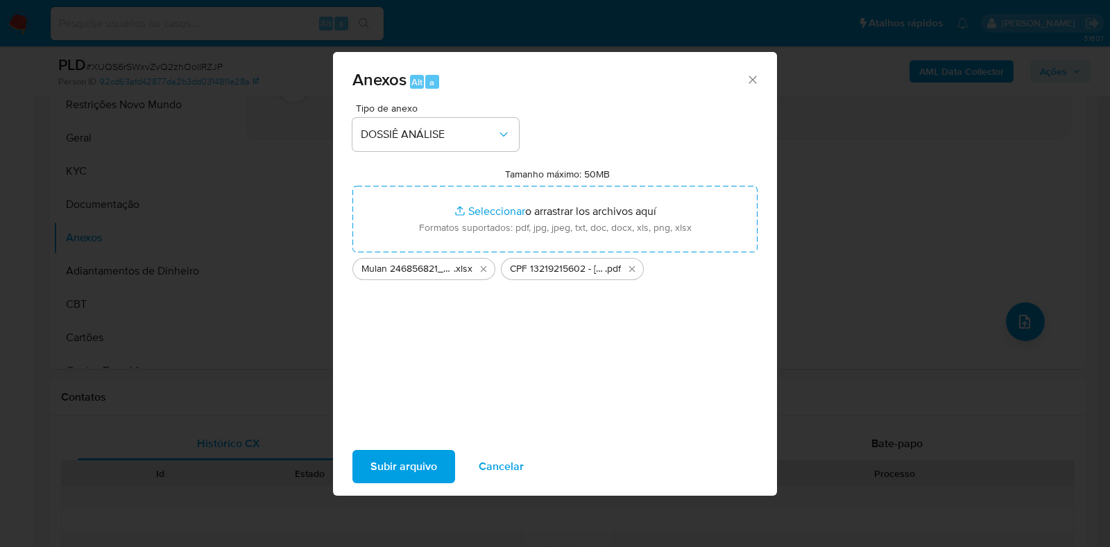
click at [402, 476] on span "Subir arquivo" at bounding box center [403, 467] width 67 height 31
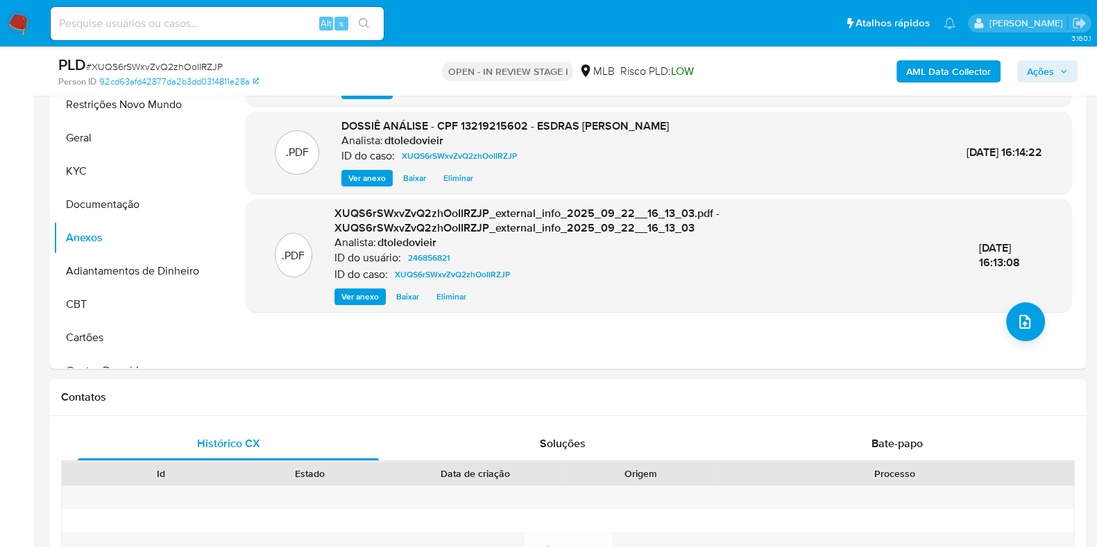
click at [1045, 76] on span "Ações" at bounding box center [1039, 71] width 27 height 22
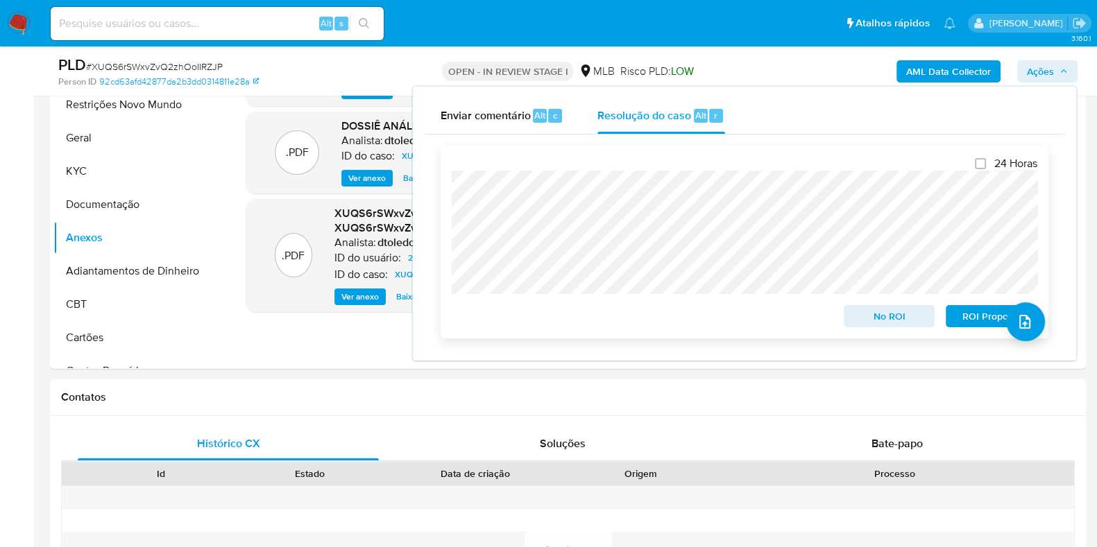
click at [879, 320] on span "No ROI" at bounding box center [889, 316] width 72 height 19
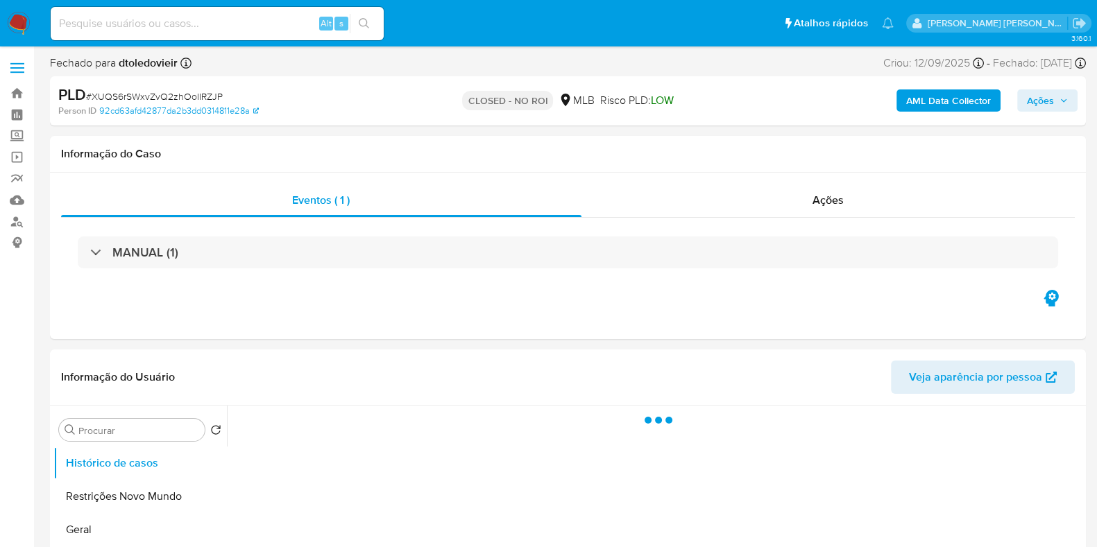
select select "10"
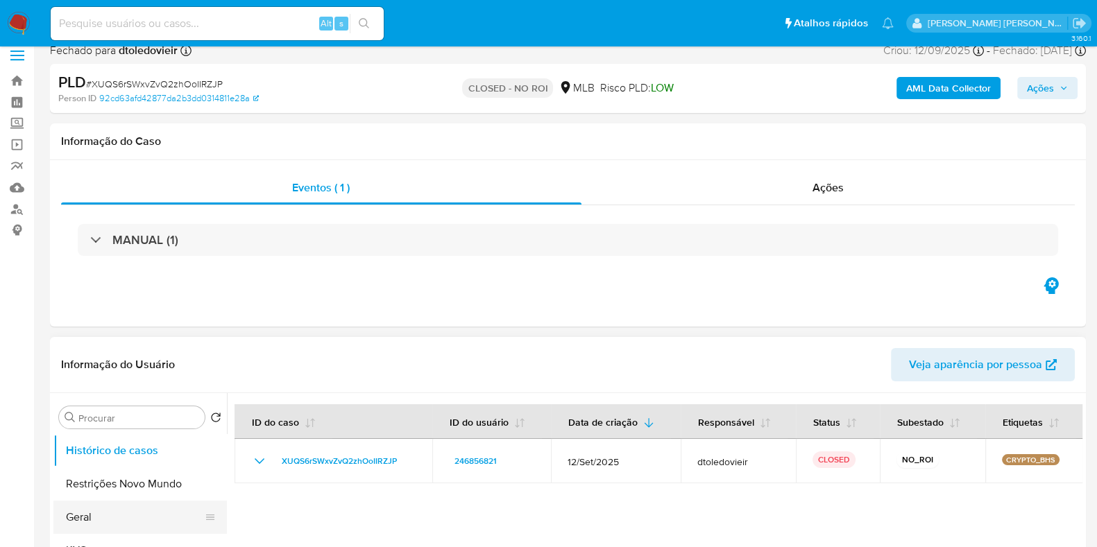
scroll to position [173, 0]
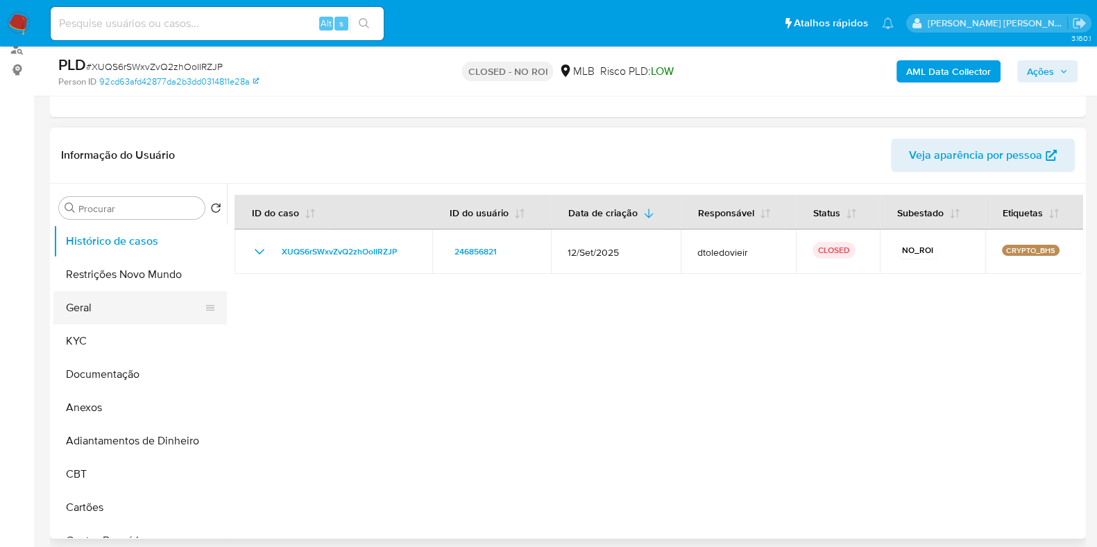
click at [96, 293] on button "Geral" at bounding box center [134, 307] width 162 height 33
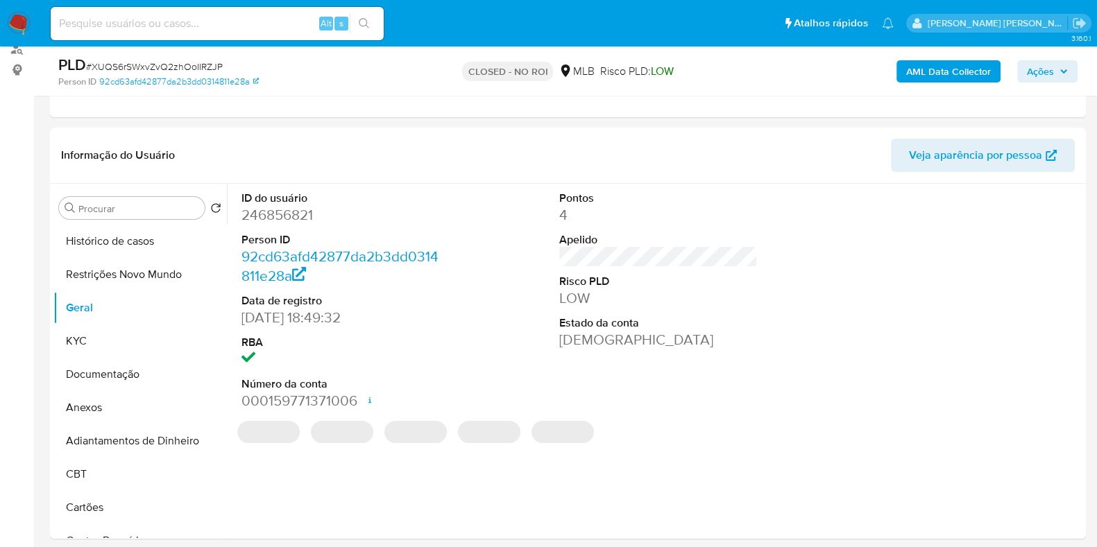
click at [293, 222] on dd "246856821" at bounding box center [340, 214] width 198 height 19
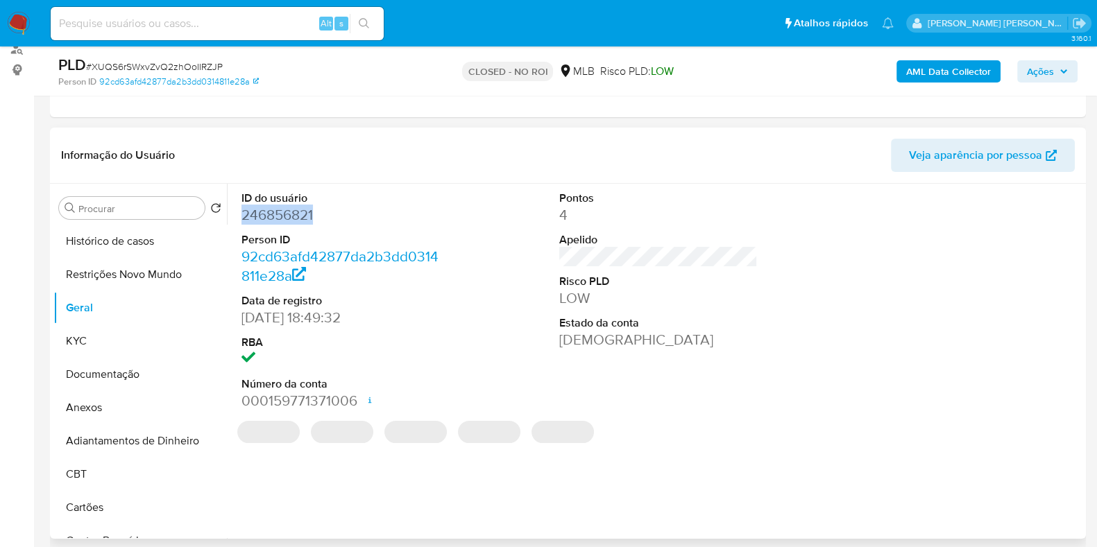
copy dd "246856821"
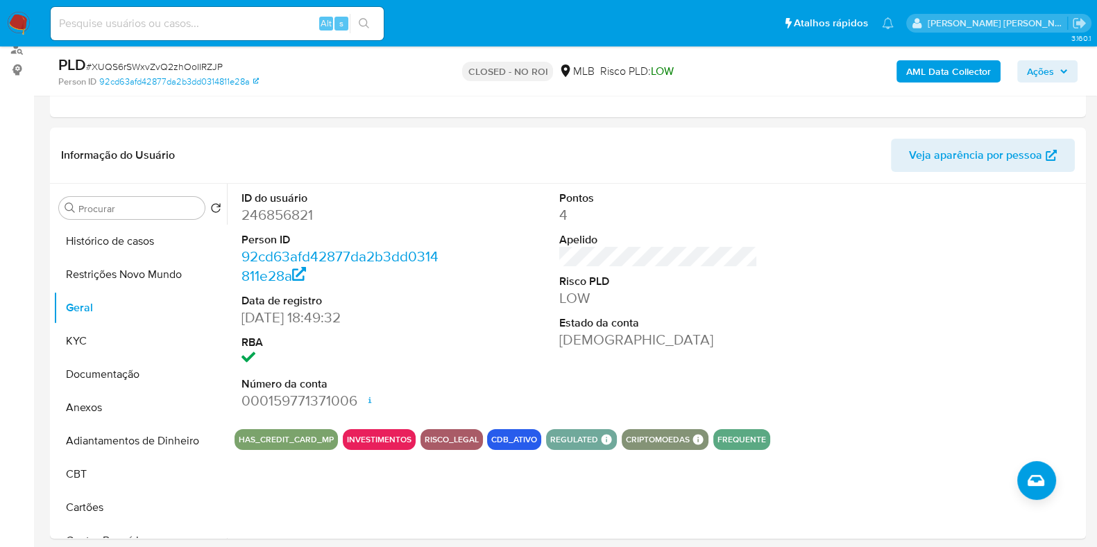
click at [259, 19] on input at bounding box center [217, 24] width 333 height 18
paste input "213687820"
type input "213687820"
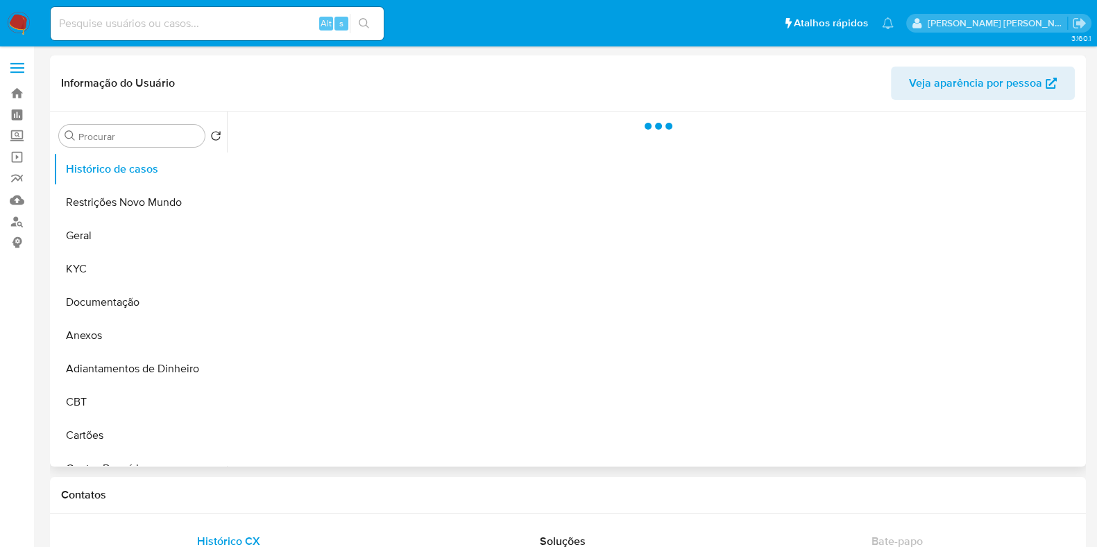
select select "10"
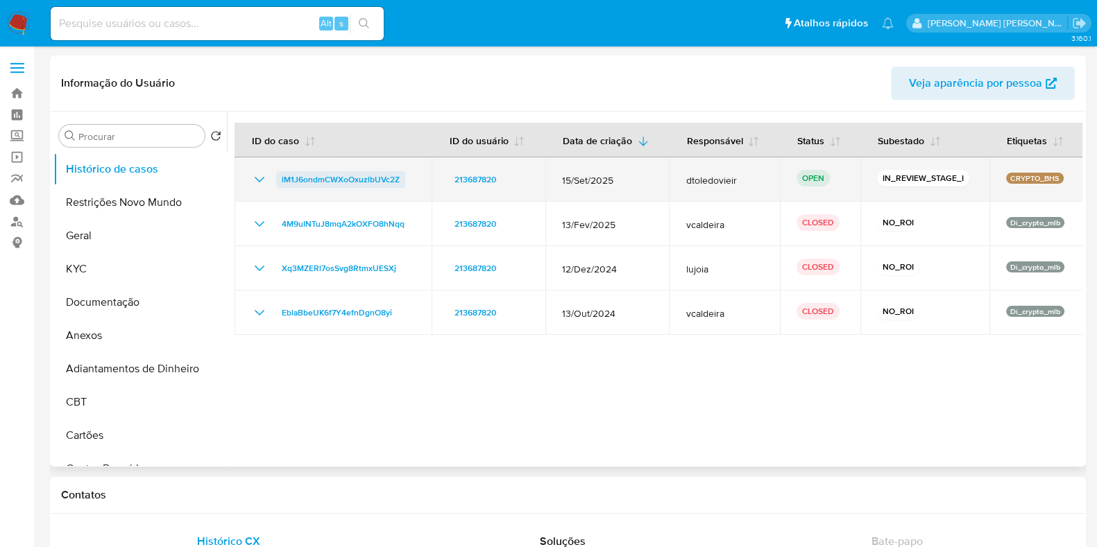
click at [325, 175] on span "lM1J6ondmCWXoOxuzlbUVc2Z" at bounding box center [341, 179] width 118 height 17
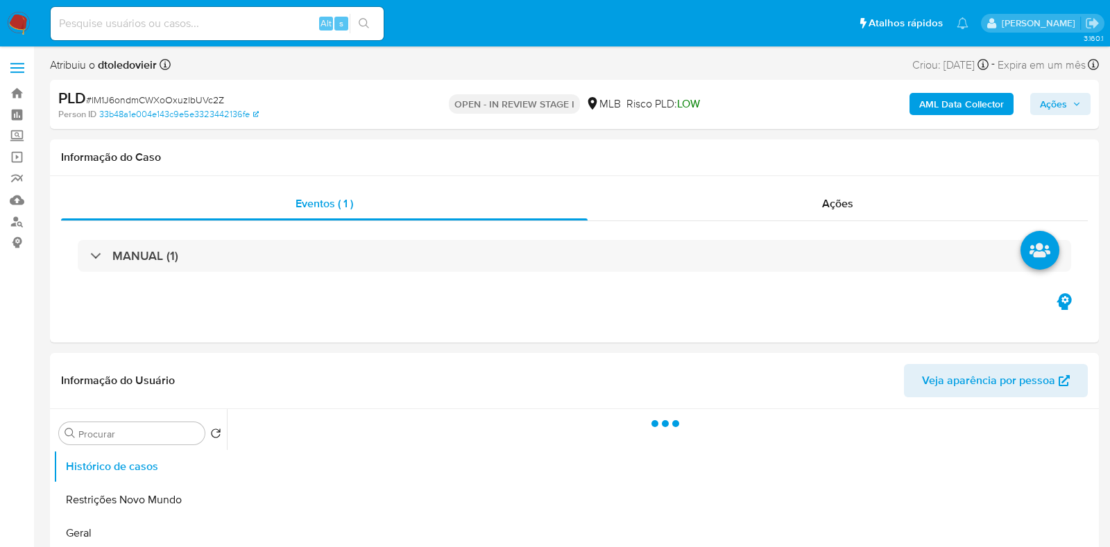
select select "10"
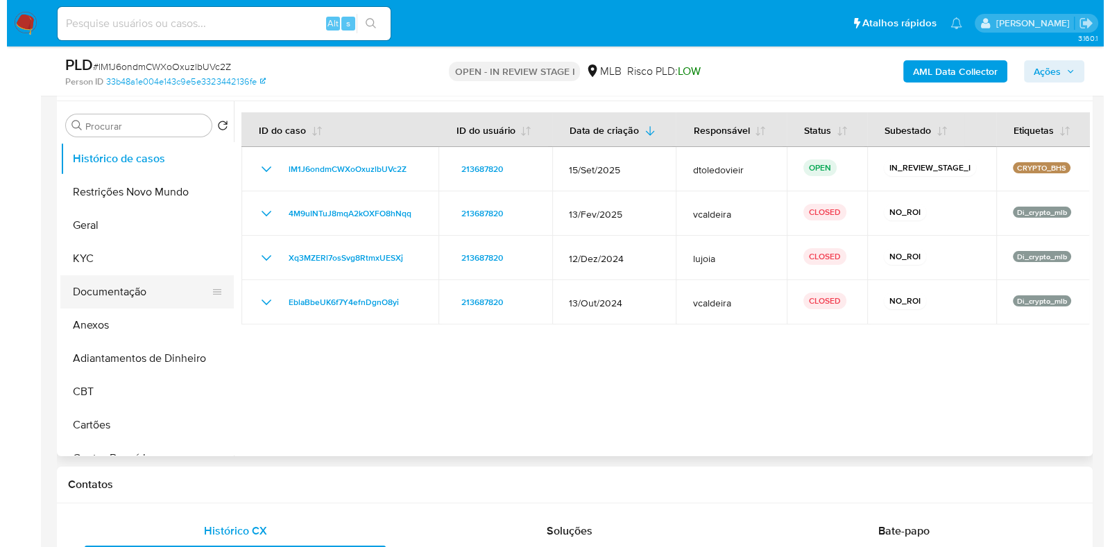
scroll to position [260, 0]
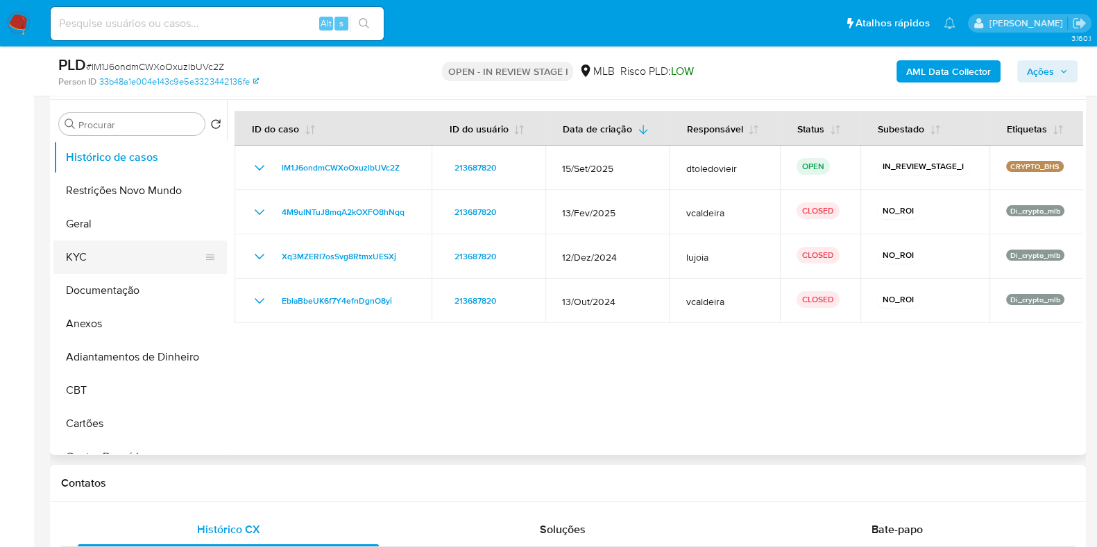
click at [119, 261] on button "KYC" at bounding box center [134, 257] width 162 height 33
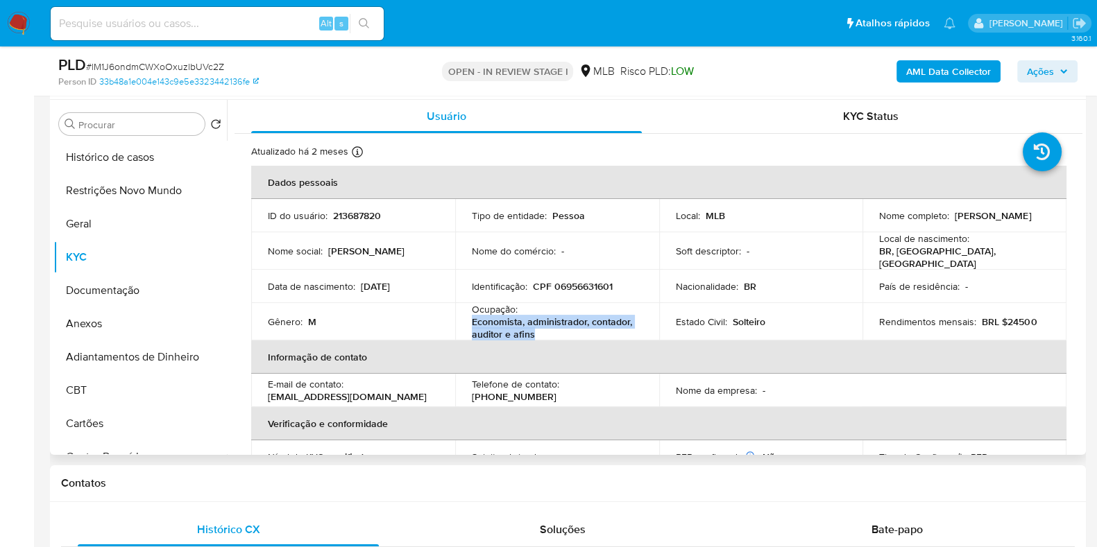
drag, startPoint x: 544, startPoint y: 329, endPoint x: 470, endPoint y: 322, distance: 74.6
click at [472, 322] on p "Economista, administrador, contador, auditor e afins" at bounding box center [554, 328] width 165 height 25
copy p "Economista, administrador, contador, auditor e afins"
click at [128, 297] on button "Documentação" at bounding box center [134, 290] width 162 height 33
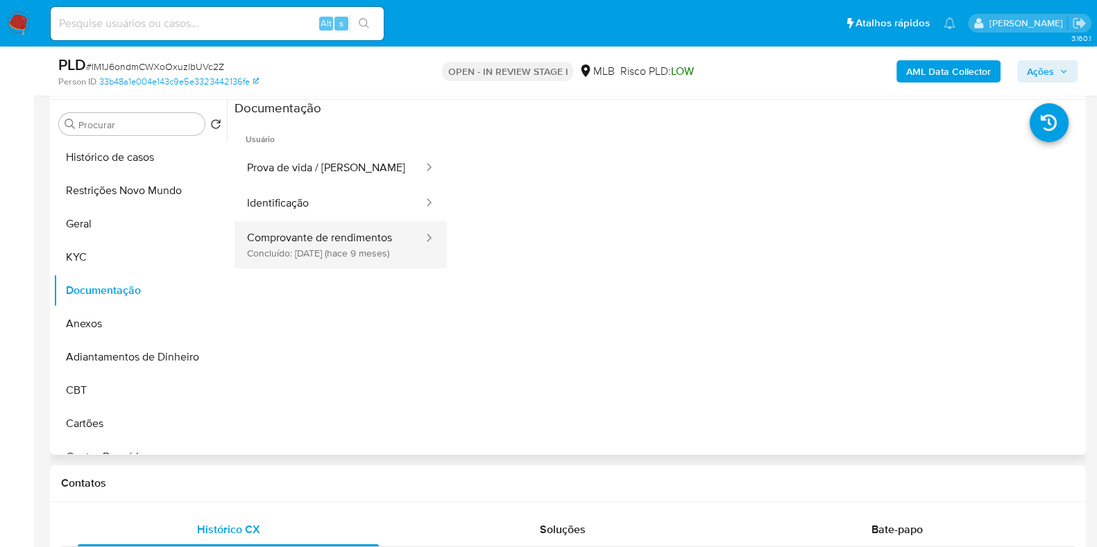
click at [345, 239] on button "Comprovante de rendimentos Concluído: [DATE] (hace 9 meses)" at bounding box center [329, 244] width 190 height 47
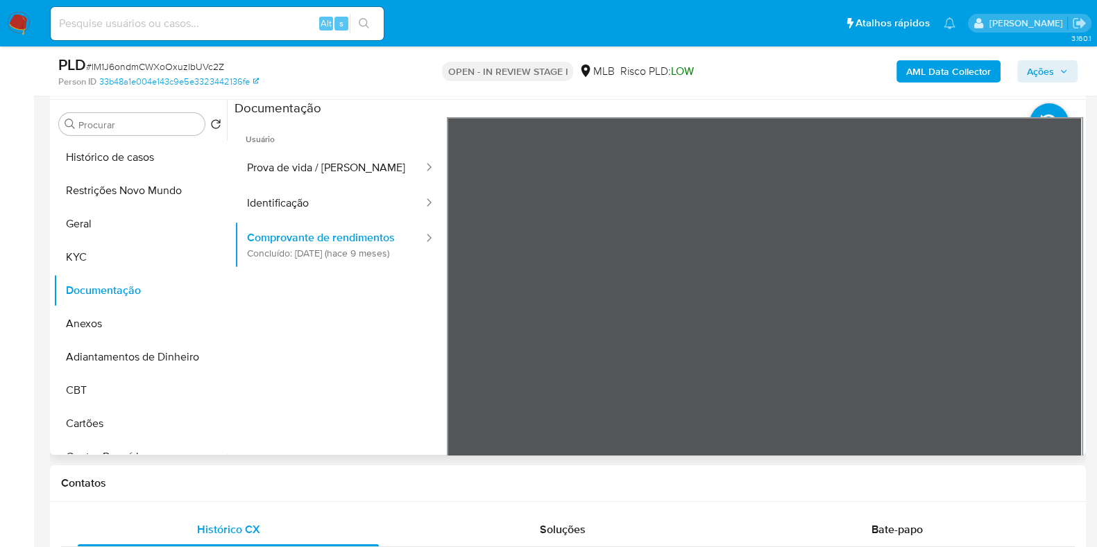
click at [1069, 139] on li at bounding box center [1062, 116] width 67 height 60
click at [961, 68] on b "AML Data Collector" at bounding box center [948, 71] width 85 height 22
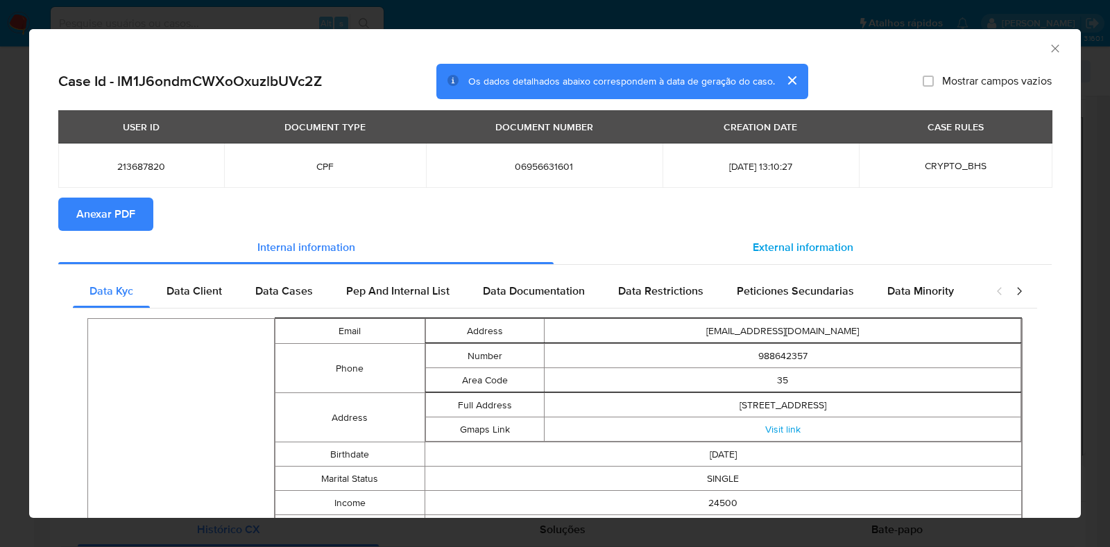
click at [766, 231] on div "External information" at bounding box center [802, 247] width 498 height 33
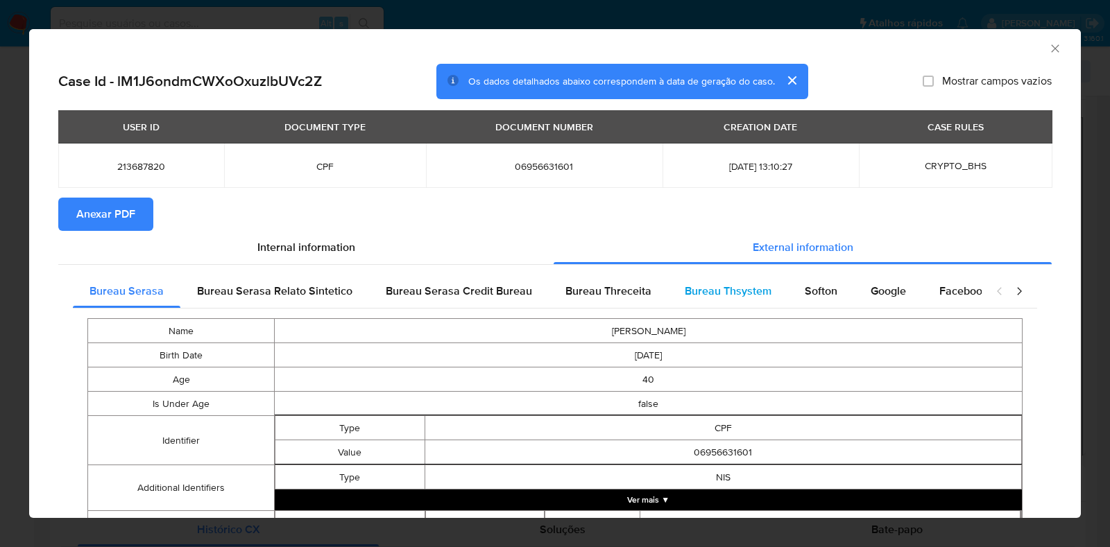
click at [755, 283] on span "Bureau Thsystem" at bounding box center [728, 291] width 87 height 16
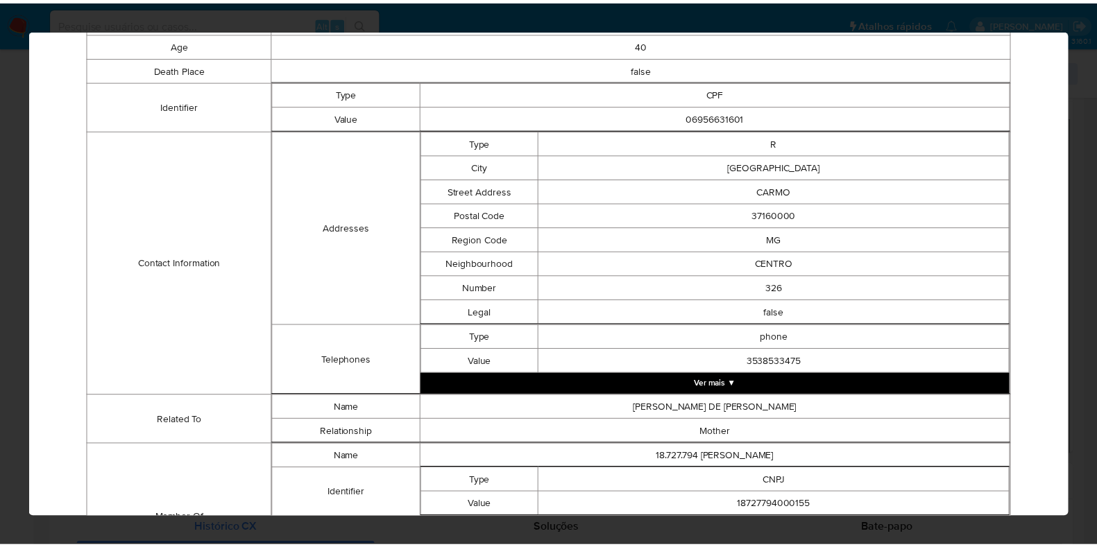
scroll to position [485, 0]
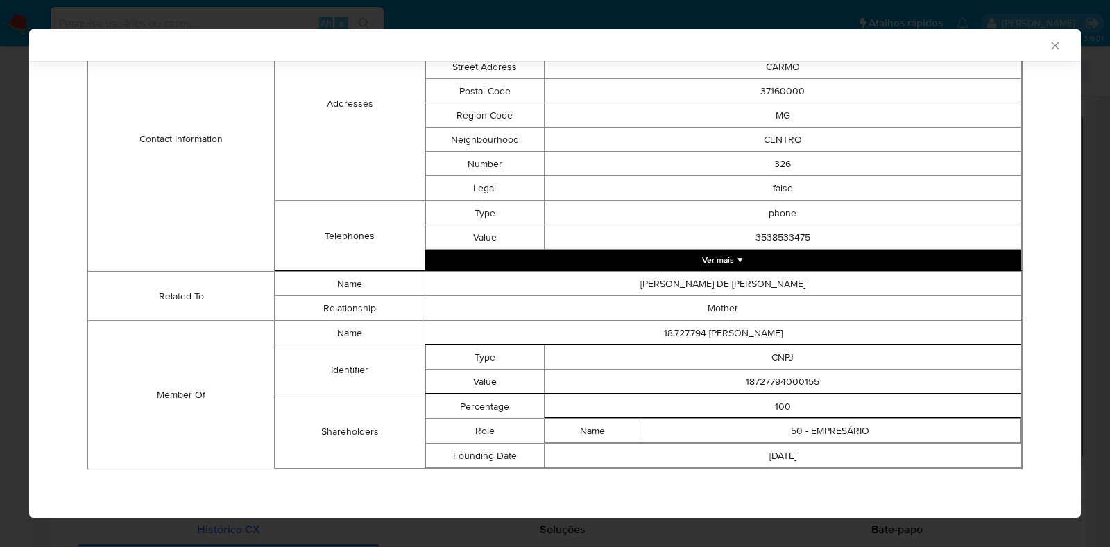
click at [777, 379] on td "18727794000155" at bounding box center [782, 382] width 476 height 24
copy td "18727794000155"
click at [0, 212] on div "AML Data Collector Case Id - lM1J6ondmCWXoOxuzlbUVc2Z Os dados detalhados abaix…" at bounding box center [555, 273] width 1110 height 547
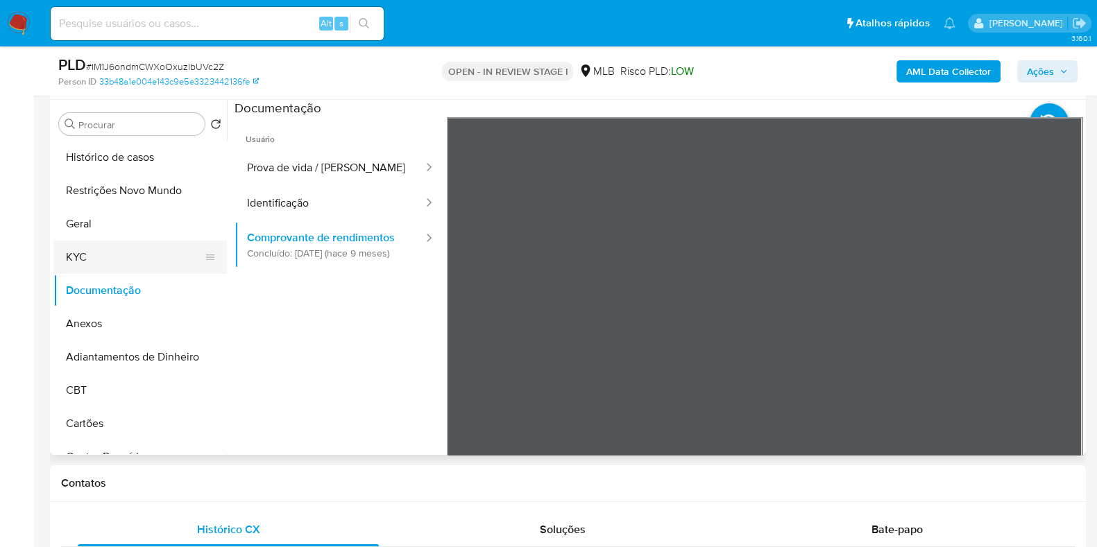
click at [79, 248] on button "KYC" at bounding box center [134, 257] width 162 height 33
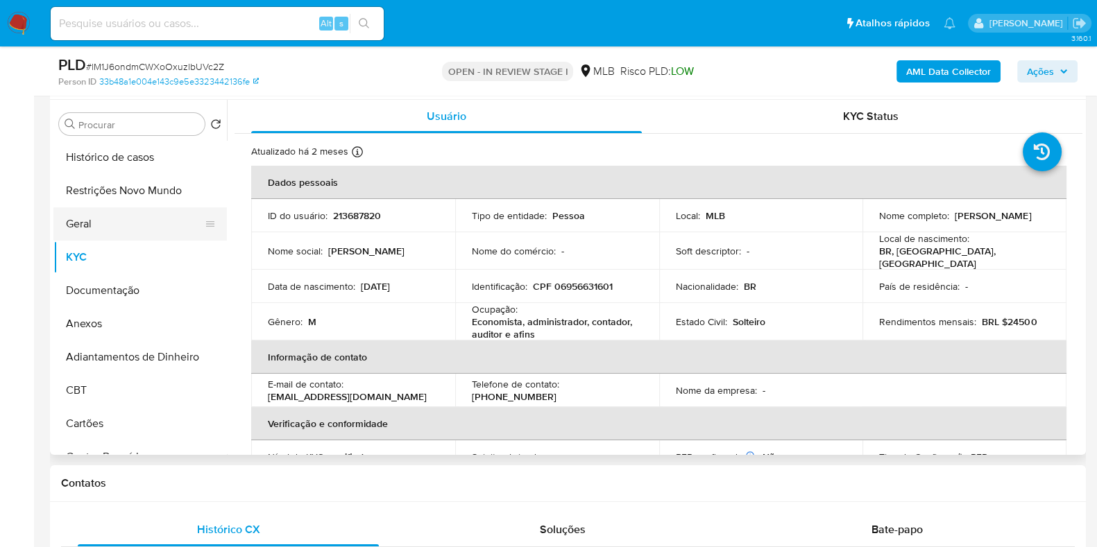
click at [126, 226] on button "Geral" at bounding box center [134, 223] width 162 height 33
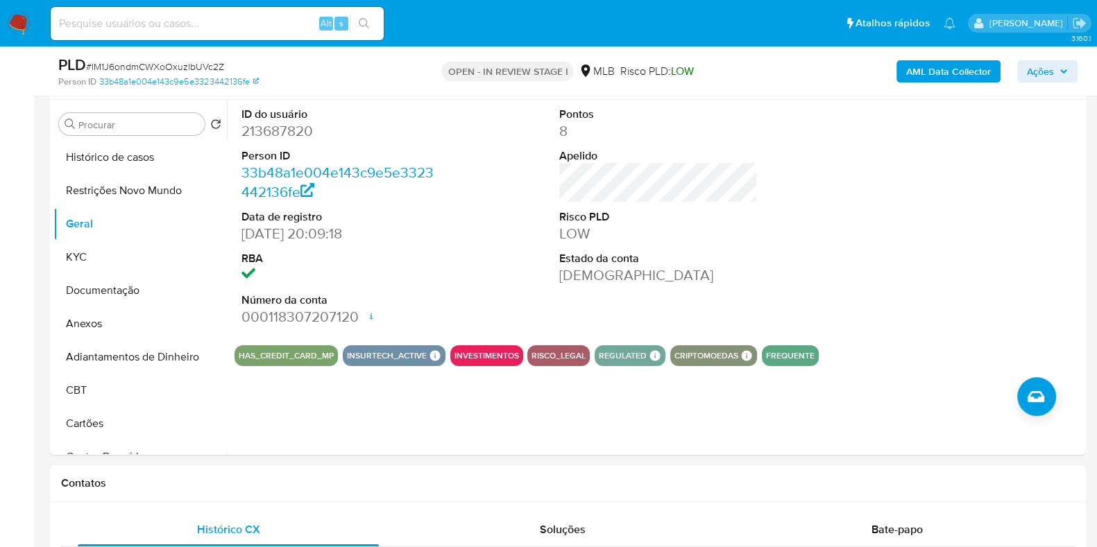
click at [1036, 71] on span "Ações" at bounding box center [1039, 71] width 27 height 22
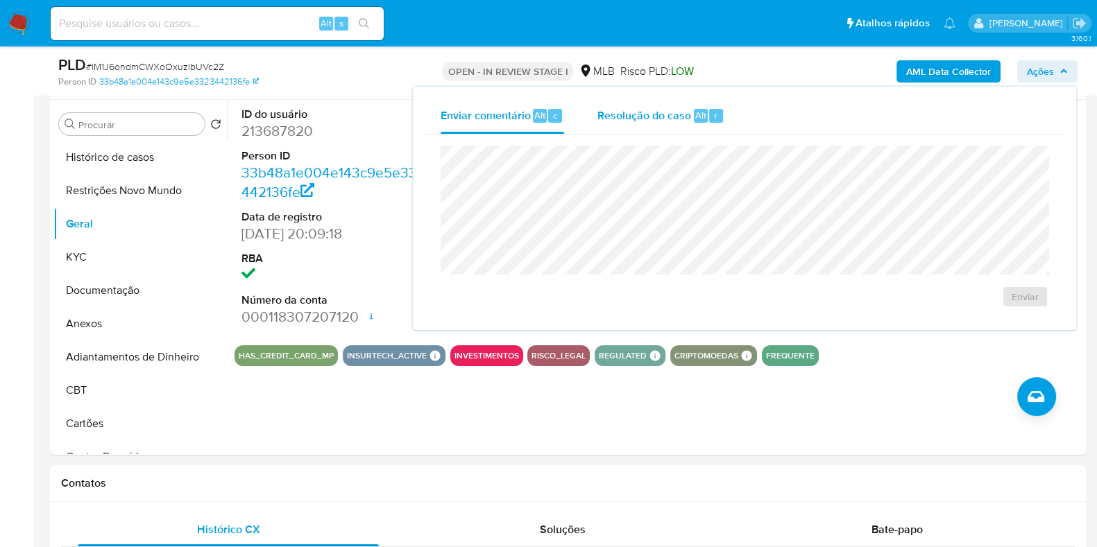
click at [645, 109] on span "Resolução do caso" at bounding box center [644, 115] width 94 height 16
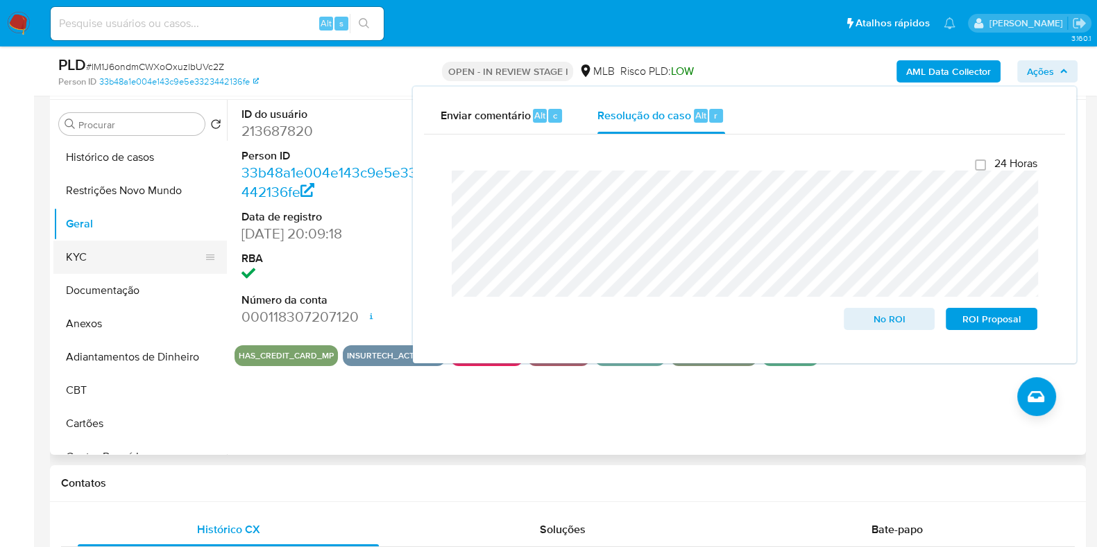
click at [102, 264] on button "KYC" at bounding box center [134, 257] width 162 height 33
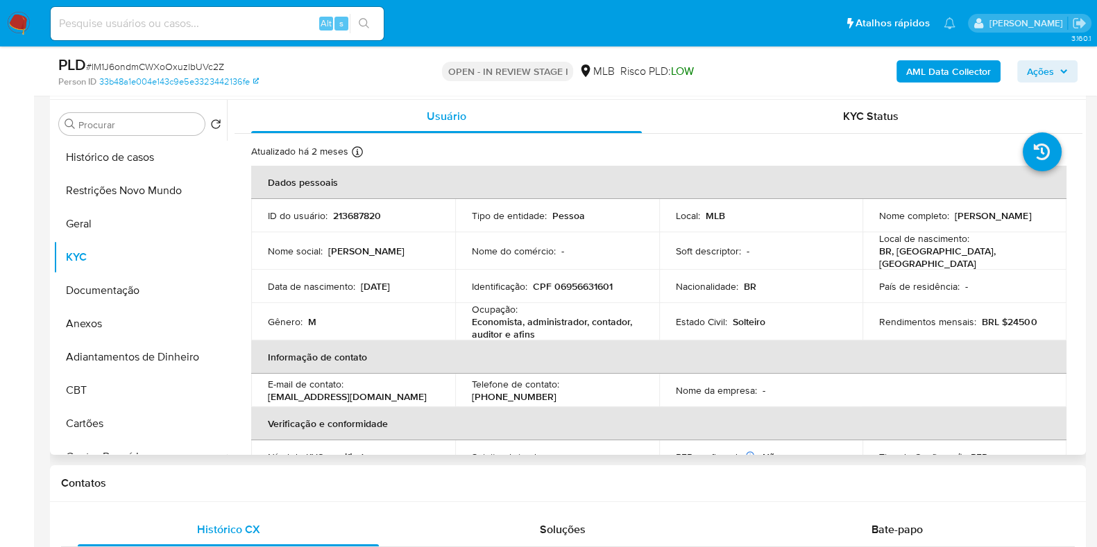
drag, startPoint x: 975, startPoint y: 219, endPoint x: 867, endPoint y: 220, distance: 108.2
click at [867, 220] on td "Nome completo : [PERSON_NAME]" at bounding box center [964, 215] width 204 height 33
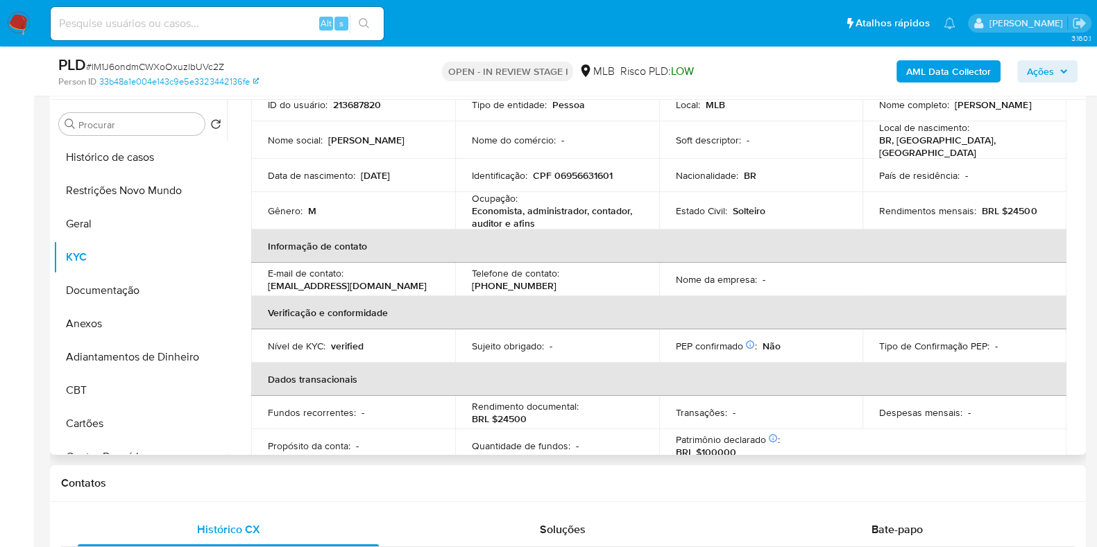
scroll to position [0, 0]
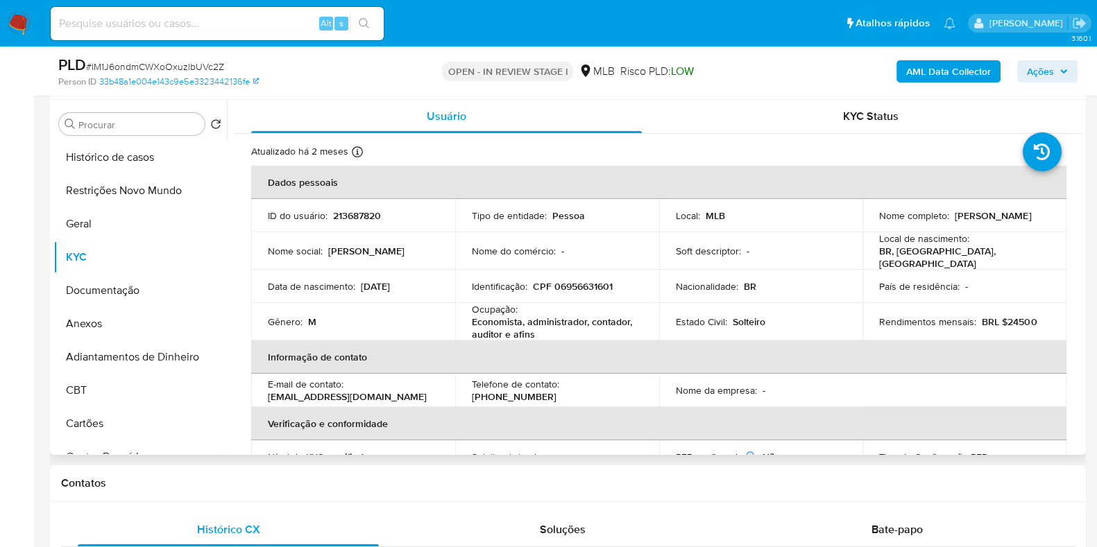
click at [581, 289] on p "CPF 06956631601" at bounding box center [573, 286] width 80 height 12
click at [581, 288] on p "CPF 06956631601" at bounding box center [573, 286] width 80 height 12
copy p "06956631601"
click at [148, 189] on button "Restrições Novo Mundo" at bounding box center [134, 190] width 162 height 33
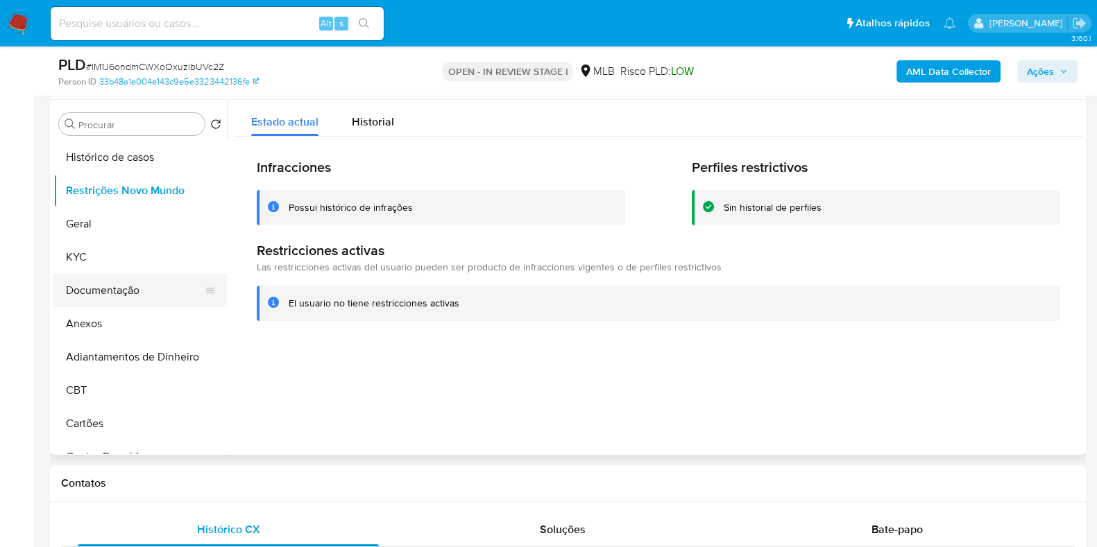
click at [123, 291] on button "Documentação" at bounding box center [134, 290] width 162 height 33
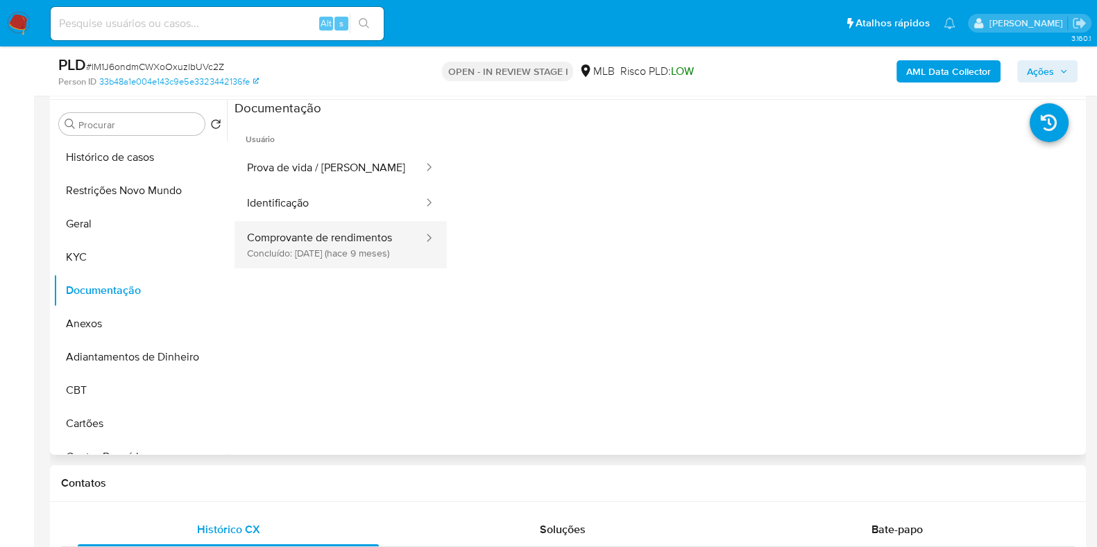
click at [321, 264] on button "Comprovante de rendimentos Concluído: 21/12/2024 (hace 9 meses)" at bounding box center [329, 244] width 190 height 47
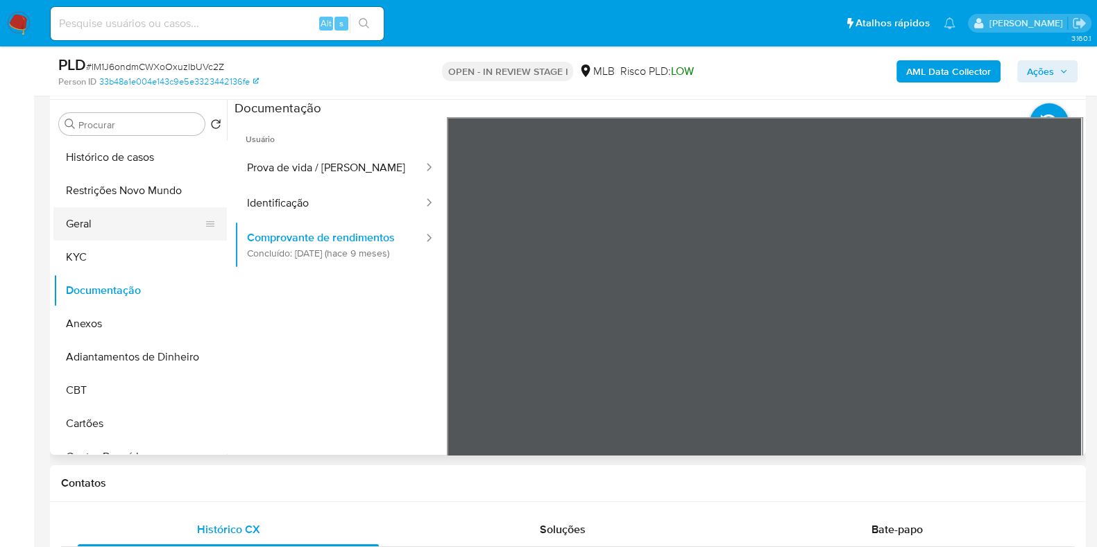
click at [109, 227] on button "Geral" at bounding box center [134, 223] width 162 height 33
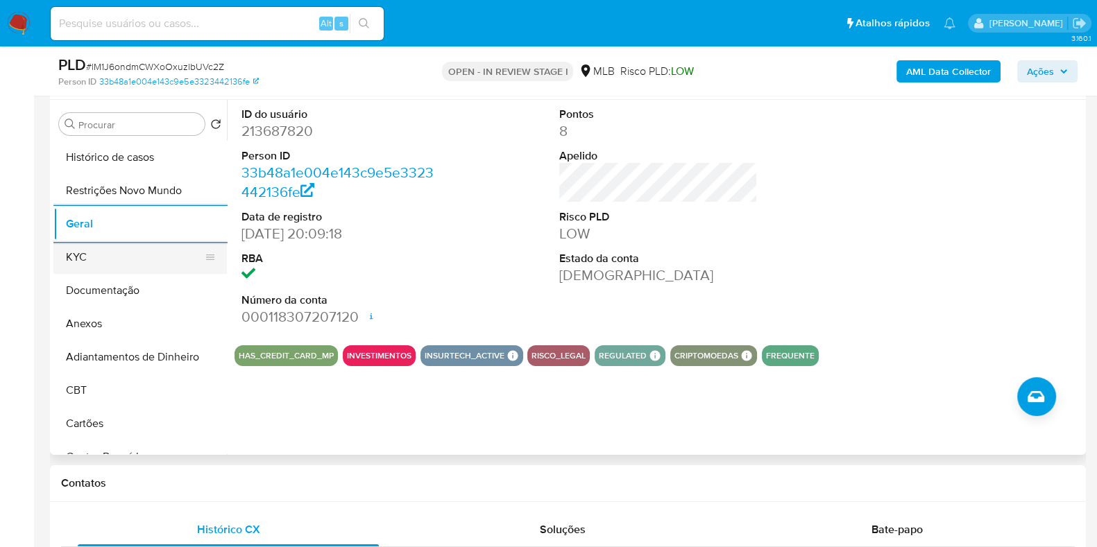
click at [121, 257] on button "KYC" at bounding box center [134, 257] width 162 height 33
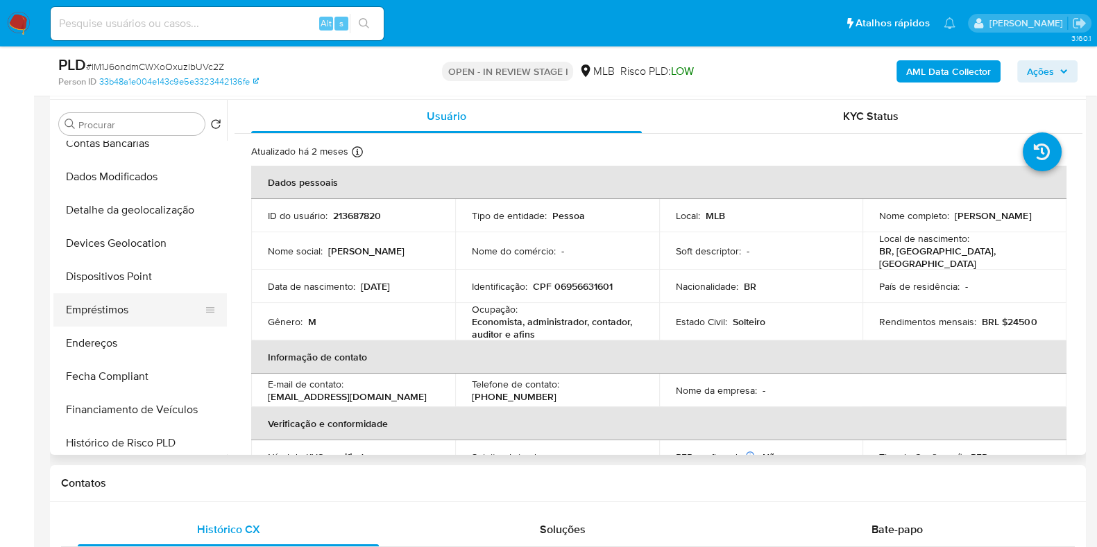
scroll to position [346, 0]
click at [109, 302] on button "Endereços" at bounding box center [134, 310] width 162 height 33
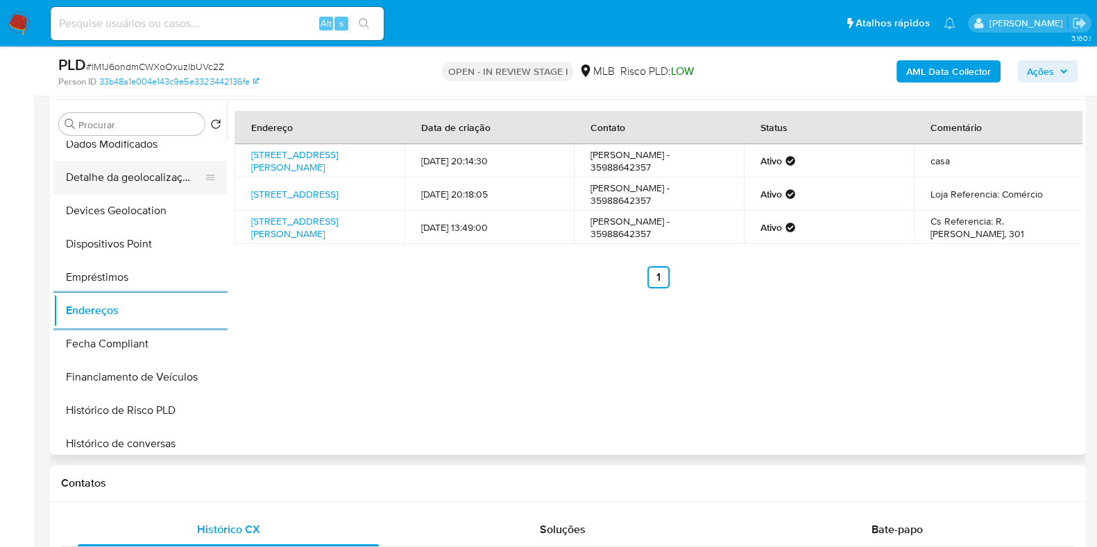
click at [148, 178] on button "Detalhe da geolocalização" at bounding box center [134, 177] width 162 height 33
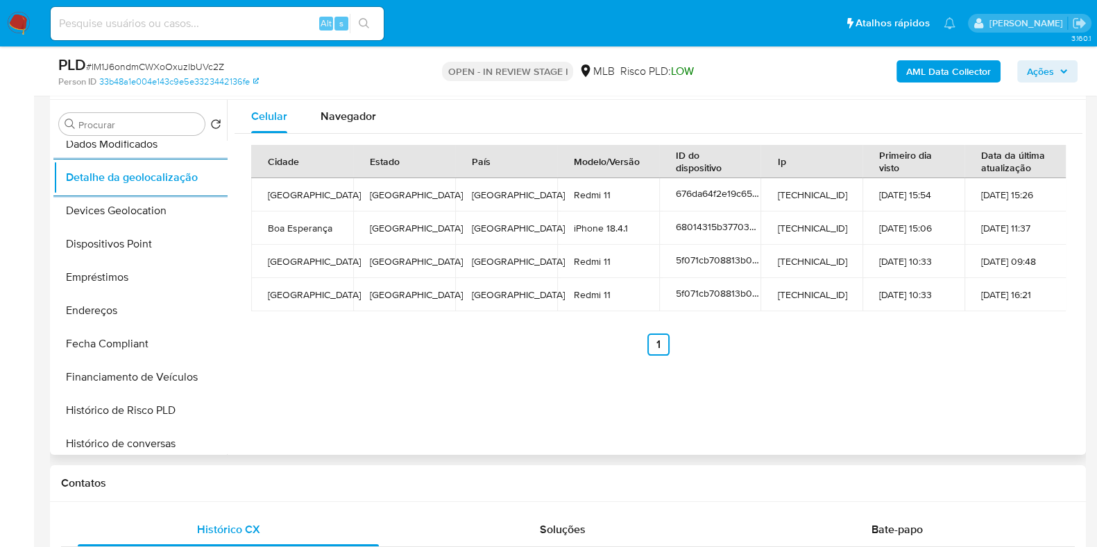
scroll to position [0, 0]
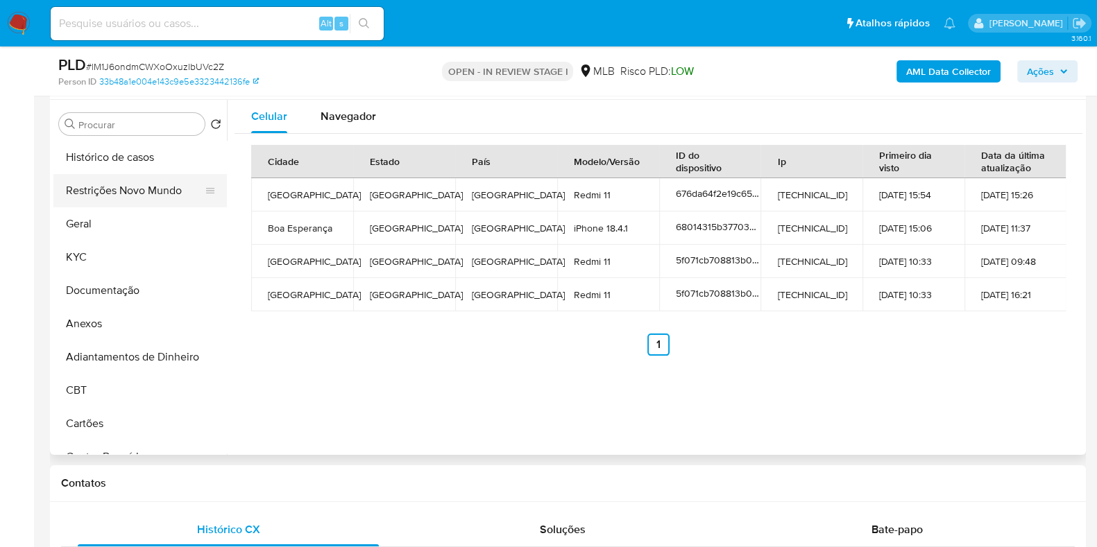
click at [131, 192] on button "Restrições Novo Mundo" at bounding box center [134, 190] width 162 height 33
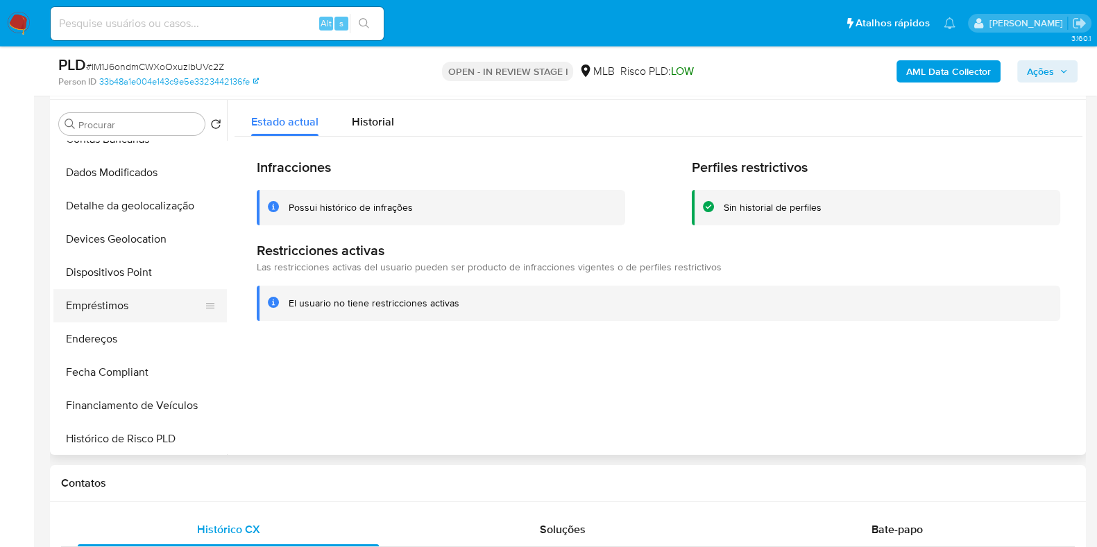
scroll to position [346, 0]
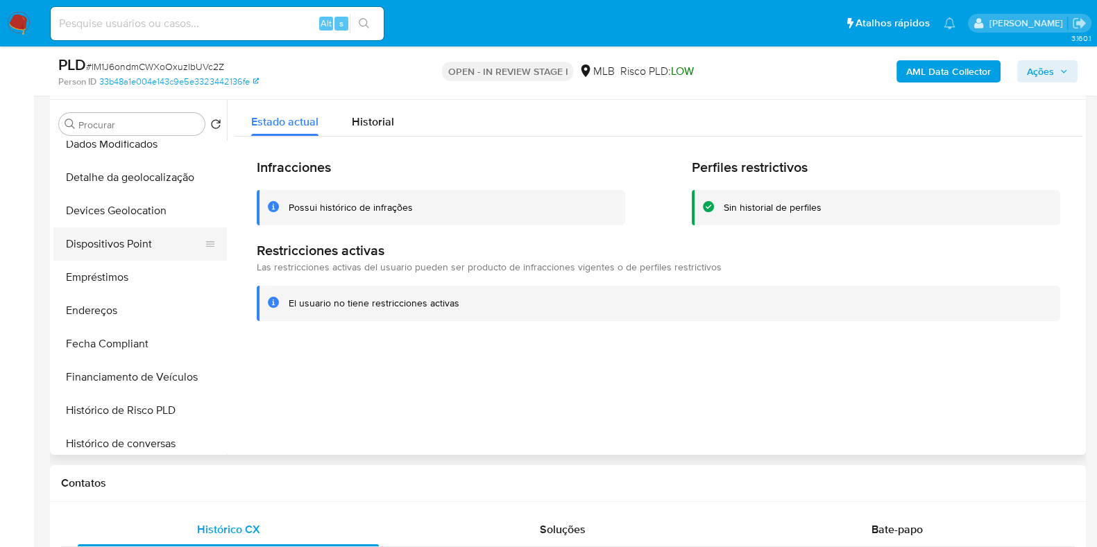
click at [139, 253] on button "Dispositivos Point" at bounding box center [134, 243] width 162 height 33
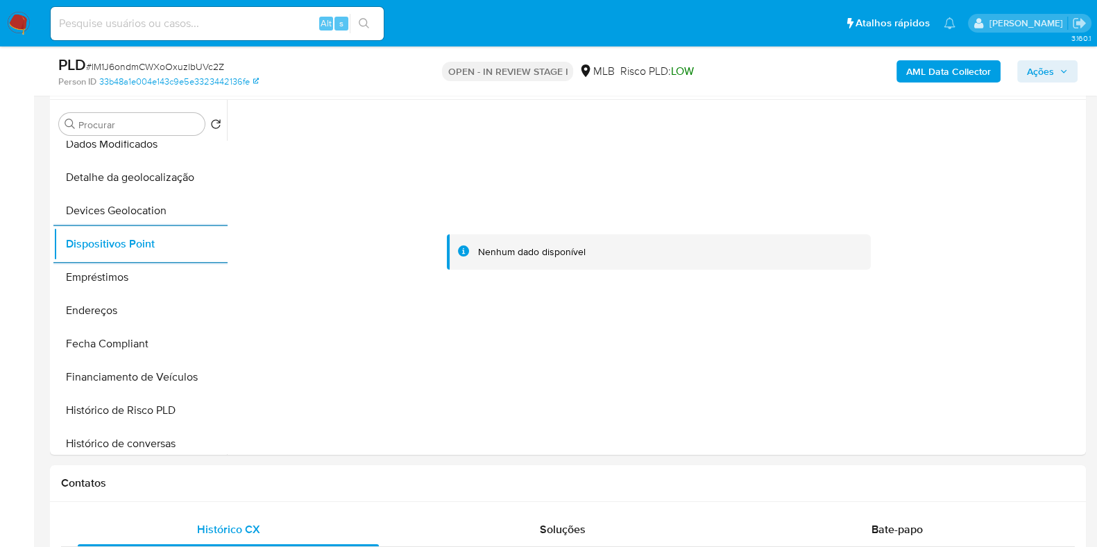
click at [936, 63] on b "AML Data Collector" at bounding box center [948, 71] width 85 height 22
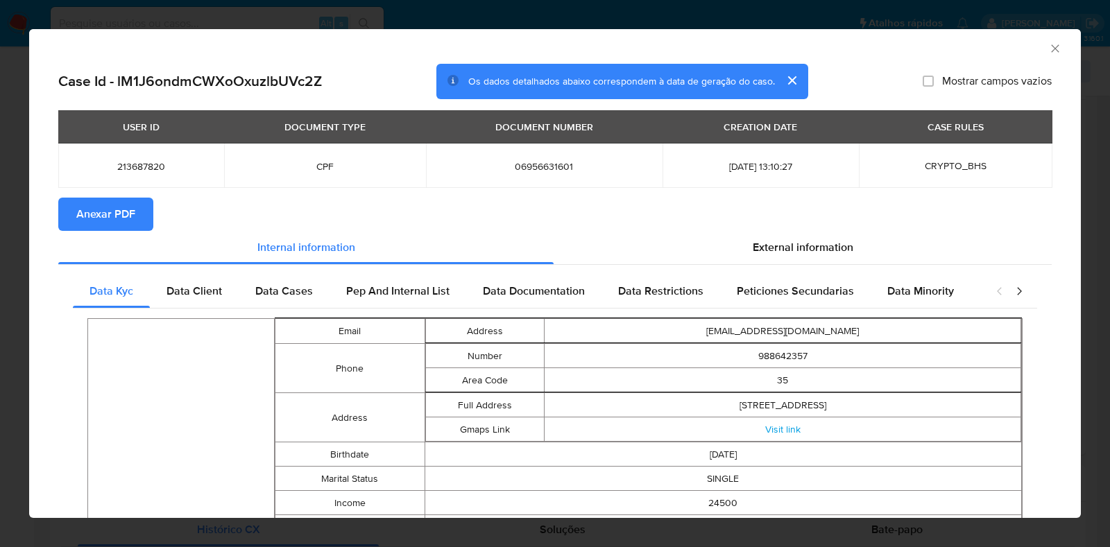
click at [118, 204] on span "Anexar PDF" at bounding box center [105, 214] width 59 height 31
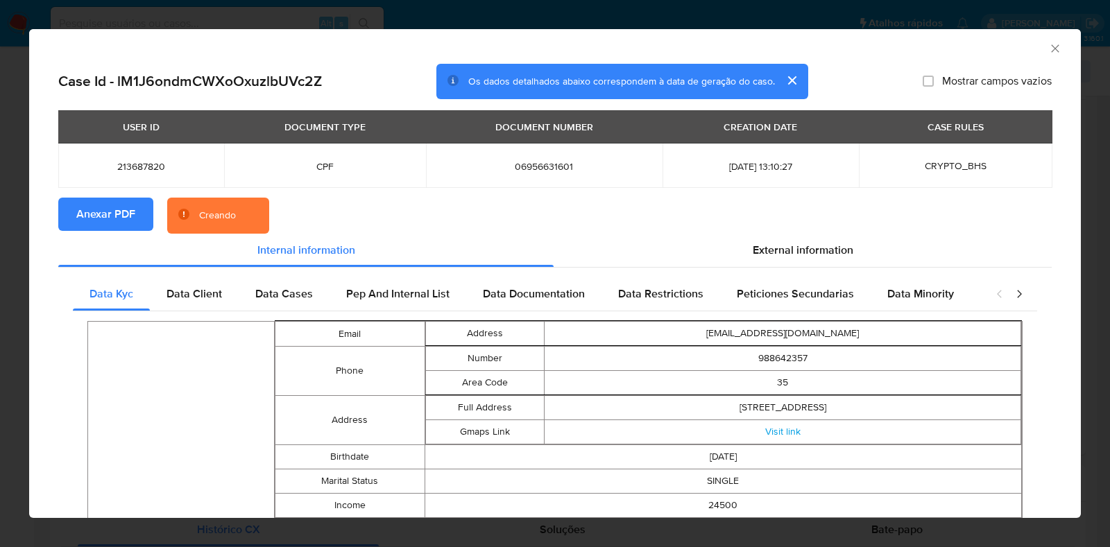
click at [0, 266] on div "AML Data Collector Case Id - lM1J6ondmCWXoOxuzlbUVc2Z Os dados detalhados abaix…" at bounding box center [555, 273] width 1110 height 547
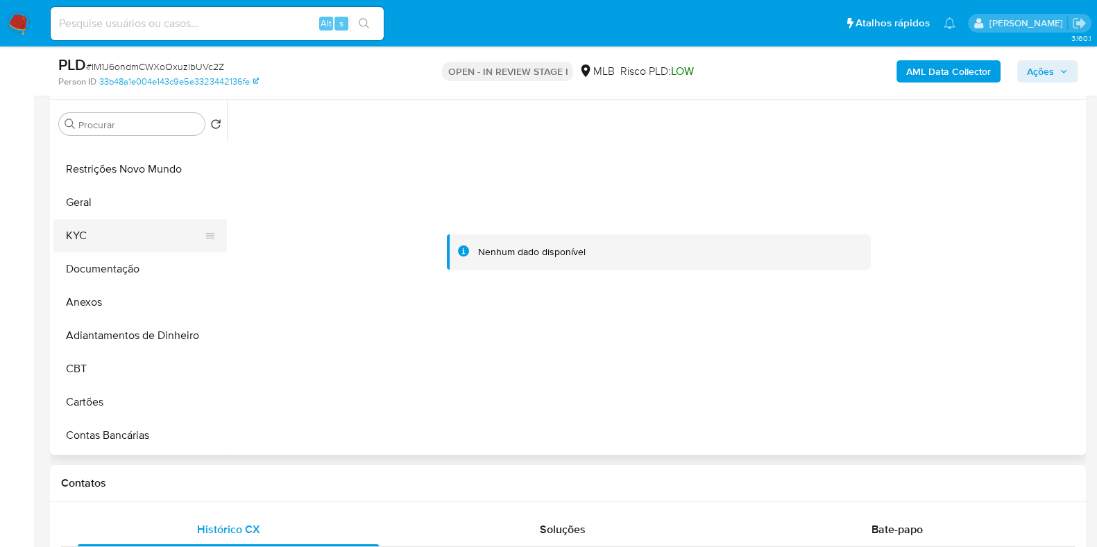
scroll to position [0, 0]
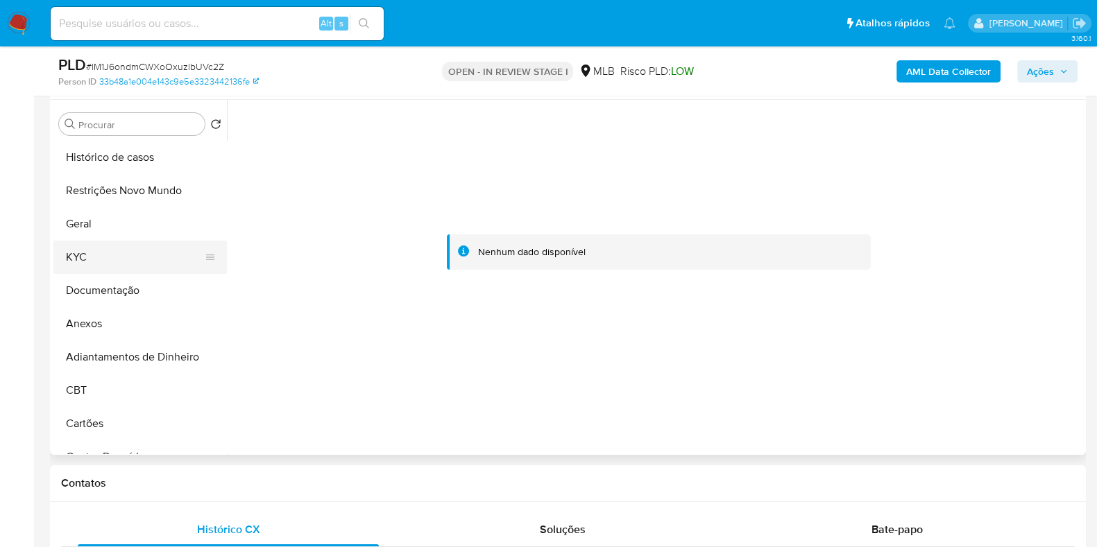
click at [125, 264] on button "KYC" at bounding box center [134, 257] width 162 height 33
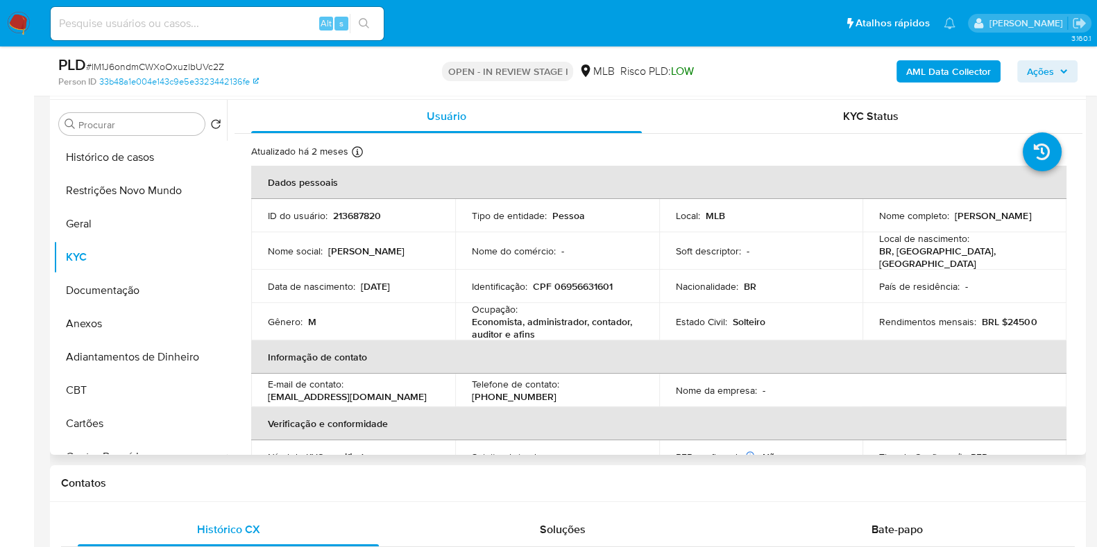
drag, startPoint x: 977, startPoint y: 221, endPoint x: 870, endPoint y: 221, distance: 106.8
click at [870, 221] on td "Nome completo : Carlos Eduardo Rocha" at bounding box center [964, 215] width 204 height 33
copy p "Carlos Eduardo Rocha"
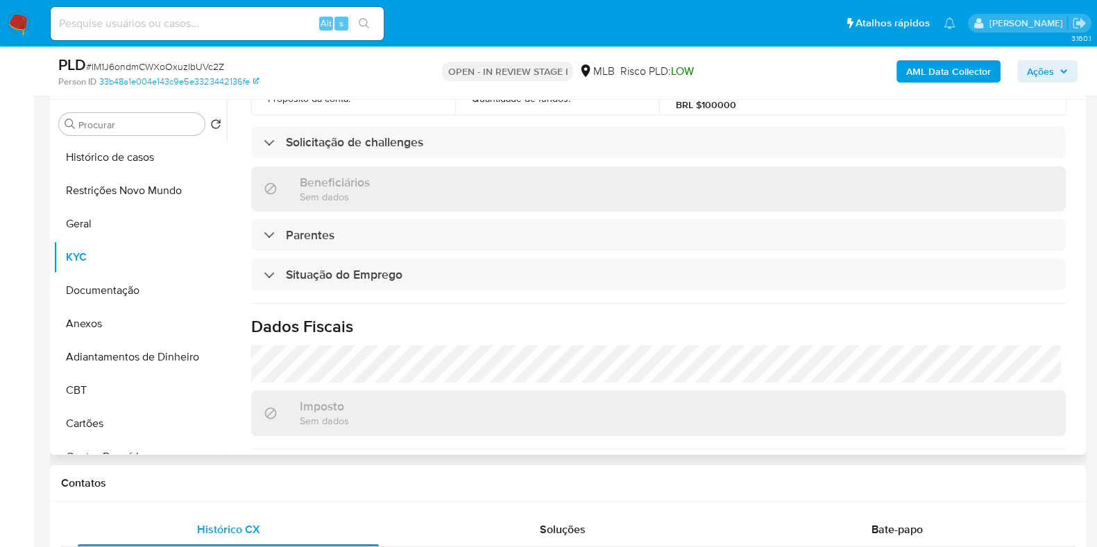
scroll to position [606, 0]
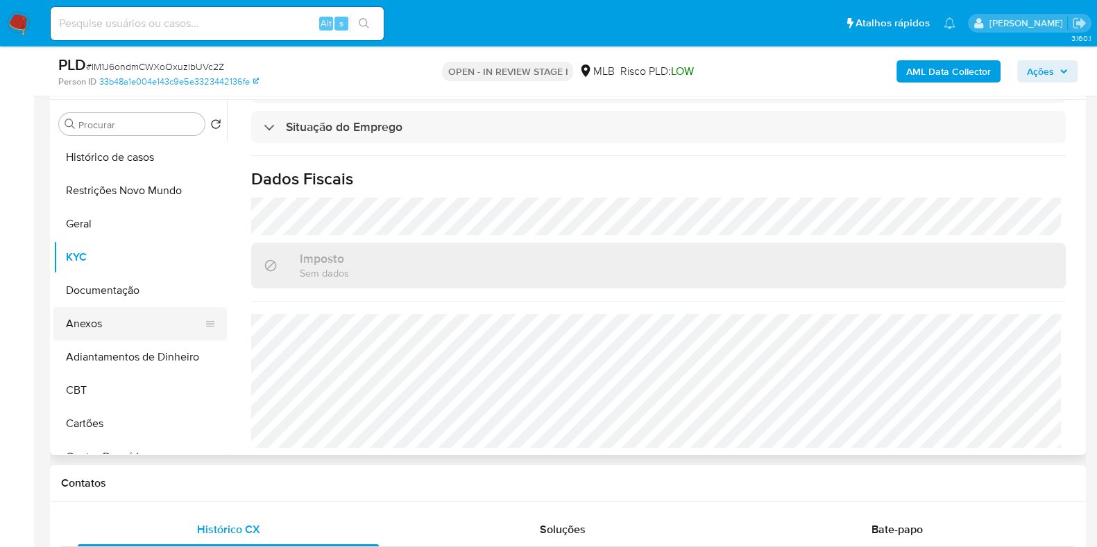
click at [137, 324] on button "Anexos" at bounding box center [134, 323] width 162 height 33
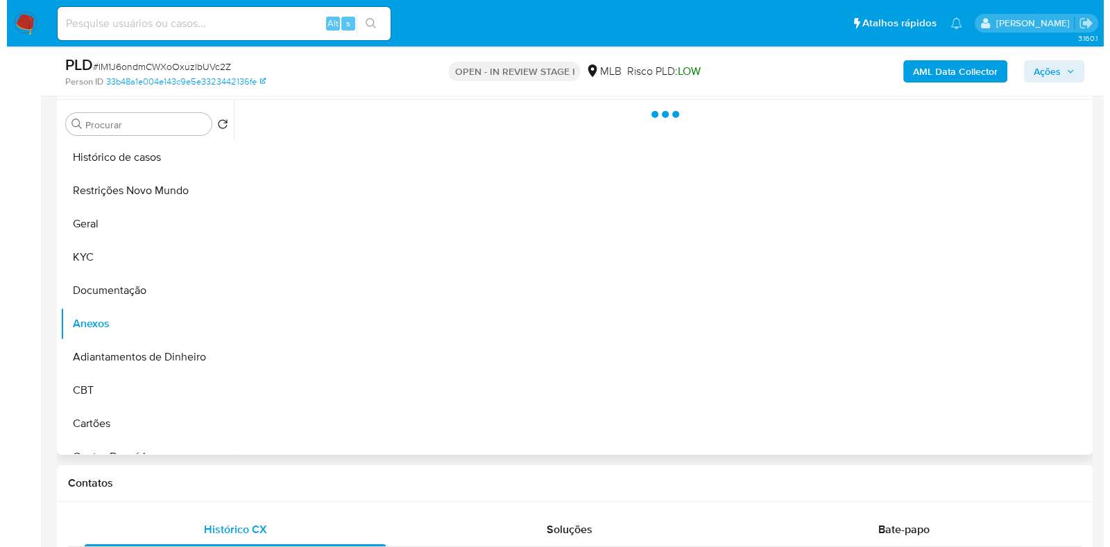
scroll to position [0, 0]
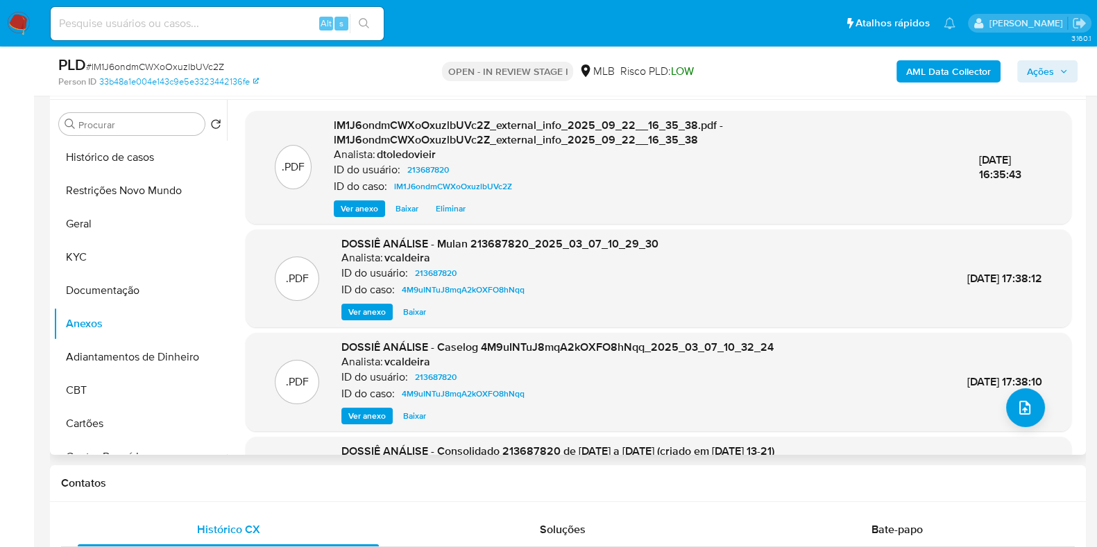
click at [1040, 418] on div ".PDF DOSSIÊ ANÁLISE - Caselog 4M9uINTuJ8mqA2kOXFO8hNqq_2025_03_07_10_32_24 Anal…" at bounding box center [657, 382] width 811 height 85
click at [1016, 405] on icon "upload-file" at bounding box center [1024, 407] width 17 height 17
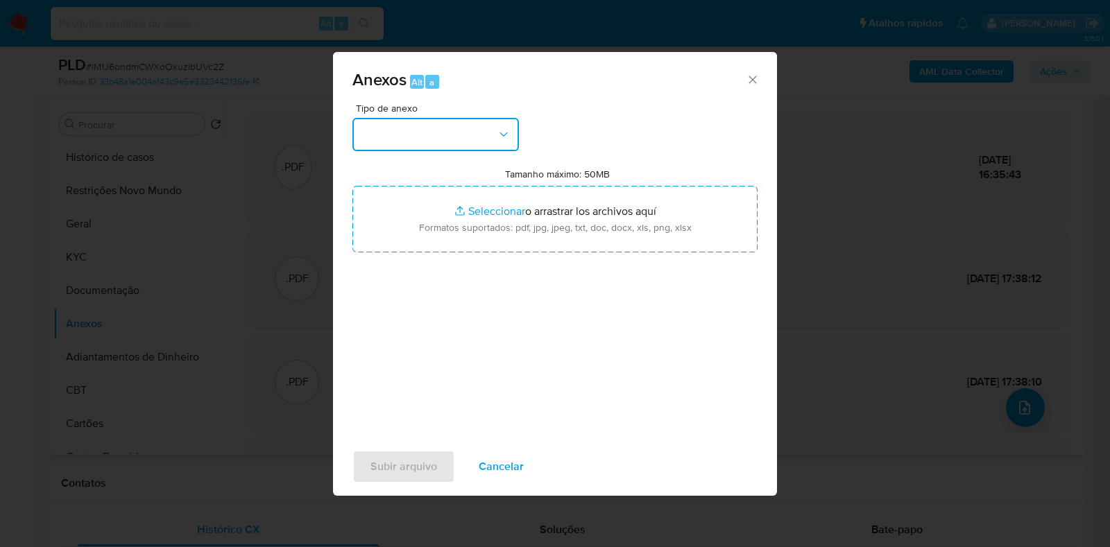
drag, startPoint x: 353, startPoint y: 122, endPoint x: 381, endPoint y: 143, distance: 35.2
click at [356, 123] on button "button" at bounding box center [435, 134] width 166 height 33
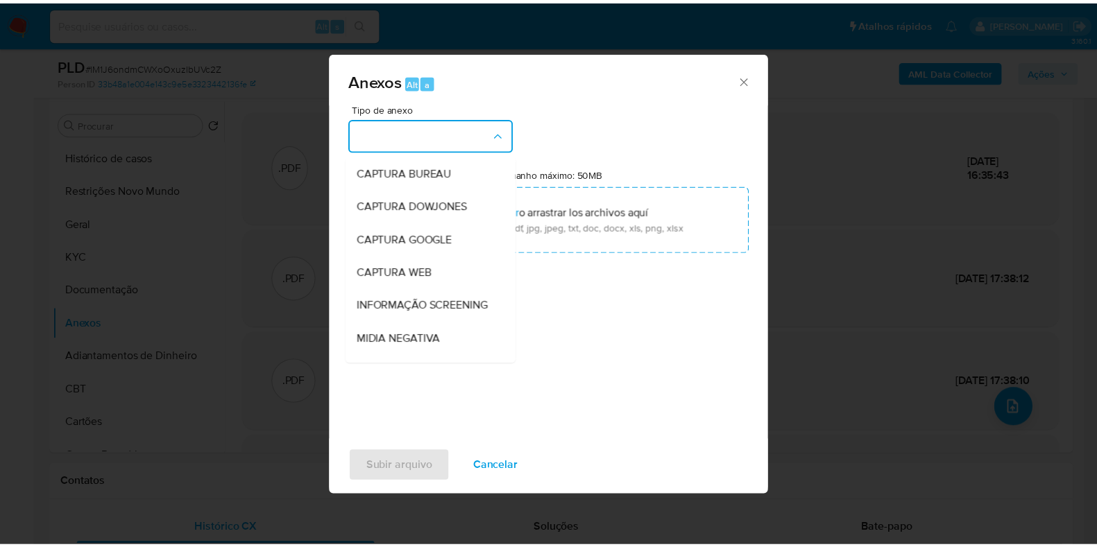
scroll to position [214, 0]
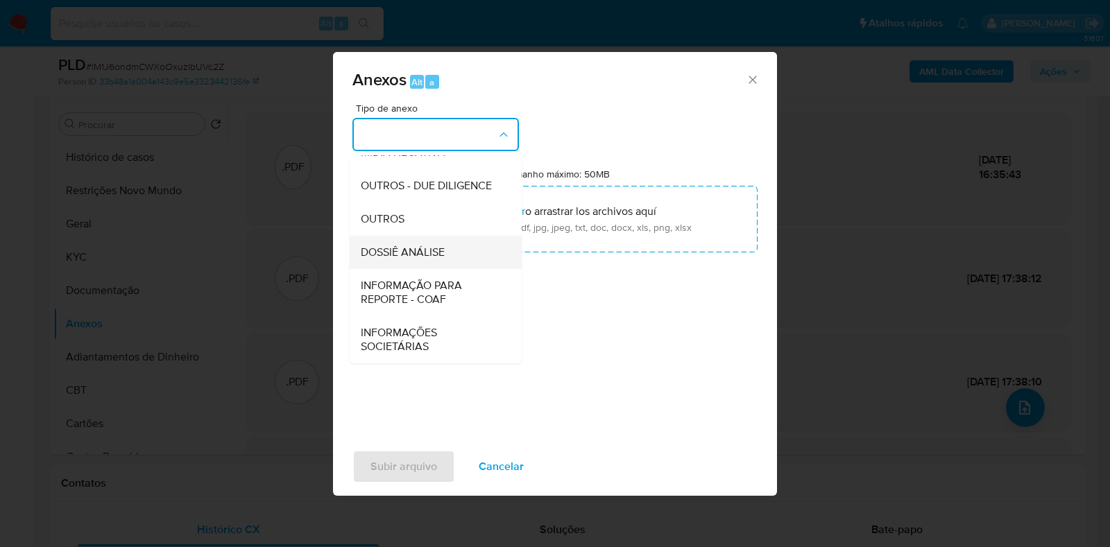
click at [399, 250] on span "DOSSIÊ ANÁLISE" at bounding box center [403, 253] width 84 height 14
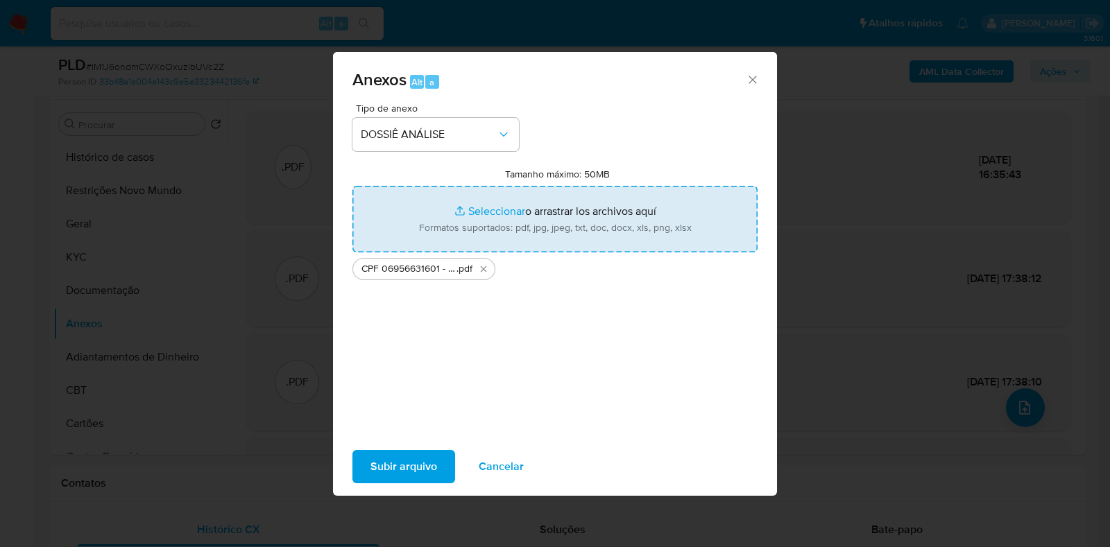
type input "C:\fakepath\Mulan 213687820_2025_09_22_13_24_59.xlsx"
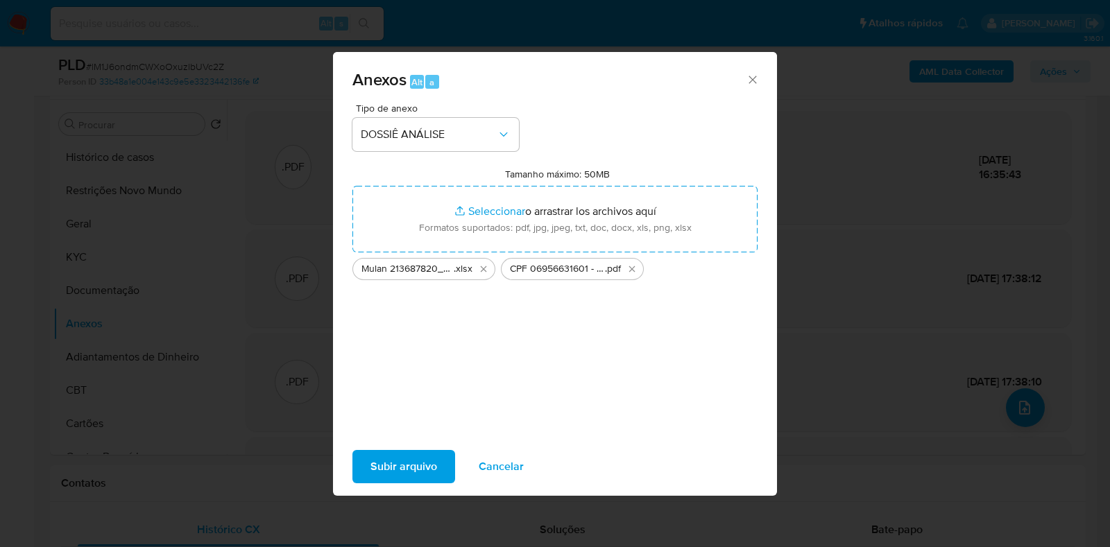
click at [403, 463] on span "Subir arquivo" at bounding box center [403, 467] width 67 height 31
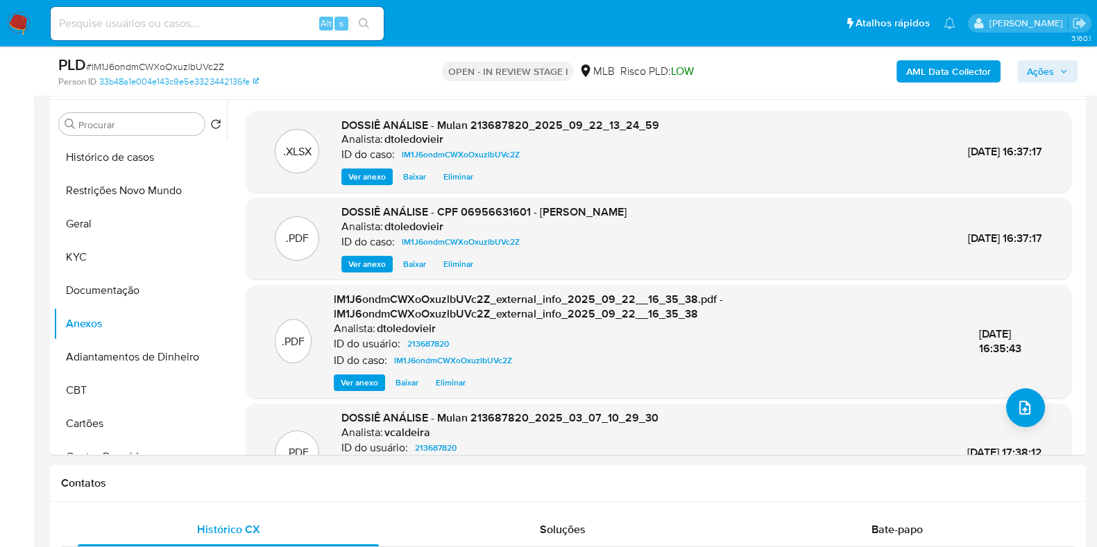
click at [1058, 73] on span "Ações" at bounding box center [1046, 71] width 41 height 19
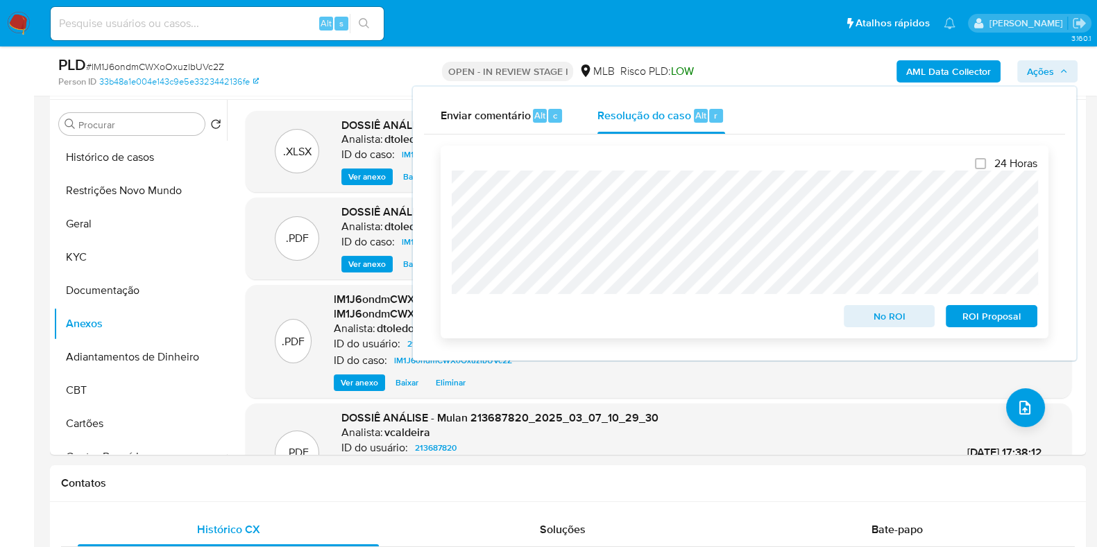
click at [886, 316] on span "No ROI" at bounding box center [889, 316] width 72 height 19
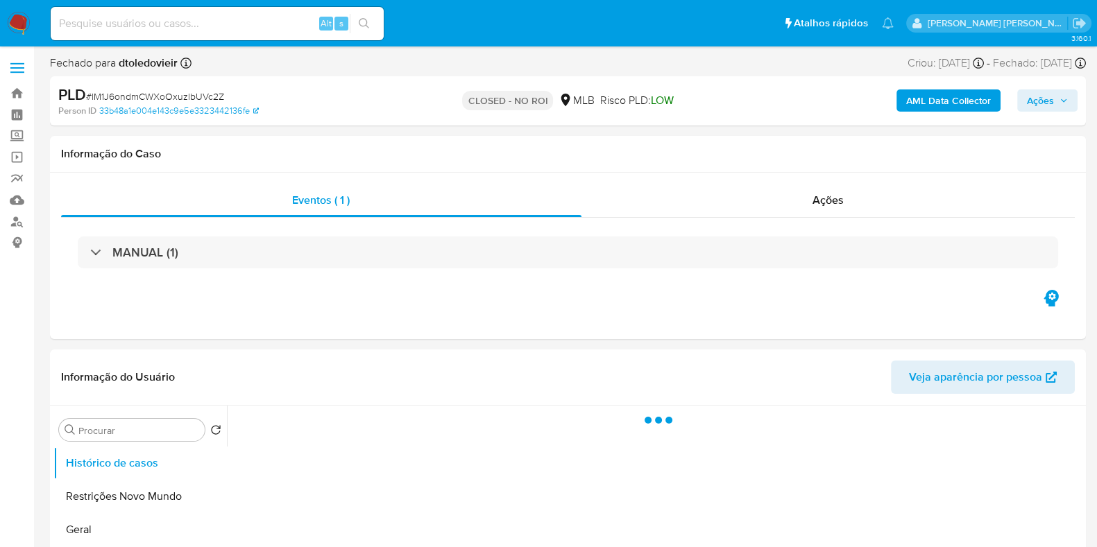
select select "10"
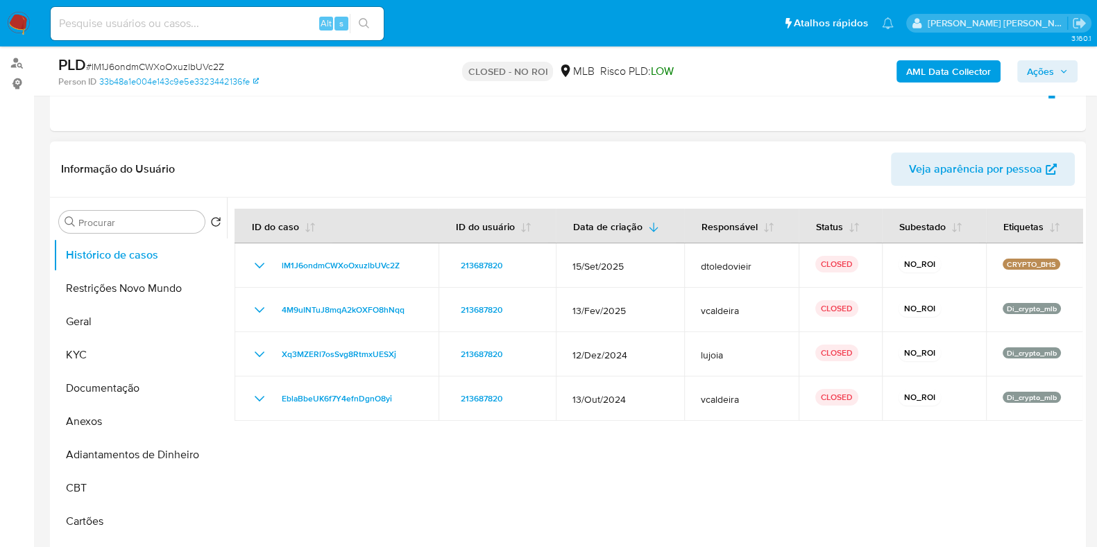
scroll to position [173, 0]
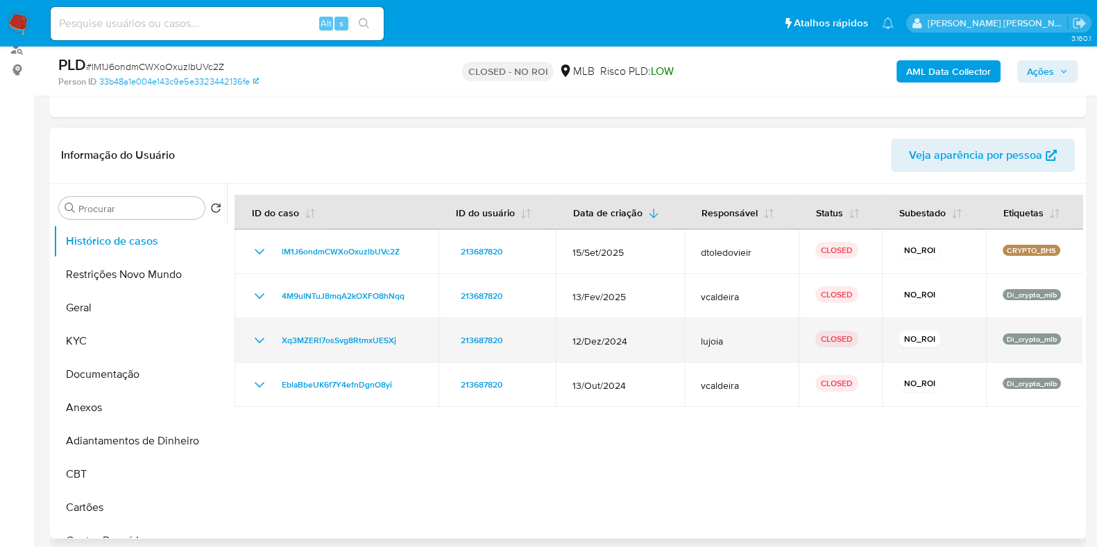
drag, startPoint x: 725, startPoint y: 341, endPoint x: 676, endPoint y: 342, distance: 49.3
click at [676, 342] on tr "Xq3MZERl7osSvg8RtmxUESXj 213687820 12/Dez/2024 lujoia CLOSED NO_ROI Di_crypto_m…" at bounding box center [658, 340] width 848 height 44
click at [755, 347] on td "lujoia" at bounding box center [741, 340] width 114 height 44
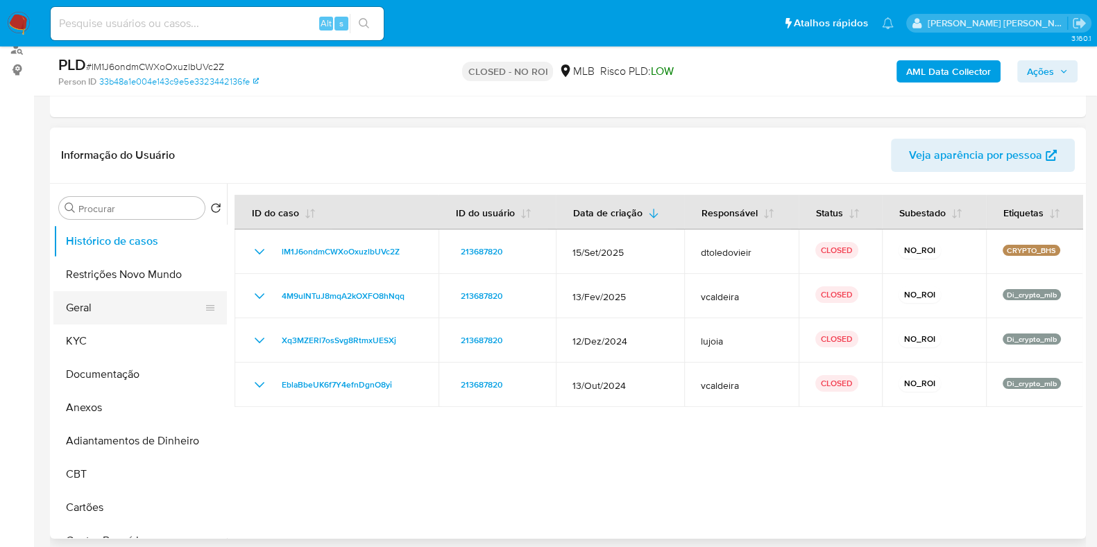
click at [69, 309] on button "Geral" at bounding box center [134, 307] width 162 height 33
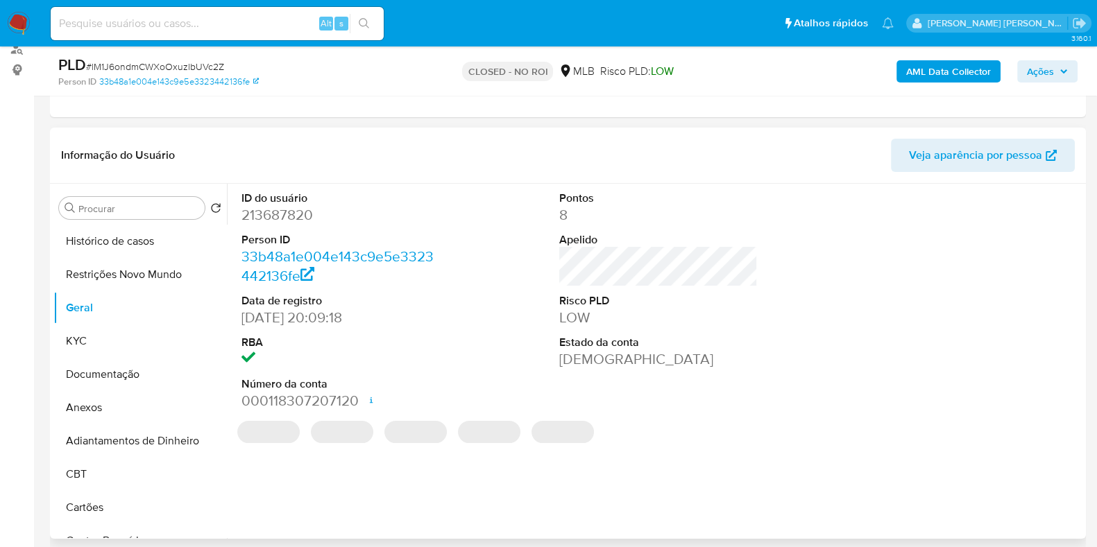
click at [280, 217] on dd "213687820" at bounding box center [340, 214] width 198 height 19
copy dd "213687820"
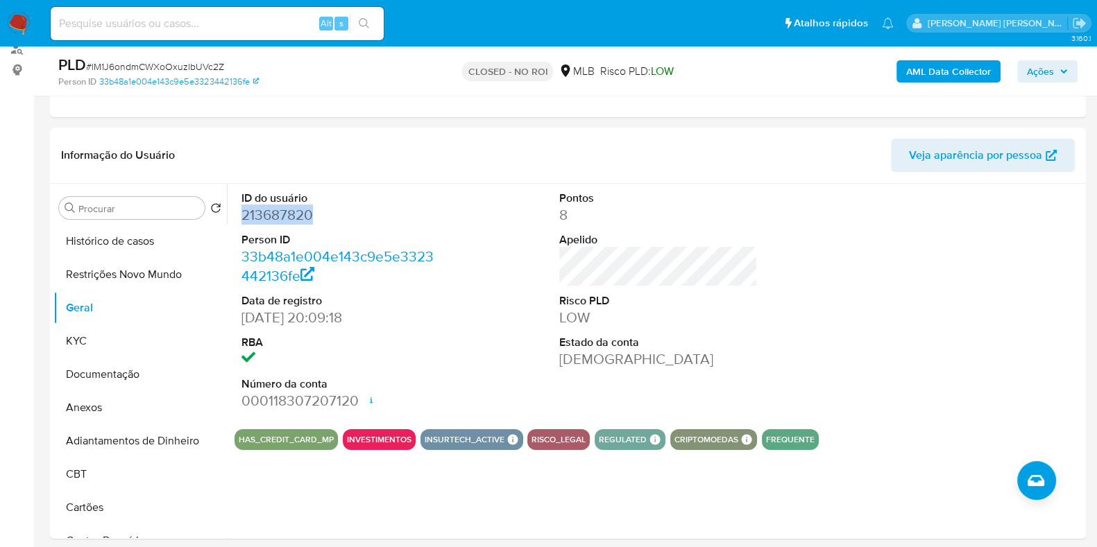
click at [253, 29] on input at bounding box center [217, 24] width 333 height 18
paste input "53665330"
type input "53665330"
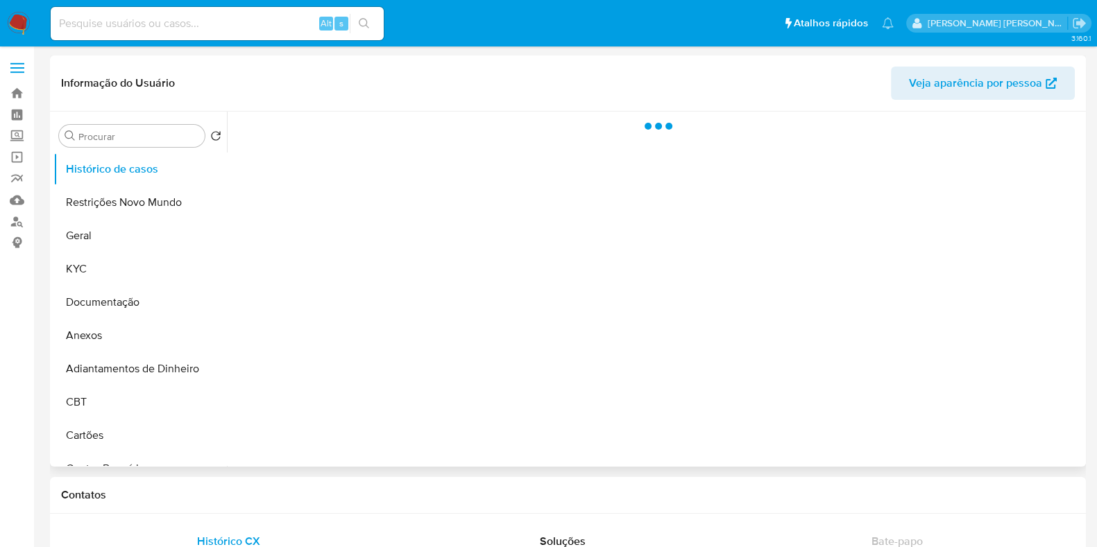
select select "10"
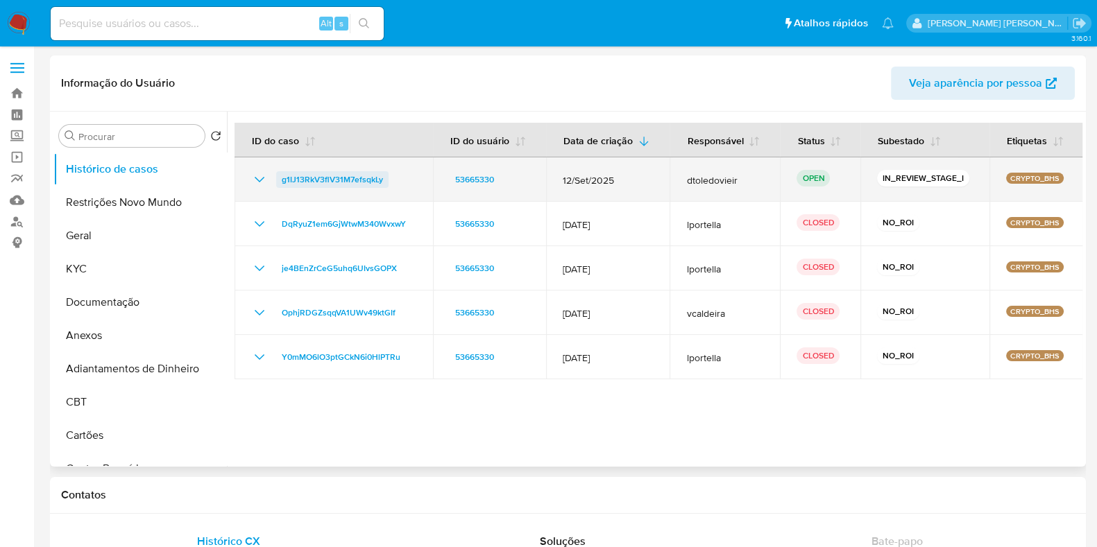
click at [332, 183] on span "g1IJ13RkV3flV31M7efsqkLy" at bounding box center [332, 179] width 101 height 17
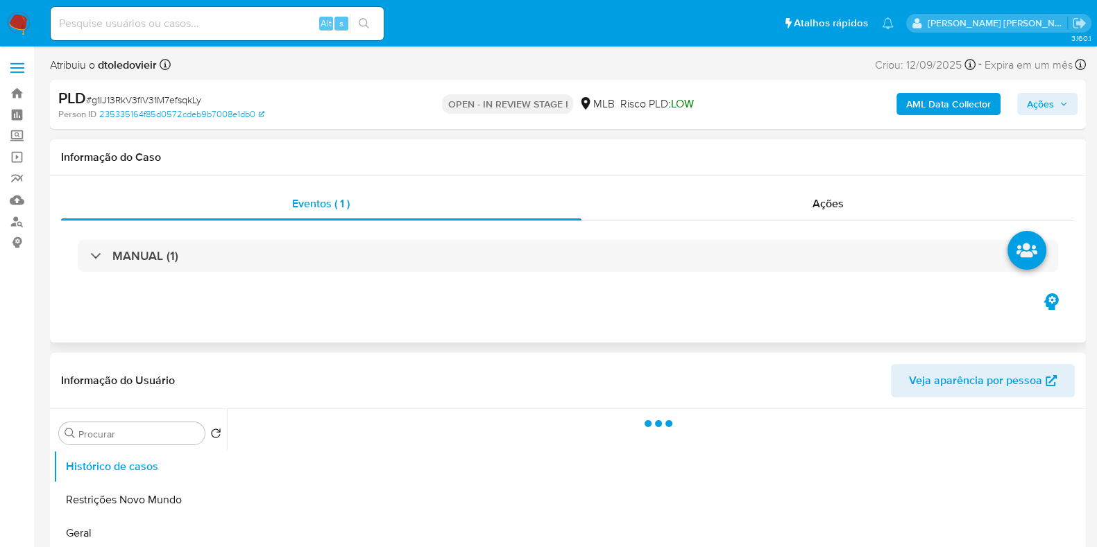
select select "10"
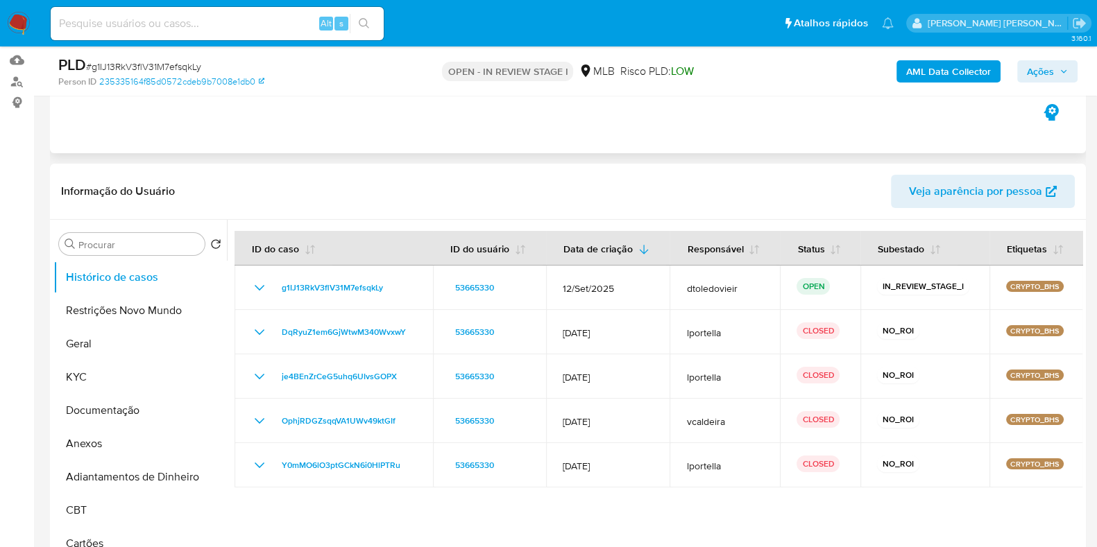
scroll to position [173, 0]
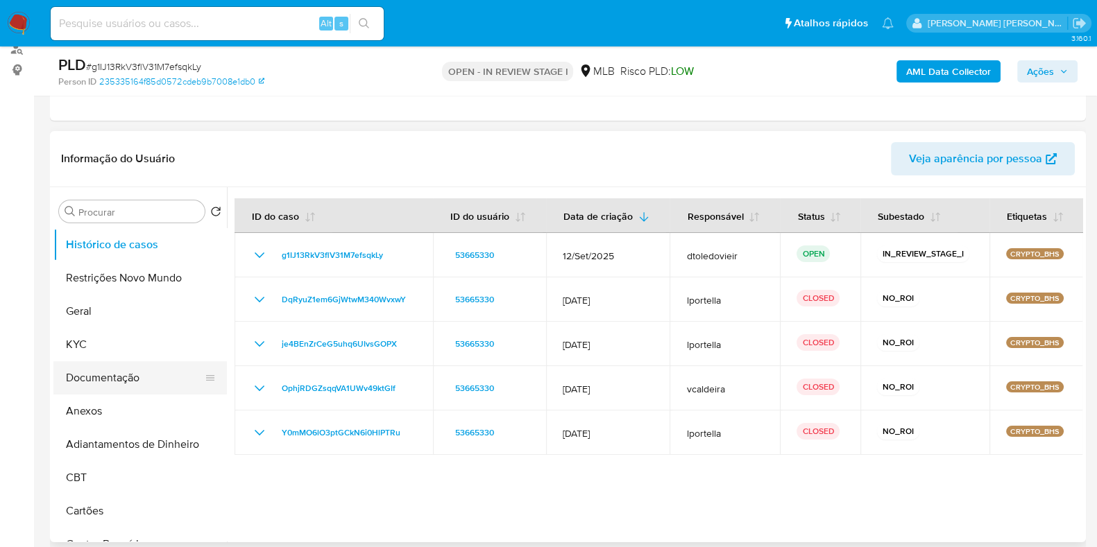
click at [117, 379] on button "Documentação" at bounding box center [134, 377] width 162 height 33
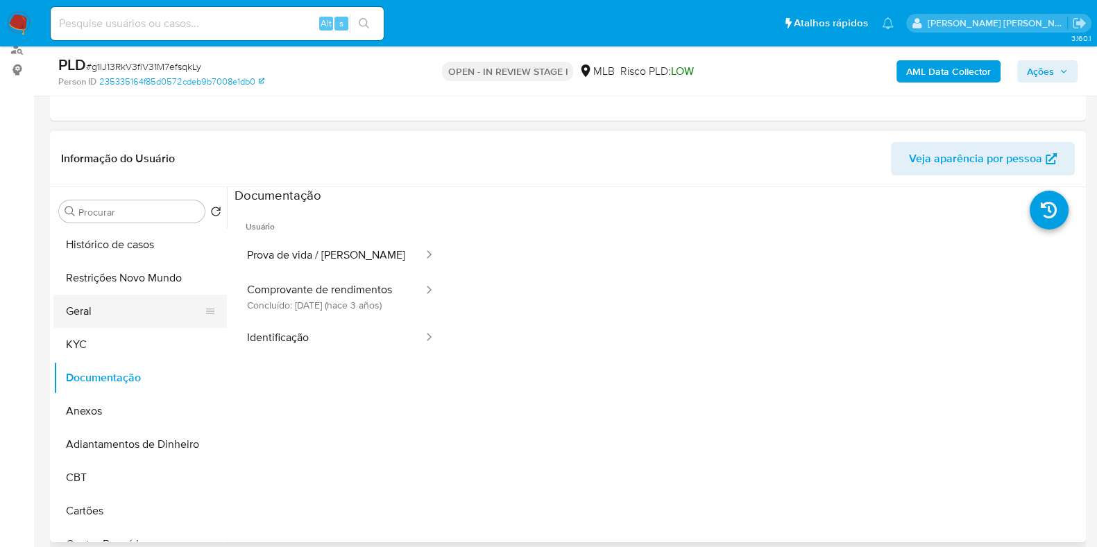
click at [135, 319] on button "Geral" at bounding box center [134, 311] width 162 height 33
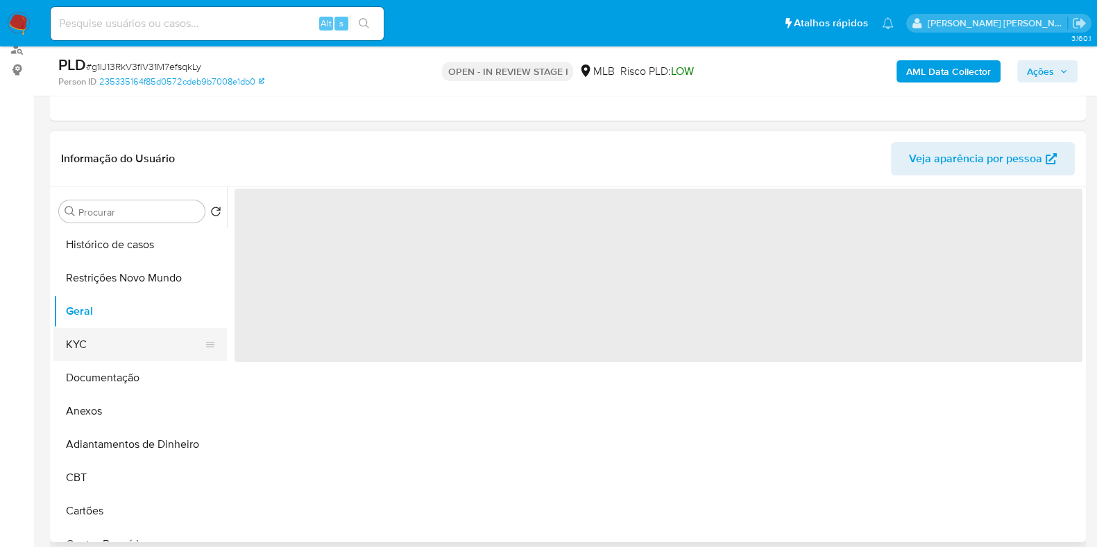
click at [119, 345] on button "KYC" at bounding box center [134, 344] width 162 height 33
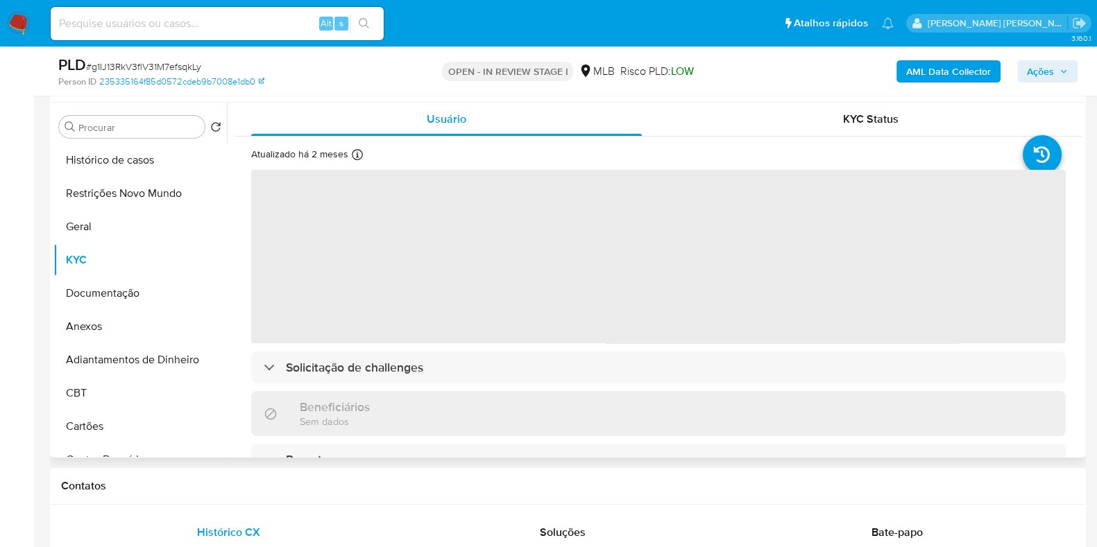
scroll to position [260, 0]
